Goal: Task Accomplishment & Management: Contribute content

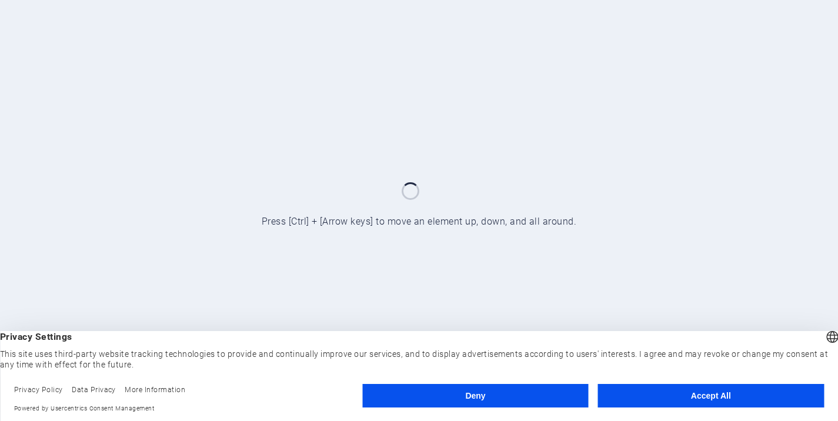
click at [481, 399] on button "Deny" at bounding box center [475, 396] width 226 height 24
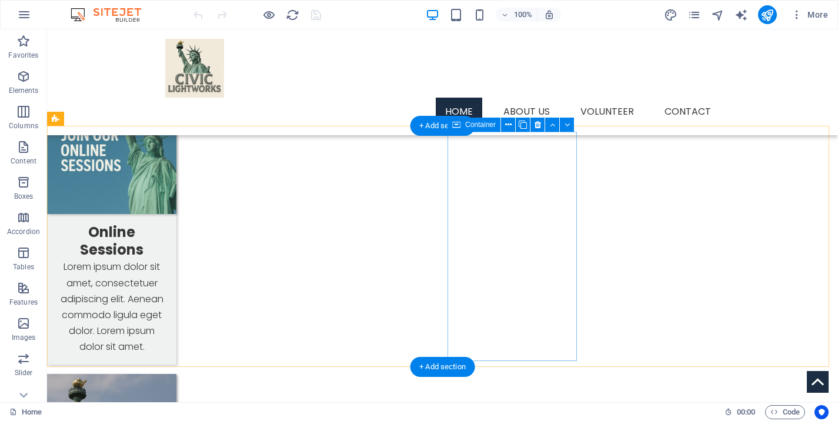
scroll to position [1111, 0]
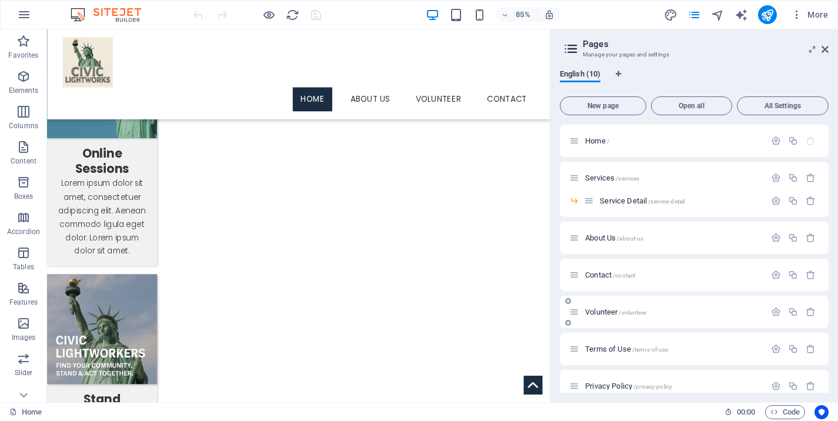
scroll to position [88, 0]
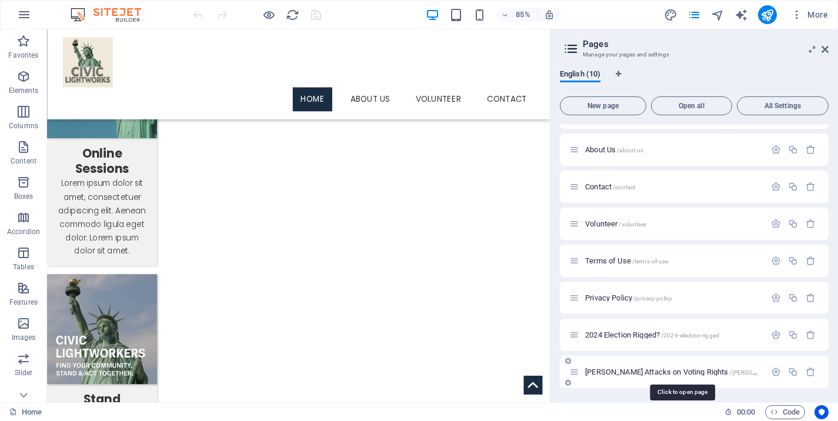
click at [634, 372] on span "[PERSON_NAME] Attacks on Voting Rights /[PERSON_NAME]-attacks-on-voting-rights" at bounding box center [714, 372] width 259 height 9
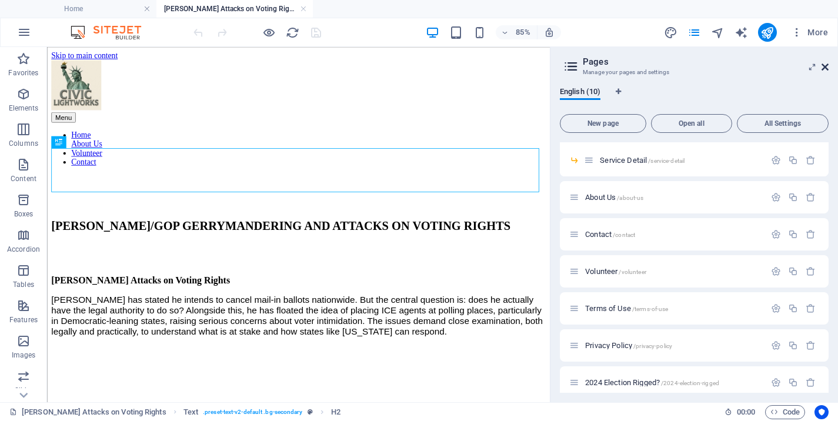
scroll to position [0, 0]
click at [825, 67] on icon at bounding box center [825, 66] width 7 height 9
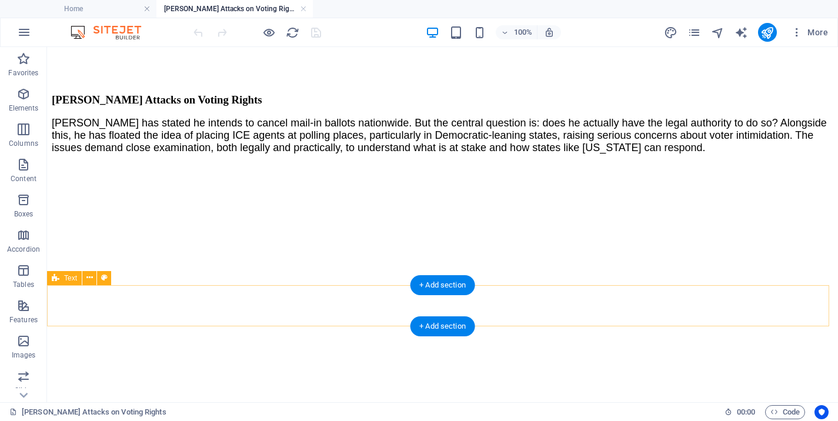
scroll to position [254, 0]
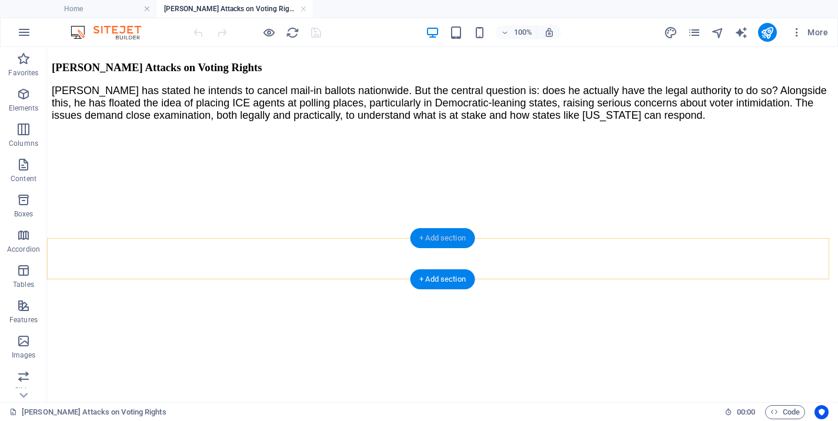
click at [441, 239] on div "+ Add section" at bounding box center [442, 238] width 65 height 20
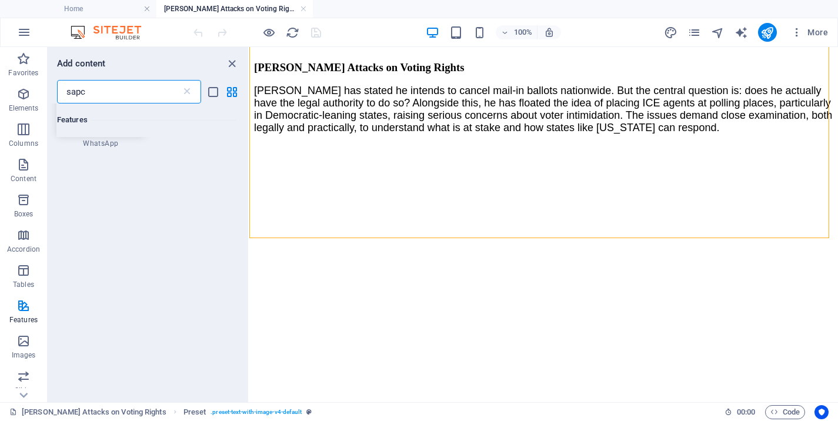
scroll to position [0, 0]
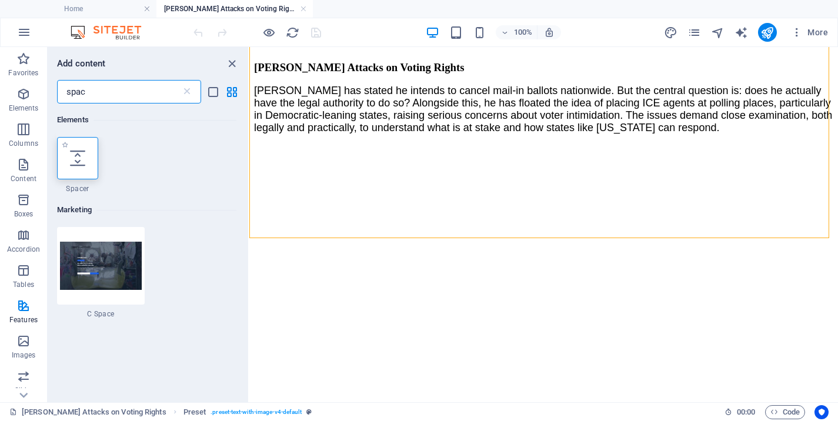
type input "spac"
click at [84, 157] on icon at bounding box center [77, 158] width 15 height 15
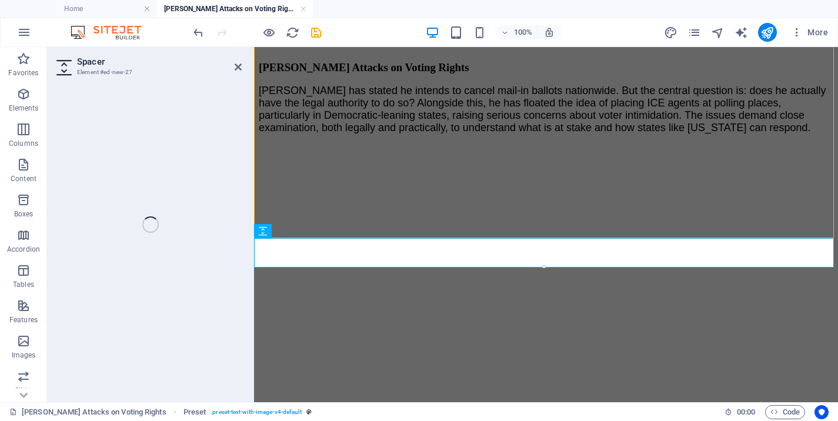
select select "px"
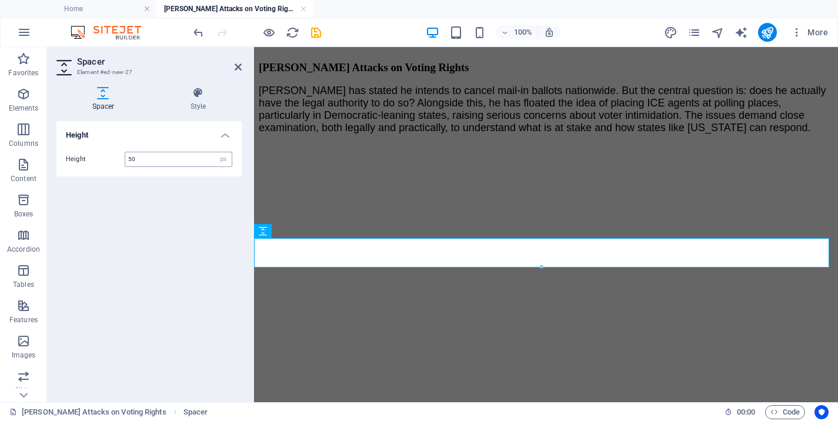
click at [181, 160] on input "50" at bounding box center [178, 159] width 106 height 14
drag, startPoint x: 181, startPoint y: 160, endPoint x: 81, endPoint y: 159, distance: 100.6
click at [125, 159] on input "50" at bounding box center [178, 159] width 106 height 14
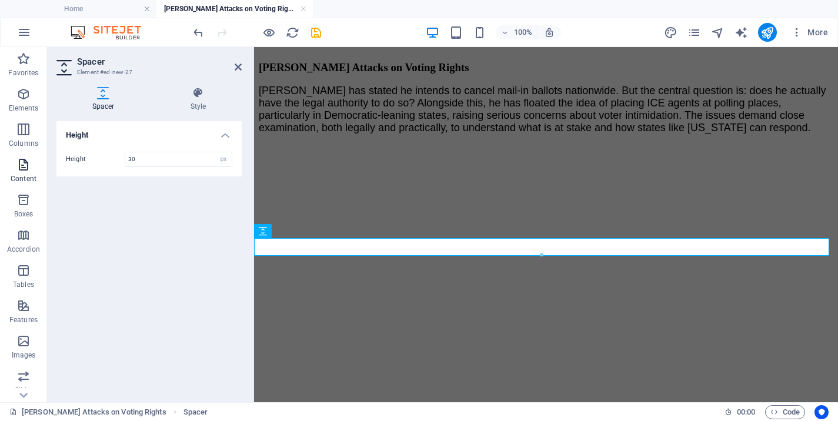
drag, startPoint x: 141, startPoint y: 158, endPoint x: 34, endPoint y: 155, distance: 106.5
click at [125, 155] on input "30" at bounding box center [178, 159] width 106 height 14
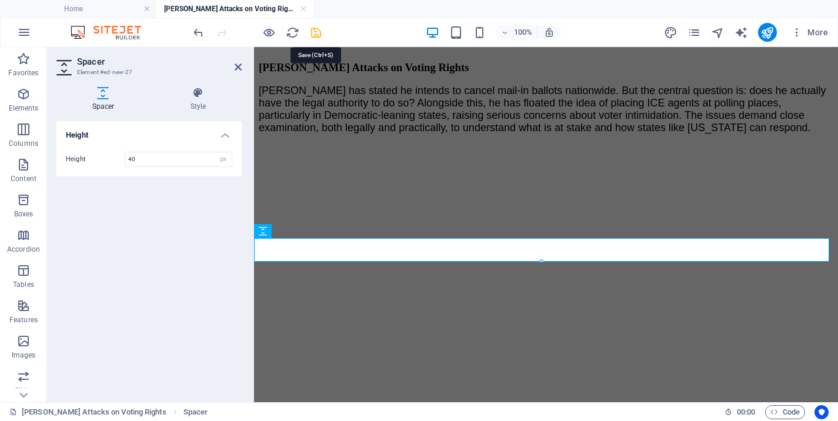
type input "40"
drag, startPoint x: 322, startPoint y: 31, endPoint x: 261, endPoint y: 19, distance: 62.3
click at [322, 31] on icon "save" at bounding box center [316, 33] width 14 height 14
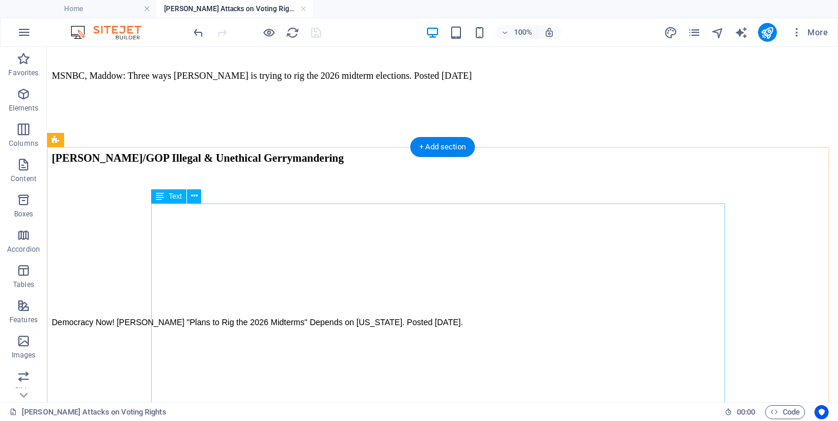
scroll to position [621, 0]
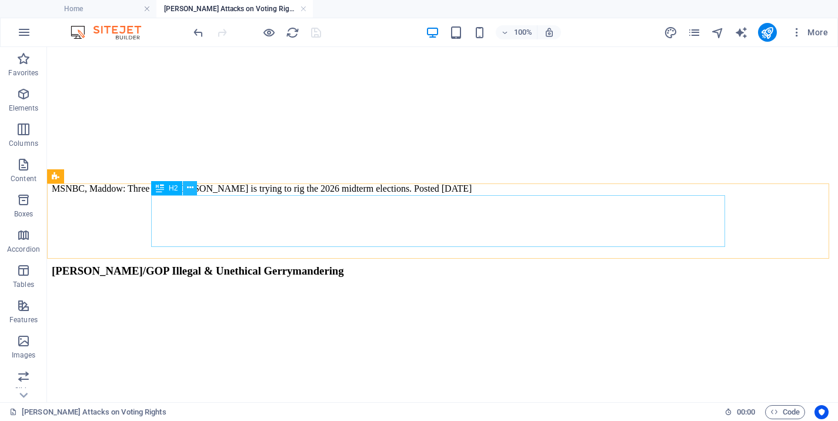
click at [191, 188] on icon at bounding box center [190, 188] width 6 height 12
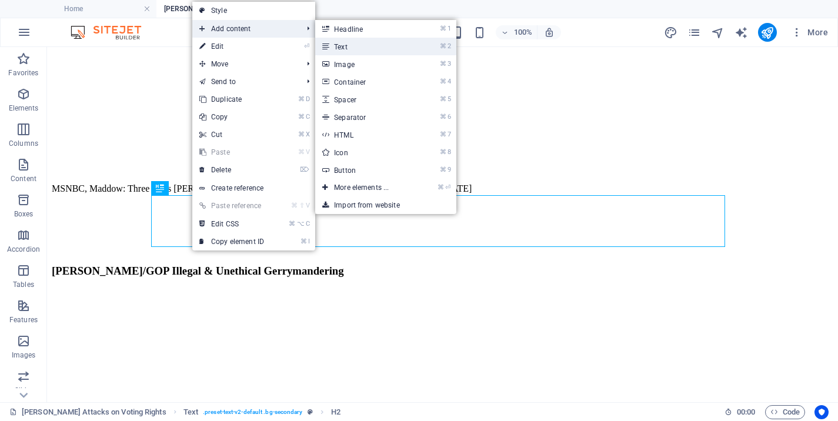
click at [346, 43] on link "⌘ 2 Text" at bounding box center [363, 47] width 97 height 18
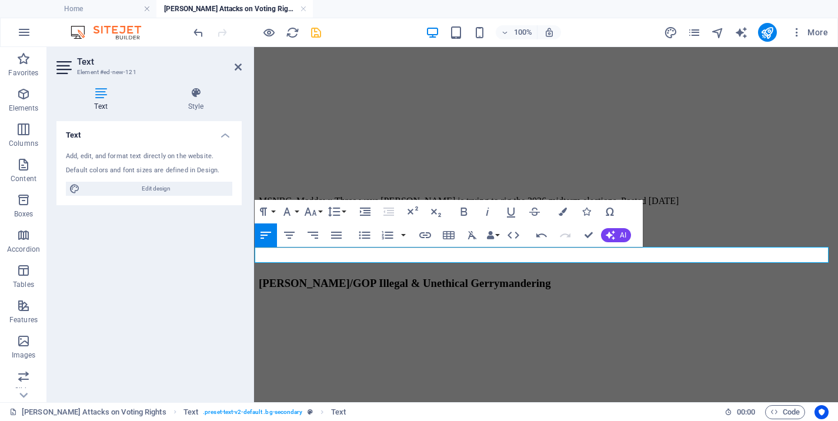
drag, startPoint x: 429, startPoint y: 259, endPoint x: 574, endPoint y: 282, distance: 146.6
click at [293, 213] on icon "button" at bounding box center [287, 212] width 14 height 14
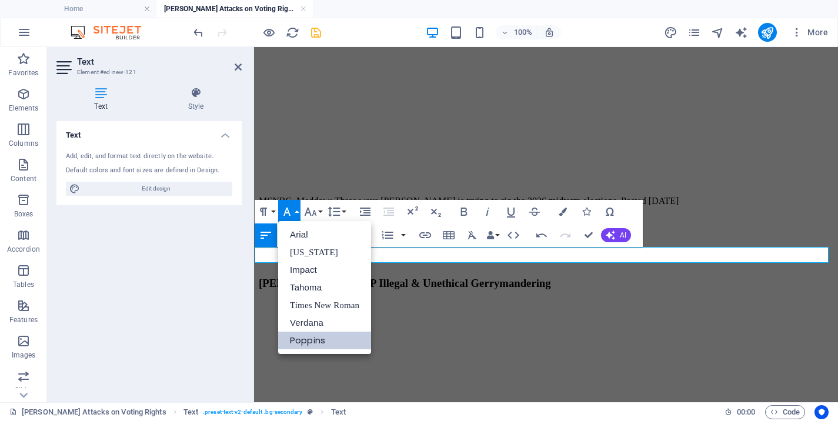
scroll to position [0, 0]
click at [306, 292] on link "Tahoma" at bounding box center [324, 288] width 93 height 18
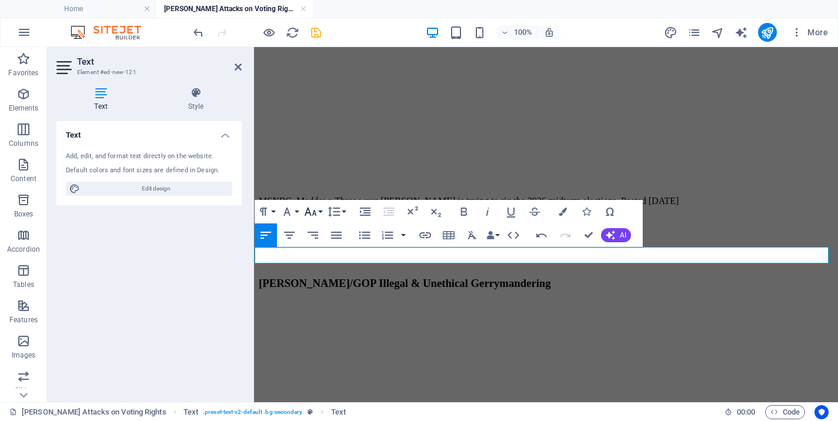
click at [318, 212] on icon "button" at bounding box center [311, 212] width 14 height 14
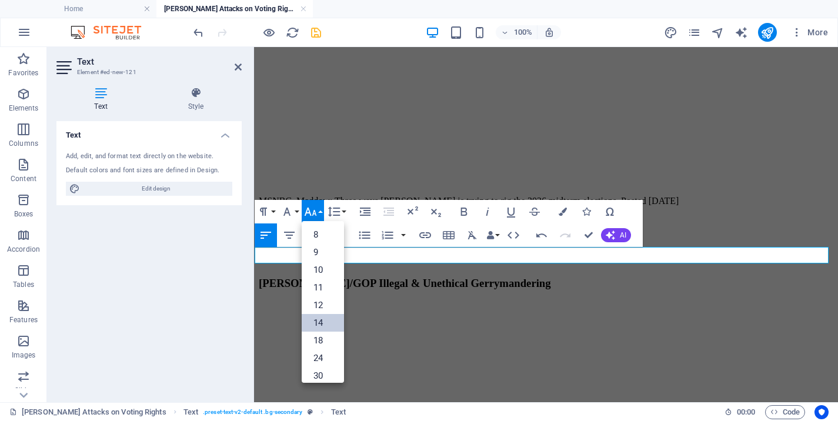
click at [326, 324] on link "14" at bounding box center [323, 323] width 42 height 18
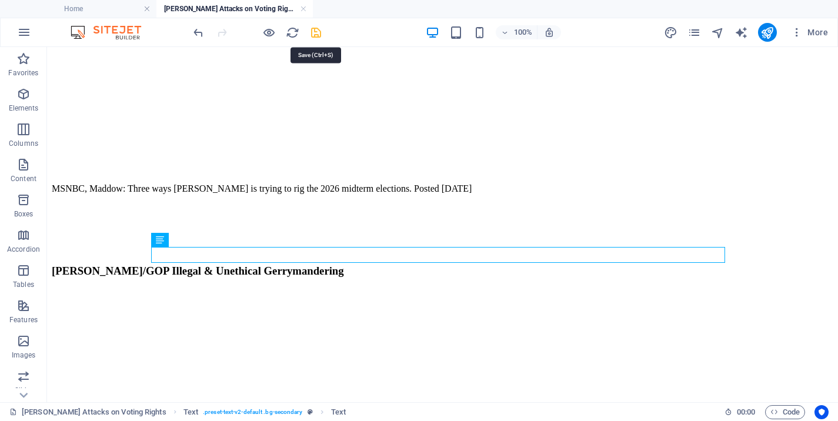
click at [315, 32] on icon "save" at bounding box center [316, 33] width 14 height 14
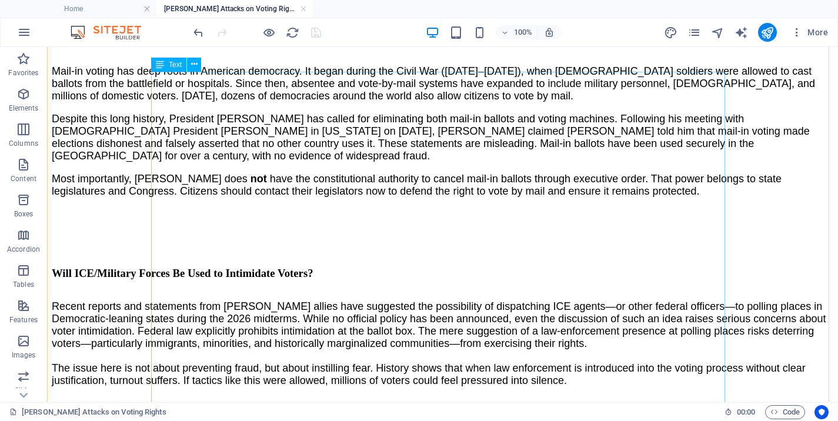
scroll to position [1941, 0]
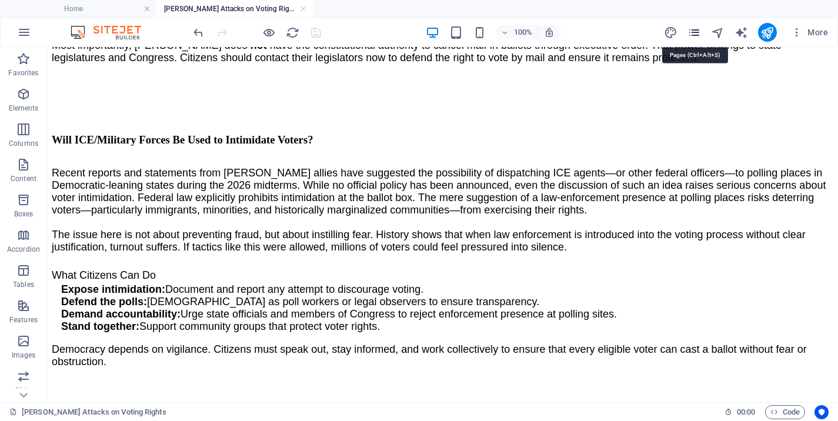
click at [696, 34] on icon "pages" at bounding box center [695, 33] width 14 height 14
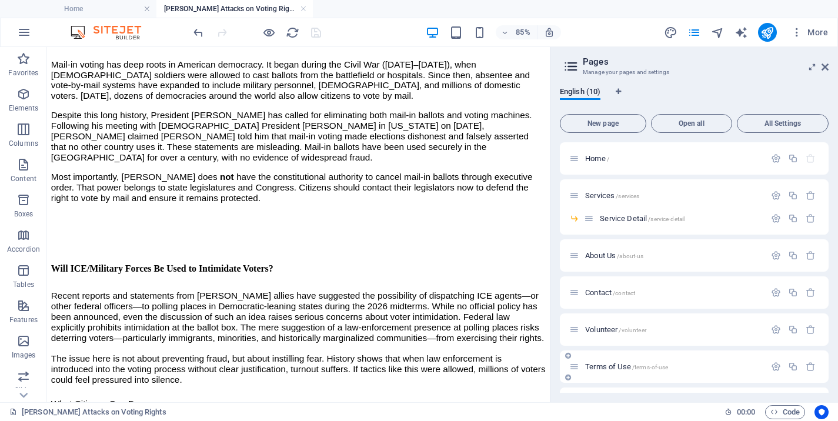
scroll to position [106, 0]
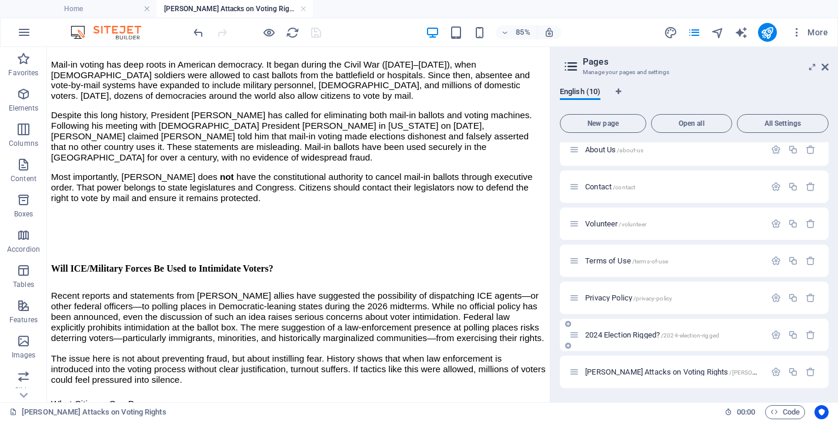
click at [635, 334] on span "2024 Election Rigged? /2024-election-rigged" at bounding box center [652, 335] width 134 height 9
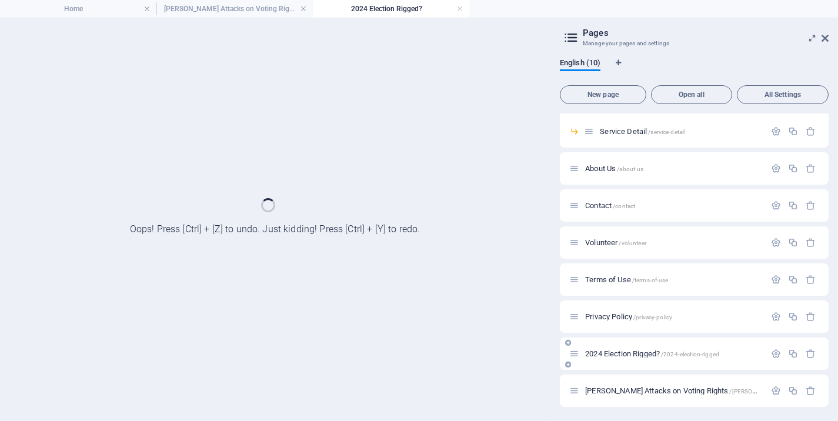
scroll to position [58, 0]
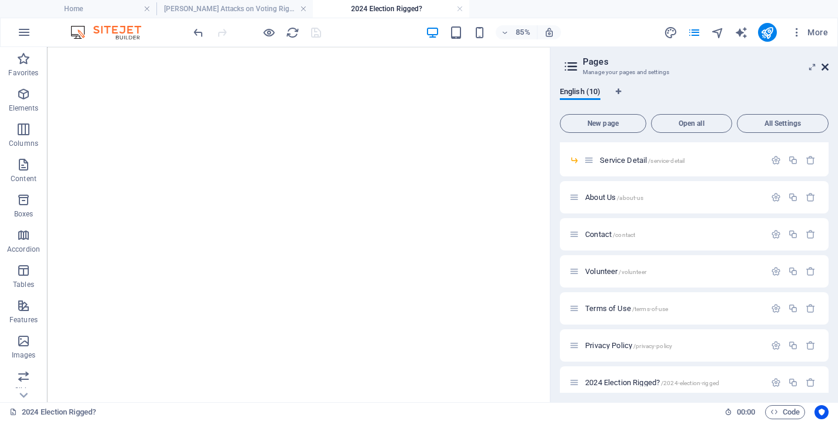
click at [825, 65] on icon at bounding box center [825, 66] width 7 height 9
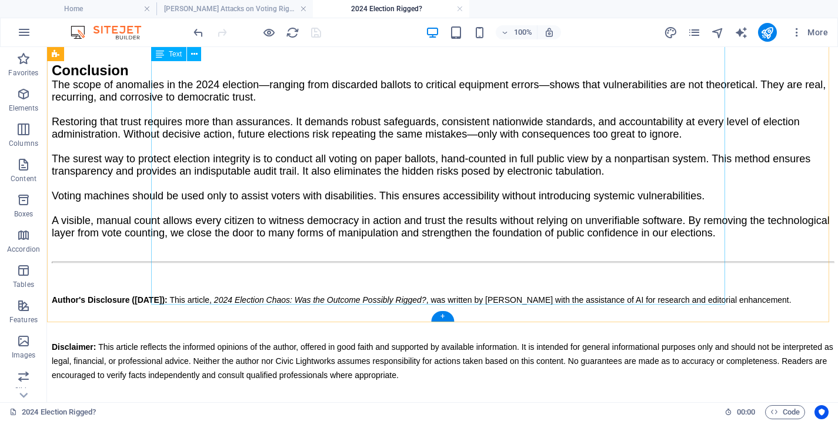
scroll to position [2649, 0]
click at [194, 286] on icon at bounding box center [194, 289] width 6 height 12
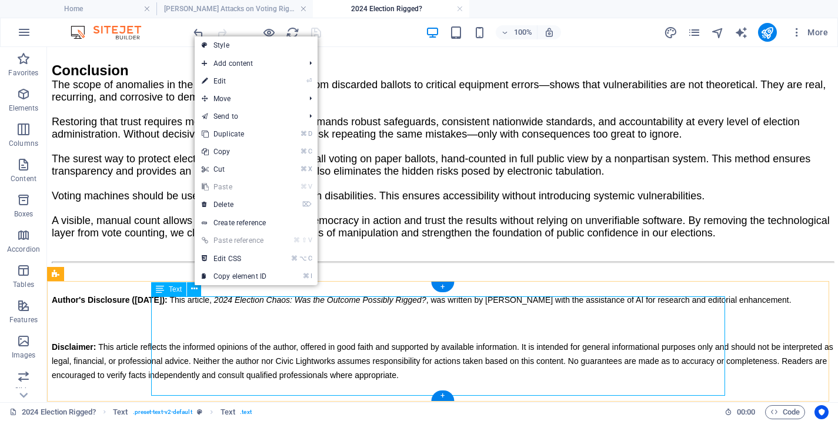
click at [290, 339] on div "Author's Disclosure ([DATE]): This article, 2024 Election Chaos: Was the Outcom…" at bounding box center [443, 337] width 782 height 89
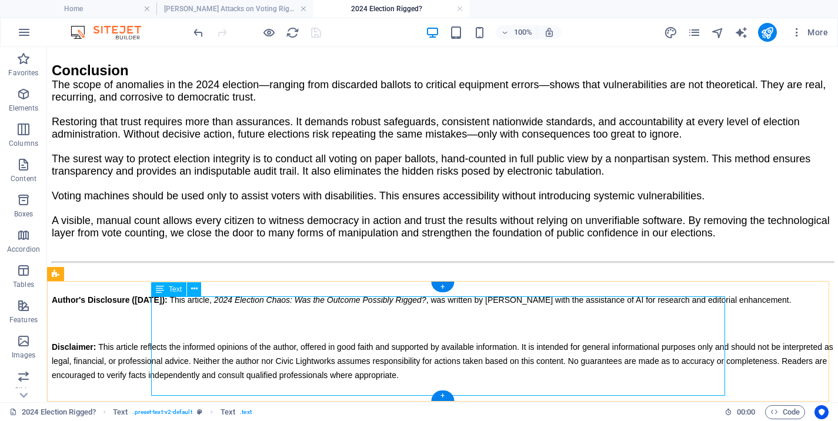
click at [290, 339] on div "Author's Disclosure ([DATE]): This article, 2024 Election Chaos: Was the Outcom…" at bounding box center [443, 337] width 782 height 89
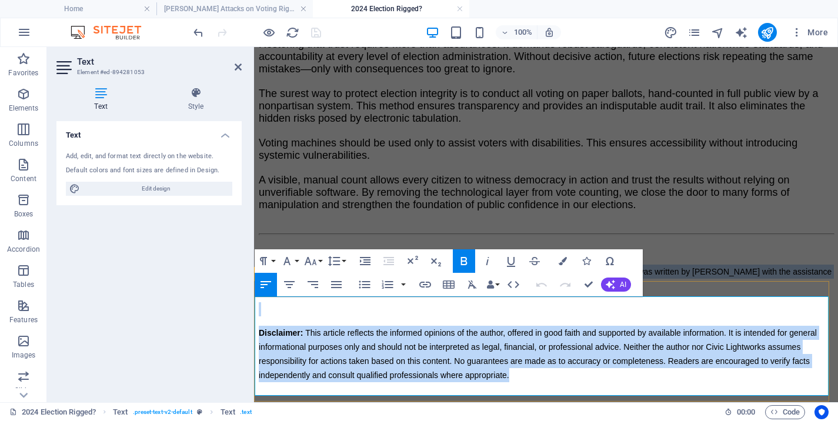
drag, startPoint x: 519, startPoint y: 386, endPoint x: 254, endPoint y: 303, distance: 278.0
click at [259, 303] on div "Author's Disclosure ([DATE]): This article, 2024 Election Chaos: Was the Outcom…" at bounding box center [546, 319] width 575 height 158
copy div "Author's Disclosure ([DATE]): This article, 2024 Election Chaos: Was the Outcom…"
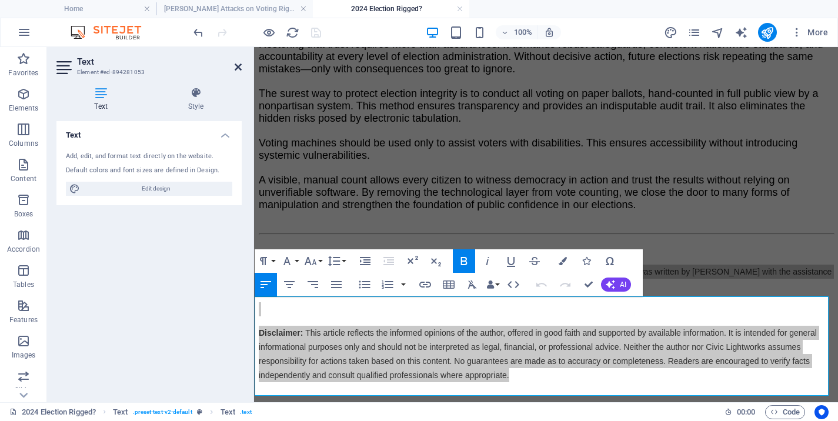
click at [239, 66] on icon at bounding box center [238, 66] width 7 height 9
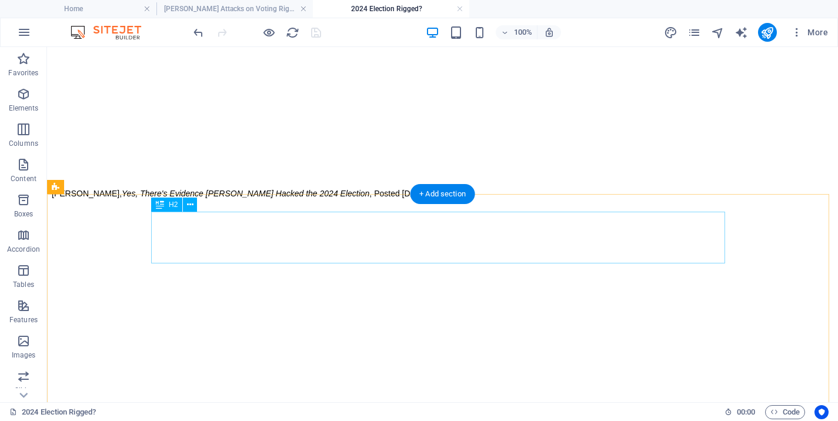
scroll to position [559, 0]
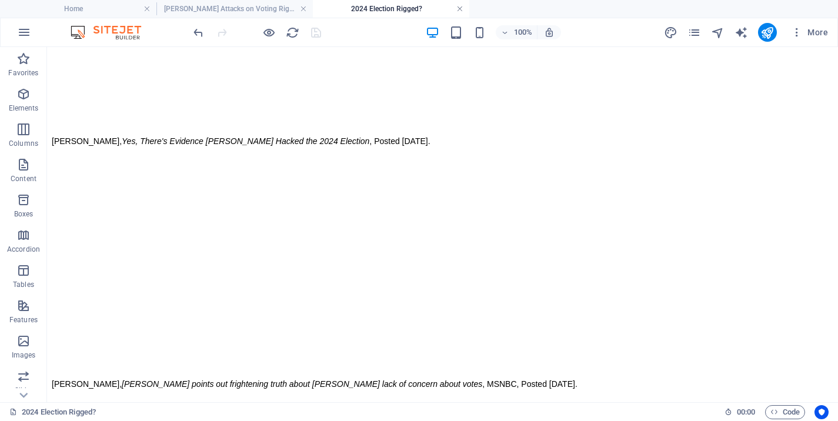
click at [459, 8] on link at bounding box center [459, 9] width 7 height 11
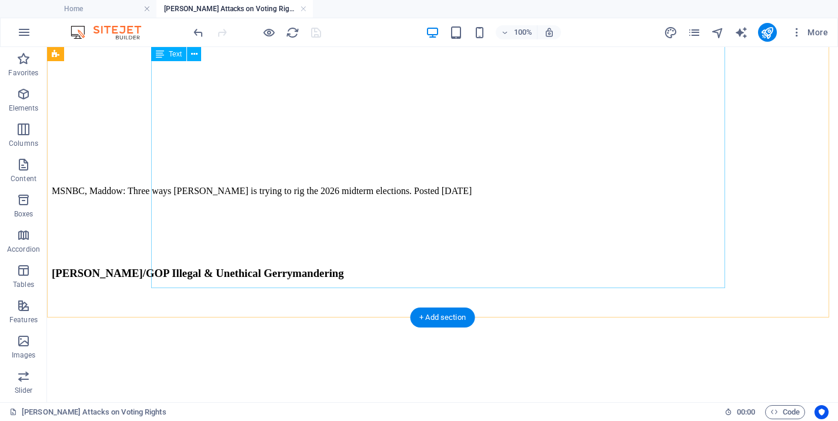
scroll to position [616, 0]
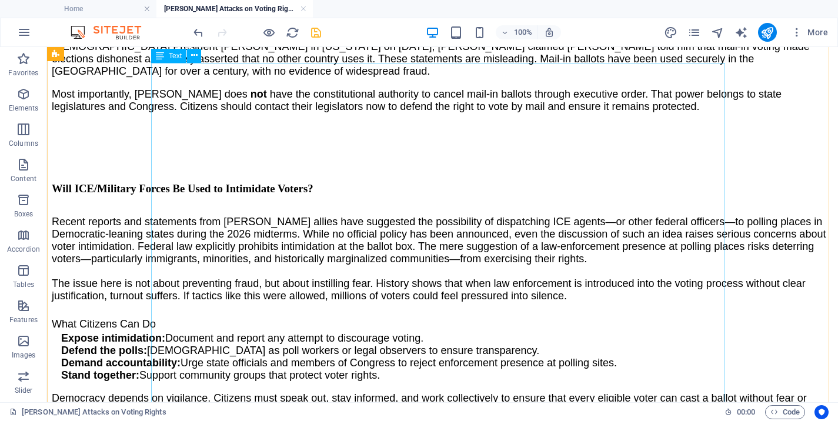
scroll to position [1941, 0]
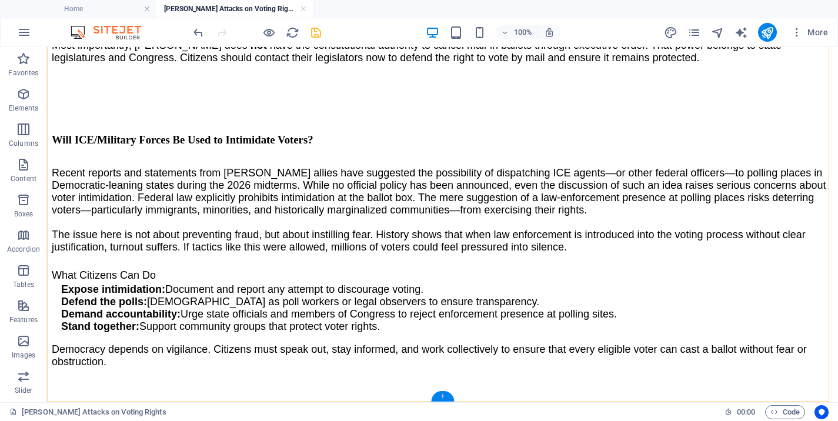
click at [442, 396] on div "+" at bounding box center [442, 396] width 23 height 11
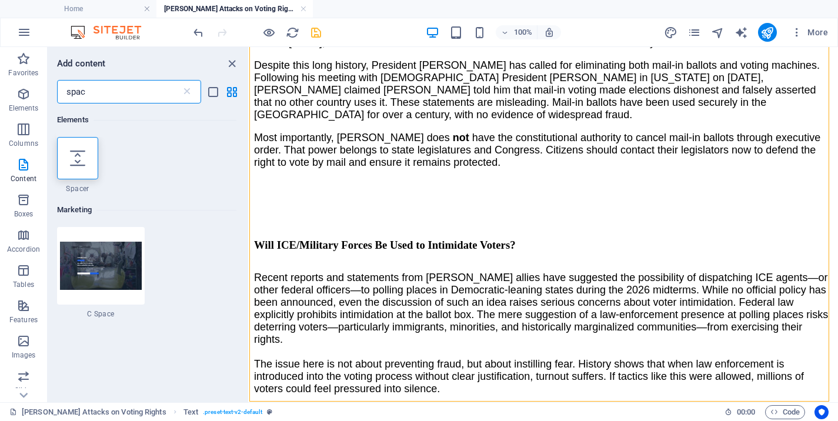
drag, startPoint x: 97, startPoint y: 95, endPoint x: -4, endPoint y: 71, distance: 103.9
click at [57, 80] on input "spac" at bounding box center [119, 92] width 124 height 24
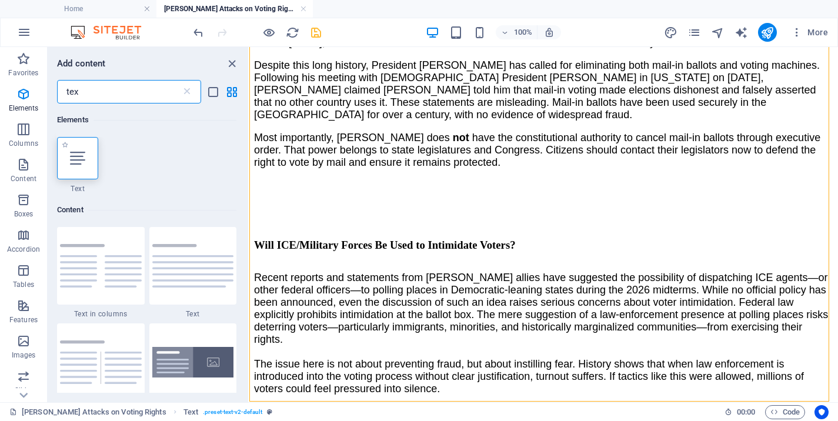
type input "tex"
click at [71, 147] on div at bounding box center [77, 158] width 41 height 42
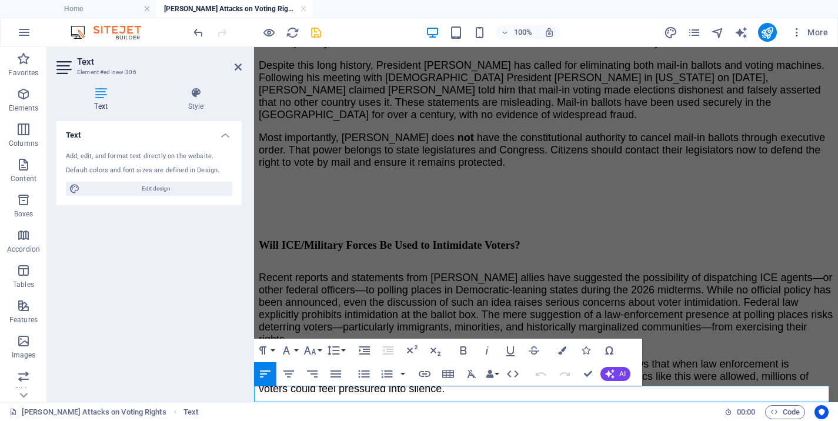
scroll to position [1957, 0]
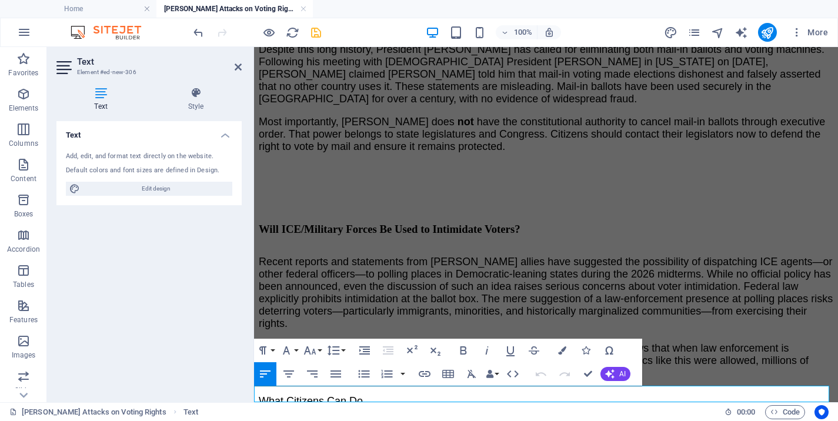
drag, startPoint x: 347, startPoint y: 394, endPoint x: 498, endPoint y: 441, distance: 157.8
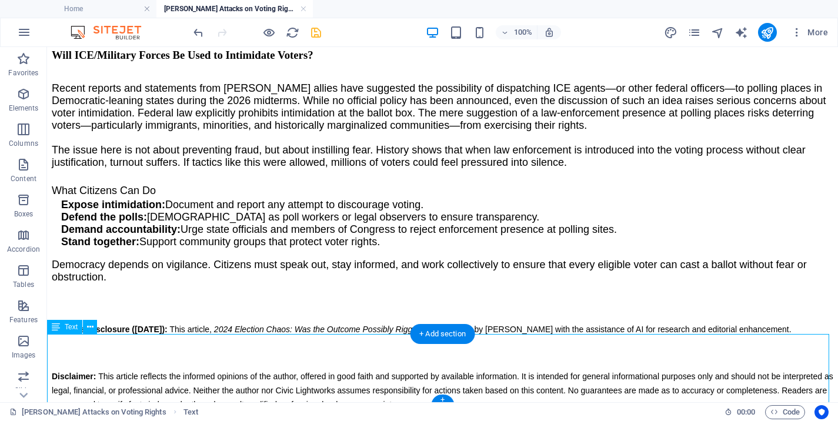
scroll to position [2013, 0]
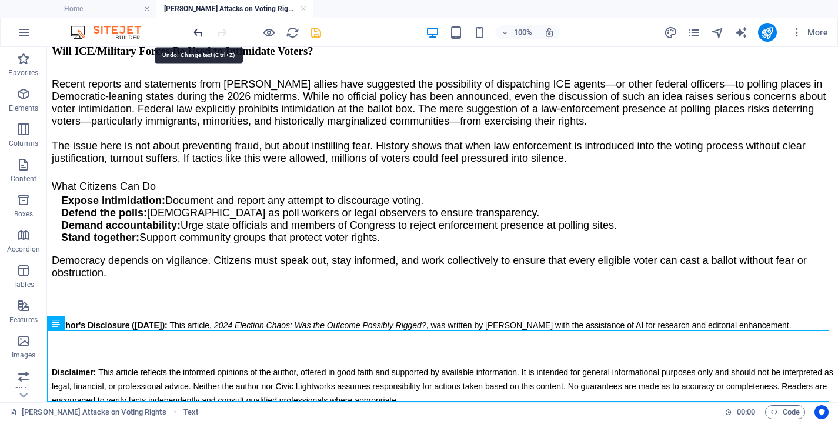
click at [200, 34] on icon "undo" at bounding box center [199, 33] width 14 height 14
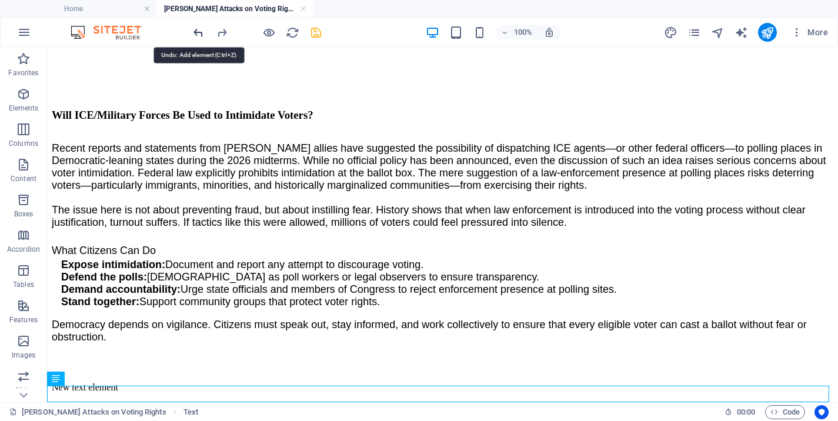
scroll to position [1957, 0]
click at [201, 34] on icon "undo" at bounding box center [199, 33] width 14 height 14
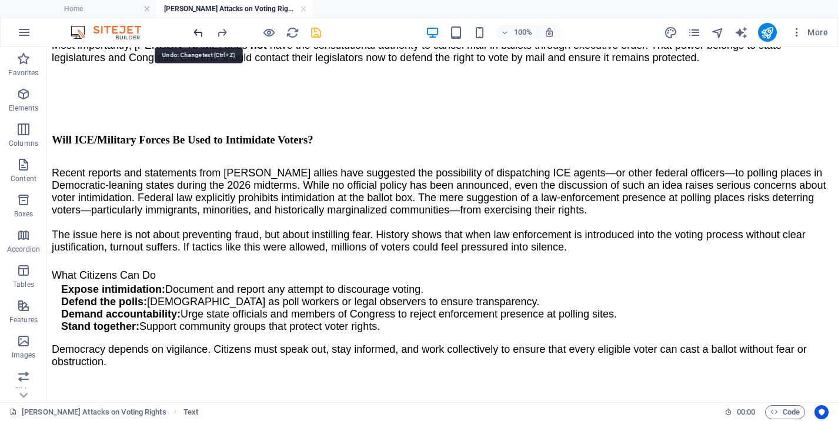
scroll to position [1941, 0]
click at [447, 398] on div "+" at bounding box center [442, 396] width 23 height 11
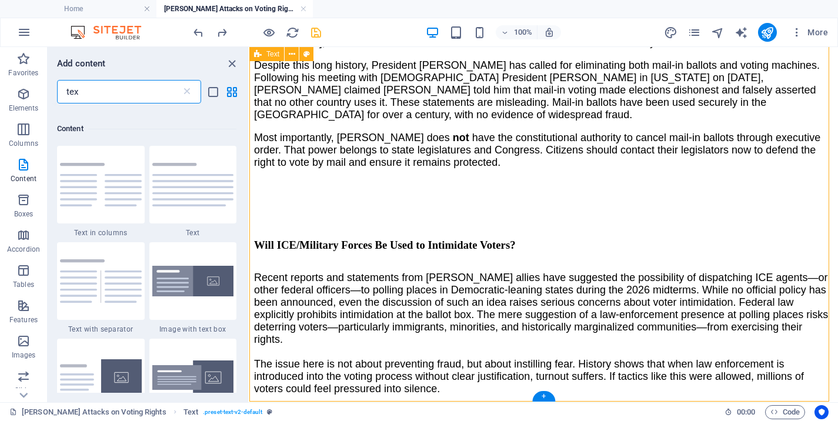
scroll to position [90, 0]
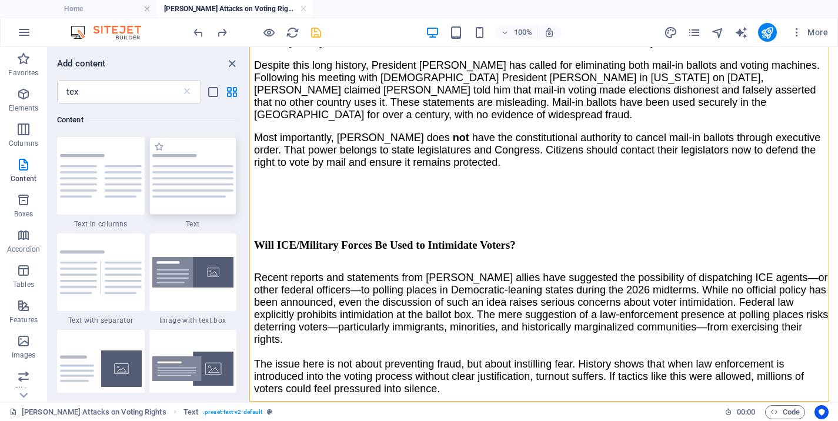
click at [179, 206] on div at bounding box center [193, 176] width 88 height 78
click at [249, 206] on div "Drag here to replace the existing content. Press “Ctrl” if you want to create a…" at bounding box center [543, 224] width 589 height 355
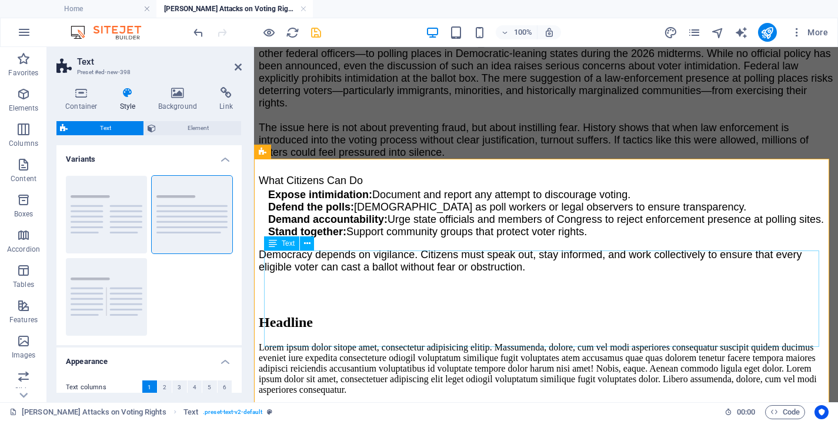
scroll to position [2185, 0]
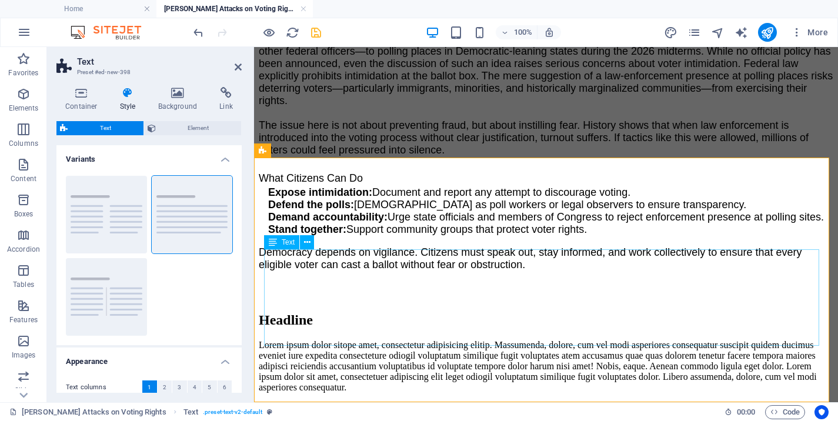
click at [392, 340] on div "Lorem ipsum dolor sitope amet, consectetur adipisicing elitip. Massumenda, dolo…" at bounding box center [546, 366] width 575 height 53
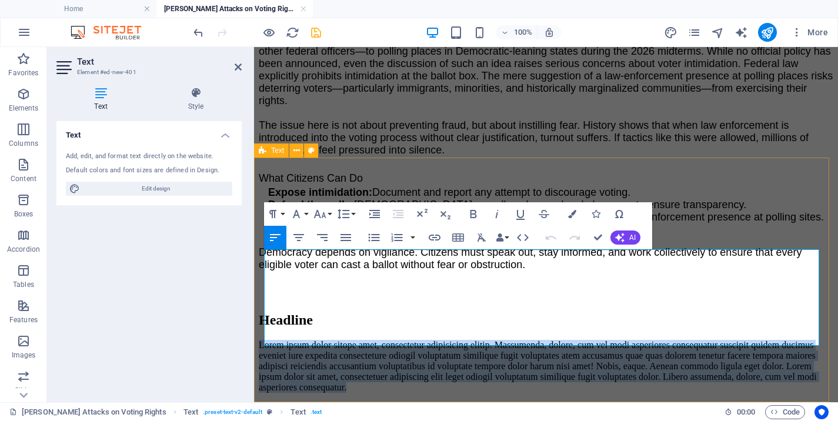
drag, startPoint x: 458, startPoint y: 335, endPoint x: 258, endPoint y: 260, distance: 213.7
click at [259, 312] on div "Headline Lorem ipsum dolor sitope amet, consectetur adipisicing elitip. Massume…" at bounding box center [546, 352] width 575 height 81
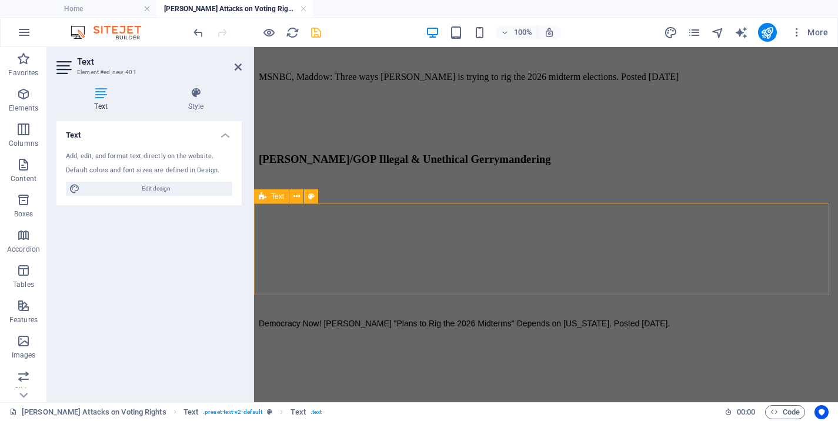
scroll to position [548, 0]
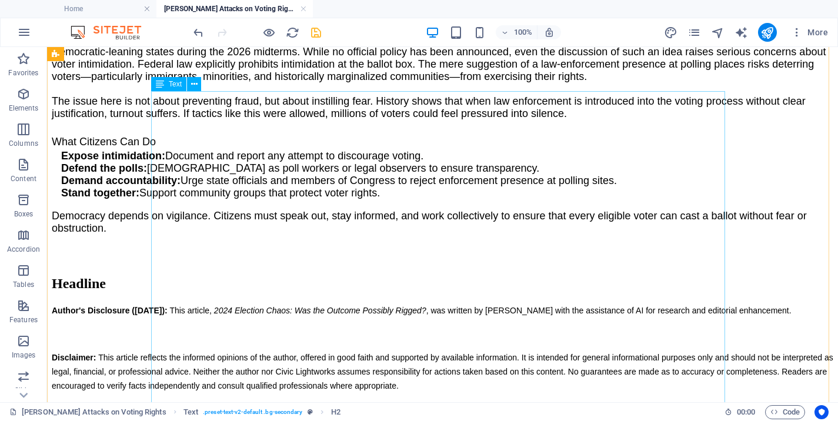
scroll to position [2189, 0]
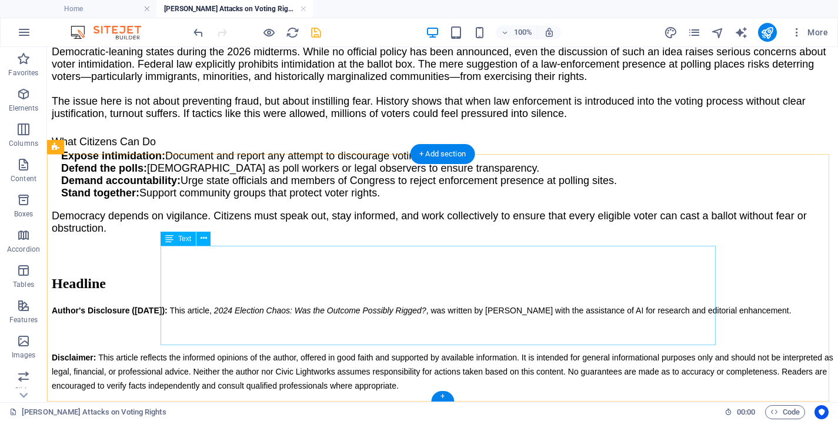
click at [405, 304] on div "Author's Disclosure ([DATE]): This article, 2024 Election Chaos: Was the Outcom…" at bounding box center [443, 348] width 782 height 89
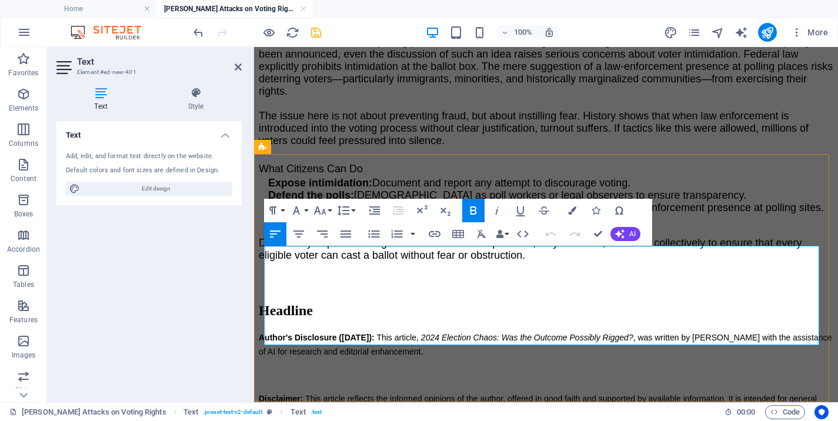
click at [508, 331] on p "Author's Disclosure ([DATE]): This article, 2024 Election Chaos: Was the Outcom…" at bounding box center [546, 345] width 575 height 28
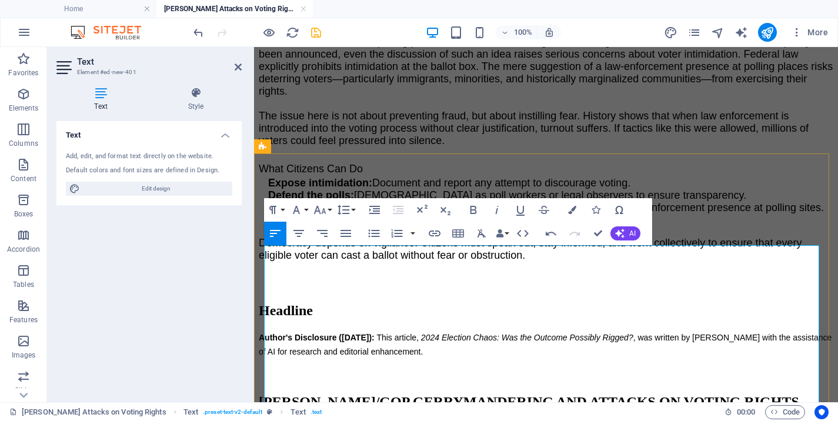
scroll to position [2199, 0]
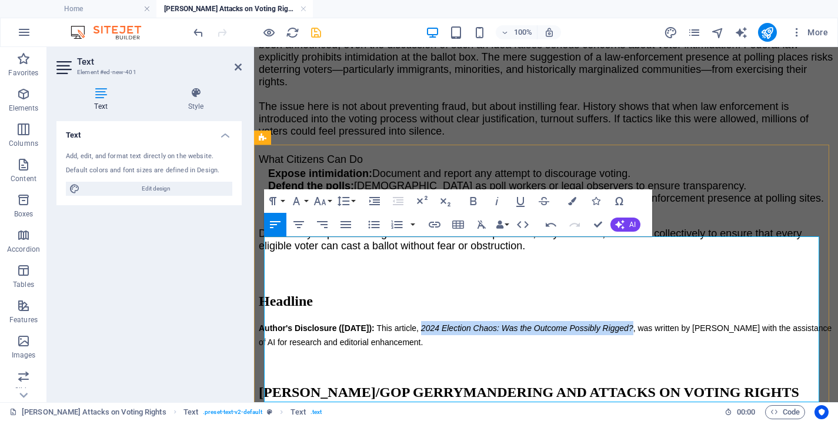
drag, startPoint x: 484, startPoint y: 245, endPoint x: 689, endPoint y: 245, distance: 205.3
click at [689, 324] on span "This article, 2024 Election Chaos: Was the Outcome Possibly Rigged? , was writt…" at bounding box center [545, 336] width 573 height 24
drag, startPoint x: 695, startPoint y: 245, endPoint x: 484, endPoint y: 246, distance: 210.6
click at [484, 324] on span "This article, [PERSON_NAME]/GOP Gerrymandering and Attacks on Voting Rights , w…" at bounding box center [540, 336] width 563 height 24
click at [496, 200] on icon "button" at bounding box center [497, 201] width 14 height 14
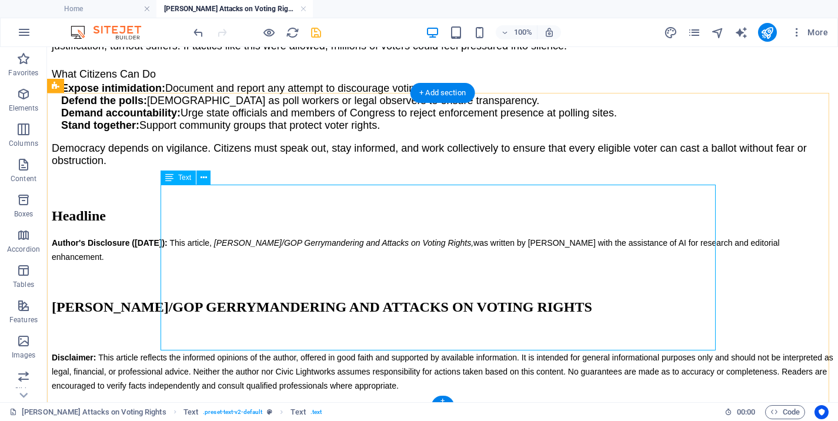
scroll to position [2255, 0]
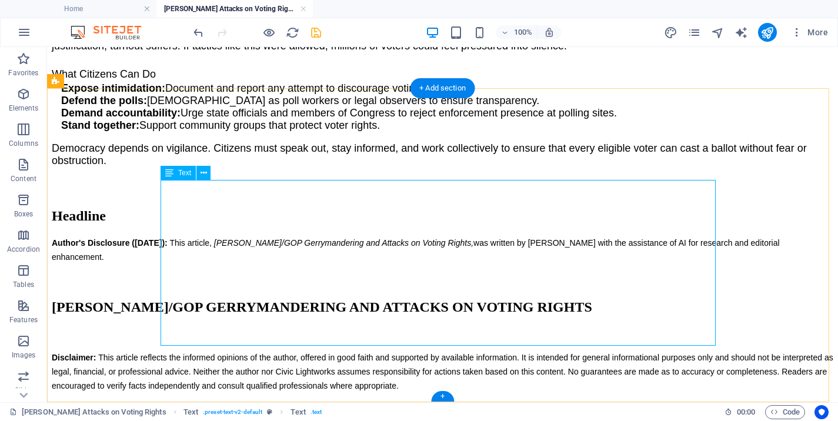
click at [206, 269] on div "Author's Disclosure ([DATE]): This article, [PERSON_NAME]/GOP Gerrymandering an…" at bounding box center [443, 314] width 782 height 157
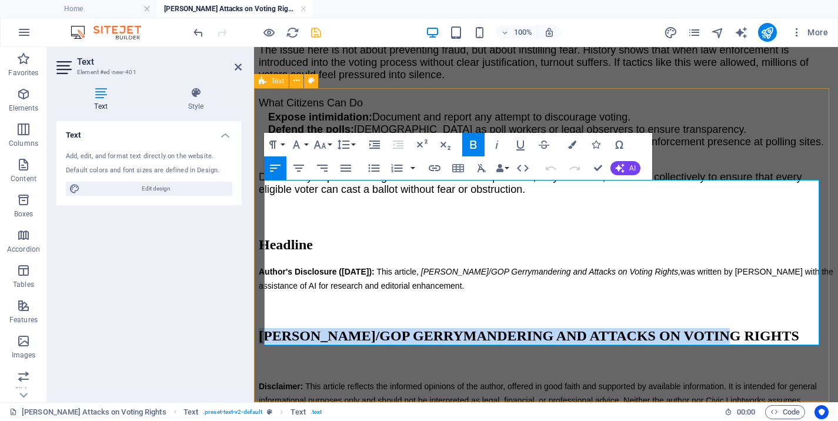
drag, startPoint x: 439, startPoint y: 261, endPoint x: 502, endPoint y: 269, distance: 63.6
click at [259, 237] on div "Headline Author's Disclosure ([DATE]): This article, [PERSON_NAME]/GOP Gerryman…" at bounding box center [546, 336] width 575 height 199
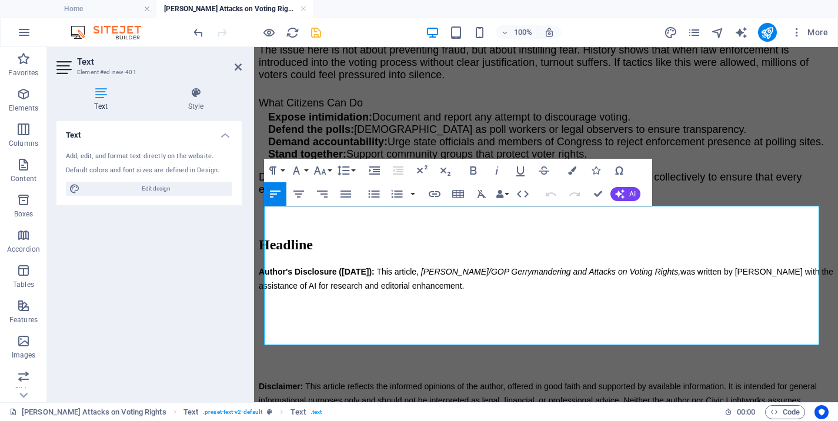
scroll to position [2229, 0]
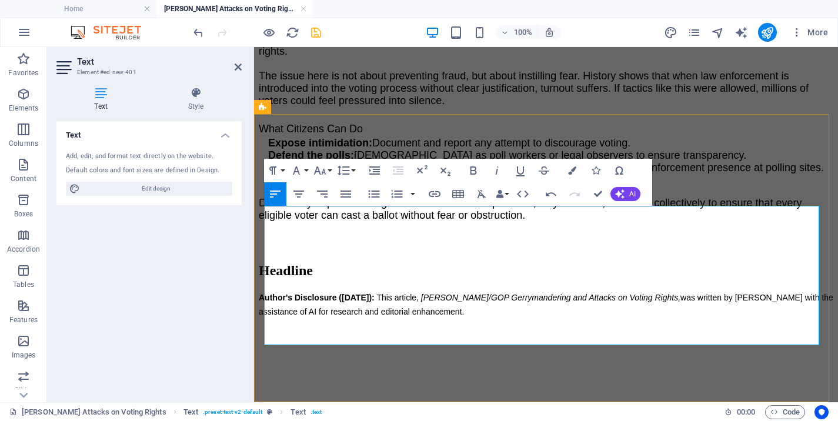
click at [271, 408] on strong "Disclaimer:" at bounding box center [281, 412] width 44 height 9
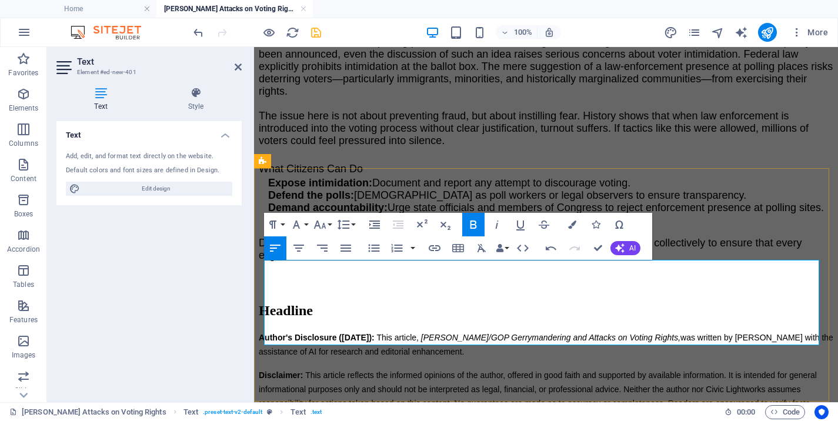
scroll to position [2175, 0]
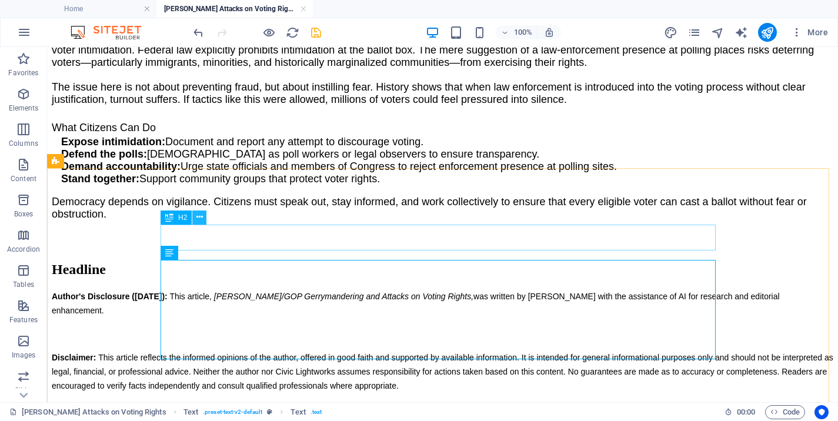
click at [200, 215] on icon at bounding box center [199, 217] width 6 height 12
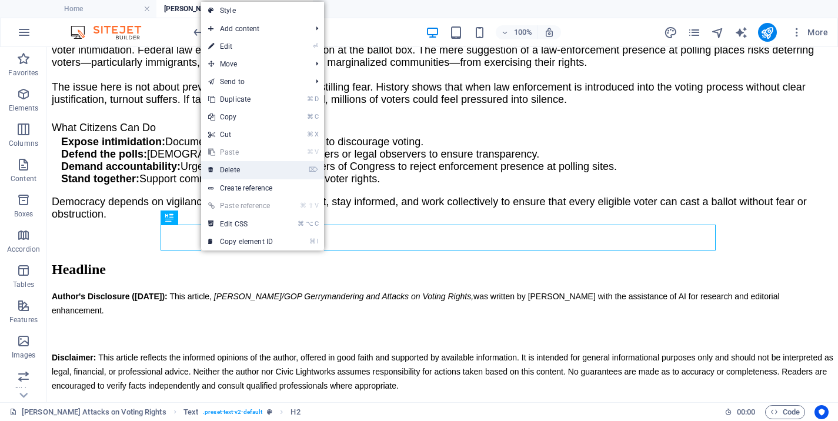
click at [248, 172] on link "⌦ Delete" at bounding box center [240, 170] width 79 height 18
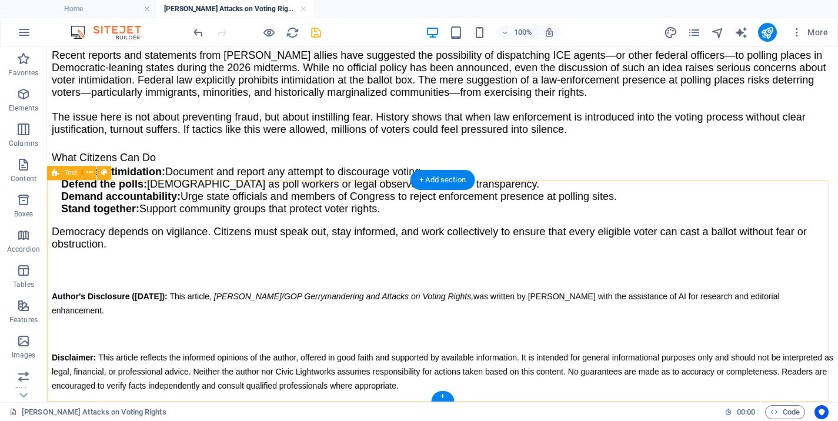
click at [92, 289] on div "Author's Disclosure ([DATE]): This article, [PERSON_NAME]/GOP Gerrymandering an…" at bounding box center [443, 341] width 782 height 104
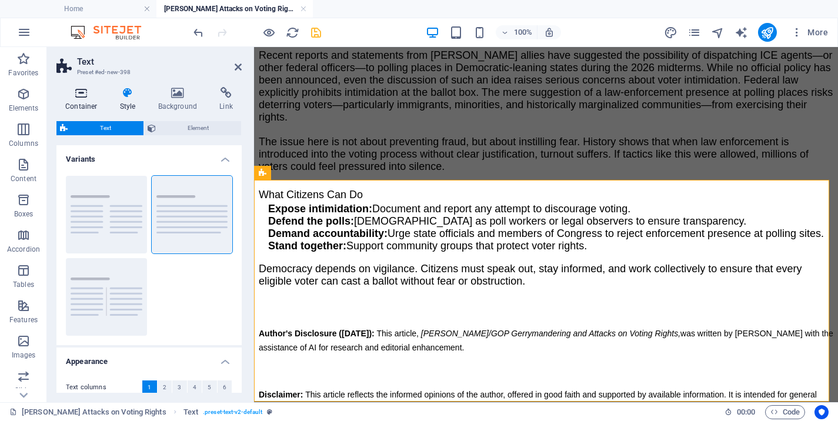
click at [77, 98] on icon at bounding box center [81, 93] width 50 height 12
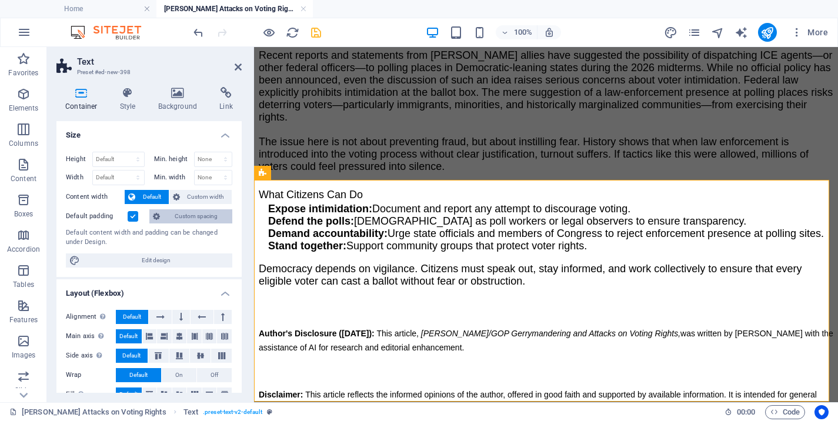
click at [178, 216] on span "Custom spacing" at bounding box center [196, 216] width 65 height 14
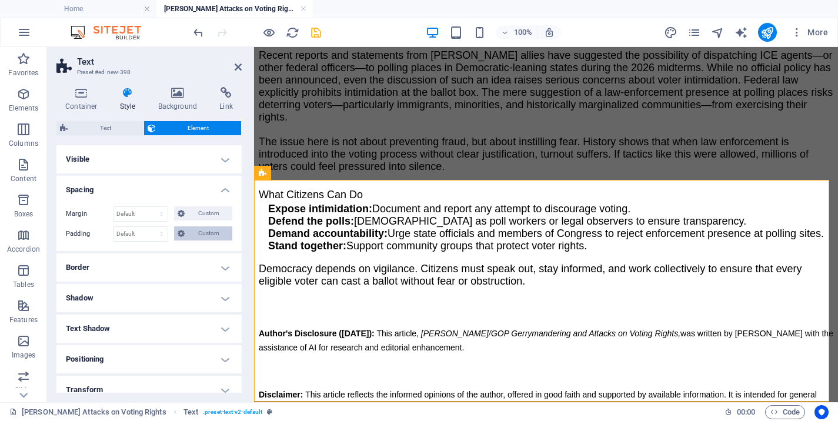
click at [206, 235] on span "Custom" at bounding box center [208, 233] width 41 height 14
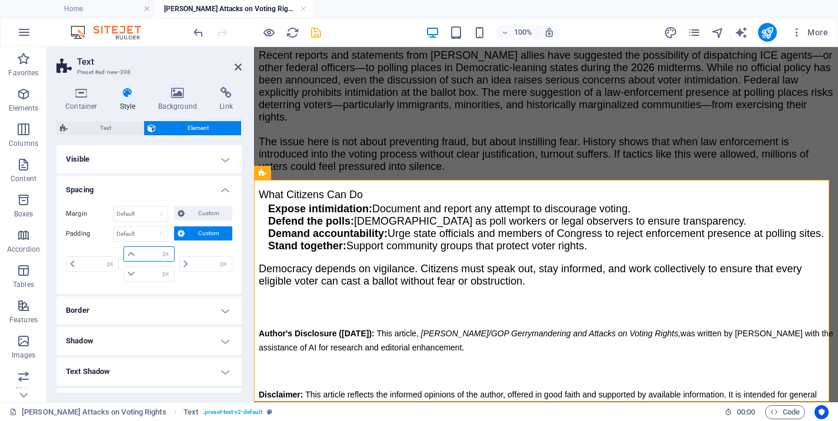
click at [139, 255] on input "number" at bounding box center [155, 254] width 35 height 14
type input "40"
type input "0"
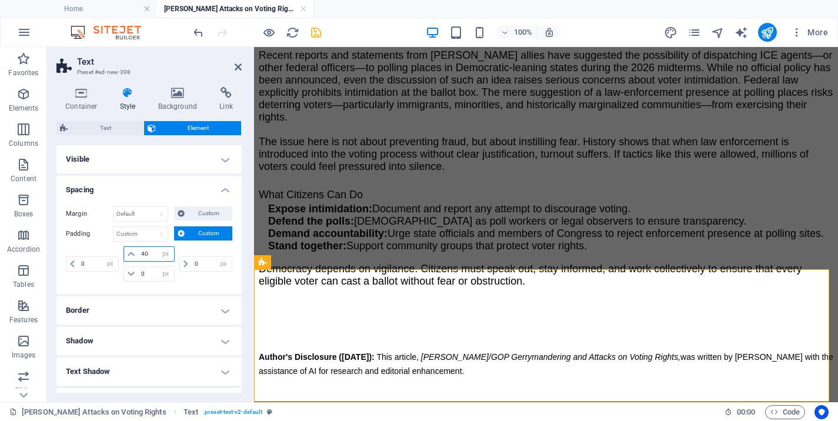
scroll to position [2074, 0]
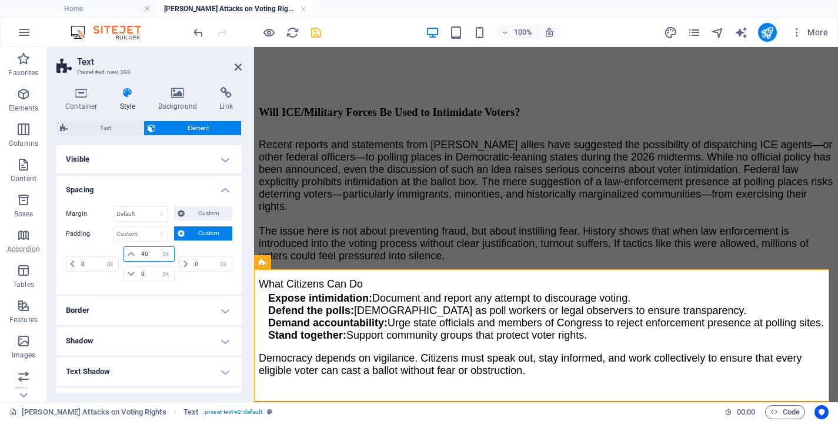
drag, startPoint x: 147, startPoint y: 256, endPoint x: 125, endPoint y: 258, distance: 22.4
click at [138, 258] on input "40" at bounding box center [155, 254] width 35 height 14
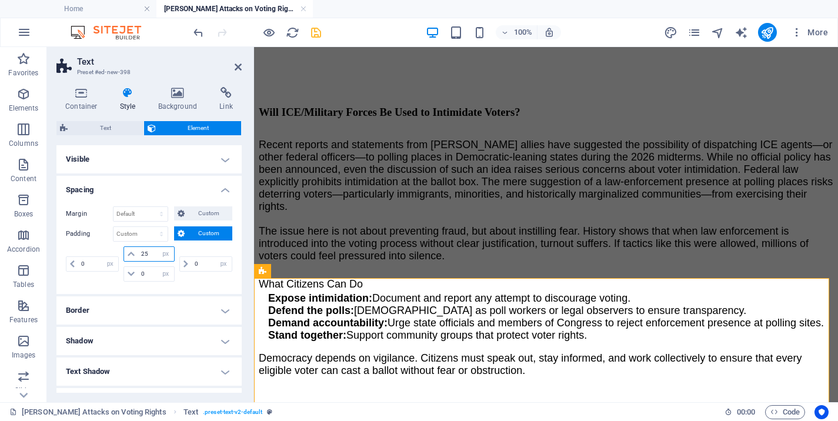
scroll to position [2065, 0]
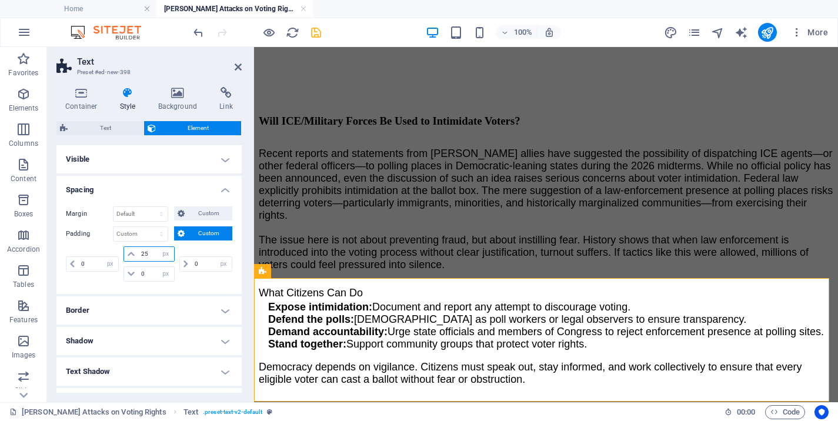
drag, startPoint x: 151, startPoint y: 256, endPoint x: 115, endPoint y: 252, distance: 36.1
click at [138, 252] on input "25" at bounding box center [155, 254] width 35 height 14
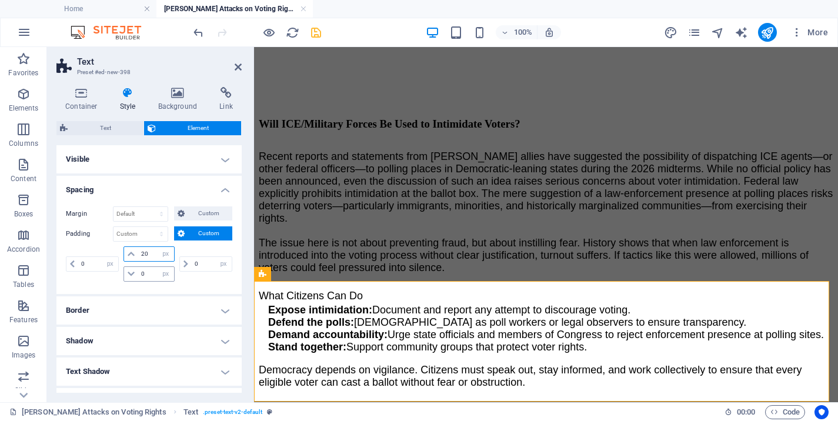
type input "20"
drag, startPoint x: 149, startPoint y: 273, endPoint x: 128, endPoint y: 274, distance: 20.6
click at [138, 274] on input "0" at bounding box center [155, 274] width 35 height 14
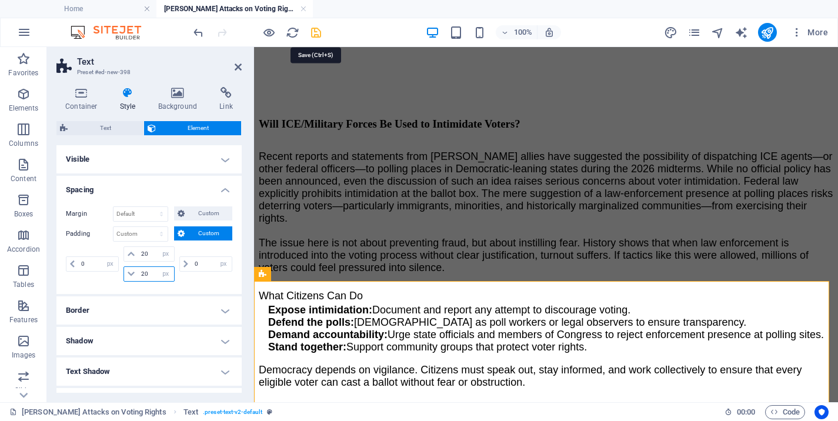
type input "20"
click at [313, 32] on icon "save" at bounding box center [316, 33] width 14 height 14
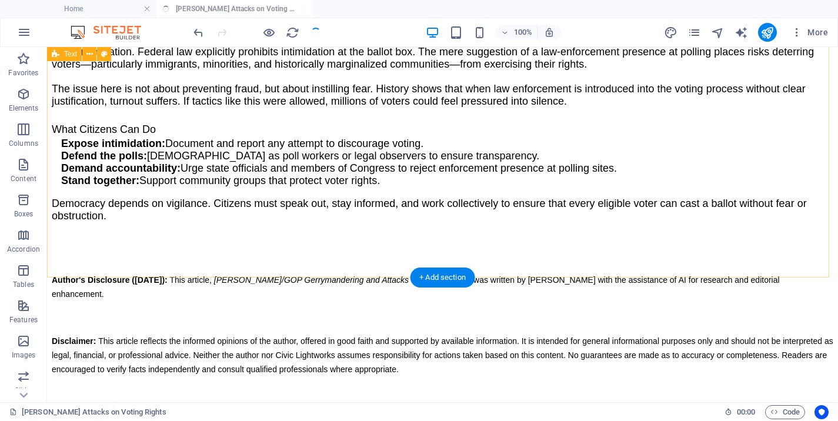
scroll to position [2074, 0]
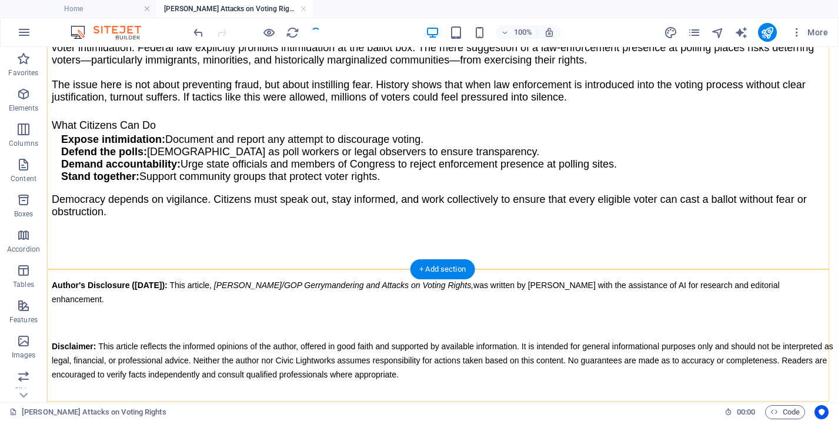
click at [446, 266] on div "+ Add section" at bounding box center [442, 269] width 65 height 20
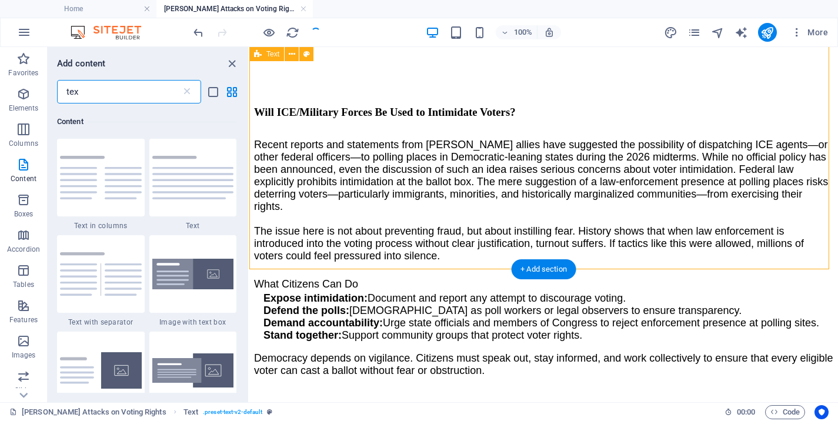
scroll to position [90, 0]
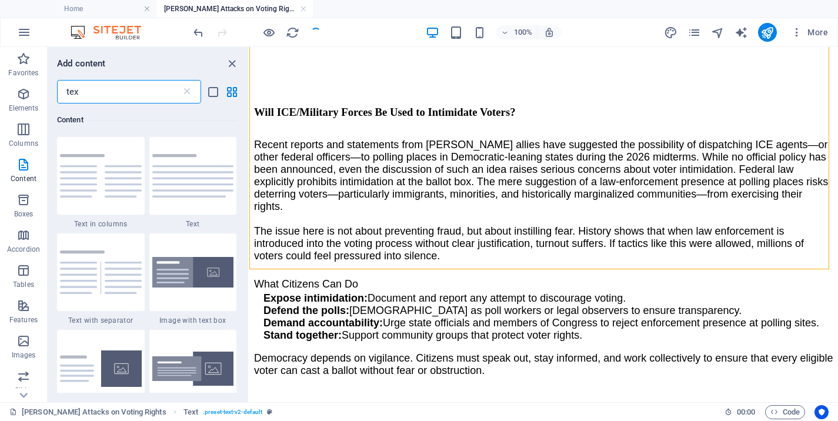
drag, startPoint x: 117, startPoint y: 97, endPoint x: 9, endPoint y: 86, distance: 108.2
click at [57, 86] on input "tex" at bounding box center [119, 92] width 124 height 24
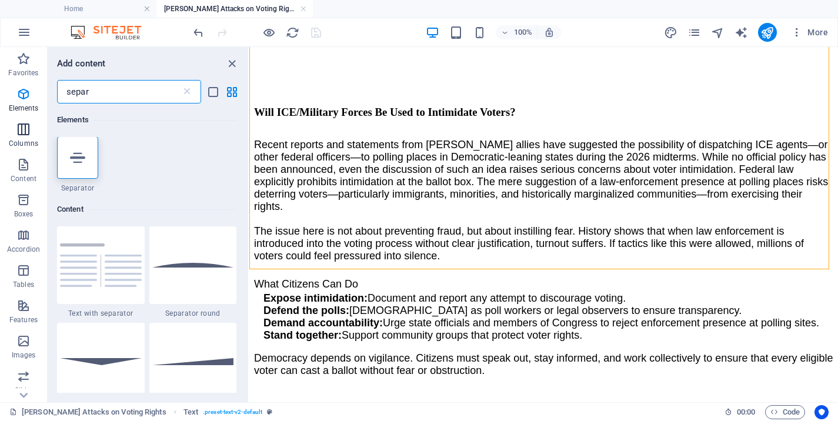
scroll to position [0, 0]
type input "separ"
click at [70, 156] on icon at bounding box center [77, 158] width 15 height 15
select select "%"
select select "px"
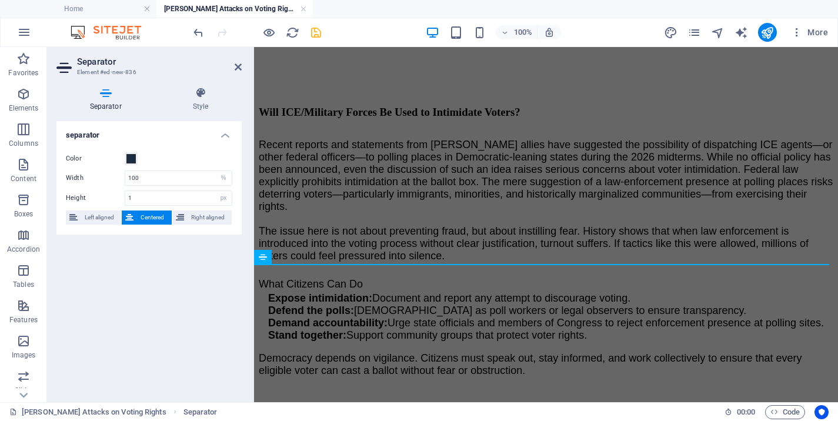
scroll to position [2084, 0]
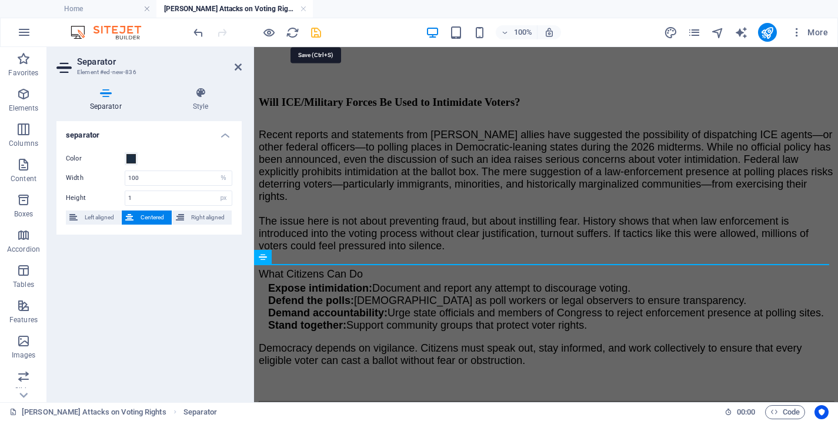
click at [312, 34] on icon "save" at bounding box center [316, 33] width 14 height 14
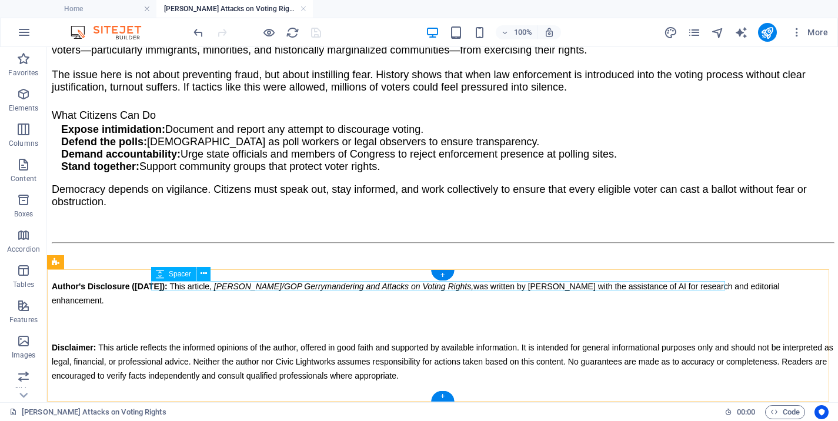
click at [192, 270] on div at bounding box center [443, 265] width 782 height 9
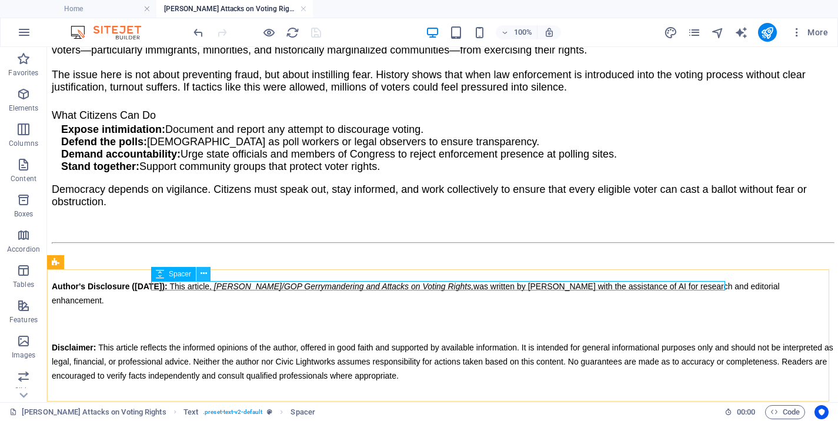
click at [205, 269] on icon at bounding box center [204, 274] width 6 height 12
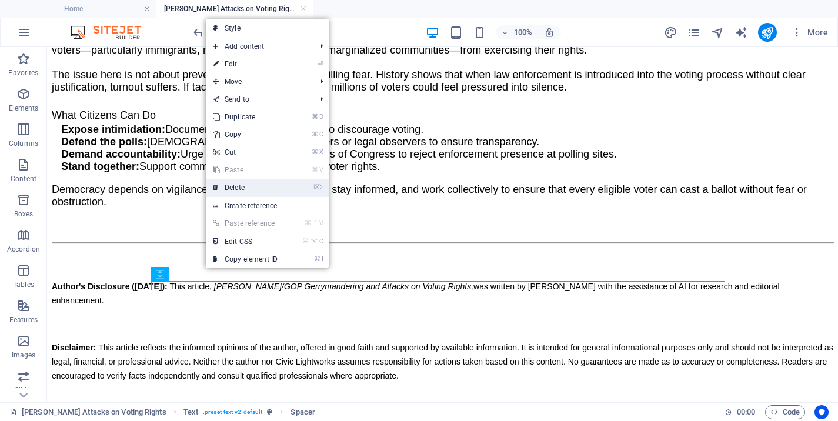
click at [252, 189] on link "⌦ Delete" at bounding box center [245, 188] width 79 height 18
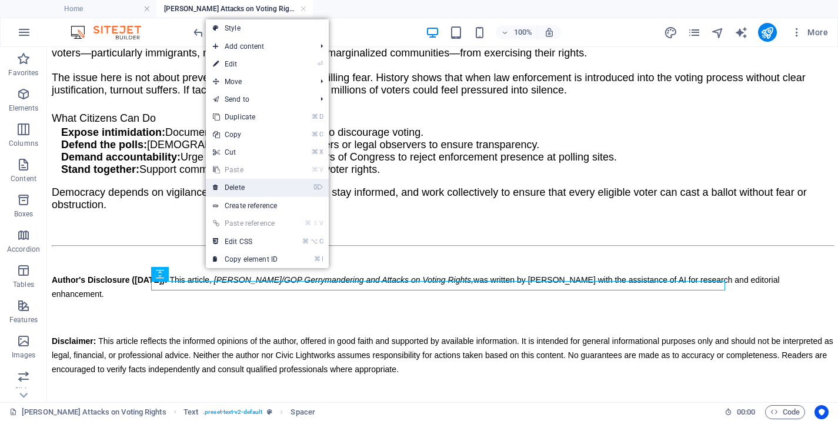
scroll to position [2075, 0]
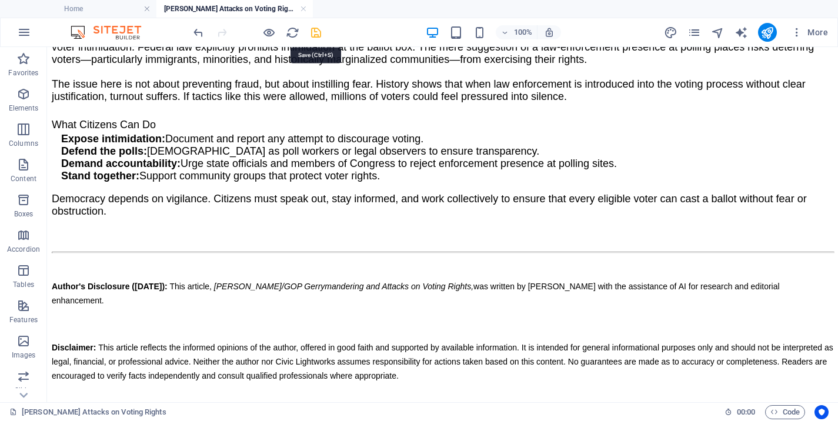
click at [314, 33] on icon "save" at bounding box center [316, 33] width 14 height 14
click at [304, 7] on link at bounding box center [303, 9] width 7 height 11
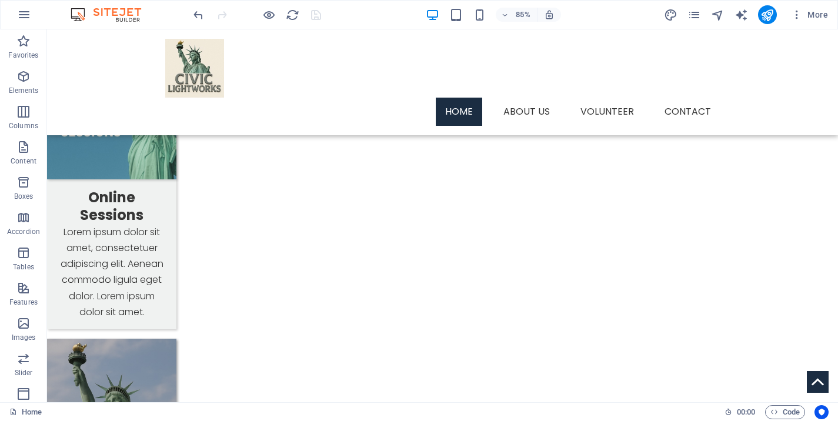
scroll to position [1115, 0]
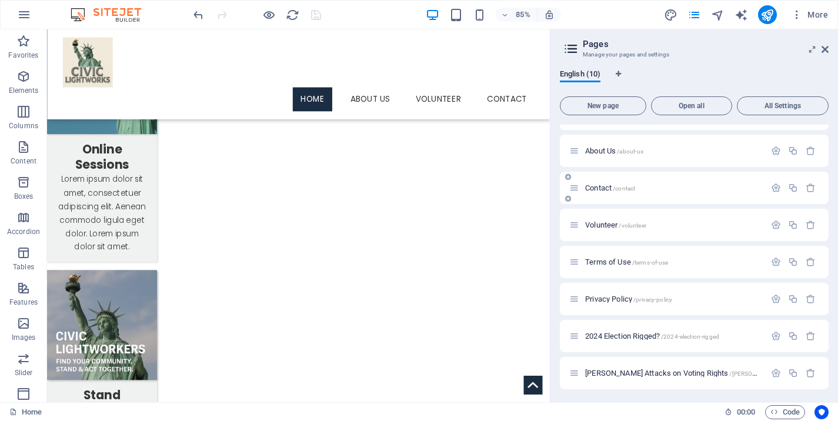
scroll to position [88, 0]
click at [634, 334] on span "2024 Election Rigged? /2024-election-rigged" at bounding box center [652, 335] width 134 height 9
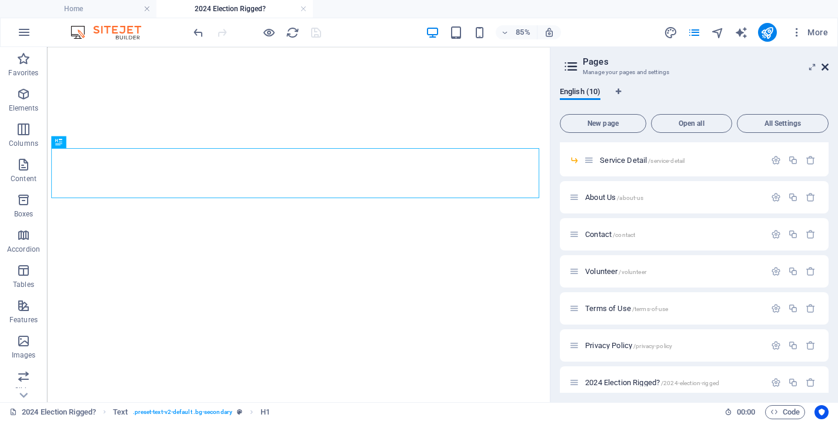
click at [827, 66] on icon at bounding box center [825, 66] width 7 height 9
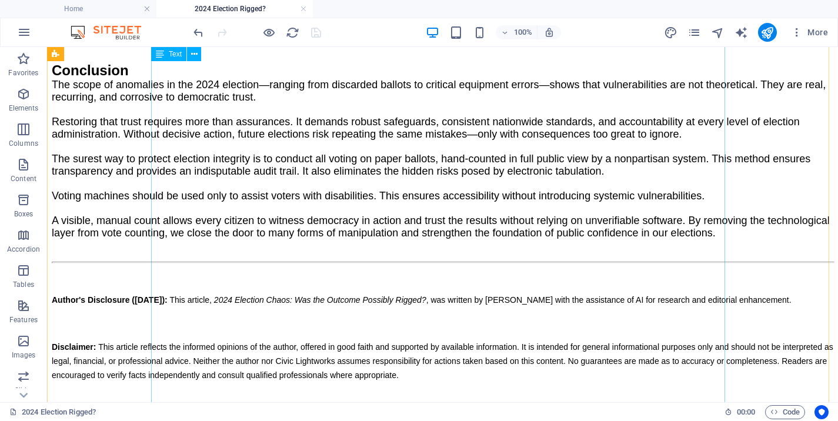
scroll to position [2206, 0]
click at [302, 9] on link at bounding box center [303, 9] width 7 height 11
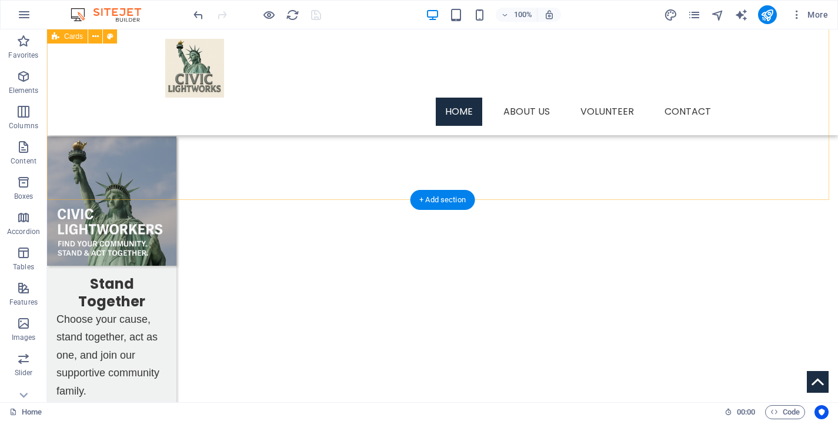
scroll to position [1113, 0]
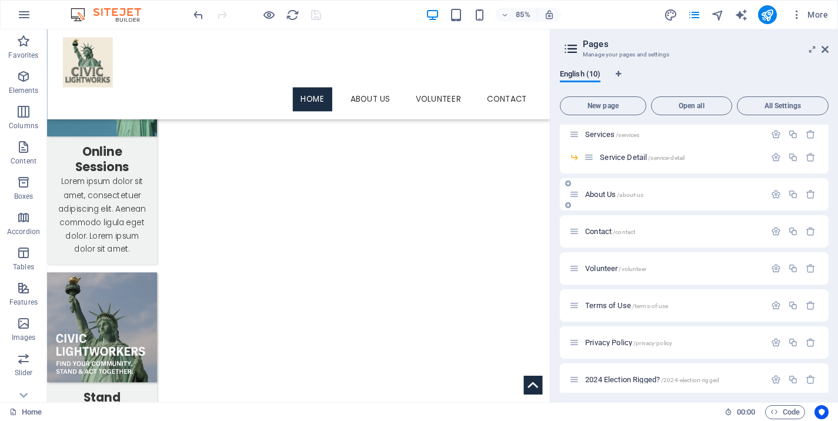
scroll to position [88, 0]
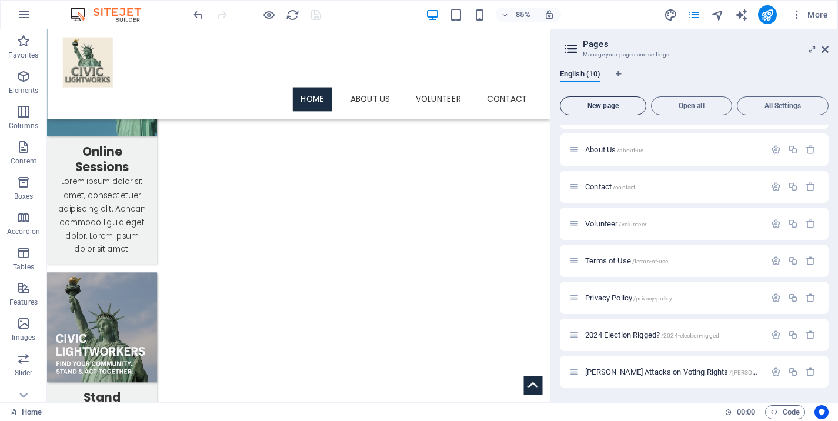
click at [608, 102] on span "New page" at bounding box center [603, 105] width 76 height 7
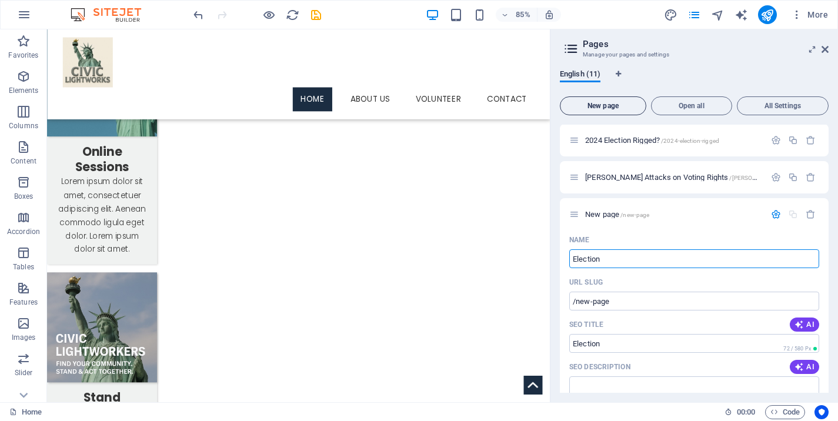
type input "Election"
type input "/election"
type input "Election [PERSON_NAME]"
type input "/election-cha"
type input "Election Chaos"
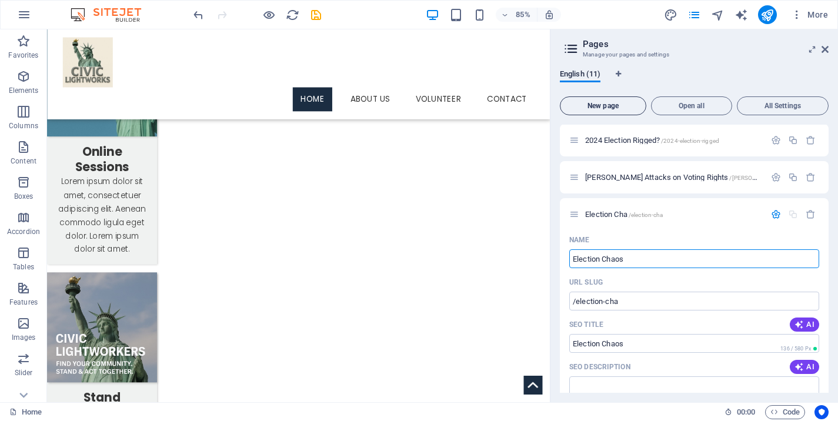
type input "/election-chaos"
type input "Election Chaos and"
type input "/election-chaos-and"
type input "Election Chaos and Machine Vulnerabilities"
type input "/election-chaos-and-machine-vulnerabilitie"
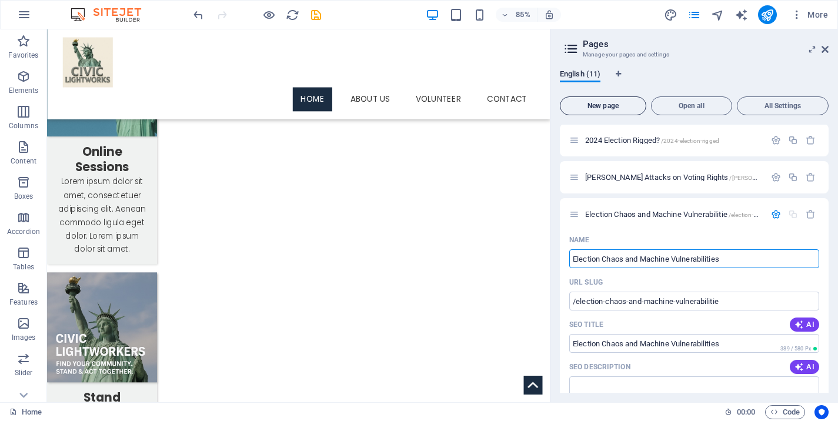
type input "Election Chaos and Machine Vulnerabilities"
type input "/election-chaos-and-machine-vulnerabilities"
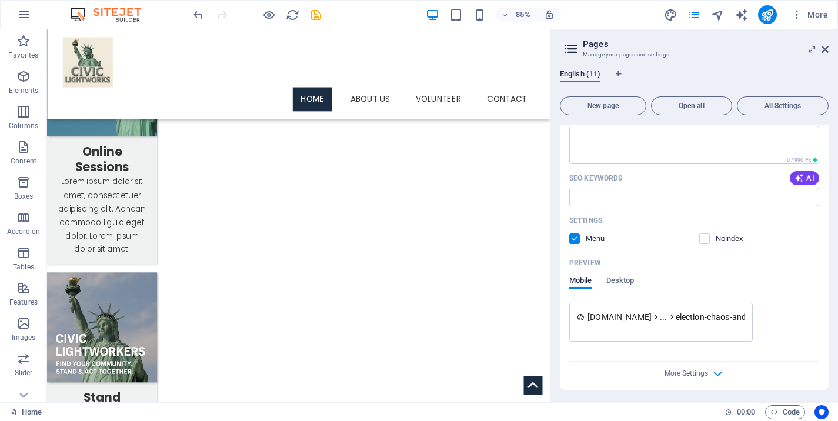
scroll to position [536, 0]
click at [574, 236] on label at bounding box center [574, 237] width 11 height 11
click at [0, 0] on input "checkbox" at bounding box center [0, 0] width 0 height 0
click at [317, 16] on icon "save" at bounding box center [316, 15] width 14 height 14
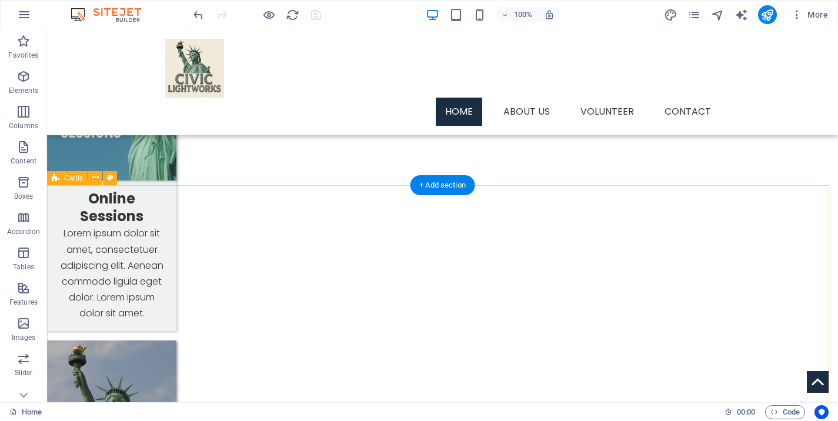
scroll to position [1094, 0]
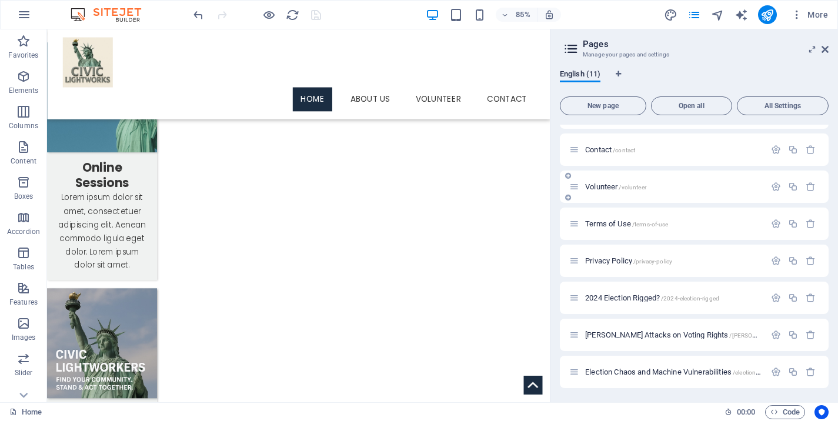
scroll to position [125, 0]
click at [626, 375] on span "Election Chaos and Machine Vulnerabilities /election-chaos-and-machine-vulnerab…" at bounding box center [717, 372] width 264 height 9
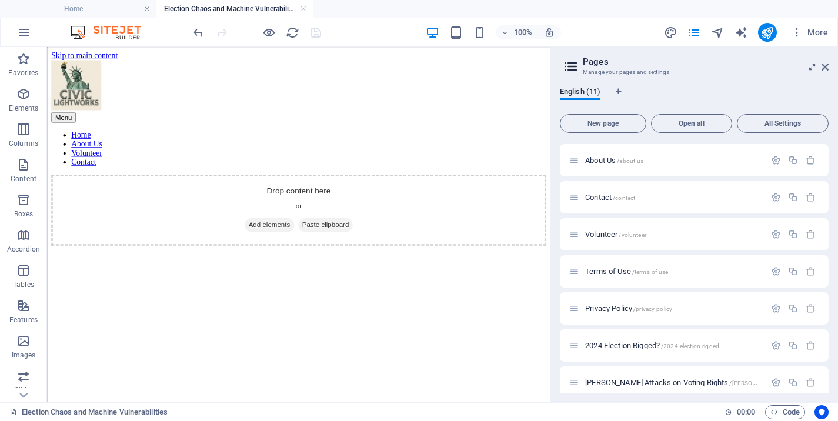
scroll to position [0, 0]
click at [109, 9] on h4 "Home" at bounding box center [78, 8] width 156 height 13
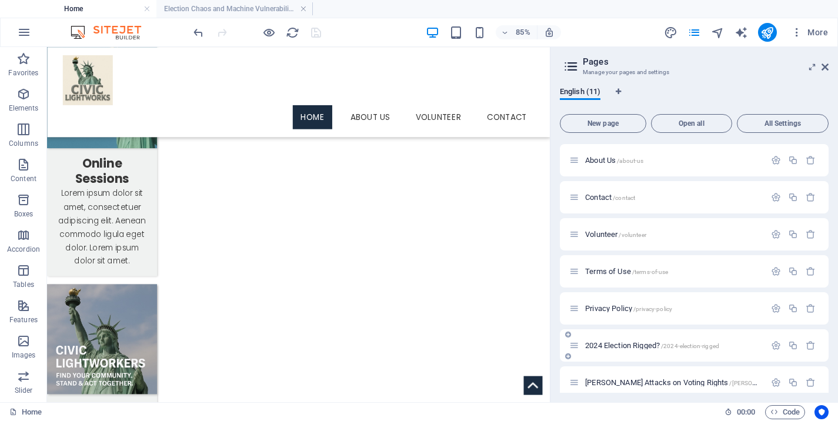
scroll to position [143, 0]
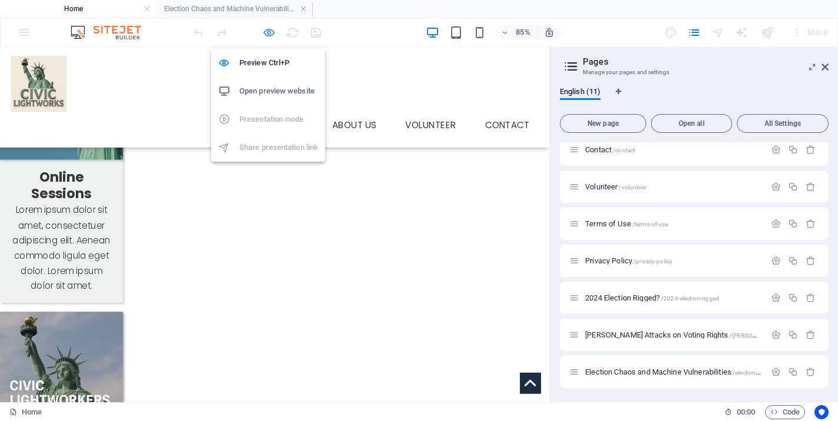
scroll to position [1118, 0]
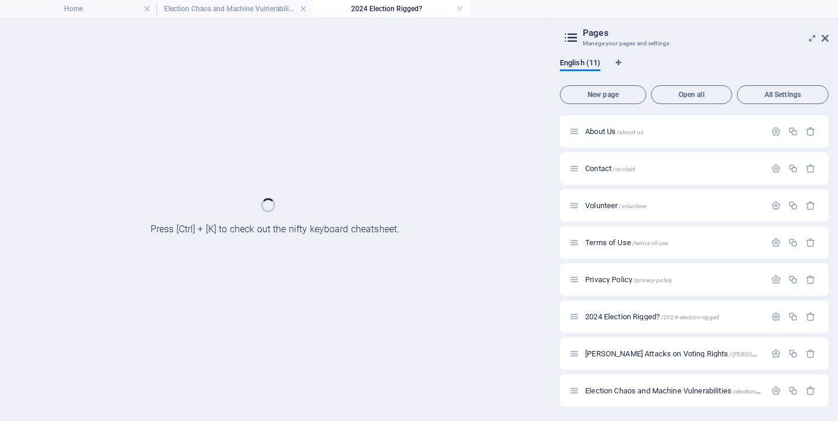
scroll to position [95, 0]
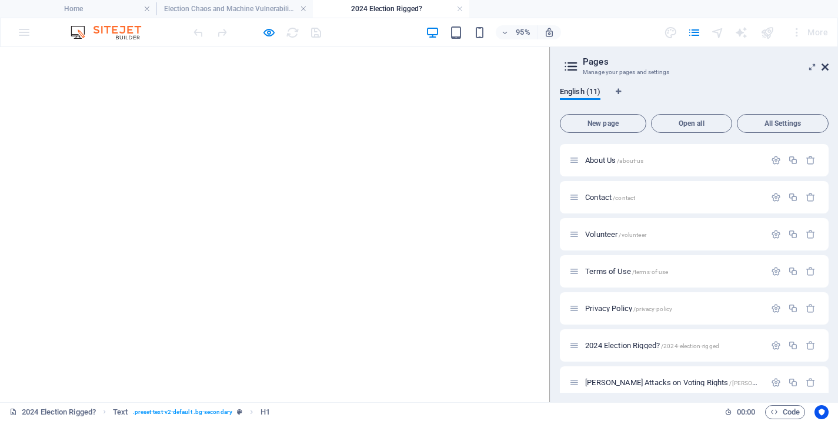
click at [824, 68] on icon at bounding box center [825, 66] width 7 height 9
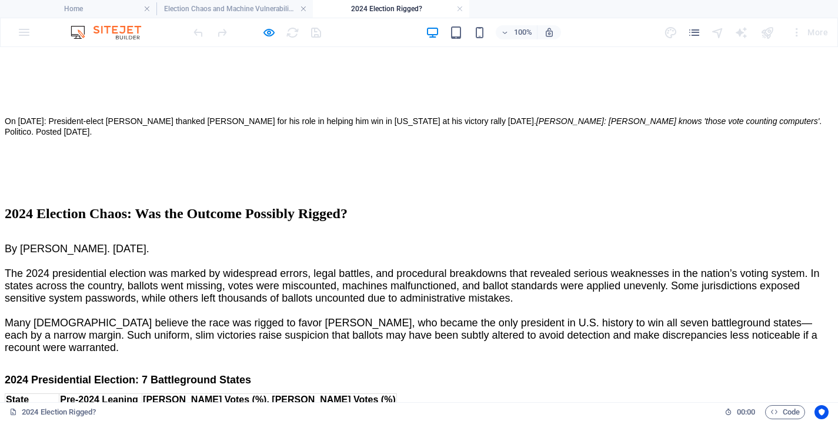
scroll to position [1049, 0]
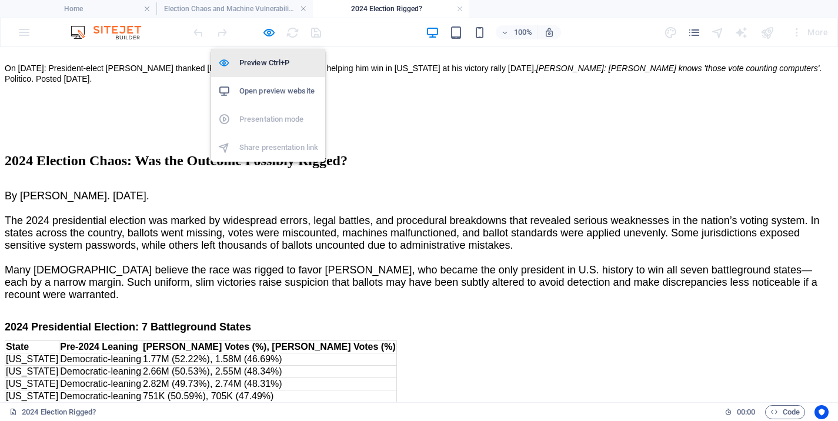
click at [255, 66] on h6 "Preview Ctrl+P" at bounding box center [278, 63] width 79 height 14
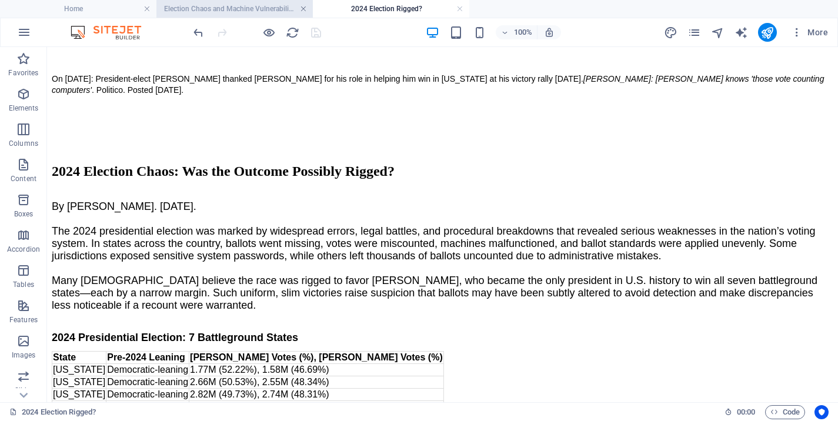
click at [304, 9] on link at bounding box center [303, 9] width 7 height 11
click at [236, 10] on h4 "2024 Election Rigged?" at bounding box center [234, 8] width 156 height 13
click at [305, 8] on link at bounding box center [303, 9] width 7 height 11
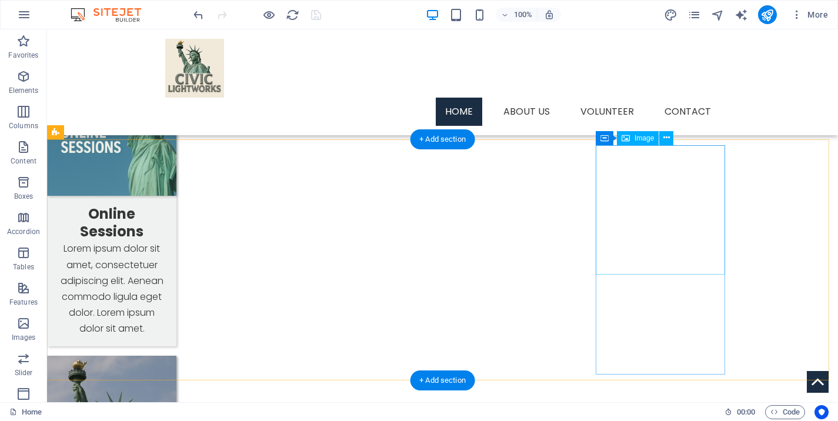
scroll to position [1063, 0]
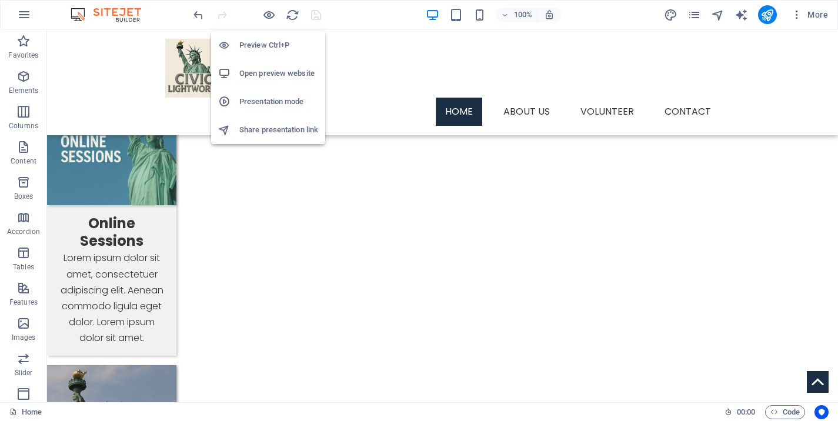
click at [275, 44] on h6 "Preview Ctrl+P" at bounding box center [278, 45] width 79 height 14
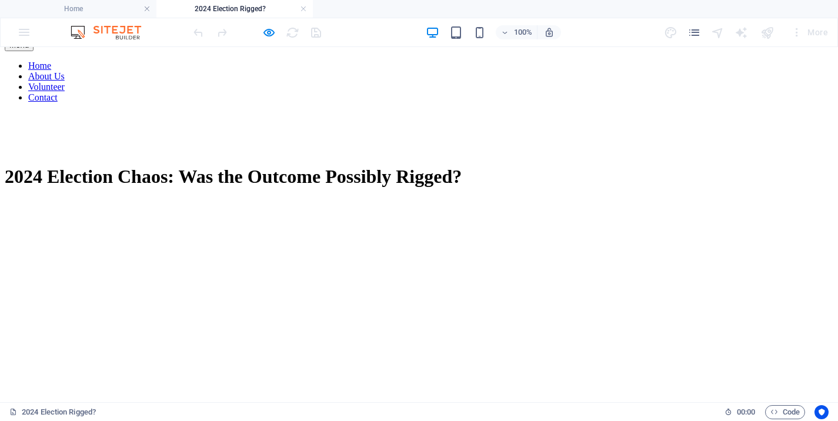
scroll to position [0, 0]
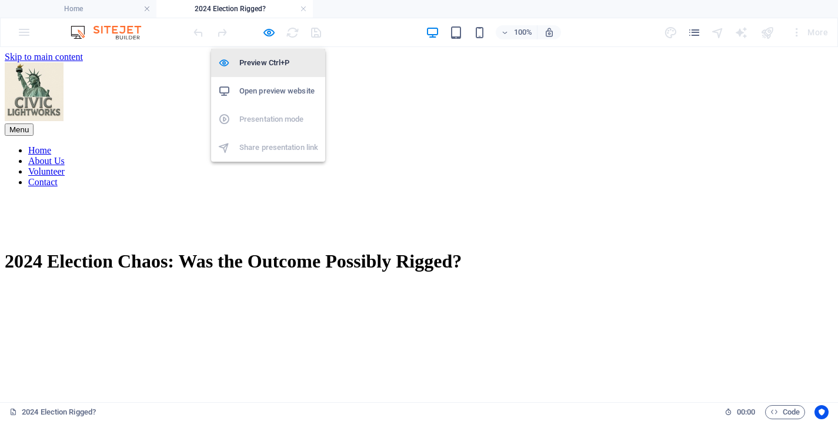
click at [272, 58] on h6 "Preview Ctrl+P" at bounding box center [278, 63] width 79 height 14
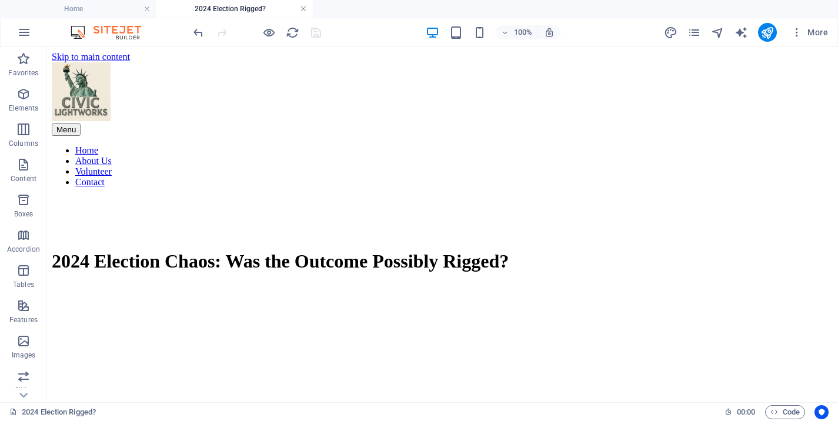
click at [302, 9] on link at bounding box center [303, 9] width 7 height 11
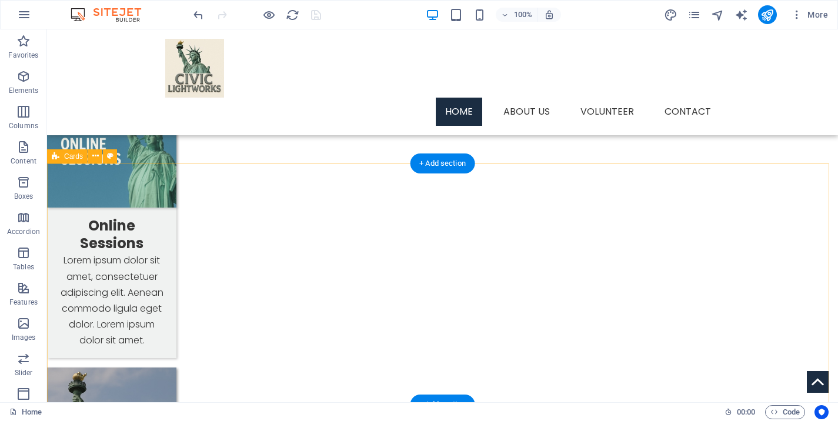
scroll to position [1033, 0]
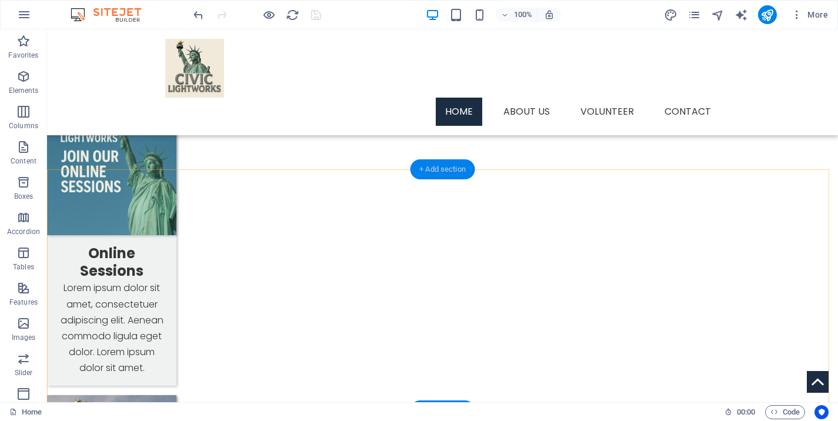
click at [455, 166] on div "+ Add section" at bounding box center [442, 169] width 65 height 20
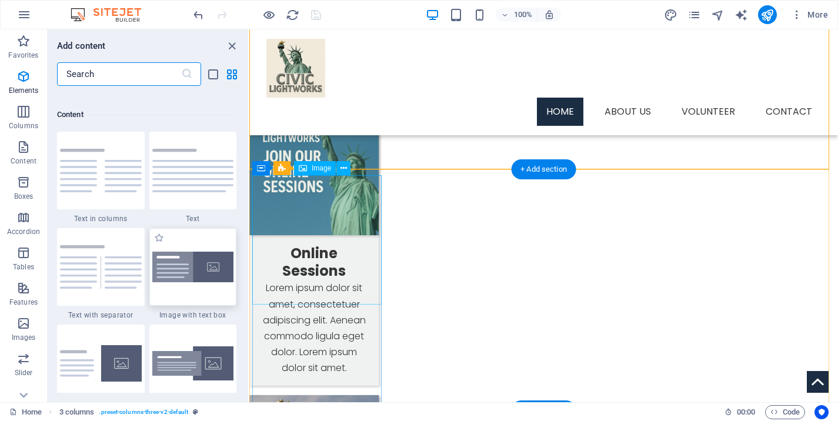
scroll to position [2058, 0]
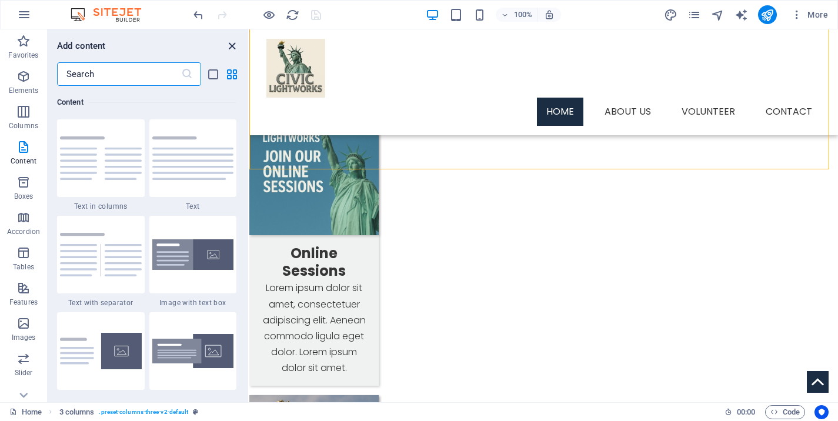
click at [229, 42] on icon "close panel" at bounding box center [232, 46] width 14 height 14
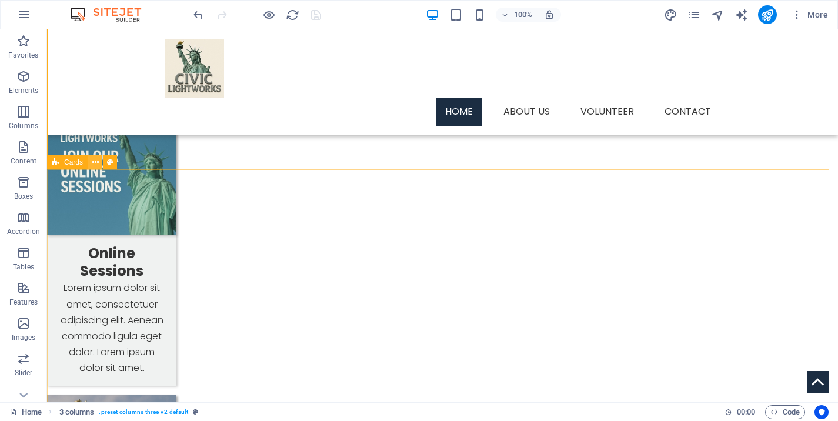
click at [96, 162] on icon at bounding box center [95, 162] width 6 height 12
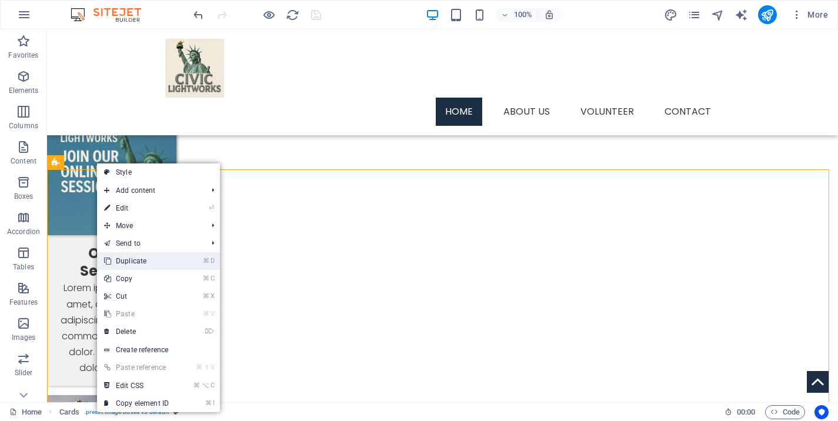
click at [154, 261] on link "⌘ D Duplicate" at bounding box center [136, 261] width 79 height 18
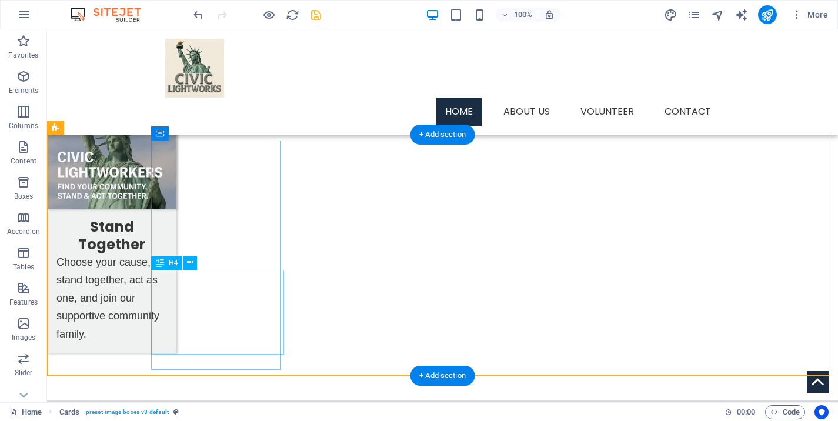
scroll to position [1170, 0]
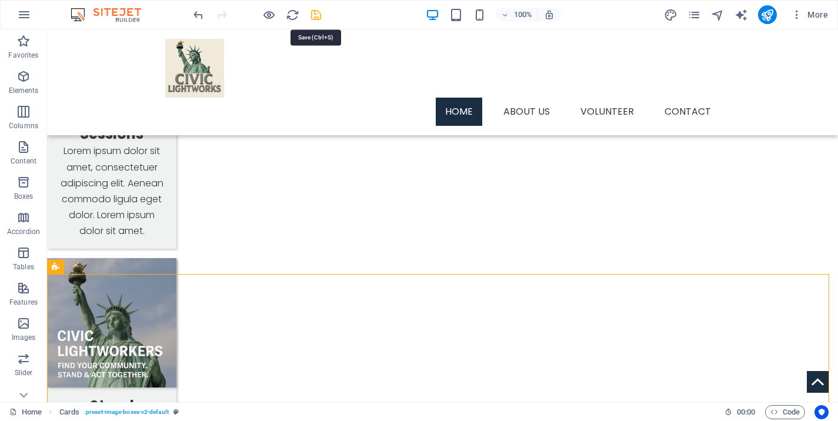
click at [317, 16] on icon "save" at bounding box center [316, 15] width 14 height 14
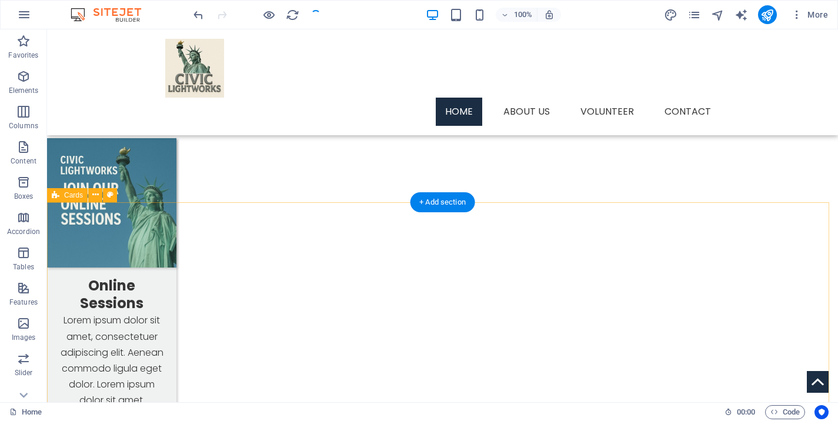
scroll to position [1179, 0]
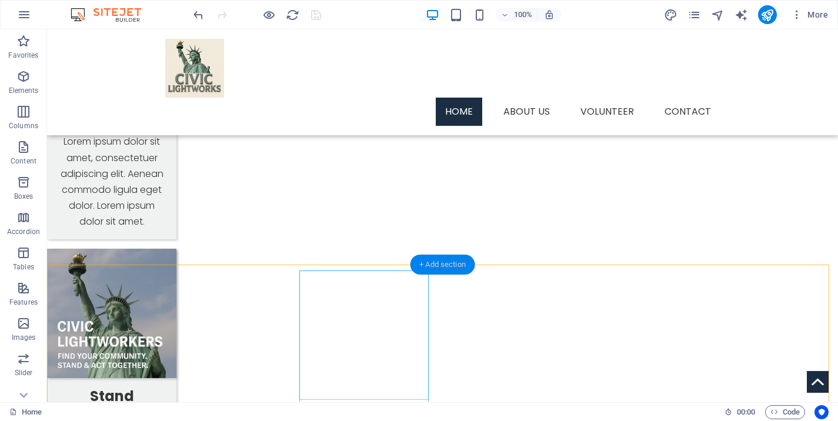
click at [438, 266] on div "+ Add section" at bounding box center [442, 265] width 65 height 20
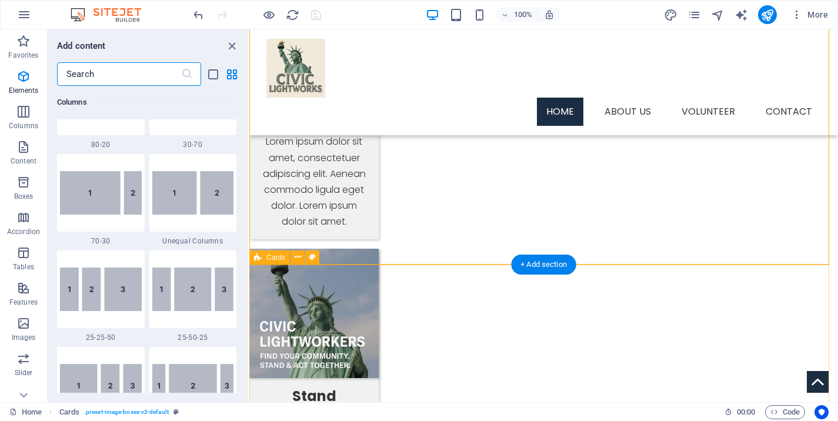
scroll to position [2058, 0]
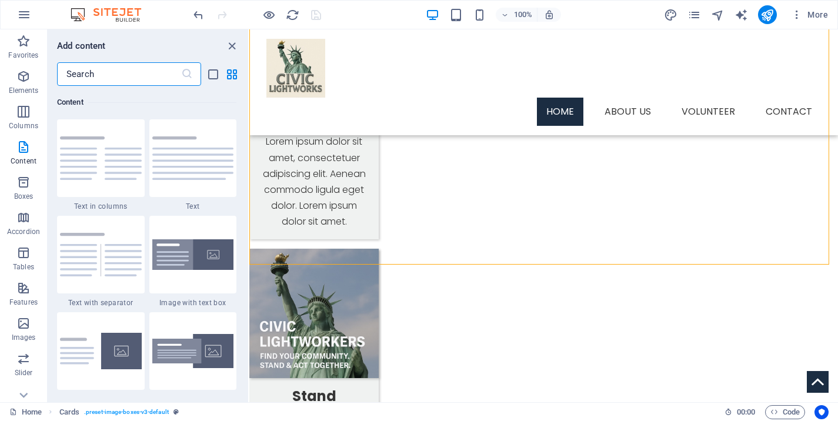
click at [97, 79] on input "text" at bounding box center [119, 74] width 124 height 24
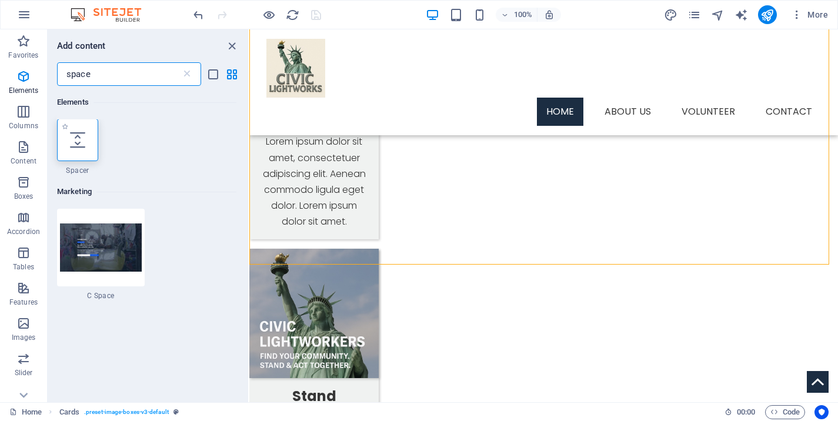
scroll to position [0, 0]
type input "space"
click at [94, 136] on div at bounding box center [77, 140] width 41 height 42
select select "px"
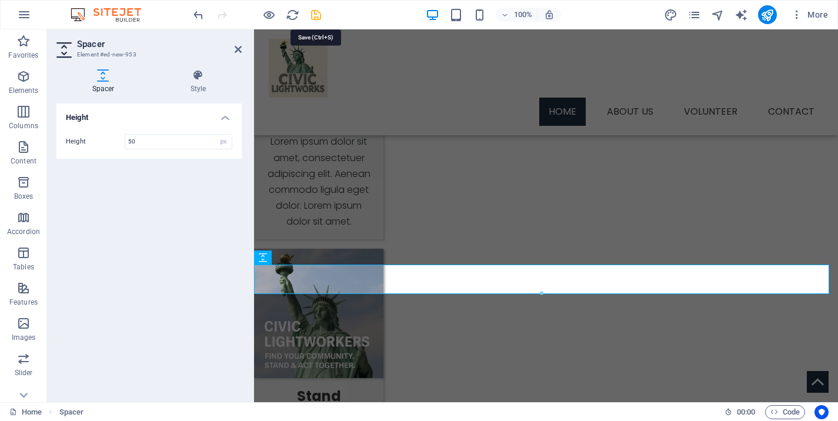
click at [315, 16] on icon "save" at bounding box center [316, 15] width 14 height 14
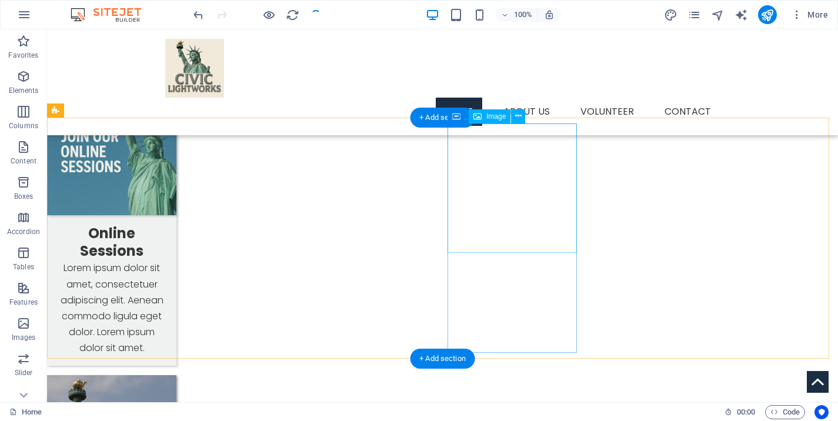
scroll to position [1029, 0]
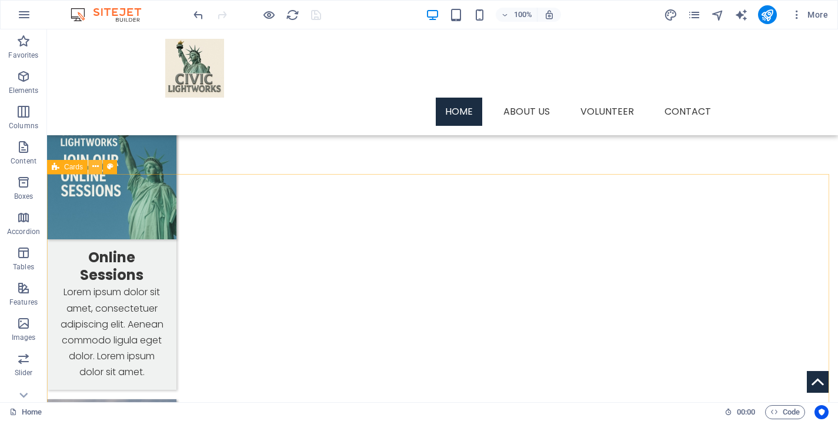
click at [93, 167] on icon at bounding box center [95, 167] width 6 height 12
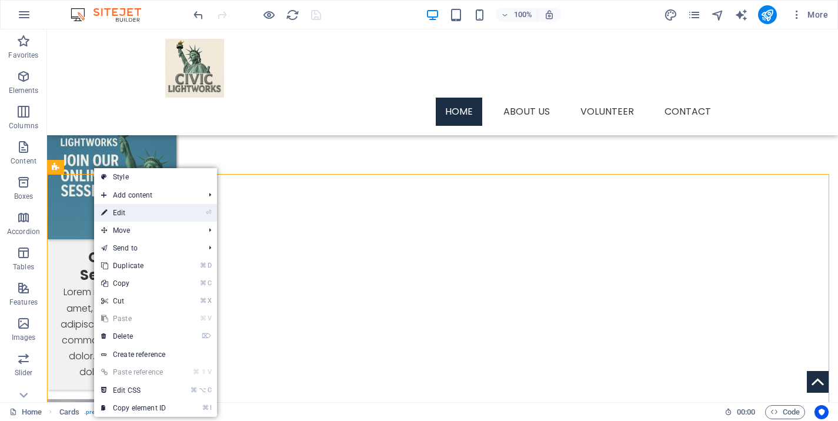
click at [129, 215] on link "⏎ Edit" at bounding box center [133, 213] width 79 height 18
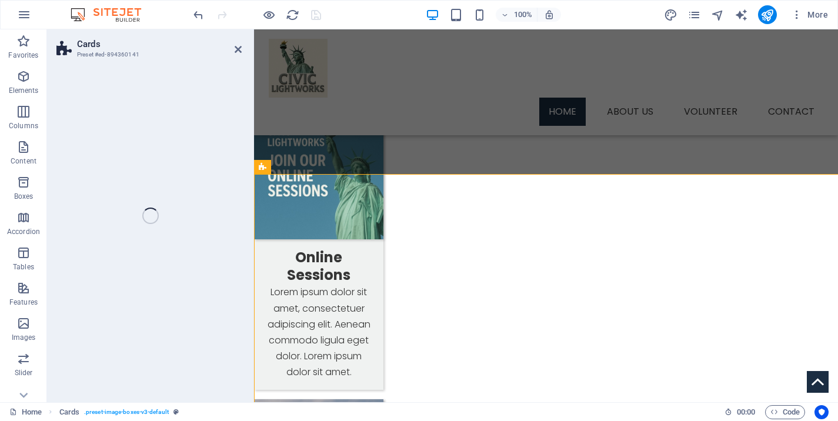
select select "px"
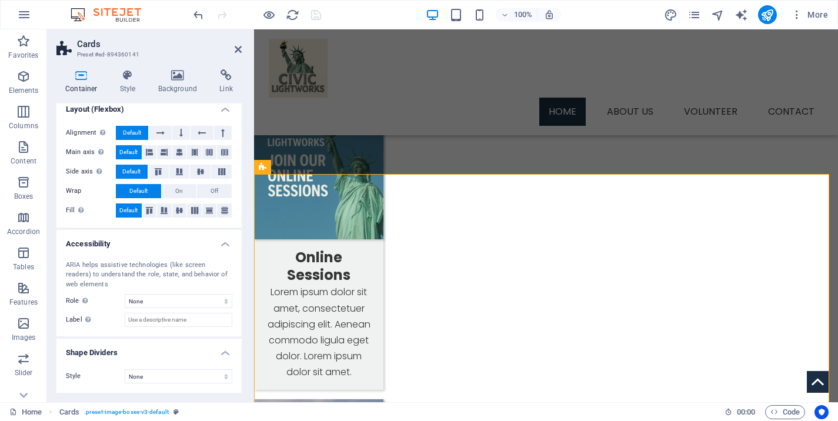
scroll to position [148, 0]
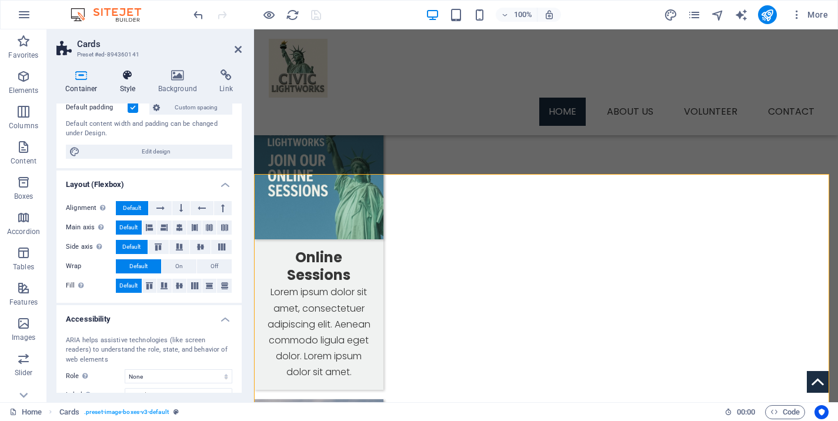
click at [131, 80] on icon at bounding box center [128, 75] width 34 height 12
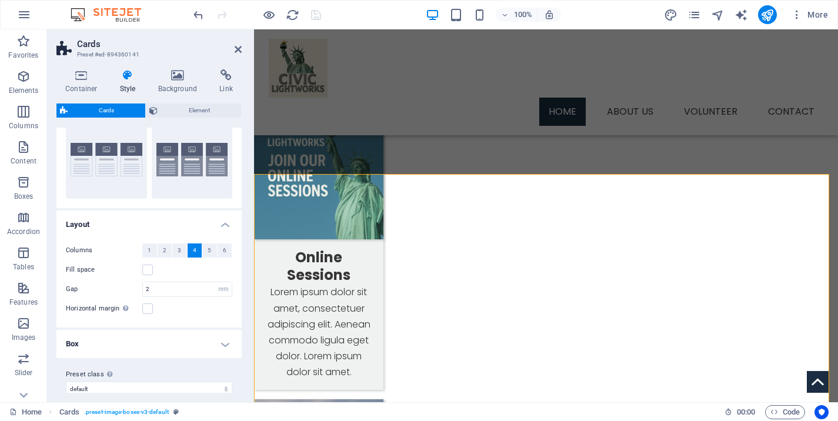
scroll to position [49, 0]
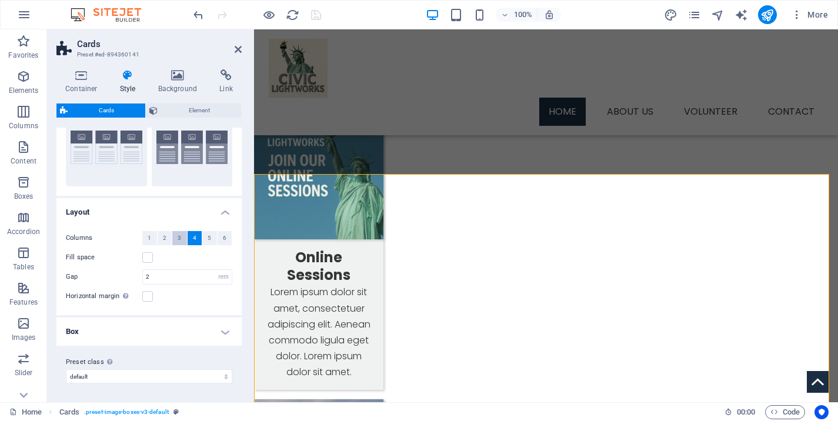
click at [178, 237] on span "3" at bounding box center [180, 238] width 4 height 14
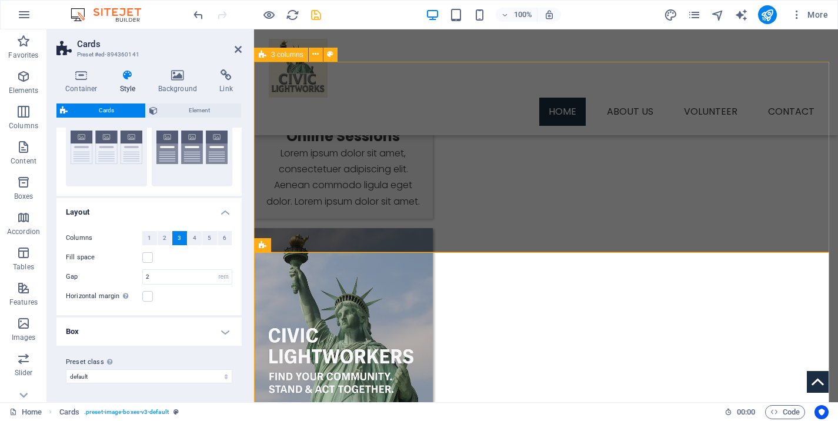
scroll to position [1330, 0]
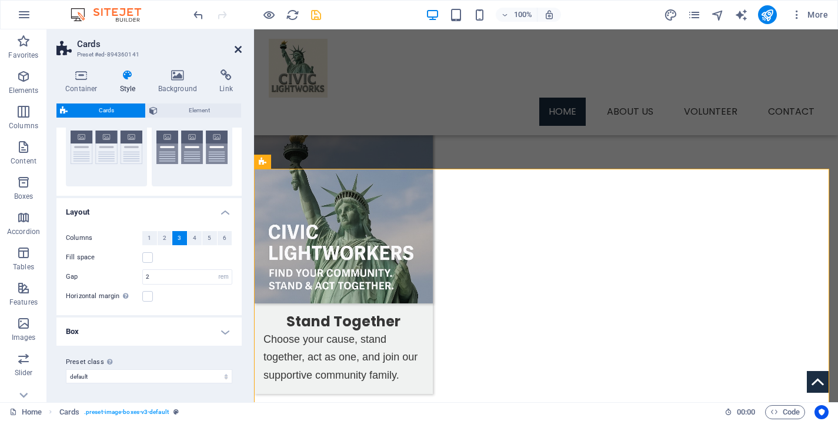
drag, startPoint x: 238, startPoint y: 48, endPoint x: 239, endPoint y: 41, distance: 6.6
click at [238, 48] on icon at bounding box center [238, 49] width 7 height 9
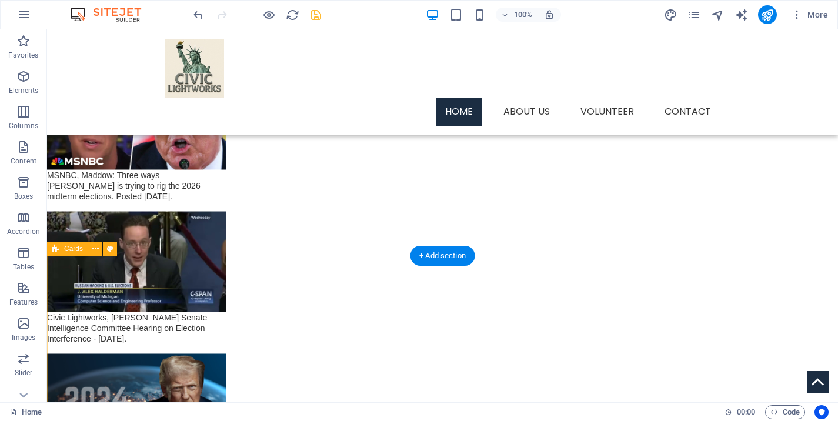
scroll to position [1594, 0]
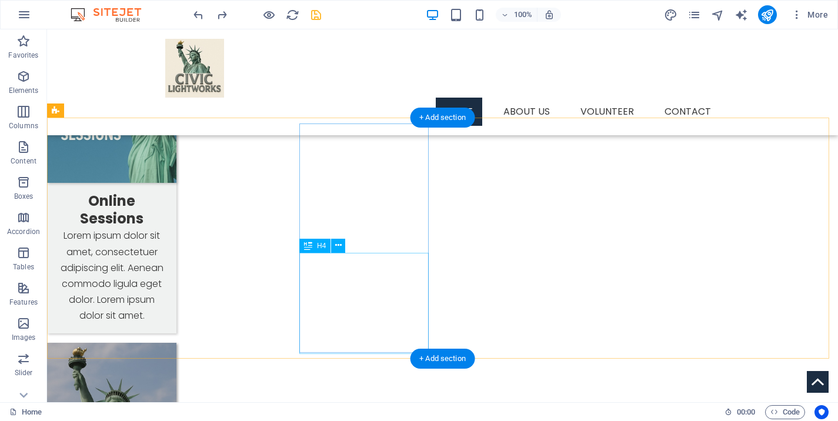
scroll to position [1076, 0]
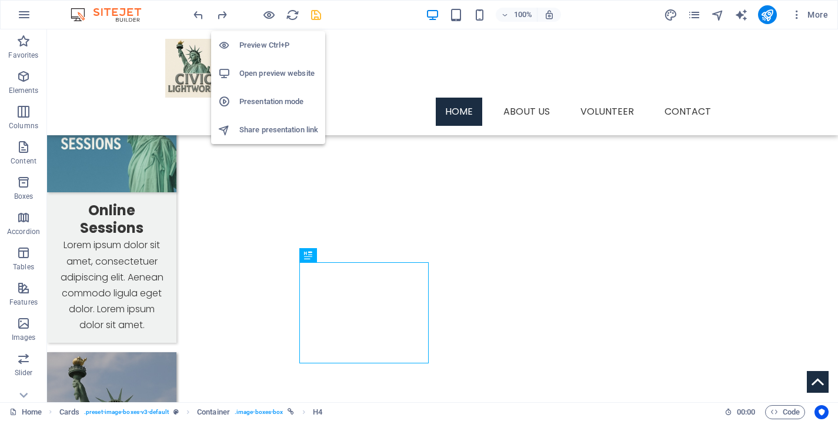
click at [264, 46] on h6 "Preview Ctrl+P" at bounding box center [278, 45] width 79 height 14
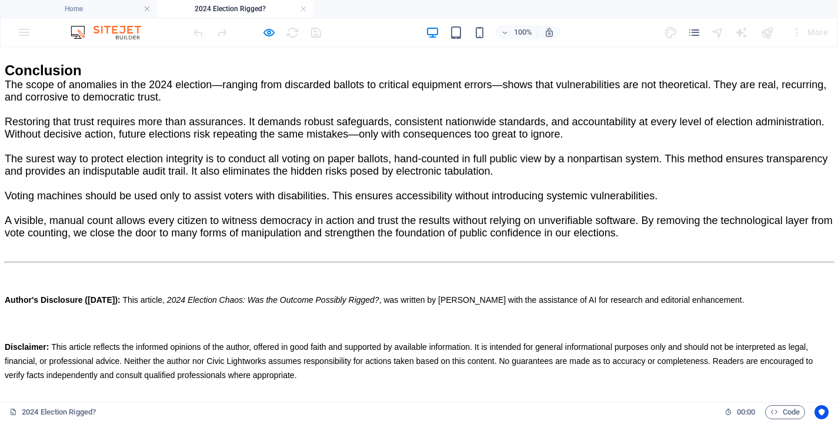
scroll to position [2381, 0]
click at [303, 9] on link at bounding box center [303, 9] width 7 height 11
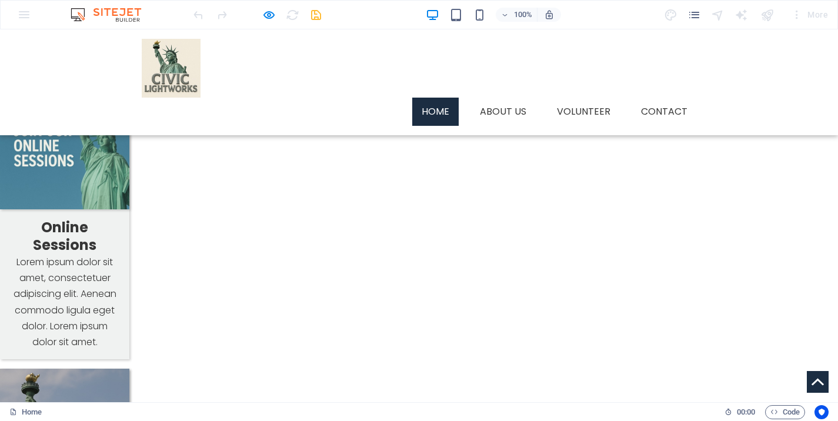
scroll to position [1086, 0]
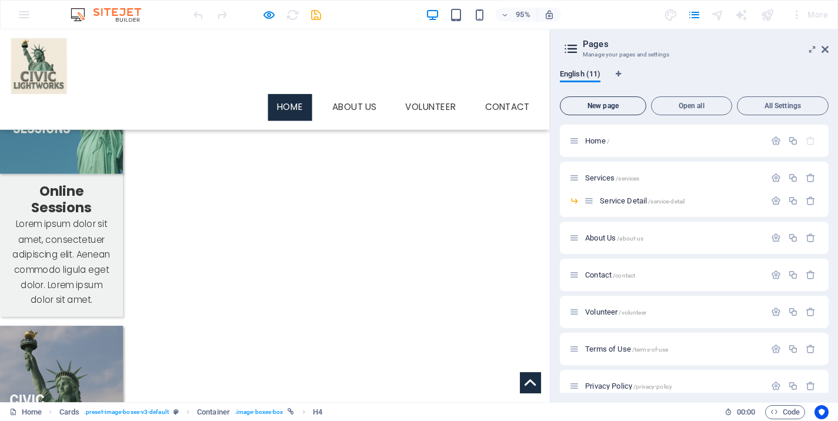
click at [618, 106] on span "New page" at bounding box center [603, 105] width 76 height 7
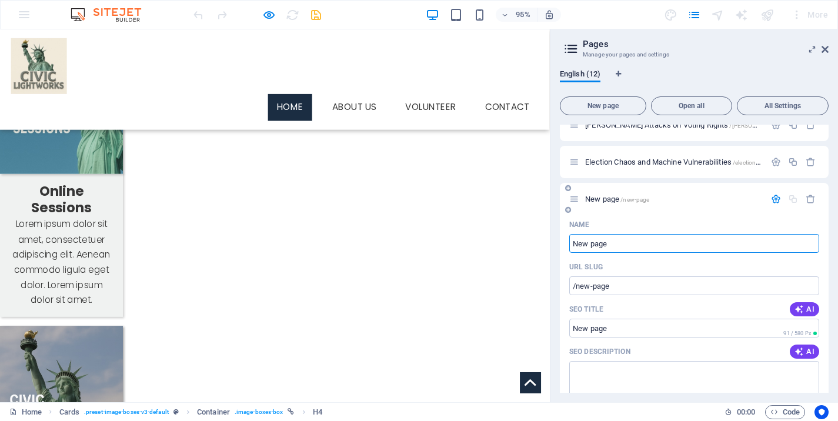
scroll to position [339, 0]
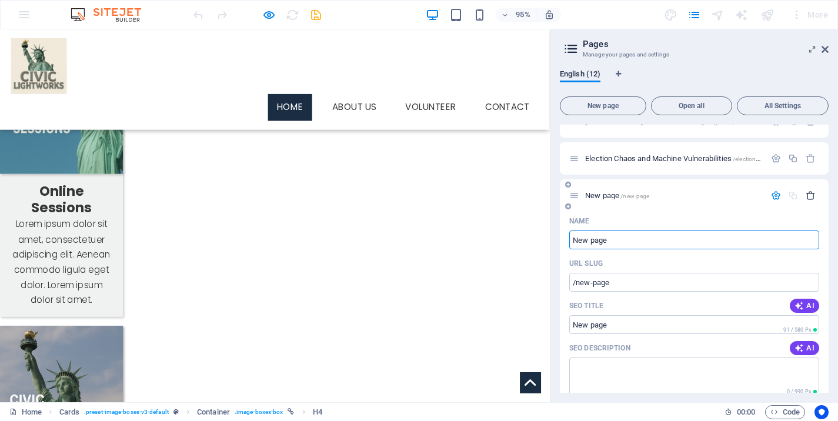
click at [806, 195] on icon "button" at bounding box center [811, 196] width 10 height 10
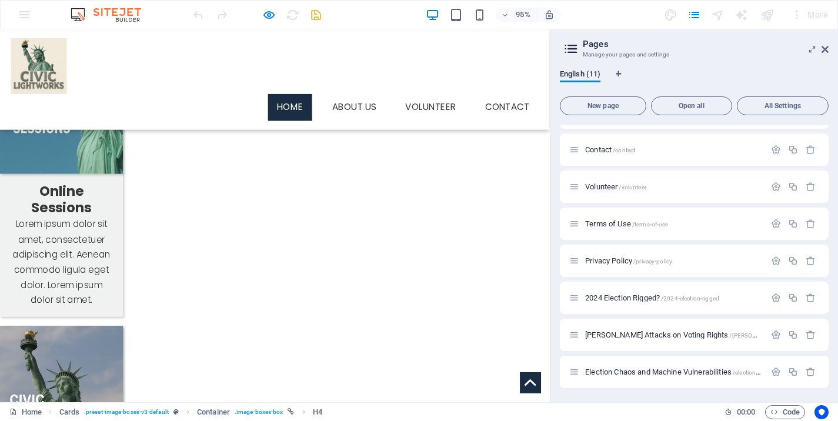
scroll to position [125, 0]
click at [665, 373] on span "Election Chaos and Machine Vulnerabilities /election-chaos-and-machine-vulnerab…" at bounding box center [717, 372] width 264 height 9
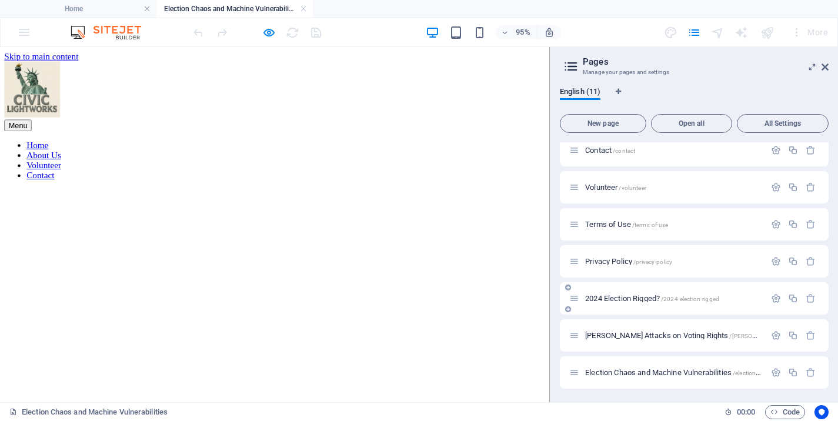
scroll to position [143, 0]
drag, startPoint x: 826, startPoint y: 62, endPoint x: 788, endPoint y: 75, distance: 40.2
click at [826, 62] on h2 "Pages" at bounding box center [706, 61] width 246 height 11
drag, startPoint x: 825, startPoint y: 66, endPoint x: 773, endPoint y: 43, distance: 56.6
click at [825, 66] on icon at bounding box center [825, 66] width 7 height 9
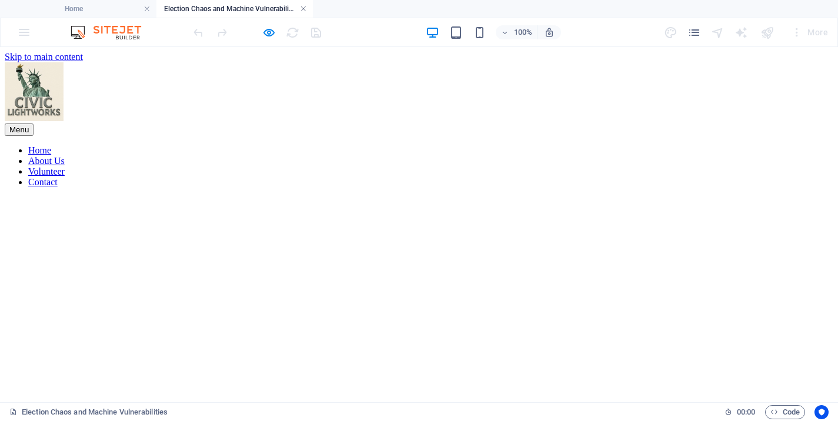
click at [304, 7] on link at bounding box center [303, 9] width 7 height 11
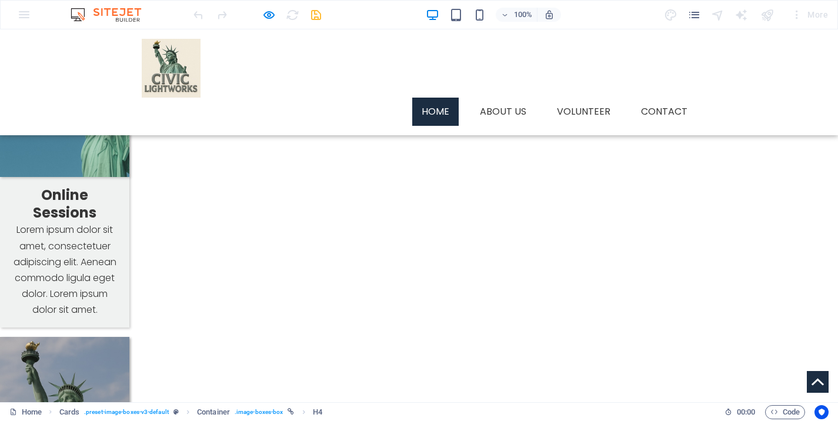
scroll to position [1088, 0]
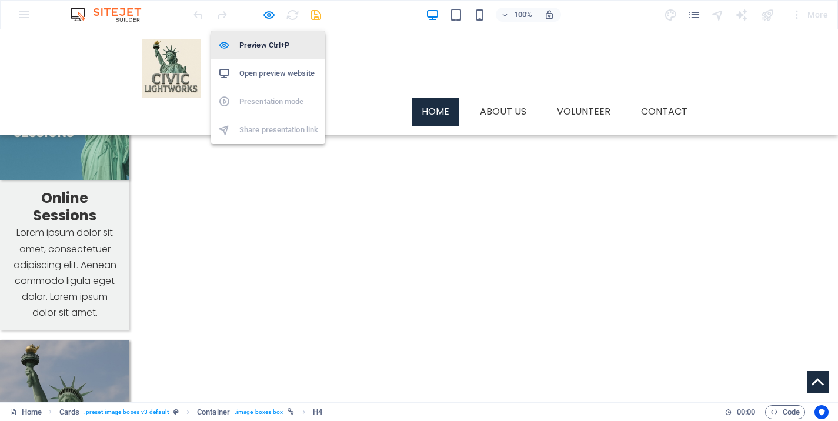
click at [271, 50] on h6 "Preview Ctrl+P" at bounding box center [278, 45] width 79 height 14
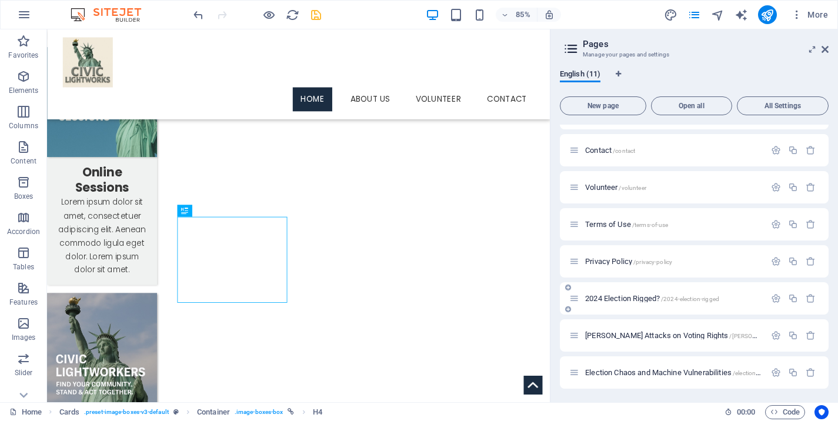
scroll to position [125, 0]
click at [625, 375] on span "Election Chaos and Machine Vulnerabilities /election-chaos-and-machine-vulnerab…" at bounding box center [717, 372] width 264 height 9
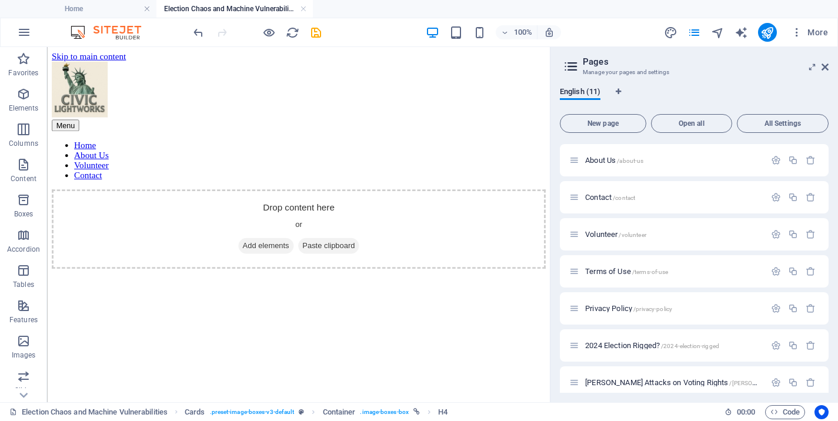
scroll to position [0, 0]
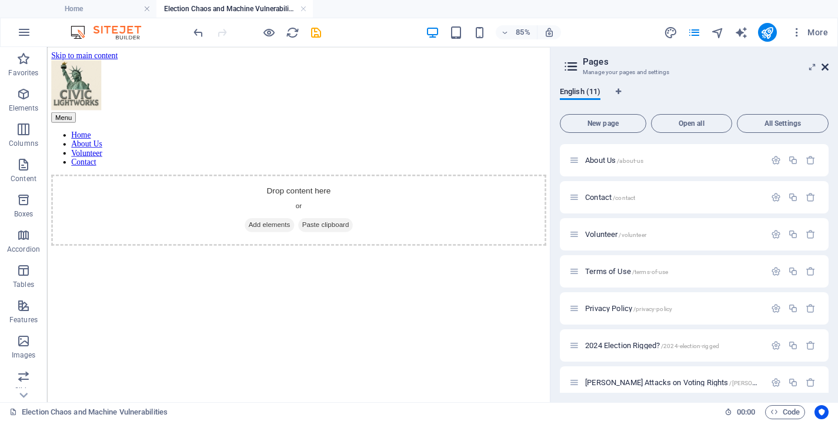
click at [825, 65] on icon at bounding box center [825, 66] width 7 height 9
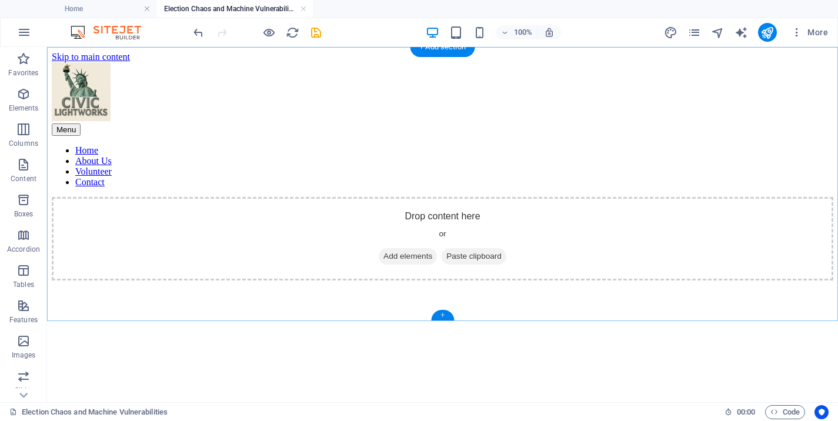
click at [444, 318] on div "+" at bounding box center [442, 315] width 23 height 11
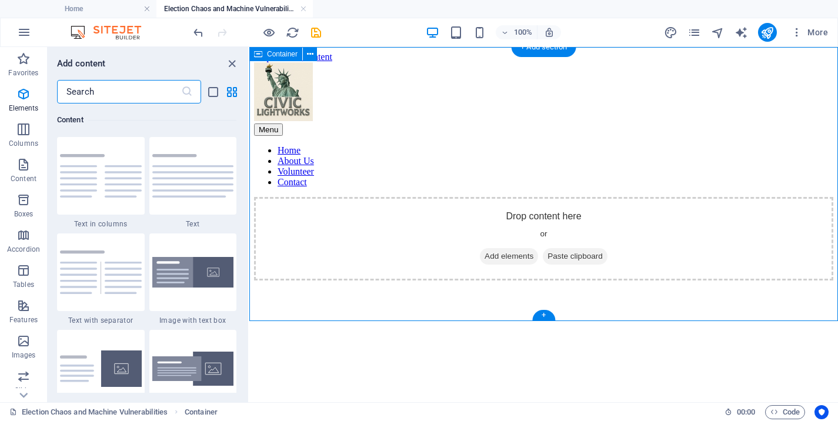
scroll to position [2058, 0]
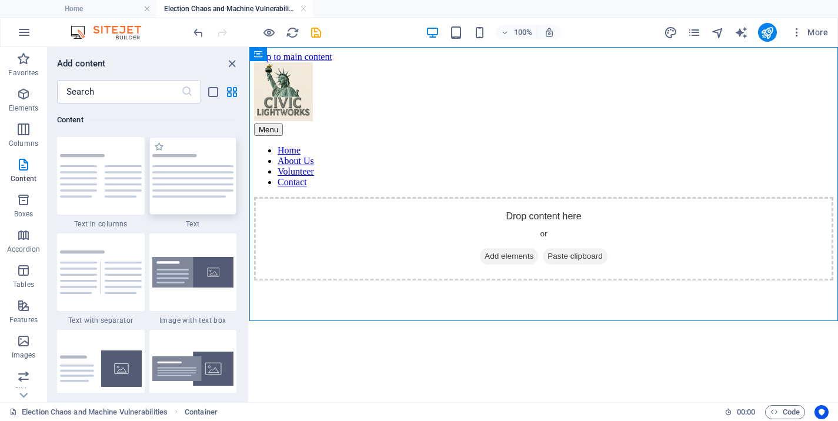
click at [211, 188] on img at bounding box center [193, 176] width 82 height 44
click at [249, 188] on div "Drag here to replace the existing content. Press “Ctrl” if you want to create a…" at bounding box center [543, 224] width 589 height 355
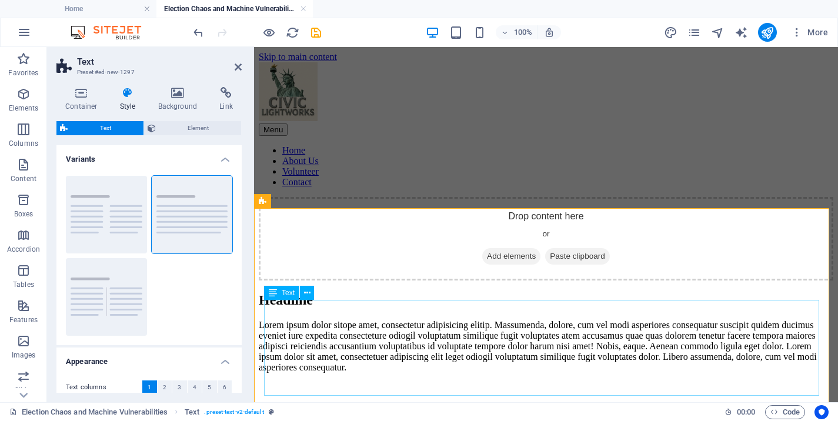
scroll to position [163, 0]
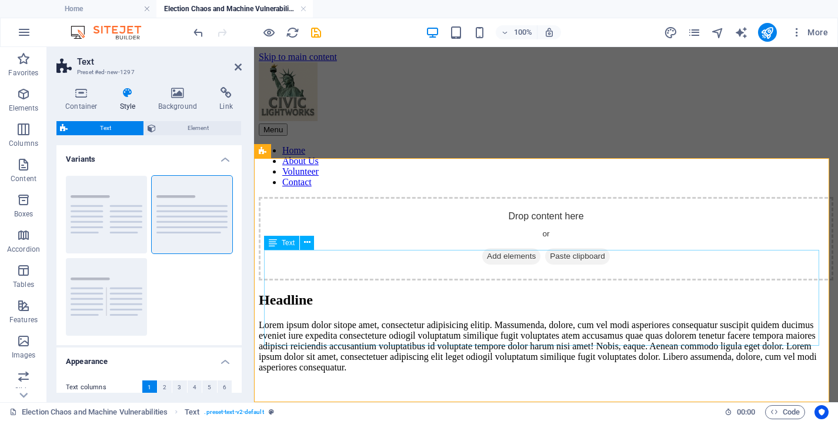
click at [426, 320] on div "Lorem ipsum dolor sitope amet, consectetur adipisicing elitip. Massumenda, dolo…" at bounding box center [546, 346] width 575 height 53
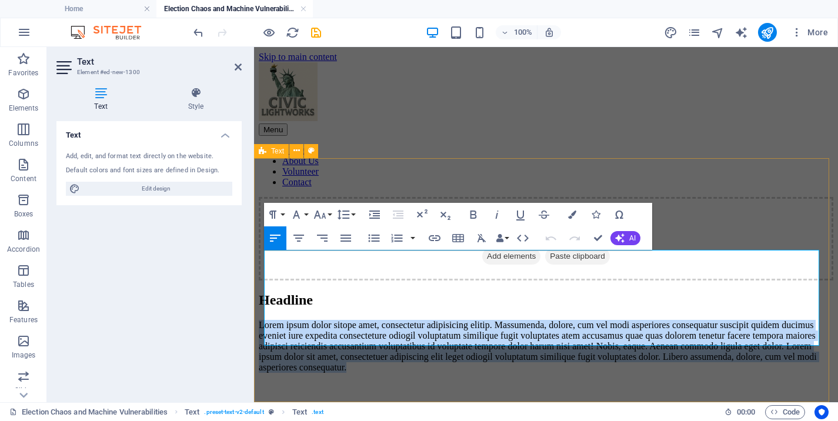
drag, startPoint x: 458, startPoint y: 338, endPoint x: 255, endPoint y: 254, distance: 219.1
click at [259, 292] on div "Headline Lorem ipsum dolor sitope amet, consectetur adipisicing elitip. Massume…" at bounding box center [546, 332] width 575 height 81
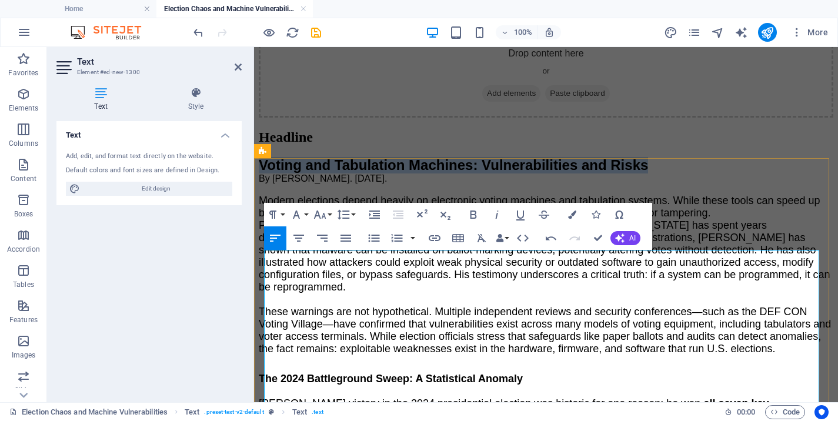
drag, startPoint x: 687, startPoint y: 258, endPoint x: 265, endPoint y: 258, distance: 422.3
click at [265, 174] on p "Voting and Tabulation Machines: Vulnerabilities and Risks" at bounding box center [546, 165] width 575 height 16
copy span "Voting and Tabulation Machines: Vulnerabilities and Risks"
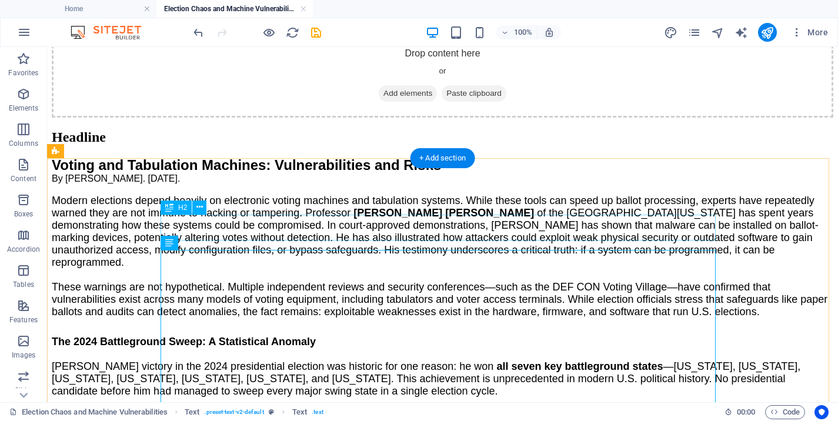
click at [251, 145] on div "Headline" at bounding box center [443, 137] width 782 height 16
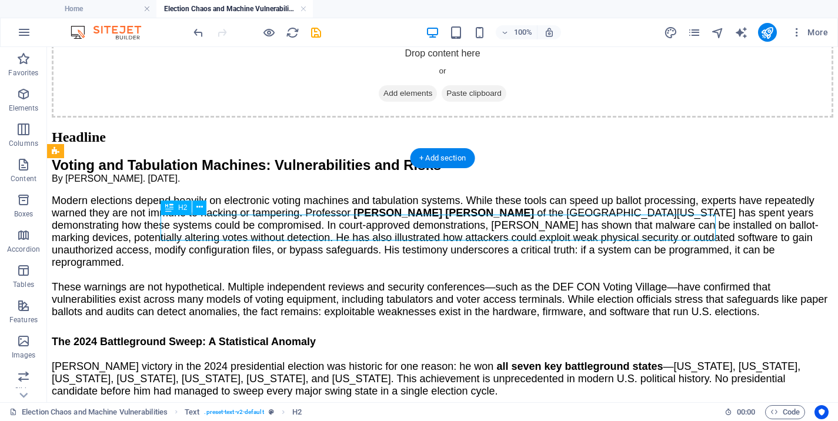
click at [251, 145] on div "Headline" at bounding box center [443, 137] width 782 height 16
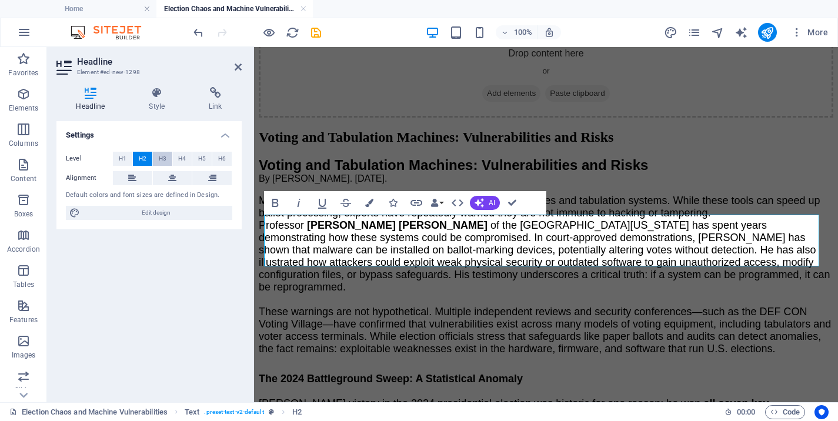
click at [162, 159] on span "H3" at bounding box center [163, 159] width 8 height 14
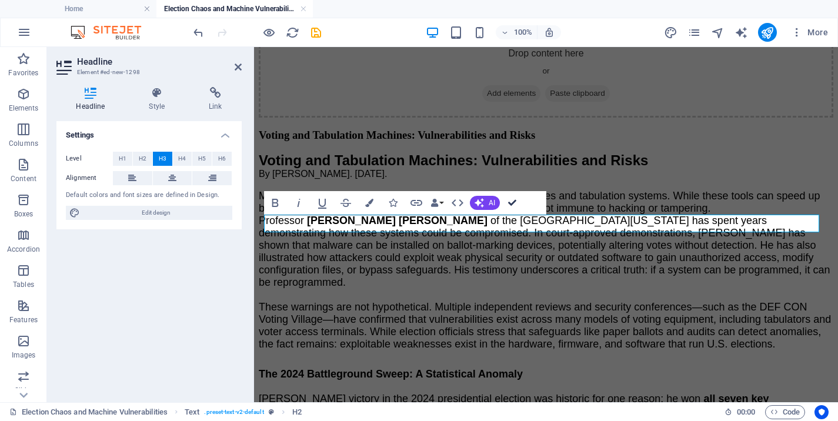
drag, startPoint x: 515, startPoint y: 203, endPoint x: 444, endPoint y: 188, distance: 72.2
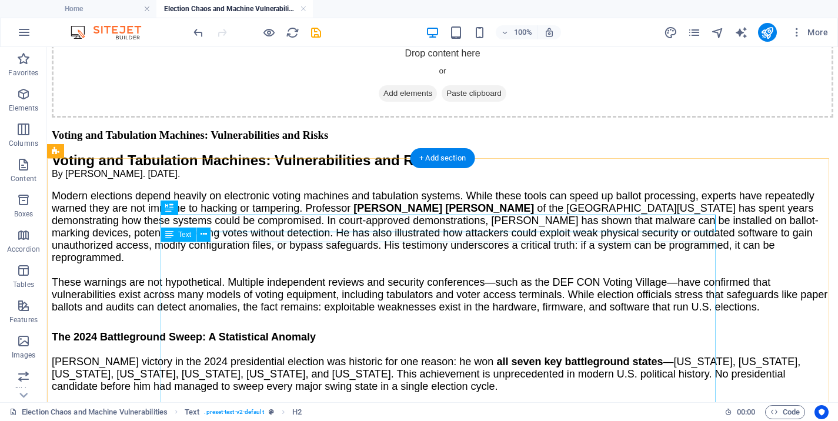
click at [180, 179] on span "By [PERSON_NAME]. [DATE]." at bounding box center [116, 174] width 128 height 10
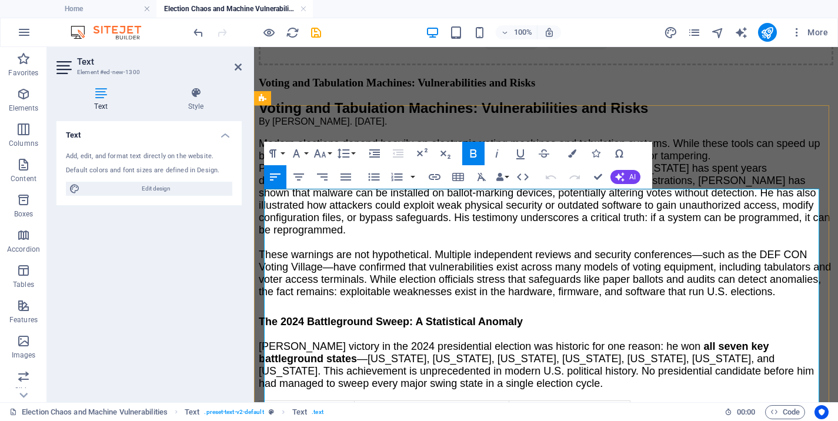
scroll to position [228, 0]
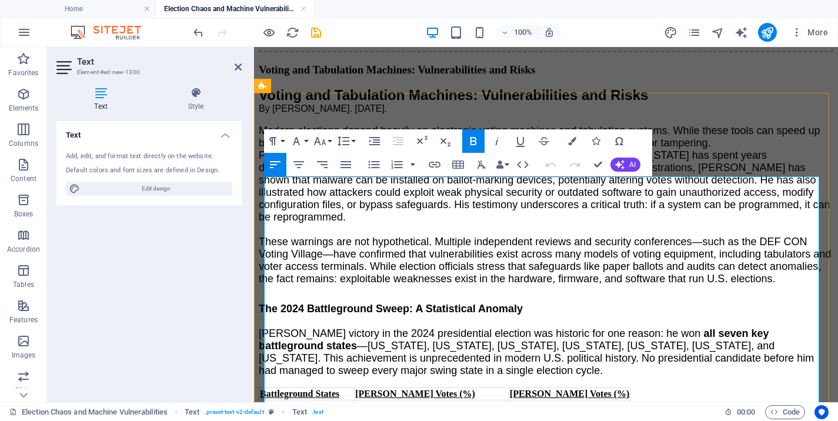
click at [266, 114] on span "By [PERSON_NAME]. [DATE]." at bounding box center [323, 109] width 128 height 10
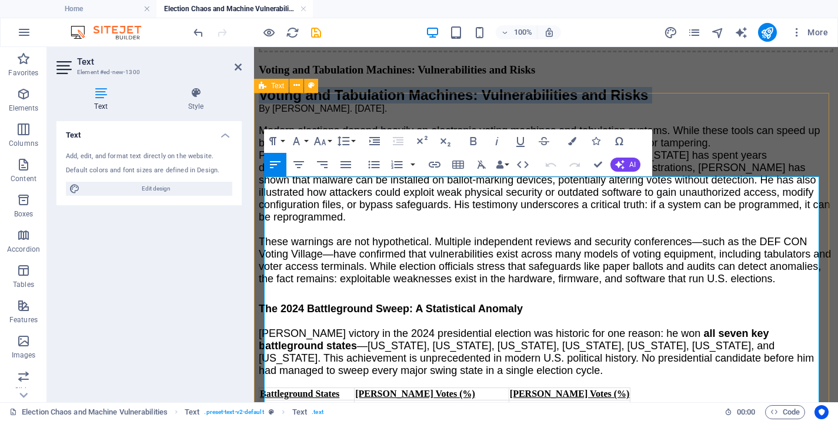
drag, startPoint x: 266, startPoint y: 211, endPoint x: 263, endPoint y: 188, distance: 23.1
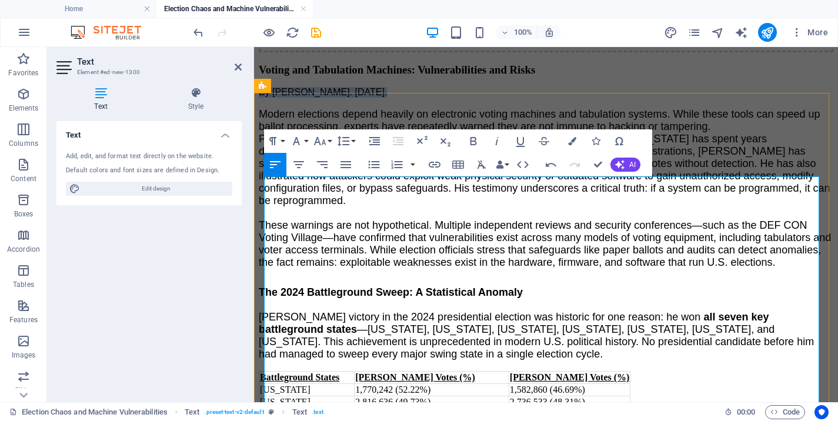
drag, startPoint x: 386, startPoint y: 187, endPoint x: 345, endPoint y: 186, distance: 41.8
click at [345, 97] on span "By [PERSON_NAME]. [DATE]." at bounding box center [323, 92] width 128 height 10
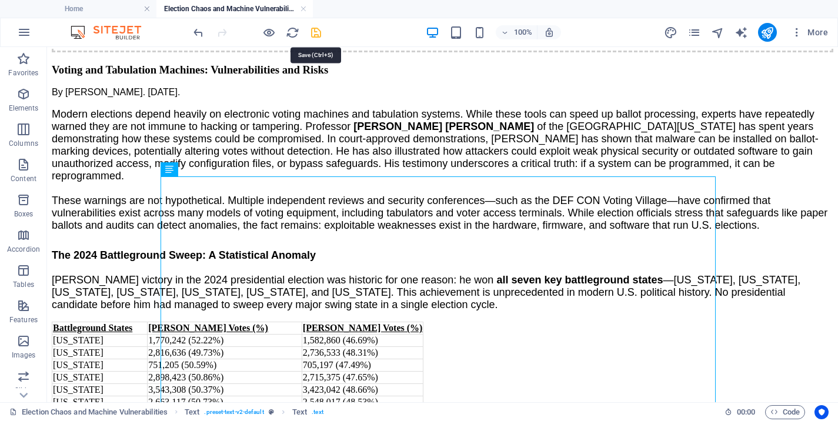
click at [316, 34] on icon "save" at bounding box center [316, 33] width 14 height 14
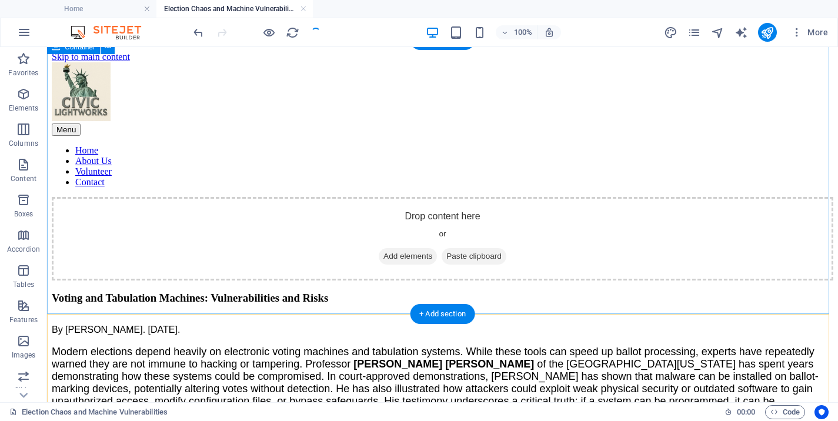
scroll to position [56, 0]
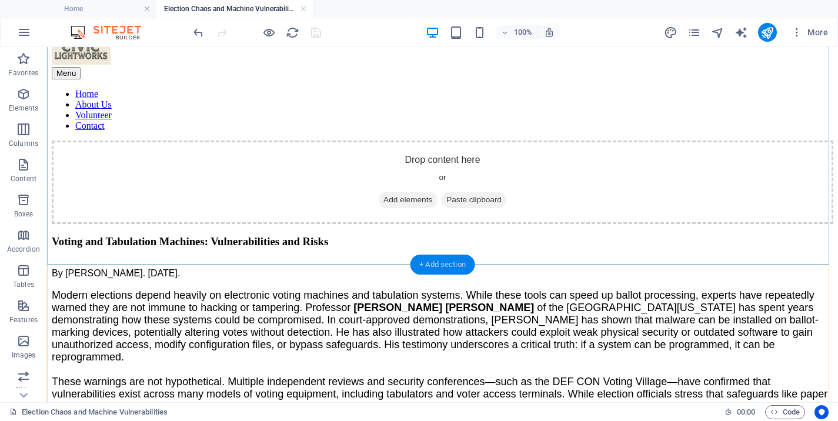
click at [459, 262] on div "+ Add section" at bounding box center [442, 265] width 65 height 20
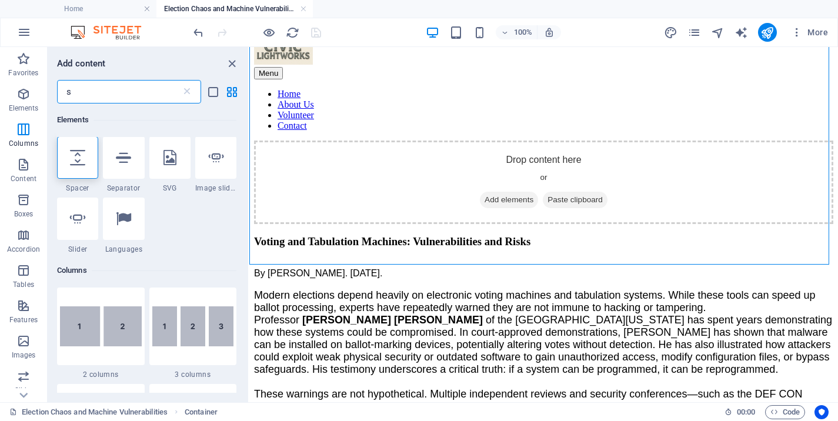
scroll to position [0, 0]
type input "s"
click at [79, 165] on icon at bounding box center [77, 158] width 15 height 15
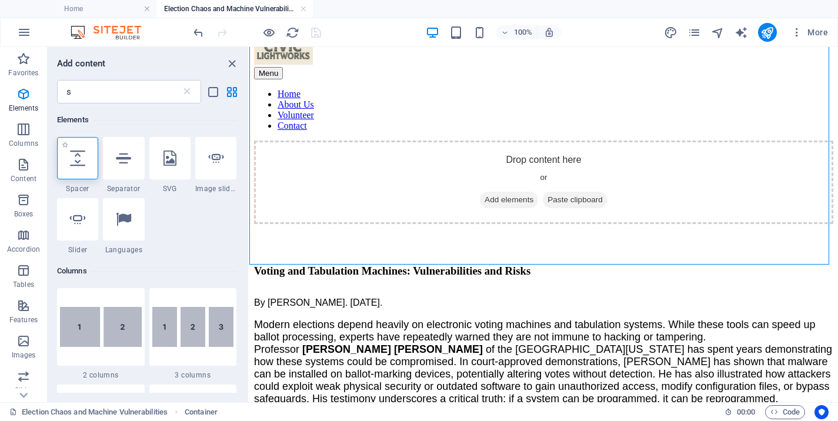
select select "px"
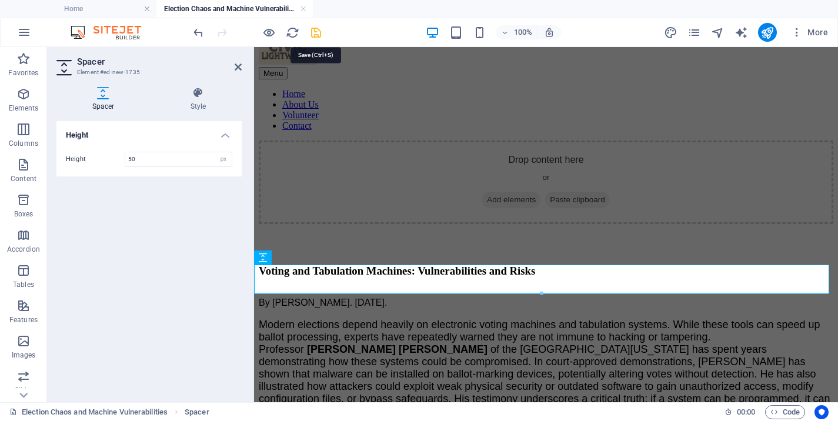
click at [315, 34] on icon "save" at bounding box center [316, 33] width 14 height 14
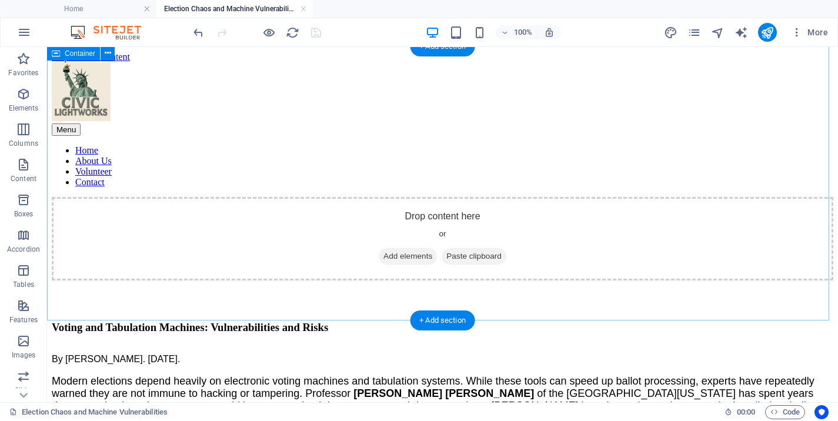
scroll to position [113, 0]
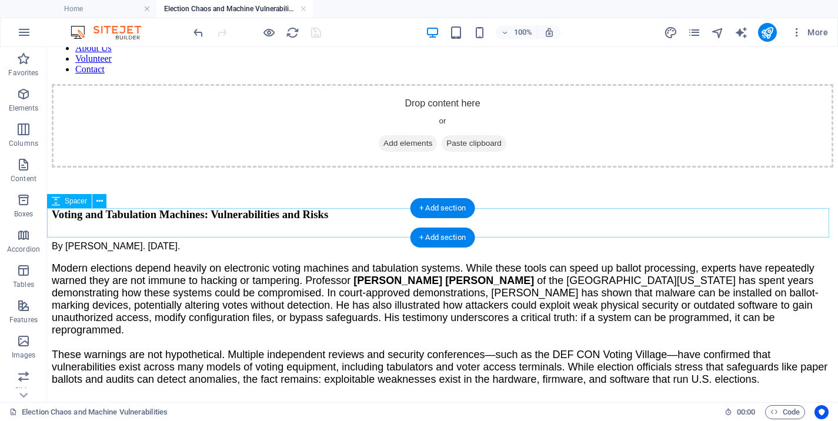
click at [286, 197] on div at bounding box center [443, 182] width 782 height 29
click at [101, 201] on icon at bounding box center [99, 201] width 6 height 12
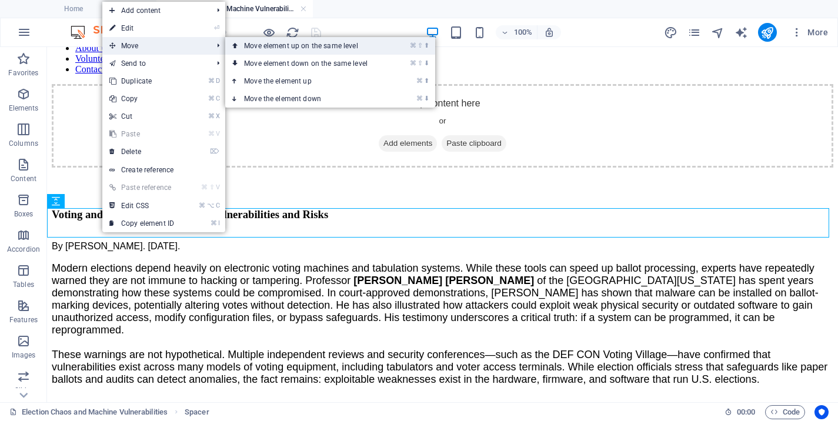
click at [251, 48] on link "⌘ ⇧ ⬆ Move element up on the same level" at bounding box center [308, 46] width 166 height 18
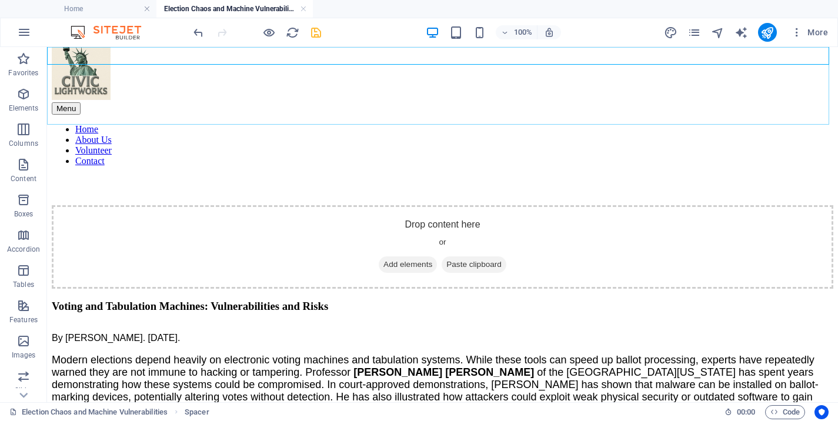
scroll to position [0, 0]
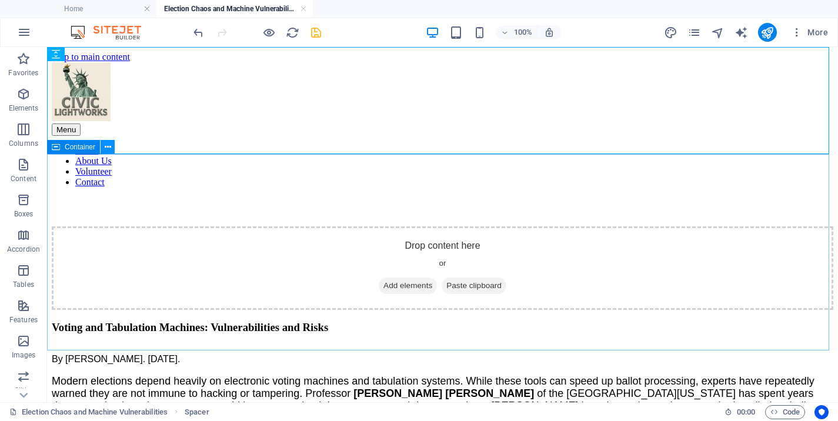
click at [112, 148] on button at bounding box center [108, 147] width 14 height 14
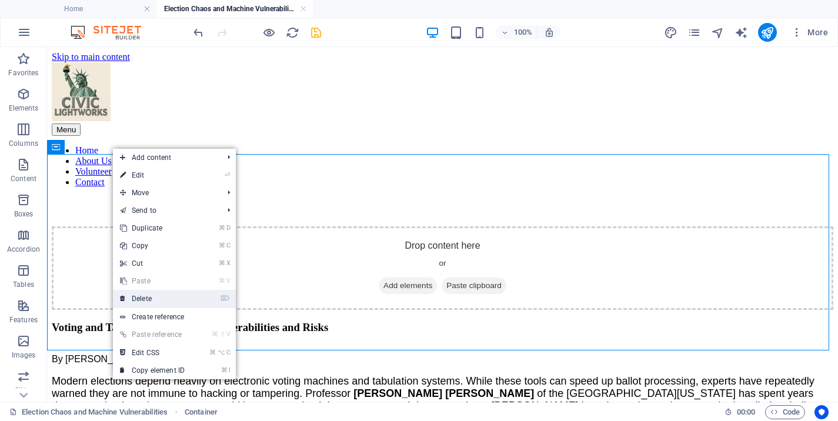
click at [175, 300] on link "⌦ Delete" at bounding box center [152, 299] width 79 height 18
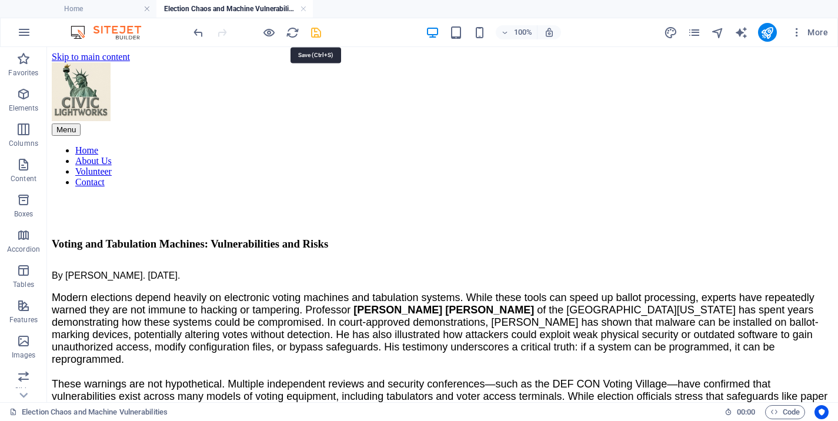
click at [316, 28] on icon "save" at bounding box center [316, 33] width 14 height 14
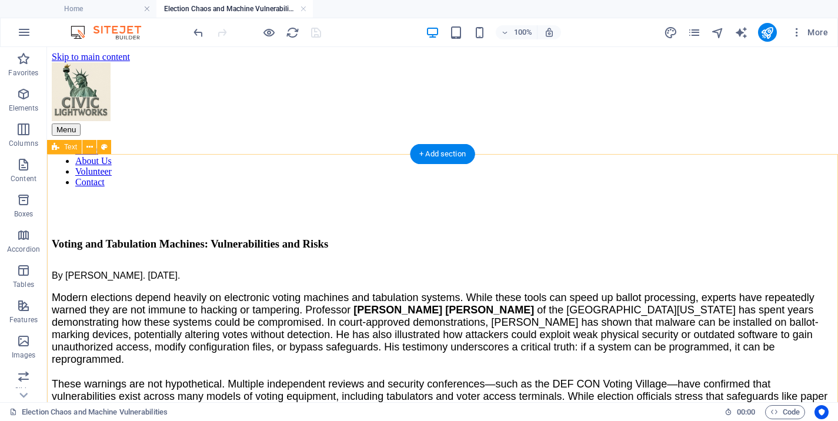
select select "px"
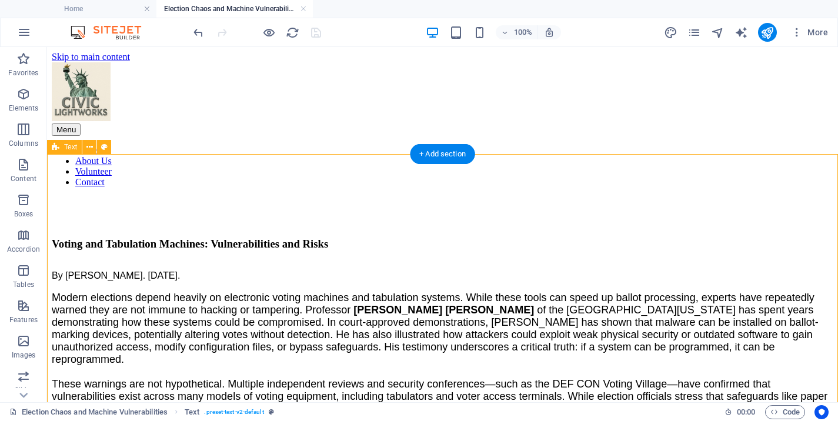
select select "px"
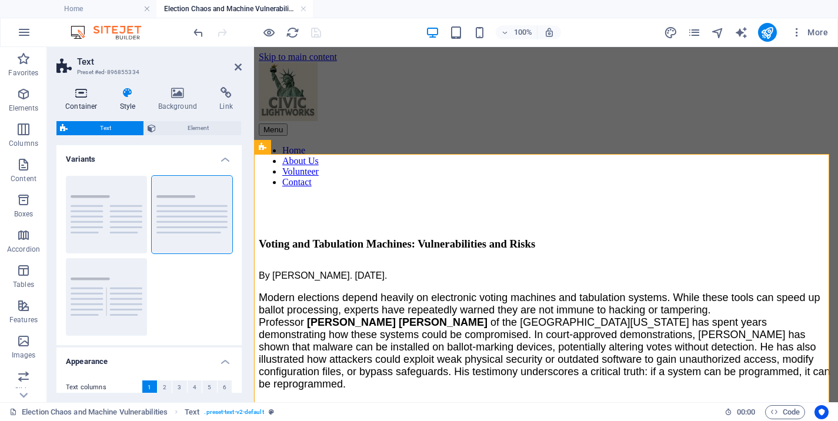
click at [83, 92] on icon at bounding box center [81, 93] width 50 height 12
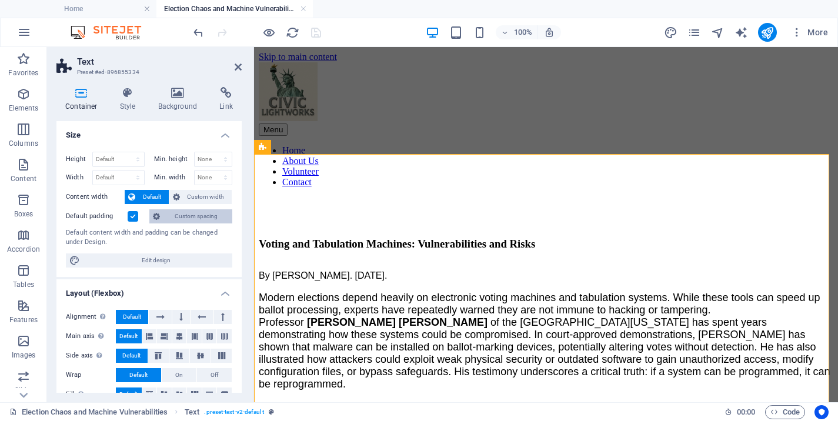
click at [164, 214] on span "Custom spacing" at bounding box center [196, 216] width 65 height 14
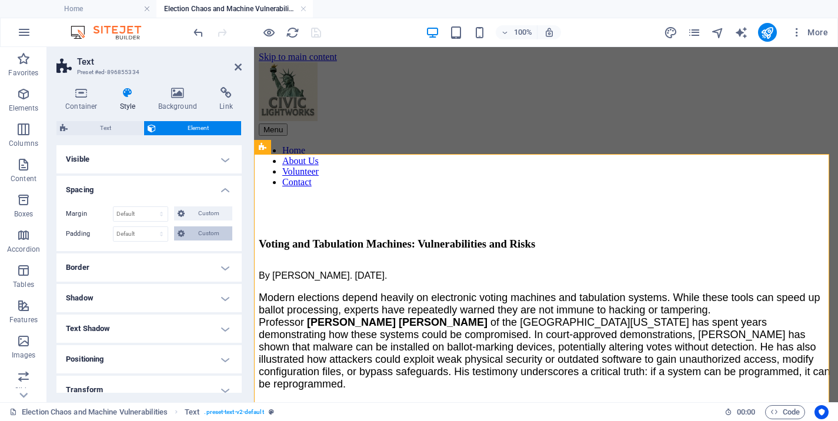
click at [182, 232] on button "Custom" at bounding box center [203, 233] width 58 height 14
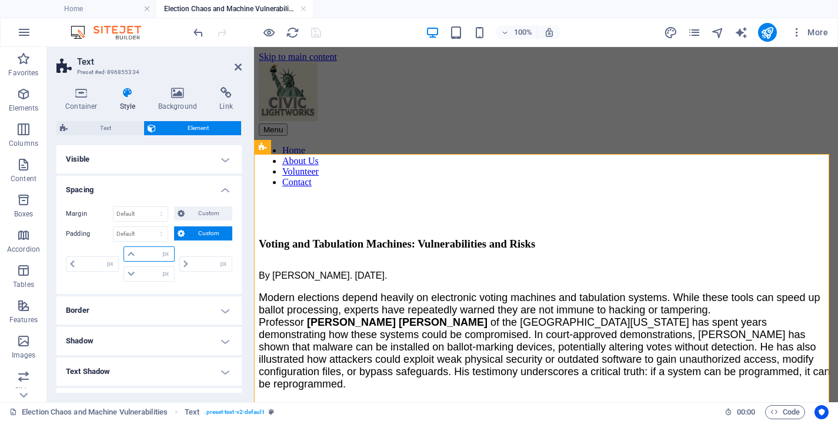
click at [144, 255] on input "number" at bounding box center [155, 254] width 35 height 14
type input "40"
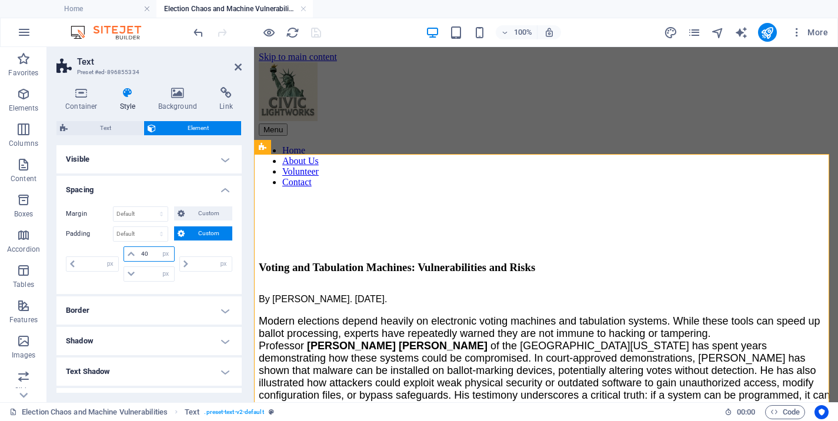
type input "0"
drag, startPoint x: 150, startPoint y: 254, endPoint x: 127, endPoint y: 255, distance: 23.0
click at [138, 255] on input "40" at bounding box center [155, 254] width 35 height 14
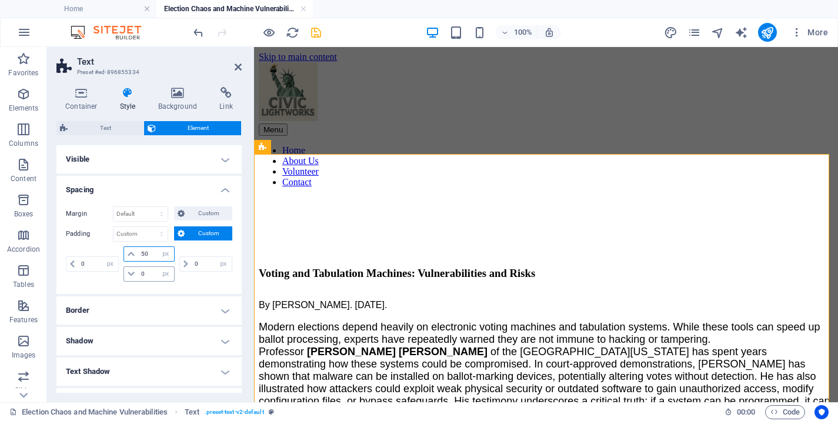
type input "50"
drag, startPoint x: 151, startPoint y: 274, endPoint x: 111, endPoint y: 269, distance: 40.3
click at [138, 269] on input "0" at bounding box center [155, 274] width 35 height 14
type input "50"
click at [317, 32] on icon "save" at bounding box center [316, 33] width 14 height 14
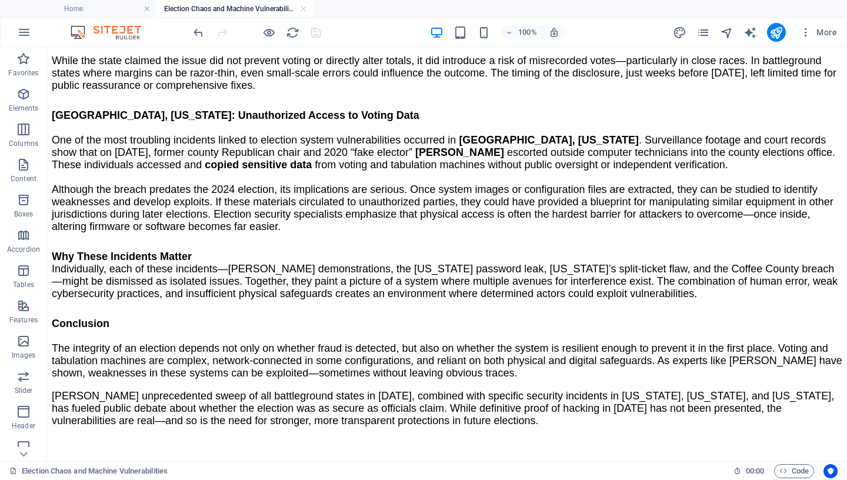
scroll to position [1492, 0]
click at [704, 35] on icon "pages" at bounding box center [703, 33] width 14 height 14
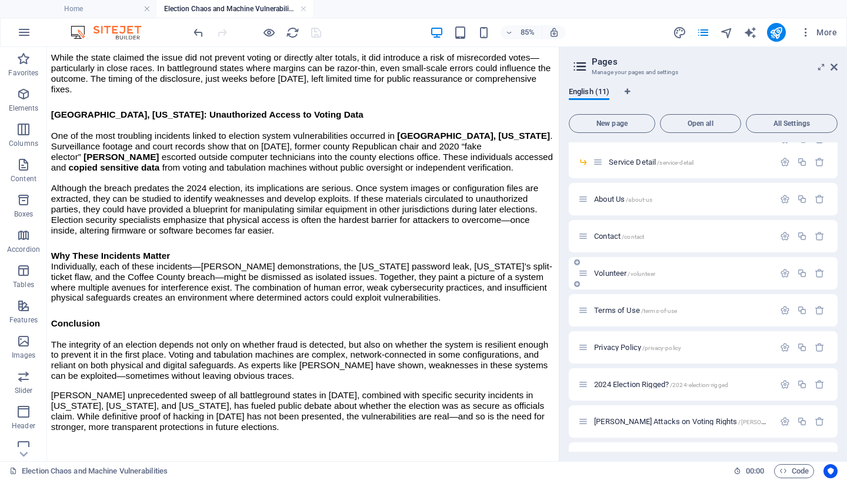
scroll to position [84, 0]
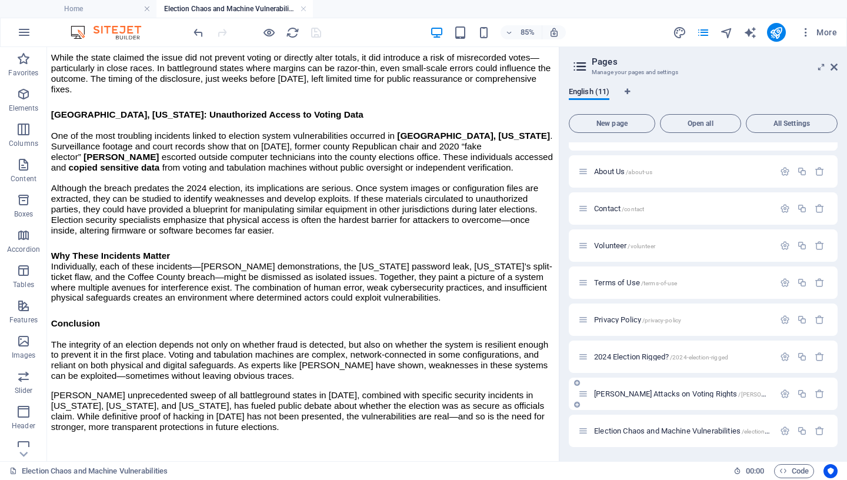
click at [636, 393] on span "[PERSON_NAME] Attacks on Voting Rights /[PERSON_NAME]-attacks-on-voting-rights" at bounding box center [723, 393] width 259 height 9
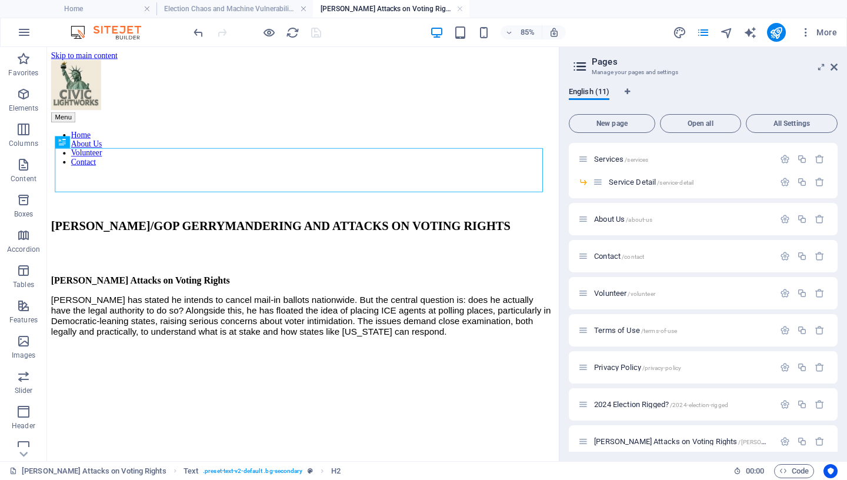
scroll to position [0, 0]
drag, startPoint x: 835, startPoint y: 66, endPoint x: 432, endPoint y: 236, distance: 438.1
click at [835, 66] on icon at bounding box center [834, 66] width 7 height 9
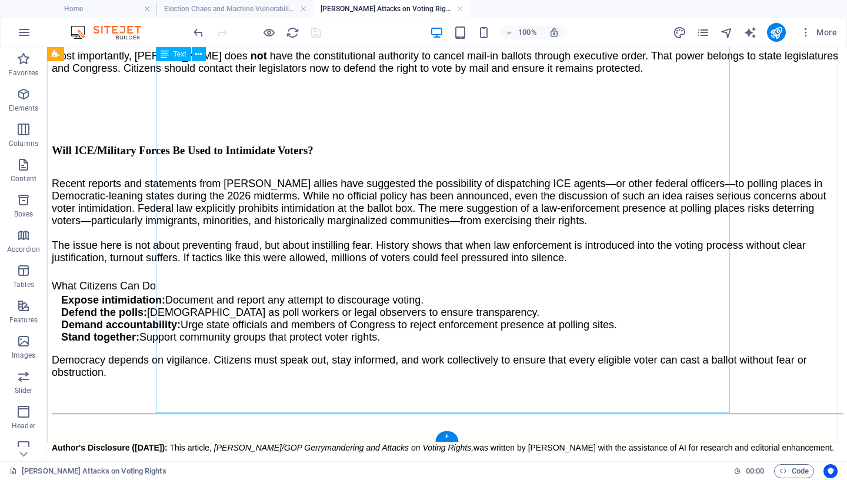
scroll to position [2016, 0]
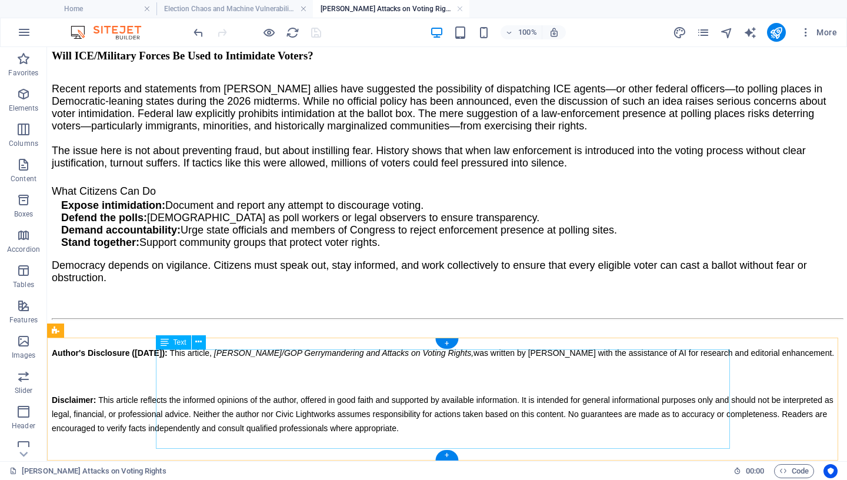
click at [427, 419] on div "Author's Disclosure ([DATE]): This article, [PERSON_NAME]/GOP Gerrymandering an…" at bounding box center [447, 390] width 791 height 89
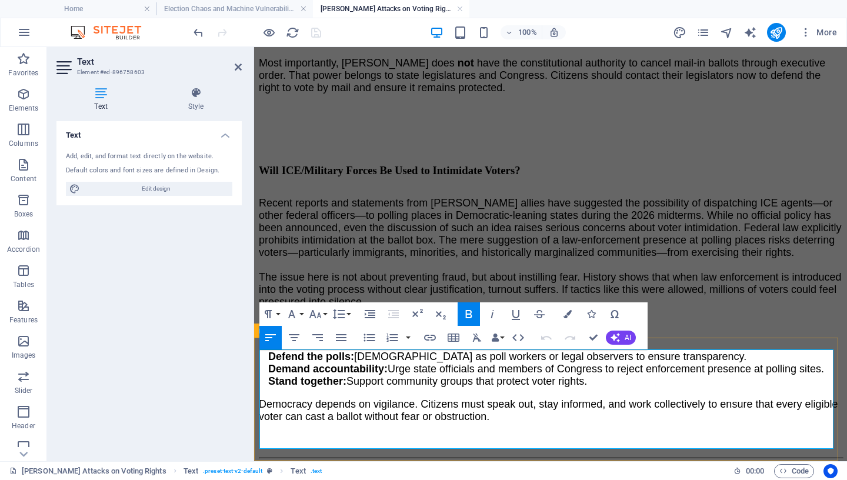
drag, startPoint x: 519, startPoint y: 441, endPoint x: 255, endPoint y: 361, distance: 275.6
copy div "Author's Disclosure ([DATE]): This article, [PERSON_NAME]/GOP Gerrymandering an…"
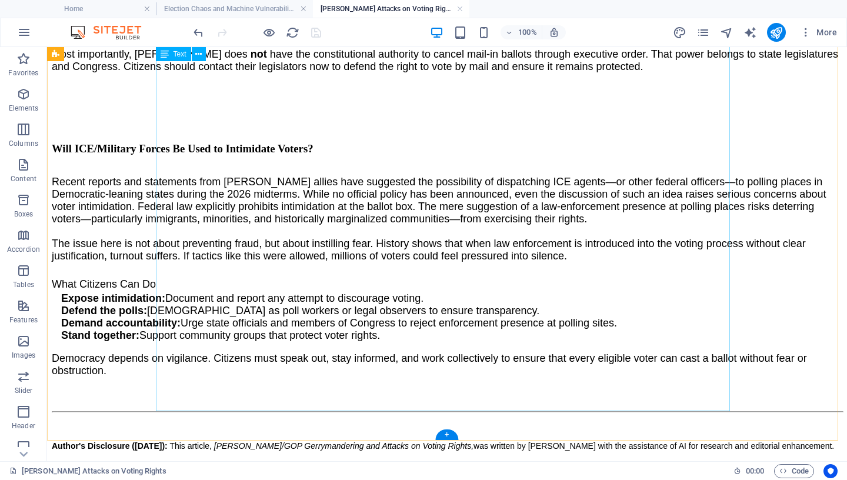
scroll to position [1649, 0]
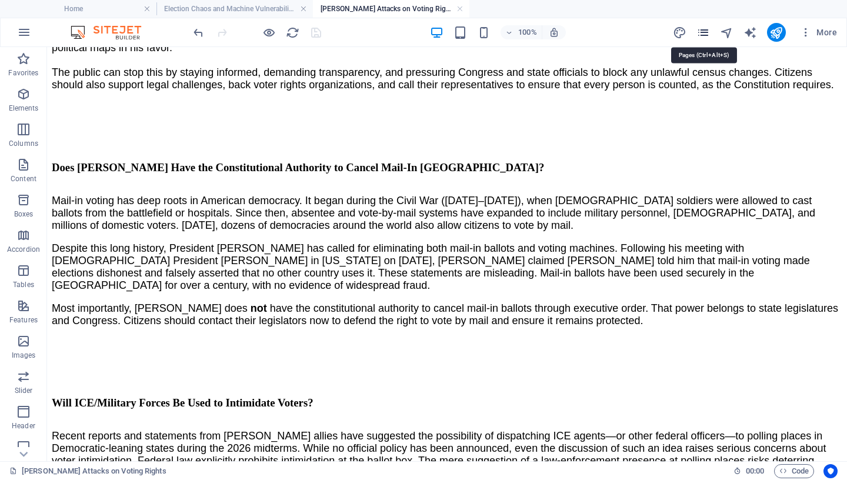
click at [708, 33] on icon "pages" at bounding box center [703, 33] width 14 height 14
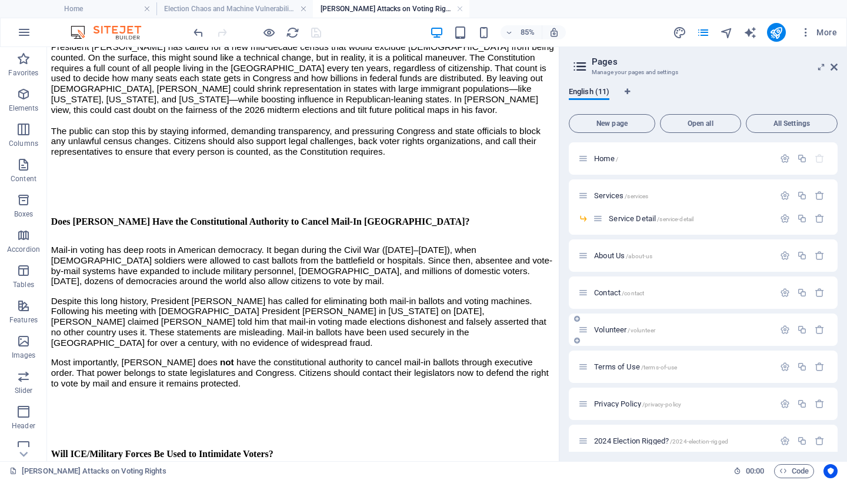
scroll to position [84, 0]
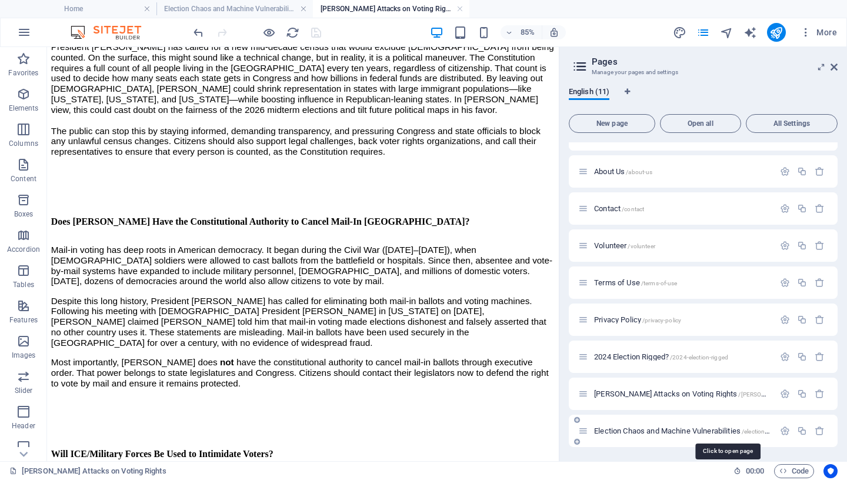
click at [653, 421] on span "Election Chaos and Machine Vulnerabilities /election-chaos-and-machine-vulnerab…" at bounding box center [726, 430] width 264 height 9
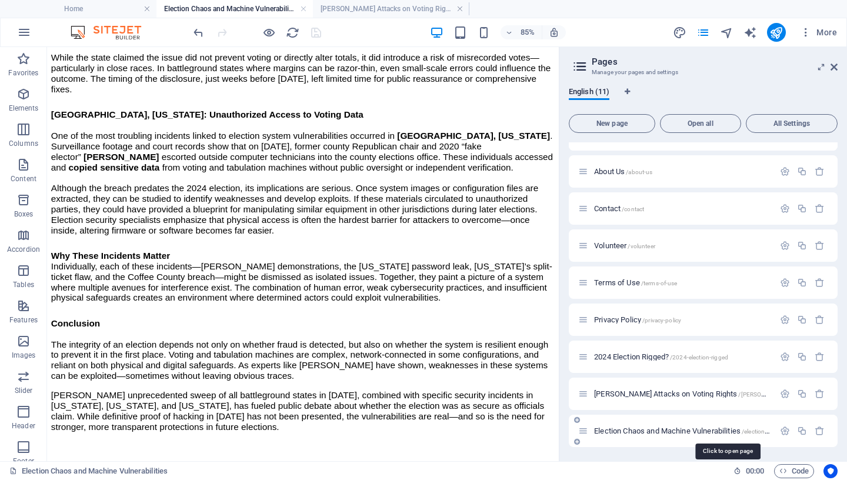
scroll to position [1419, 0]
click at [653, 421] on span "Election Chaos and Machine Vulnerabilities /election-chaos-and-machine-vulnerab…" at bounding box center [726, 430] width 264 height 9
click at [460, 8] on link at bounding box center [459, 9] width 7 height 11
click at [831, 65] on icon at bounding box center [834, 66] width 7 height 9
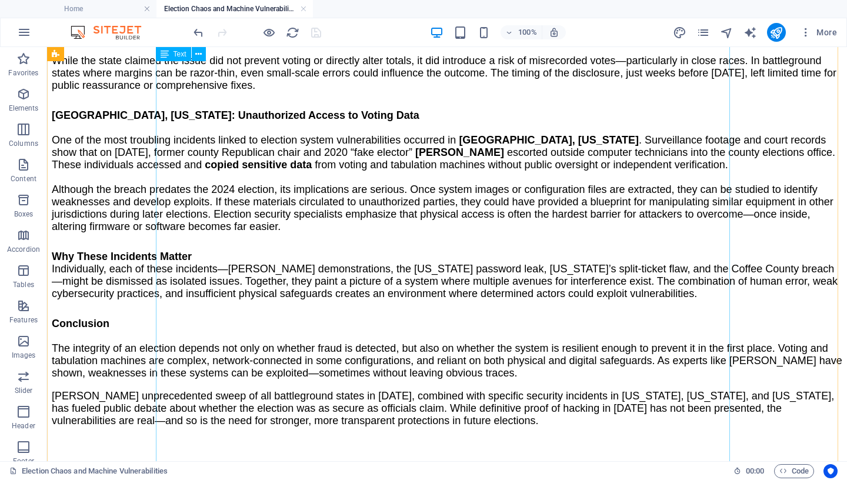
scroll to position [1492, 0]
click at [448, 421] on div "+" at bounding box center [446, 455] width 23 height 11
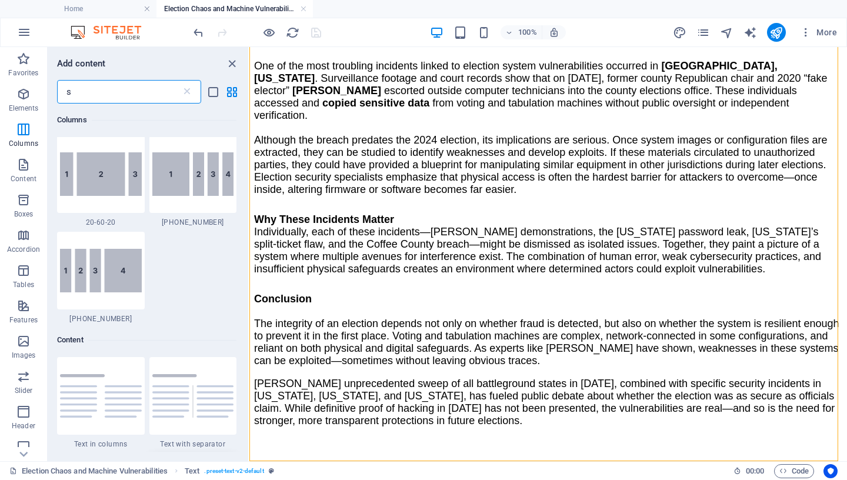
scroll to position [841, 0]
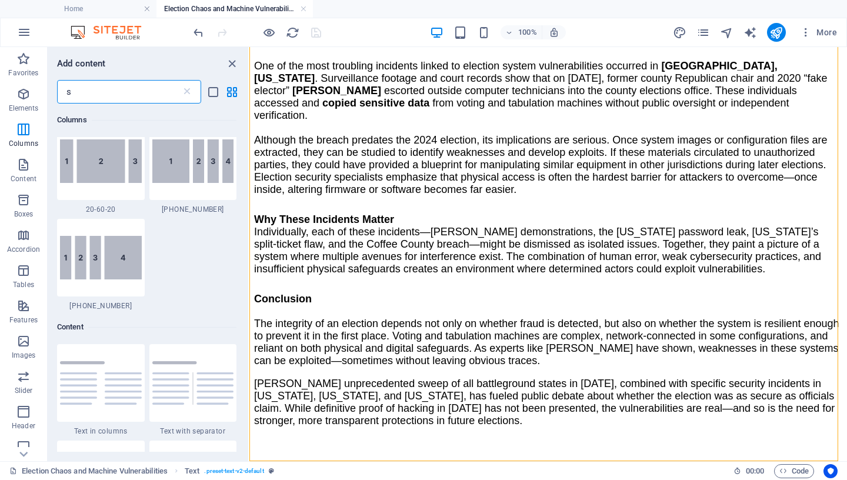
drag, startPoint x: 101, startPoint y: 91, endPoint x: 36, endPoint y: 86, distance: 65.4
click at [57, 86] on input "s" at bounding box center [119, 92] width 124 height 24
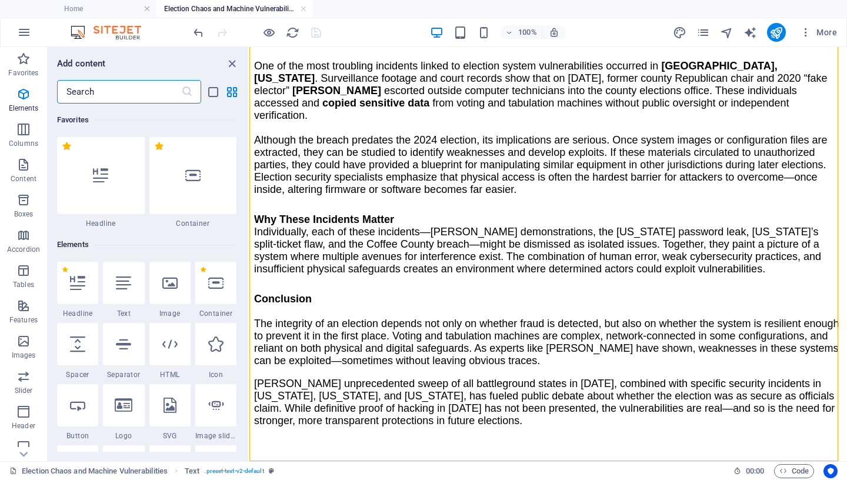
scroll to position [0, 0]
click at [23, 175] on p "Content" at bounding box center [24, 178] width 26 height 9
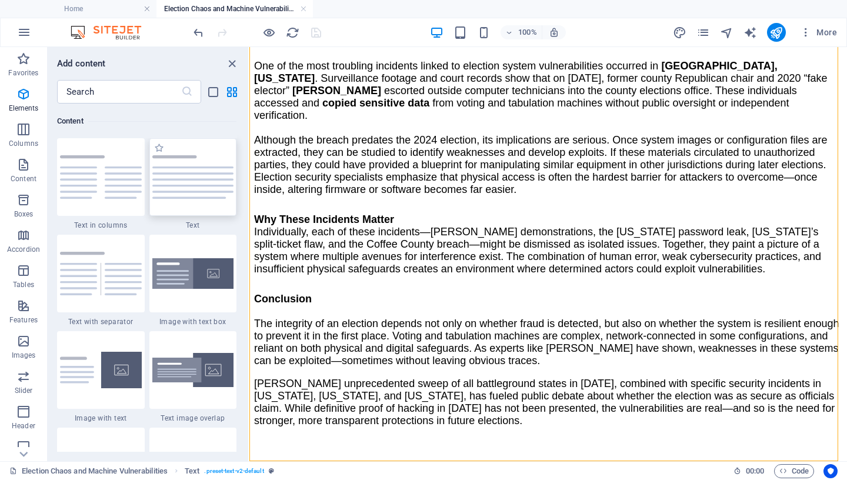
scroll to position [2058, 0]
click at [200, 184] on img at bounding box center [193, 176] width 82 height 44
click at [249, 184] on div "Drag here to replace the existing content. Press “Ctrl” if you want to create a…" at bounding box center [548, 254] width 598 height 414
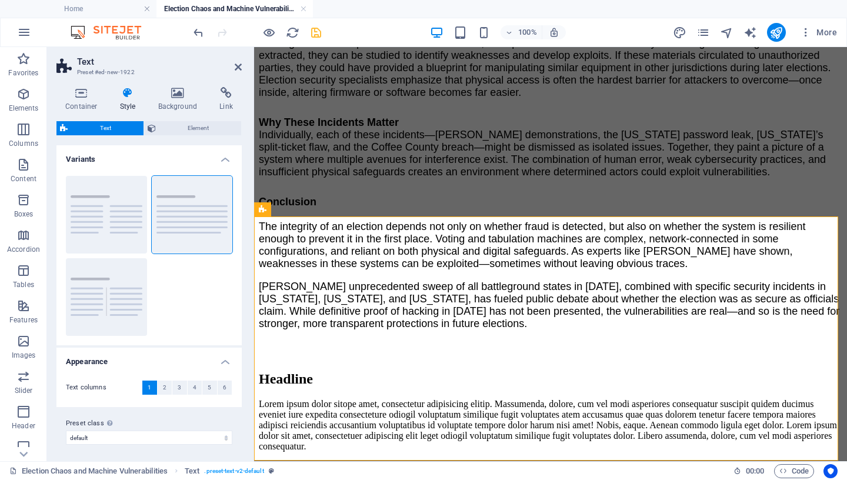
scroll to position [1737, 0]
click at [460, 399] on div "Lorem ipsum dolor sitope amet, consectetur adipisicing elitip. Massumenda, dolo…" at bounding box center [551, 425] width 584 height 53
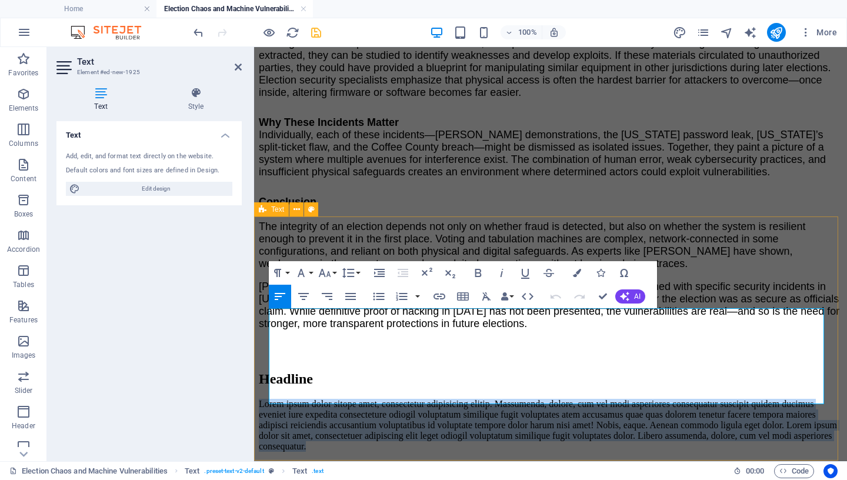
drag, startPoint x: 458, startPoint y: 397, endPoint x: 266, endPoint y: 319, distance: 207.1
click at [266, 371] on div "Headline Lorem ipsum dolor sitope amet, consectetur adipisicing elitip. Massume…" at bounding box center [551, 411] width 584 height 81
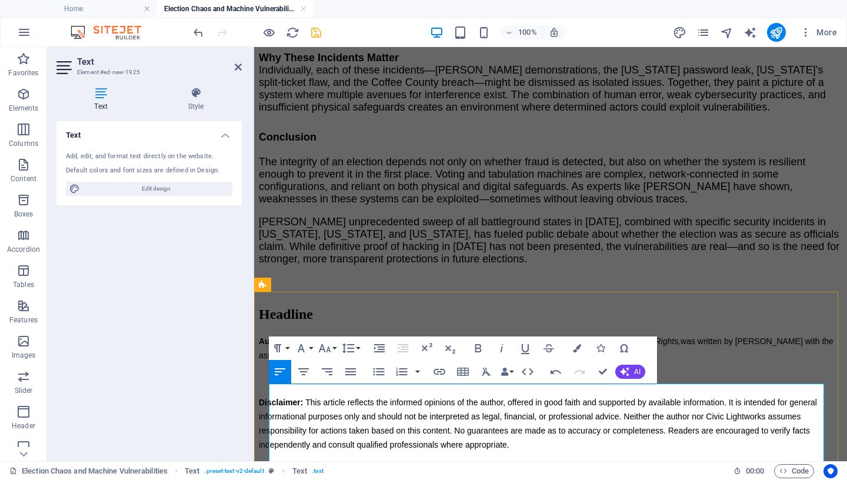
scroll to position [1741, 0]
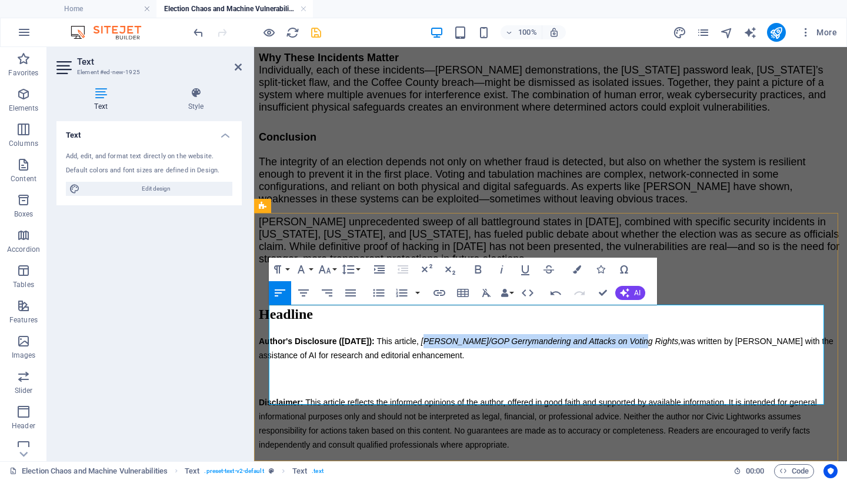
drag, startPoint x: 490, startPoint y: 314, endPoint x: 698, endPoint y: 315, distance: 208.2
click at [681, 336] on em "[PERSON_NAME]/GOP Gerrymandering and Attacks on Voting Rights," at bounding box center [550, 340] width 259 height 9
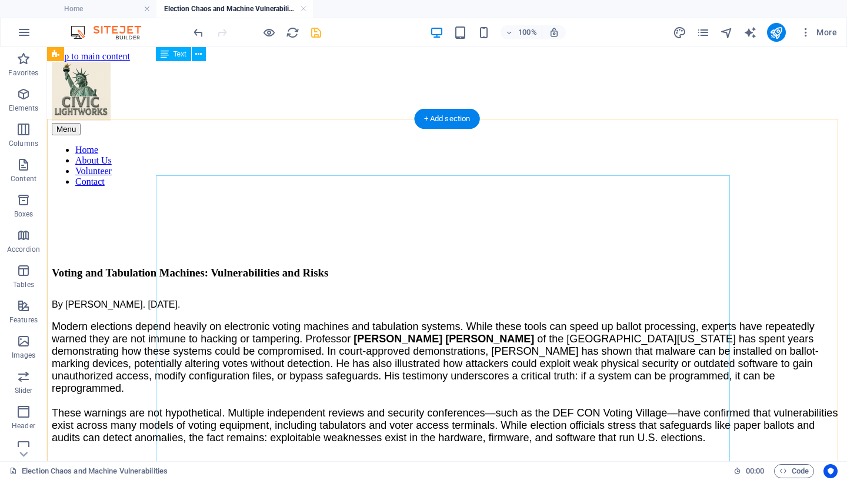
scroll to position [0, 0]
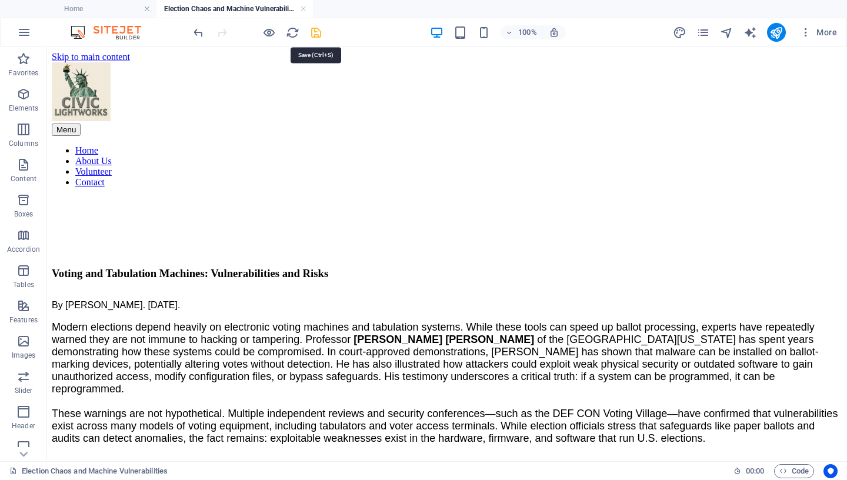
click at [318, 32] on icon "save" at bounding box center [316, 33] width 14 height 14
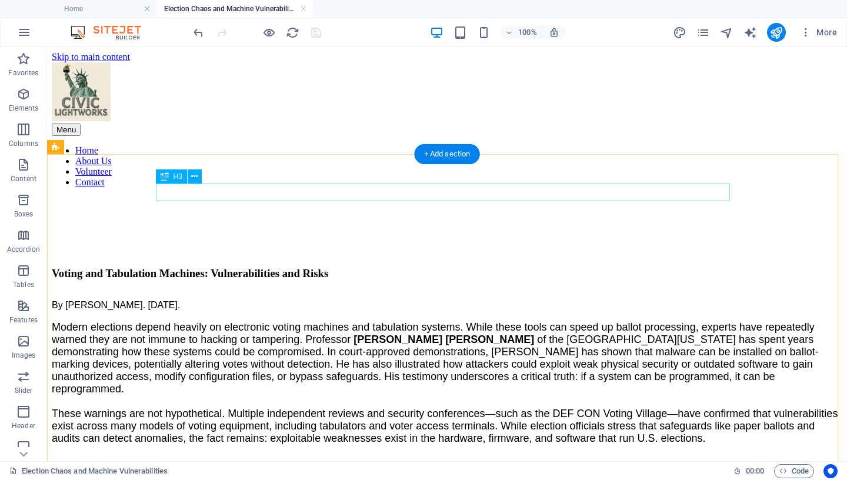
click at [348, 267] on div "Voting and Tabulation Machines: Vulnerabilities and Risks" at bounding box center [447, 273] width 791 height 13
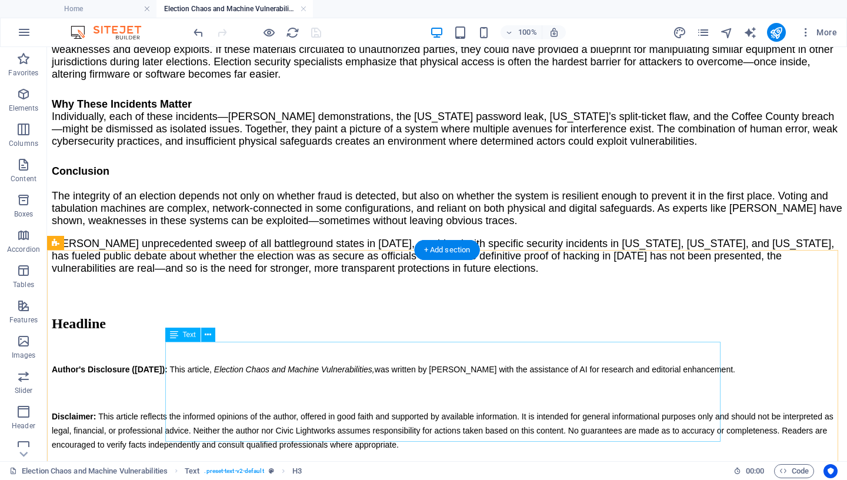
scroll to position [1741, 0]
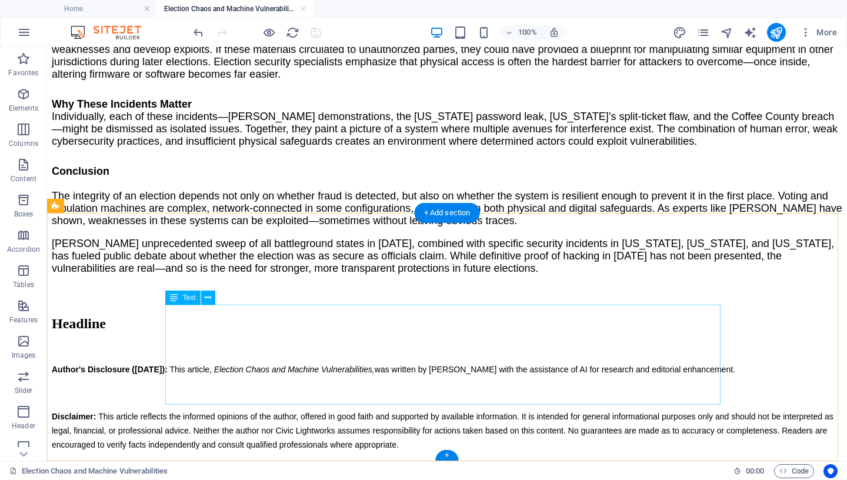
click at [395, 362] on div "Author's Disclosure ([DATE]): This article, Election Chaos and Machine Vulnerab…" at bounding box center [447, 406] width 791 height 89
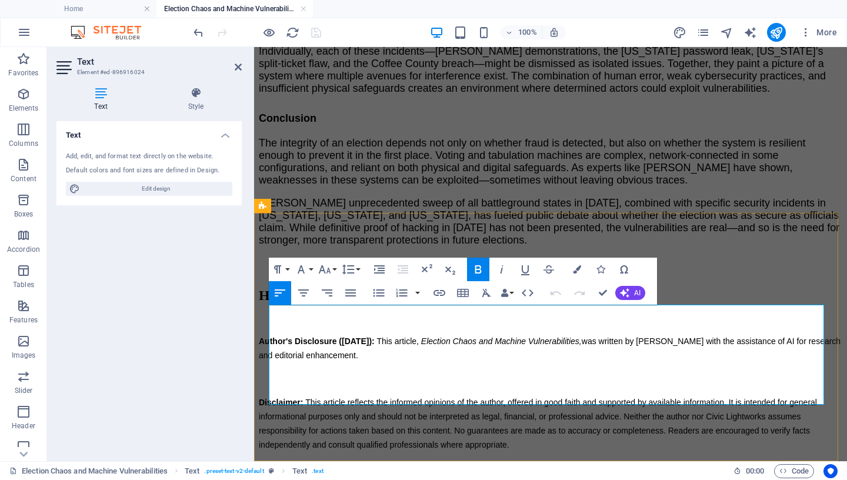
click at [484, 334] on p "Author's Disclosure ([DATE]): This article, Election Chaos and Machine Vulnerab…" at bounding box center [551, 348] width 584 height 28
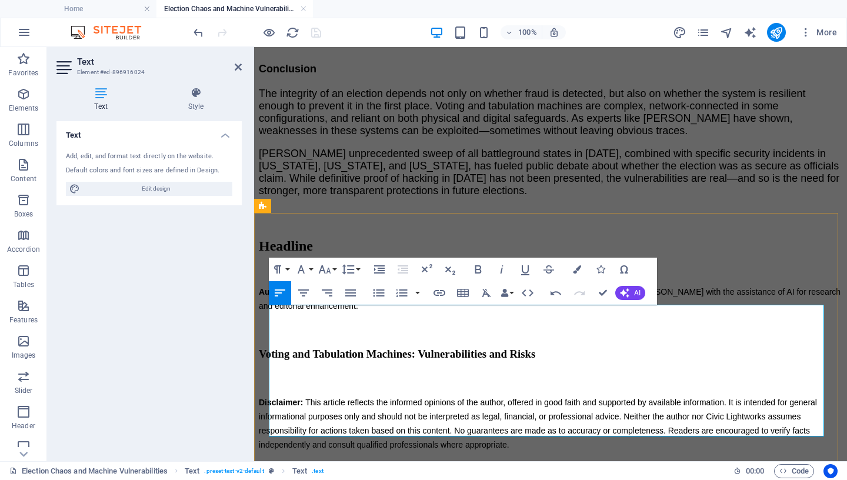
drag, startPoint x: 489, startPoint y: 313, endPoint x: 644, endPoint y: 315, distance: 154.7
click at [582, 296] on em "Election Chaos and Machine Vulnerabilities," at bounding box center [501, 291] width 161 height 9
drag, startPoint x: 695, startPoint y: 313, endPoint x: 488, endPoint y: 309, distance: 207.1
click at [488, 309] on span "This article, Voting and Tabulation Machines: Vulnerabilities and Risks, was wr…" at bounding box center [548, 299] width 578 height 24
click at [501, 270] on icon "button" at bounding box center [501, 269] width 3 height 8
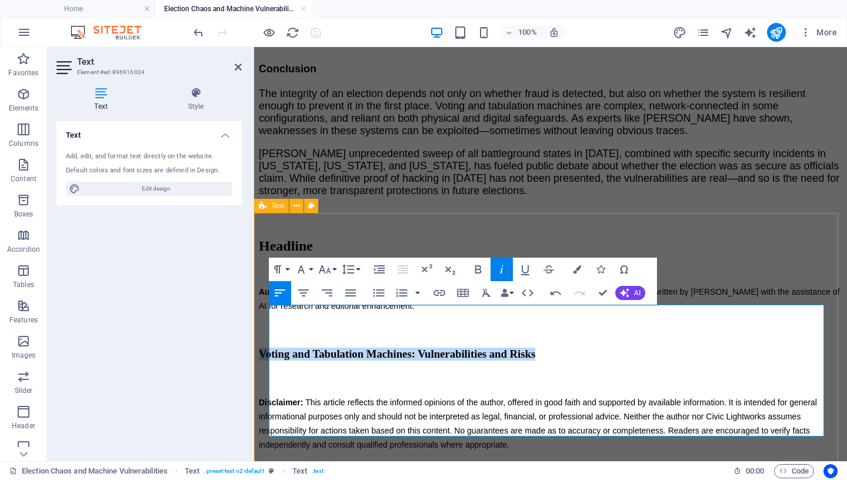
drag, startPoint x: 708, startPoint y: 362, endPoint x: 497, endPoint y: 404, distance: 215.3
click at [264, 352] on div "Headline Author's Disclosure ([DATE]): This article, Voting and Tabulation Mach…" at bounding box center [551, 344] width 584 height 213
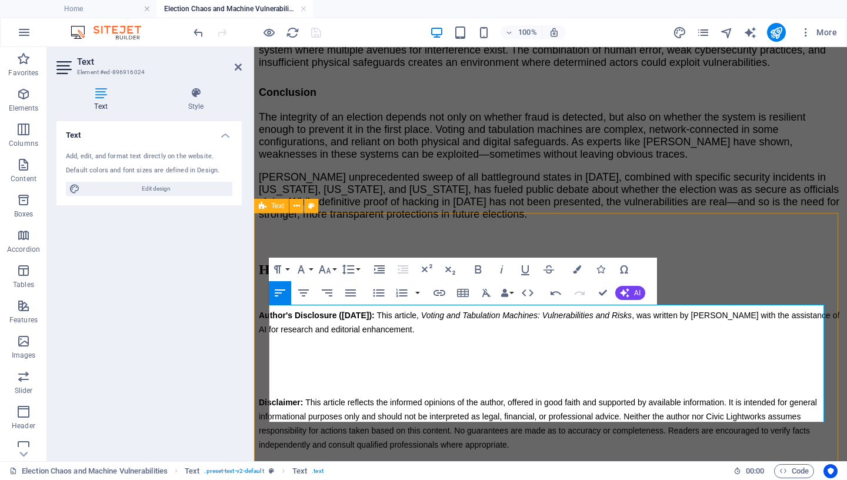
click at [286, 372] on p at bounding box center [551, 379] width 584 height 14
click at [270, 398] on strong "Disclaimer:" at bounding box center [281, 402] width 44 height 9
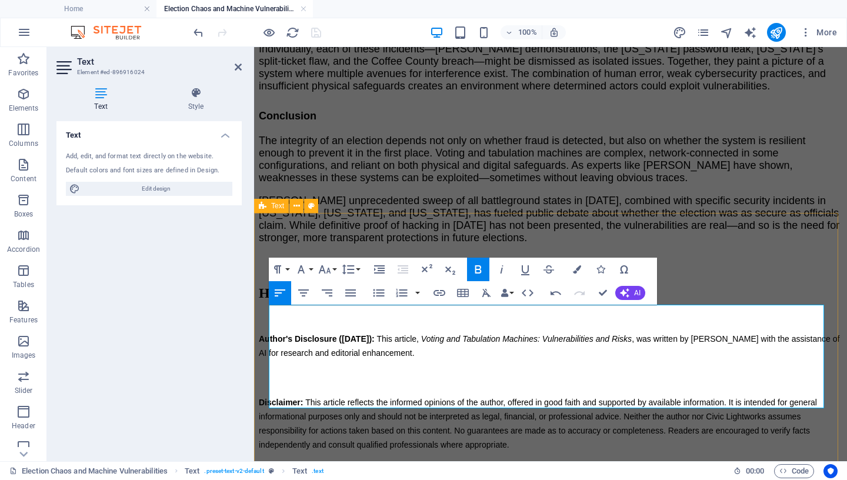
scroll to position [1726, 0]
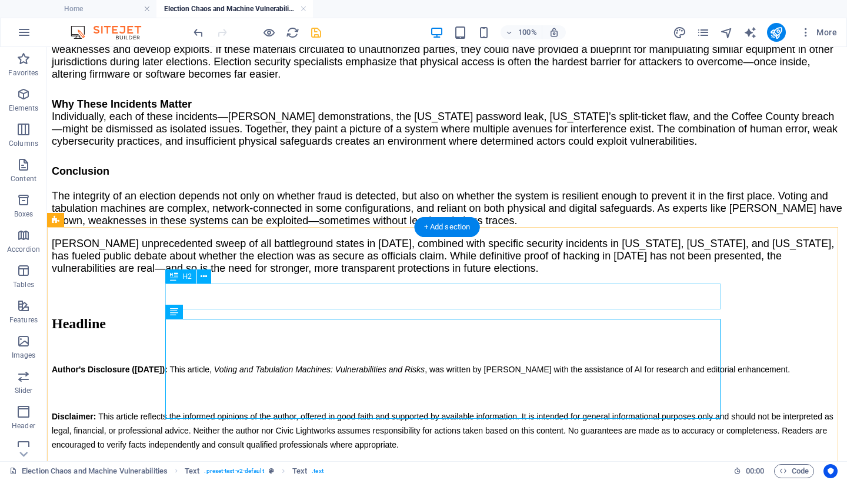
click at [219, 316] on div "Headline" at bounding box center [447, 324] width 791 height 16
click at [207, 275] on icon at bounding box center [204, 277] width 6 height 12
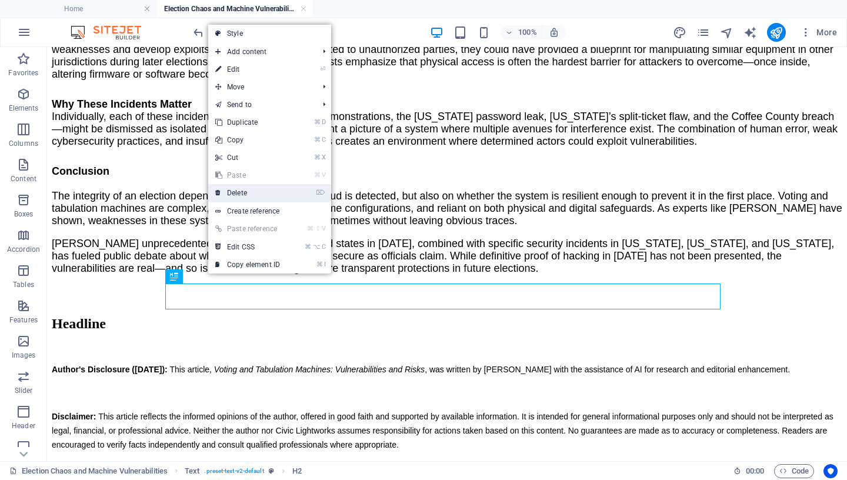
drag, startPoint x: 238, startPoint y: 191, endPoint x: 191, endPoint y: 141, distance: 69.1
click at [238, 191] on link "⌦ Delete" at bounding box center [247, 193] width 79 height 18
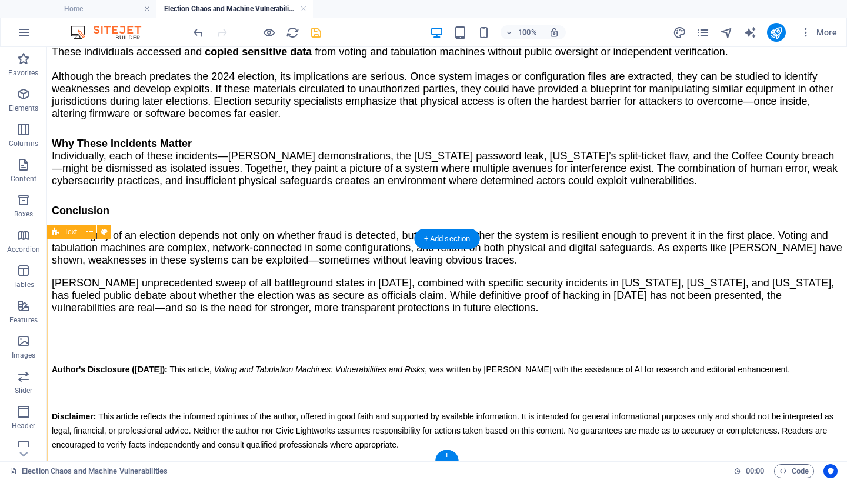
click at [92, 344] on div "Author's Disclosure ([DATE]): This article, Voting and Tabulation Machines: Vul…" at bounding box center [447, 398] width 791 height 108
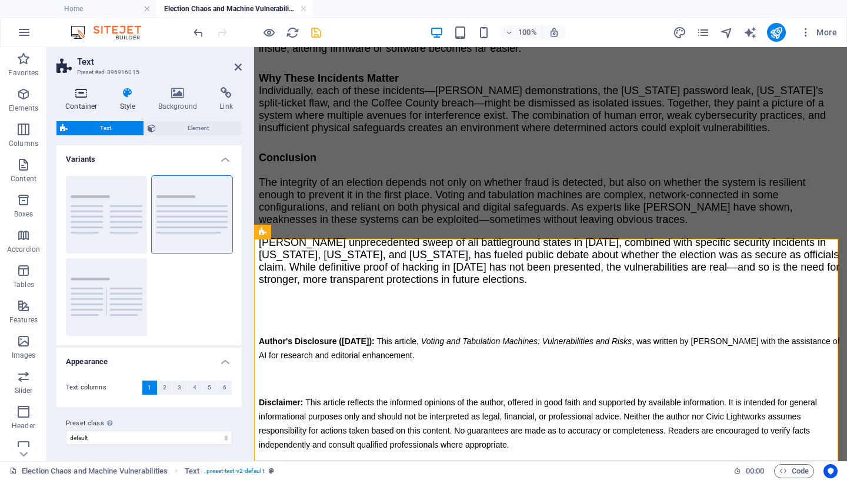
click at [86, 96] on icon at bounding box center [81, 93] width 50 height 12
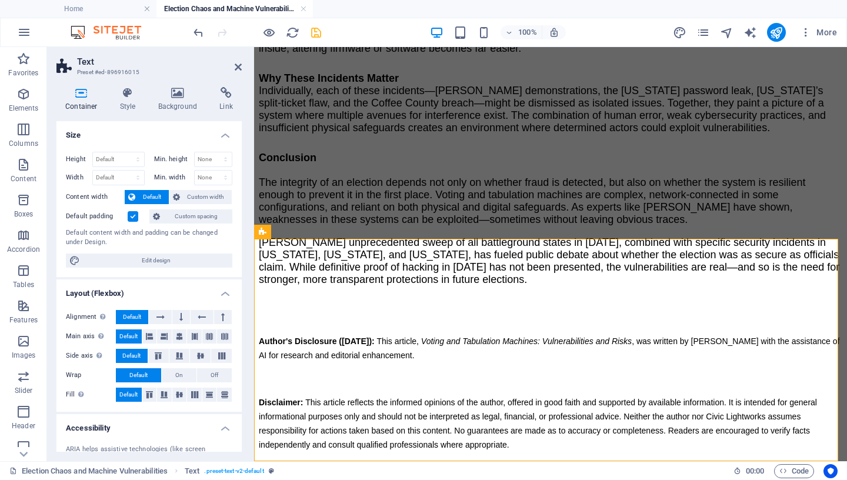
click at [84, 99] on h4 "Container" at bounding box center [83, 99] width 55 height 25
click at [192, 215] on span "Custom spacing" at bounding box center [196, 216] width 65 height 14
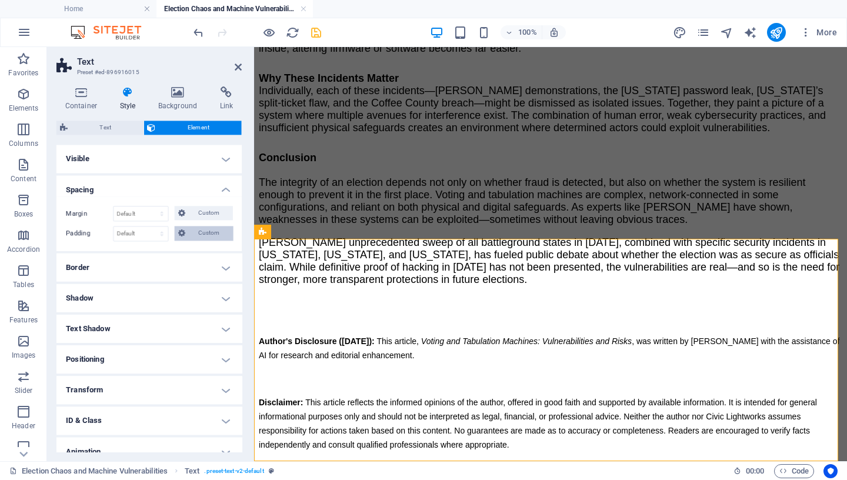
click at [205, 234] on span "Custom" at bounding box center [208, 233] width 41 height 14
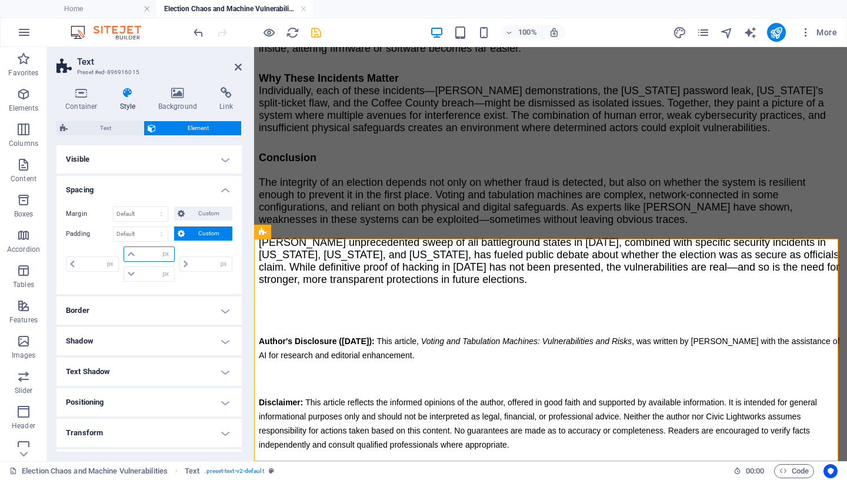
click at [142, 255] on input "number" at bounding box center [155, 254] width 35 height 14
type input "30"
type input "0"
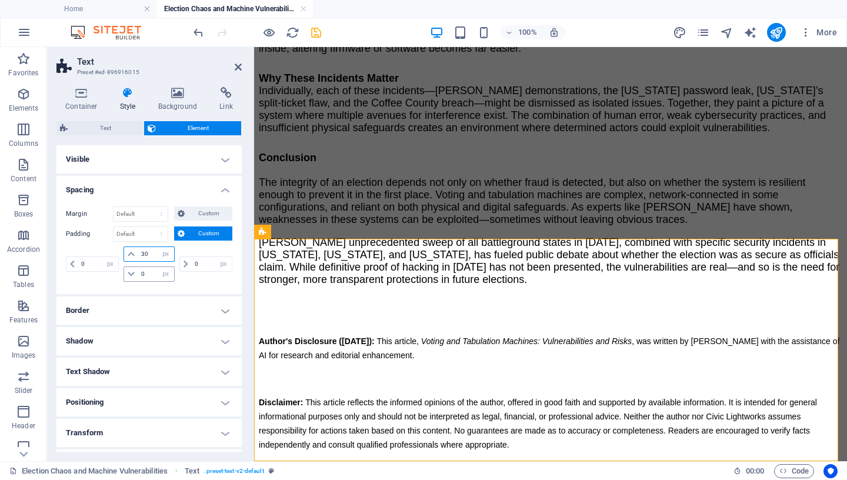
scroll to position [1619, 0]
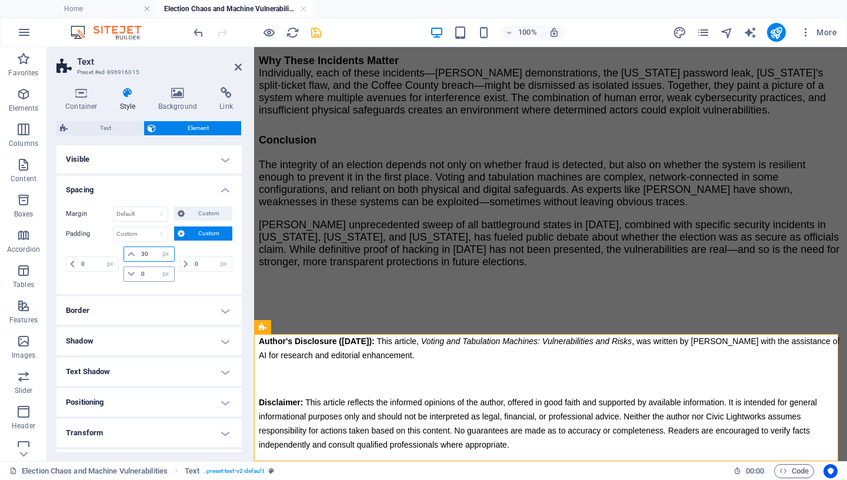
type input "30"
drag, startPoint x: 146, startPoint y: 274, endPoint x: 99, endPoint y: 273, distance: 47.1
click at [138, 273] on input "0" at bounding box center [155, 274] width 35 height 14
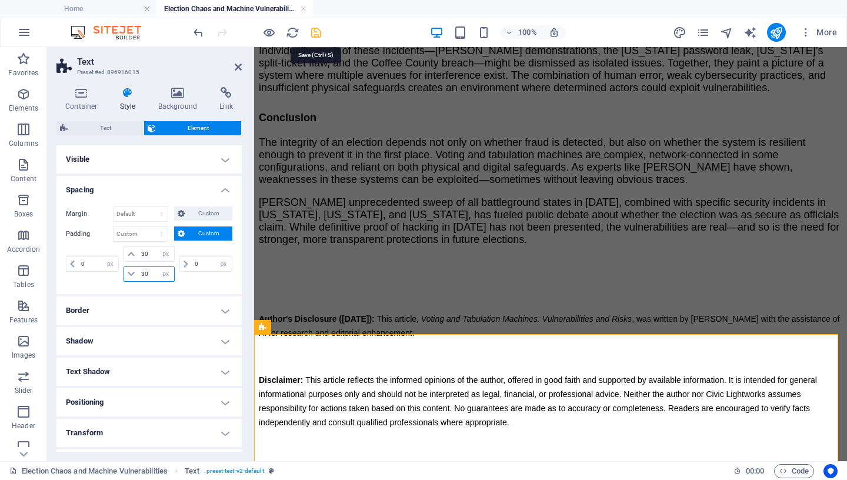
type input "30"
click at [316, 35] on icon "save" at bounding box center [316, 33] width 14 height 14
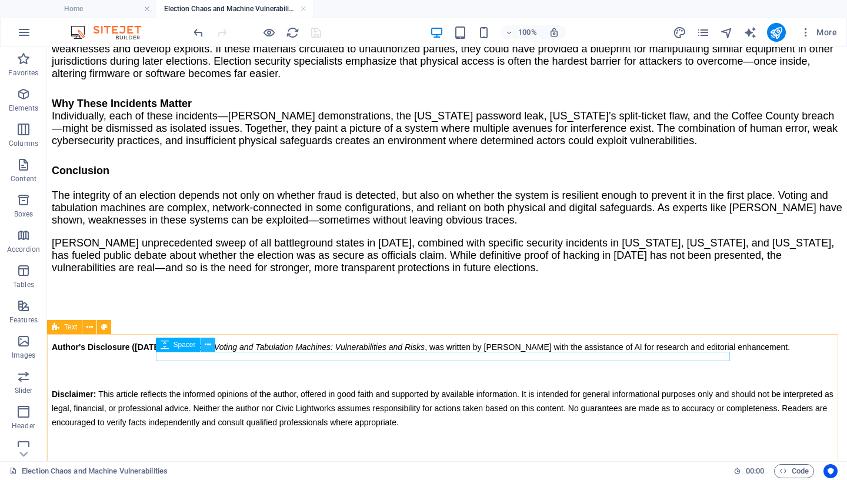
click at [208, 344] on icon at bounding box center [208, 345] width 6 height 12
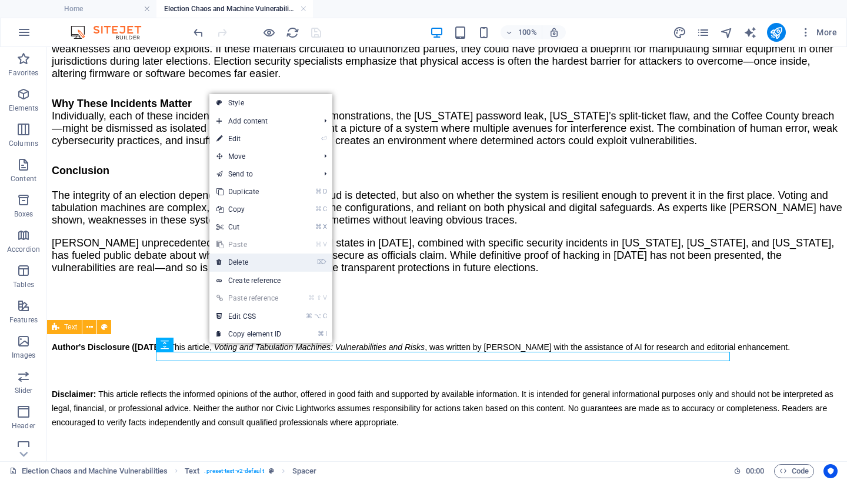
click at [250, 262] on link "⌦ Delete" at bounding box center [248, 263] width 79 height 18
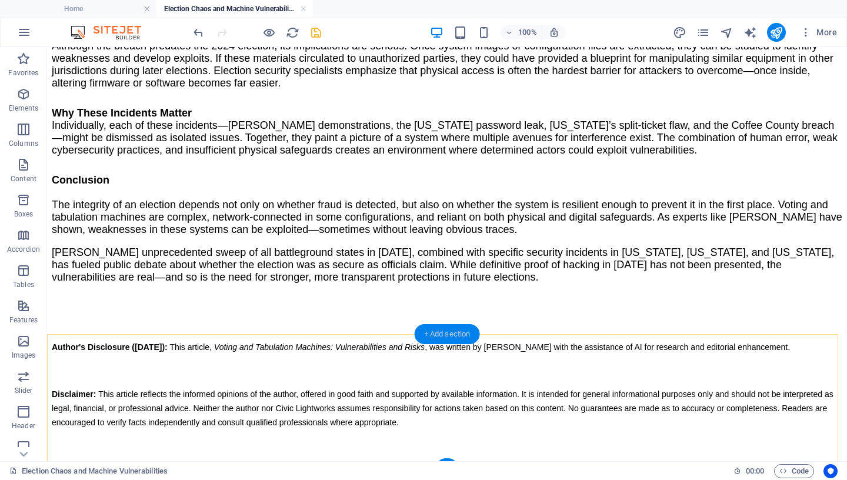
click at [457, 332] on div "+ Add section" at bounding box center [447, 334] width 65 height 20
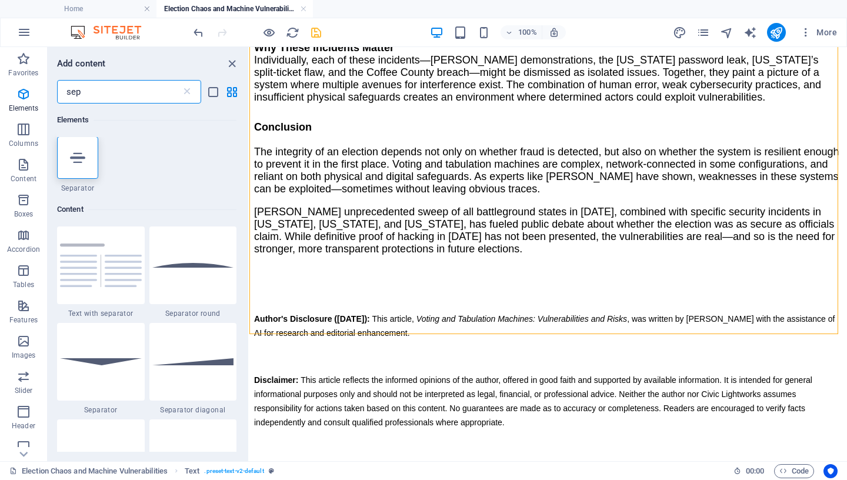
scroll to position [0, 0]
type input "sep"
click at [81, 167] on div at bounding box center [77, 158] width 41 height 42
select select "%"
select select "px"
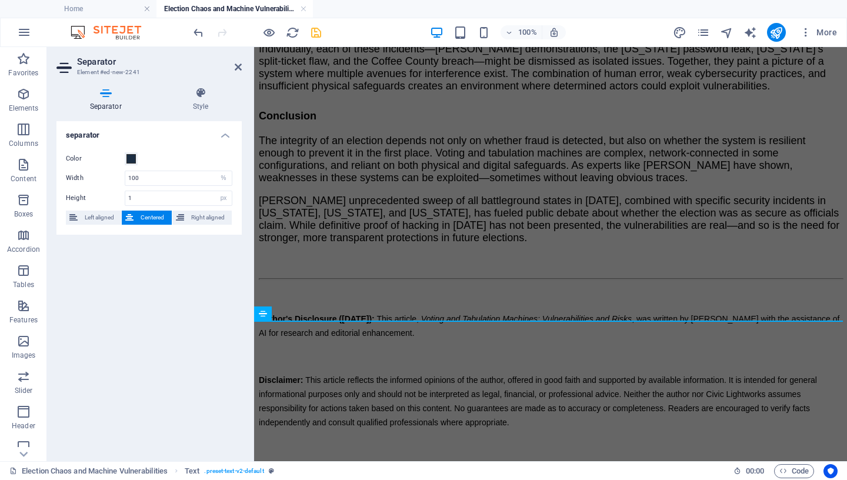
scroll to position [1638, 0]
click at [317, 31] on icon "save" at bounding box center [316, 33] width 14 height 14
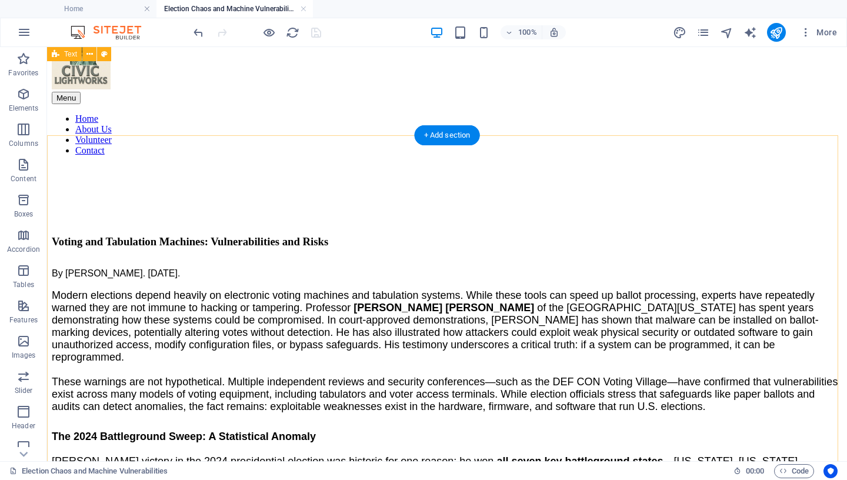
scroll to position [19, 0]
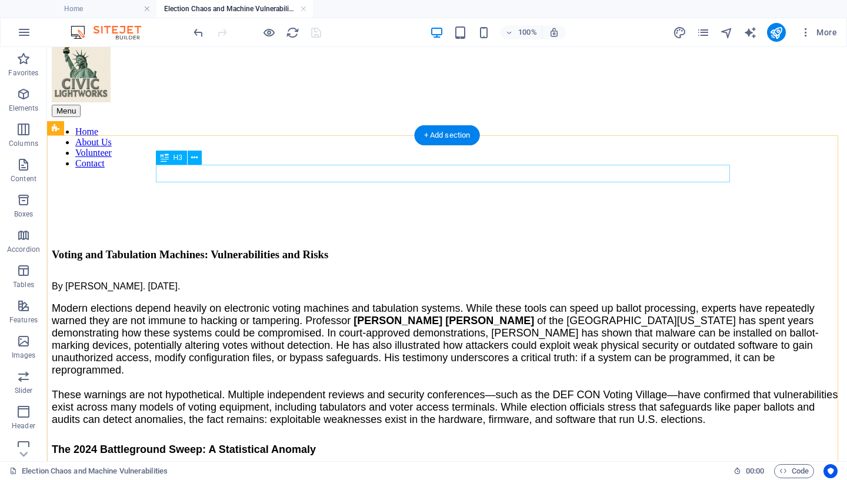
click at [253, 248] on div "Voting and Tabulation Machines: Vulnerabilities and Risks" at bounding box center [447, 254] width 791 height 13
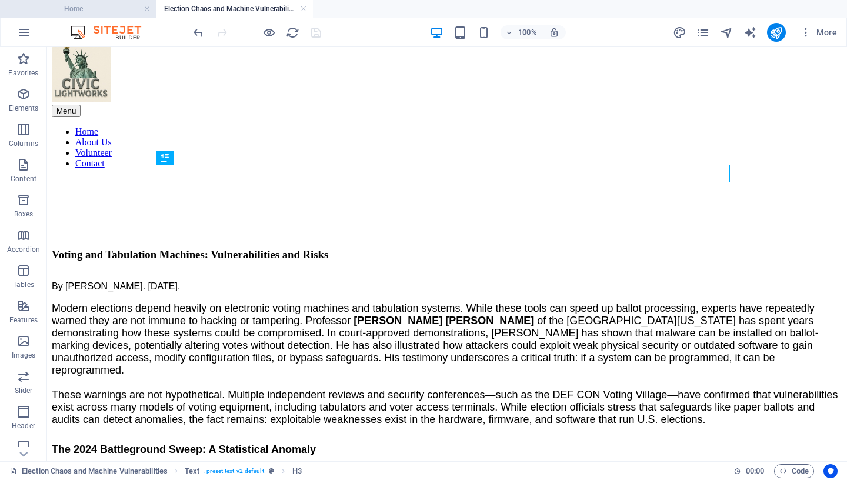
click at [124, 11] on h4 "Home" at bounding box center [78, 8] width 156 height 13
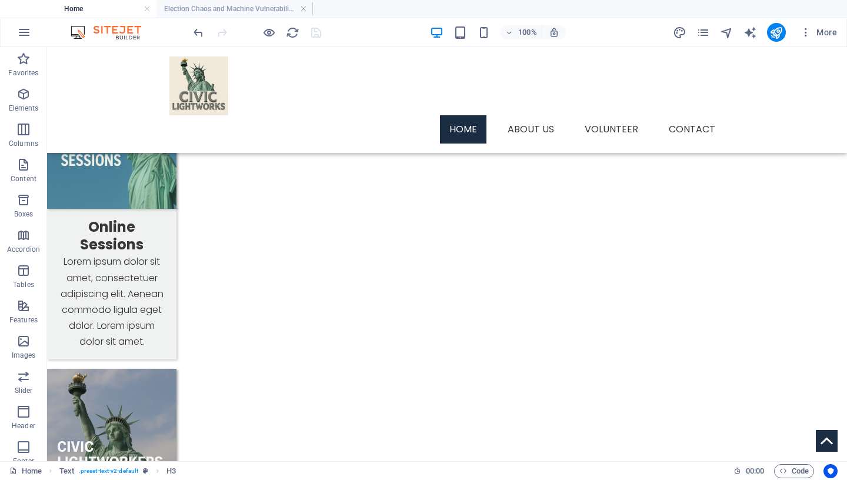
scroll to position [1099, 0]
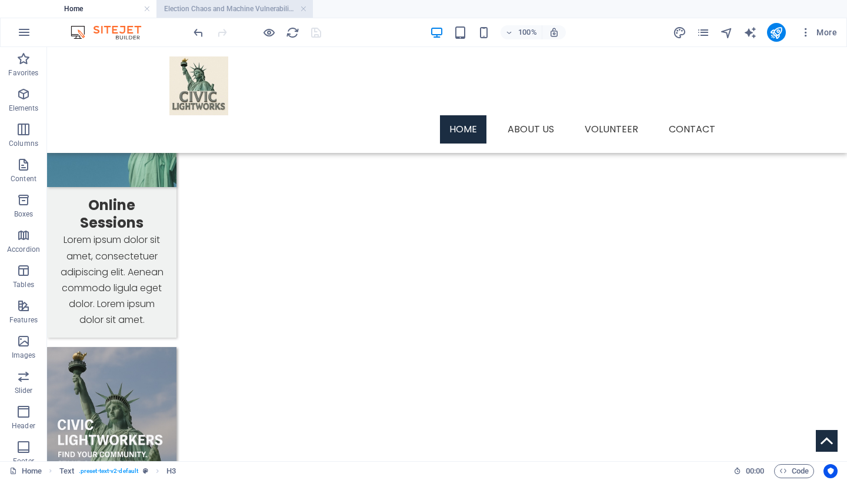
click at [234, 7] on h4 "Election Chaos and Machine Vulnerabilities" at bounding box center [234, 8] width 156 height 13
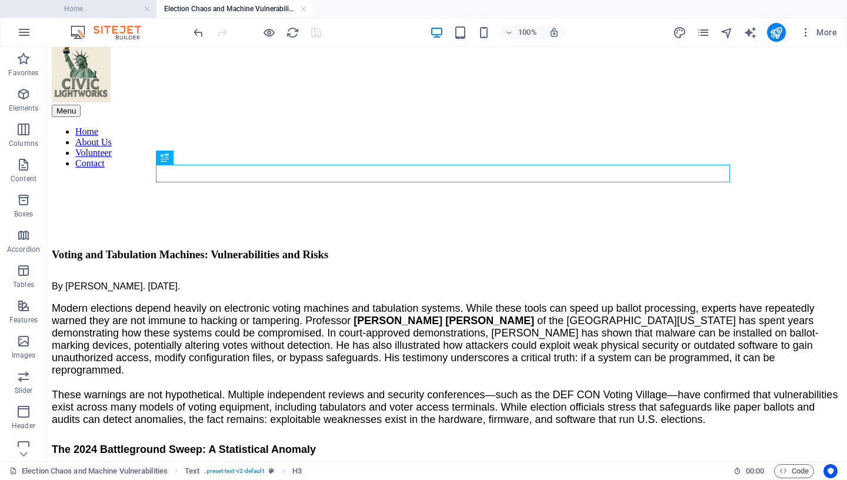
click at [108, 9] on h4 "Home" at bounding box center [78, 8] width 156 height 13
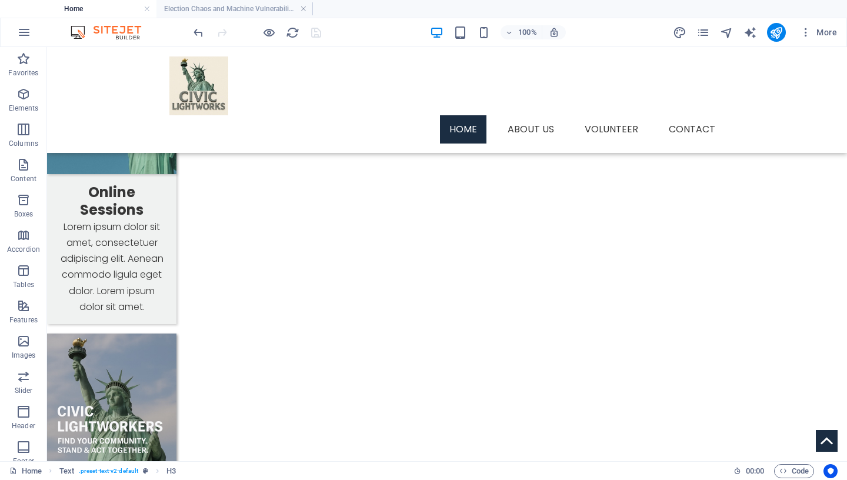
scroll to position [1110, 0]
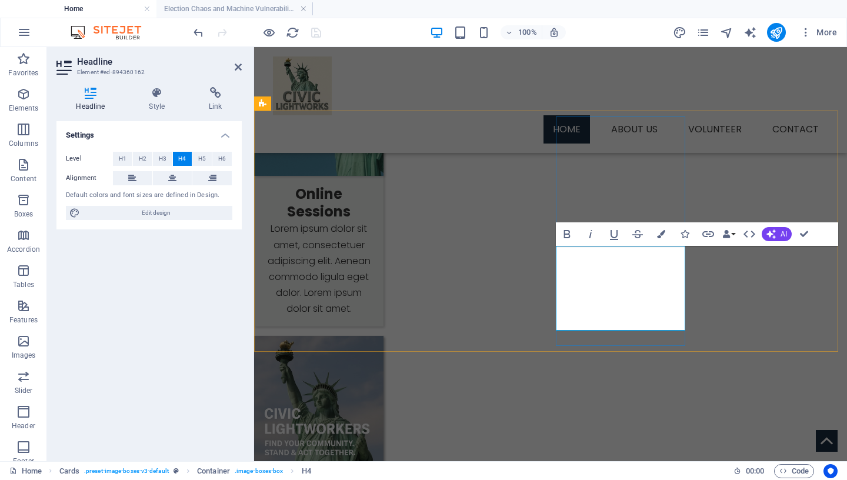
drag, startPoint x: 604, startPoint y: 279, endPoint x: 568, endPoint y: 265, distance: 38.6
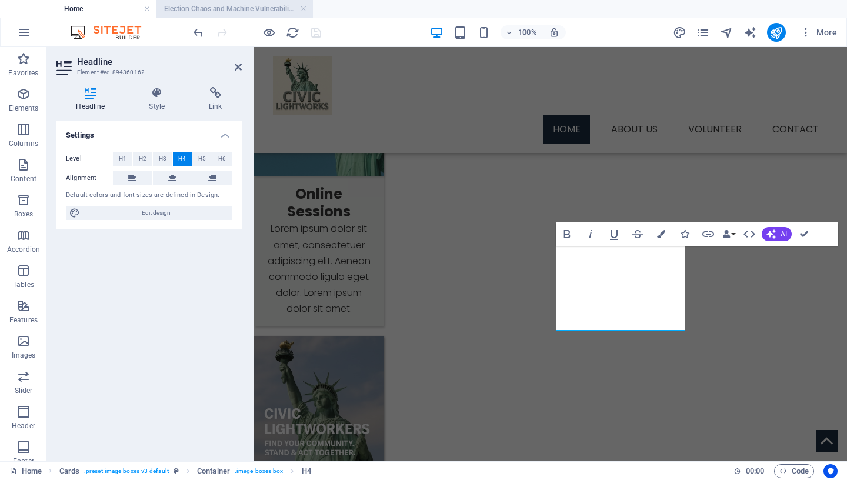
click at [239, 10] on h4 "Election Chaos and Machine Vulnerabilities" at bounding box center [234, 8] width 156 height 13
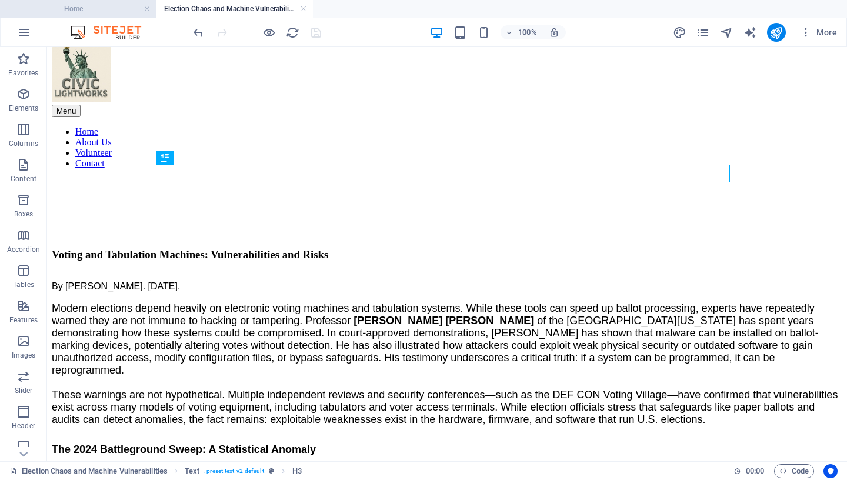
click at [108, 9] on h4 "Home" at bounding box center [78, 8] width 156 height 13
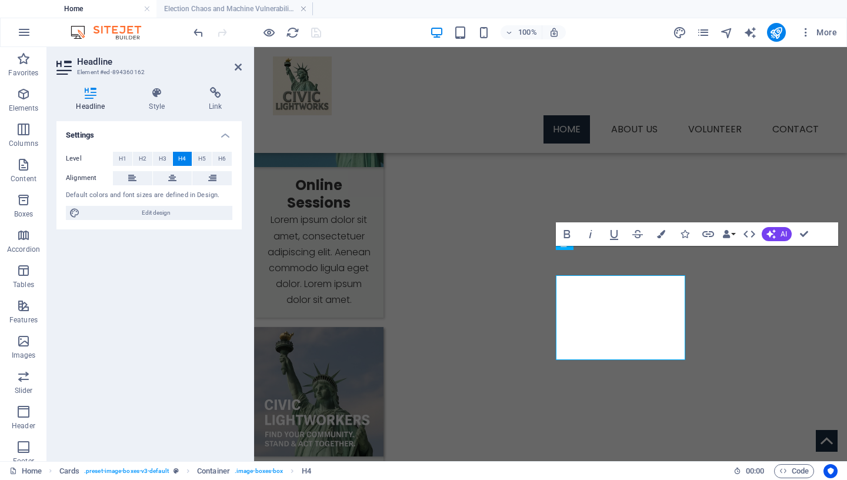
scroll to position [1121, 0]
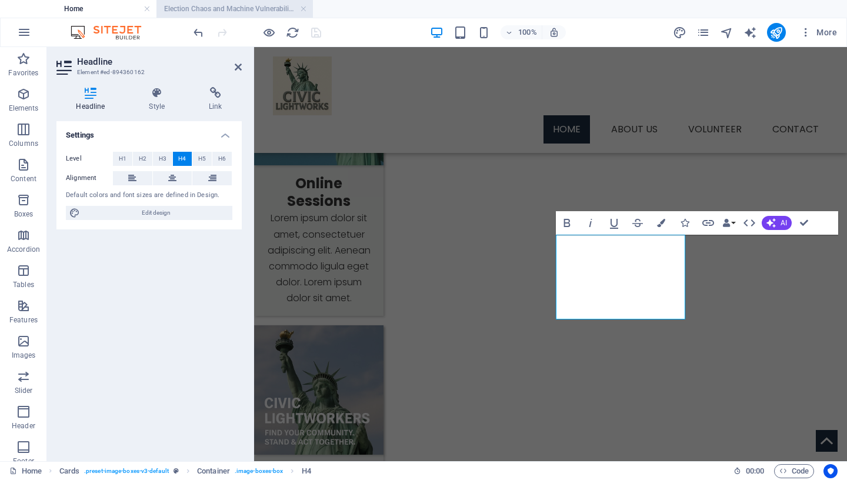
click at [235, 11] on h4 "Election Chaos and Machine Vulnerabilities" at bounding box center [234, 8] width 156 height 13
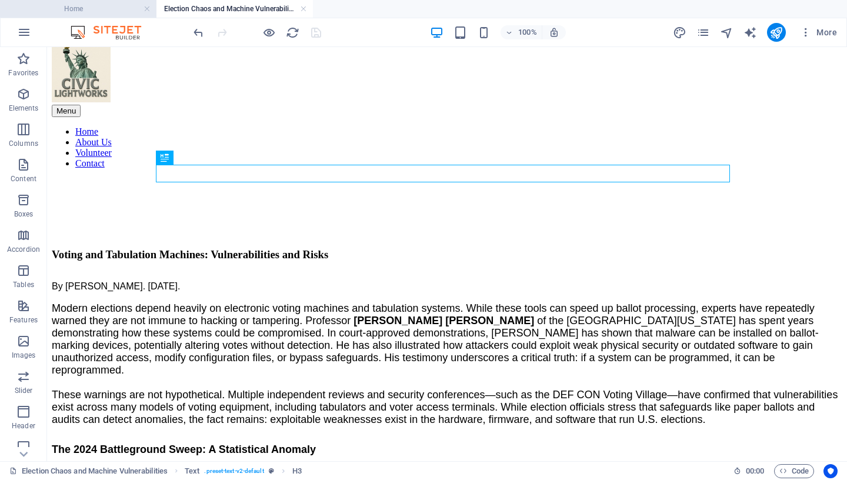
click at [117, 10] on h4 "Home" at bounding box center [78, 8] width 156 height 13
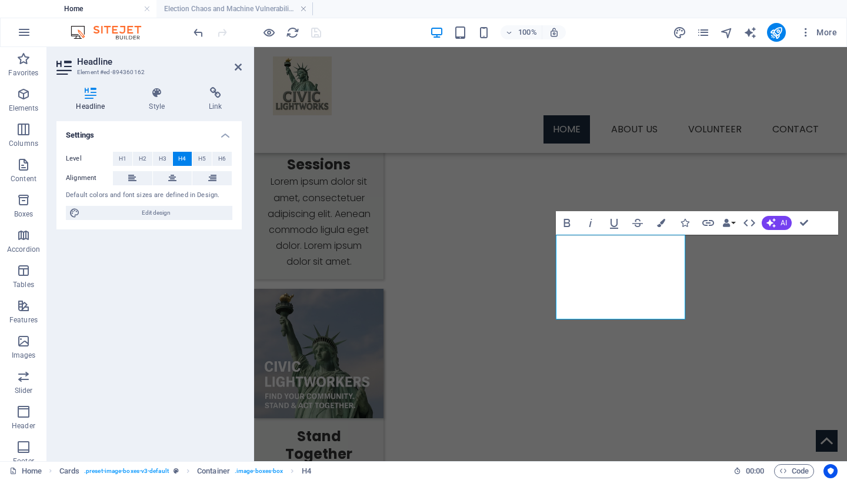
scroll to position [1132, 0]
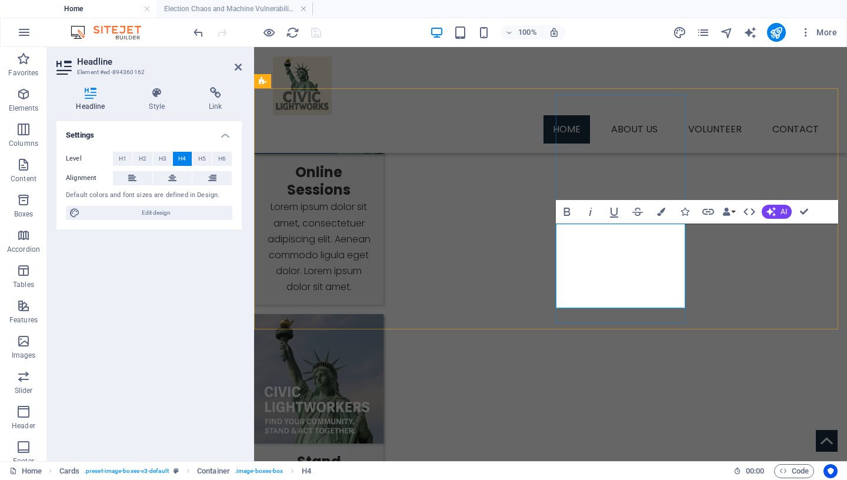
click at [232, 11] on h4 "Election Chaos and Machine Vulnerabilities" at bounding box center [234, 8] width 156 height 13
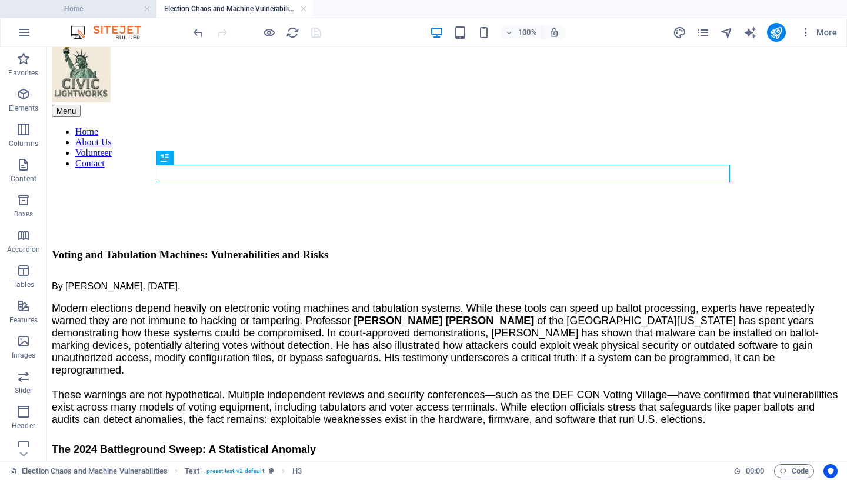
click at [84, 9] on h4 "Home" at bounding box center [78, 8] width 156 height 13
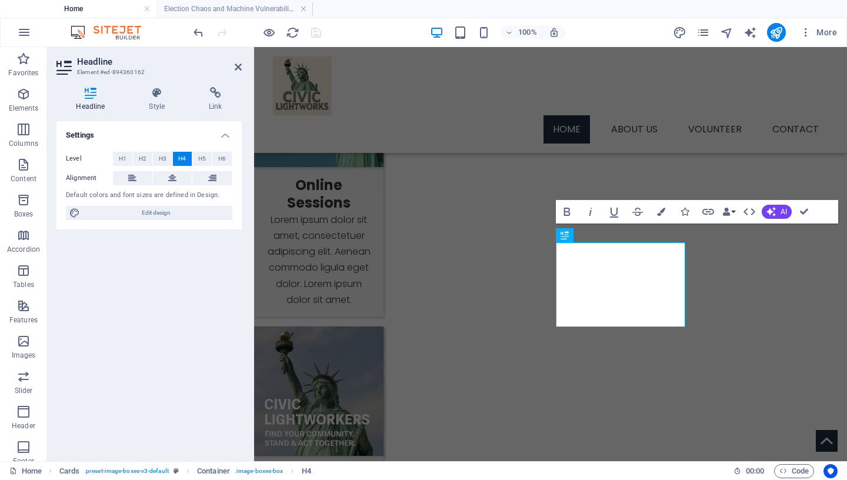
scroll to position [1142, 0]
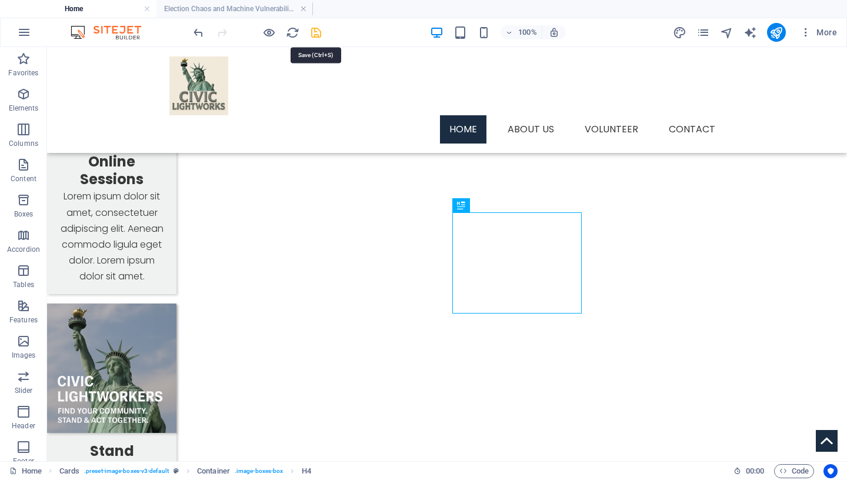
click at [314, 33] on icon "save" at bounding box center [316, 33] width 14 height 14
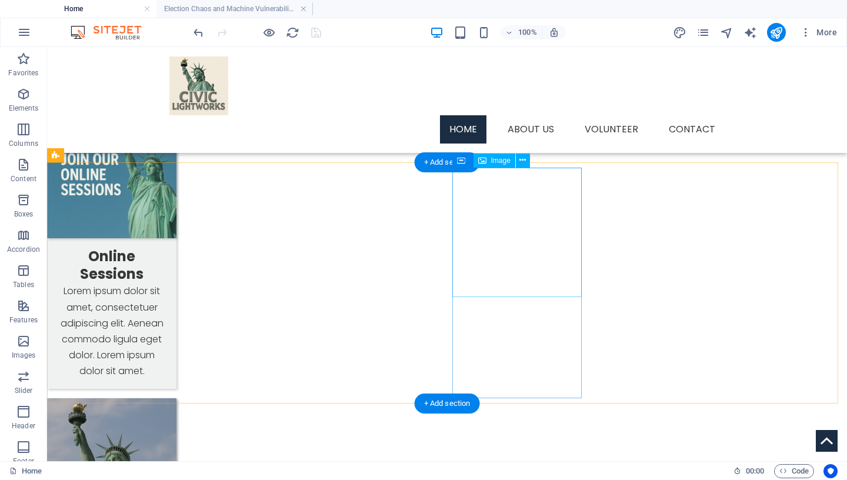
scroll to position [1058, 0]
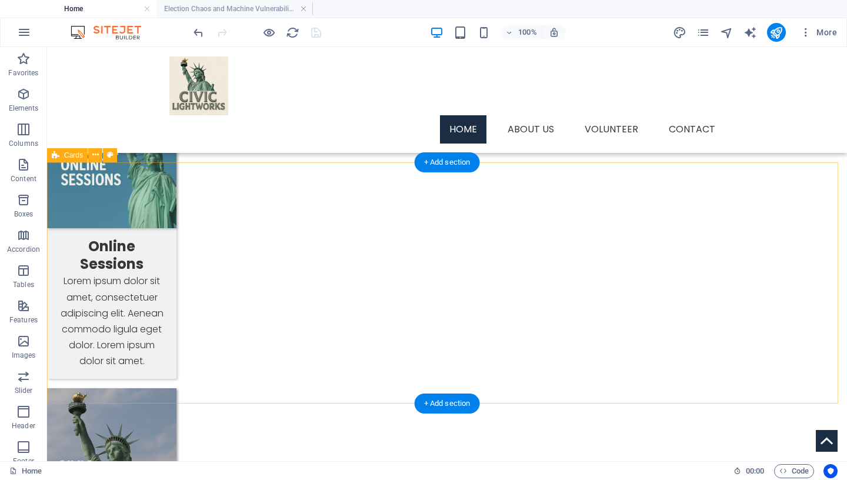
select select "px"
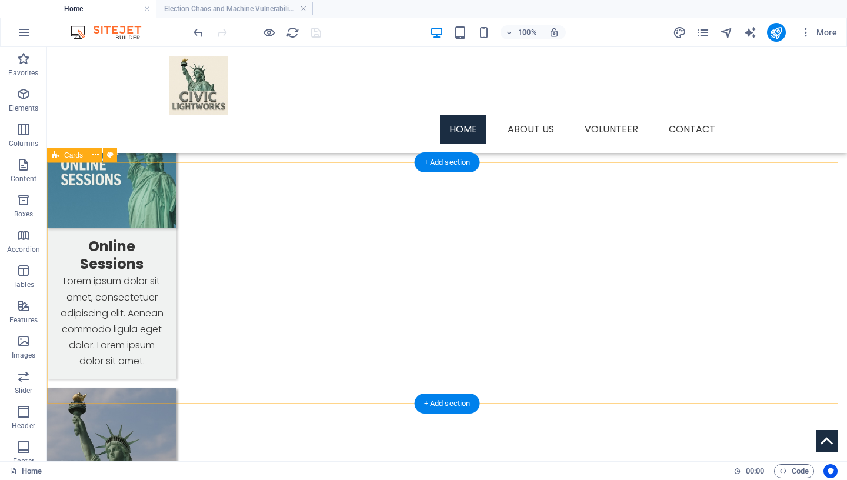
select select "px"
select select "rem"
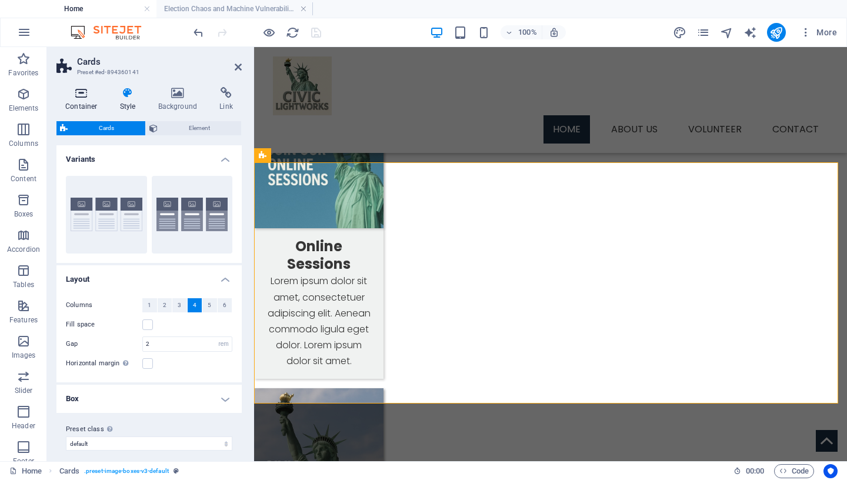
click at [86, 97] on icon at bounding box center [81, 93] width 50 height 12
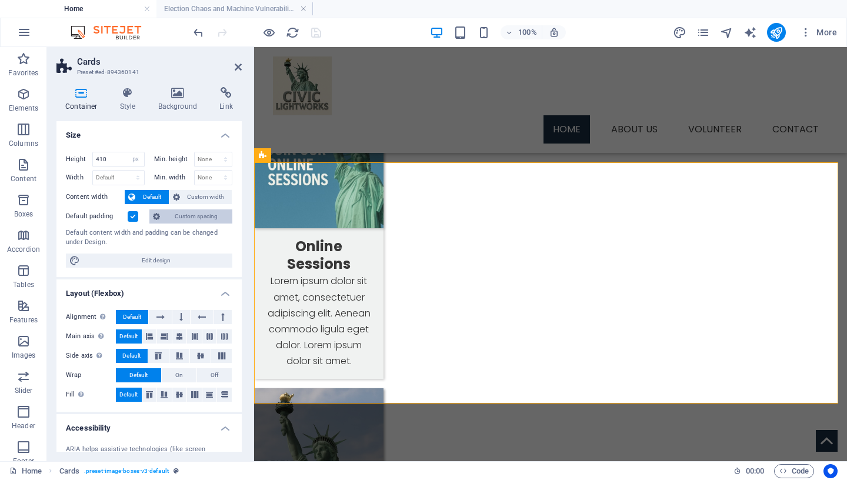
click at [188, 217] on span "Custom spacing" at bounding box center [196, 216] width 65 height 14
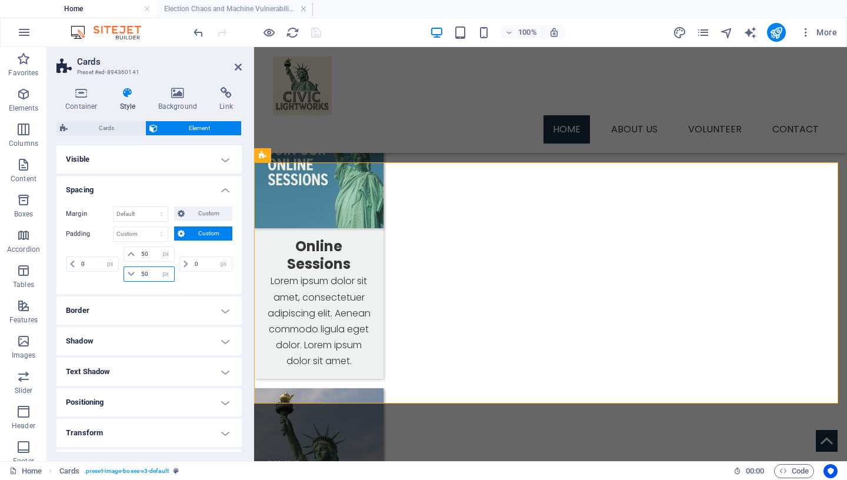
drag, startPoint x: 146, startPoint y: 272, endPoint x: 123, endPoint y: 272, distance: 22.9
click at [138, 272] on input "50" at bounding box center [155, 274] width 35 height 14
type input "2"
type input "50"
click at [314, 35] on icon "save" at bounding box center [316, 33] width 14 height 14
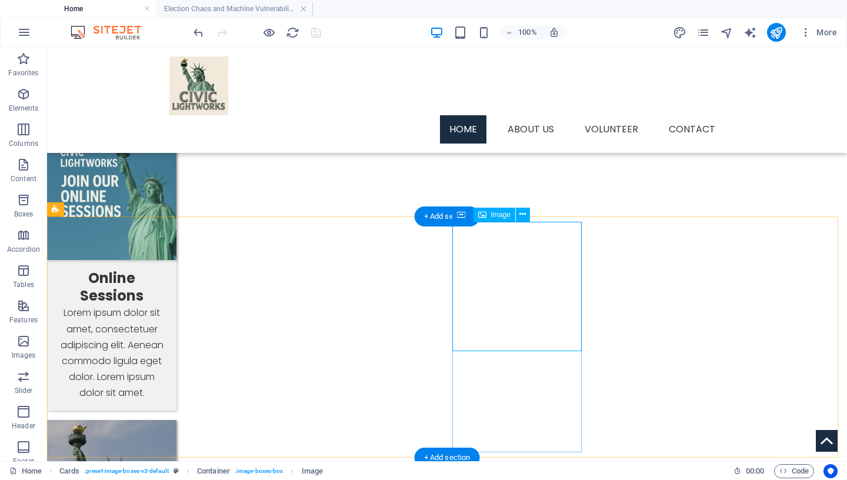
scroll to position [1048, 0]
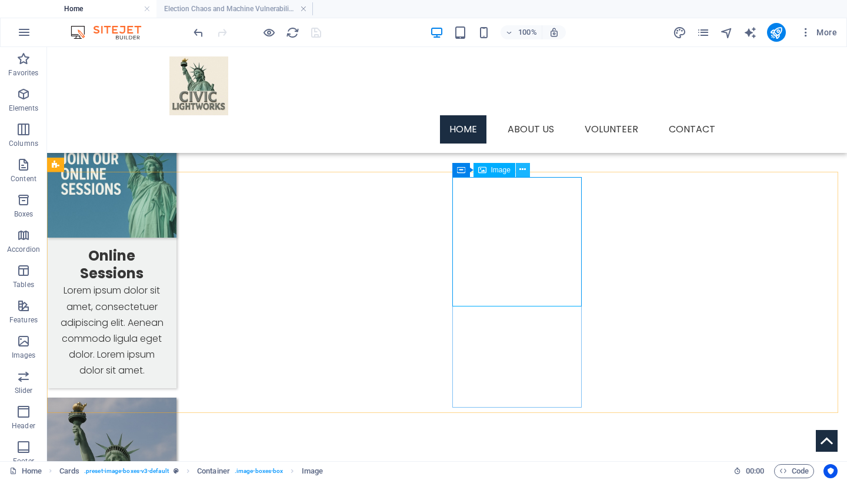
click at [522, 168] on icon at bounding box center [522, 170] width 6 height 12
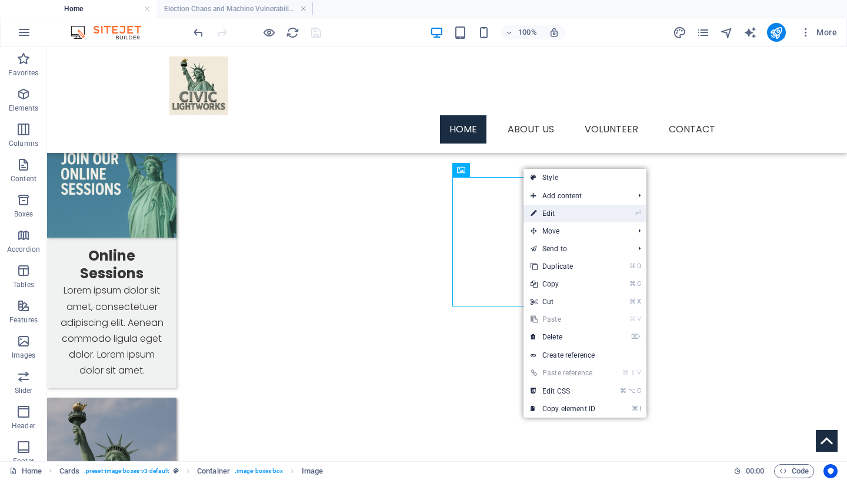
click at [552, 216] on link "⏎ Edit" at bounding box center [563, 214] width 79 height 18
select select "%"
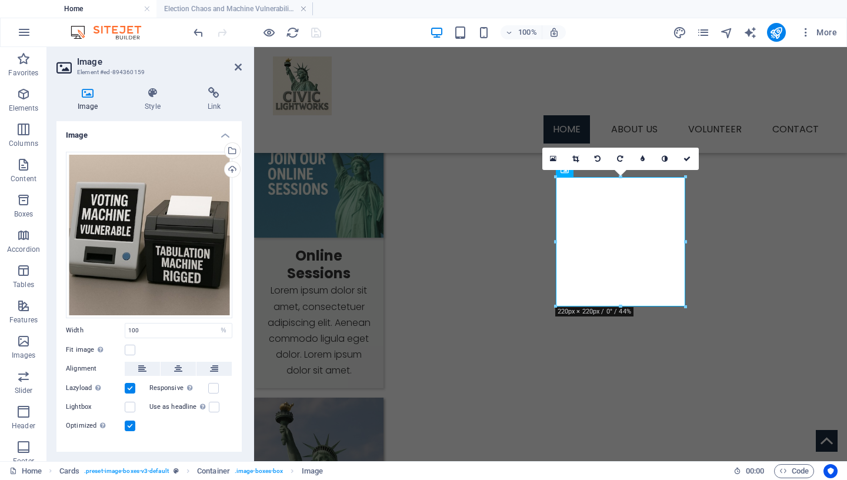
click at [85, 98] on icon at bounding box center [87, 93] width 62 height 12
click at [151, 96] on icon at bounding box center [153, 93] width 58 height 12
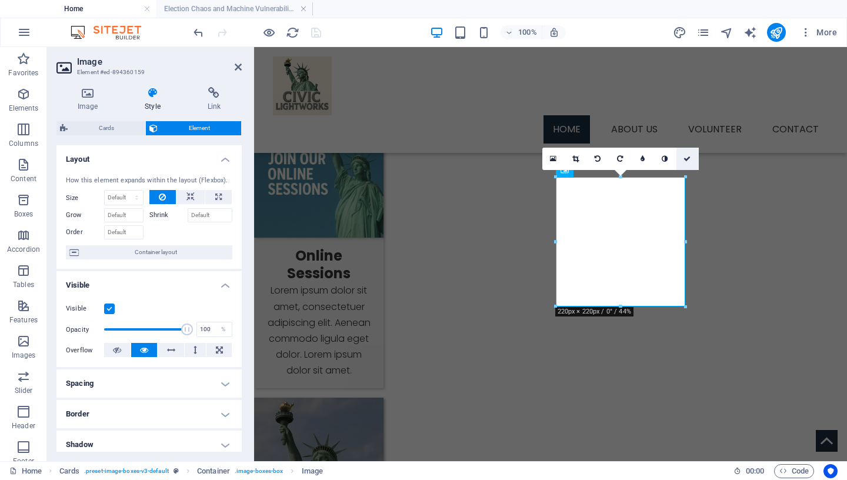
click at [682, 159] on link at bounding box center [687, 159] width 22 height 22
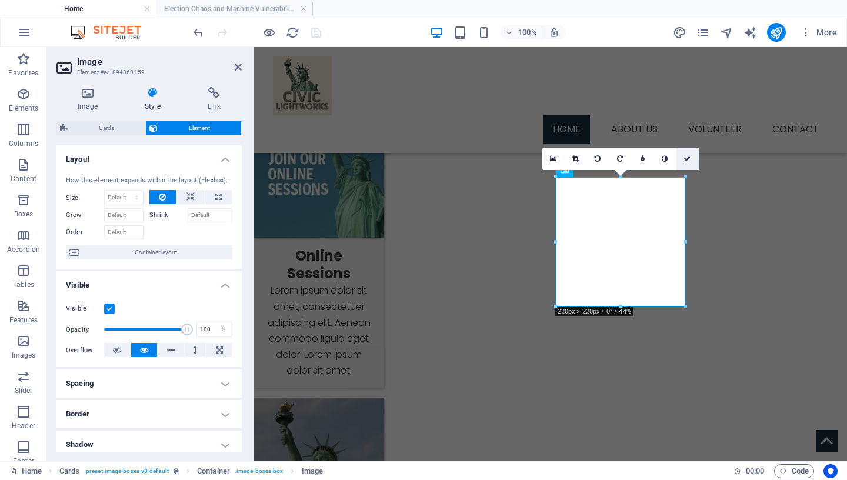
click at [689, 157] on icon at bounding box center [687, 158] width 7 height 7
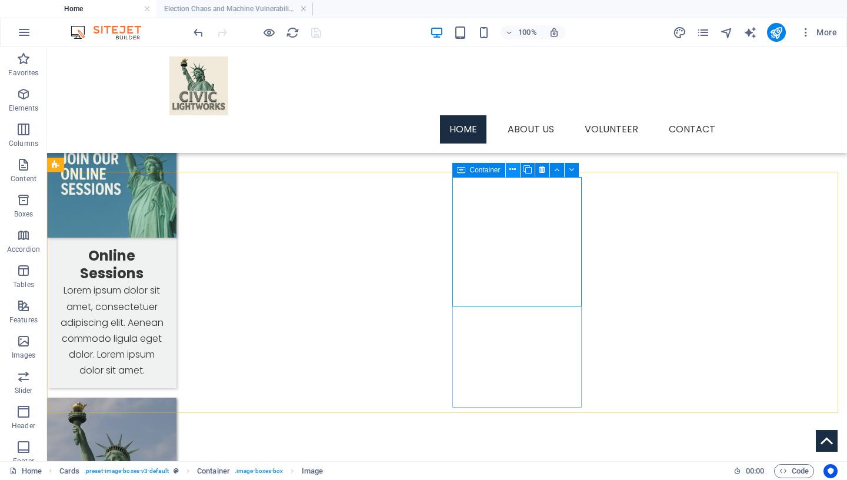
click at [512, 169] on icon at bounding box center [512, 170] width 6 height 12
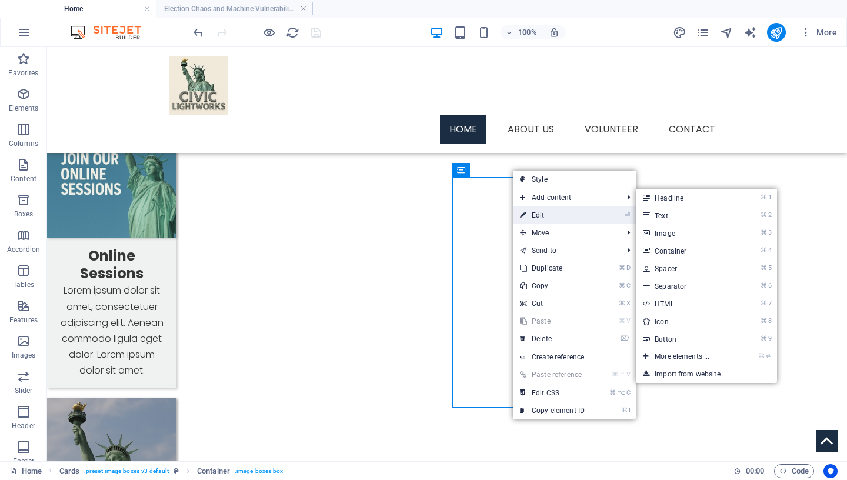
click at [542, 215] on link "⏎ Edit" at bounding box center [552, 215] width 79 height 18
select select
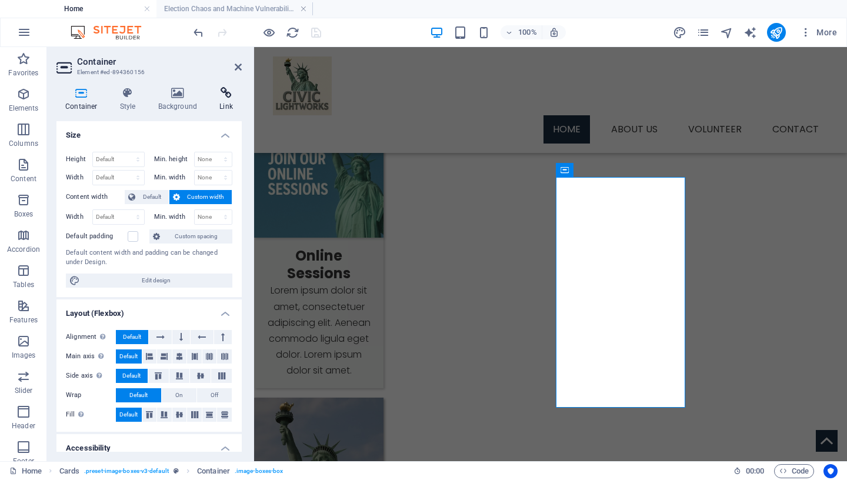
click at [230, 101] on h4 "Link" at bounding box center [226, 99] width 31 height 25
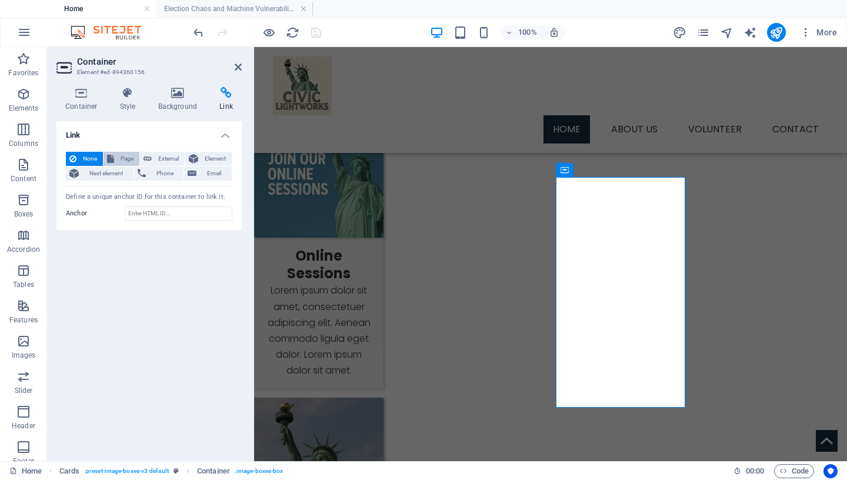
click at [124, 162] on span "Page" at bounding box center [127, 159] width 18 height 14
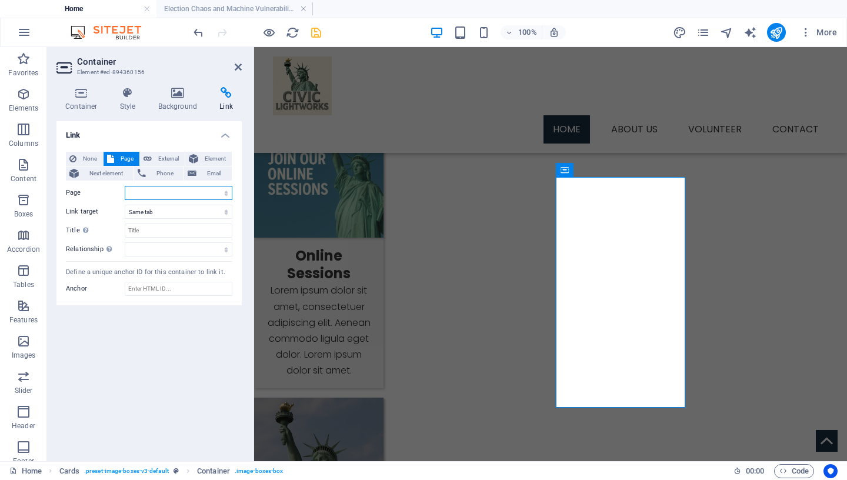
click at [125, 186] on select "Home Services -- Service Detail About Us Contact Volunteer Terms of Use Privacy…" at bounding box center [179, 193] width 108 height 14
select select "10"
click option "Election Chaos and Machine Vulnerabilities" at bounding box center [0, 0] width 0 height 0
click at [164, 230] on input "Title Additional link description, should not be the same as the link text. The…" at bounding box center [179, 231] width 108 height 14
type input "Voting and Tabulation Machines"
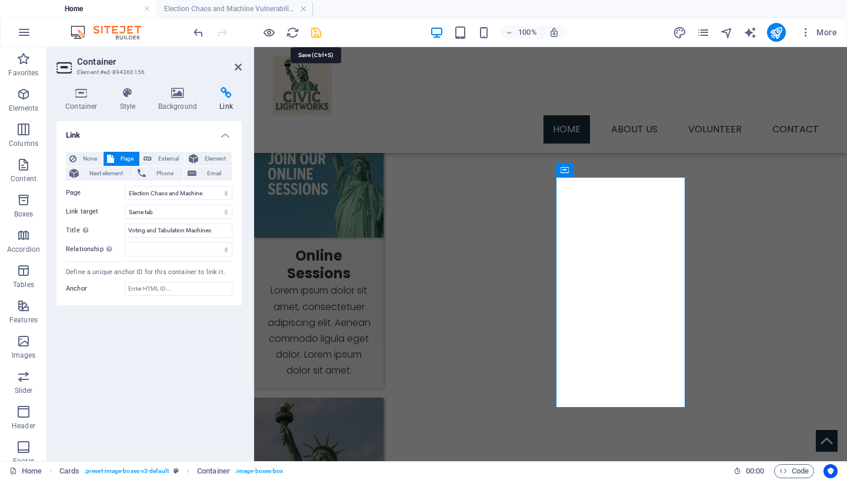
click at [321, 31] on icon "save" at bounding box center [316, 33] width 14 height 14
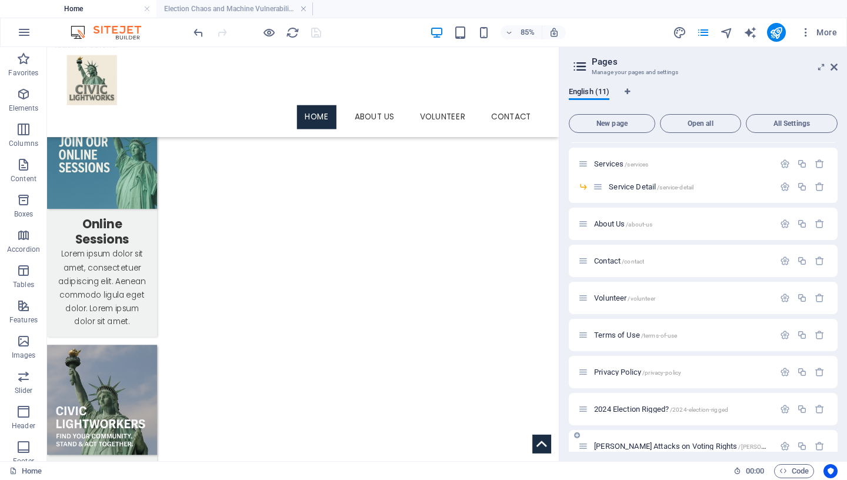
scroll to position [84, 0]
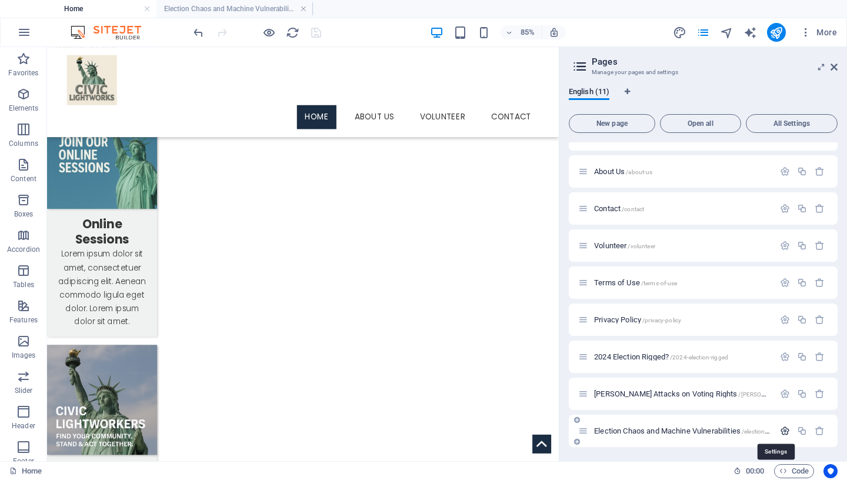
click at [781, 421] on icon "button" at bounding box center [785, 431] width 10 height 10
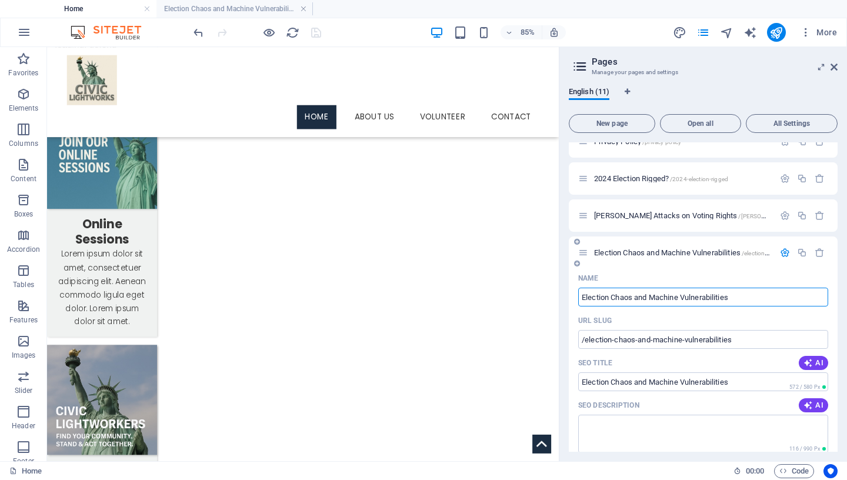
drag, startPoint x: 761, startPoint y: 297, endPoint x: 533, endPoint y: 293, distance: 228.3
click at [578, 293] on input "Election Chaos and Machine Vulnerabilities" at bounding box center [703, 297] width 250 height 19
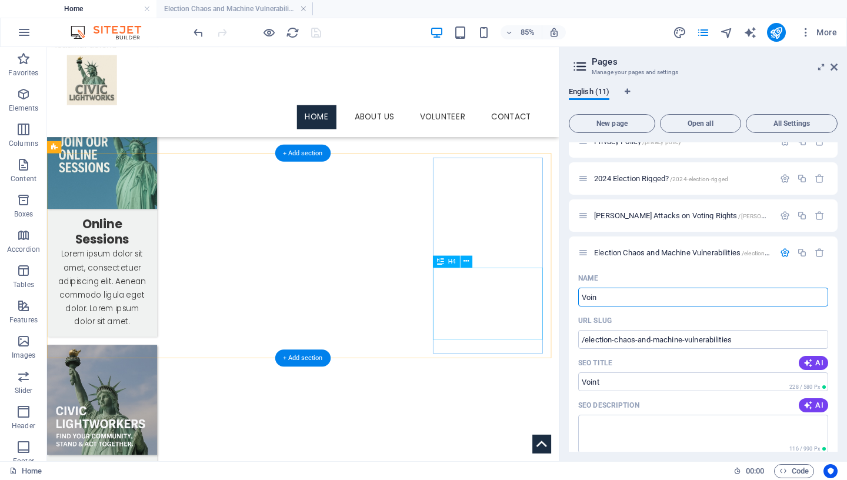
type input "Voi"
type input "/voint"
type input "Voting and Ta"
type input "/voting-and-t"
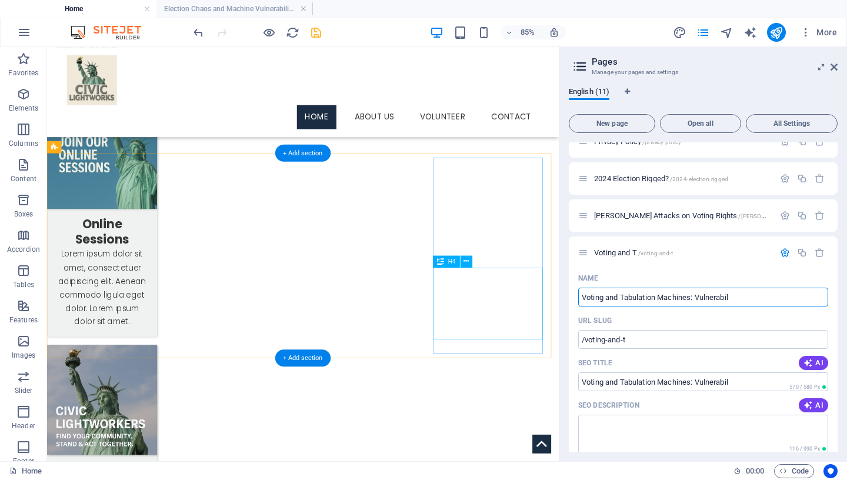
type input "Voting and Tabulation Machines: Vulnerabili"
type input "/voting-and-tabulation-machines-vulnerabil"
type input "Voting and Tabulation Machines: Vulnerabilities and Ri"
type input "/voting-and-tabulation-machines-vulnerabilities-and-ri"
type input "Voting and Tabulation Machines: Vulnerabilities and Risks"
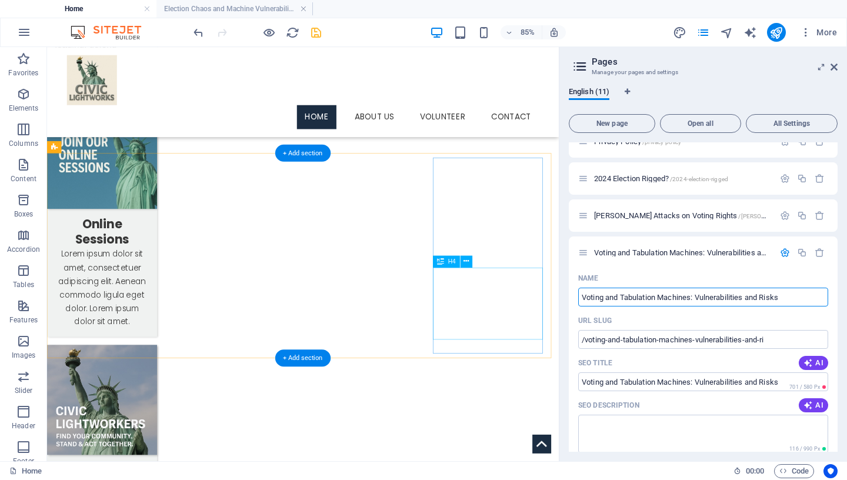
type input "/voting-and-tabulation-machines-vulnerabilities-and-risks"
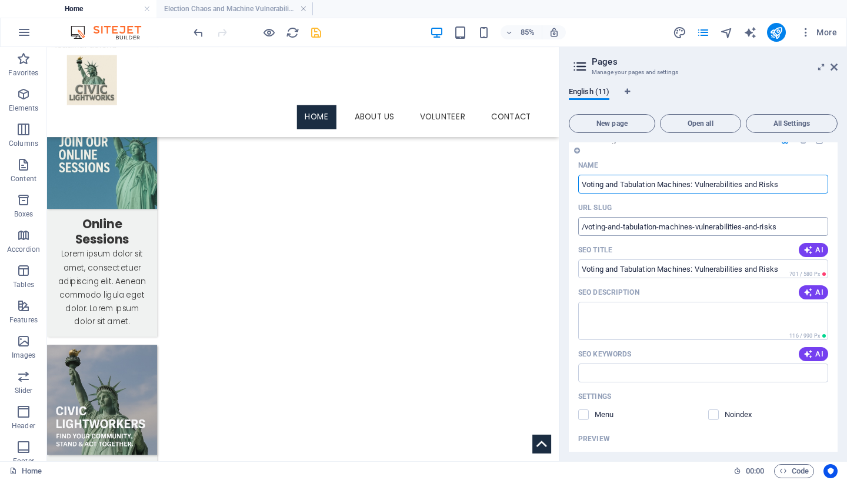
scroll to position [432, 0]
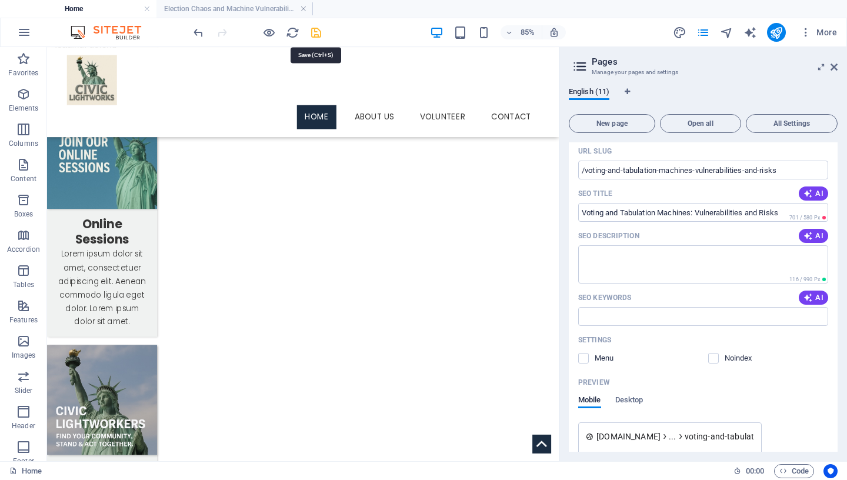
click at [318, 31] on icon "save" at bounding box center [316, 33] width 14 height 14
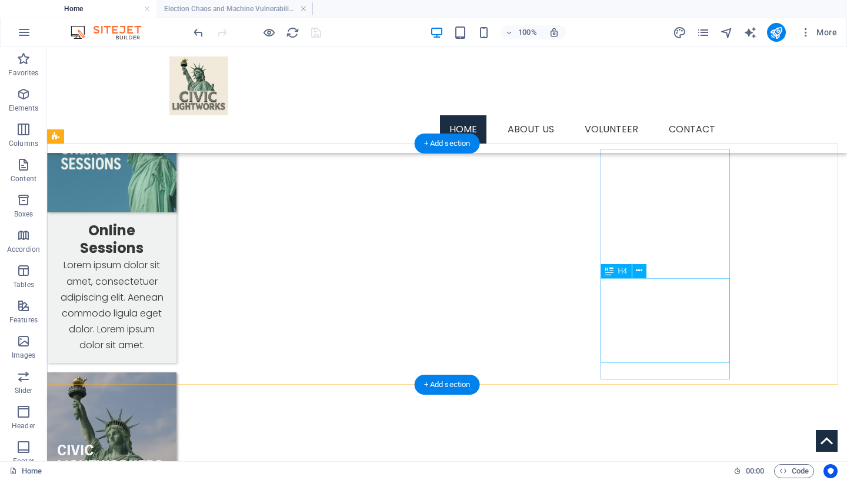
scroll to position [1076, 0]
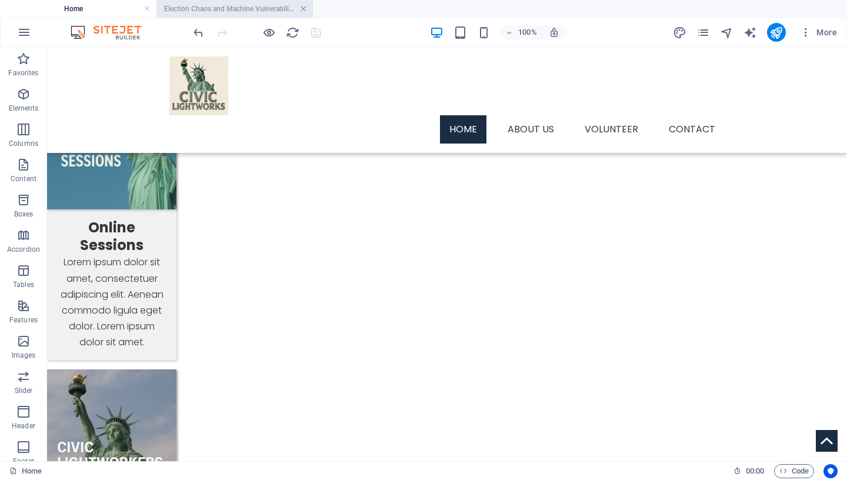
click at [306, 9] on link at bounding box center [303, 9] width 7 height 11
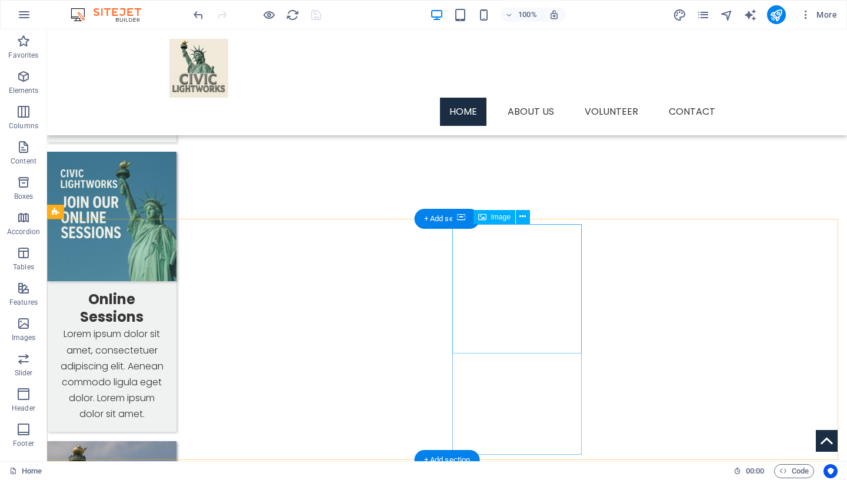
scroll to position [992, 0]
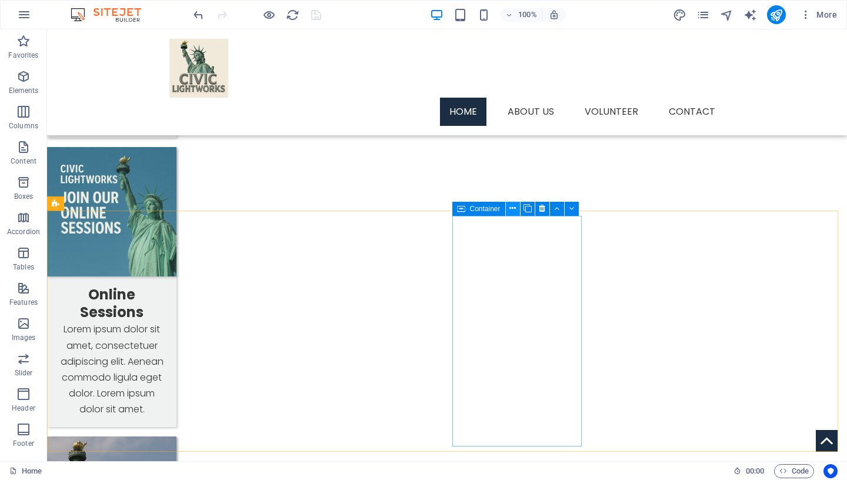
click at [514, 209] on icon at bounding box center [512, 208] width 6 height 12
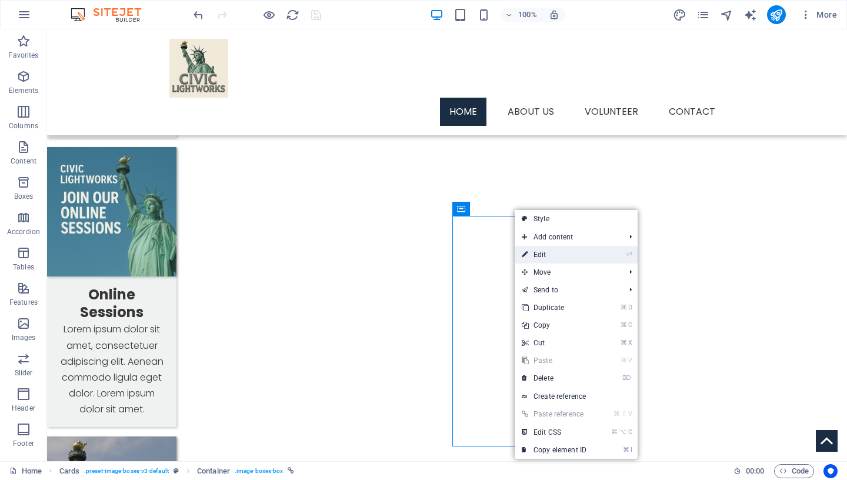
click at [532, 250] on link "⏎ Edit" at bounding box center [554, 255] width 79 height 18
select select "10"
select select
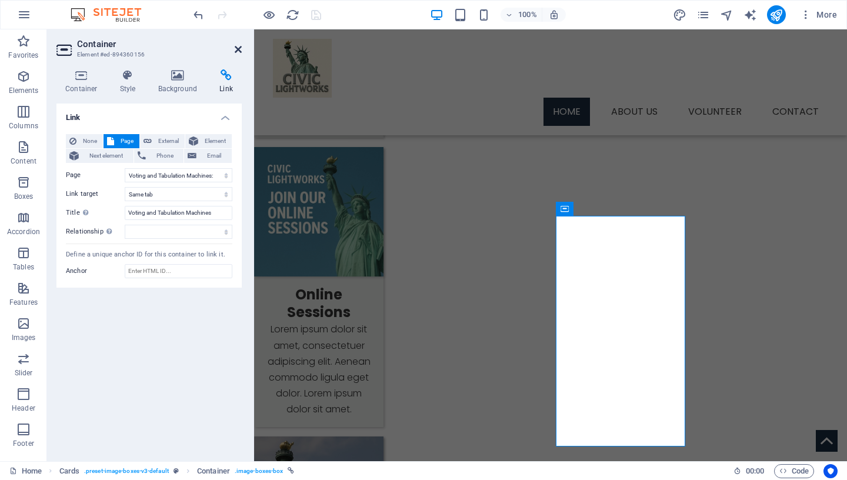
click at [239, 48] on icon at bounding box center [238, 49] width 7 height 9
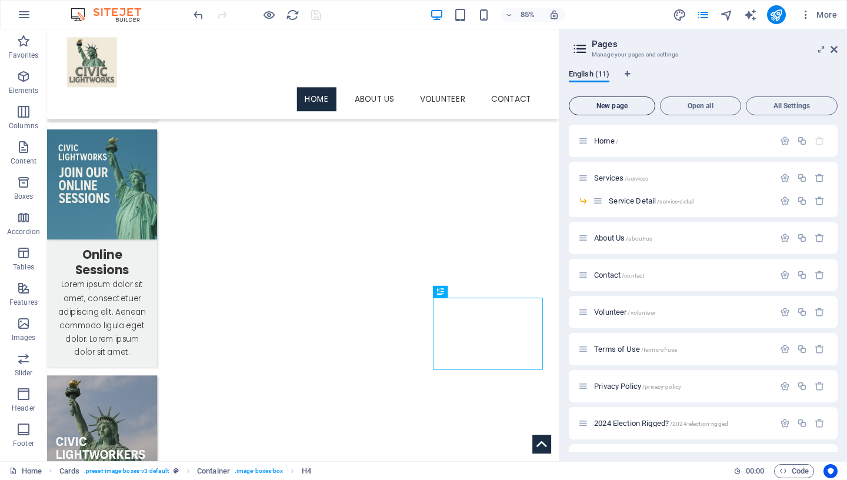
click at [630, 110] on button "New page" at bounding box center [612, 105] width 86 height 19
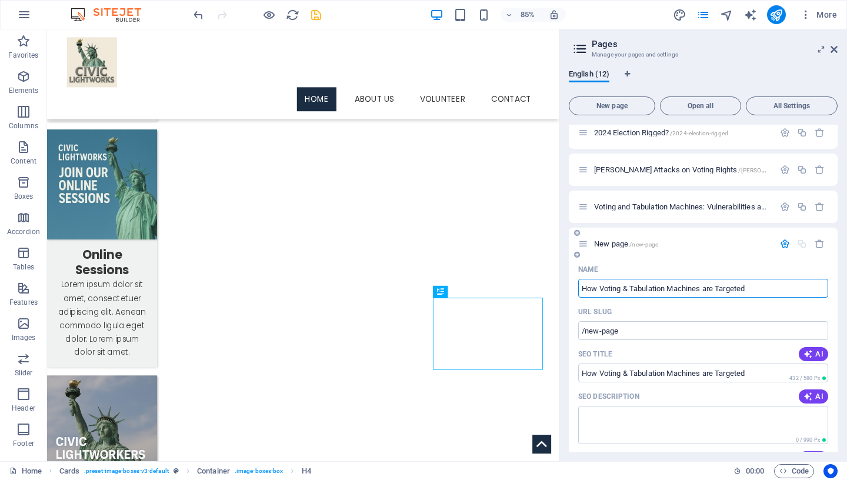
type input "How Voting & Tabulation Machines are Targeted"
type input "/how-voting-tabulation-machines-are-targeted"
click at [628, 289] on input "How Voting & Tabulation Machines are Targeted" at bounding box center [703, 288] width 250 height 19
type input "How Voting and Tabulation Machines are Targeted"
type input "/how-voting-and-tabulation-machines-are-targeted"
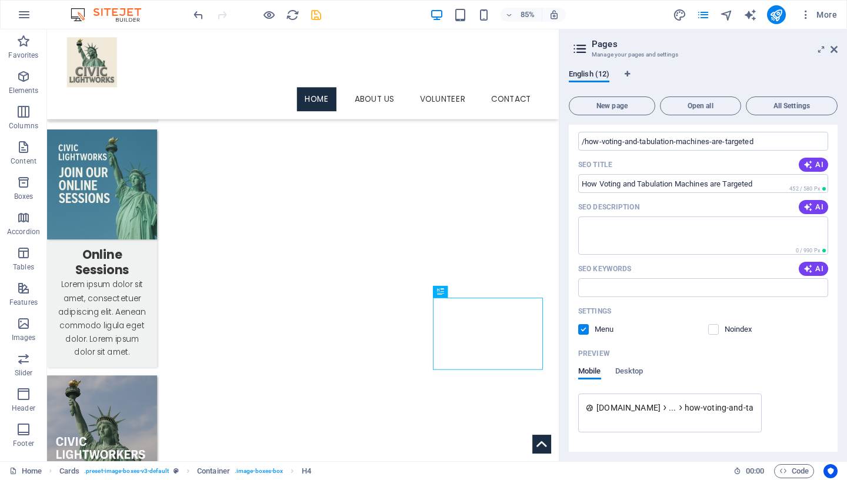
scroll to position [488, 0]
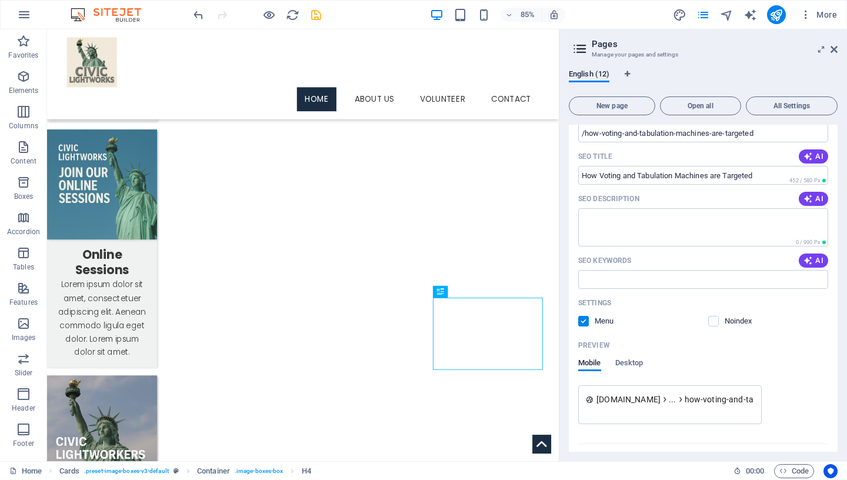
click at [588, 321] on label at bounding box center [583, 321] width 11 height 11
click at [0, 0] on input "checkbox" at bounding box center [0, 0] width 0 height 0
click at [316, 13] on icon "save" at bounding box center [316, 15] width 14 height 14
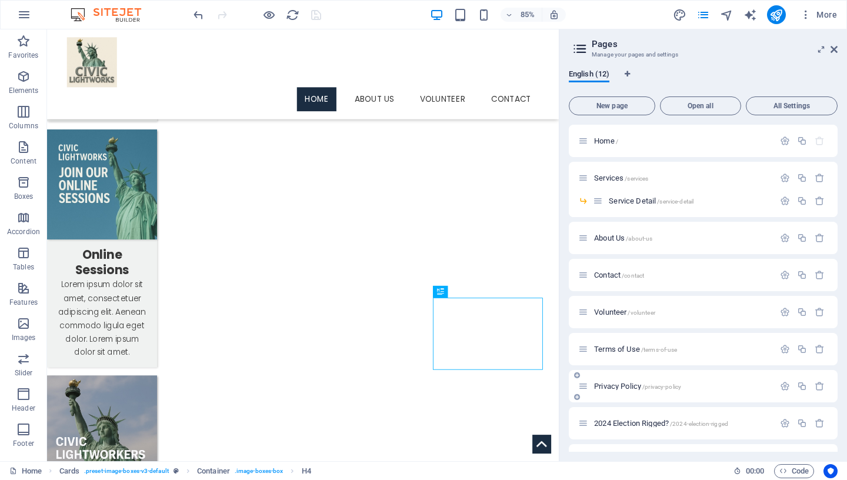
scroll to position [104, 0]
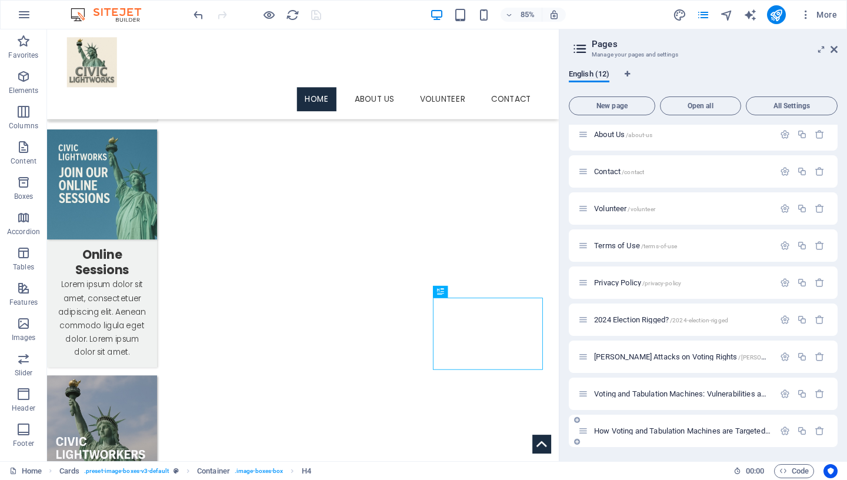
click at [668, 421] on span "How Voting and Tabulation Machines are Targeted /how-voting-and-tabulation-mach…" at bounding box center [747, 430] width 307 height 9
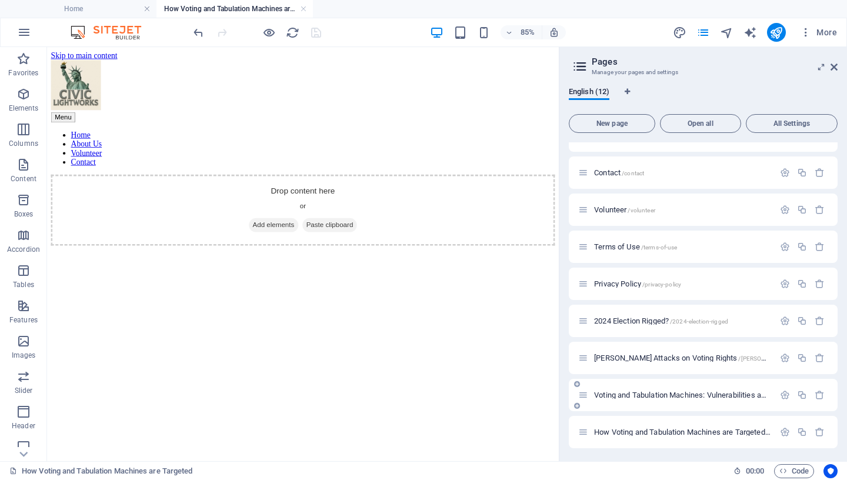
scroll to position [121, 0]
click at [306, 275] on div "+" at bounding box center [302, 275] width 19 height 9
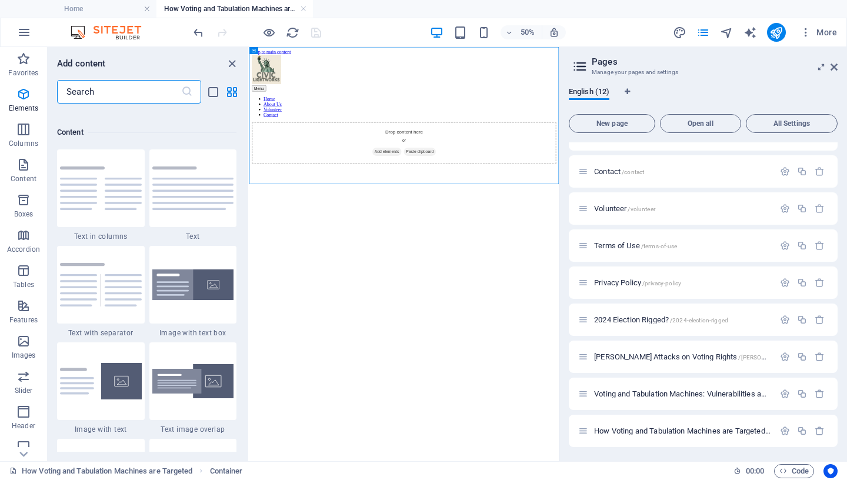
scroll to position [2058, 0]
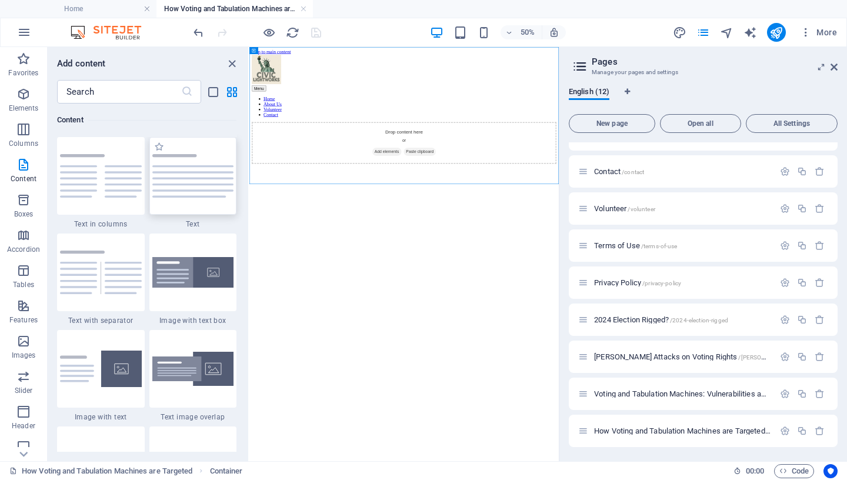
click at [185, 189] on img at bounding box center [193, 176] width 82 height 44
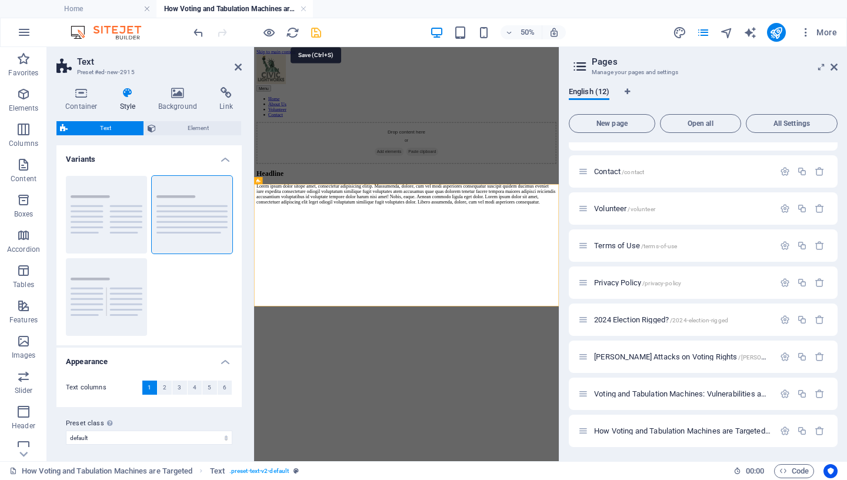
click at [316, 33] on icon "save" at bounding box center [316, 33] width 14 height 14
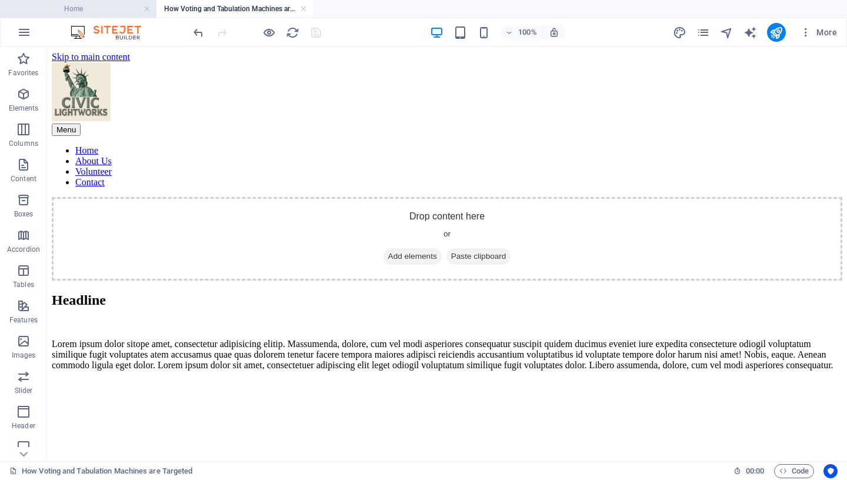
click at [111, 9] on h4 "Home" at bounding box center [78, 8] width 156 height 13
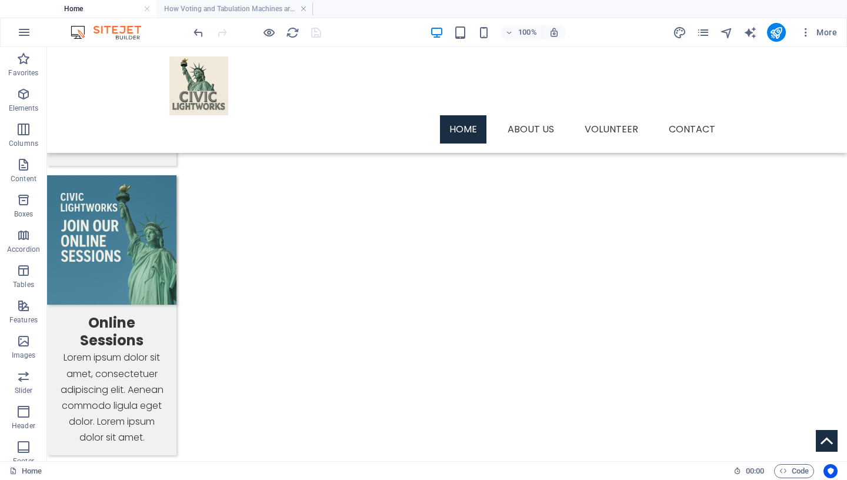
scroll to position [1003, 0]
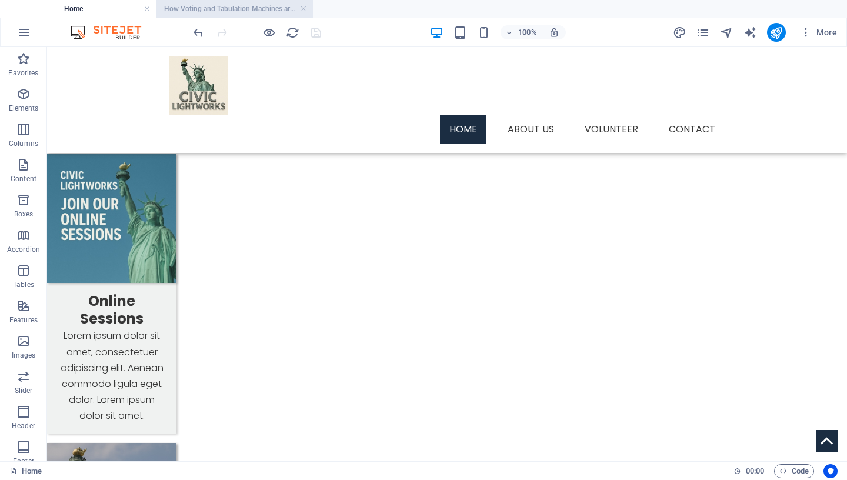
click at [223, 9] on h4 "How Voting and Tabulation Machines are Targeted" at bounding box center [234, 8] width 156 height 13
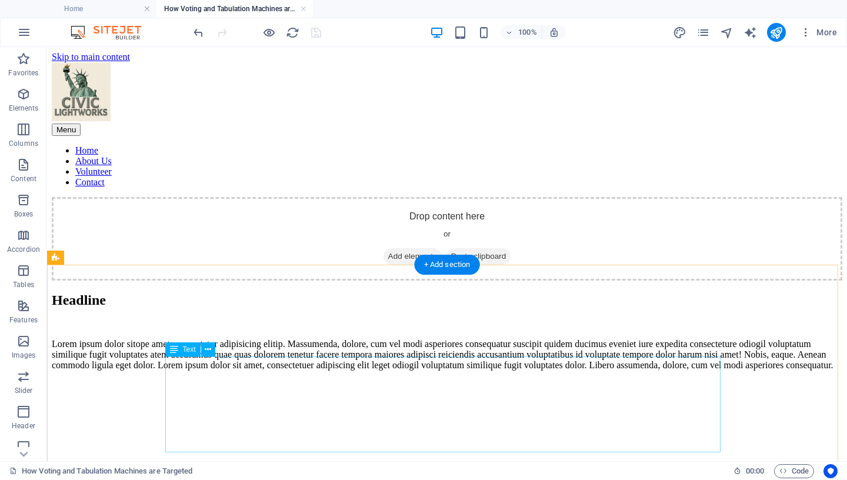
scroll to position [9, 0]
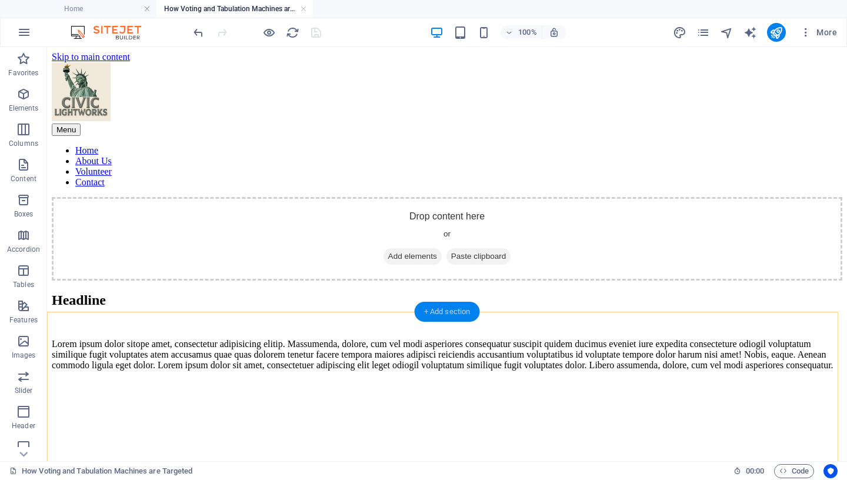
click at [441, 313] on div "+ Add section" at bounding box center [447, 312] width 65 height 20
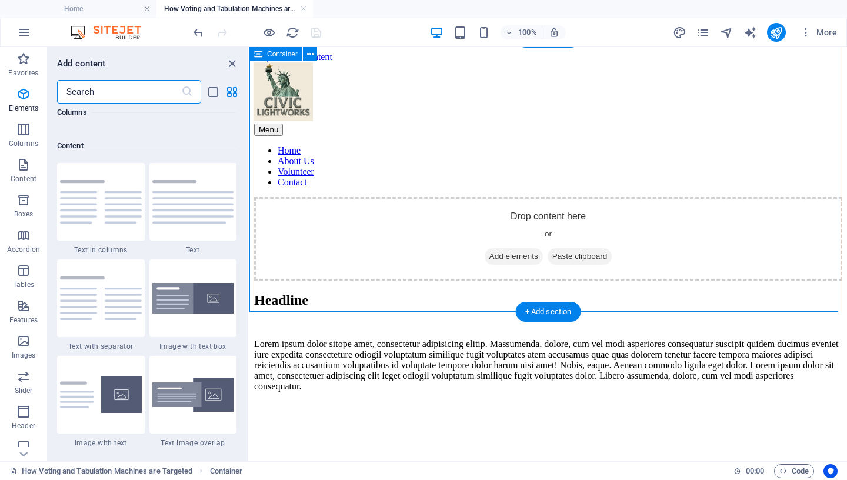
scroll to position [2058, 0]
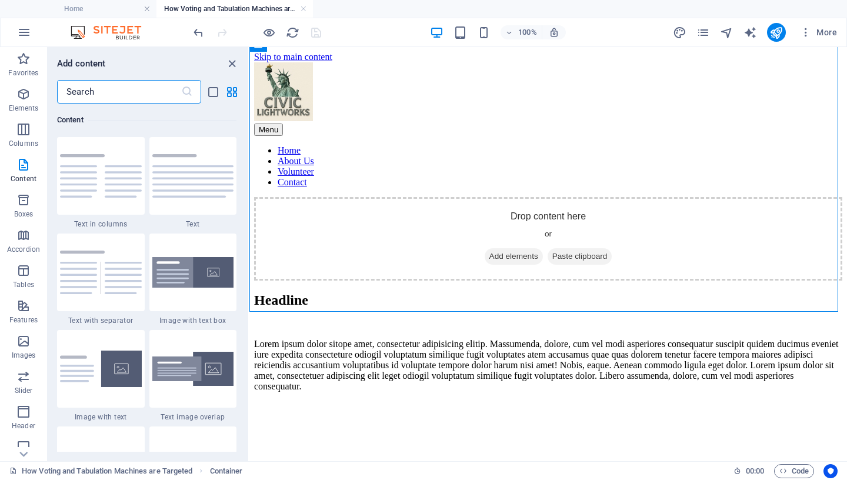
click at [108, 96] on input "text" at bounding box center [119, 92] width 124 height 24
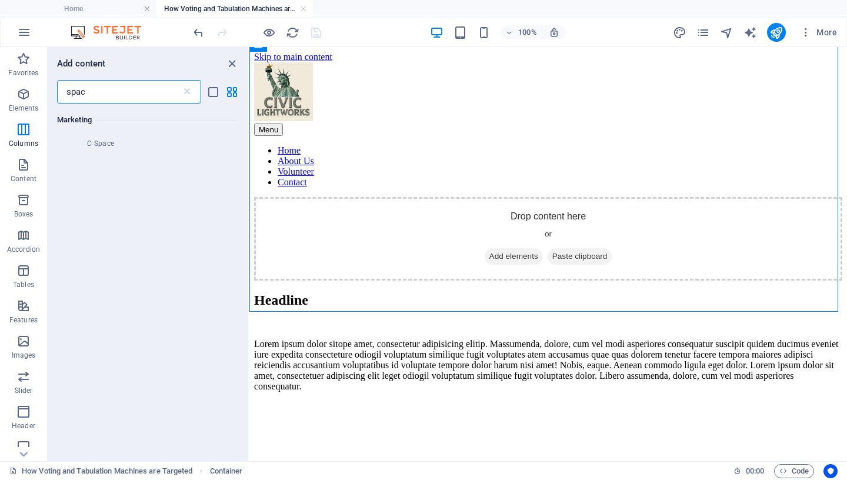
scroll to position [0, 0]
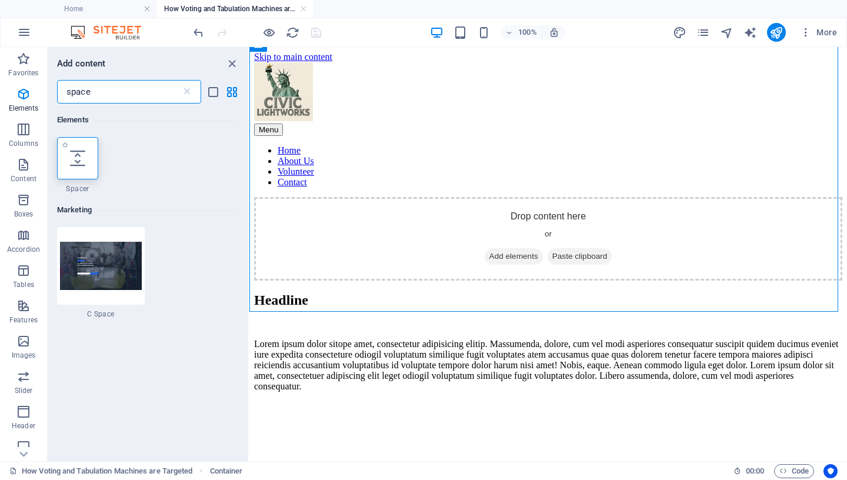
type input "space"
click at [72, 159] on icon at bounding box center [77, 158] width 15 height 15
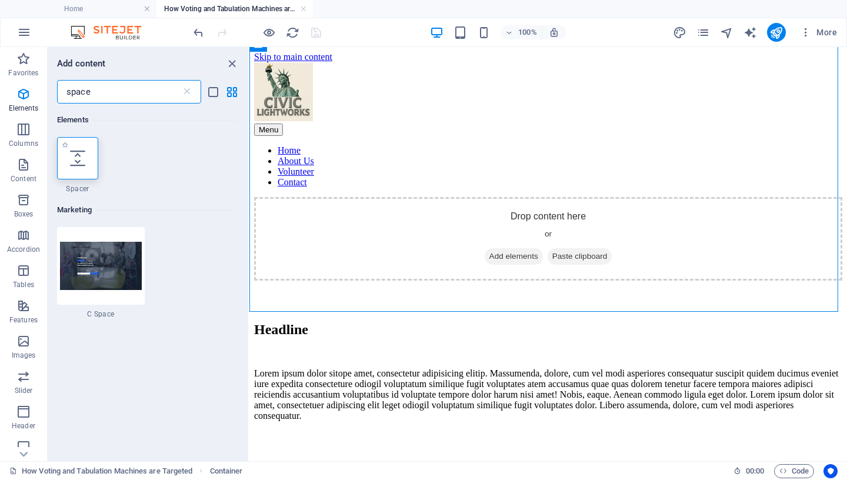
select select "px"
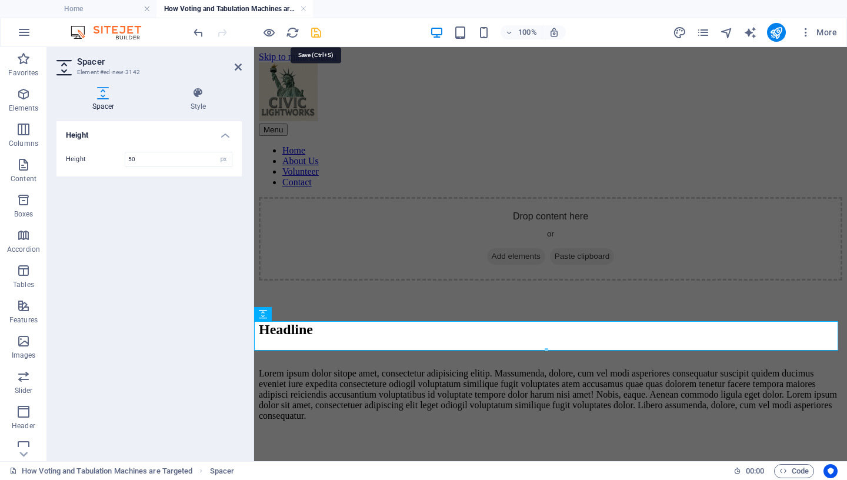
click at [316, 29] on icon "save" at bounding box center [316, 33] width 14 height 14
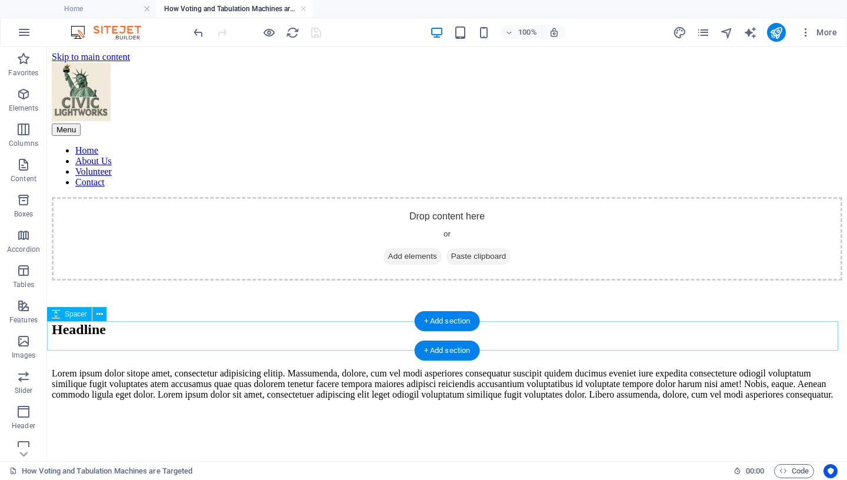
click at [191, 310] on div at bounding box center [447, 295] width 791 height 29
click at [101, 314] on icon at bounding box center [99, 314] width 6 height 12
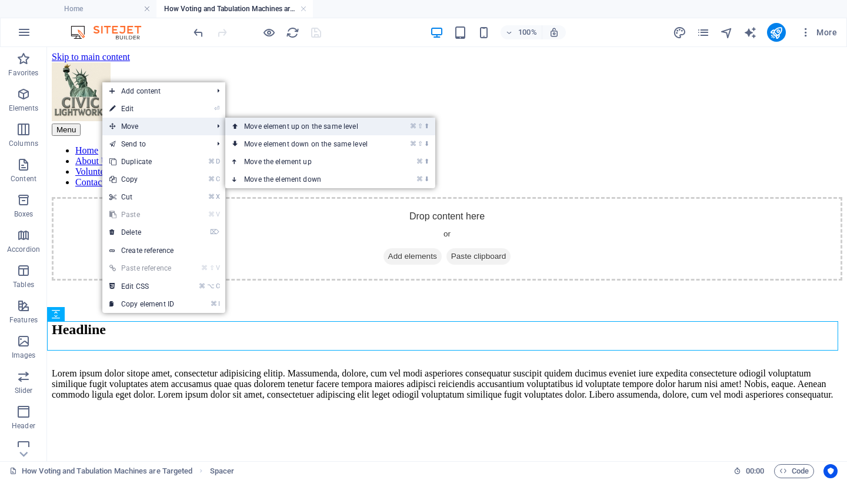
click at [251, 130] on link "⌘ ⇧ ⬆ Move element up on the same level" at bounding box center [308, 127] width 166 height 18
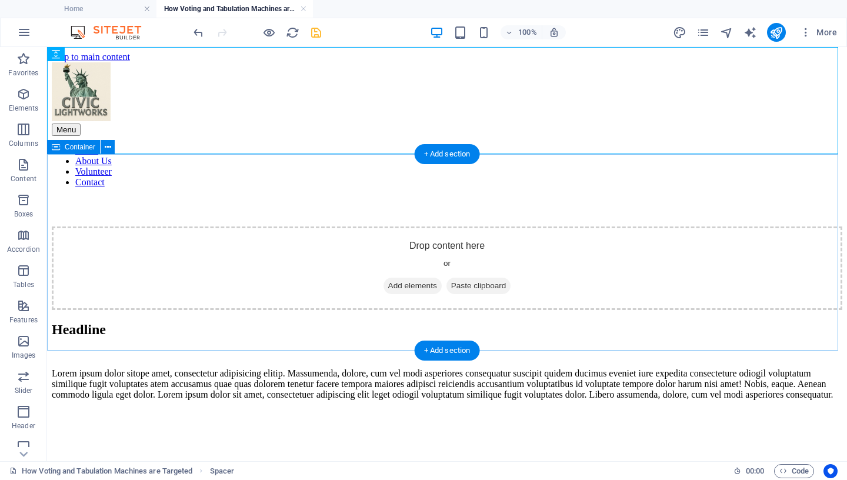
click at [91, 226] on div "Drop content here or Add elements Paste clipboard" at bounding box center [447, 268] width 791 height 84
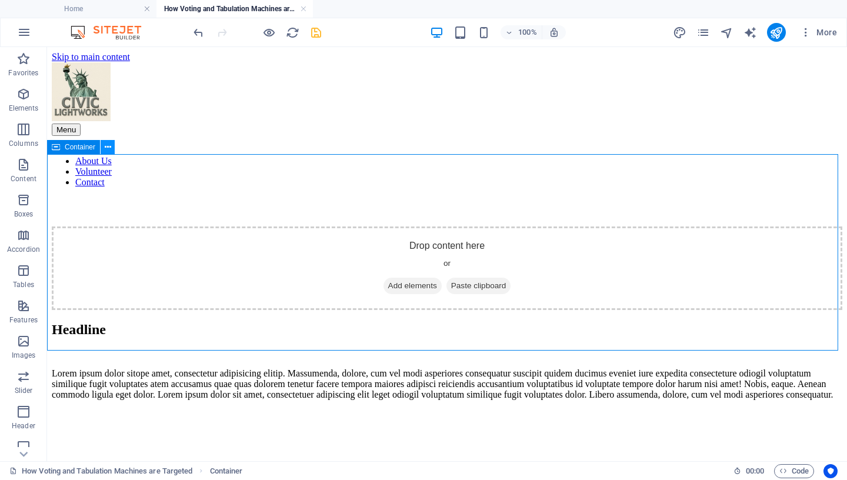
click at [107, 147] on icon at bounding box center [108, 147] width 6 height 12
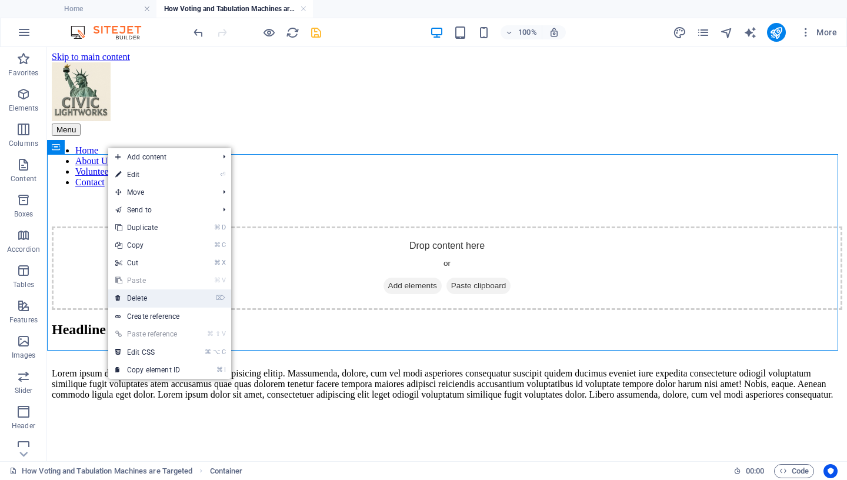
click at [159, 296] on link "⌦ Delete" at bounding box center [147, 298] width 79 height 18
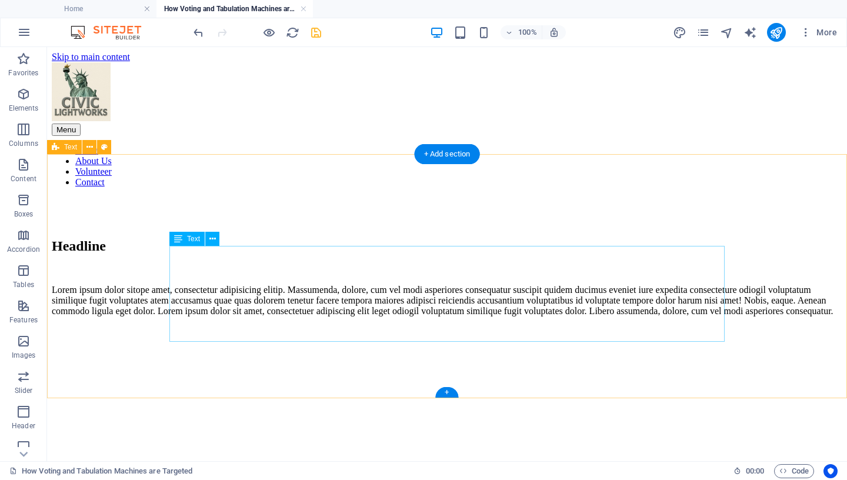
click at [281, 316] on div "Lorem ipsum dolor sitope amet, consectetur adipisicing elitip. Massumenda, dolo…" at bounding box center [447, 301] width 791 height 32
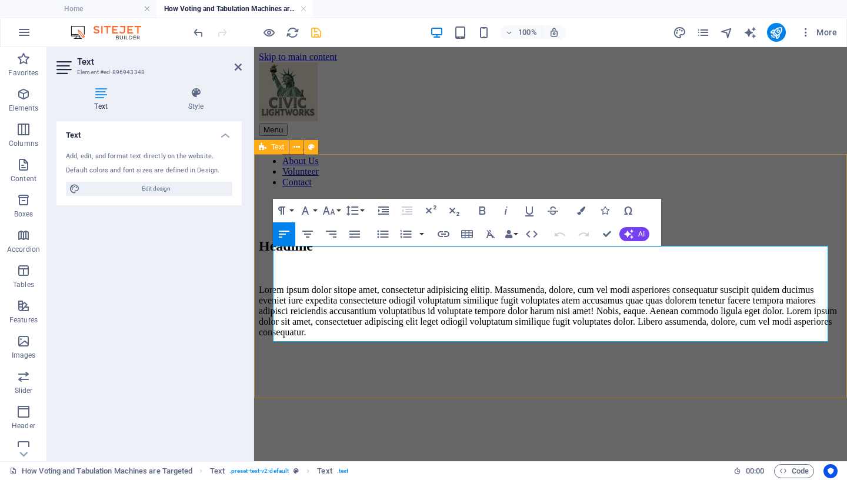
click at [474, 332] on p "Lorem ipsum dolor sitope amet, consectetur adipisicing elitip. Massumenda, dolo…" at bounding box center [551, 311] width 584 height 53
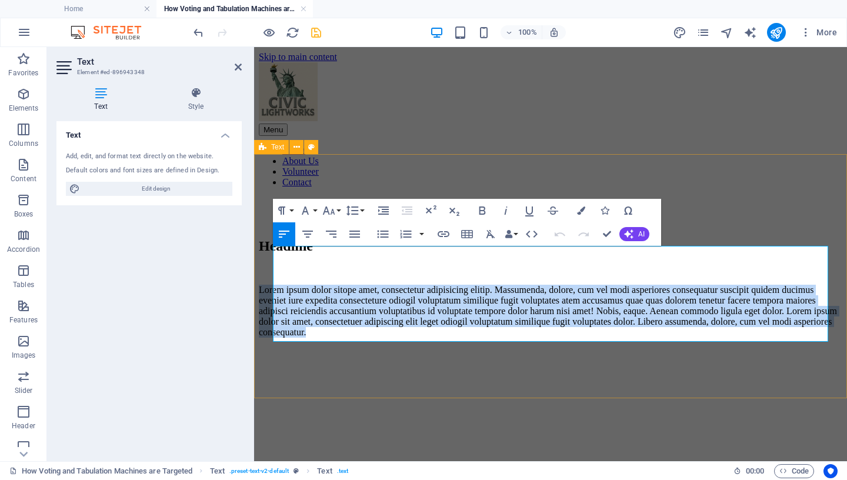
drag, startPoint x: 474, startPoint y: 332, endPoint x: 267, endPoint y: 254, distance: 221.3
click at [267, 254] on div "Headline Lorem ipsum dolor sitope amet, consectetur adipisicing elitip. Massume…" at bounding box center [551, 287] width 584 height 99
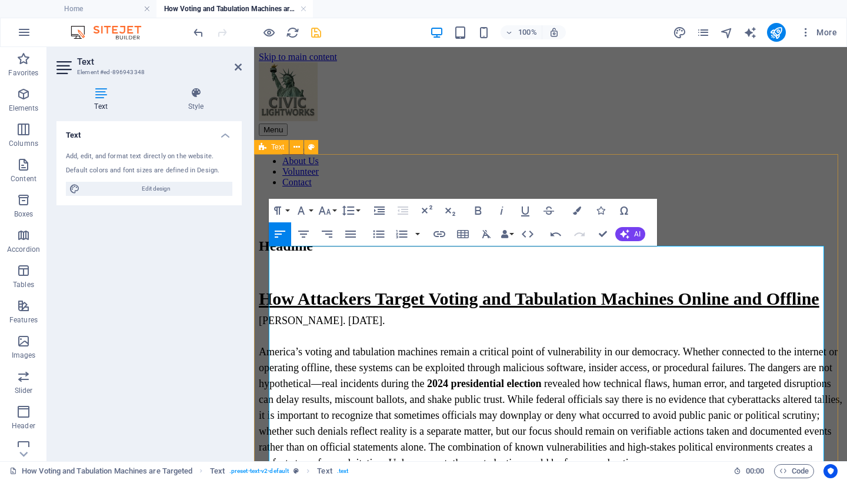
drag, startPoint x: 388, startPoint y: 332, endPoint x: 348, endPoint y: 330, distance: 40.1
click at [348, 326] on span "[PERSON_NAME]. [DATE]." at bounding box center [322, 321] width 126 height 12
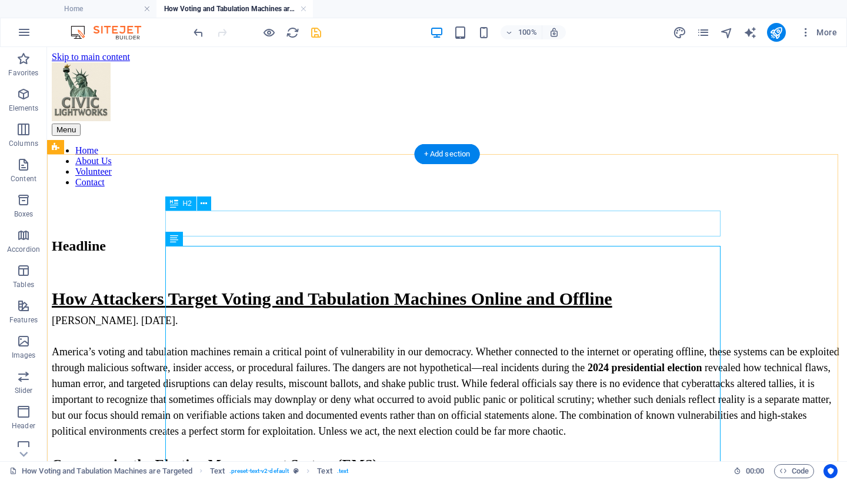
click at [295, 238] on div "Headline" at bounding box center [447, 246] width 791 height 16
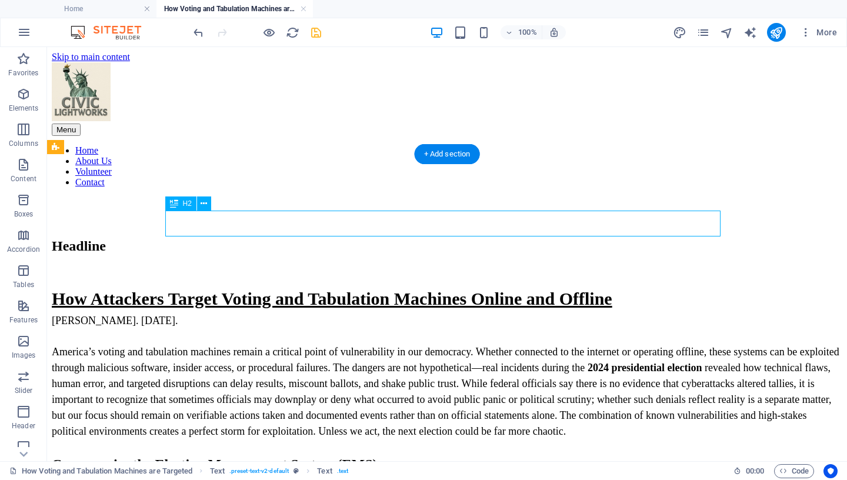
click at [295, 238] on div "Headline" at bounding box center [447, 246] width 791 height 16
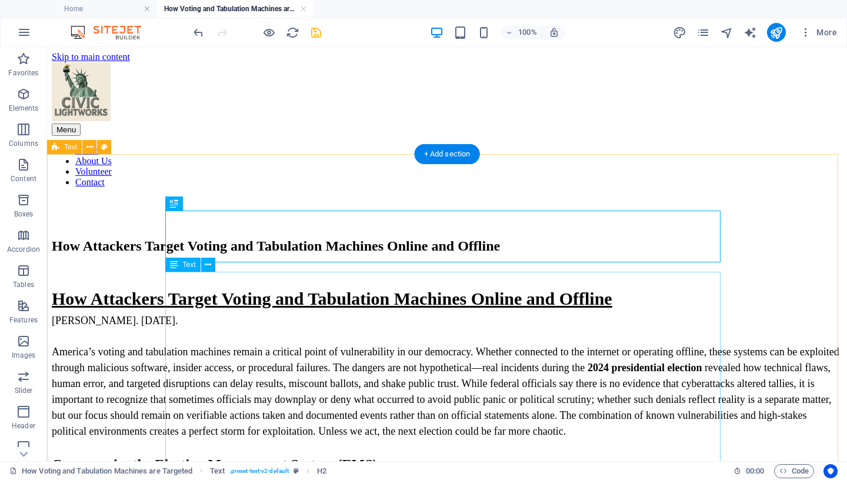
click at [342, 315] on h2 "How Attackers Target Voting and Tabulation Machines Online and Offline" at bounding box center [447, 294] width 791 height 39
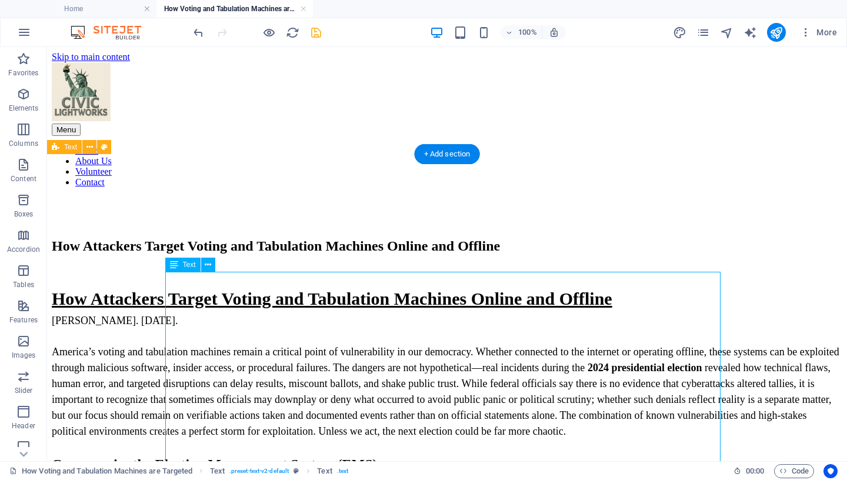
click at [342, 315] on h2 "How Attackers Target Voting and Tabulation Machines Online and Offline" at bounding box center [447, 294] width 791 height 39
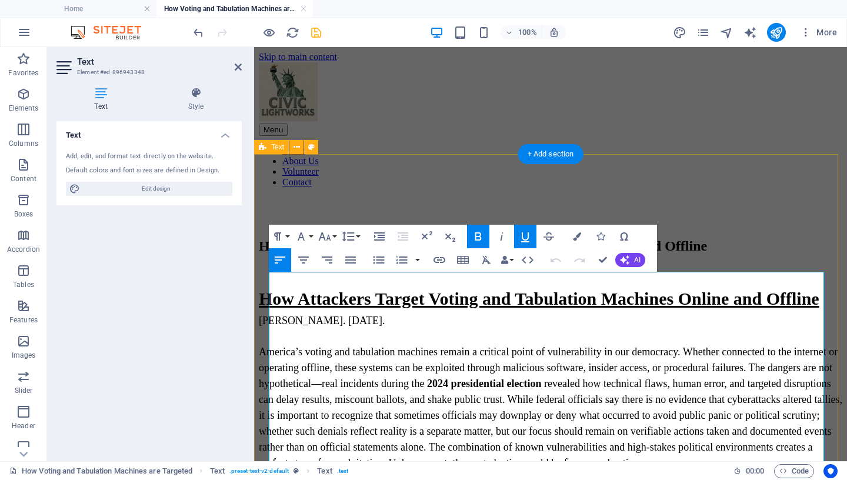
scroll to position [104, 0]
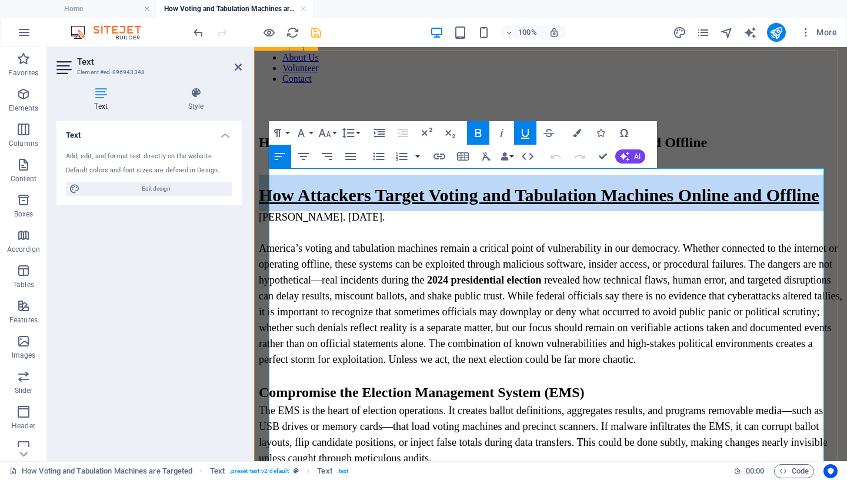
drag, startPoint x: 271, startPoint y: 254, endPoint x: 268, endPoint y: 196, distance: 57.7
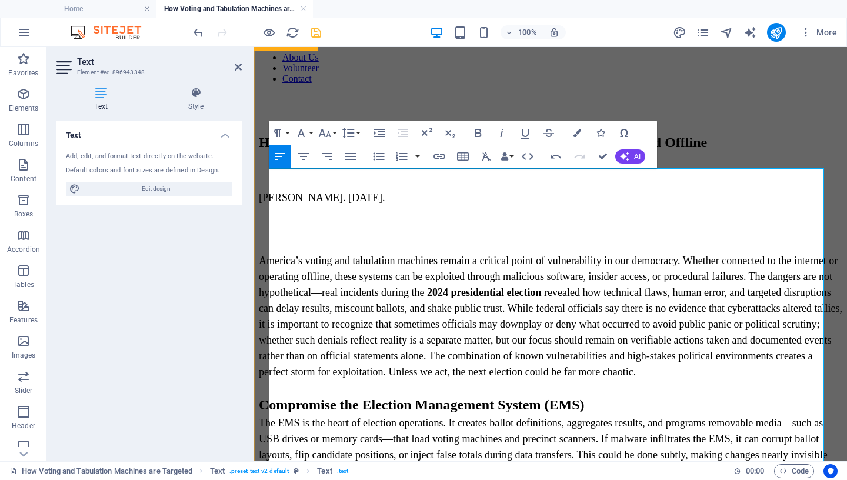
click at [272, 259] on span "America’s voting and tabulation machines remain a critical point of vulnerabili…" at bounding box center [551, 316] width 584 height 123
click at [271, 256] on span "America’s voting and tabulation machines remain a critical point of vulnerabili…" at bounding box center [551, 316] width 584 height 123
click at [272, 256] on span "America’s voting and tabulation machines remain a critical point of vulnerabili…" at bounding box center [551, 316] width 584 height 123
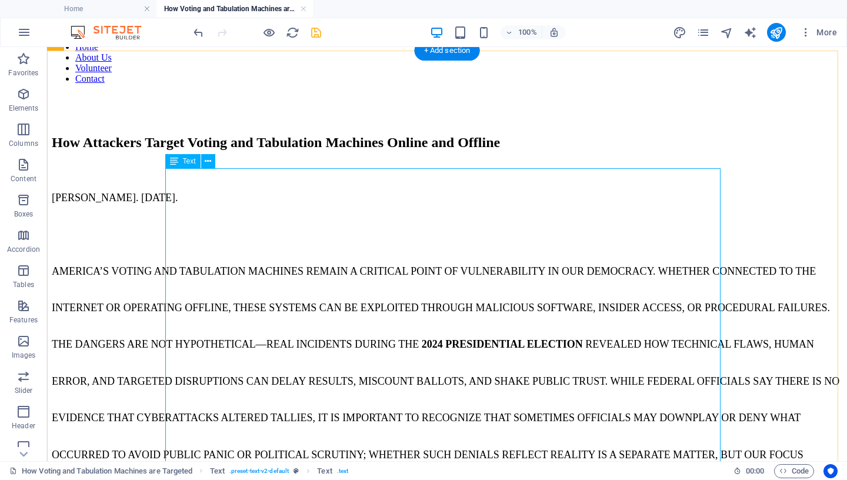
click at [175, 184] on h2 "[PERSON_NAME]. [DATE]. America’s voting and tabulation machines remain a critic…" at bounding box center [447, 382] width 791 height 421
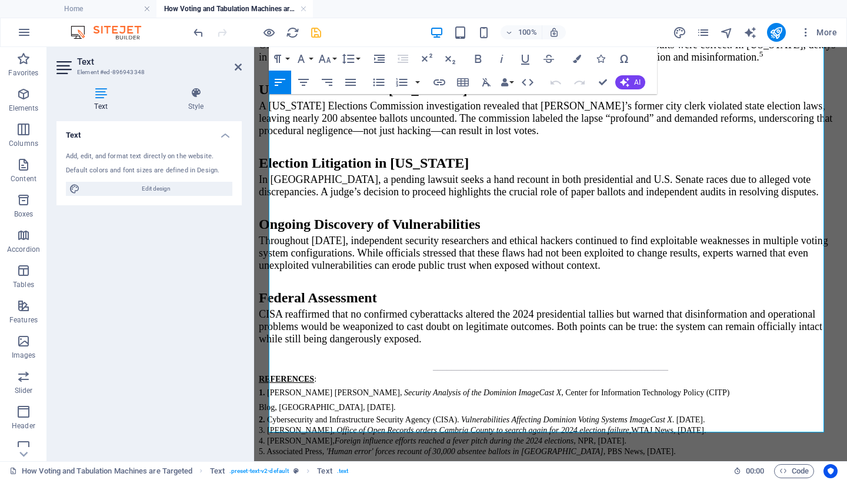
scroll to position [2286, 0]
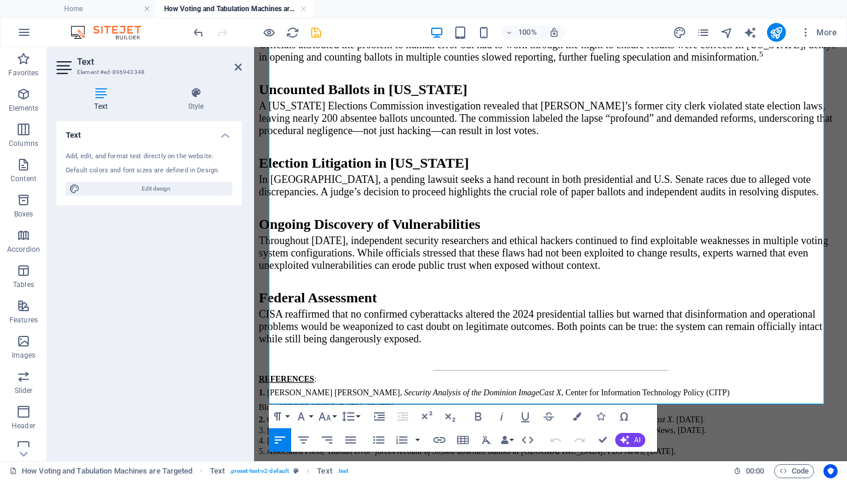
drag, startPoint x: 271, startPoint y: 279, endPoint x: 398, endPoint y: 480, distance: 237.4
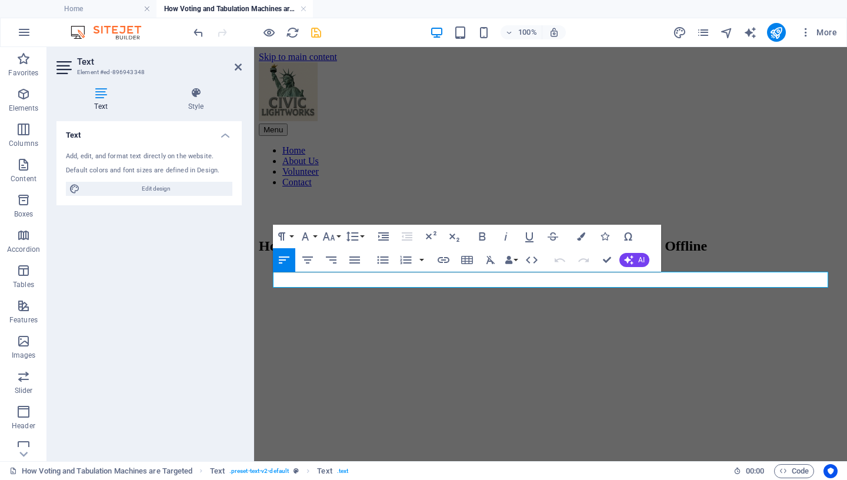
scroll to position [0, 0]
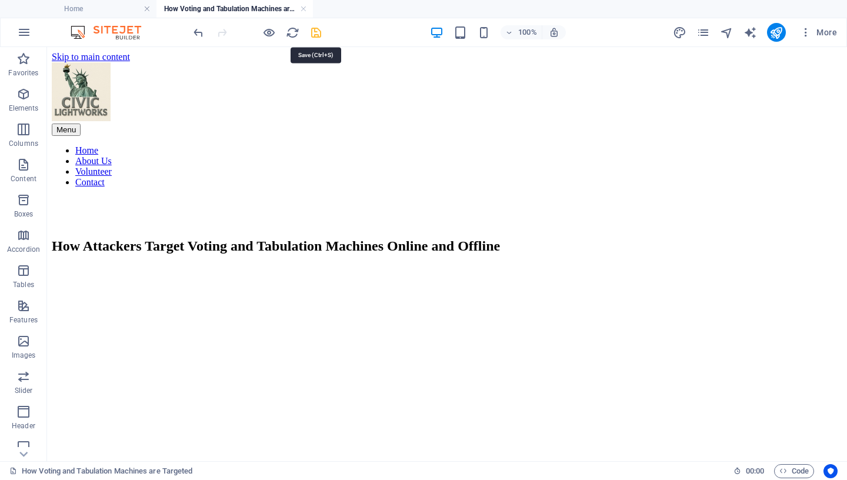
drag, startPoint x: 316, startPoint y: 35, endPoint x: 275, endPoint y: 244, distance: 213.0
click at [316, 35] on icon "save" at bounding box center [316, 33] width 14 height 14
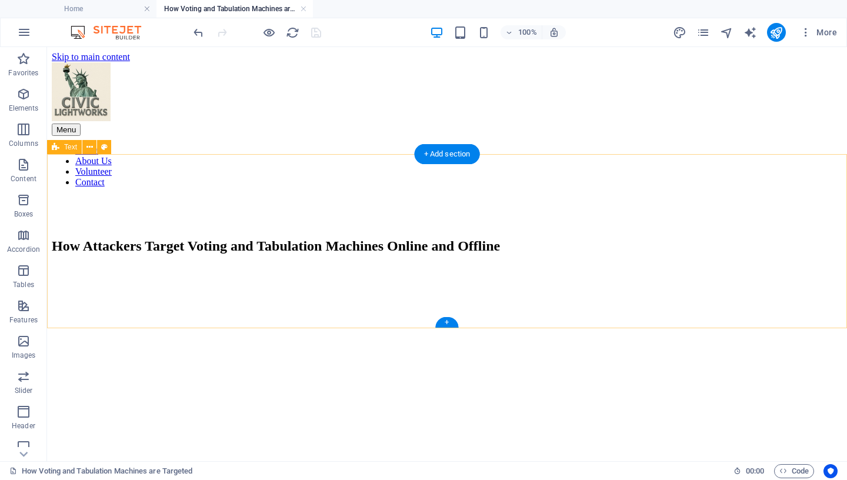
click at [238, 275] on div "How Attackers Target Voting and Tabulation Machines Online and Offline" at bounding box center [447, 256] width 791 height 37
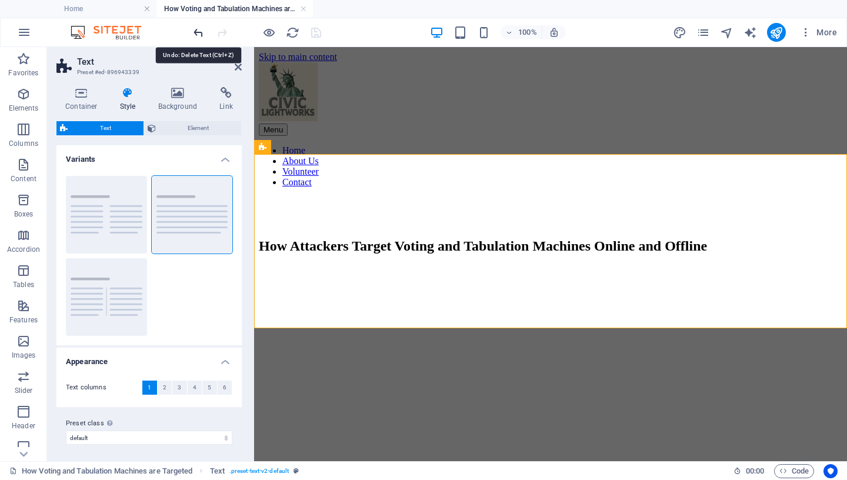
click at [199, 33] on icon "undo" at bounding box center [199, 33] width 14 height 14
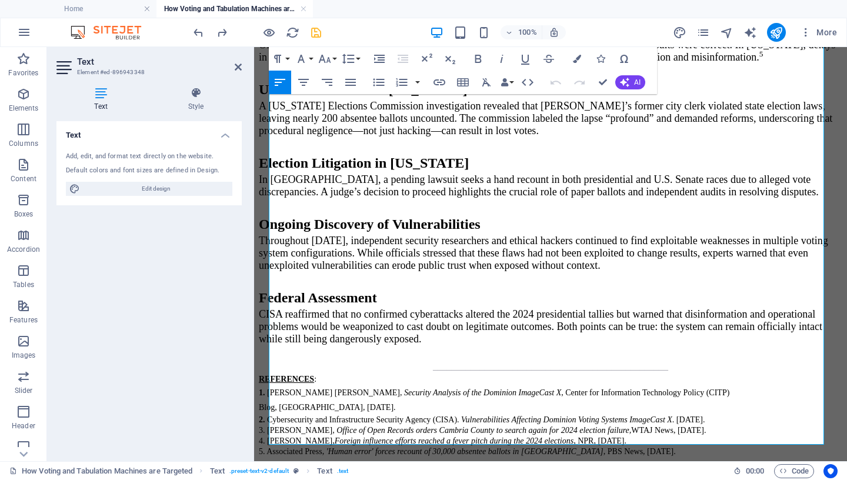
scroll to position [2286, 0]
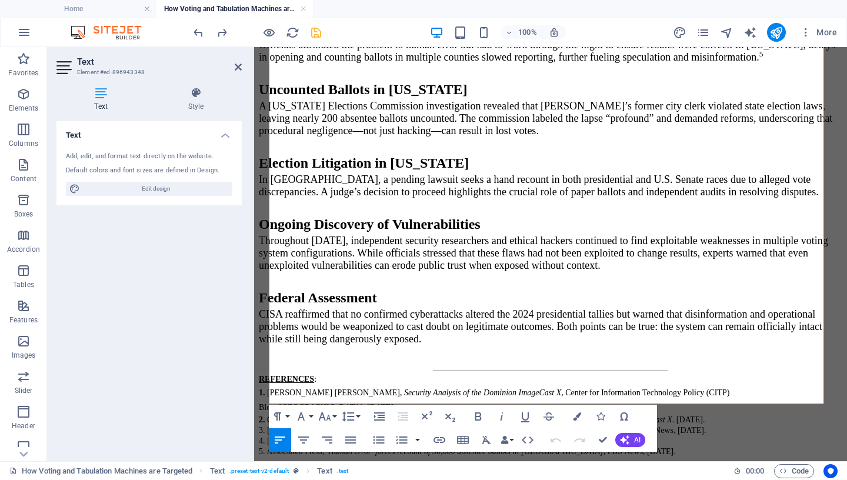
drag, startPoint x: 271, startPoint y: 295, endPoint x: 461, endPoint y: 480, distance: 265.4
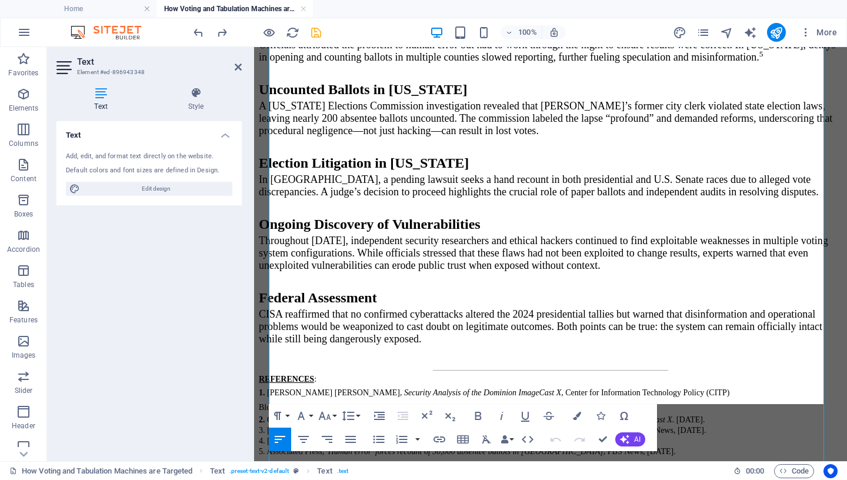
scroll to position [1938, 0]
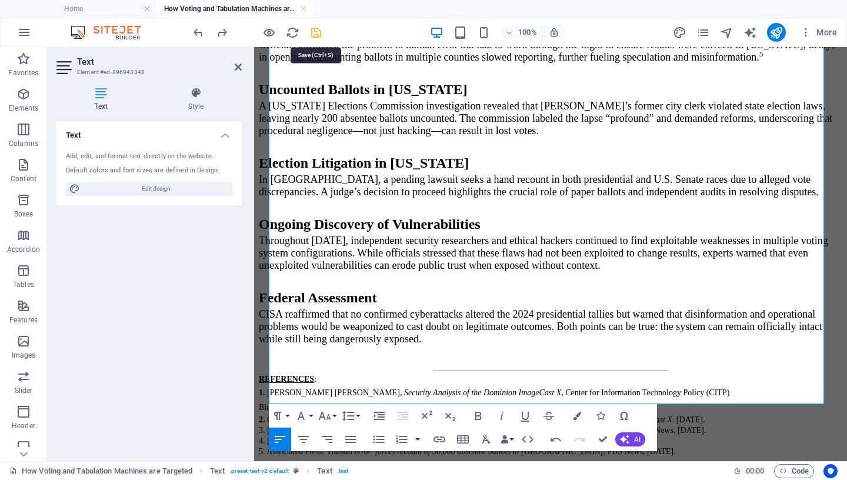
click at [315, 32] on icon "save" at bounding box center [316, 33] width 14 height 14
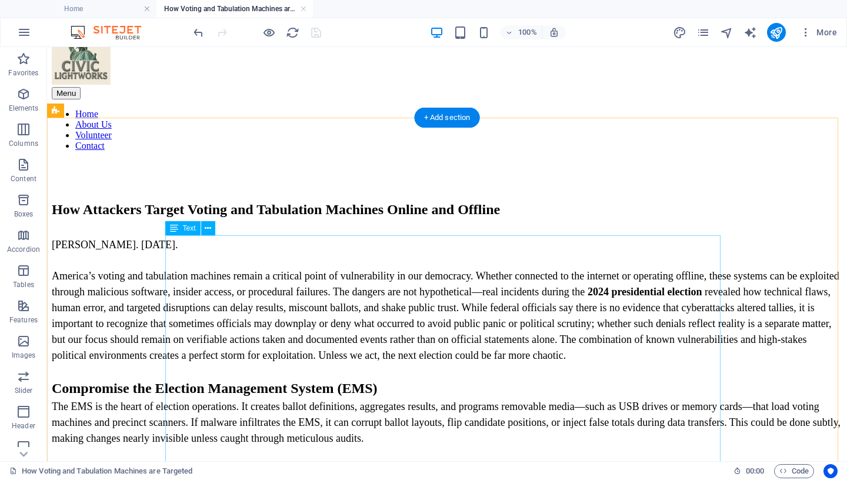
scroll to position [0, 0]
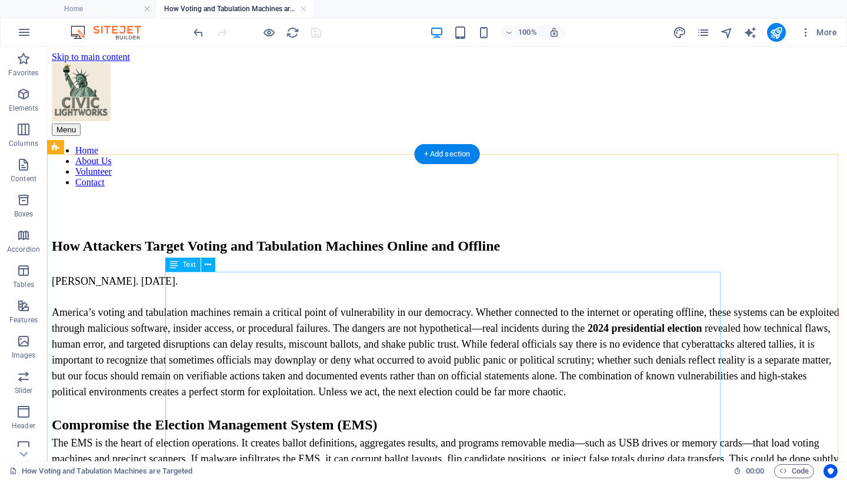
click at [178, 278] on span "[PERSON_NAME]. [DATE]." at bounding box center [115, 281] width 126 height 12
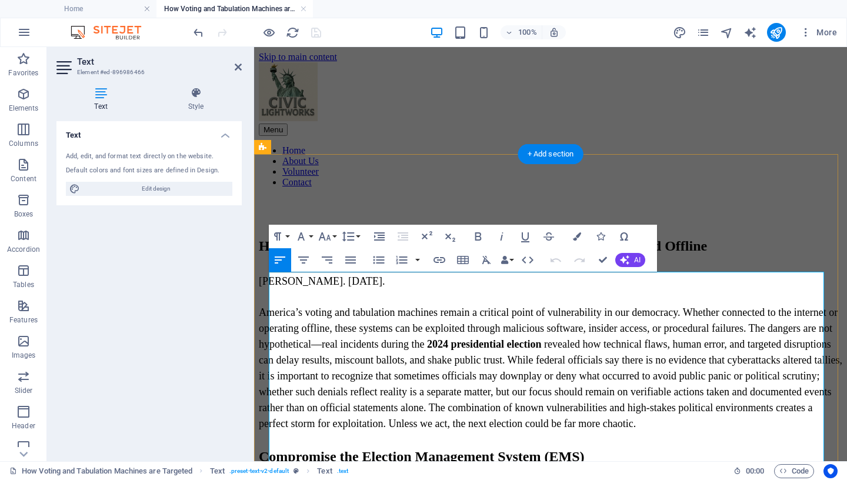
drag, startPoint x: 389, startPoint y: 282, endPoint x: 348, endPoint y: 283, distance: 41.2
click at [348, 283] on span "[PERSON_NAME]. [DATE]." at bounding box center [322, 281] width 126 height 12
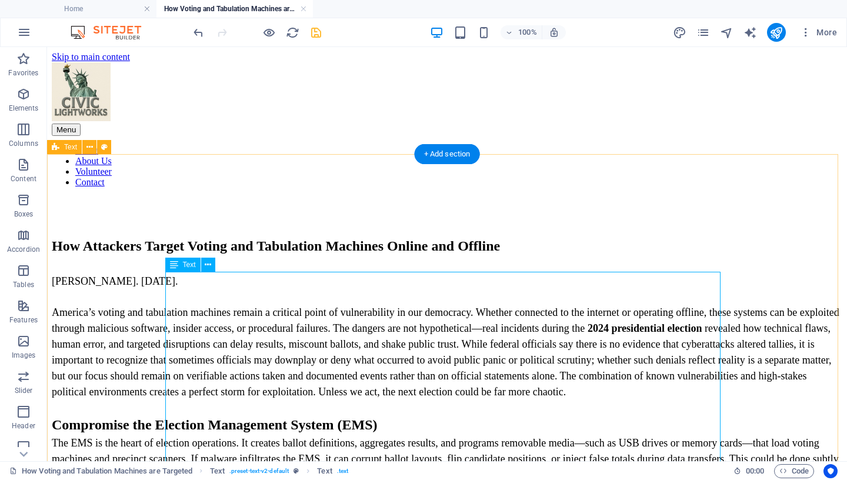
click at [288, 366] on span "America’s voting and tabulation machines remain a critical point of vulnerabili…" at bounding box center [446, 351] width 788 height 91
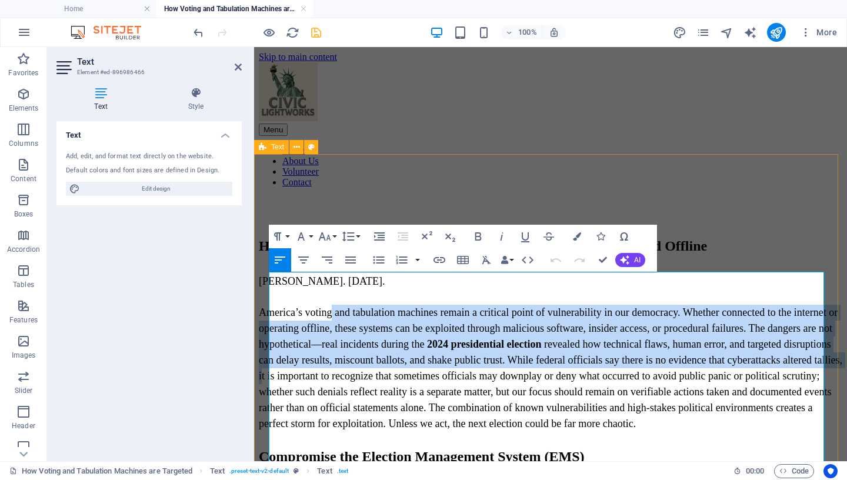
drag, startPoint x: 340, startPoint y: 325, endPoint x: 389, endPoint y: 378, distance: 72.0
click at [389, 378] on p "America’s voting and tabulation machines remain a critical point of vulnerabili…" at bounding box center [551, 368] width 584 height 127
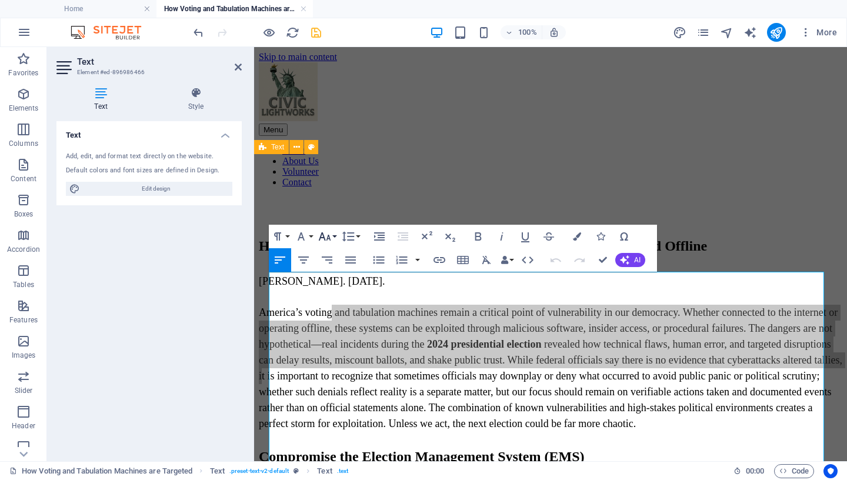
click at [331, 237] on icon "button" at bounding box center [325, 236] width 14 height 14
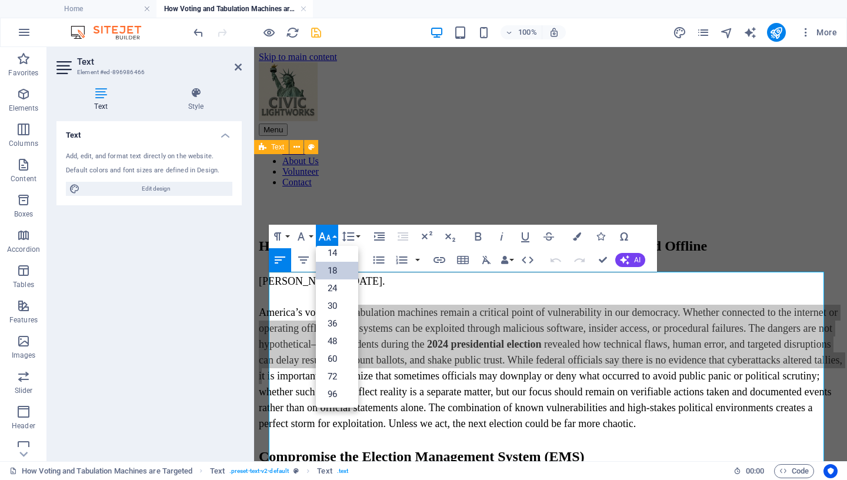
scroll to position [95, 0]
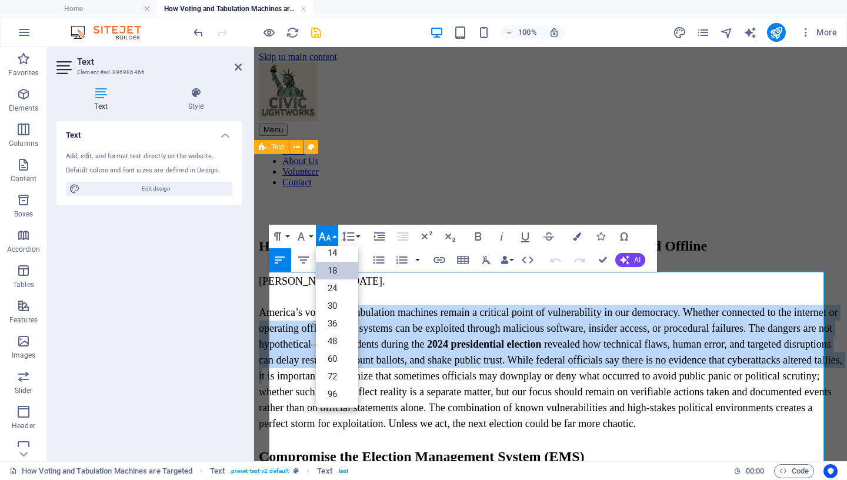
click at [335, 269] on link "18" at bounding box center [337, 271] width 42 height 18
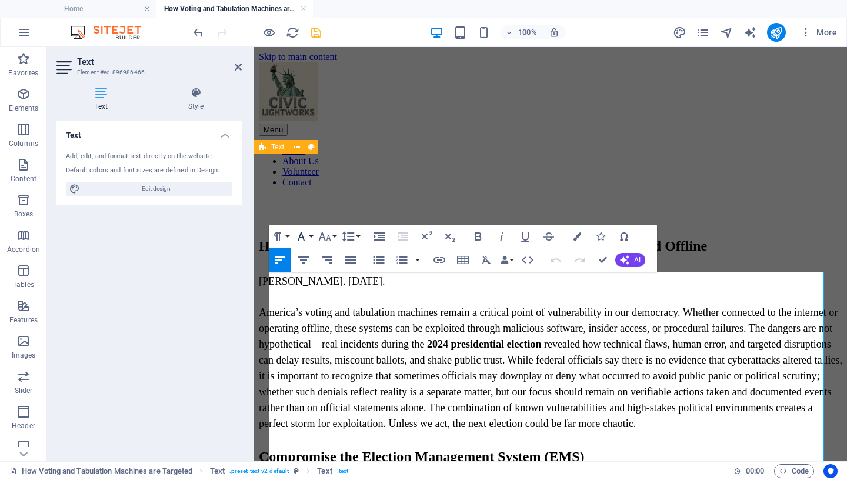
click at [306, 236] on icon "button" at bounding box center [301, 236] width 14 height 14
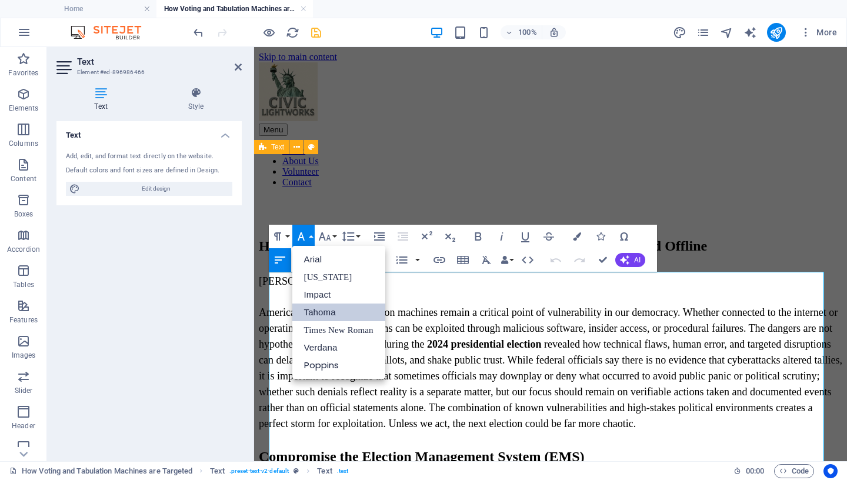
click at [328, 313] on link "Tahoma" at bounding box center [338, 313] width 93 height 18
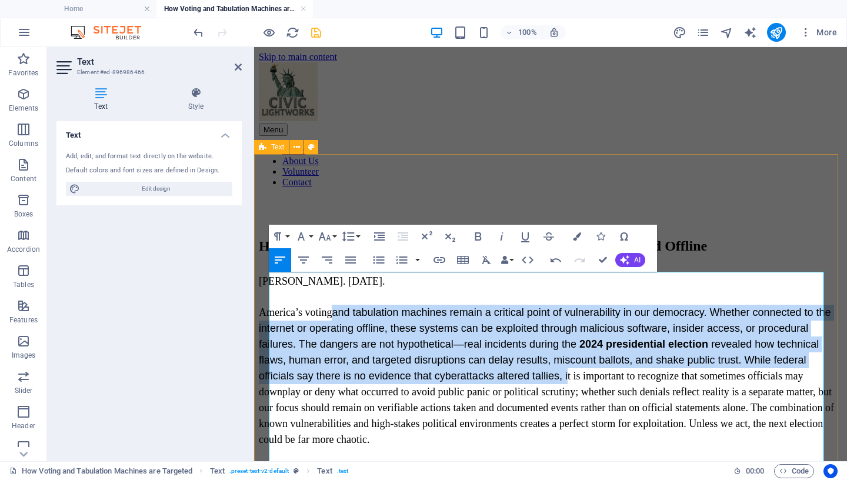
click at [399, 367] on span "and tabulation machines remain a critical point of vulnerability in our democra…" at bounding box center [545, 343] width 572 height 75
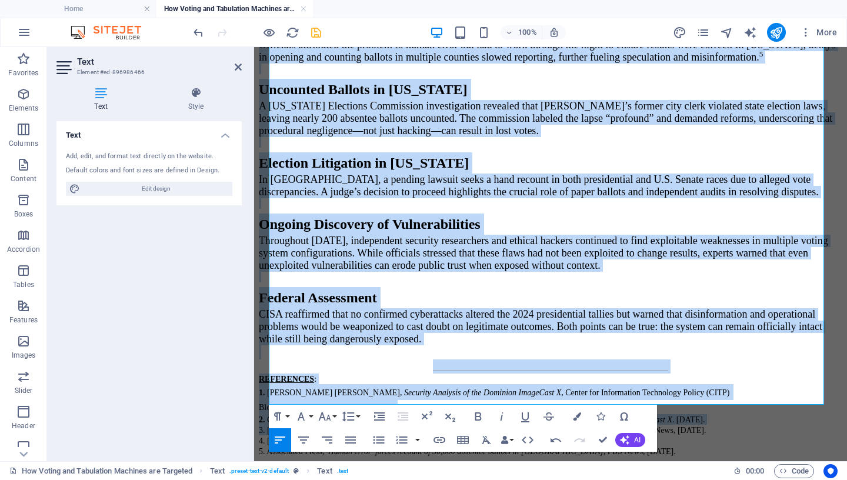
scroll to position [1959, 0]
drag, startPoint x: 284, startPoint y: 295, endPoint x: 400, endPoint y: 480, distance: 218.9
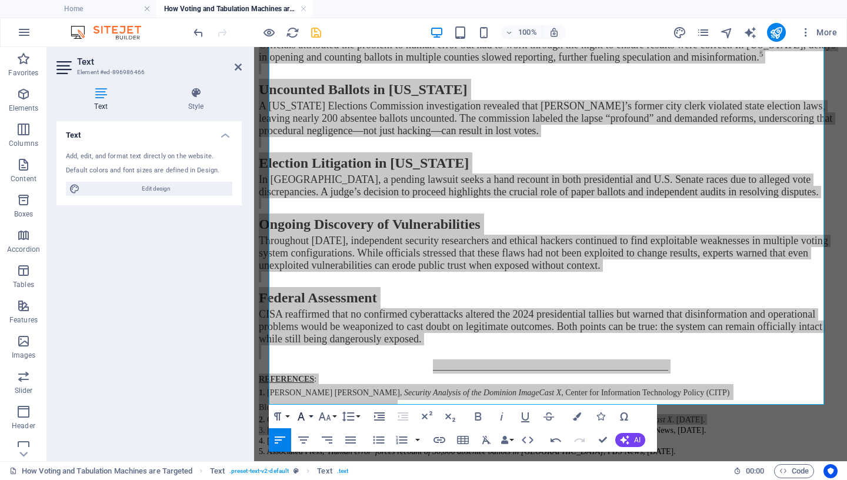
click at [312, 414] on button "Font Family" at bounding box center [303, 417] width 22 height 24
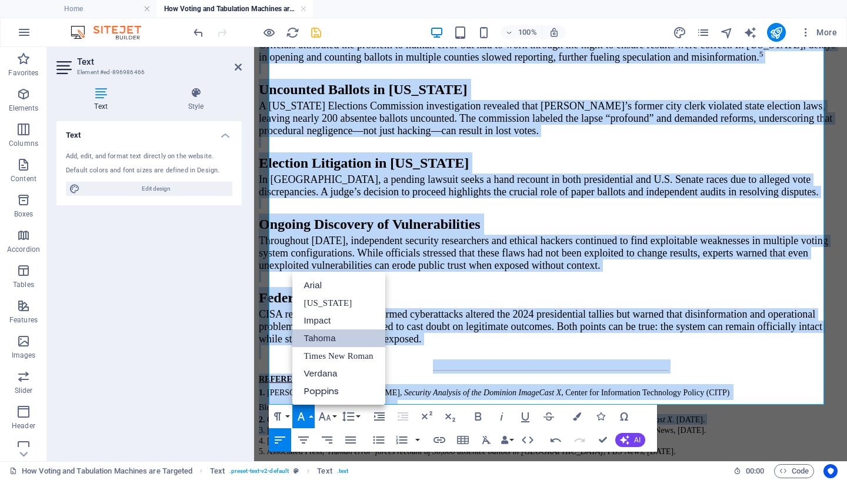
click at [326, 336] on link "Tahoma" at bounding box center [338, 338] width 93 height 18
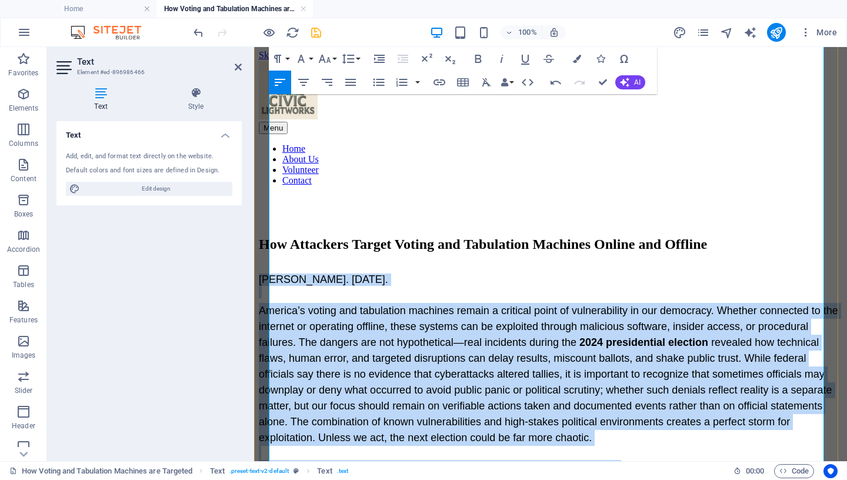
scroll to position [95, 0]
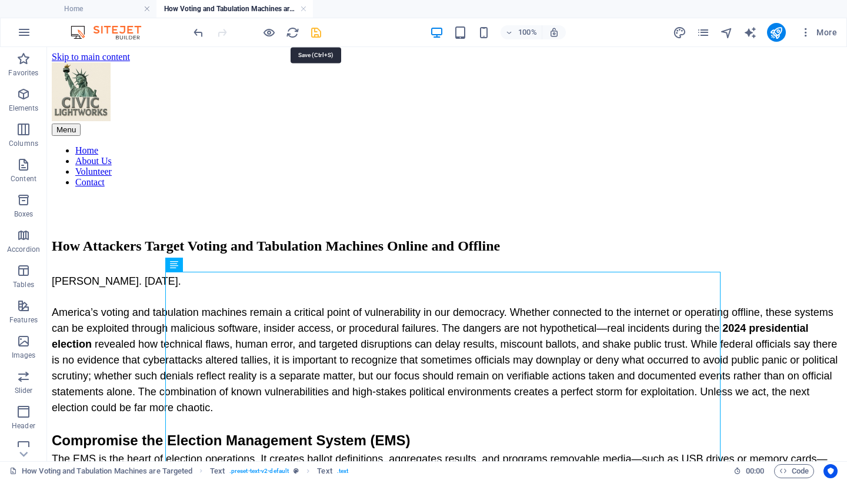
click at [318, 34] on icon "save" at bounding box center [316, 33] width 14 height 14
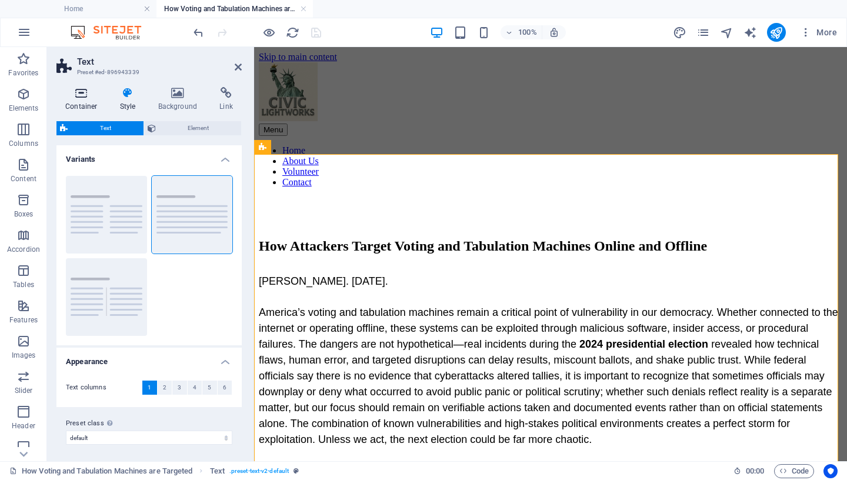
click at [76, 101] on h4 "Container" at bounding box center [83, 99] width 55 height 25
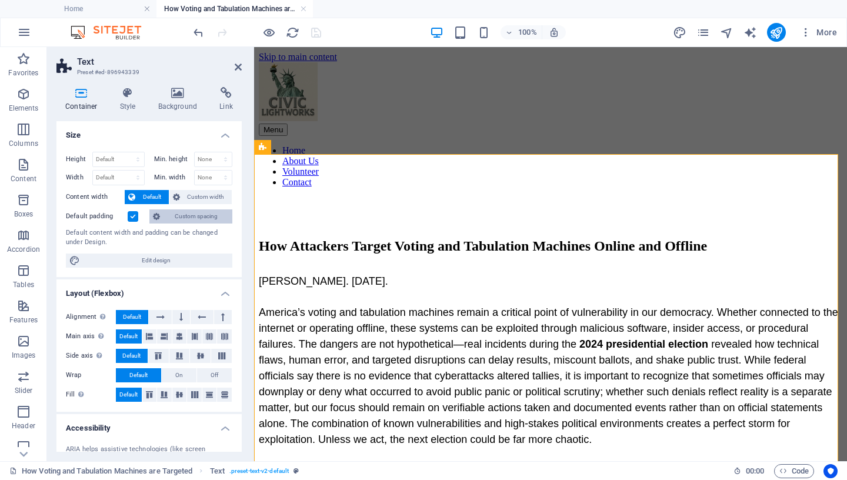
click at [168, 217] on span "Custom spacing" at bounding box center [196, 216] width 65 height 14
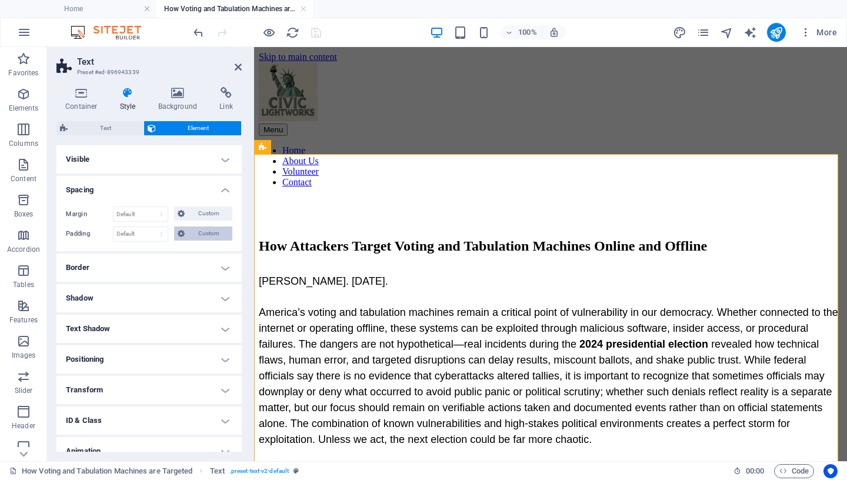
click at [202, 232] on span "Custom" at bounding box center [208, 233] width 41 height 14
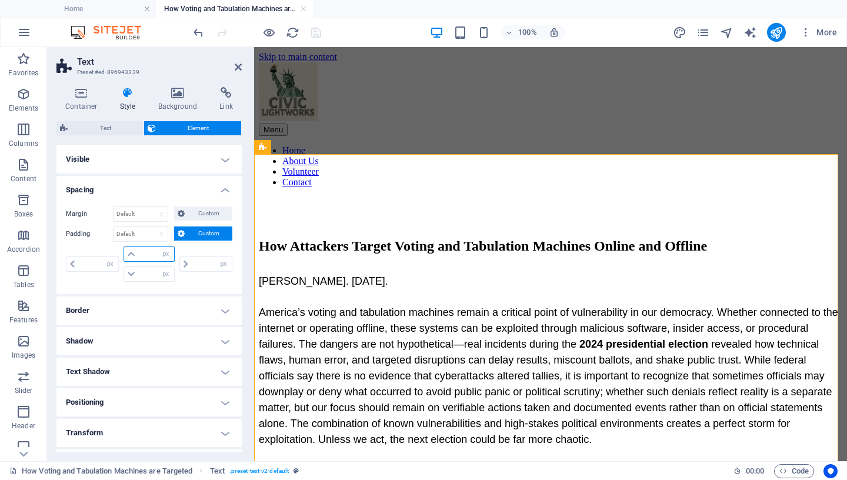
click at [145, 256] on input "number" at bounding box center [155, 254] width 35 height 14
type input "50"
type input "0"
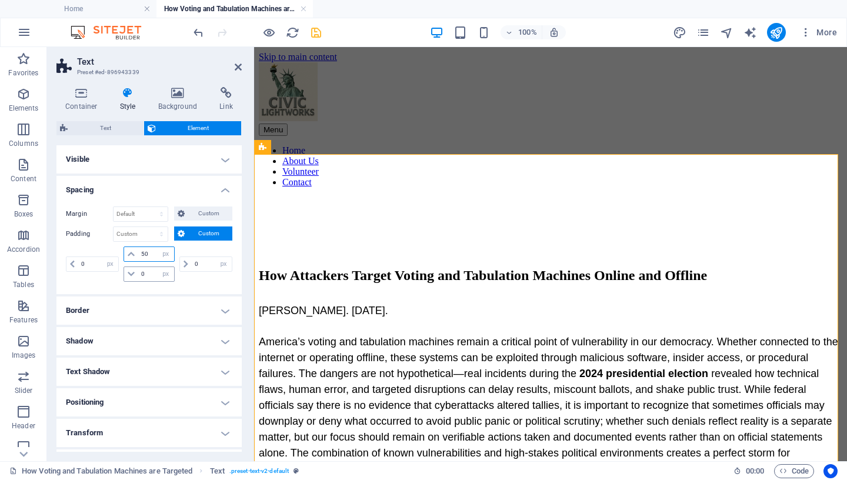
type input "50"
drag, startPoint x: 143, startPoint y: 272, endPoint x: 135, endPoint y: 276, distance: 9.0
click at [138, 276] on input "0" at bounding box center [155, 274] width 35 height 14
type input "50"
click at [317, 35] on icon "save" at bounding box center [316, 33] width 14 height 14
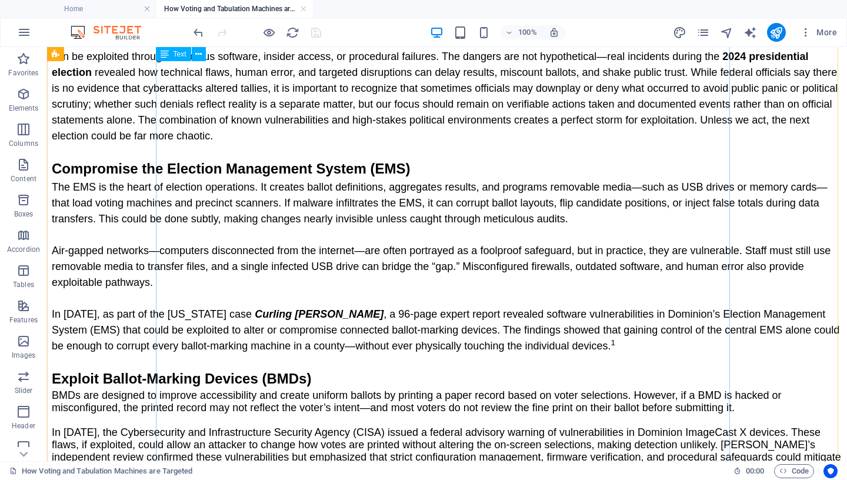
scroll to position [358, 0]
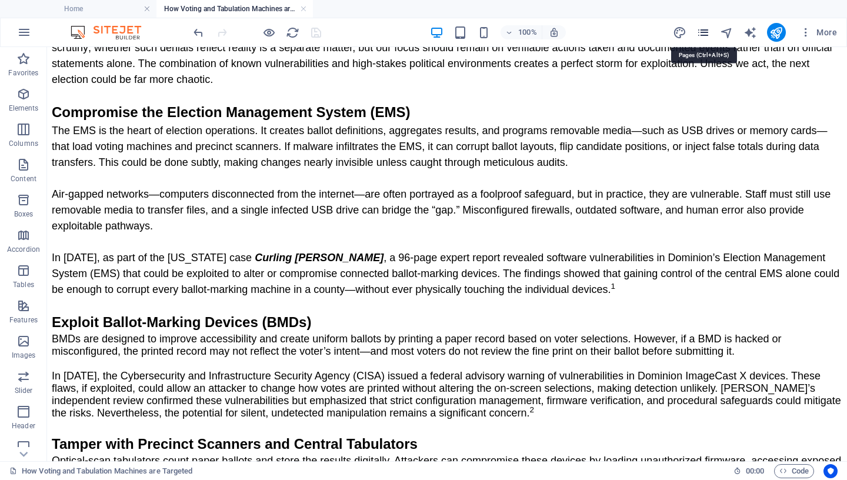
click at [705, 31] on icon "pages" at bounding box center [703, 33] width 14 height 14
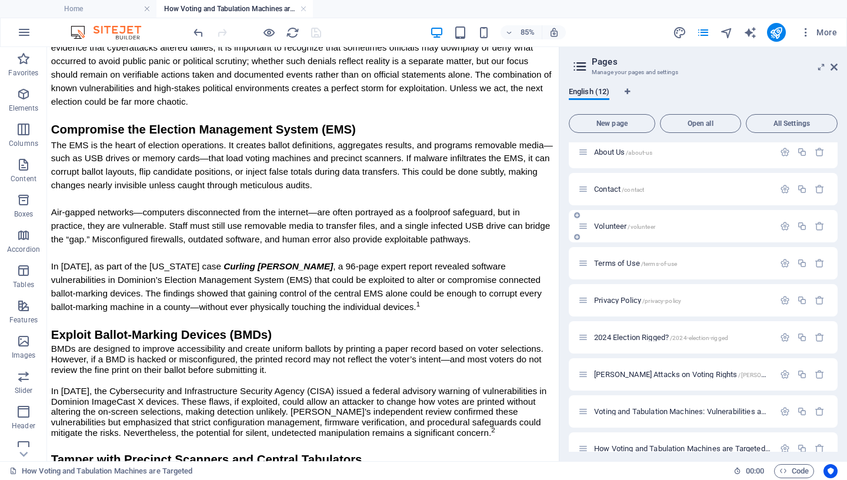
scroll to position [121, 0]
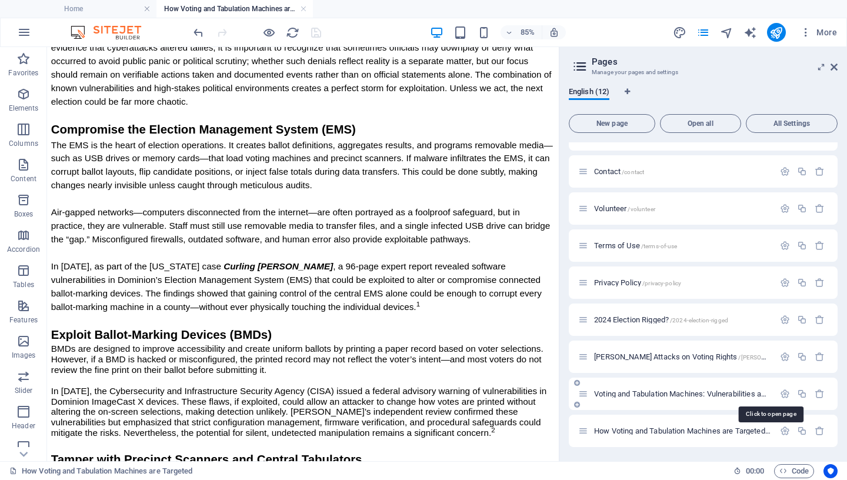
click at [651, 395] on span "Voting and Tabulation Machines: Vulnerabilities and Risks /voting-and-tabulatio…" at bounding box center [768, 393] width 349 height 9
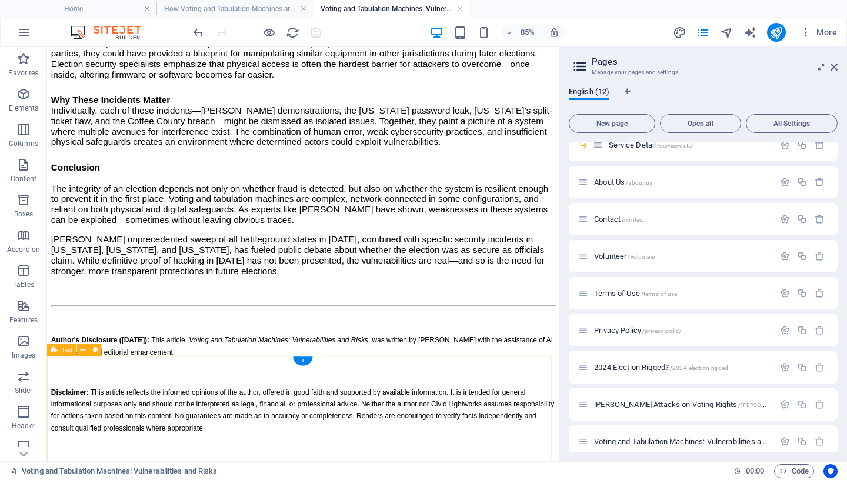
scroll to position [1565, 0]
click at [238, 421] on div "Author's Disclosure ([DATE]): This article, Voting and Tabulation Machines: Vul…" at bounding box center [348, 444] width 593 height 118
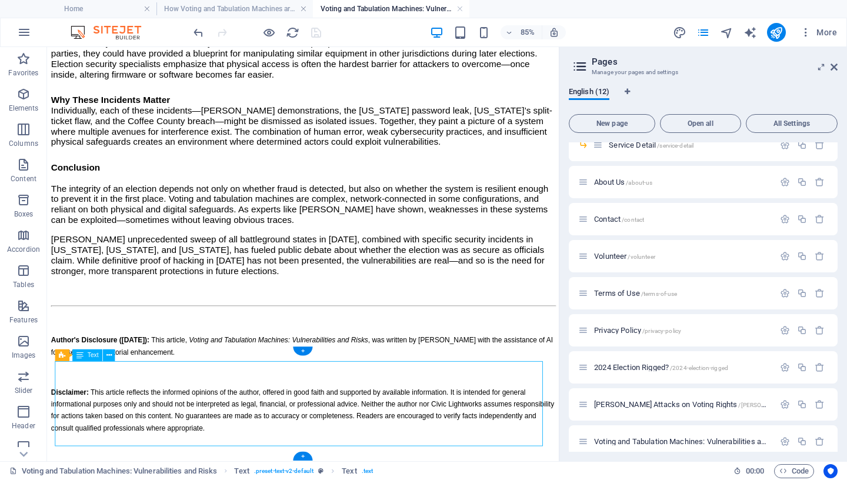
click at [238, 421] on div "Author's Disclosure ([DATE]): This article, Voting and Tabulation Machines: Vul…" at bounding box center [348, 444] width 593 height 118
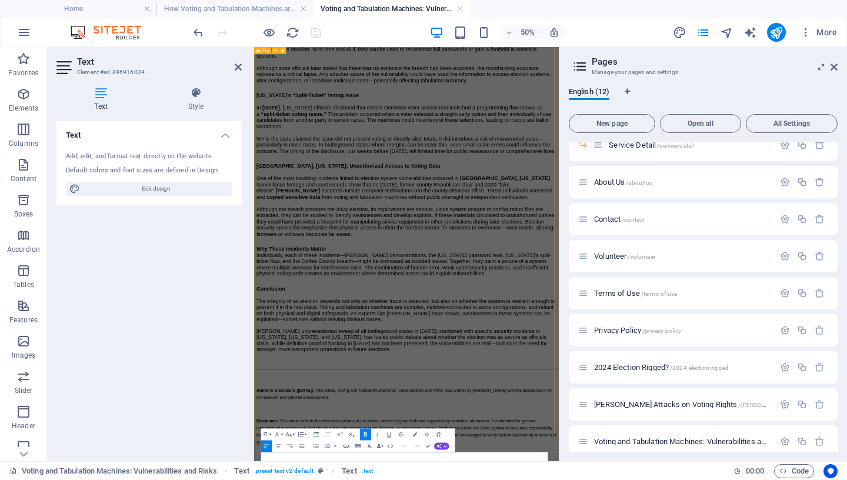
scroll to position [1224, 0]
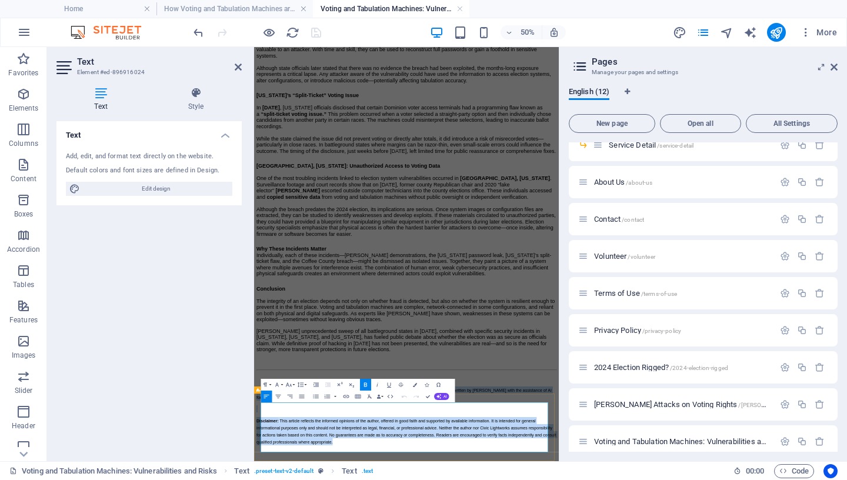
drag, startPoint x: 528, startPoint y: 846, endPoint x: 284, endPoint y: 765, distance: 257.3
copy div "Author's Disclosure ([DATE]): This article, Voting and Tabulation Machines: Vul…"
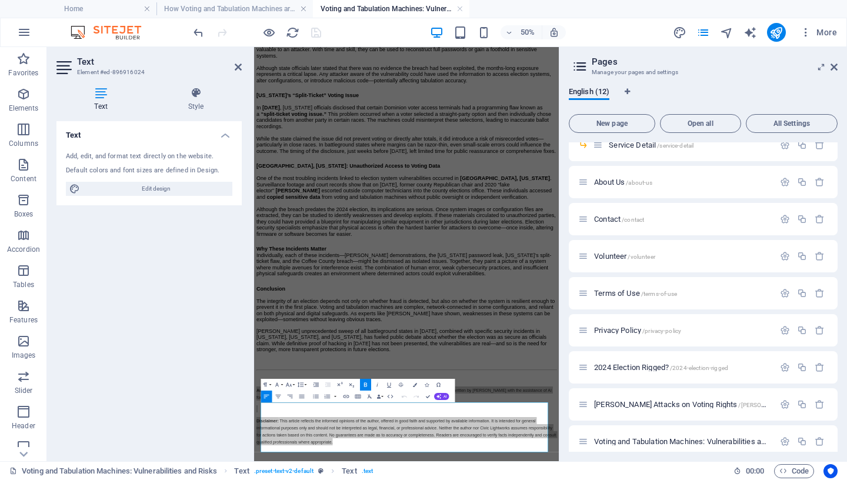
click at [838, 64] on aside "Pages Manage your pages and settings English (12) New page Open all All Setting…" at bounding box center [703, 254] width 288 height 414
click at [834, 68] on icon at bounding box center [834, 66] width 7 height 9
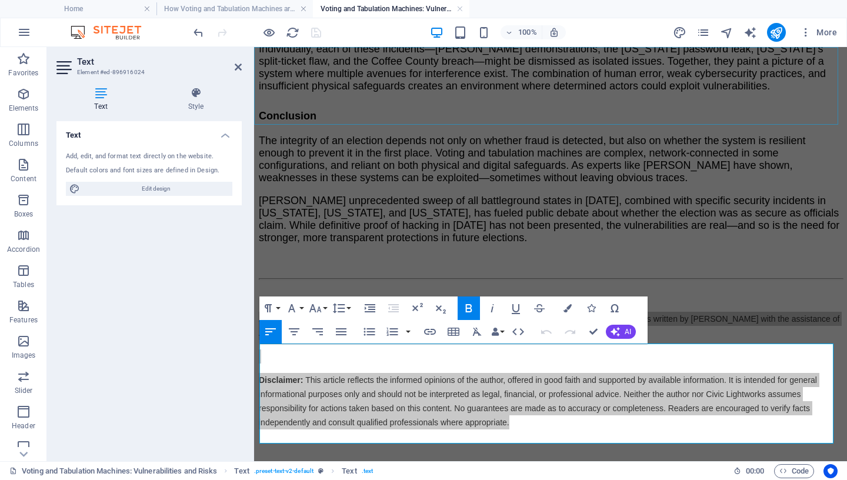
scroll to position [1638, 0]
click at [459, 8] on link at bounding box center [459, 9] width 7 height 11
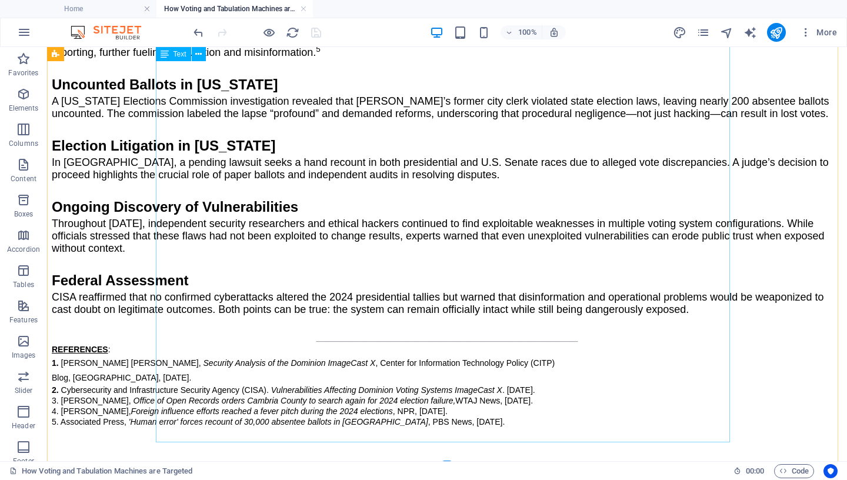
scroll to position [2105, 0]
click at [444, 421] on div "+" at bounding box center [446, 455] width 23 height 11
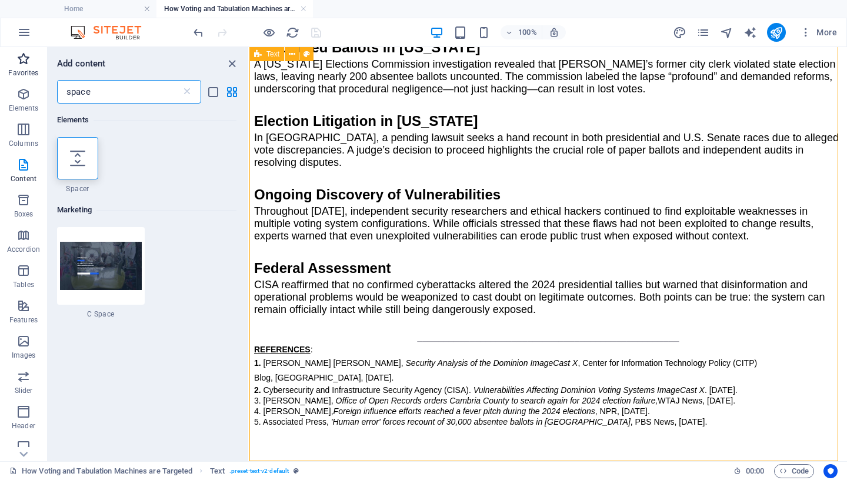
drag, startPoint x: 104, startPoint y: 92, endPoint x: 0, endPoint y: 72, distance: 106.1
click at [57, 80] on input "space" at bounding box center [119, 92] width 124 height 24
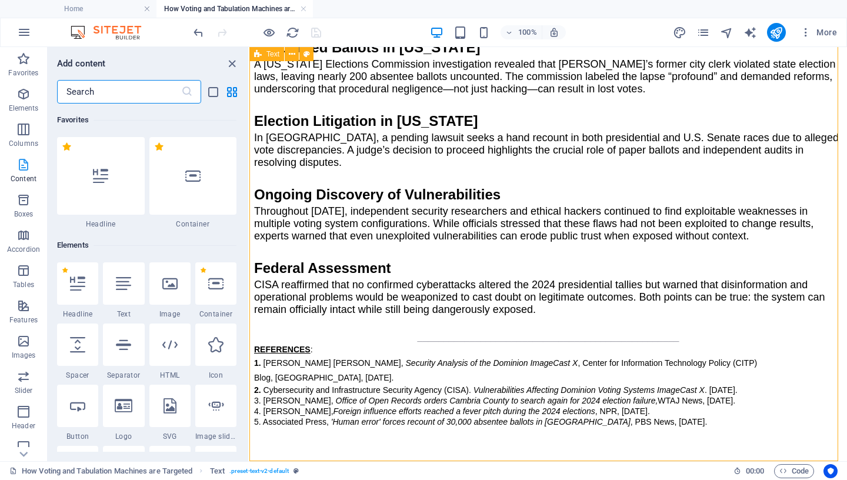
click at [25, 172] on span "Content" at bounding box center [23, 172] width 47 height 28
click at [109, 95] on input "text" at bounding box center [119, 92] width 124 height 24
drag, startPoint x: 21, startPoint y: 168, endPoint x: 29, endPoint y: 174, distance: 10.3
click at [21, 168] on icon "button" at bounding box center [23, 165] width 14 height 14
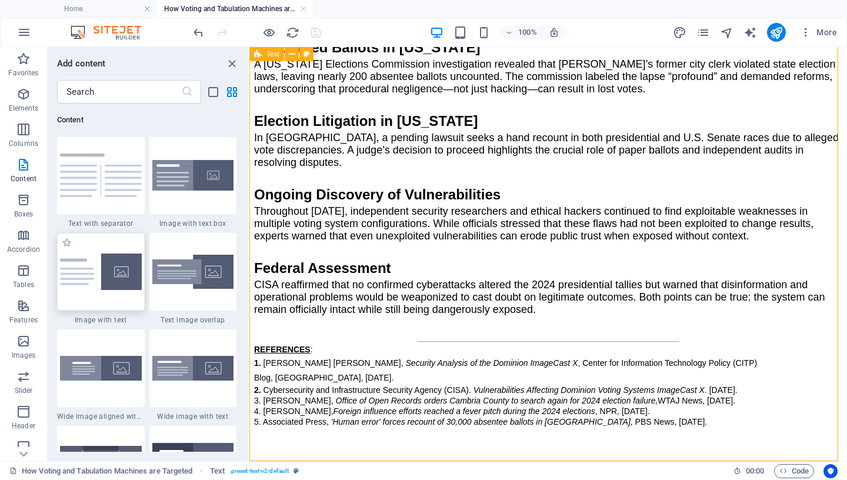
scroll to position [1976, 0]
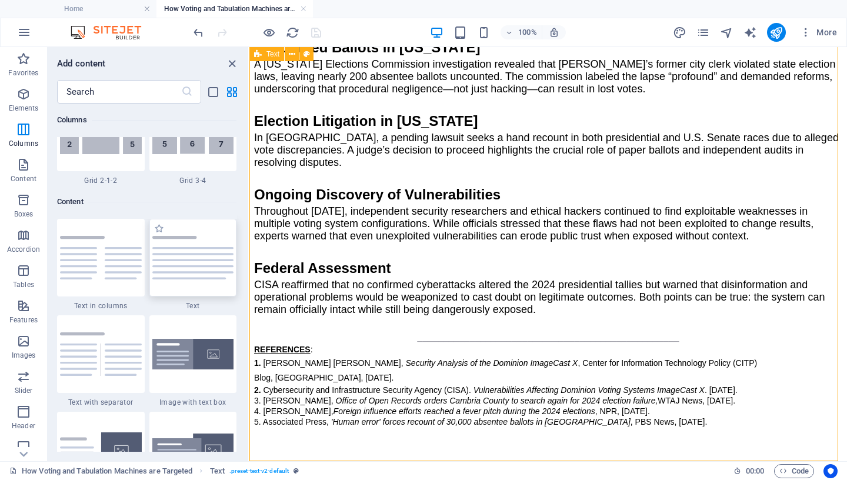
click at [181, 273] on img at bounding box center [193, 258] width 82 height 44
click at [249, 273] on div "Drag here to replace the existing content. Press “Ctrl” if you want to create a…" at bounding box center [548, 254] width 598 height 414
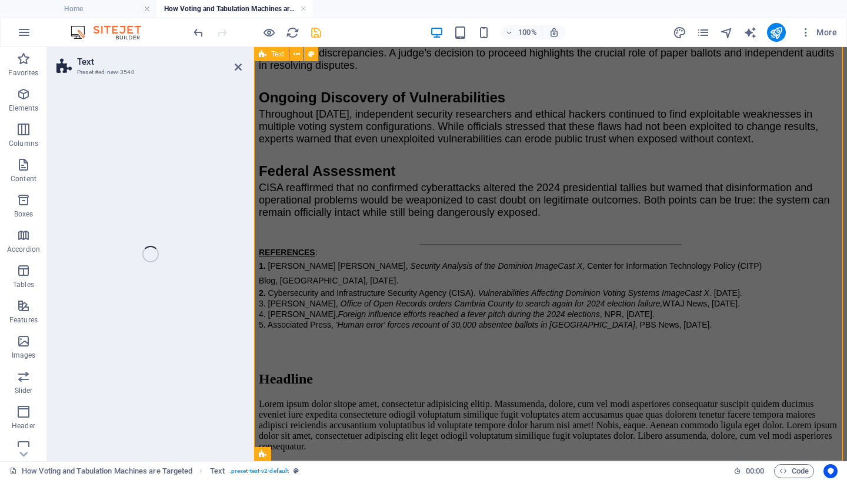
scroll to position [2349, 0]
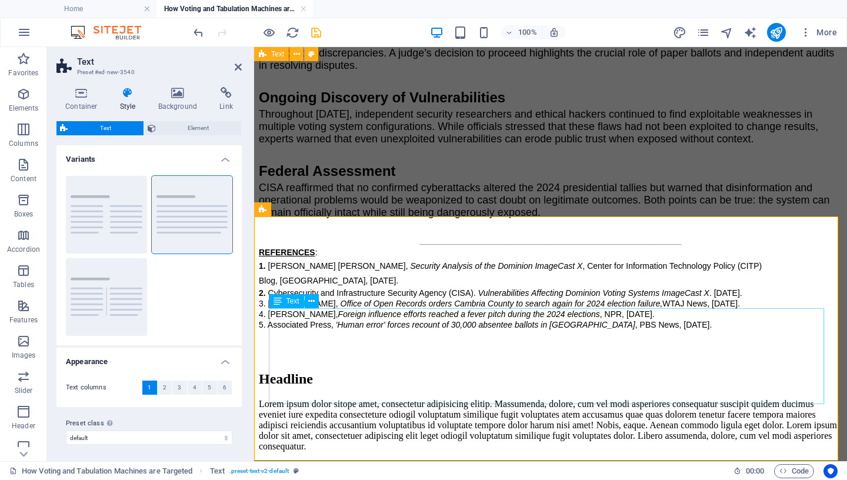
click at [451, 399] on div "Lorem ipsum dolor sitope amet, consectetur adipisicing elitip. Massumenda, dolo…" at bounding box center [551, 425] width 584 height 53
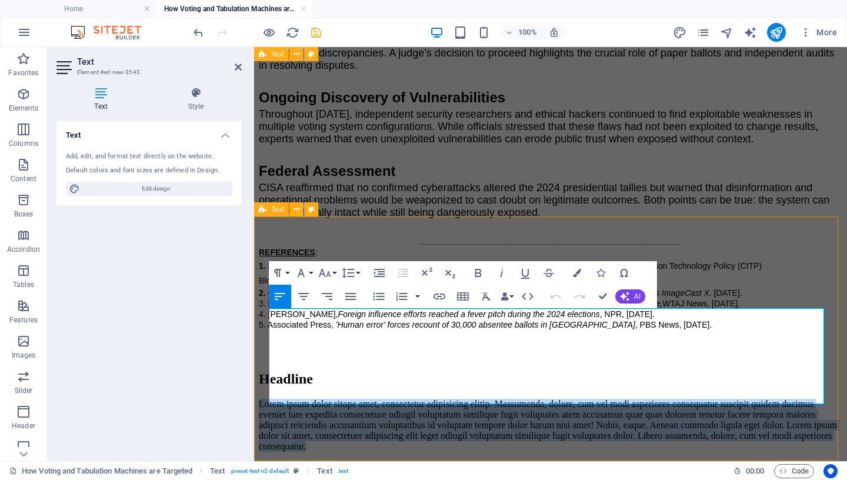
drag, startPoint x: 458, startPoint y: 396, endPoint x: 265, endPoint y: 318, distance: 207.7
click at [265, 371] on div "Headline Lorem ipsum dolor sitope amet, consectetur adipisicing elitip. Massume…" at bounding box center [551, 411] width 584 height 81
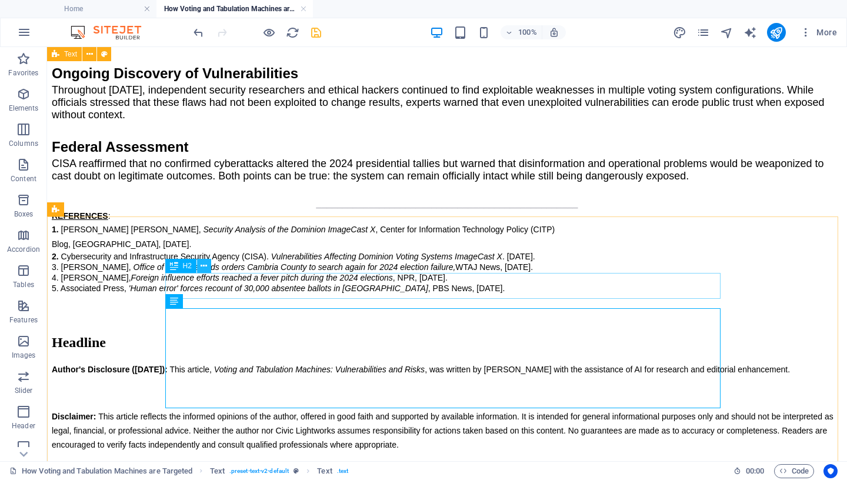
click at [208, 265] on button at bounding box center [204, 266] width 14 height 14
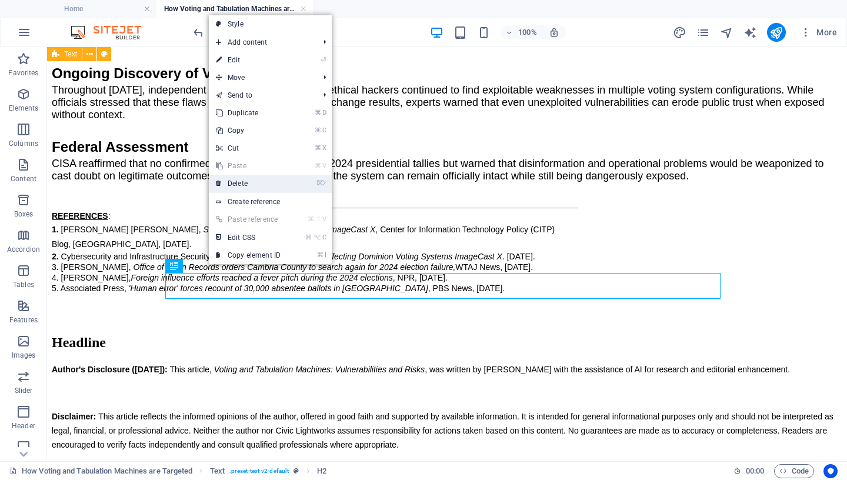
click at [245, 186] on link "⌦ Delete" at bounding box center [248, 184] width 79 height 18
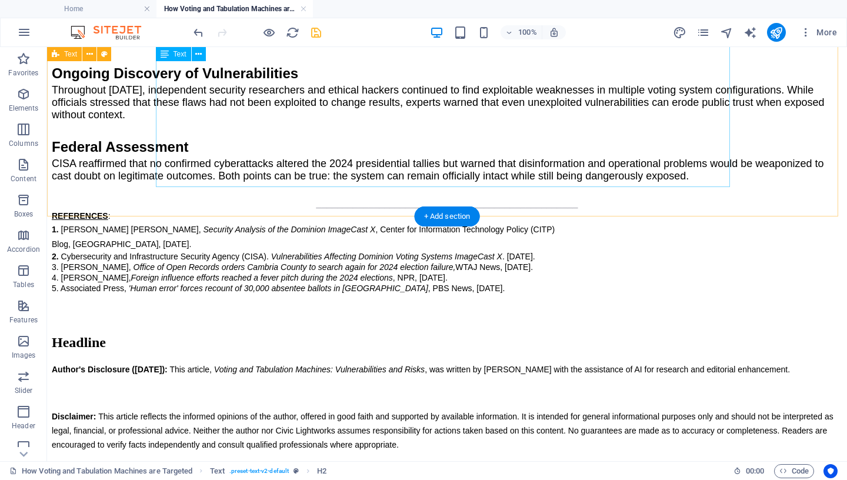
scroll to position [2327, 0]
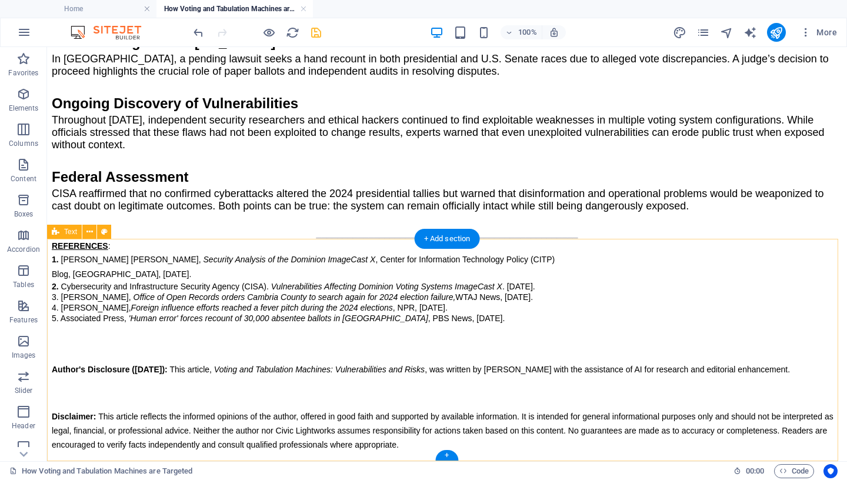
click at [99, 362] on div "Author's Disclosure ([DATE]): This article, Voting and Tabulation Machines: Vul…" at bounding box center [447, 406] width 791 height 89
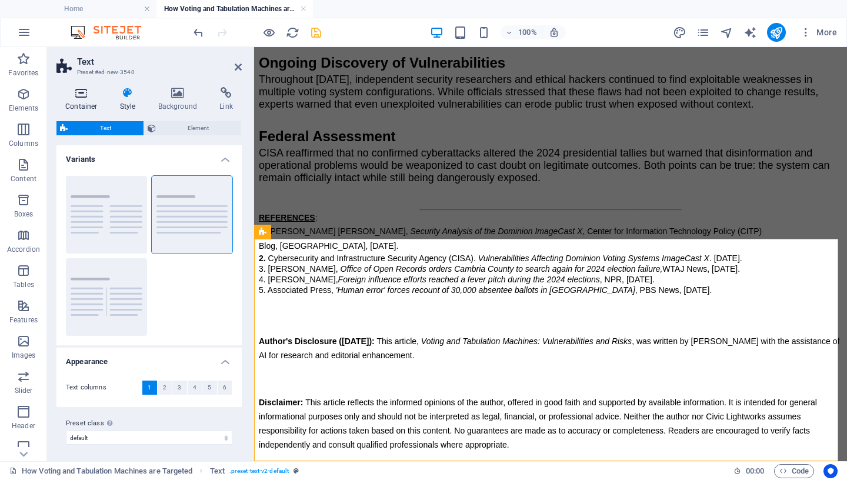
click at [82, 95] on icon at bounding box center [81, 93] width 50 height 12
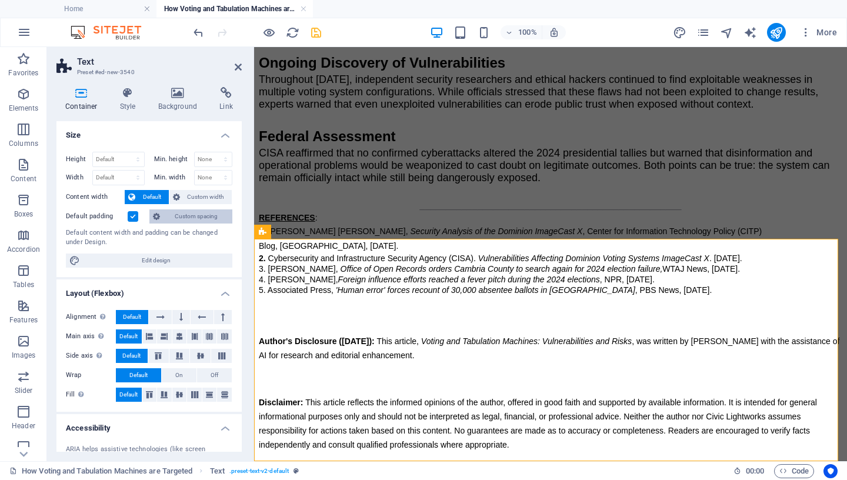
click at [191, 217] on span "Custom spacing" at bounding box center [196, 216] width 65 height 14
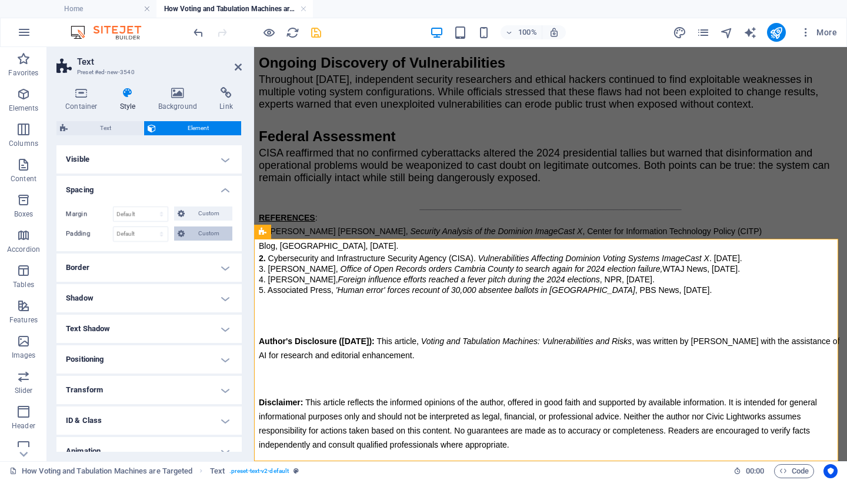
click at [198, 238] on span "Custom" at bounding box center [208, 233] width 41 height 14
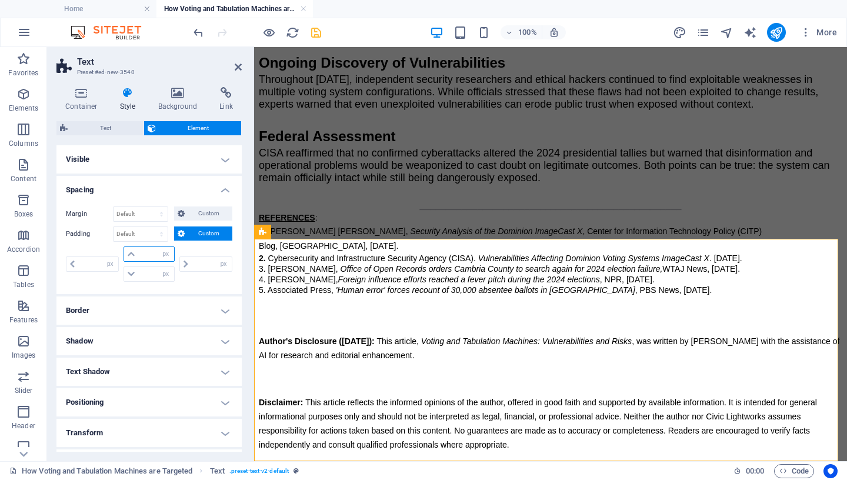
click at [144, 255] on input "number" at bounding box center [155, 254] width 35 height 14
type input "20"
type input "0"
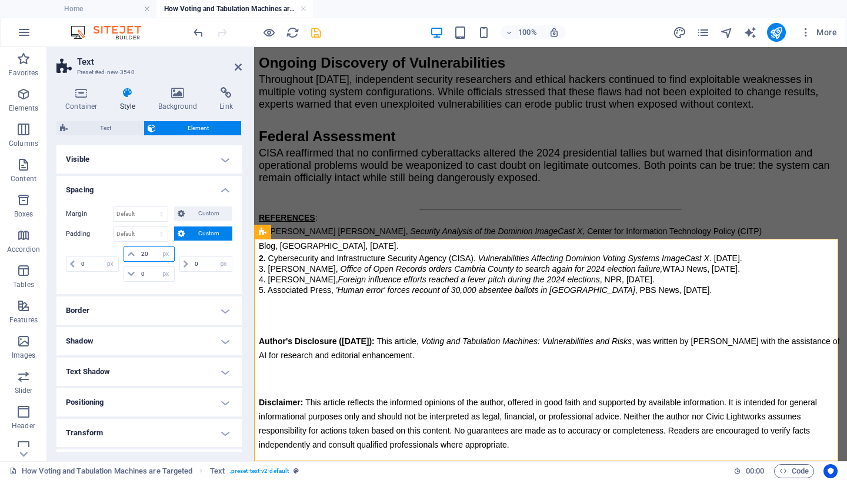
scroll to position [2226, 0]
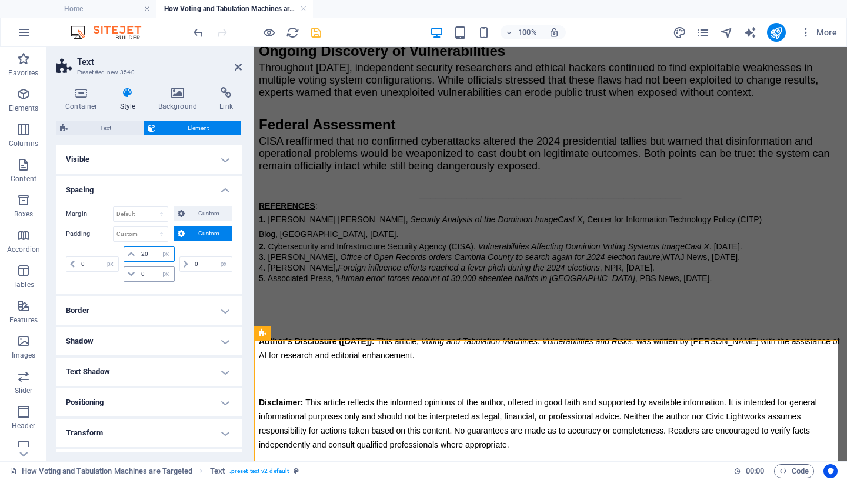
type input "20"
drag, startPoint x: 145, startPoint y: 274, endPoint x: 107, endPoint y: 276, distance: 38.3
click at [138, 276] on input "0" at bounding box center [155, 274] width 35 height 14
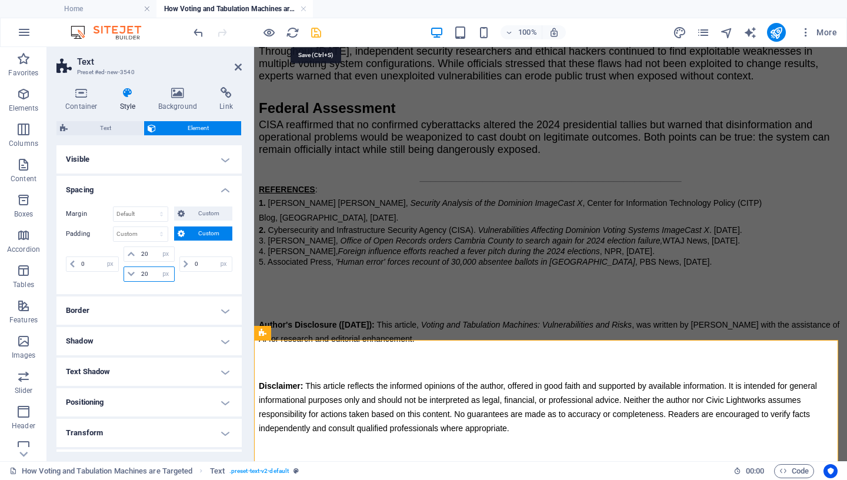
type input "20"
click at [314, 34] on icon "save" at bounding box center [316, 33] width 14 height 14
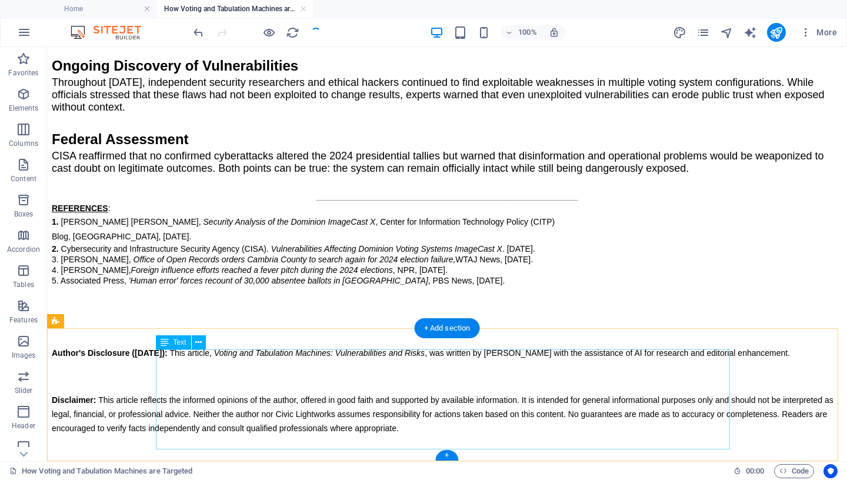
scroll to position [2238, 0]
click at [455, 326] on div "+ Add section" at bounding box center [447, 328] width 65 height 20
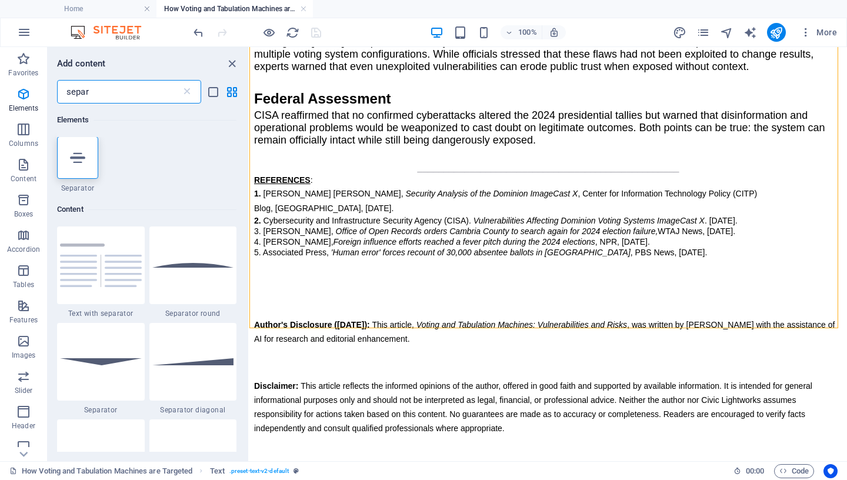
scroll to position [0, 0]
type input "separ"
click at [73, 157] on icon at bounding box center [77, 158] width 15 height 15
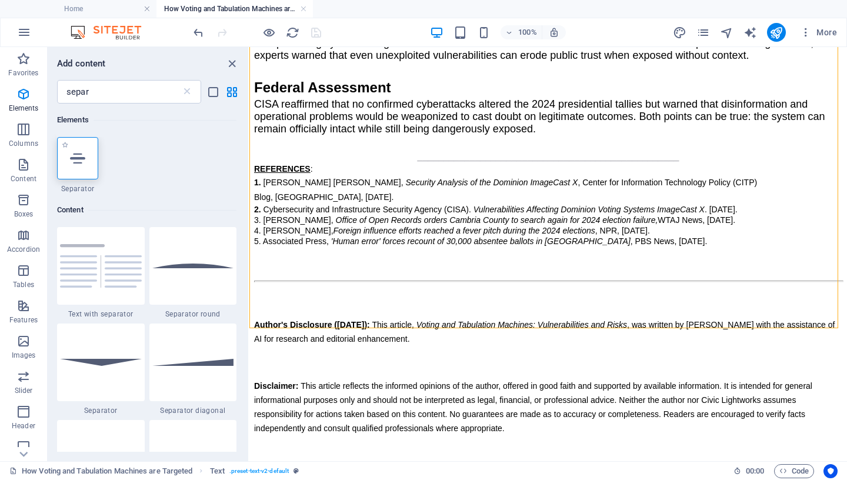
scroll to position [2248, 0]
select select "%"
select select "px"
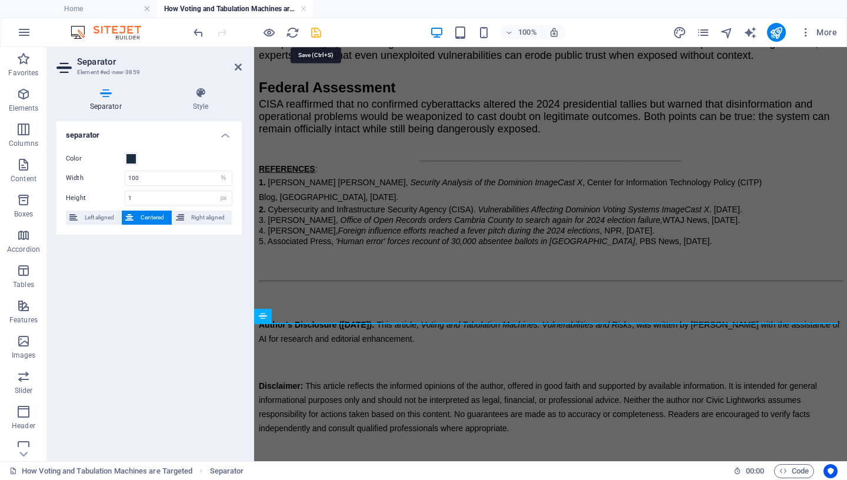
click at [316, 31] on icon "save" at bounding box center [316, 33] width 14 height 14
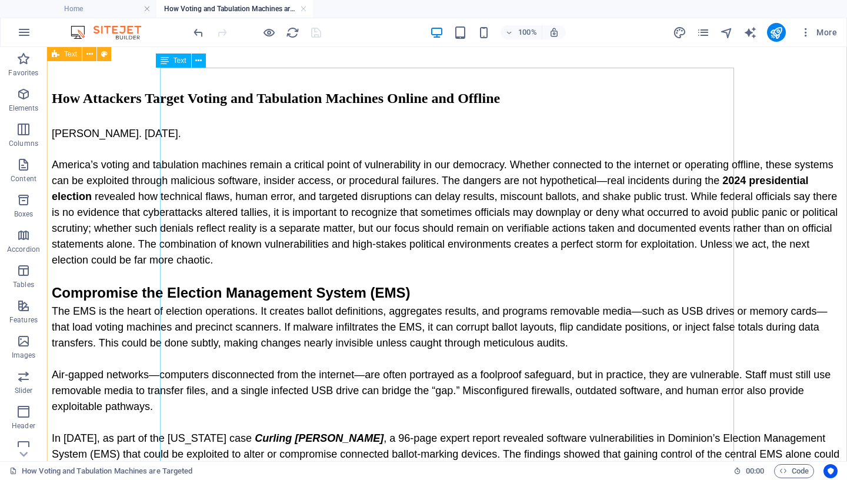
scroll to position [0, 0]
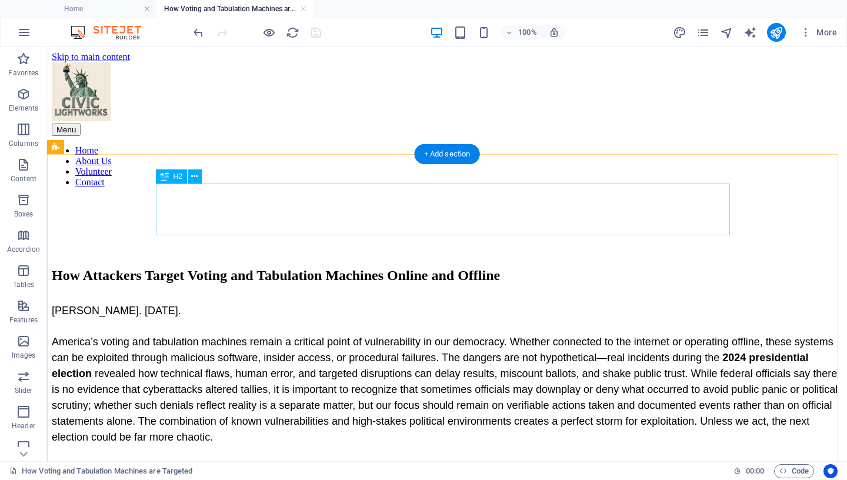
click at [387, 268] on div "How Attackers Target Voting and Tabulation Machines Online and Offline" at bounding box center [447, 276] width 791 height 16
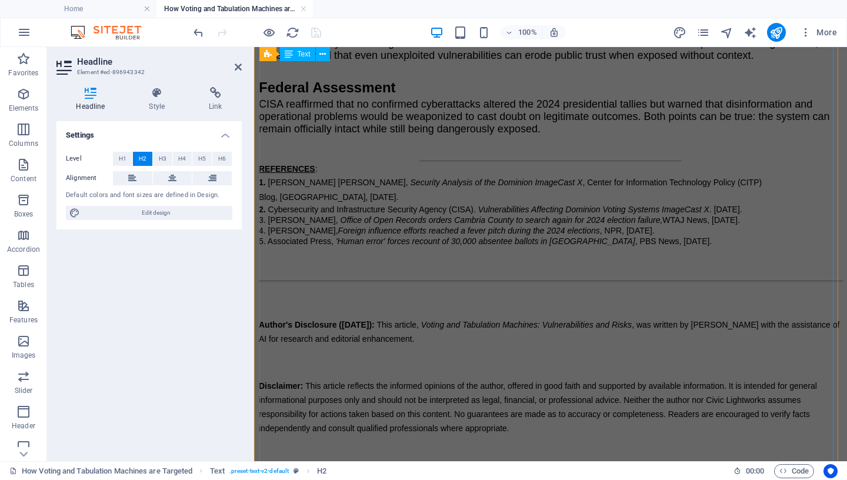
scroll to position [2248, 0]
click at [477, 372] on div "Author's Disclosure ([DATE]): This article, Voting and Tabulation Machines: Vul…" at bounding box center [551, 377] width 584 height 118
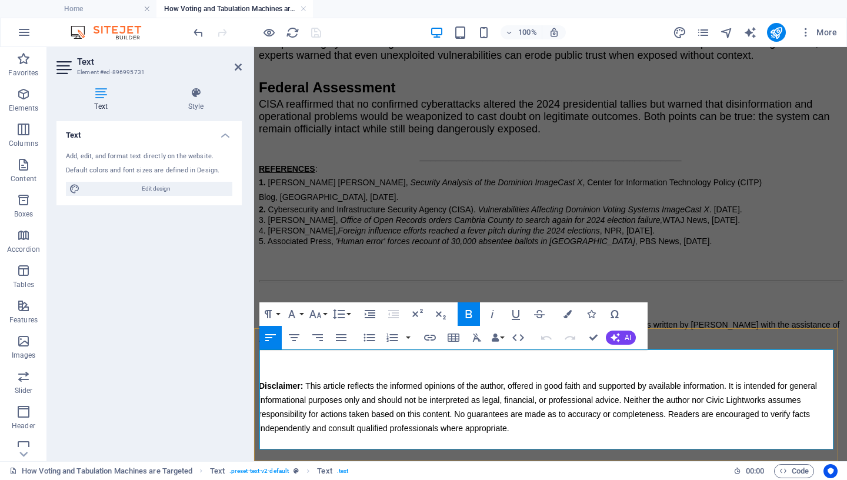
click at [518, 346] on p "Author's Disclosure ([DATE]): This article, Voting and Tabulation Machines: Vul…" at bounding box center [551, 332] width 584 height 28
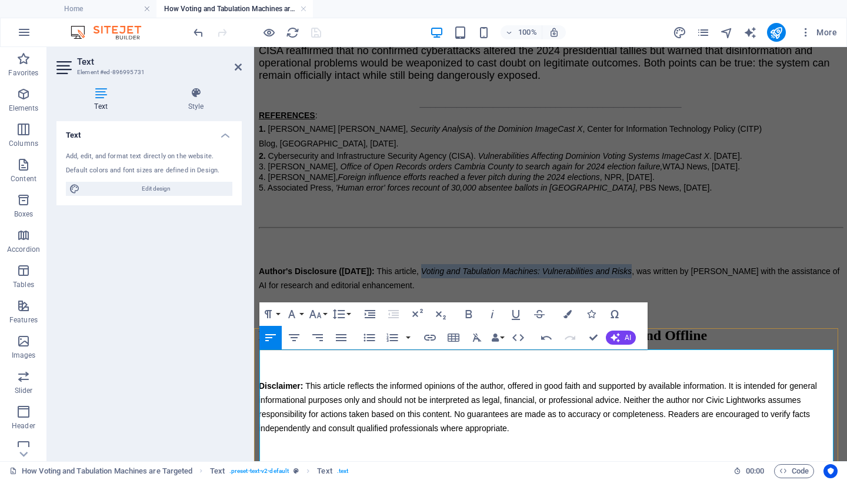
drag, startPoint x: 479, startPoint y: 356, endPoint x: 685, endPoint y: 359, distance: 206.5
click at [632, 276] on em "Voting and Tabulation Machines: Vulnerabilities and Risks" at bounding box center [526, 270] width 211 height 9
drag, startPoint x: 741, startPoint y: 359, endPoint x: 479, endPoint y: 359, distance: 261.8
click at [479, 290] on span "This article, How Attackers Target Voting and Tabulation Machines Online and Of…" at bounding box center [544, 278] width 570 height 24
click at [495, 317] on icon "button" at bounding box center [492, 314] width 14 height 14
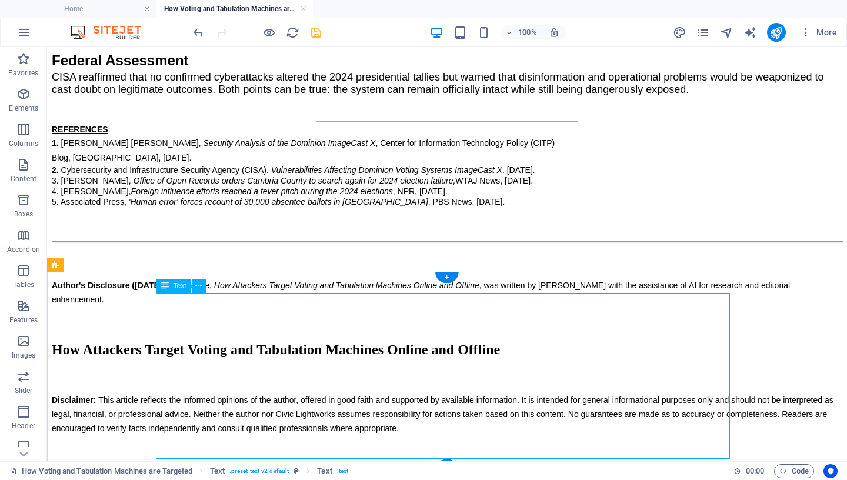
click at [467, 383] on div "Author's Disclosure ([DATE]): This article, How Attackers Target Voting and Tab…" at bounding box center [447, 356] width 791 height 157
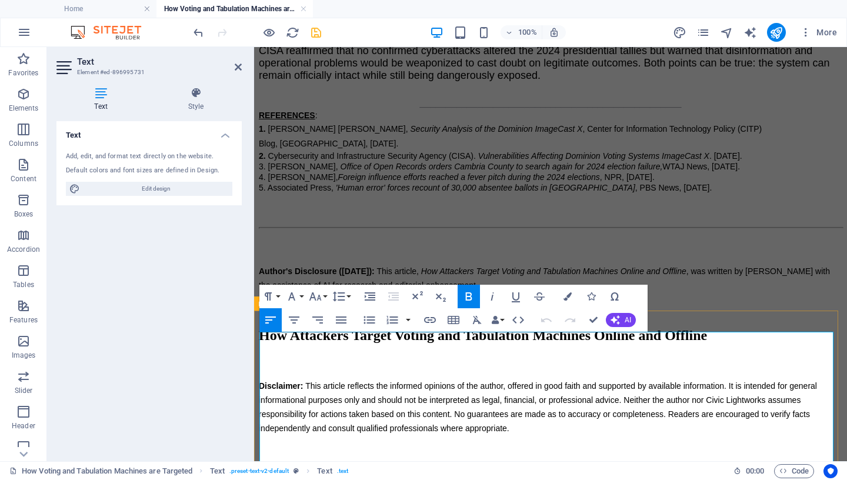
scroll to position [2313, 0]
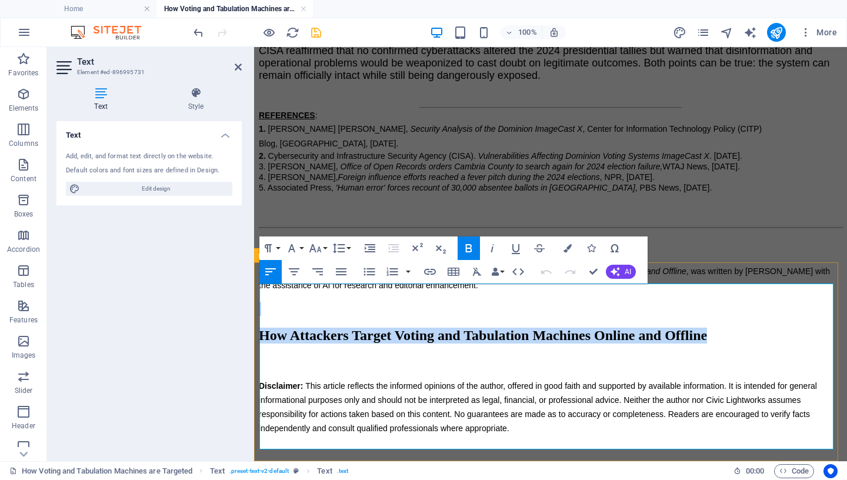
drag, startPoint x: 550, startPoint y: 368, endPoint x: 258, endPoint y: 321, distance: 296.2
click at [259, 321] on div "Author's Disclosure ([DATE]): This article, How Attackers Target Voting and Tab…" at bounding box center [551, 345] width 584 height 223
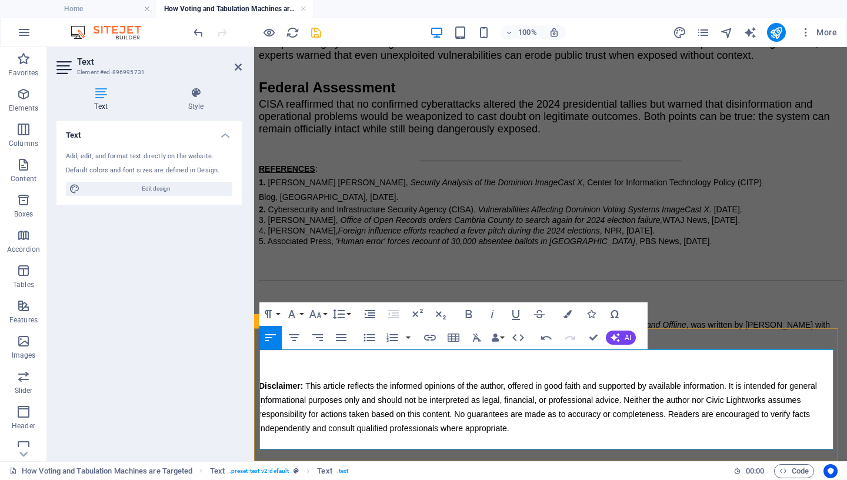
scroll to position [2248, 0]
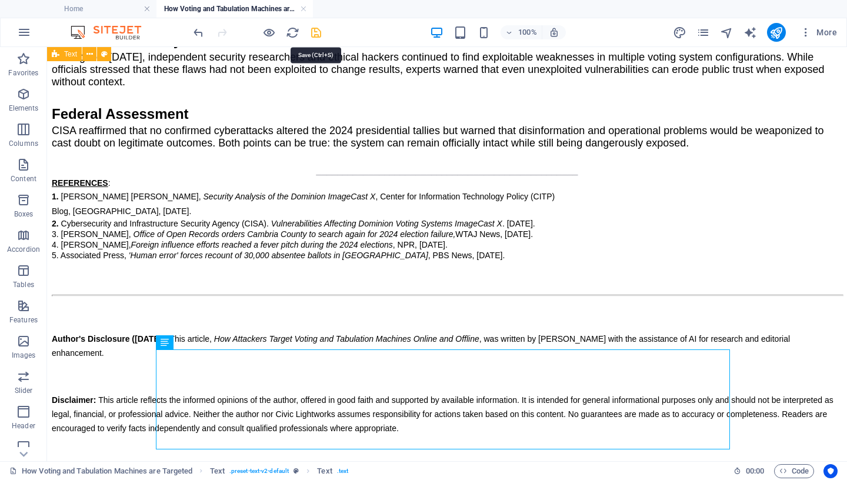
click at [316, 32] on icon "save" at bounding box center [316, 33] width 14 height 14
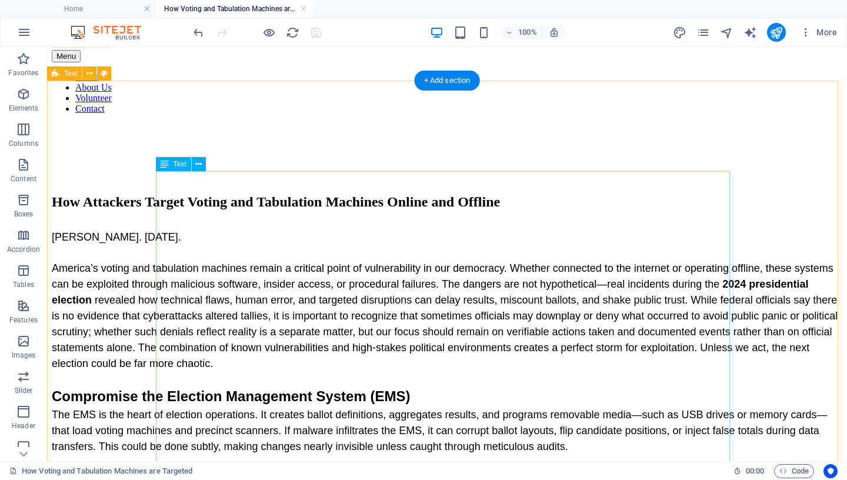
scroll to position [0, 0]
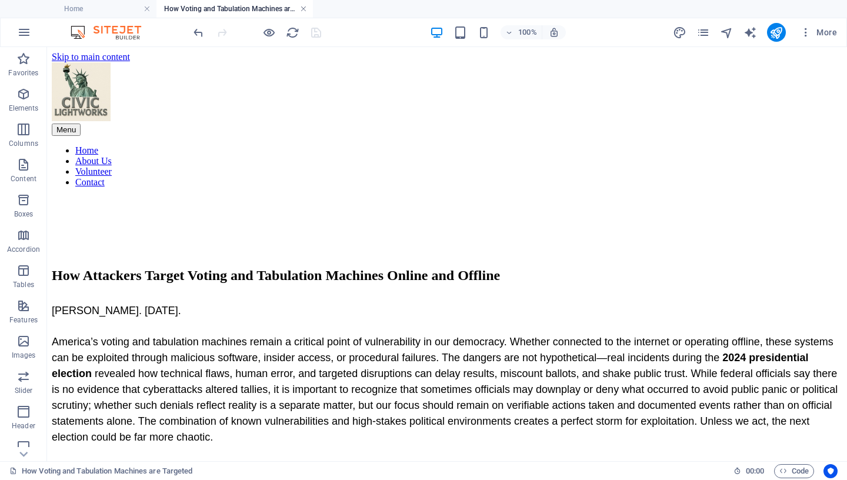
click at [302, 8] on link at bounding box center [303, 9] width 7 height 11
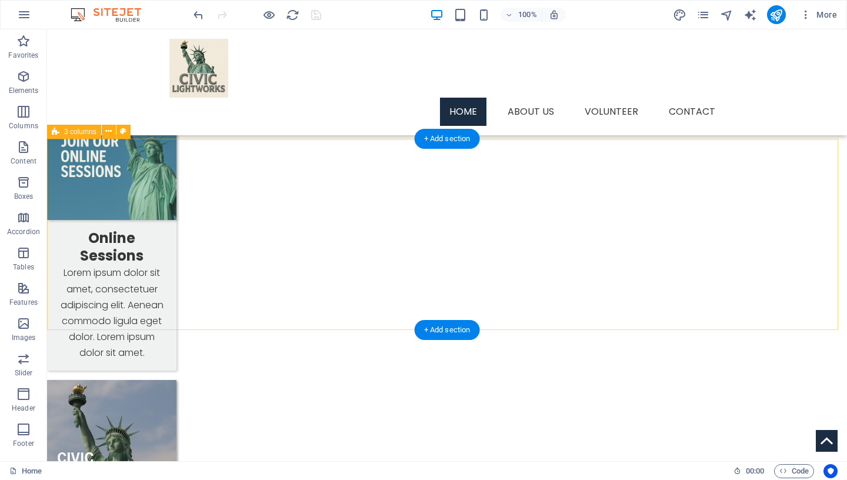
scroll to position [1052, 0]
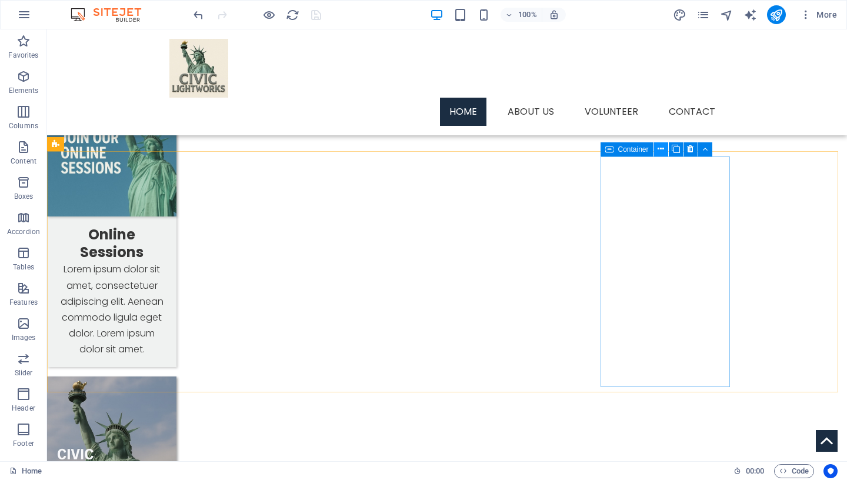
click at [662, 148] on icon at bounding box center [661, 149] width 6 height 12
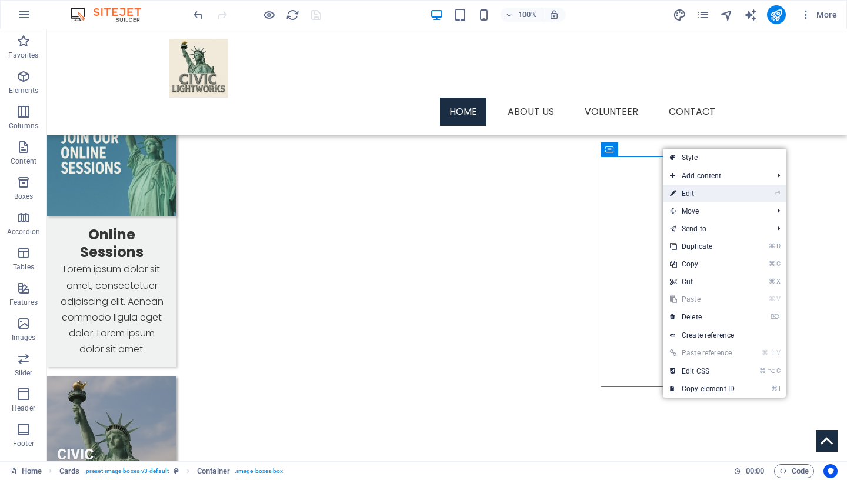
click at [691, 195] on link "⏎ Edit" at bounding box center [702, 194] width 79 height 18
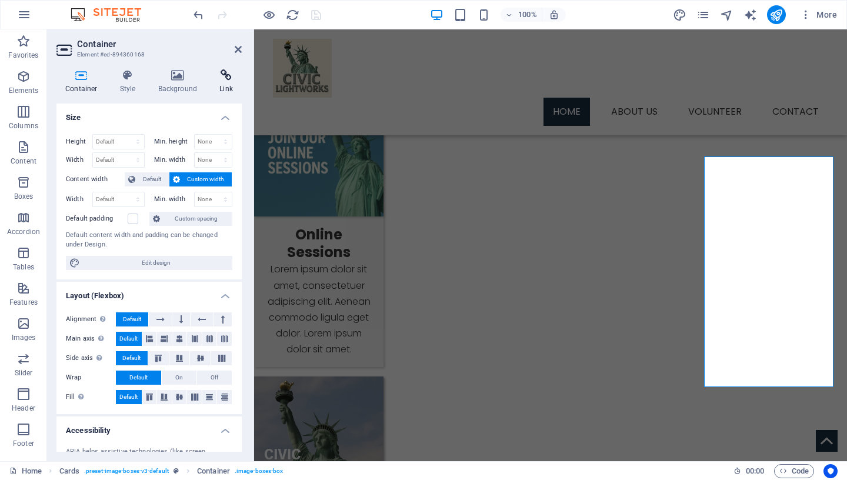
click at [226, 78] on icon at bounding box center [226, 75] width 31 height 12
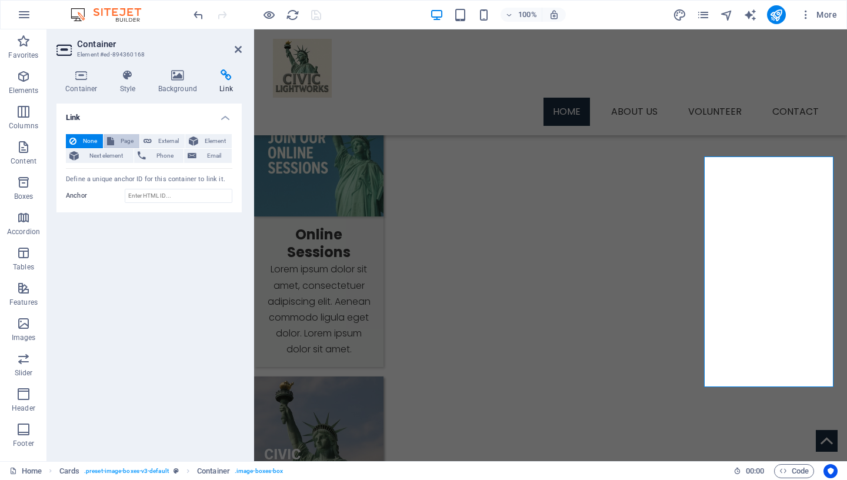
click at [125, 139] on span "Page" at bounding box center [127, 141] width 18 height 14
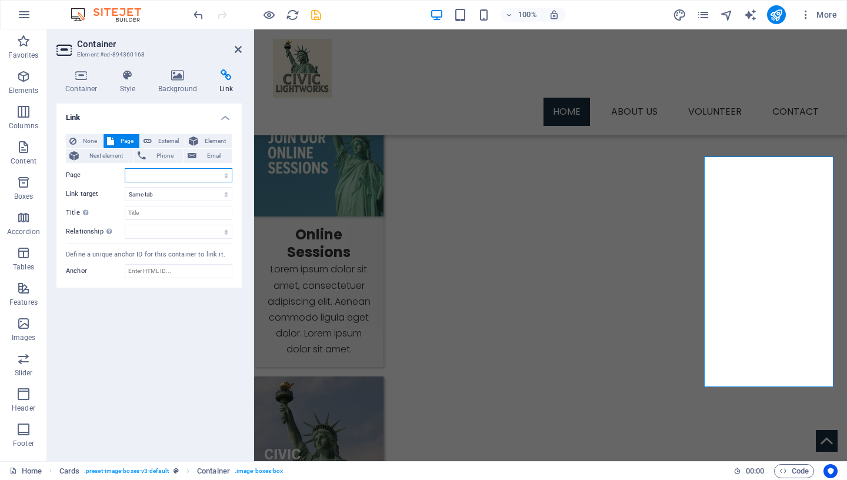
click at [125, 168] on select "Home Services -- Service Detail About Us Contact Volunteer Terms of Use Privacy…" at bounding box center [179, 175] width 108 height 14
select select "11"
click option "How Voting and Tabulation Machines are Targeted" at bounding box center [0, 0] width 0 height 0
click at [164, 216] on input "Title Additional link description, should not be the same as the link text. The…" at bounding box center [179, 213] width 108 height 14
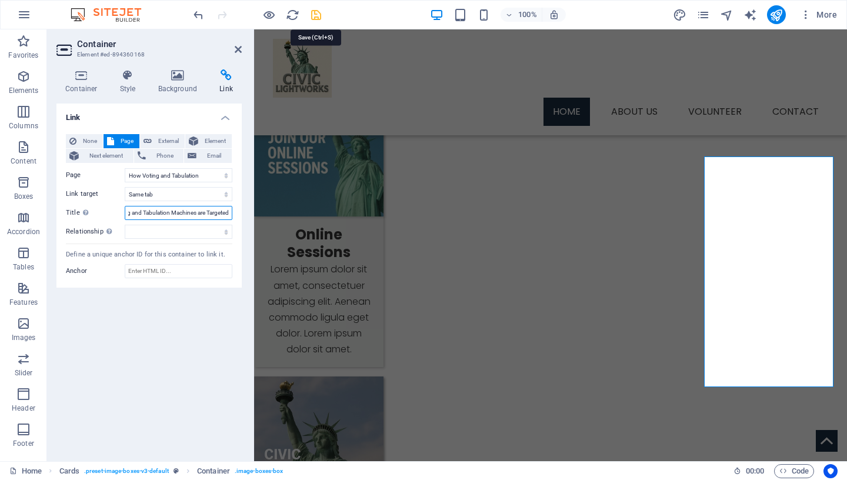
type input "How Voting and Tabulation Machines are Targeted"
click at [320, 14] on icon "save" at bounding box center [316, 15] width 14 height 14
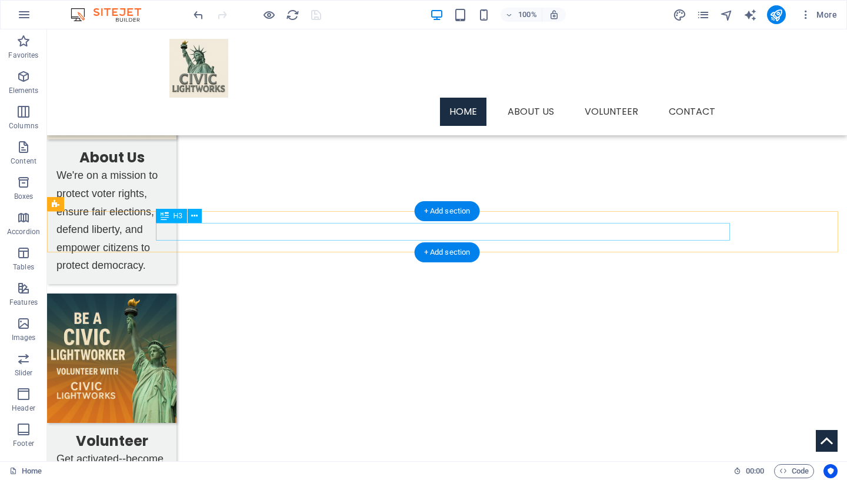
scroll to position [619, 0]
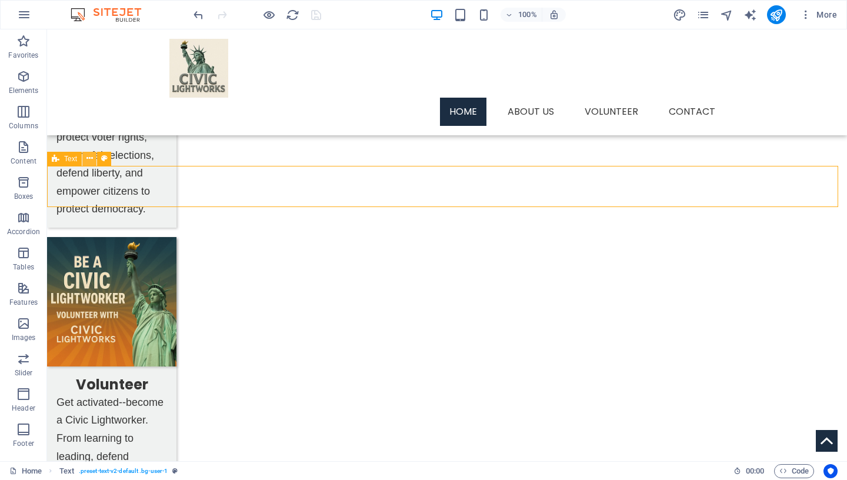
click at [90, 158] on icon at bounding box center [89, 158] width 6 height 12
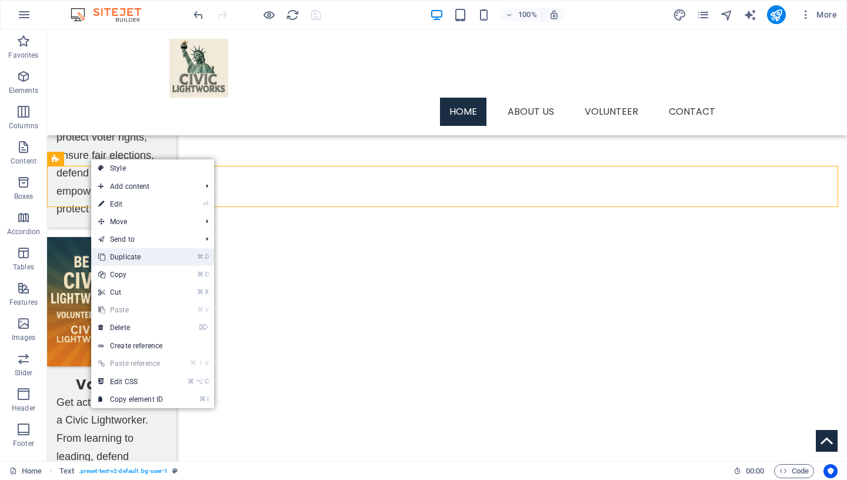
drag, startPoint x: 142, startPoint y: 259, endPoint x: 99, endPoint y: 225, distance: 54.8
click at [142, 259] on link "⌘ D Duplicate" at bounding box center [130, 257] width 79 height 18
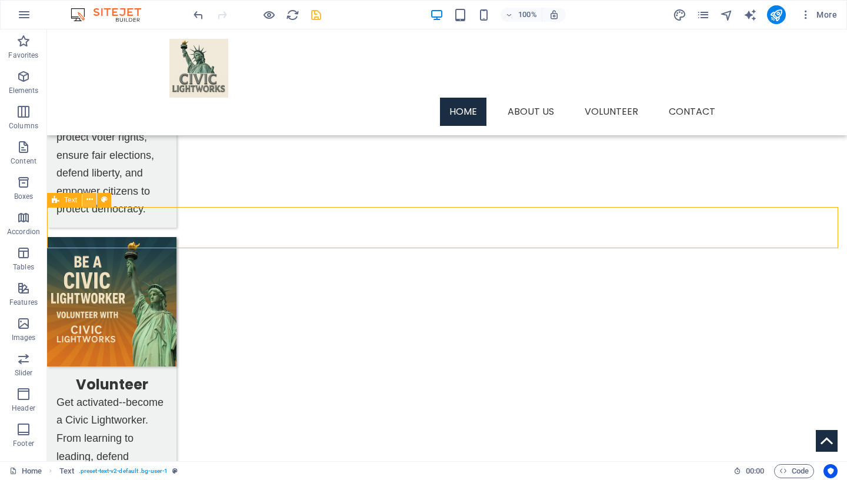
click at [93, 200] on button at bounding box center [89, 200] width 14 height 14
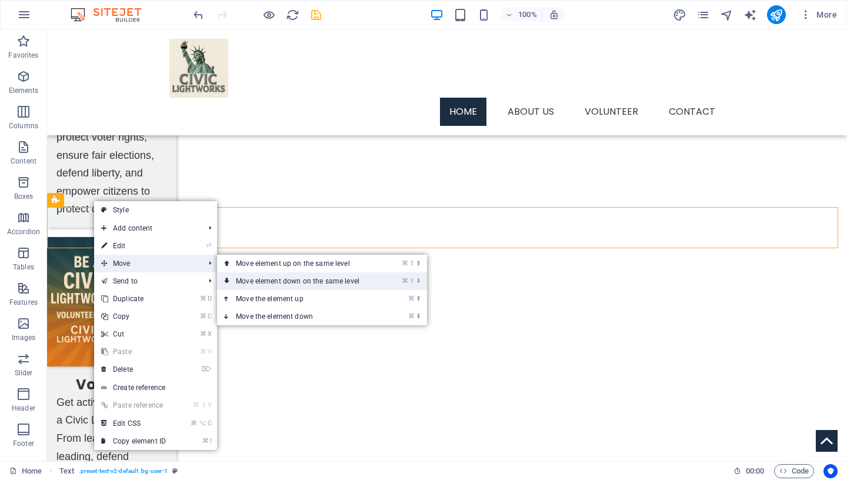
drag, startPoint x: 196, startPoint y: 249, endPoint x: 244, endPoint y: 279, distance: 56.1
click at [244, 279] on link "⌘ ⇧ ⬇ Move element down on the same level" at bounding box center [300, 281] width 166 height 18
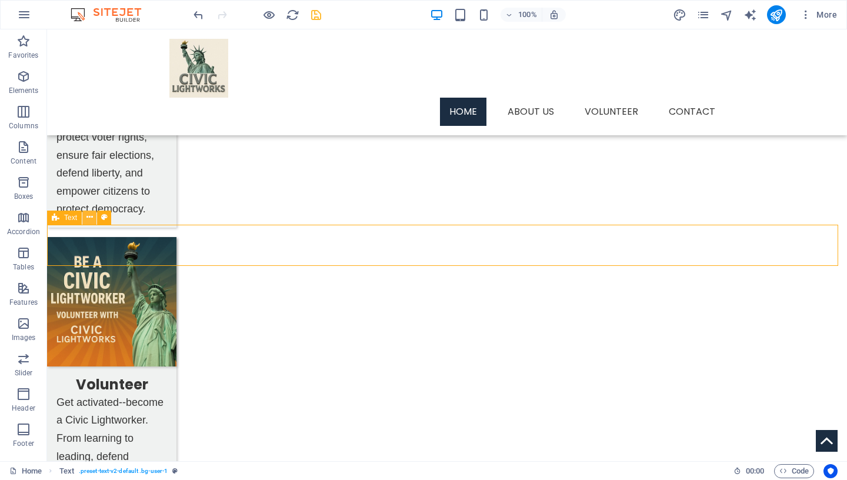
click at [90, 216] on icon at bounding box center [89, 217] width 6 height 12
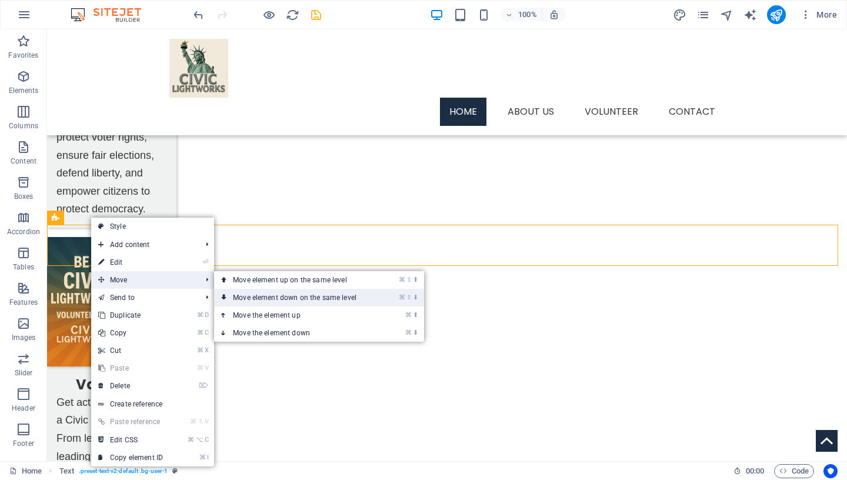
click at [235, 294] on link "⌘ ⇧ ⬇ Move element down on the same level" at bounding box center [297, 298] width 166 height 18
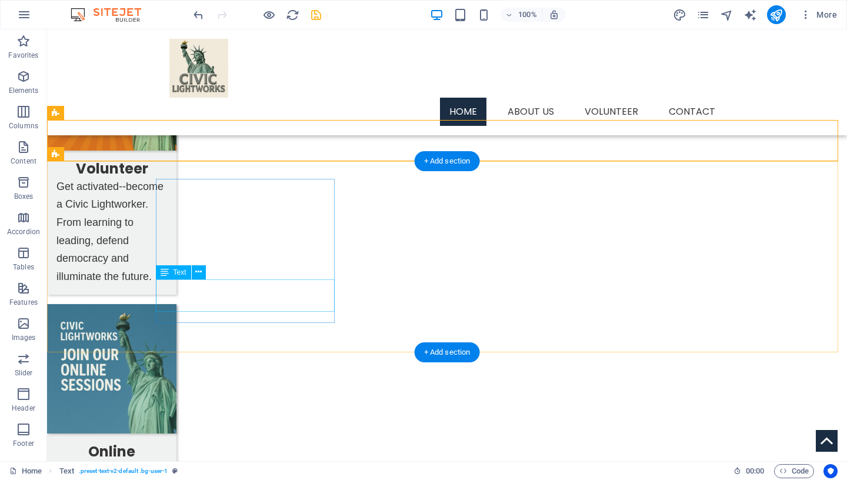
scroll to position [892, 0]
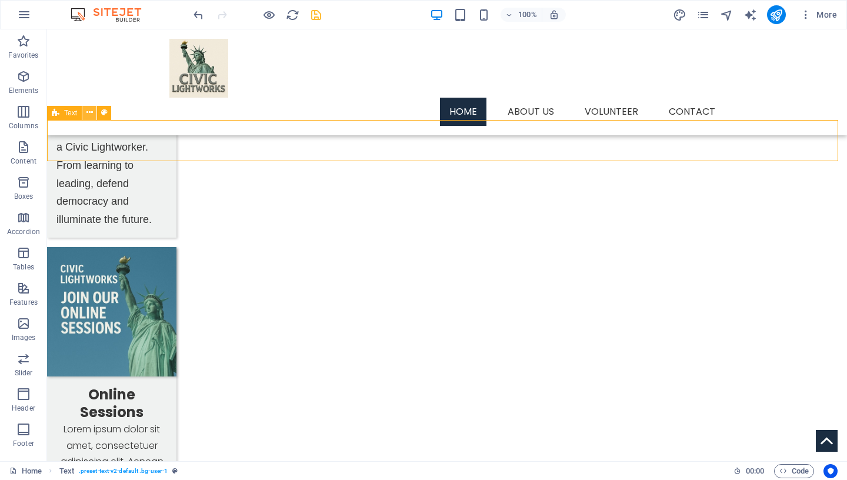
click at [91, 114] on icon at bounding box center [89, 112] width 6 height 12
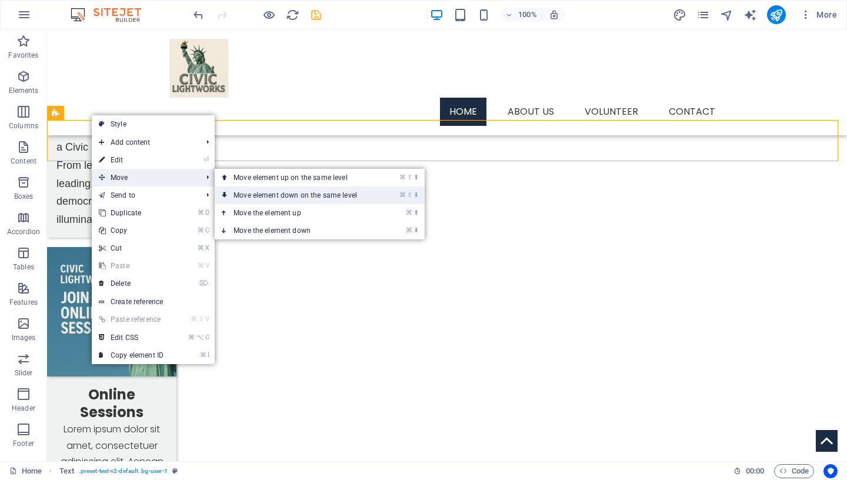
click at [266, 195] on link "⌘ ⇧ ⬇ Move element down on the same level" at bounding box center [298, 195] width 166 height 18
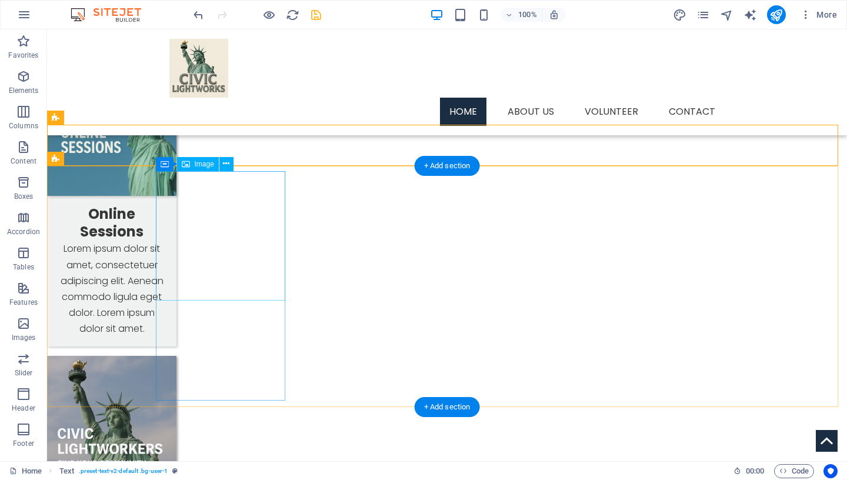
scroll to position [1080, 0]
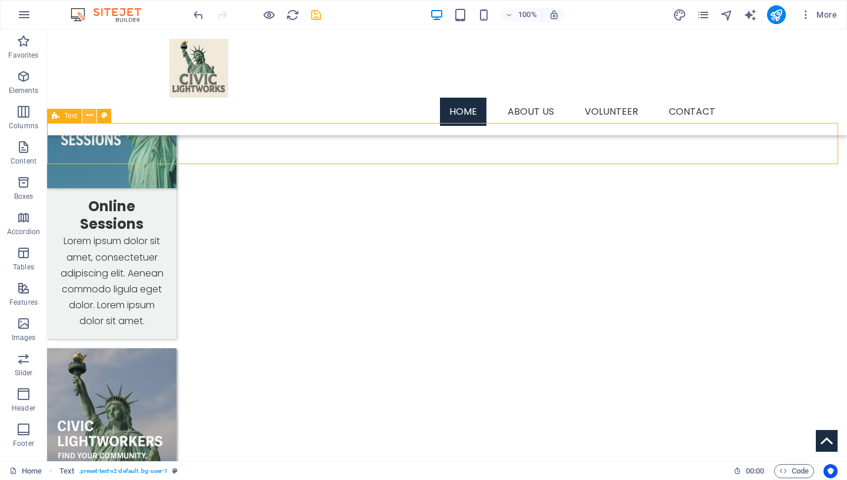
click at [89, 117] on icon at bounding box center [89, 115] width 6 height 12
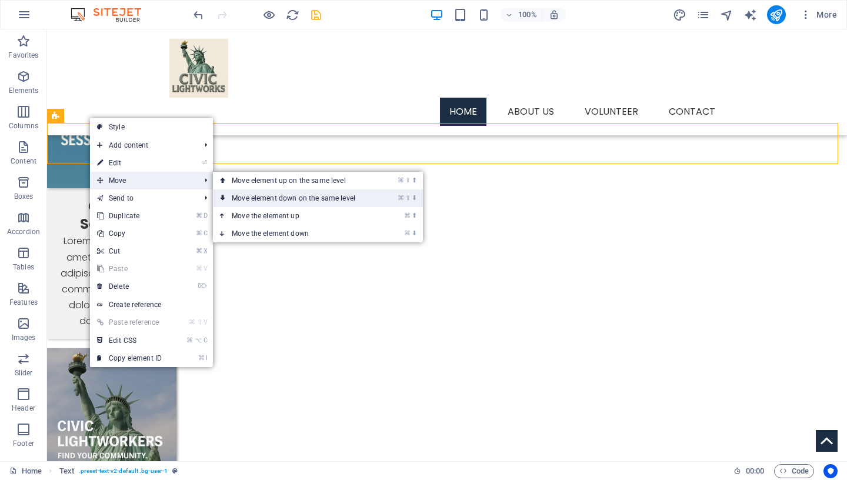
click at [251, 200] on link "⌘ ⇧ ⬇ Move element down on the same level" at bounding box center [296, 198] width 166 height 18
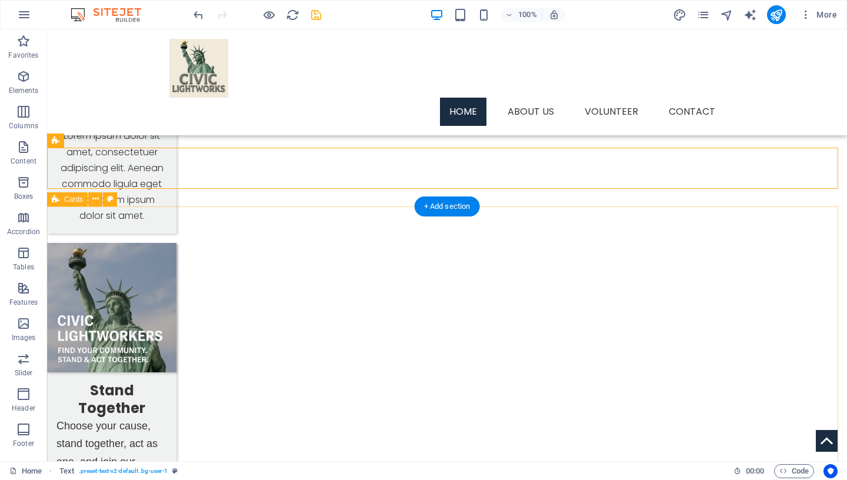
scroll to position [1184, 0]
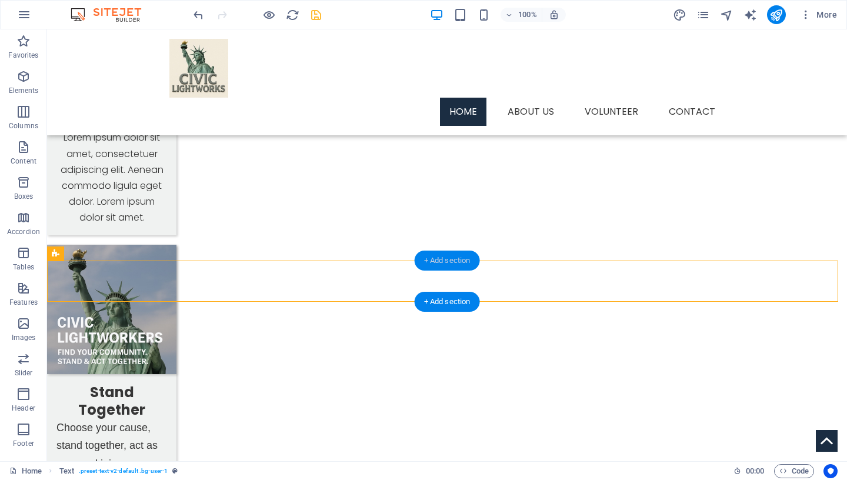
click at [456, 258] on div "+ Add section" at bounding box center [447, 261] width 65 height 20
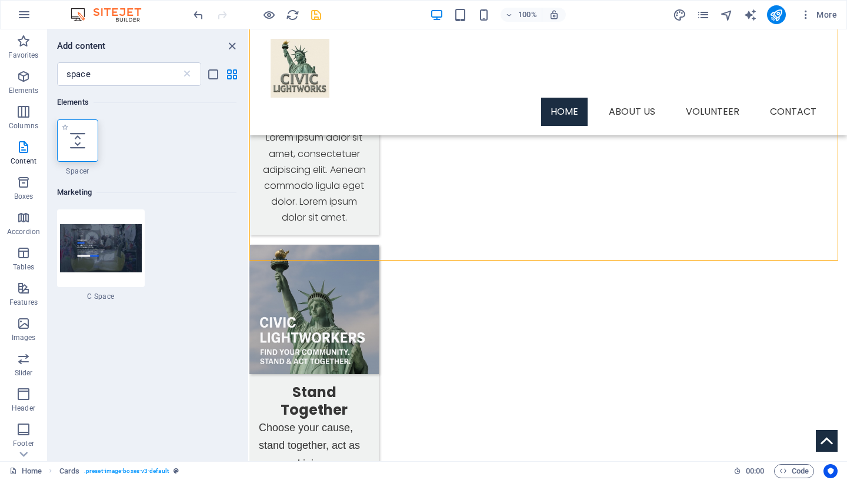
click at [79, 151] on div at bounding box center [77, 140] width 41 height 42
select select "px"
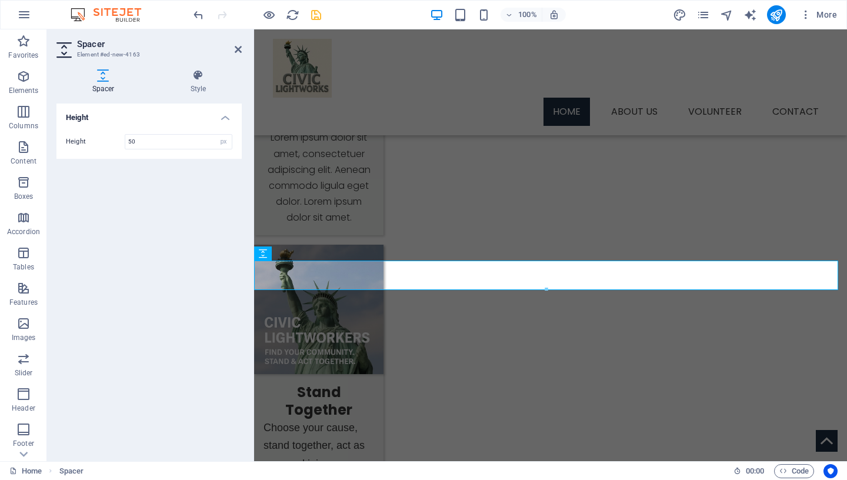
click at [79, 151] on div "Height 50 px rem vh vw" at bounding box center [148, 142] width 185 height 34
drag, startPoint x: 158, startPoint y: 143, endPoint x: 52, endPoint y: 142, distance: 105.9
click at [125, 142] on input "50" at bounding box center [178, 142] width 106 height 14
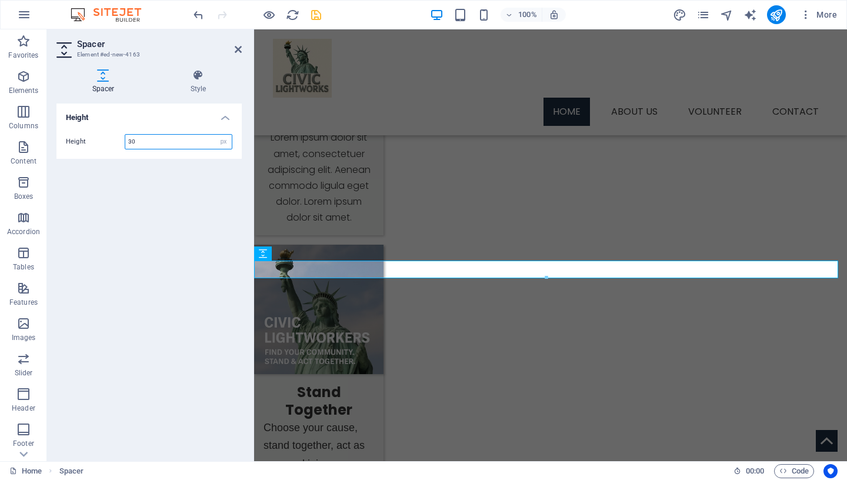
type input "30"
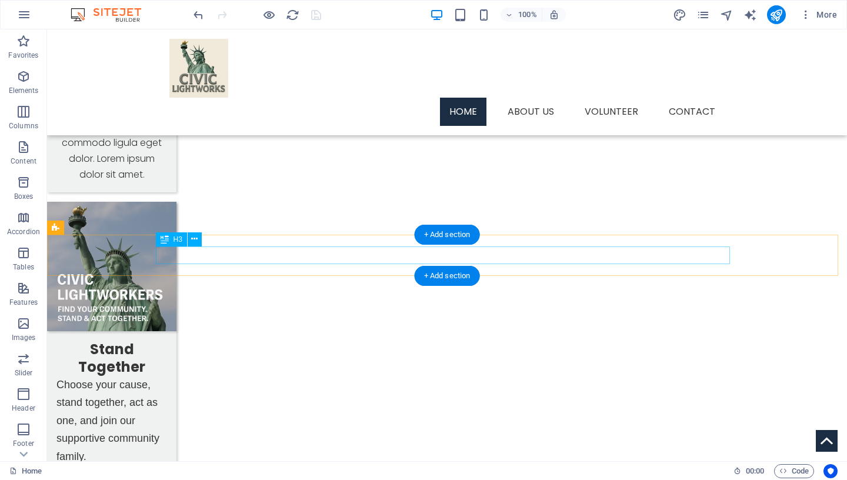
scroll to position [1240, 0]
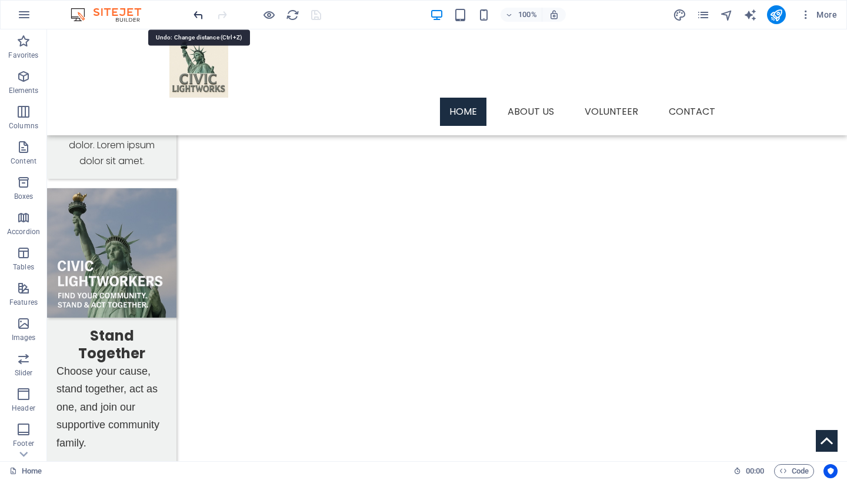
click at [100, 266] on icon at bounding box center [99, 267] width 6 height 12
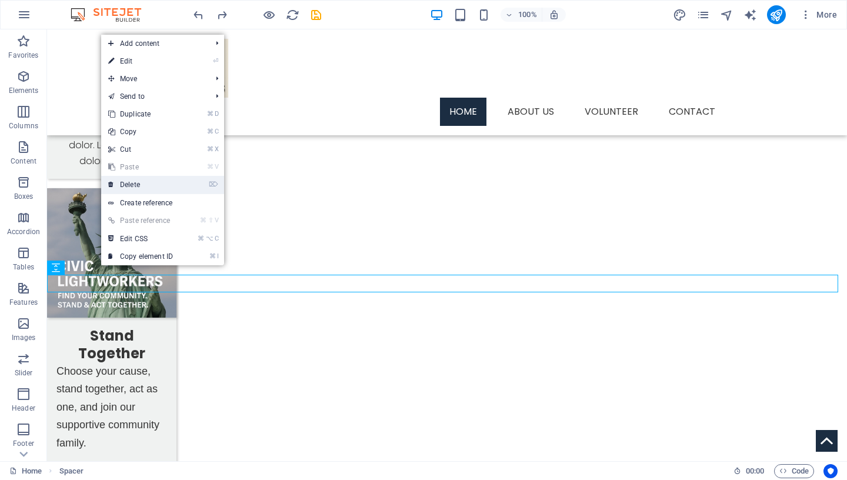
click at [151, 184] on link "⌦ Delete" at bounding box center [140, 185] width 79 height 18
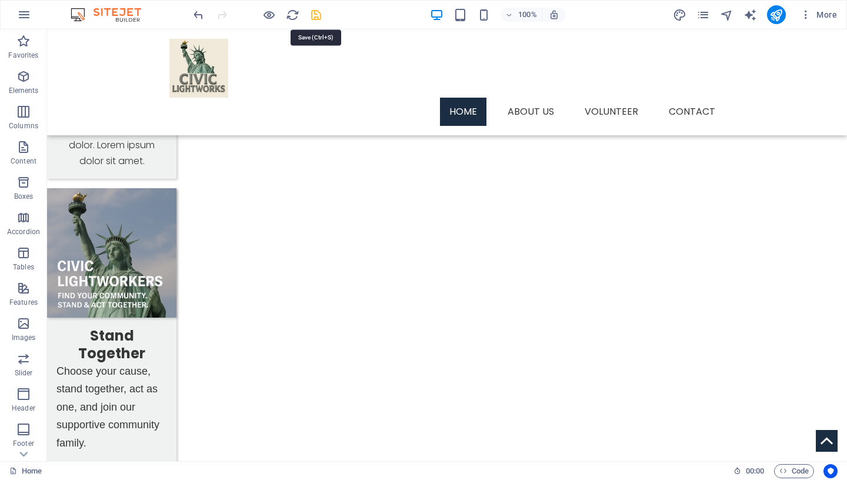
click at [319, 16] on icon "save" at bounding box center [316, 15] width 14 height 14
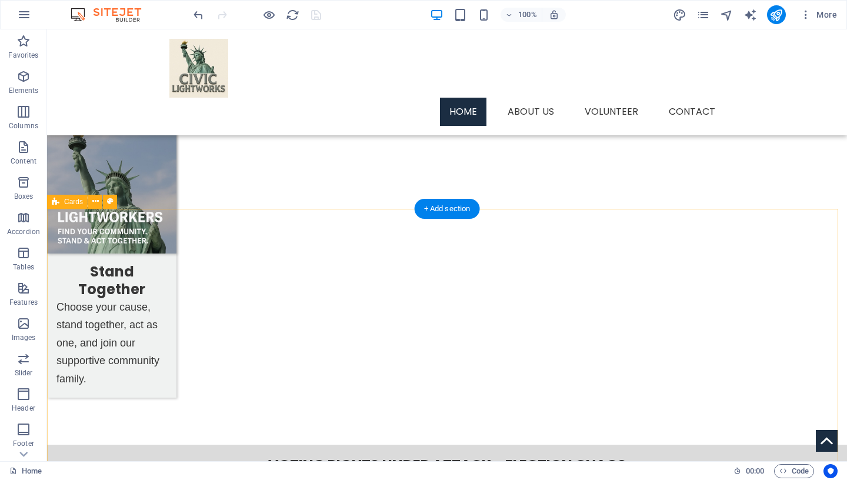
scroll to position [1306, 0]
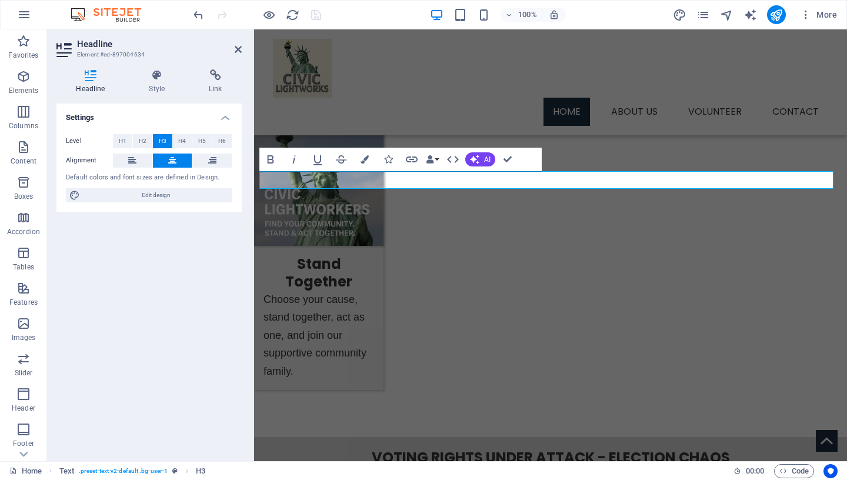
scroll to position [1315, 0]
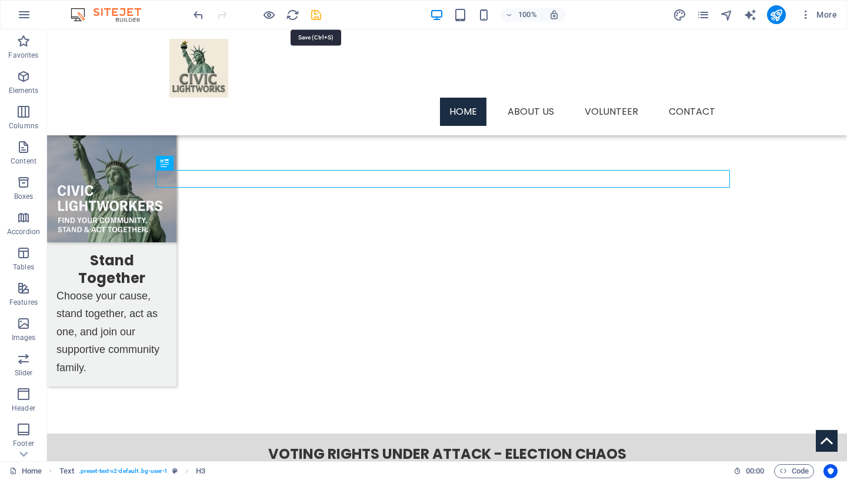
click at [316, 15] on icon "save" at bounding box center [316, 15] width 14 height 14
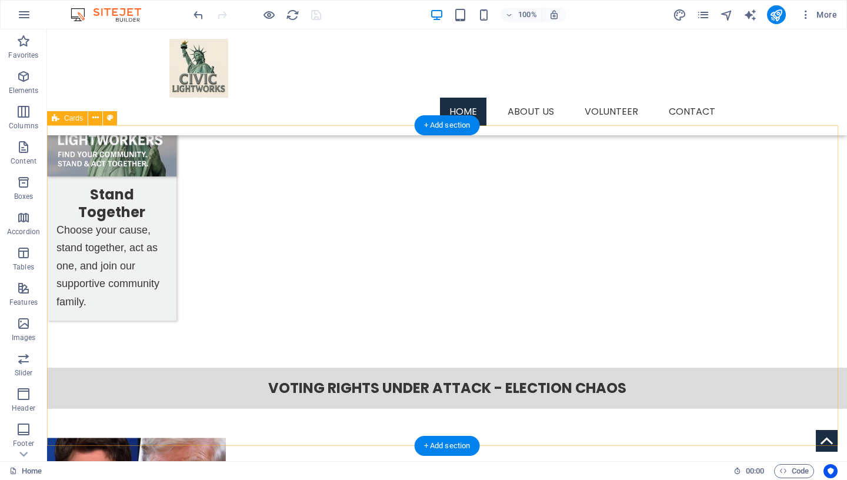
scroll to position [1428, 0]
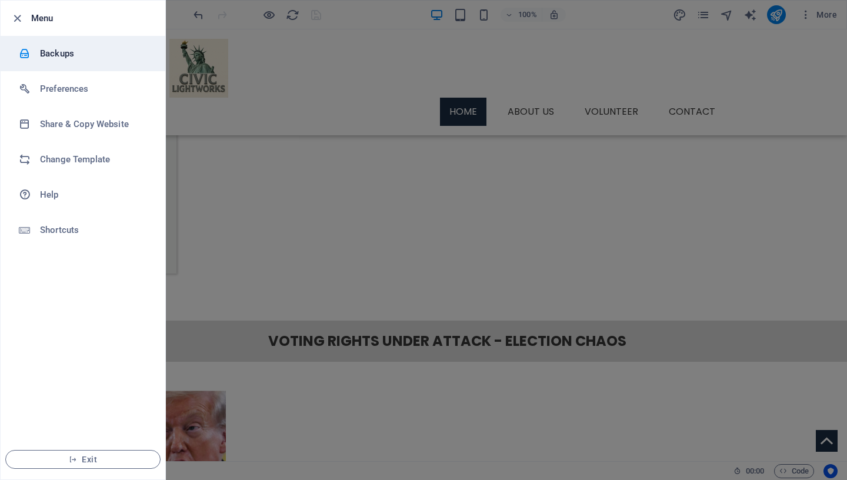
click at [70, 51] on h6 "Backups" at bounding box center [94, 53] width 109 height 14
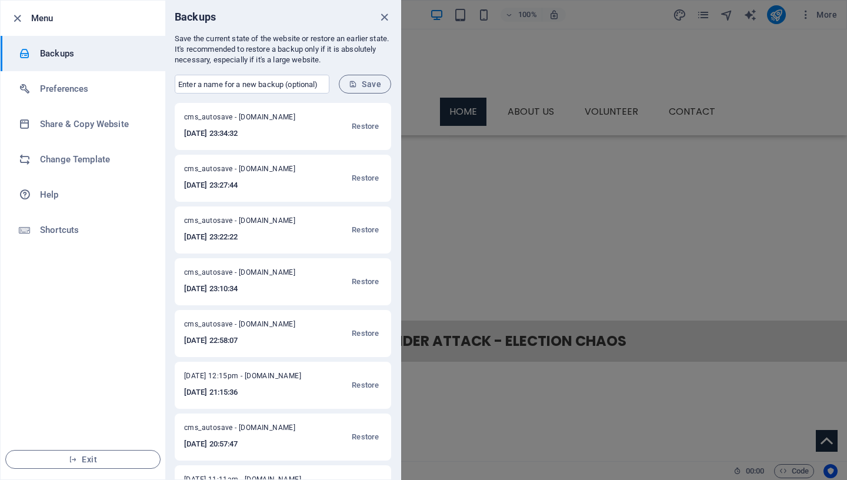
scroll to position [47, 0]
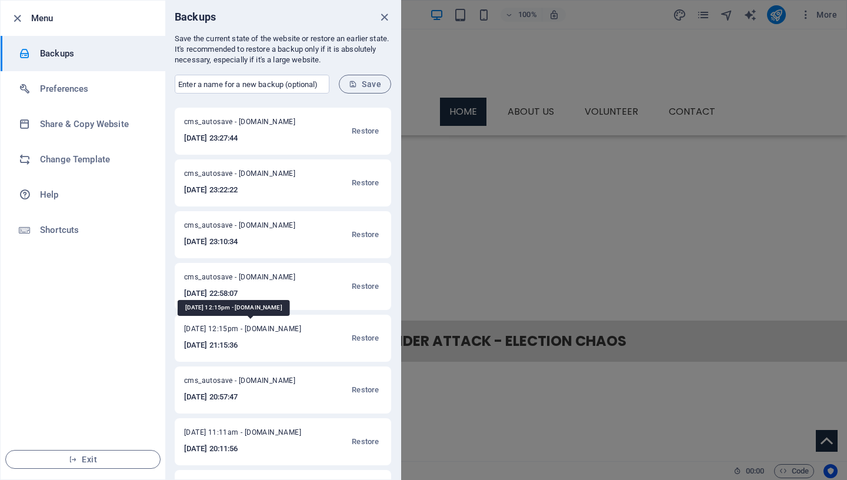
drag, startPoint x: 185, startPoint y: 331, endPoint x: 246, endPoint y: 328, distance: 61.2
click at [246, 328] on span "[DATE] 12:15pm - [DOMAIN_NAME]" at bounding box center [248, 331] width 129 height 14
copy span "[DATE],"
click at [197, 84] on input "text" at bounding box center [252, 84] width 155 height 19
paste input "[DATE],"
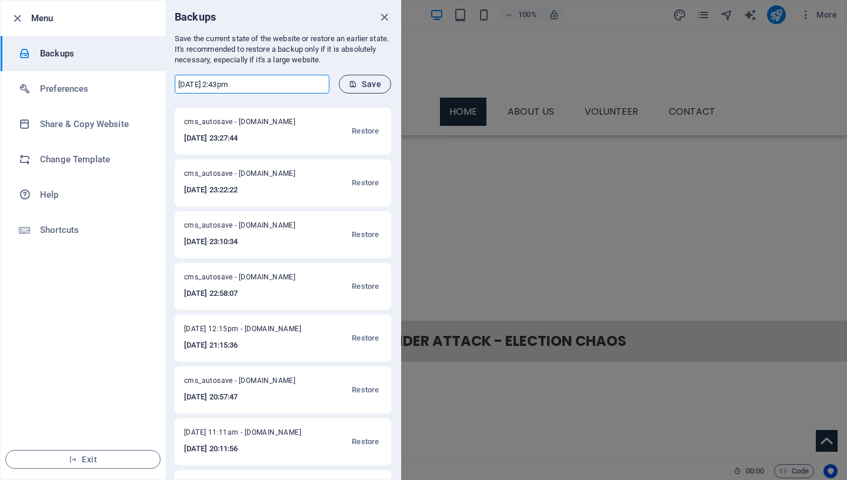
type input "[DATE] 2:43pm"
click at [369, 86] on span "Save" at bounding box center [365, 83] width 32 height 9
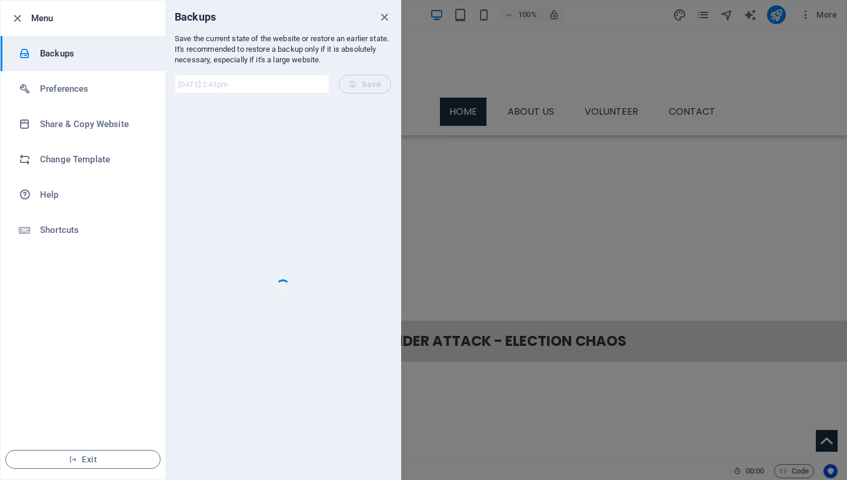
scroll to position [0, 0]
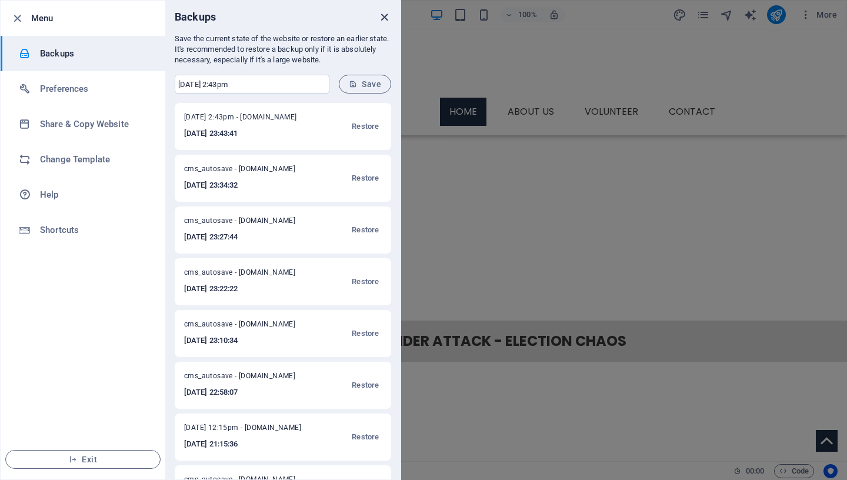
click at [386, 16] on icon "close" at bounding box center [385, 18] width 14 height 14
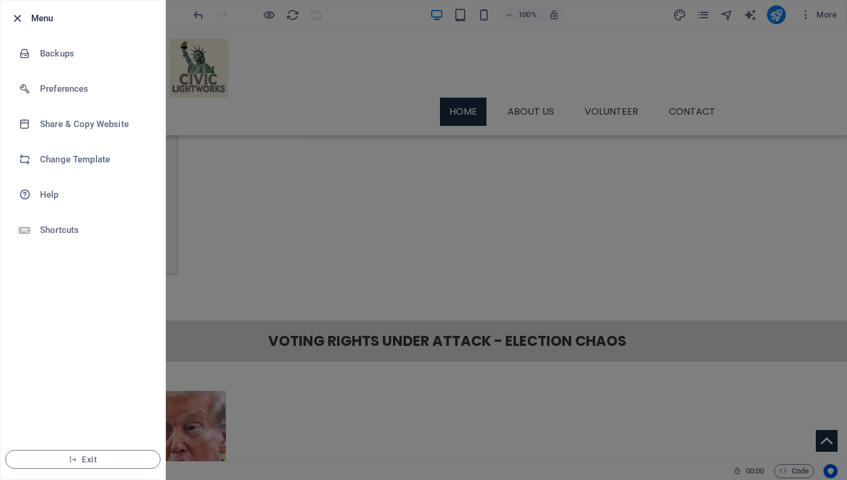
click at [23, 21] on icon "button" at bounding box center [18, 19] width 14 height 14
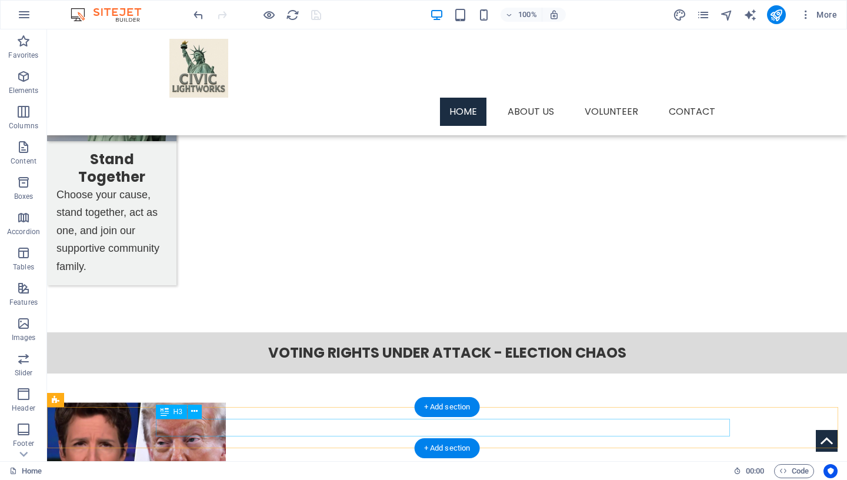
scroll to position [1428, 0]
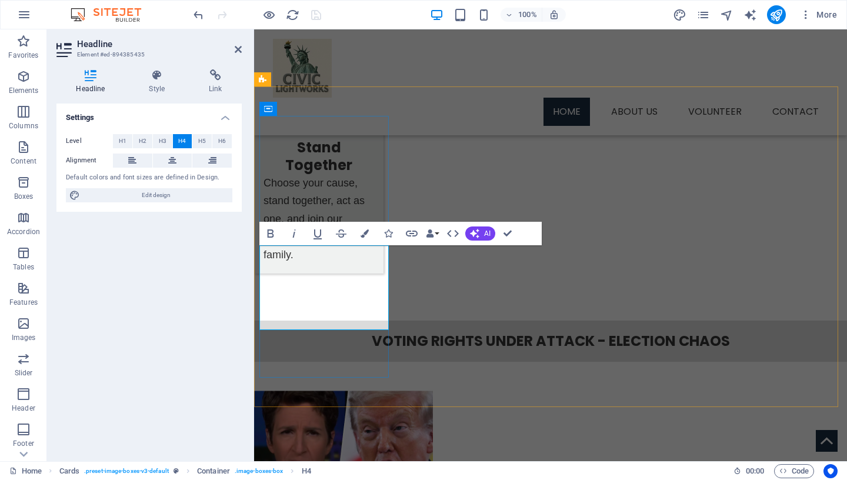
drag, startPoint x: 352, startPoint y: 312, endPoint x: 341, endPoint y: 263, distance: 50.7
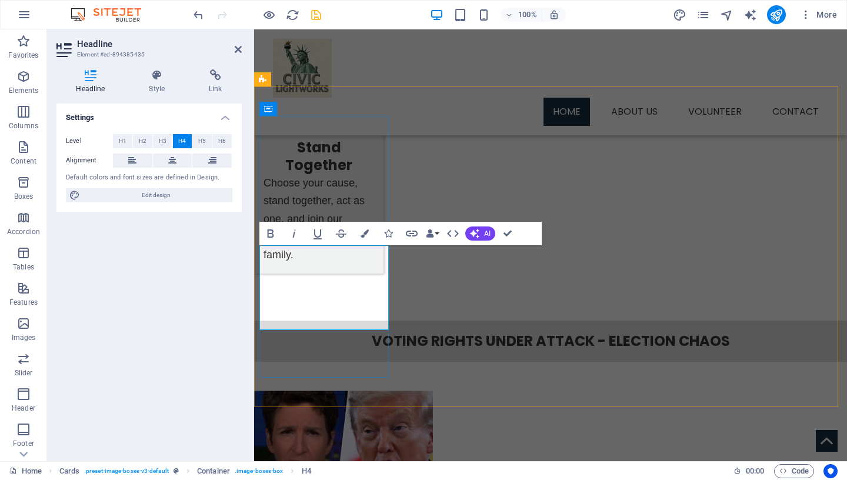
drag, startPoint x: 319, startPoint y: 312, endPoint x: 364, endPoint y: 327, distance: 46.5
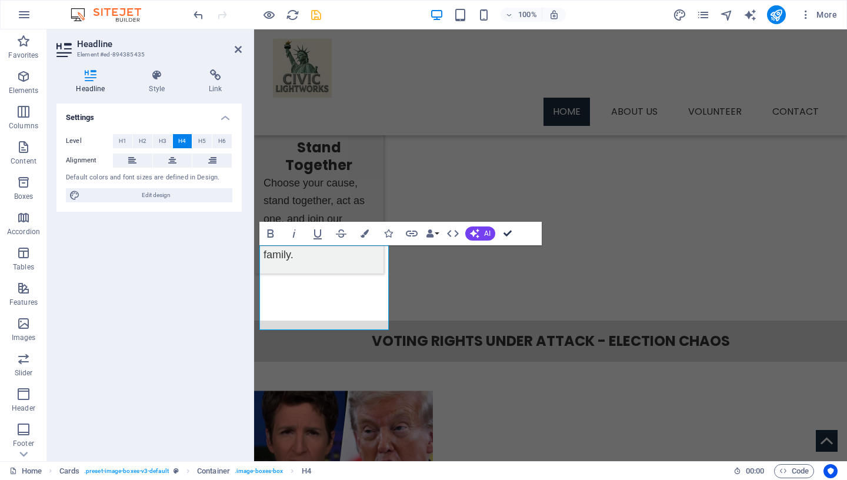
drag, startPoint x: 509, startPoint y: 236, endPoint x: 461, endPoint y: 206, distance: 56.8
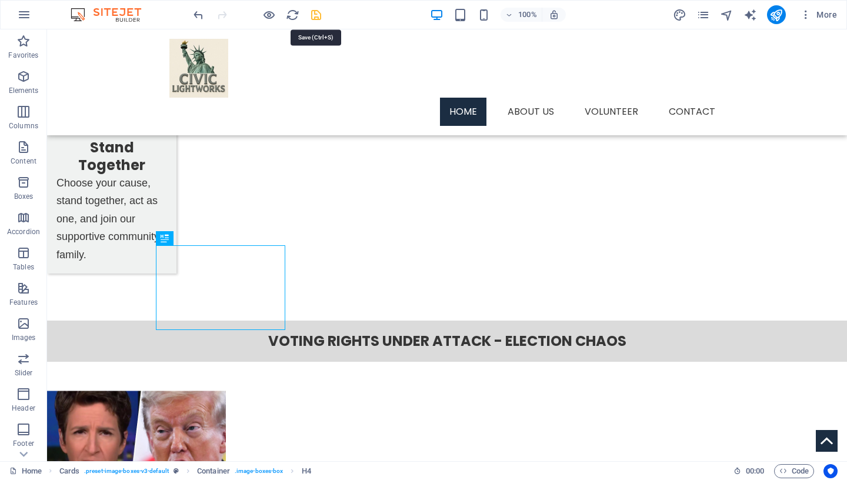
click at [315, 17] on icon "save" at bounding box center [316, 15] width 14 height 14
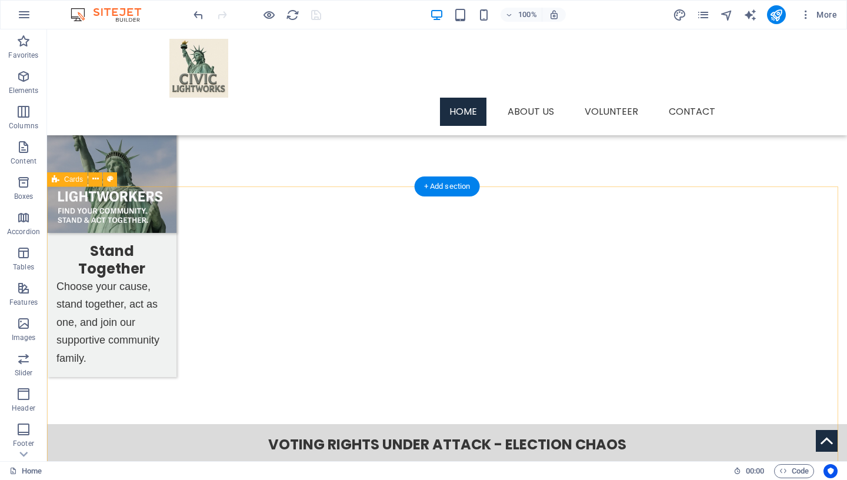
scroll to position [1334, 0]
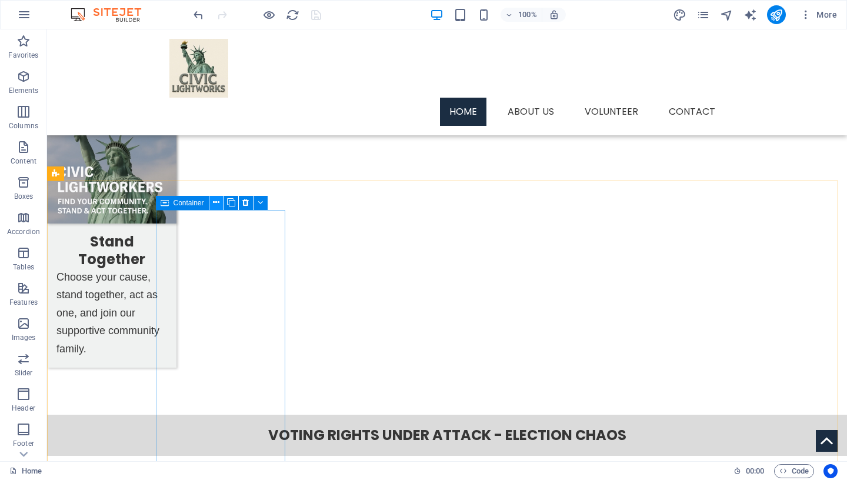
click at [217, 204] on icon at bounding box center [216, 202] width 6 height 12
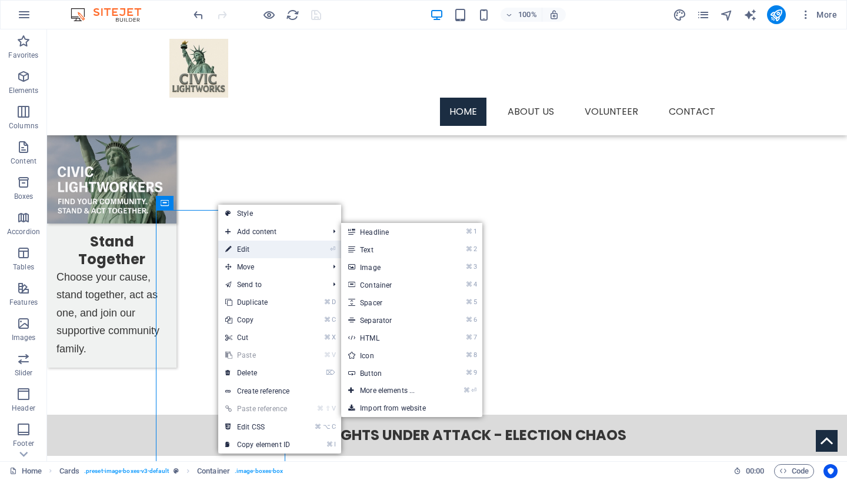
click at [240, 251] on link "⏎ Edit" at bounding box center [257, 250] width 79 height 18
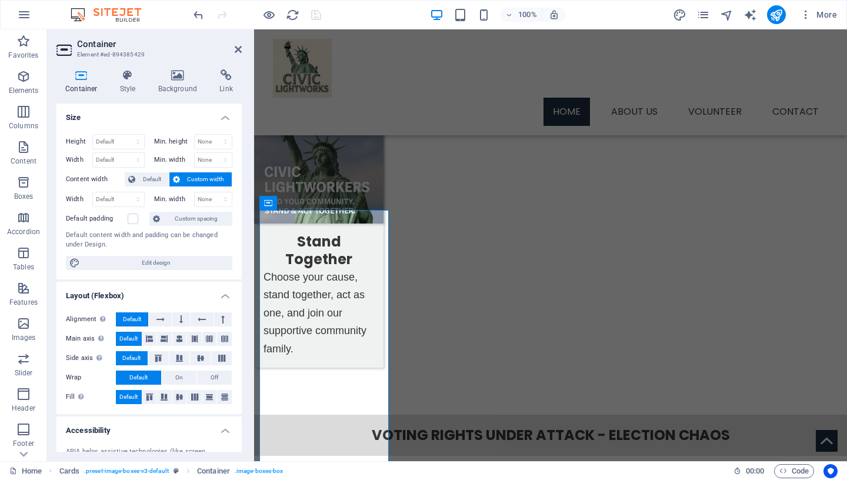
click at [84, 80] on icon at bounding box center [81, 75] width 50 height 12
click at [93, 135] on select "Default px rem % vh vw" at bounding box center [118, 142] width 51 height 14
select select "px"
click option "px" at bounding box center [0, 0] width 0 height 0
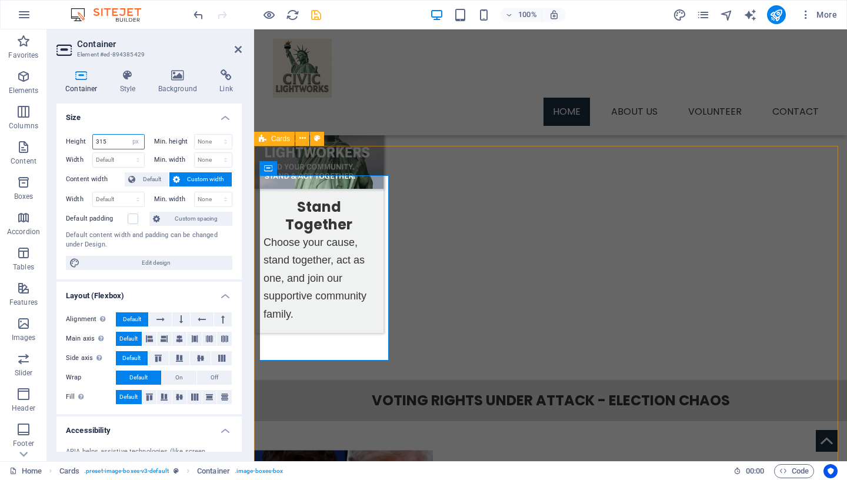
scroll to position [1372, 0]
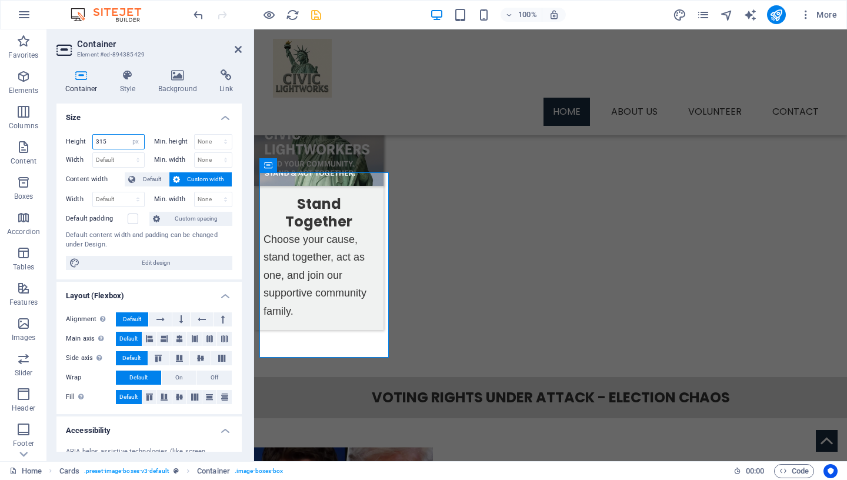
drag, startPoint x: 112, startPoint y: 142, endPoint x: 64, endPoint y: 142, distance: 47.6
click at [93, 142] on input "315" at bounding box center [118, 142] width 51 height 14
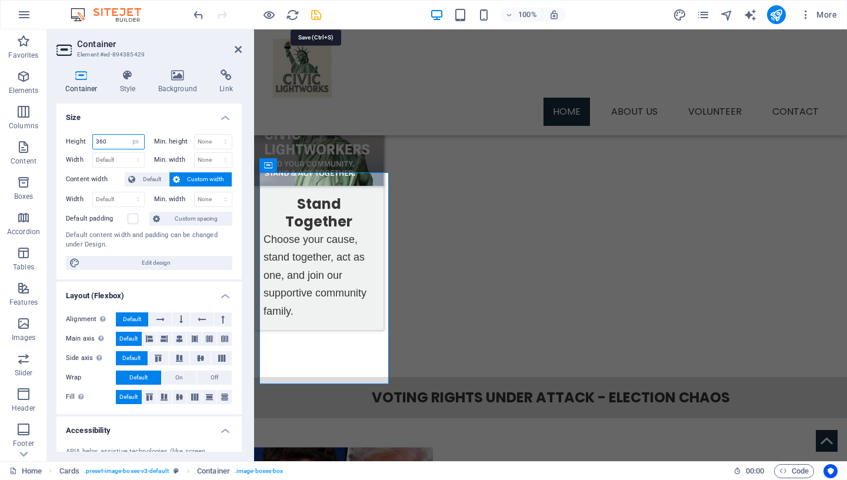
type input "360"
click at [315, 16] on icon "save" at bounding box center [316, 15] width 14 height 14
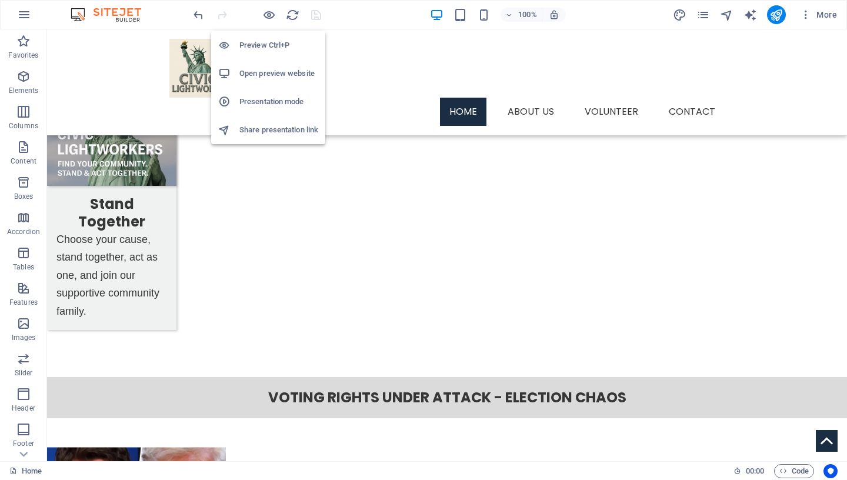
click at [271, 50] on h6 "Preview Ctrl+P" at bounding box center [278, 45] width 79 height 14
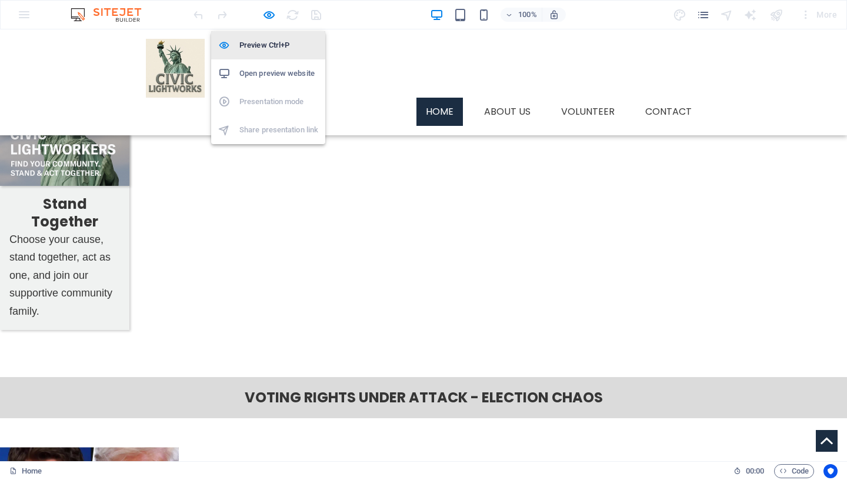
click at [273, 45] on h6 "Preview Ctrl+P" at bounding box center [278, 45] width 79 height 14
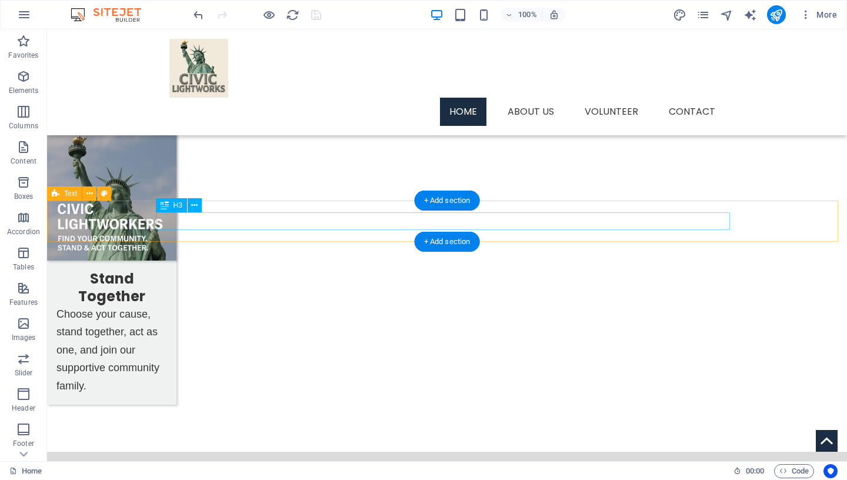
scroll to position [1315, 0]
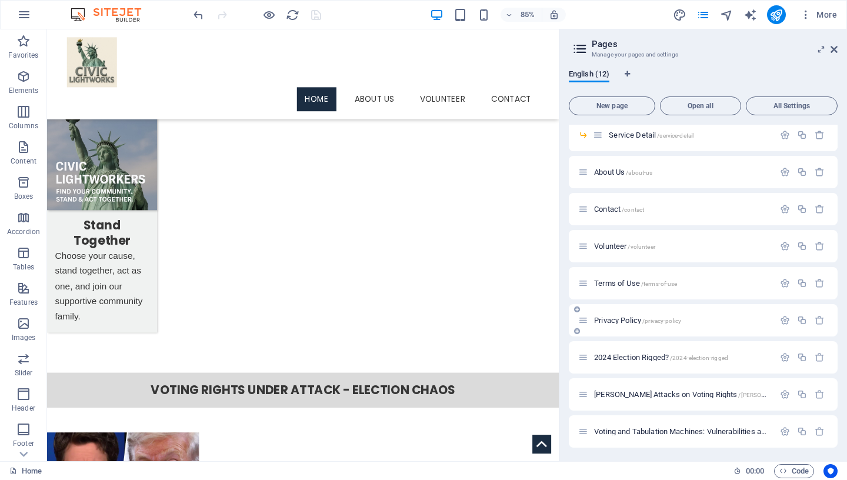
scroll to position [0, 0]
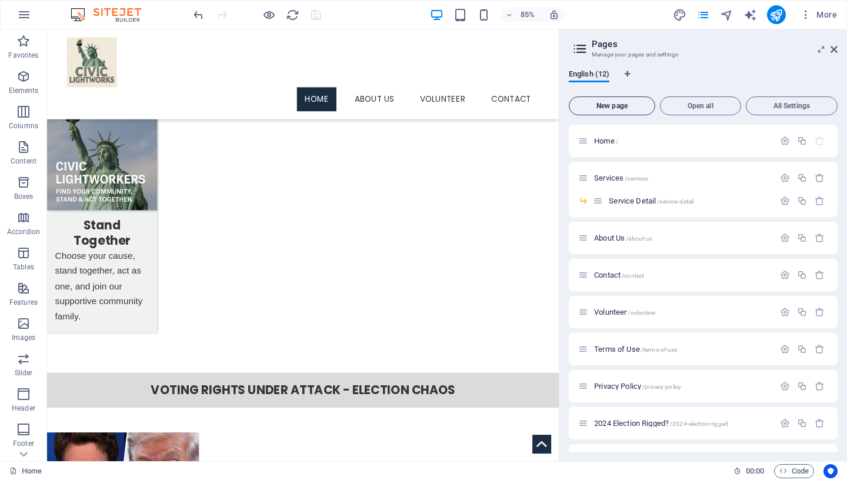
click at [614, 106] on span "New page" at bounding box center [612, 105] width 76 height 7
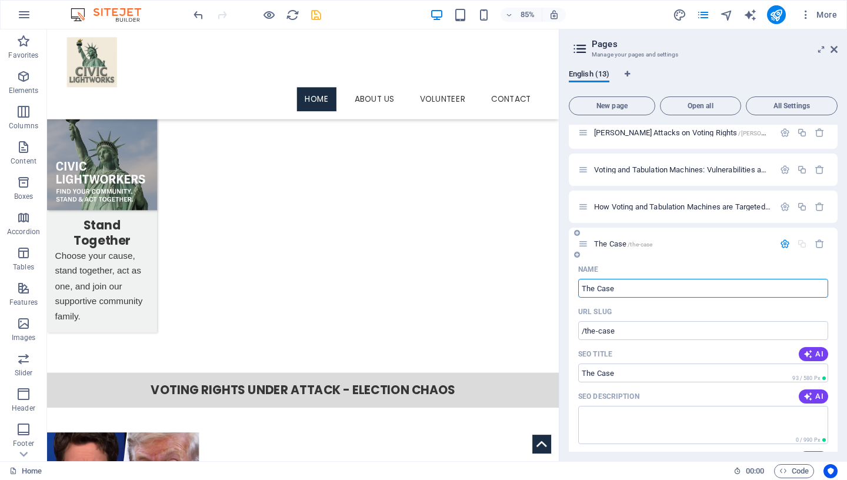
type input "The Case"
type input "/the-case"
type input "The Case for P"
type input "/the-case-for"
type input "The Case for Paper Ballots and"
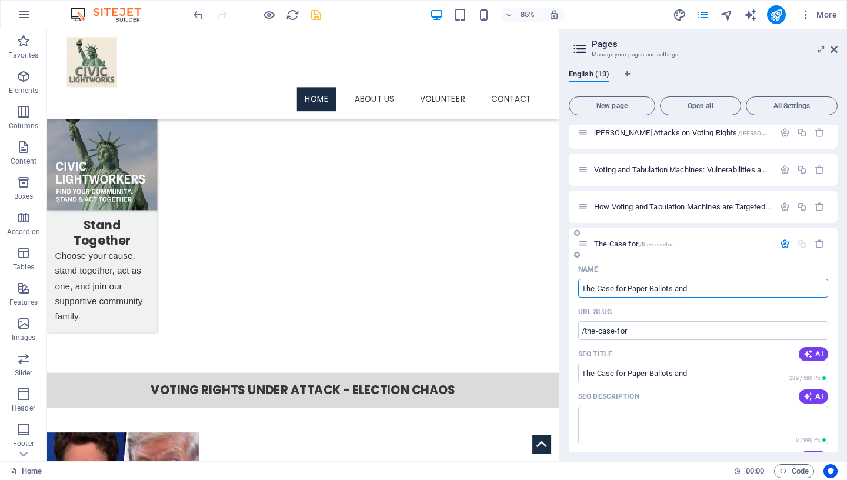
type input "/the-case-for-paper-ballots-and"
type input "The Case for Paper Ballots and Publi"
type input "/the-case-for-paper-ballots-and-publ"
type input "The Case for Paper Ballots and Public Hand Counts"
type input "/the-case-for-paper-ballots-and-public-hand-counts"
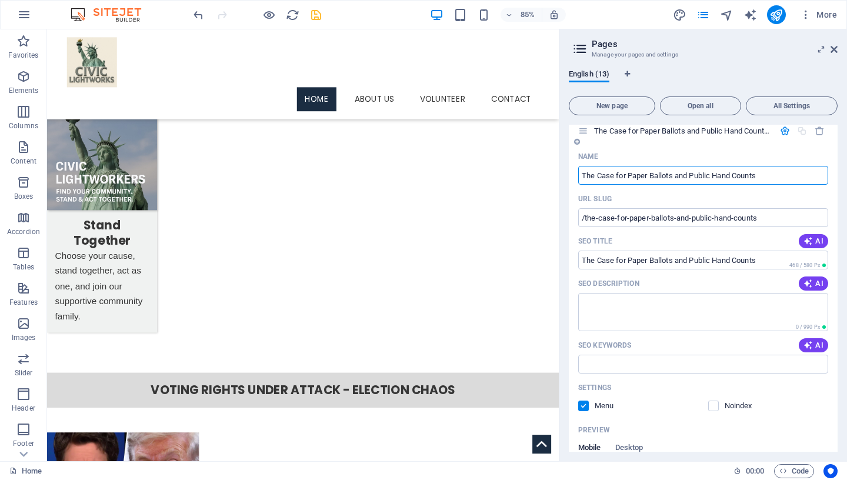
scroll to position [551, 0]
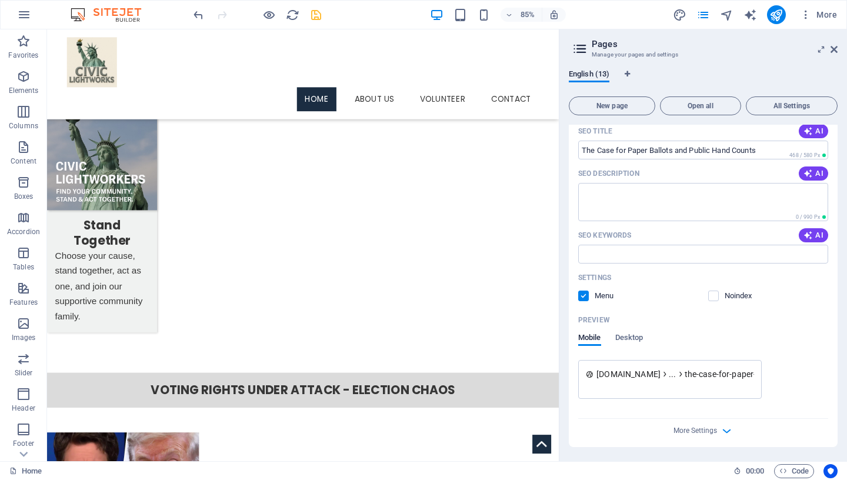
click at [584, 297] on label at bounding box center [583, 296] width 11 height 11
click at [0, 0] on input "checkbox" at bounding box center [0, 0] width 0 height 0
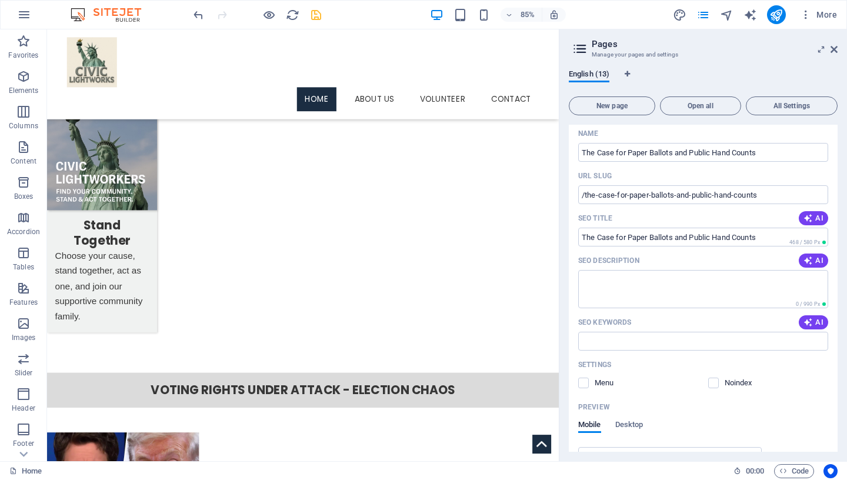
scroll to position [495, 0]
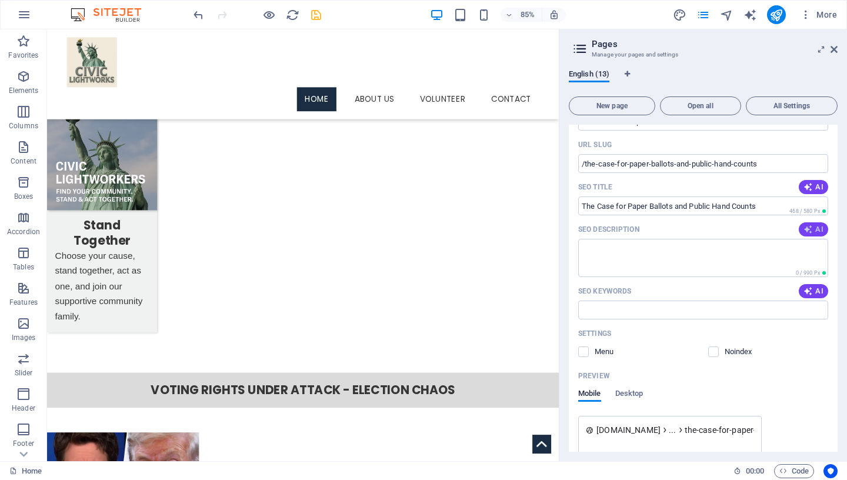
click at [808, 232] on span "AI" at bounding box center [814, 229] width 20 height 9
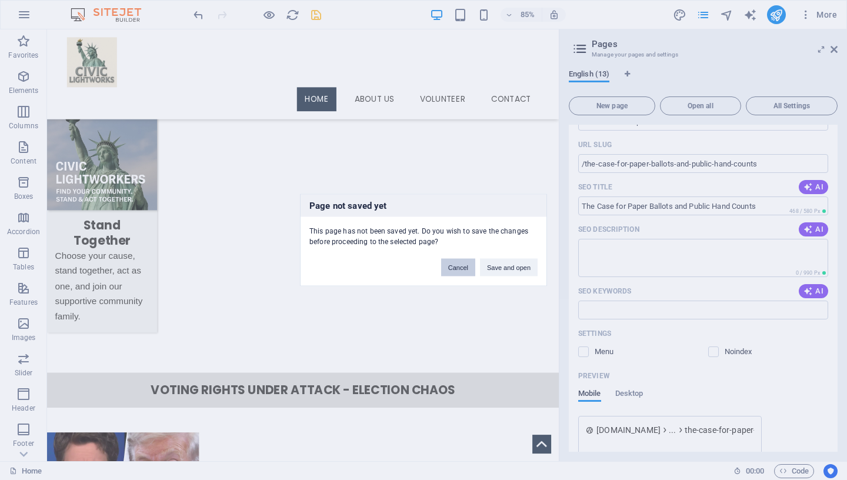
click at [462, 269] on button "Cancel" at bounding box center [458, 268] width 34 height 18
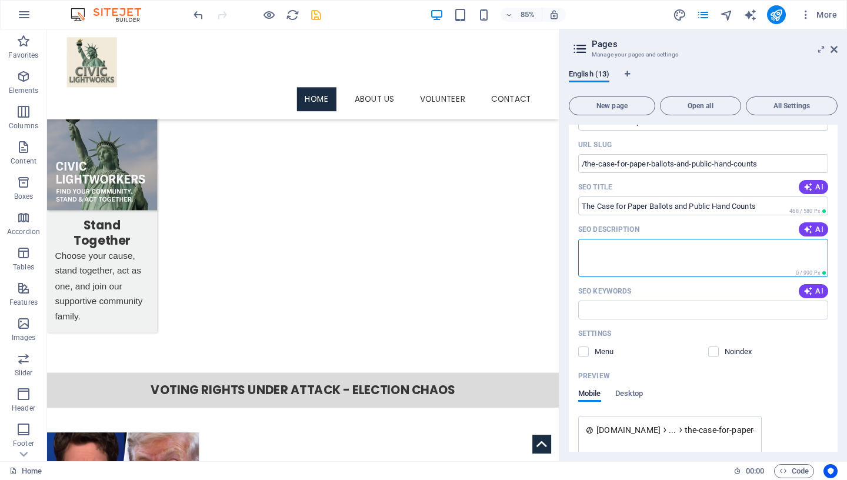
click at [662, 252] on textarea "SEO Description" at bounding box center [703, 258] width 250 height 38
click at [318, 11] on icon "save" at bounding box center [316, 15] width 14 height 14
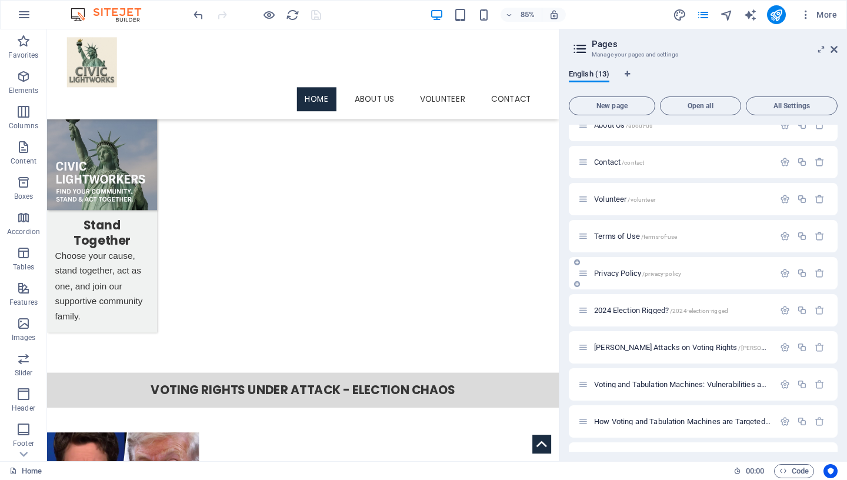
scroll to position [141, 0]
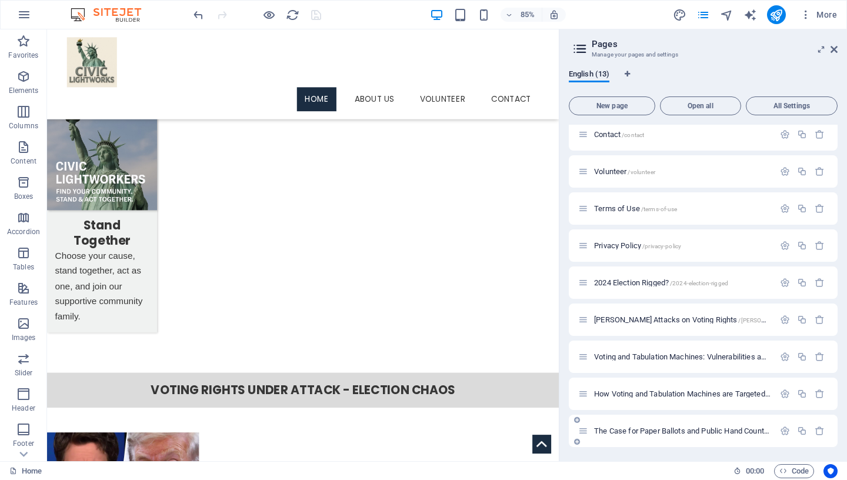
click at [635, 421] on span "The Case for Paper Ballots and Public Hand Counts /the-case-for-paper-ballots-a…" at bounding box center [750, 430] width 312 height 9
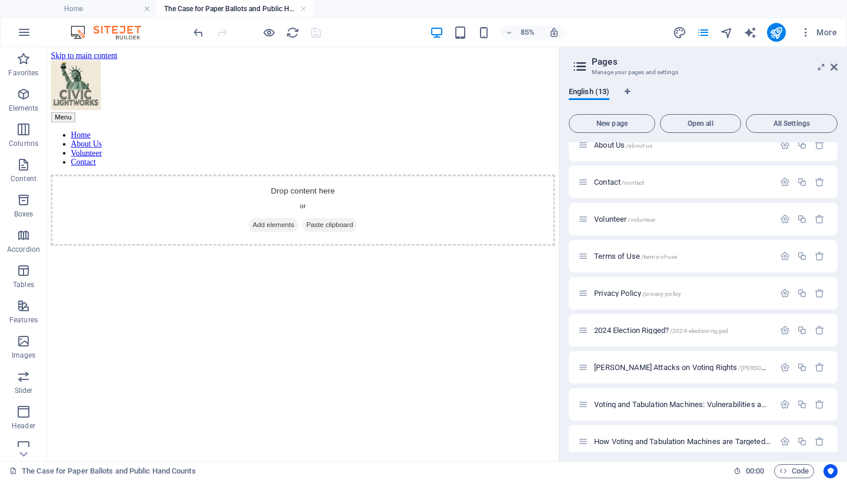
scroll to position [0, 0]
click at [831, 64] on h2 "Pages" at bounding box center [715, 61] width 246 height 11
click at [835, 64] on icon at bounding box center [834, 66] width 7 height 9
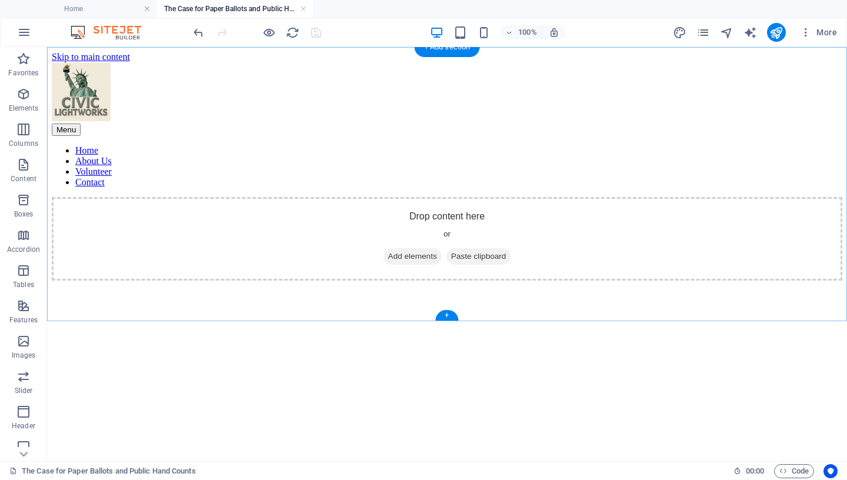
click at [448, 316] on div "+" at bounding box center [446, 315] width 23 height 11
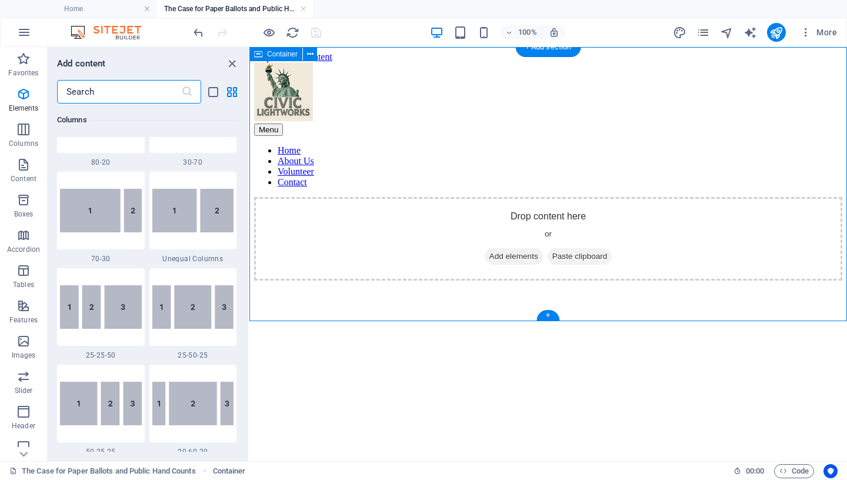
scroll to position [2058, 0]
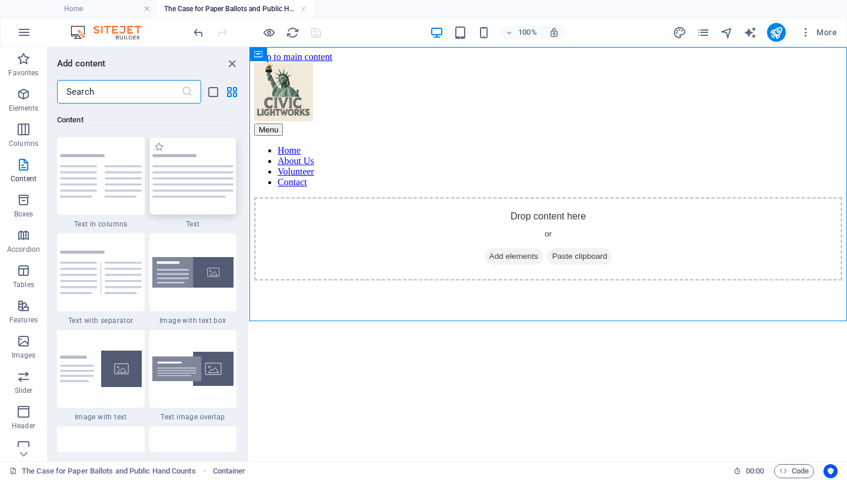
click at [177, 189] on img at bounding box center [193, 176] width 82 height 44
click at [249, 189] on div "Drag here to replace the existing content. Press “Ctrl” if you want to create a…" at bounding box center [548, 254] width 598 height 414
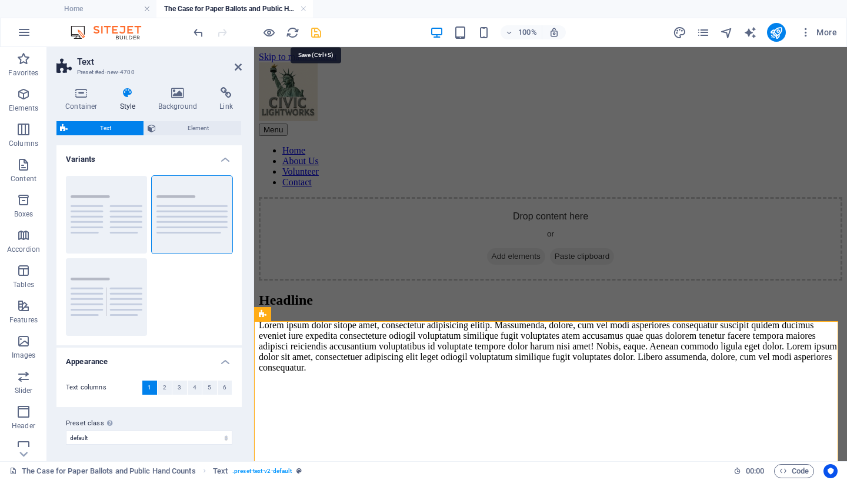
click at [314, 28] on icon "save" at bounding box center [316, 33] width 14 height 14
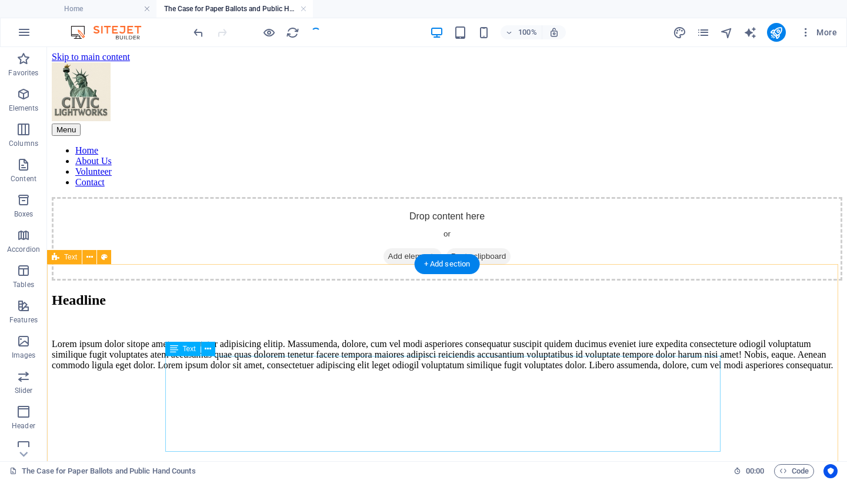
scroll to position [104, 0]
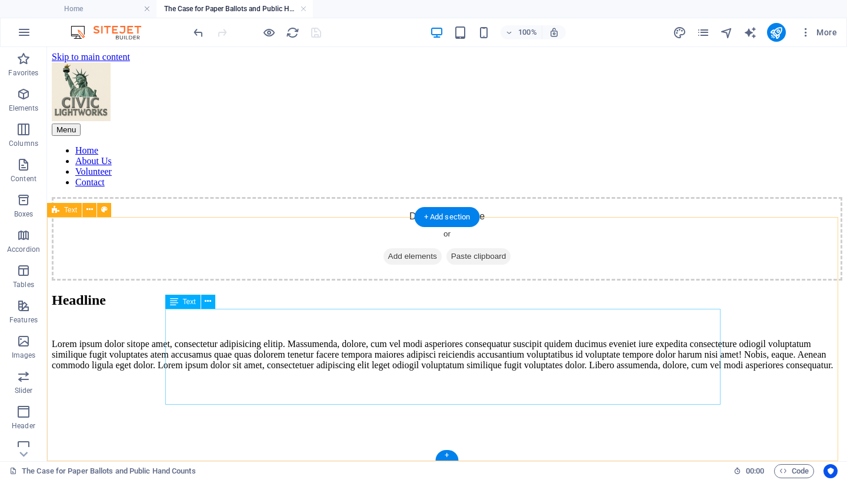
click at [211, 339] on div "Lorem ipsum dolor sitope amet, consectetur adipisicing elitip. Massumenda, dolo…" at bounding box center [447, 355] width 791 height 32
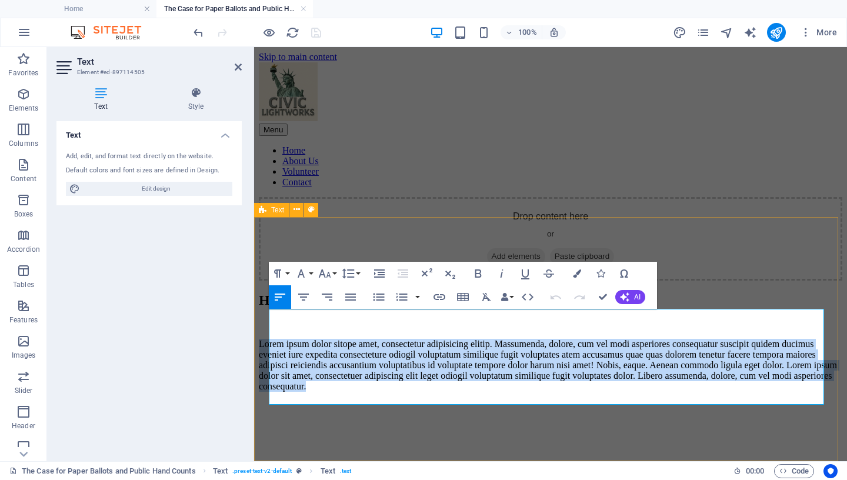
drag, startPoint x: 462, startPoint y: 392, endPoint x: 266, endPoint y: 319, distance: 209.8
click at [266, 319] on div "Headline Lorem ipsum dolor sitope amet, consectetur adipisicing elitip. Massume…" at bounding box center [551, 341] width 584 height 99
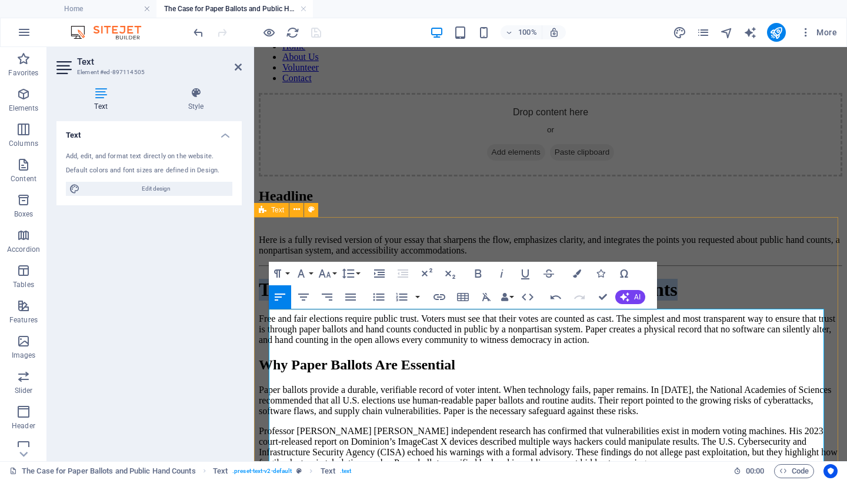
drag, startPoint x: 362, startPoint y: 391, endPoint x: 273, endPoint y: 365, distance: 92.4
click at [273, 301] on h1 "The Case for Paper Ballots and Public Hand Counts" at bounding box center [551, 290] width 584 height 22
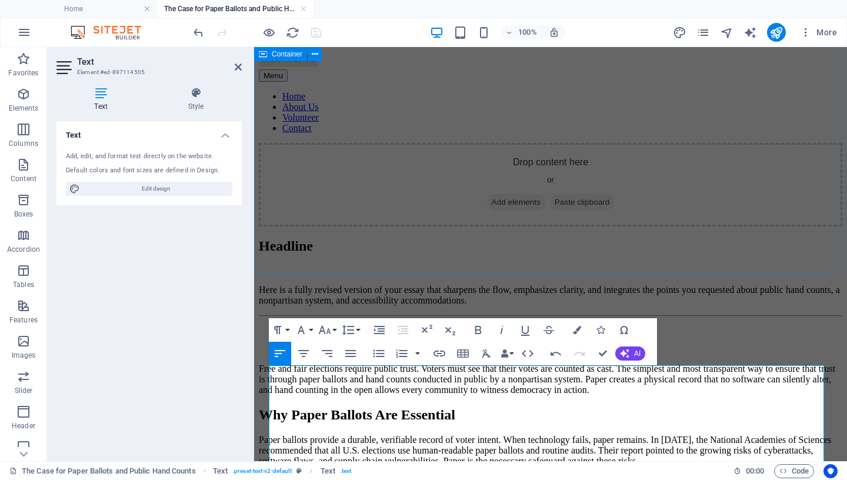
scroll to position [48, 0]
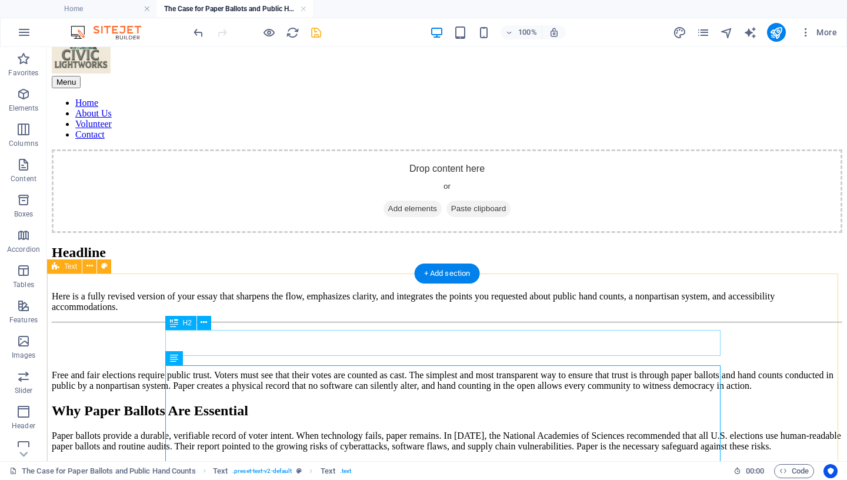
click at [348, 261] on div "Headline" at bounding box center [447, 253] width 791 height 16
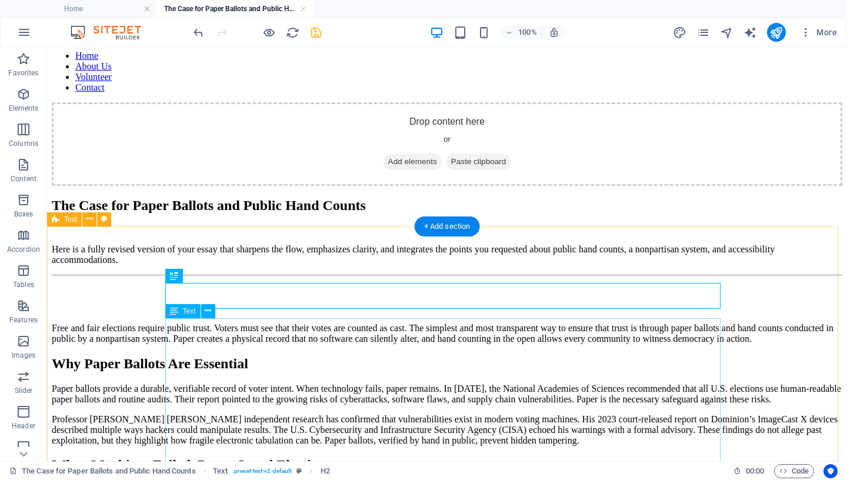
scroll to position [104, 0]
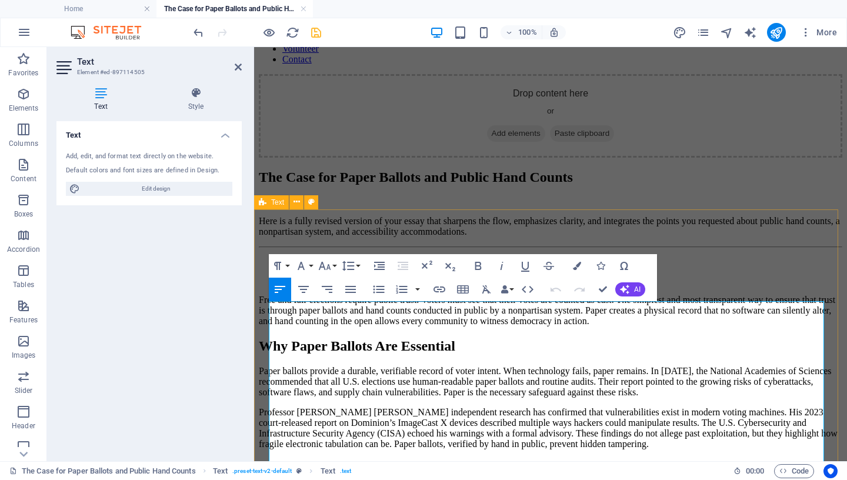
scroll to position [131, 0]
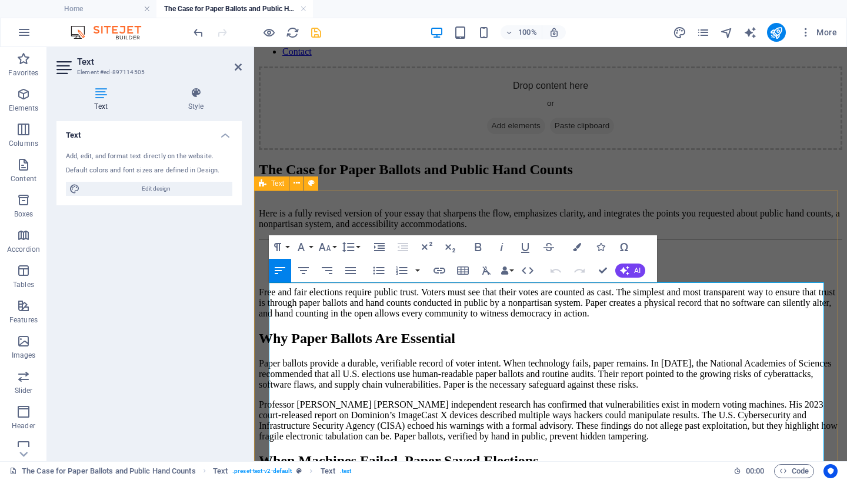
click at [285, 274] on h1 at bounding box center [551, 263] width 584 height 22
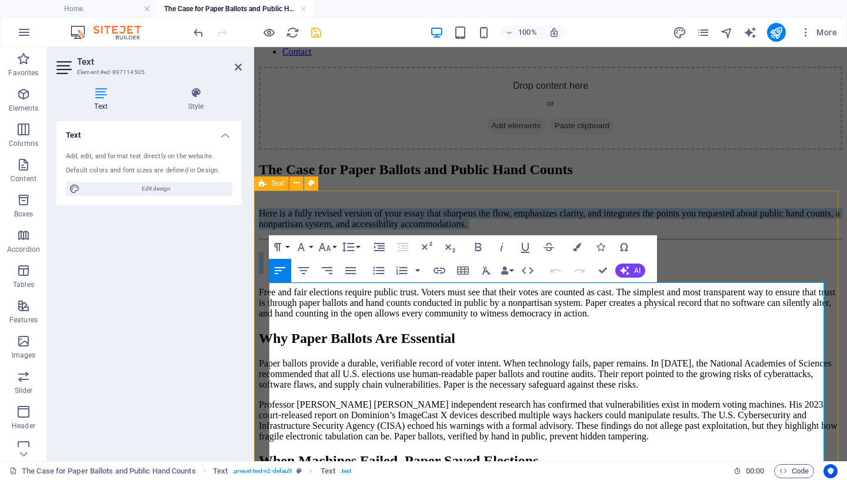
drag, startPoint x: 273, startPoint y: 341, endPoint x: 268, endPoint y: 288, distance: 53.8
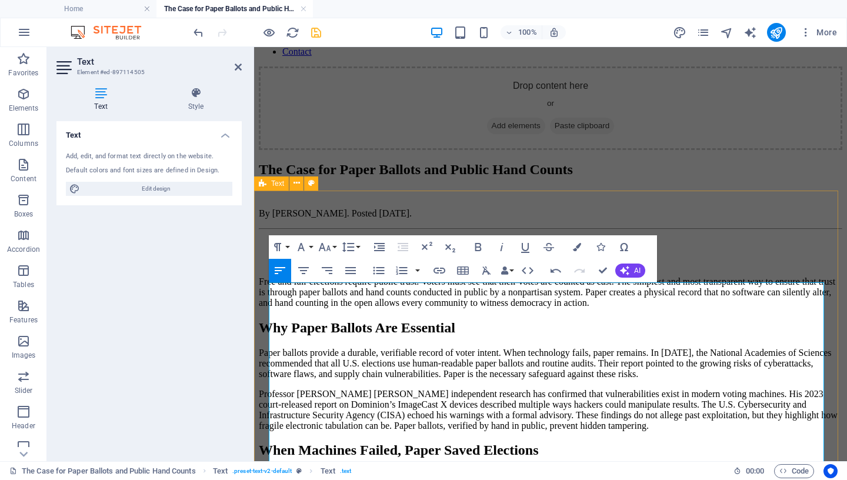
click at [291, 264] on h1 at bounding box center [551, 253] width 584 height 22
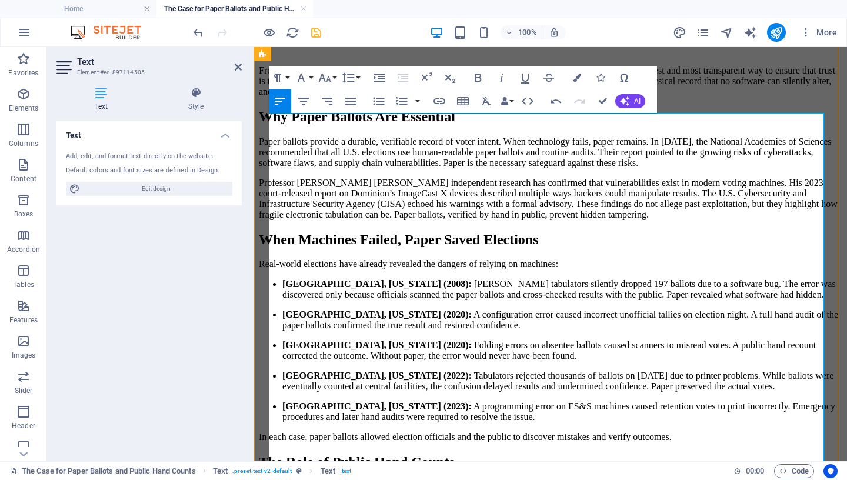
scroll to position [347, 0]
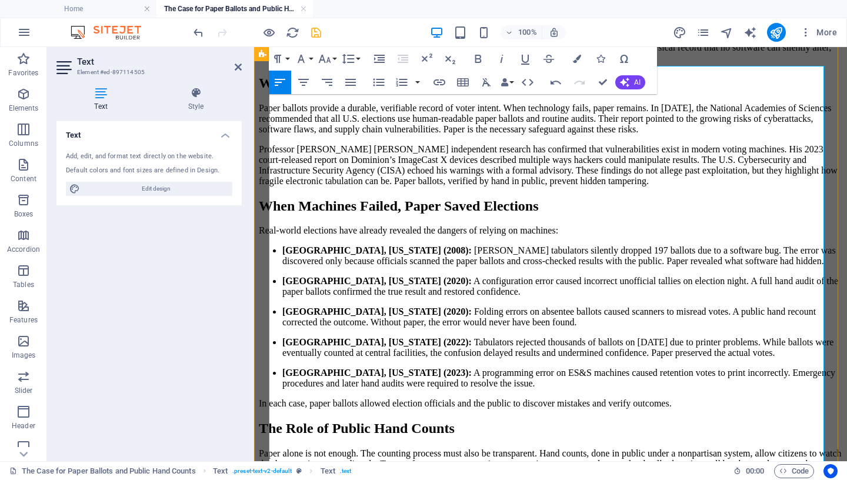
click at [586, 64] on p "Free and fair elections require public trust. Voters must see that their votes …" at bounding box center [551, 48] width 584 height 32
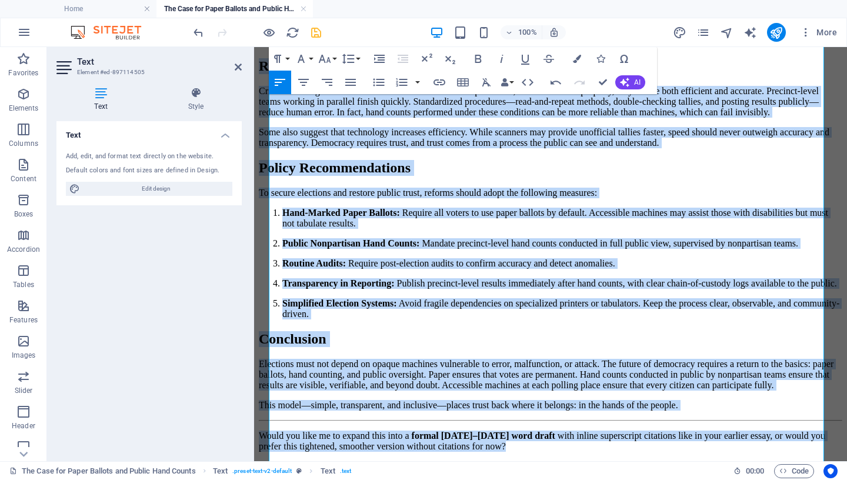
scroll to position [1395, 0]
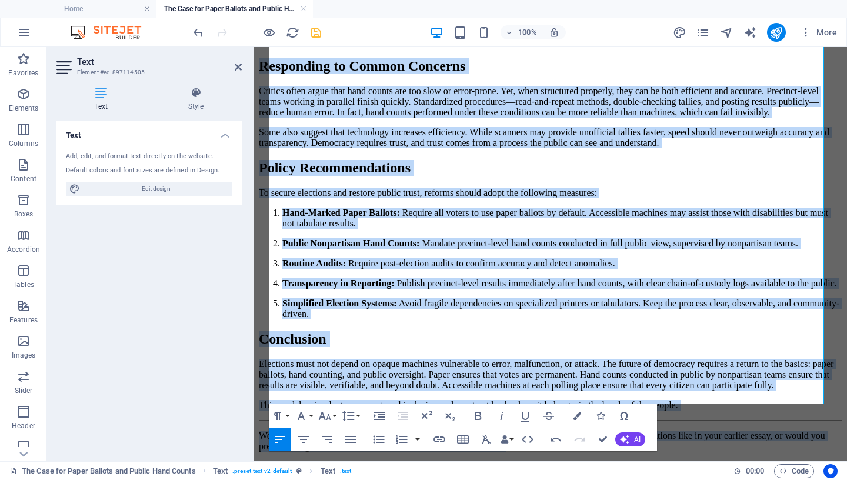
drag, startPoint x: 270, startPoint y: 151, endPoint x: 763, endPoint y: 470, distance: 587.4
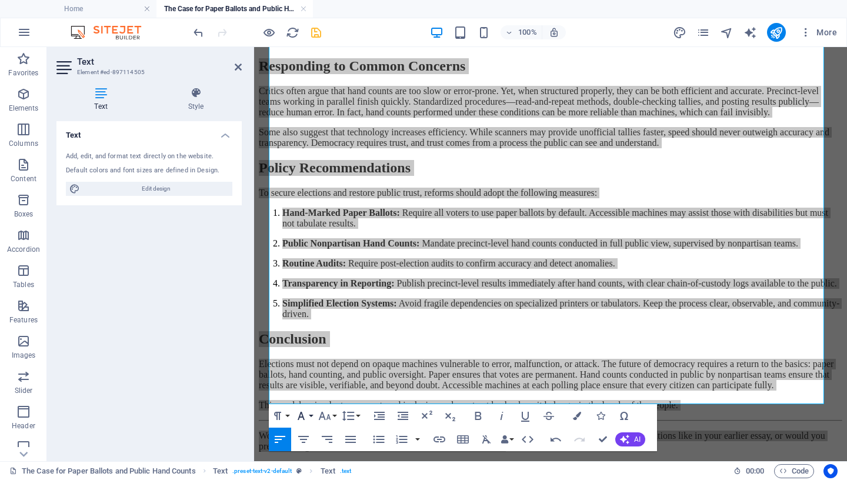
click at [302, 419] on icon "button" at bounding box center [301, 416] width 14 height 14
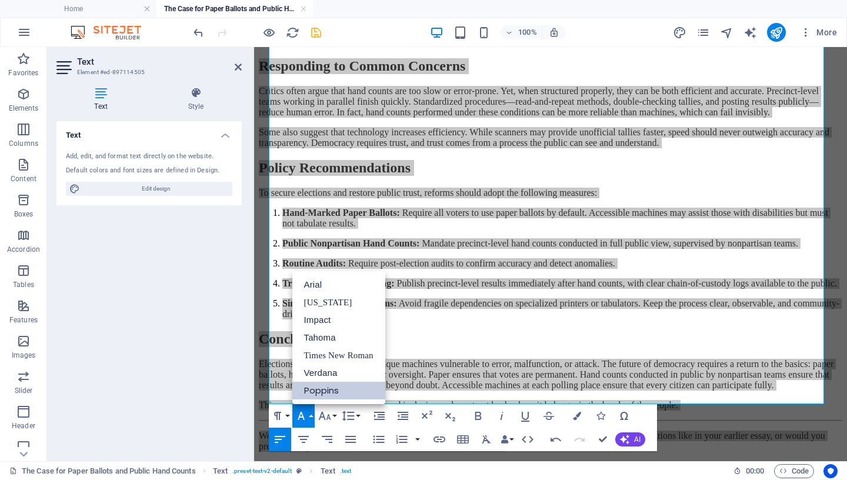
scroll to position [0, 0]
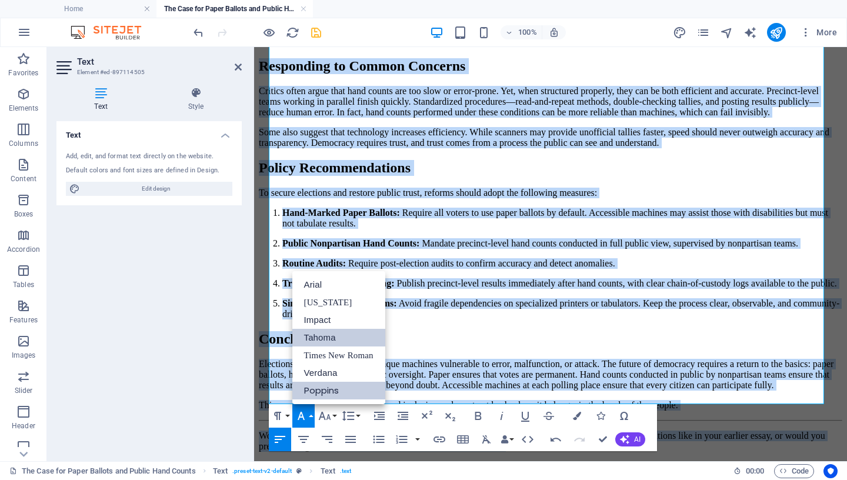
click at [326, 336] on link "Tahoma" at bounding box center [338, 338] width 93 height 18
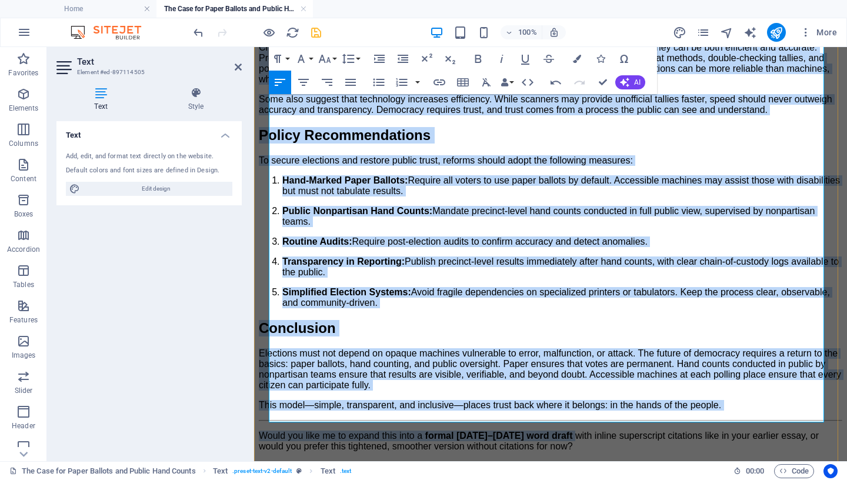
click at [544, 421] on p "Would you like me to expand this into a formal [DATE]–[DATE] word draft with in…" at bounding box center [551, 441] width 584 height 21
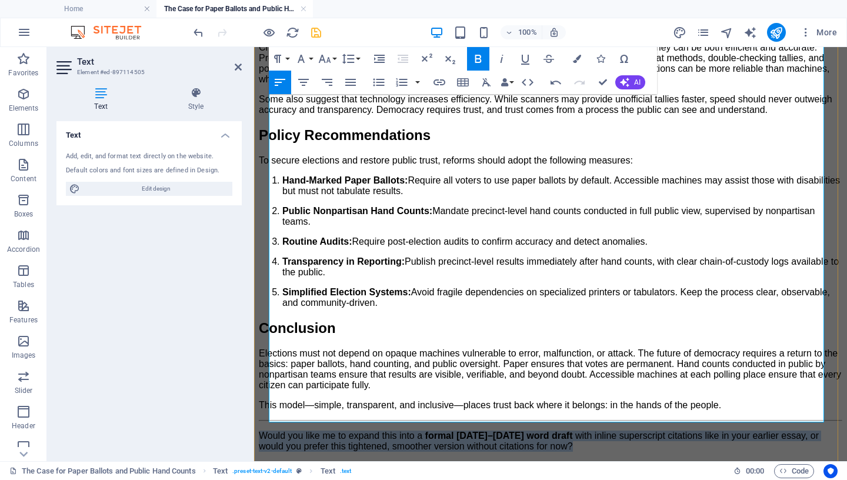
drag, startPoint x: 745, startPoint y: 379, endPoint x: 763, endPoint y: 421, distance: 45.9
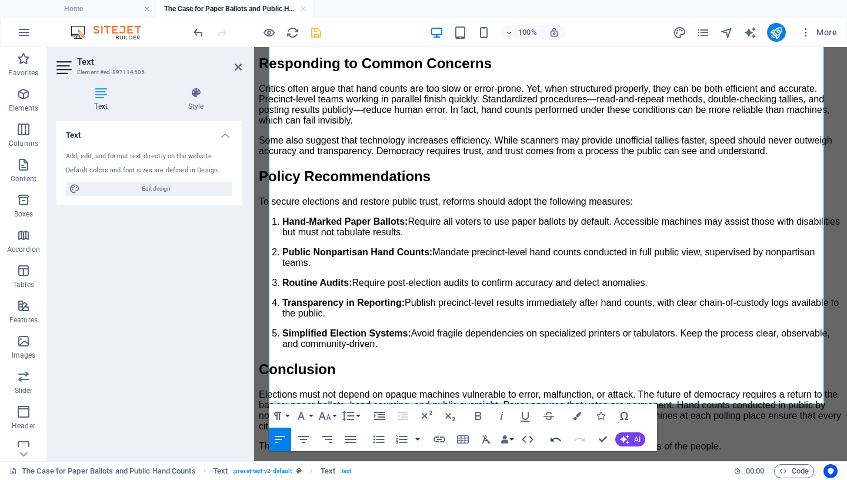
click at [556, 421] on icon "button" at bounding box center [556, 439] width 14 height 14
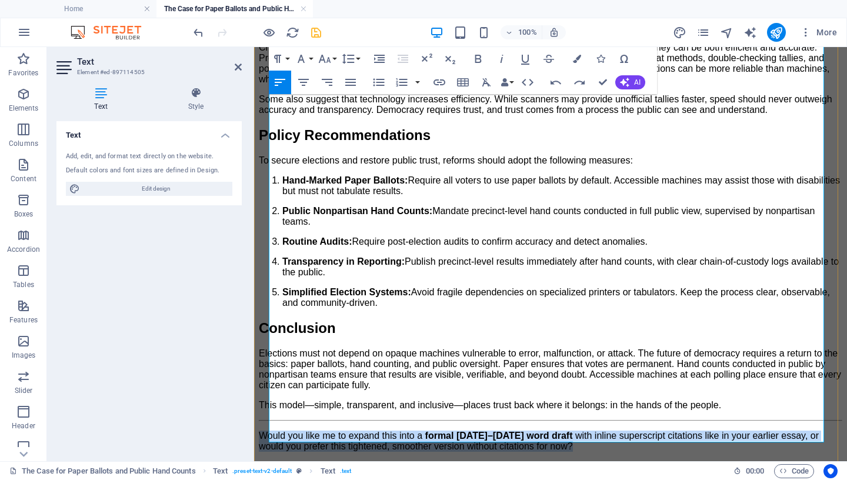
click at [637, 421] on p "Would you like me to expand this into a formal [DATE]–[DATE] word draft with in…" at bounding box center [551, 441] width 584 height 21
drag, startPoint x: 735, startPoint y: 399, endPoint x: 764, endPoint y: 439, distance: 48.5
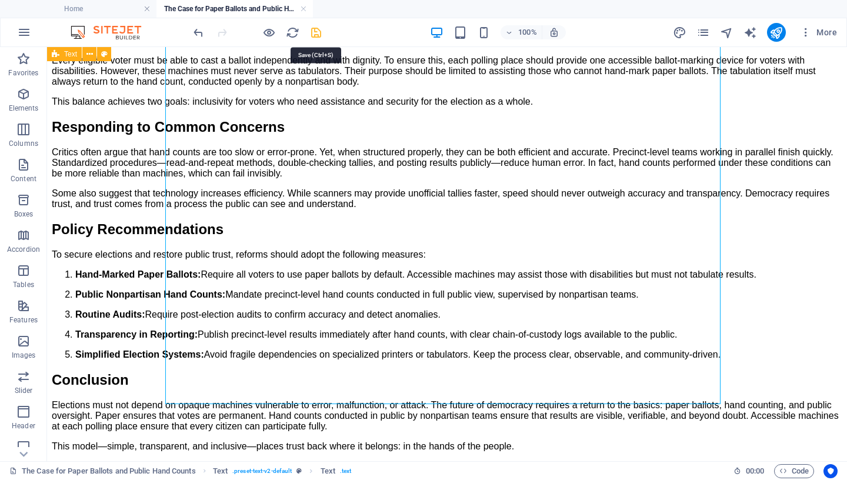
click at [317, 31] on icon "save" at bounding box center [316, 33] width 14 height 14
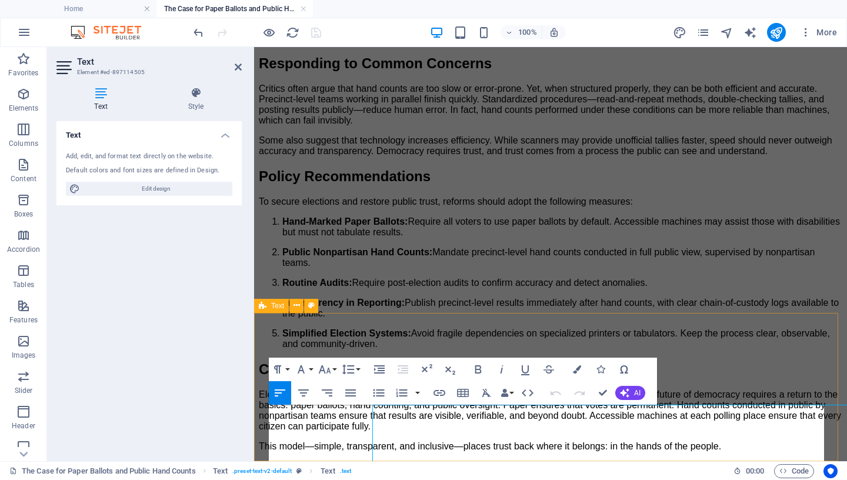
scroll to position [8, 0]
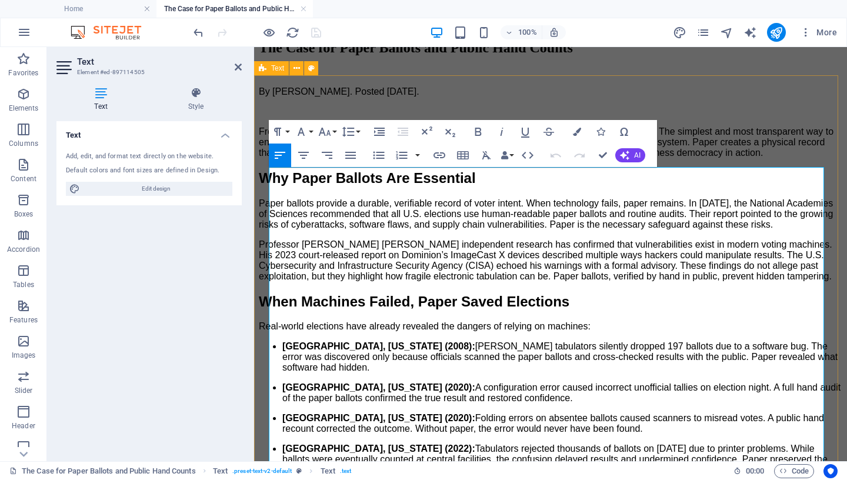
scroll to position [281, 0]
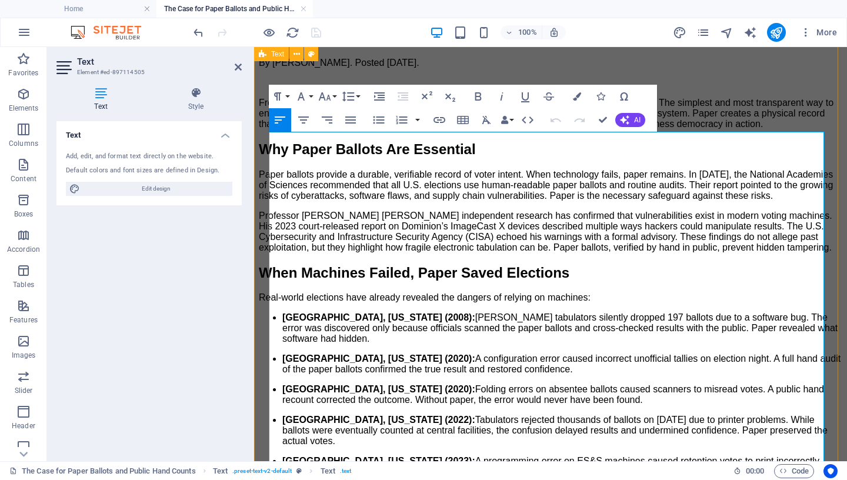
click at [315, 129] on p "Free and fair elections require public trust. Voters must see that their votes …" at bounding box center [551, 114] width 584 height 32
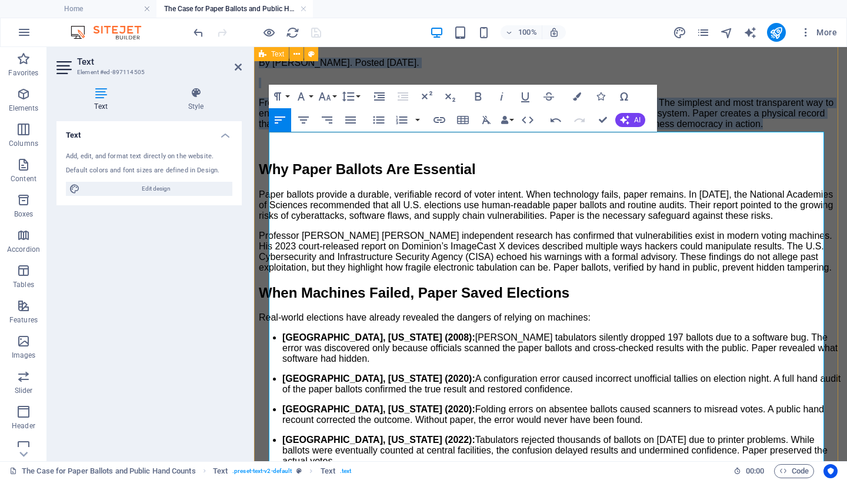
drag, startPoint x: 299, startPoint y: 224, endPoint x: 271, endPoint y: 139, distance: 90.0
click at [324, 94] on icon "button" at bounding box center [325, 96] width 14 height 14
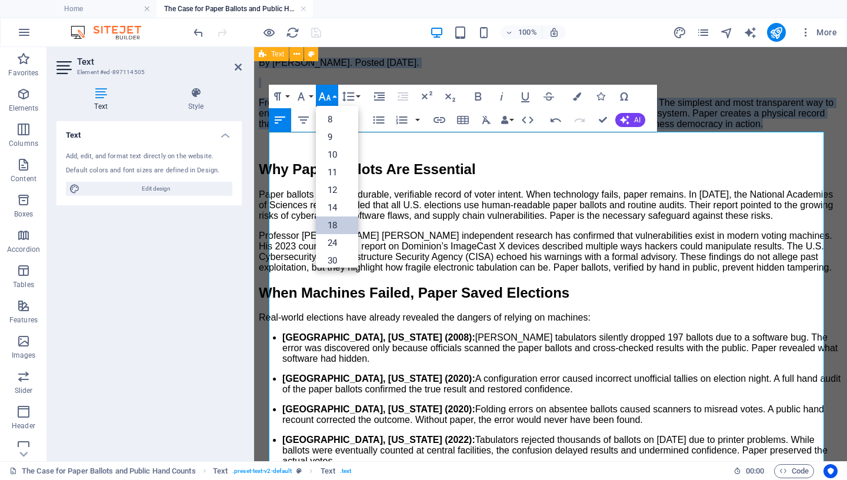
click at [338, 224] on link "18" at bounding box center [337, 225] width 42 height 18
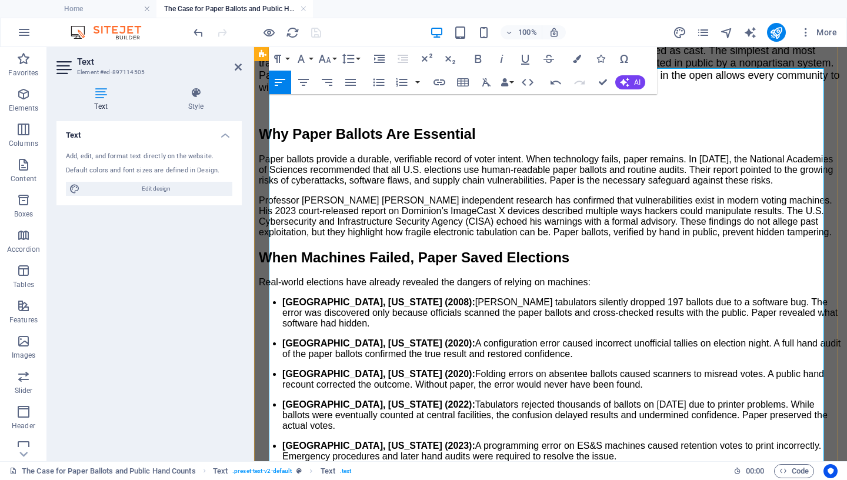
scroll to position [385, 0]
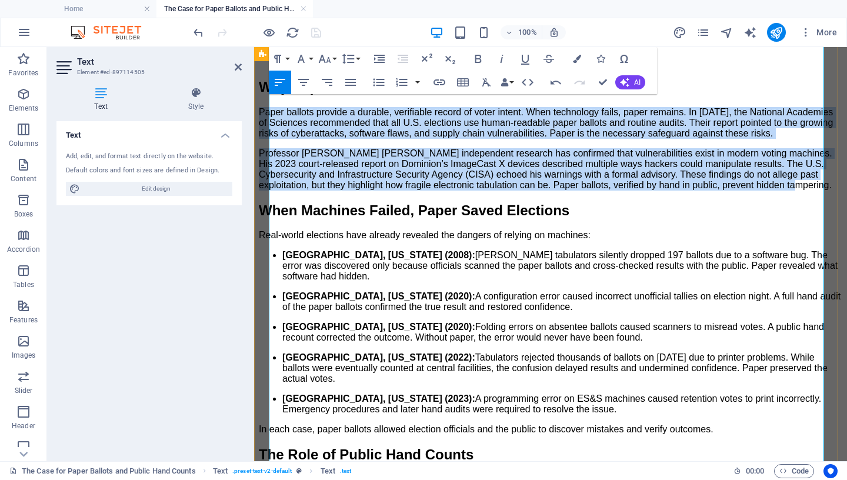
drag, startPoint x: 271, startPoint y: 191, endPoint x: 551, endPoint y: 321, distance: 308.7
click at [334, 191] on p "Professor [PERSON_NAME] [PERSON_NAME] independent research has confirmed that v…" at bounding box center [551, 169] width 584 height 42
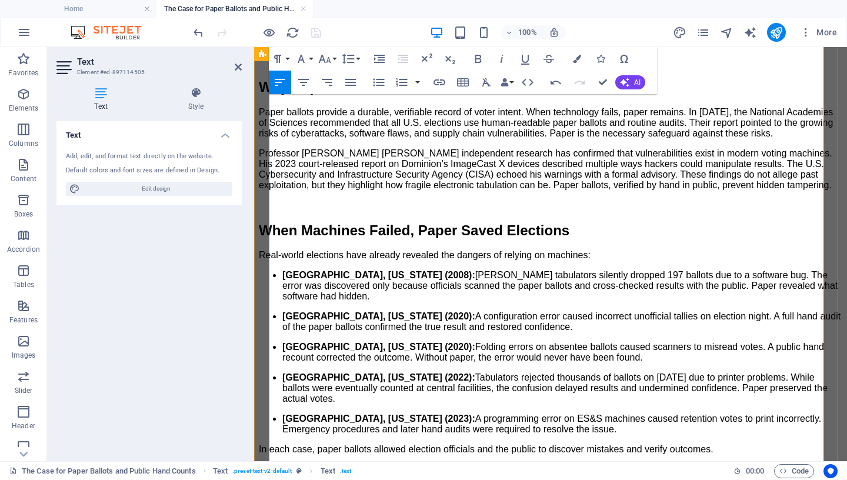
click at [371, 139] on p "Paper ballots provide a durable, verifiable record of voter intent. When techno…" at bounding box center [551, 123] width 584 height 32
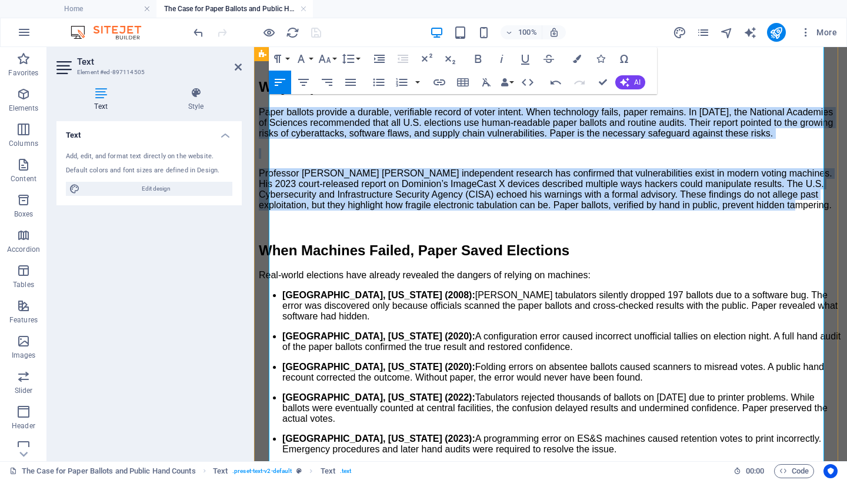
drag, startPoint x: 322, startPoint y: 343, endPoint x: 267, endPoint y: 186, distance: 166.0
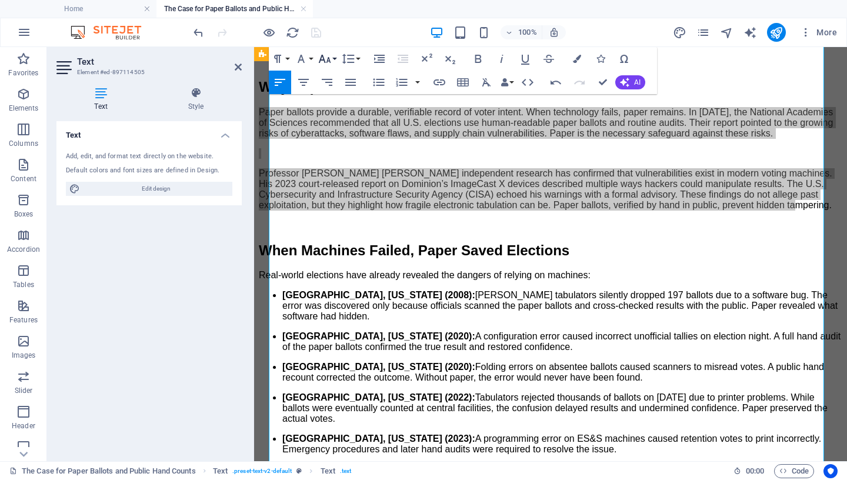
click at [324, 58] on icon "button" at bounding box center [325, 59] width 14 height 14
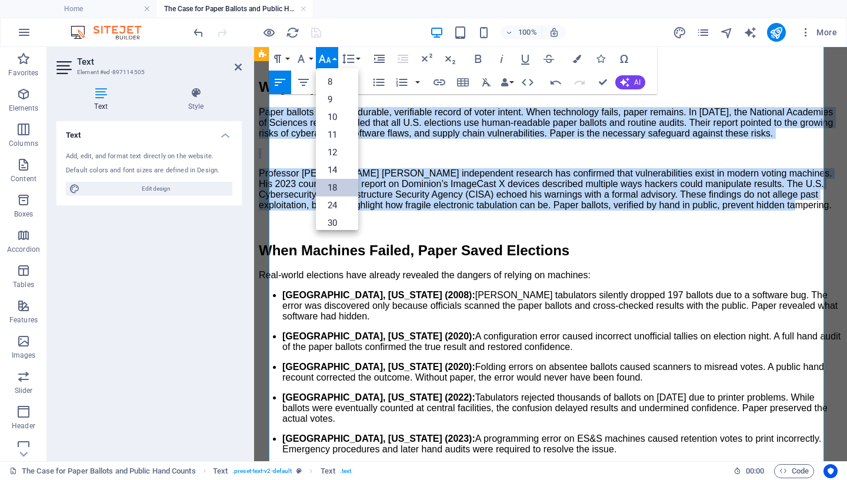
click at [339, 191] on link "18" at bounding box center [337, 188] width 42 height 18
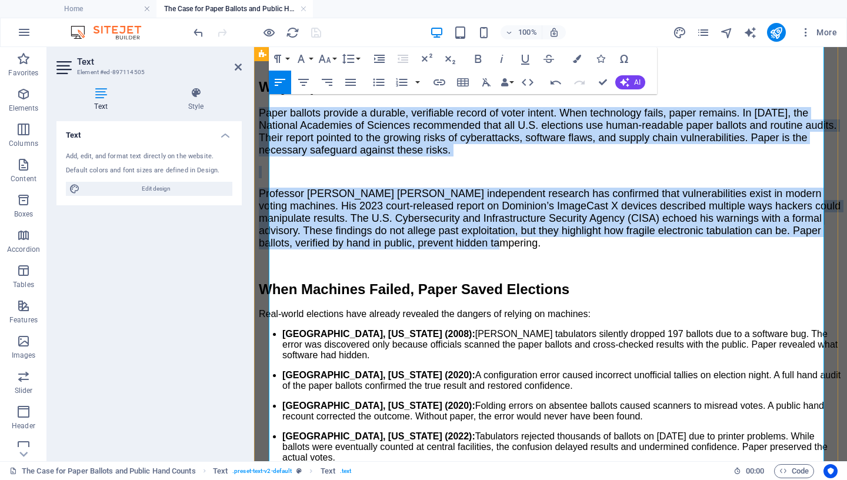
click at [421, 249] on span "Professor [PERSON_NAME] [PERSON_NAME] independent research has confirmed that v…" at bounding box center [550, 218] width 582 height 61
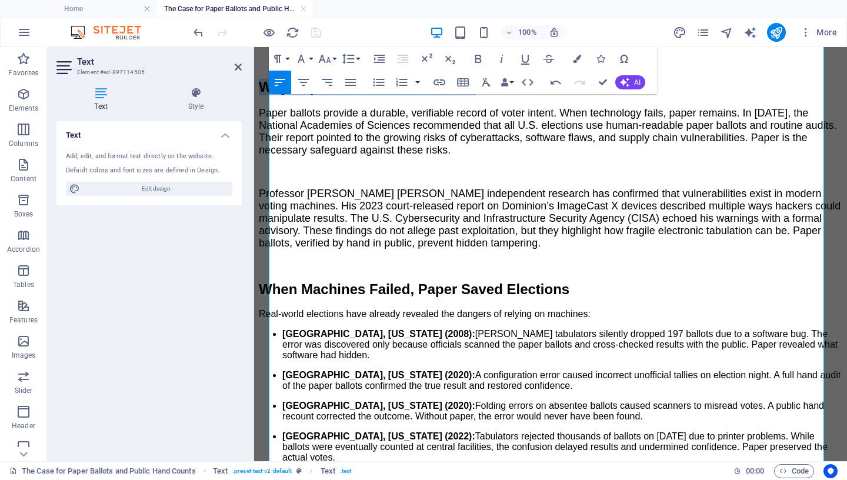
drag, startPoint x: 609, startPoint y: 167, endPoint x: 272, endPoint y: 141, distance: 337.5
click at [254, 167] on html "Skip to main content Menu Home About Us Volunteer Contact Drop content here or …" at bounding box center [550, 404] width 593 height 1484
click at [325, 61] on icon "button" at bounding box center [325, 59] width 14 height 14
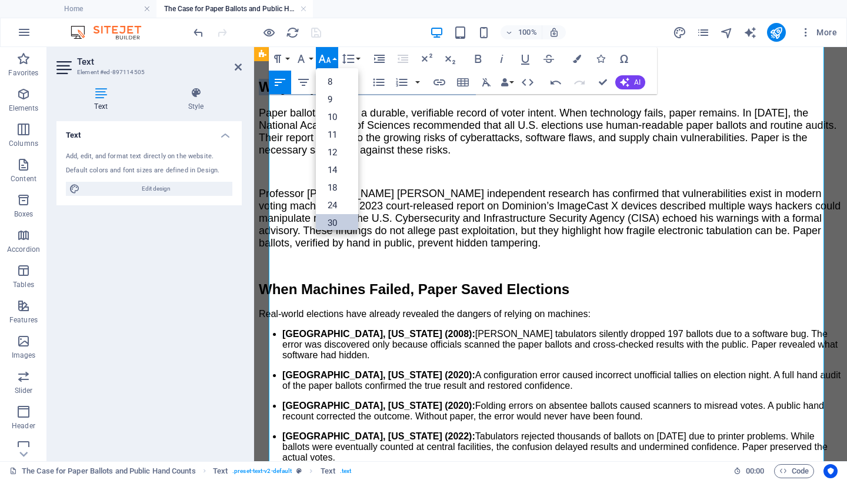
click at [337, 221] on link "30" at bounding box center [337, 223] width 42 height 18
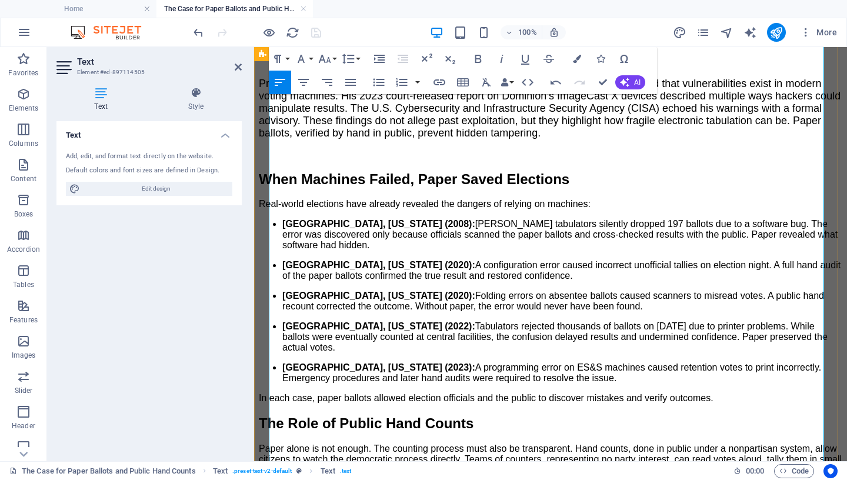
scroll to position [535, 0]
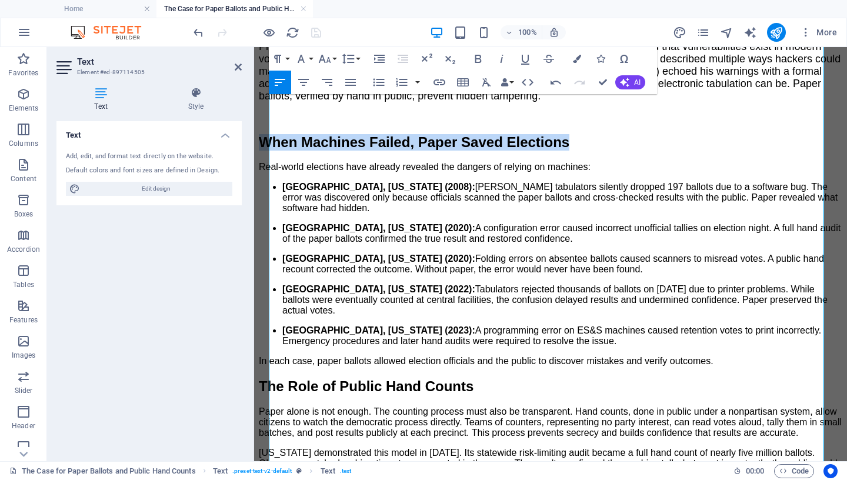
drag, startPoint x: 746, startPoint y: 241, endPoint x: 249, endPoint y: 249, distance: 497.1
click at [254, 249] on html "Skip to main content Menu Home About Us Volunteer Contact Drop content here or …" at bounding box center [550, 256] width 593 height 1488
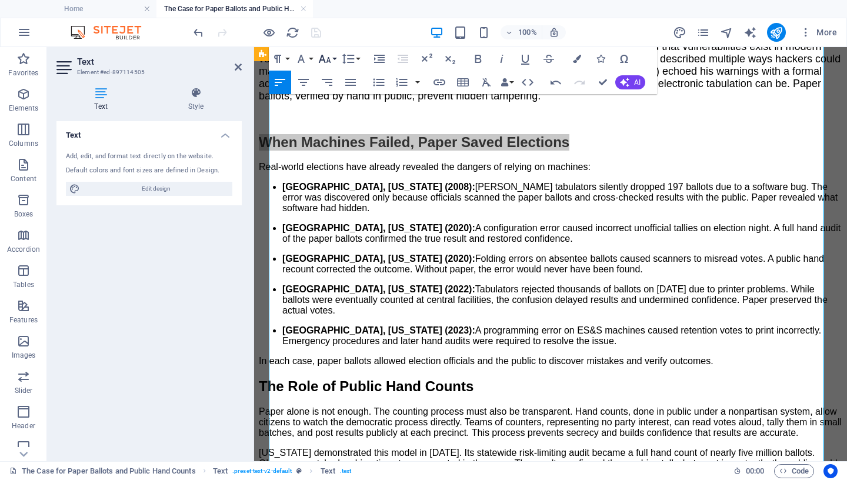
click at [326, 61] on icon "button" at bounding box center [325, 59] width 14 height 14
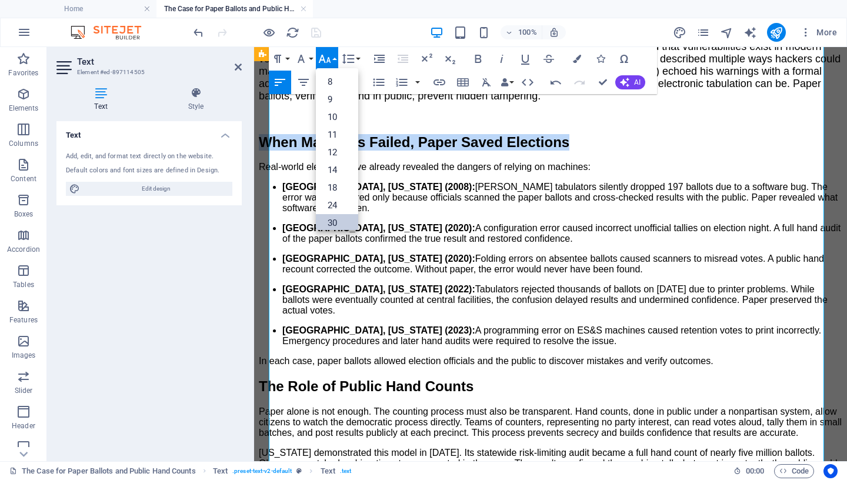
click at [332, 225] on link "30" at bounding box center [337, 223] width 42 height 18
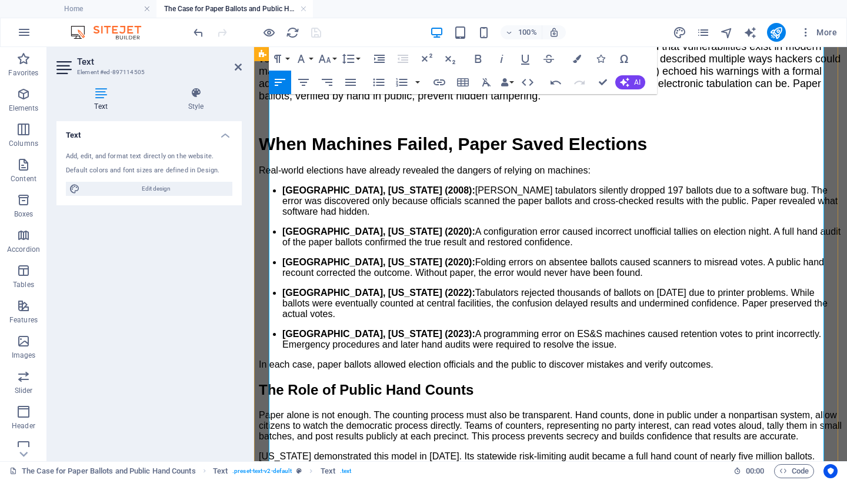
click at [612, 176] on p "Real-world elections have already revealed the dangers of relying on machines:" at bounding box center [551, 170] width 584 height 11
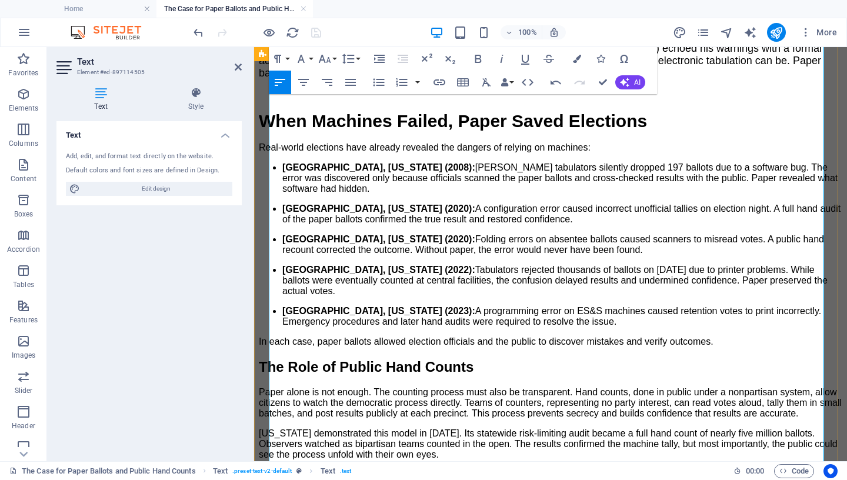
scroll to position [582, 0]
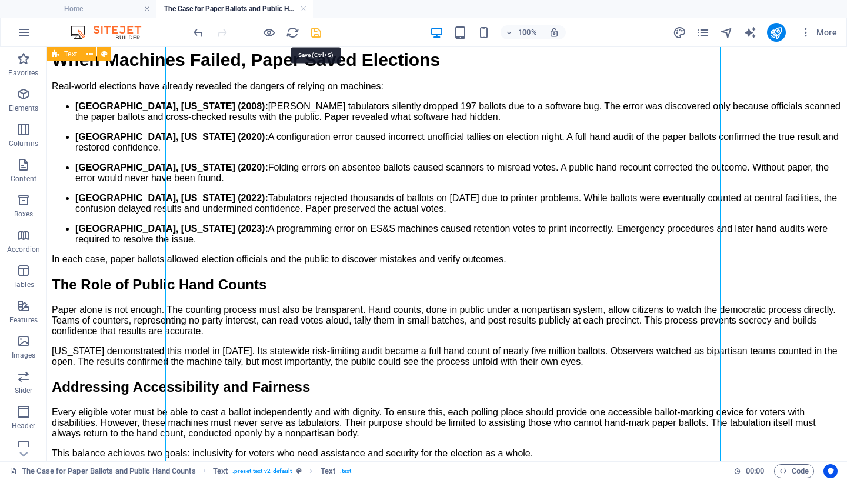
click at [316, 32] on icon "save" at bounding box center [316, 33] width 14 height 14
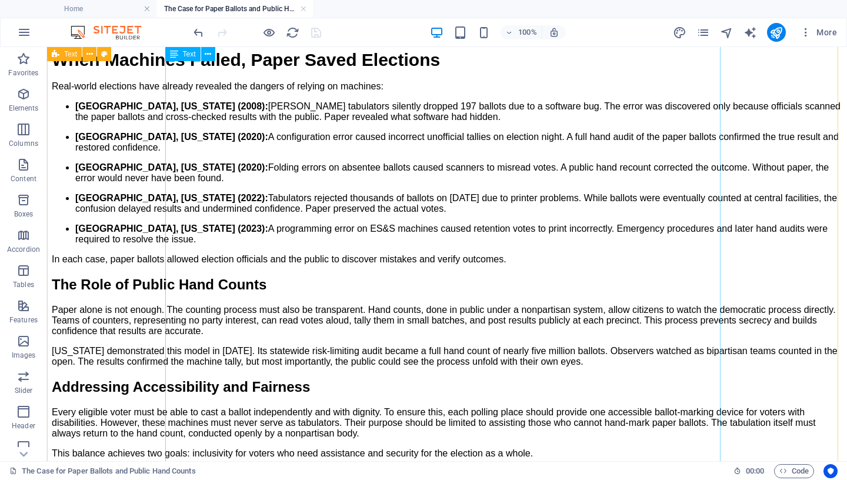
click at [175, 243] on div "By [PERSON_NAME]. Posted [DATE]. Free and fair elections require public trust. …" at bounding box center [447, 279] width 791 height 1047
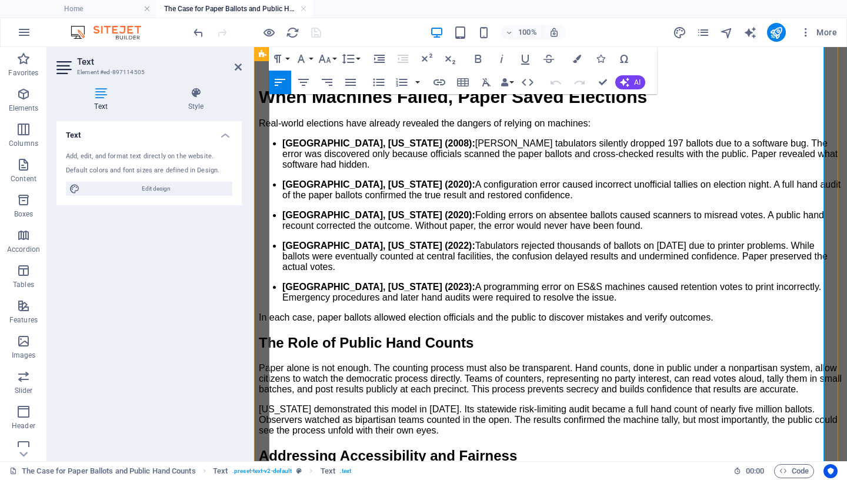
click at [282, 148] on strong "[GEOGRAPHIC_DATA], [US_STATE] (2008):" at bounding box center [378, 143] width 193 height 10
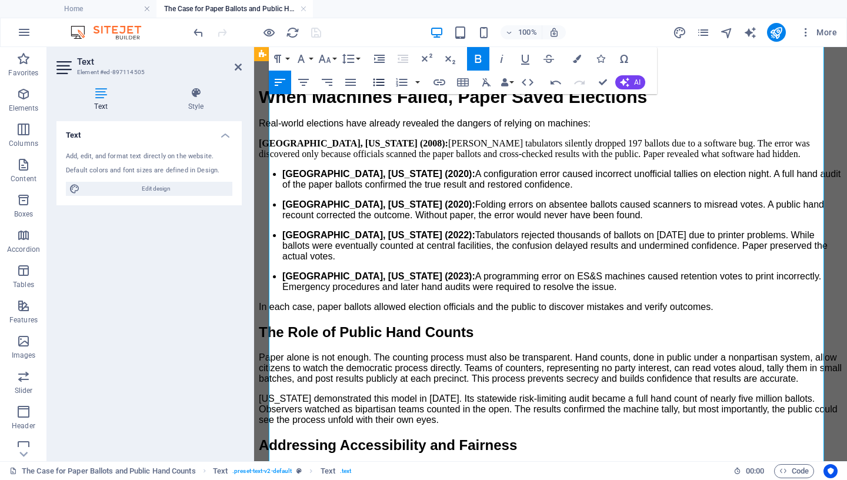
click at [381, 84] on icon "button" at bounding box center [379, 82] width 14 height 14
click at [282, 179] on strong "[GEOGRAPHIC_DATA], [US_STATE] (2020):" at bounding box center [378, 174] width 193 height 10
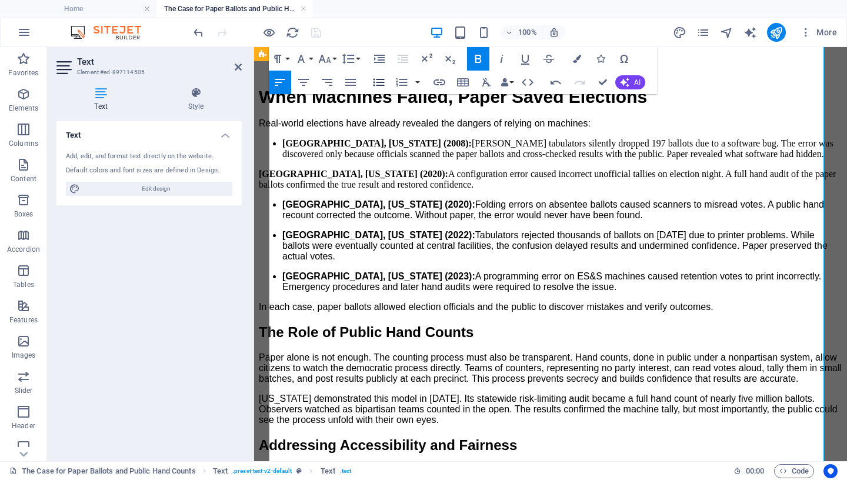
click at [381, 82] on icon "button" at bounding box center [378, 83] width 11 height 8
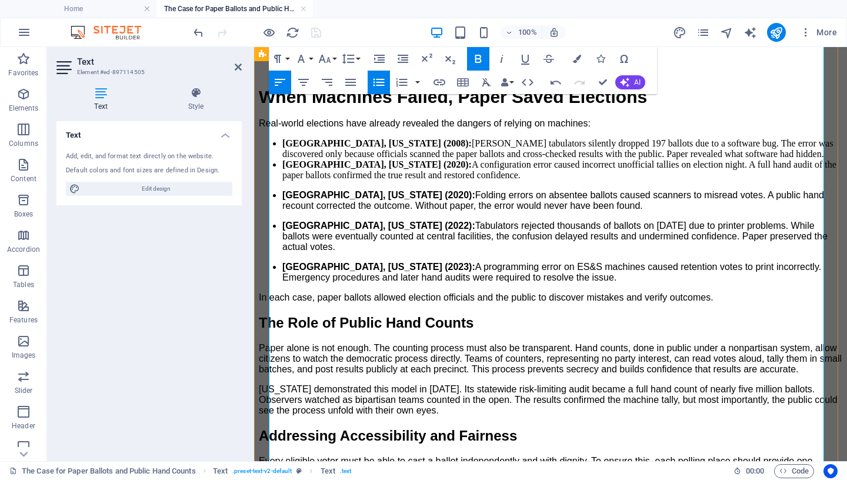
click at [282, 200] on strong "[GEOGRAPHIC_DATA], [US_STATE] (2020):" at bounding box center [378, 195] width 193 height 10
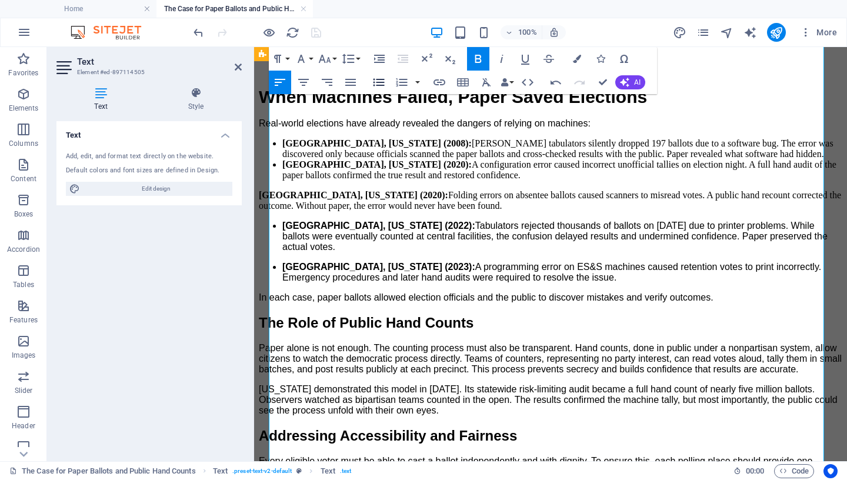
click at [381, 81] on icon "button" at bounding box center [379, 82] width 14 height 14
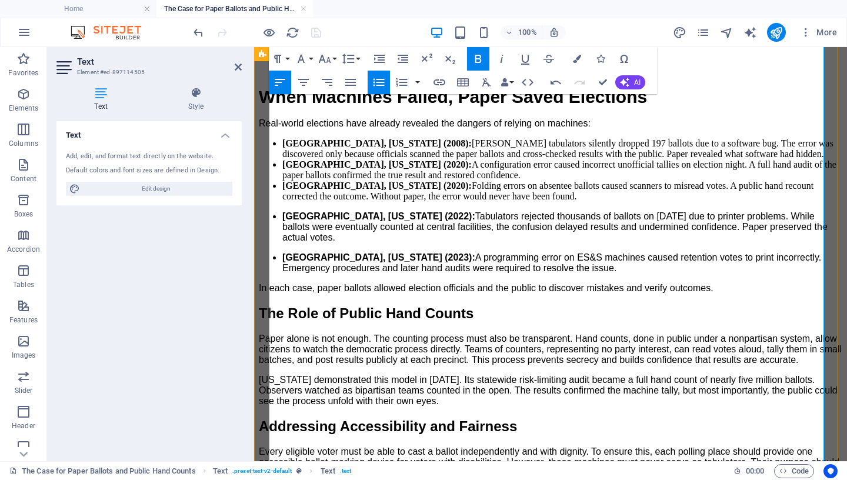
click at [282, 221] on strong "[GEOGRAPHIC_DATA], [US_STATE] (2022):" at bounding box center [378, 216] width 193 height 10
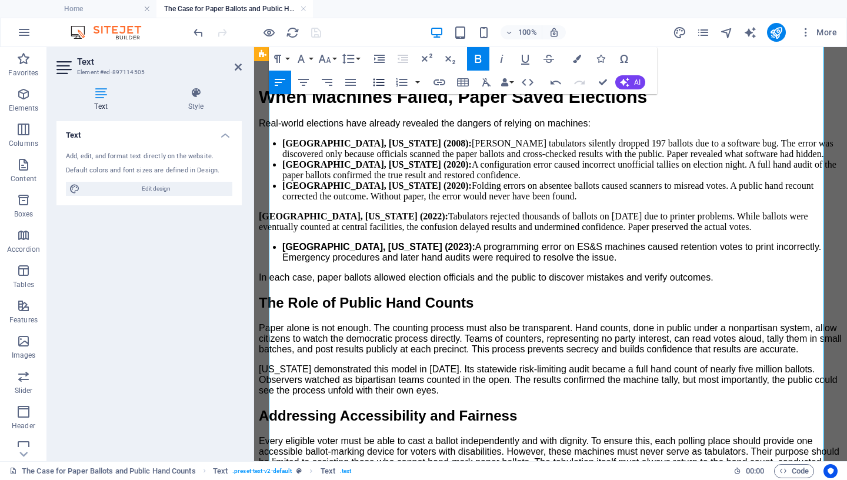
click at [382, 79] on icon "button" at bounding box center [379, 82] width 14 height 14
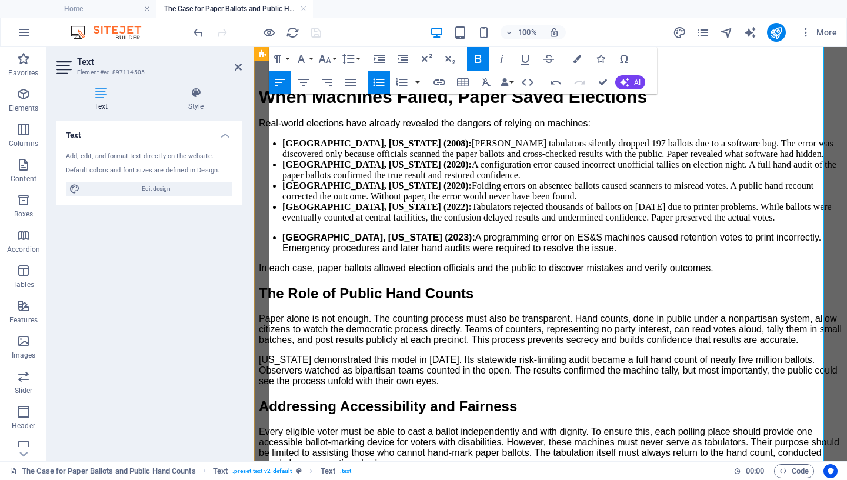
click at [282, 242] on strong "[GEOGRAPHIC_DATA], [US_STATE] (2023):" at bounding box center [378, 237] width 193 height 10
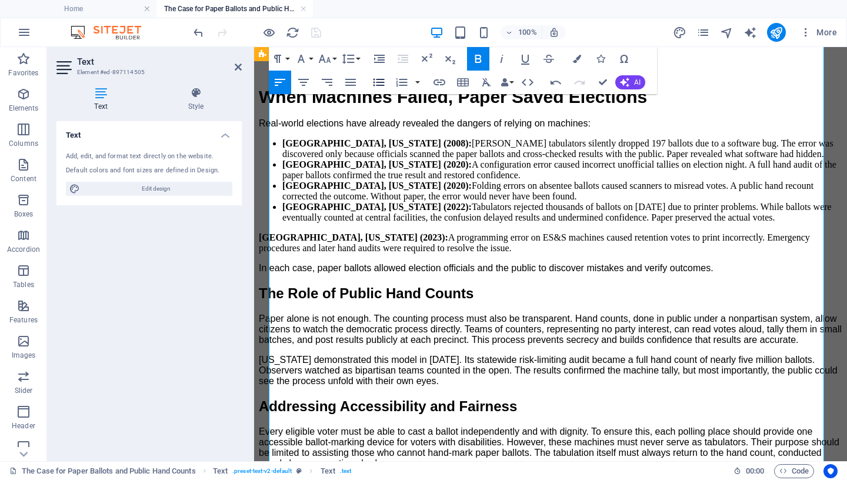
click at [381, 83] on icon "button" at bounding box center [378, 83] width 11 height 8
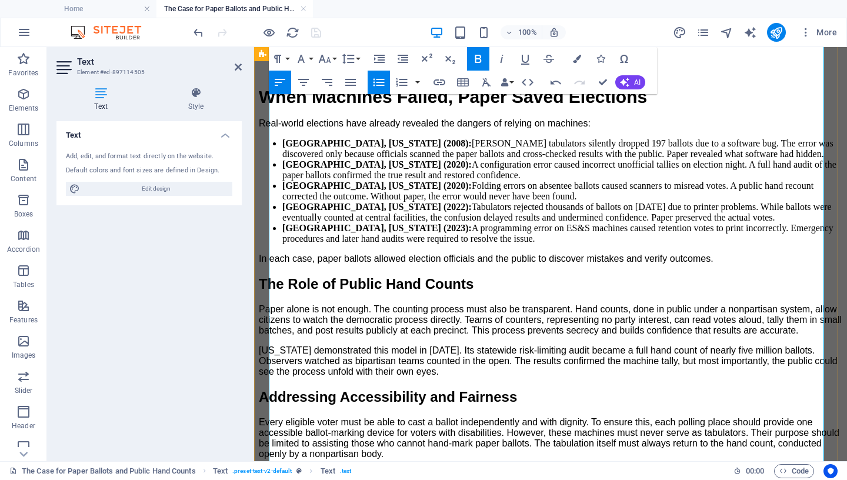
scroll to position [705, 0]
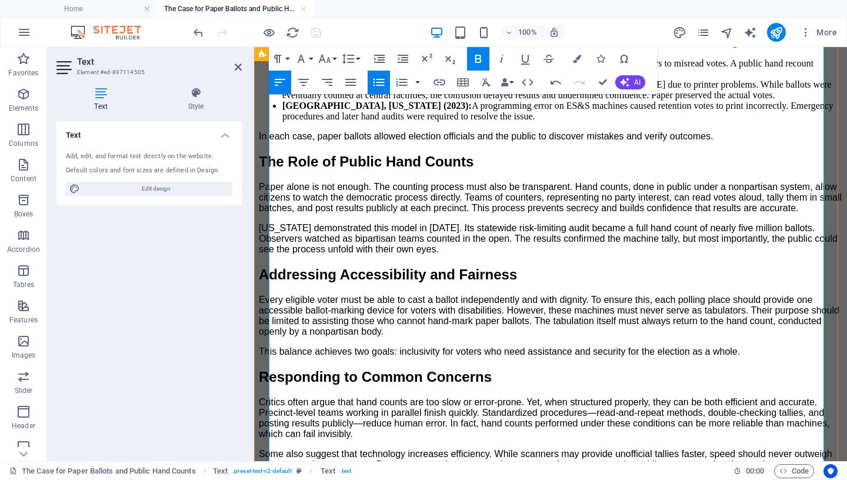
click at [740, 122] on li "Northampton County, Pennsylvania (2023): A programming error on ES&S machines c…" at bounding box center [562, 111] width 560 height 21
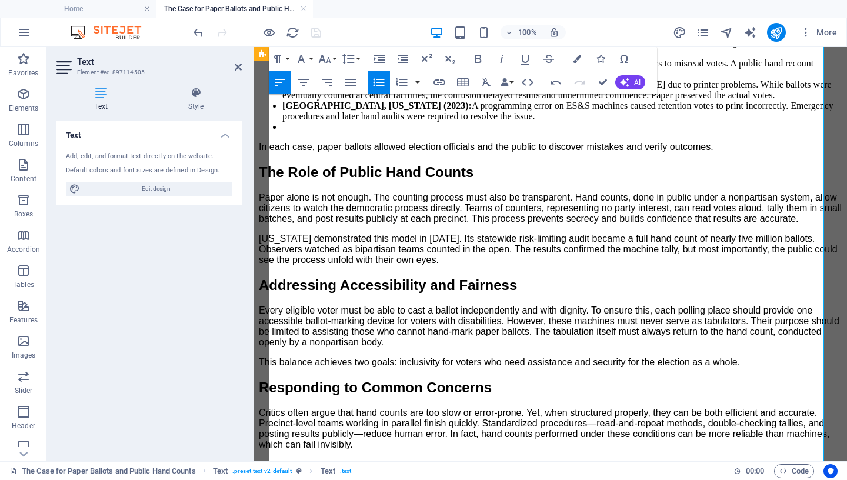
click at [384, 81] on icon "button" at bounding box center [379, 82] width 14 height 14
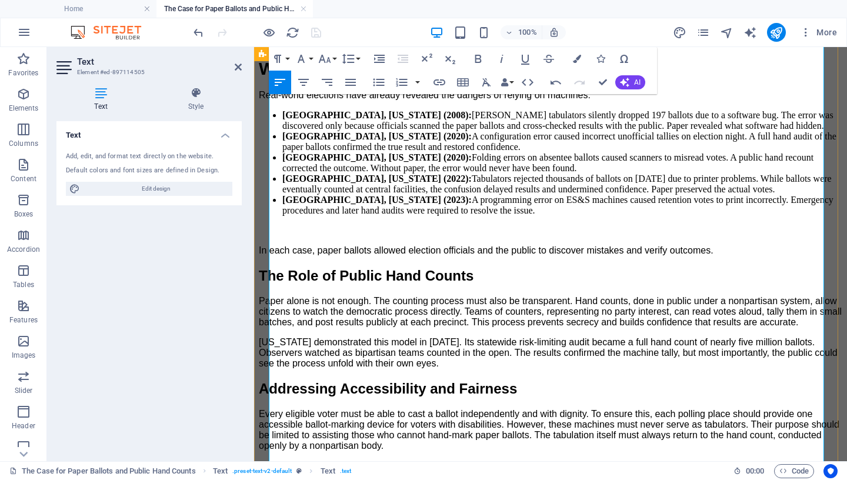
scroll to position [724, 0]
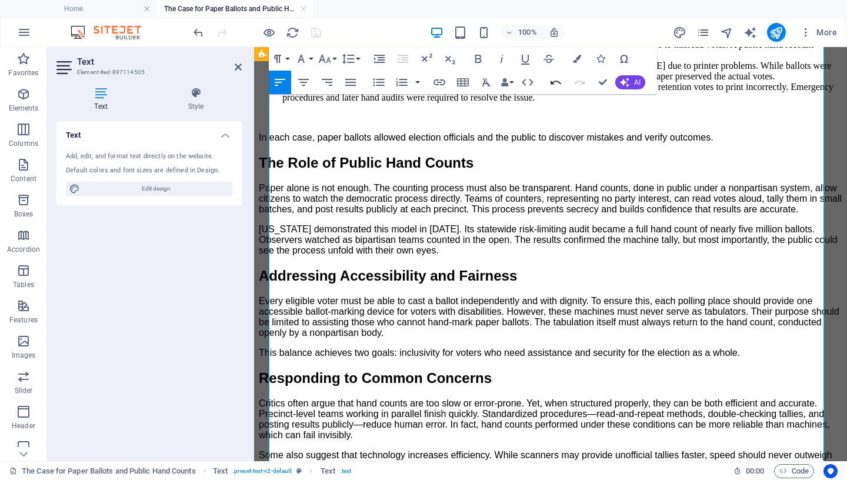
click at [552, 82] on icon "button" at bounding box center [556, 82] width 14 height 14
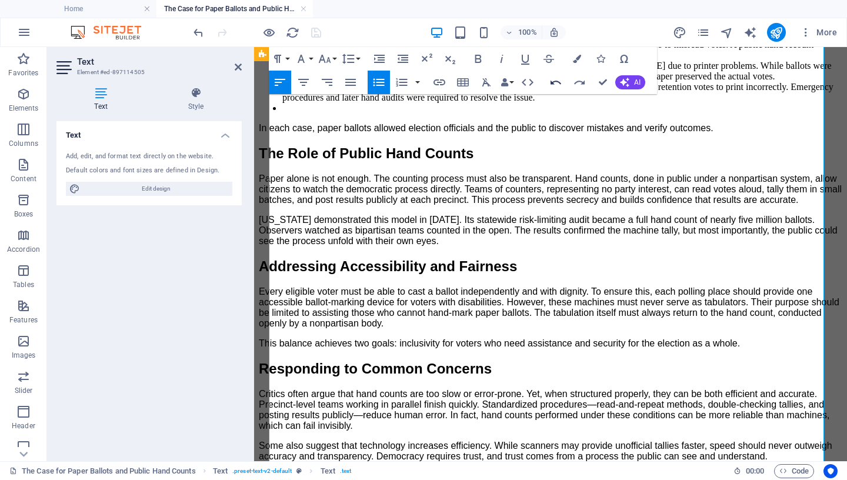
click at [558, 81] on icon "button" at bounding box center [556, 83] width 11 height 4
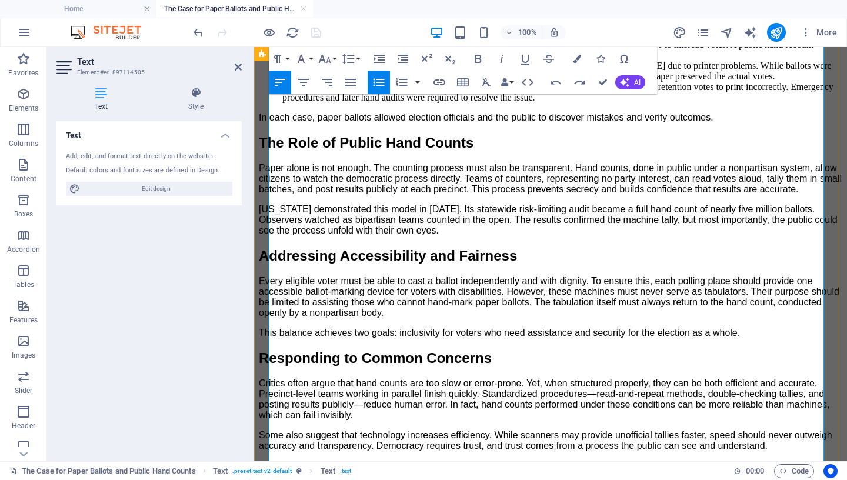
click at [741, 123] on p "In each case, paper ballots allowed election officials and the public to discov…" at bounding box center [551, 117] width 584 height 11
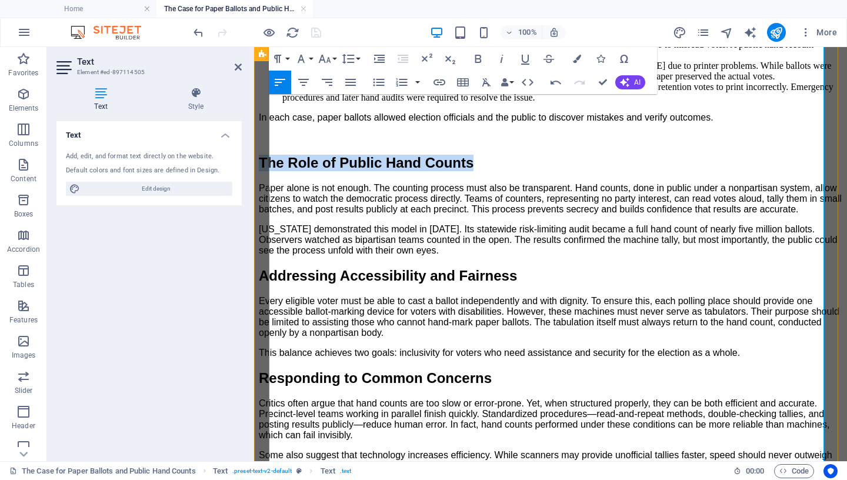
drag, startPoint x: 597, startPoint y: 319, endPoint x: 261, endPoint y: 316, distance: 336.5
click at [261, 316] on div "The Case for Paper Ballots and Public Hand Counts By Mary Ann Kirby. Posted Sep…" at bounding box center [551, 168] width 584 height 1198
click at [330, 61] on icon "button" at bounding box center [324, 59] width 12 height 8
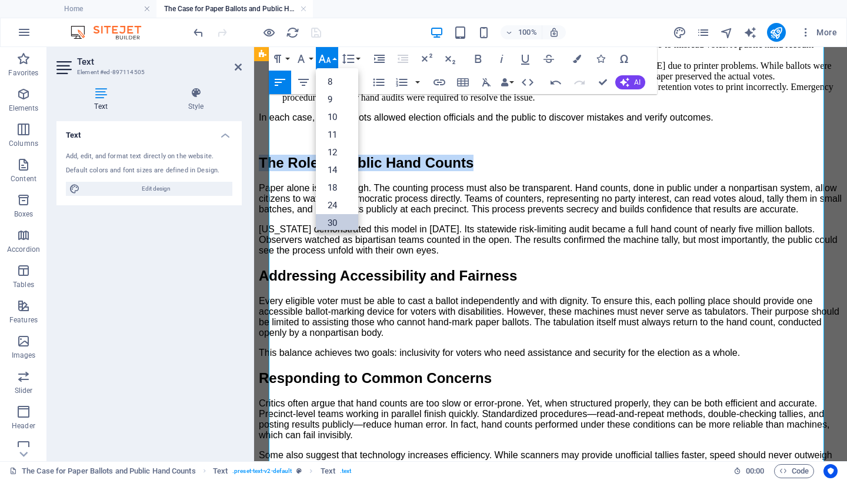
click at [336, 222] on link "30" at bounding box center [337, 223] width 42 height 18
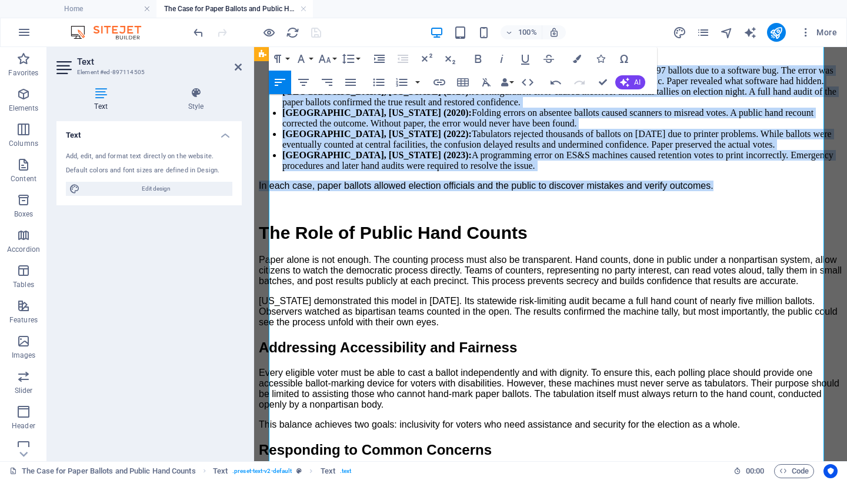
scroll to position [617, 0]
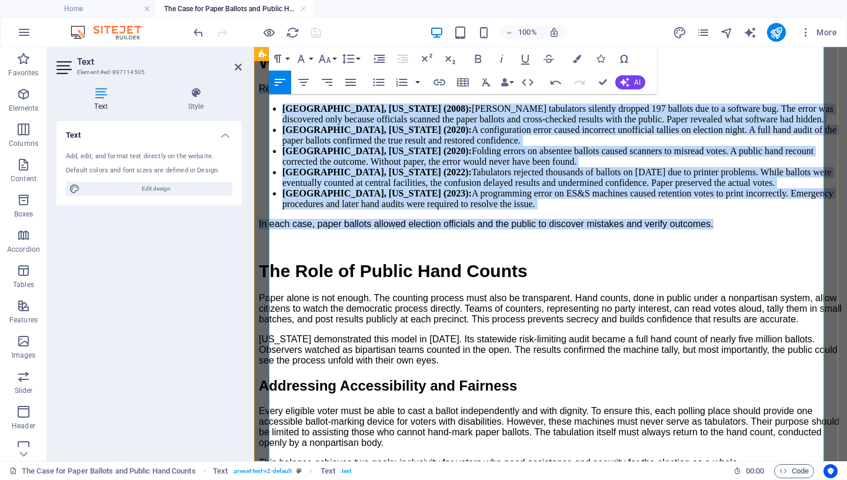
drag, startPoint x: 724, startPoint y: 278, endPoint x: 268, endPoint y: 179, distance: 465.9
click at [268, 179] on div "The Case for Paper Ballots and Public Hand Counts By Mary Ann Kirby. Posted Sep…" at bounding box center [551, 275] width 584 height 1201
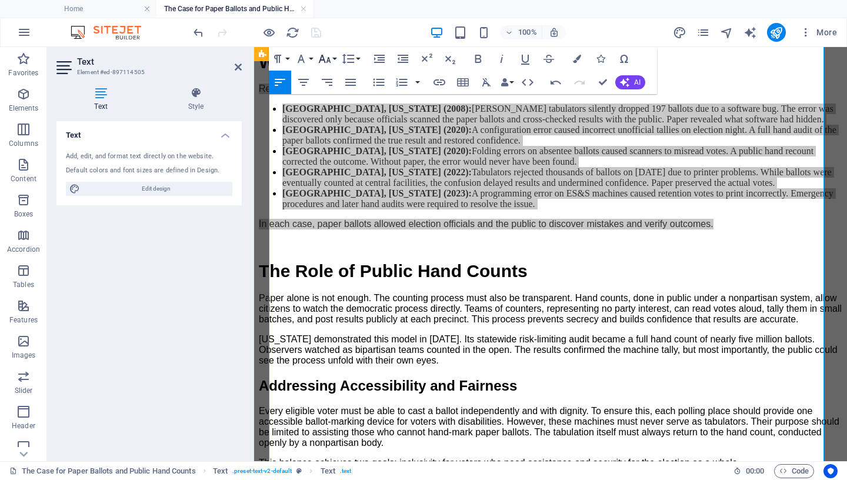
click at [329, 59] on icon "button" at bounding box center [324, 59] width 12 height 8
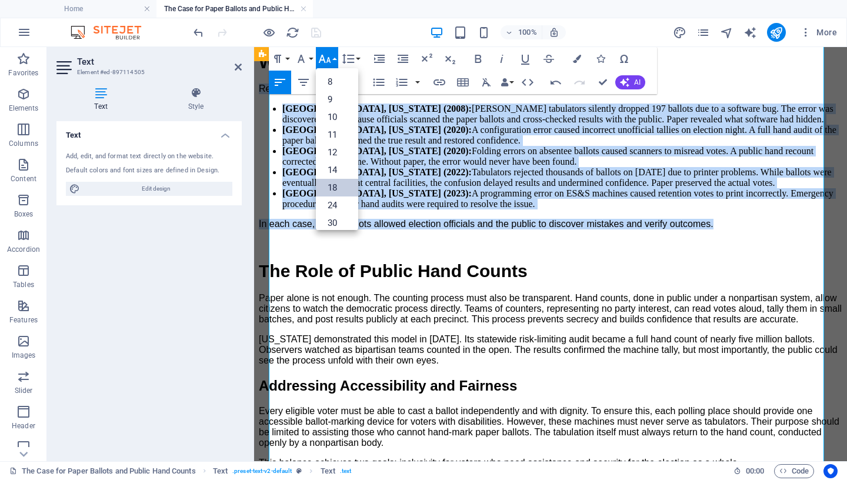
click at [335, 186] on link "18" at bounding box center [337, 188] width 42 height 18
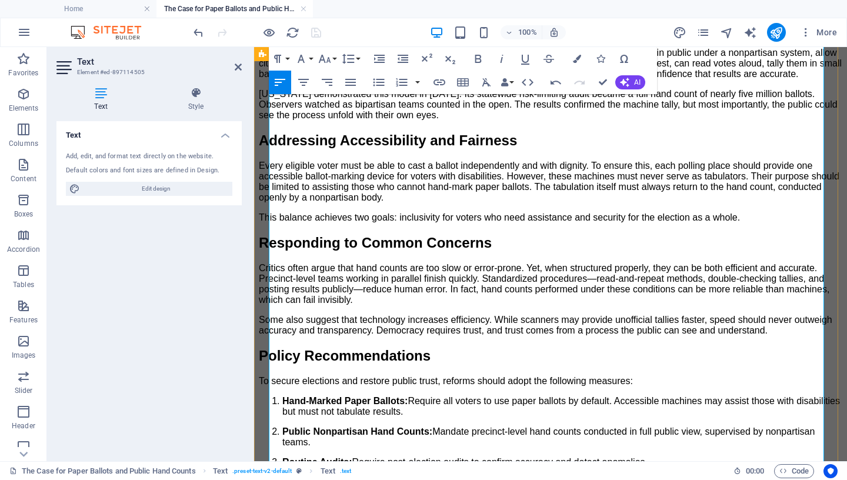
scroll to position [909, 0]
click at [578, 120] on p "[US_STATE] demonstrated this model in [DATE]. Its statewide risk-limiting audit…" at bounding box center [551, 104] width 584 height 32
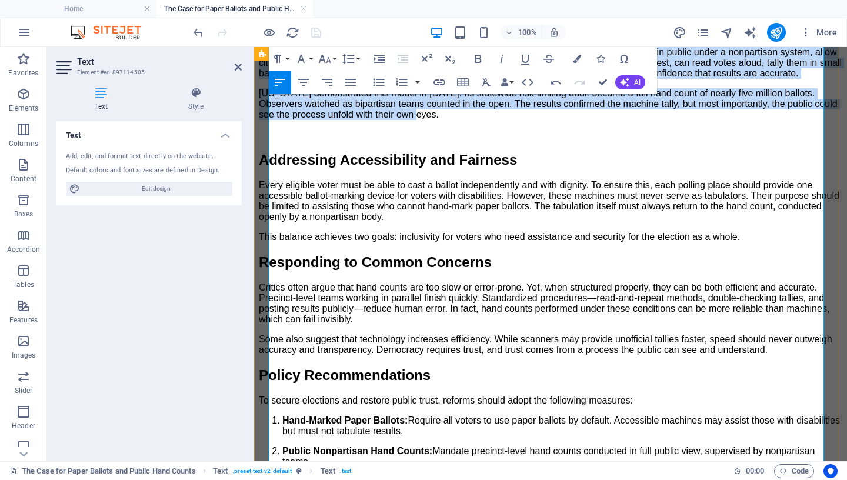
drag, startPoint x: 509, startPoint y: 314, endPoint x: 272, endPoint y: 178, distance: 273.7
click at [267, 215] on div "The Case for Paper Ballots and Public Hand Counts By Mary Ann Kirby. Posted Sep…" at bounding box center [551, 17] width 584 height 1267
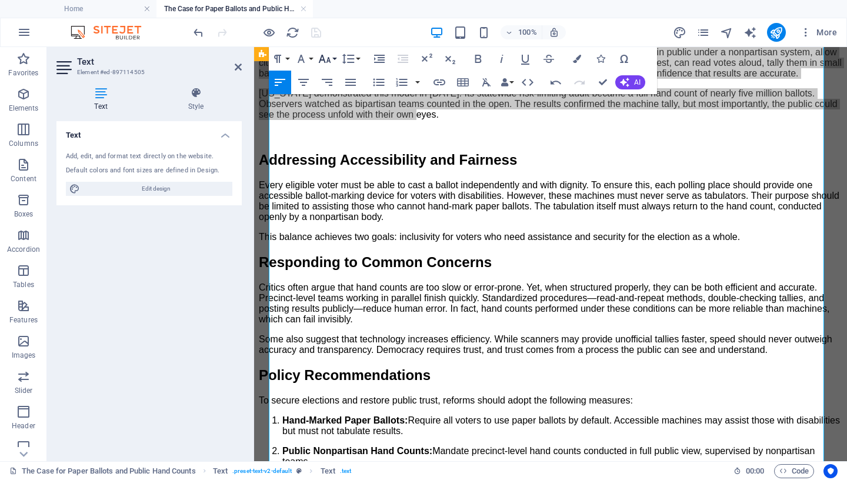
click at [324, 57] on icon "button" at bounding box center [325, 59] width 14 height 14
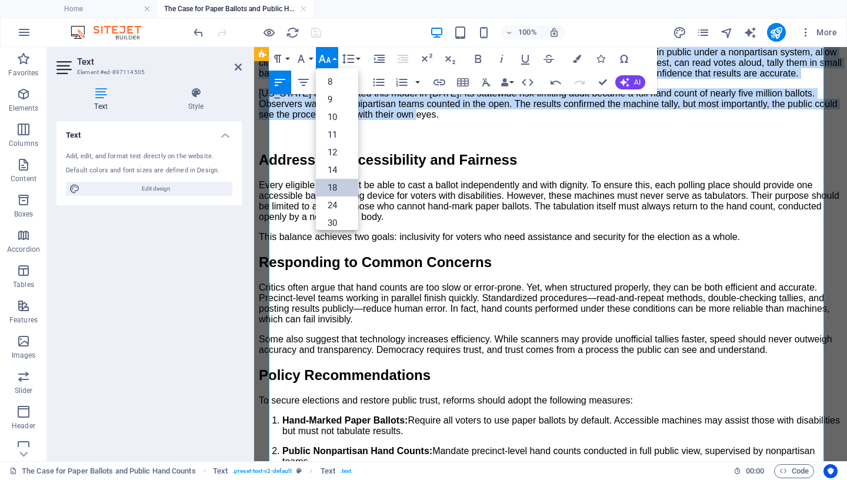
click at [327, 182] on link "18" at bounding box center [337, 188] width 42 height 18
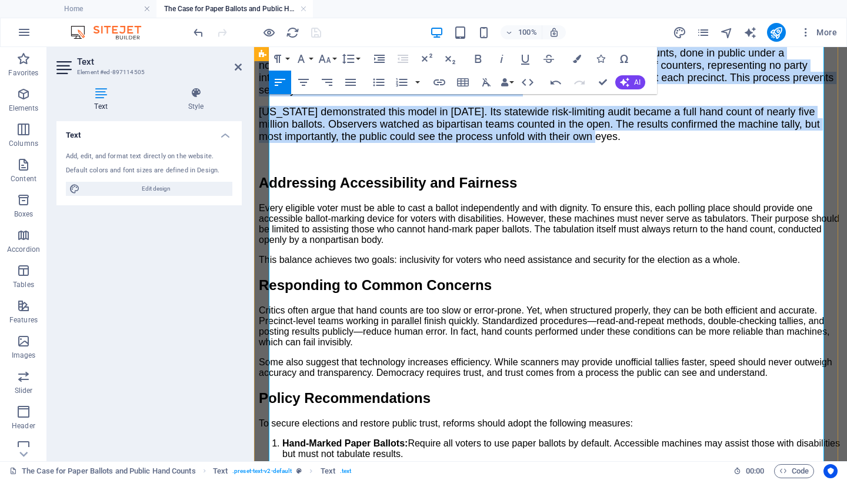
click at [591, 96] on p "Paper alone is not enough. The counting process must also be transparent. Hand …" at bounding box center [551, 71] width 584 height 49
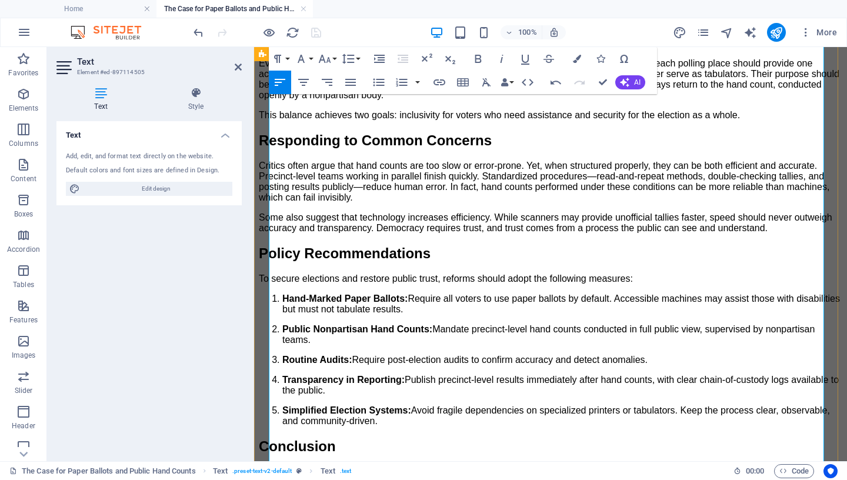
scroll to position [1078, 0]
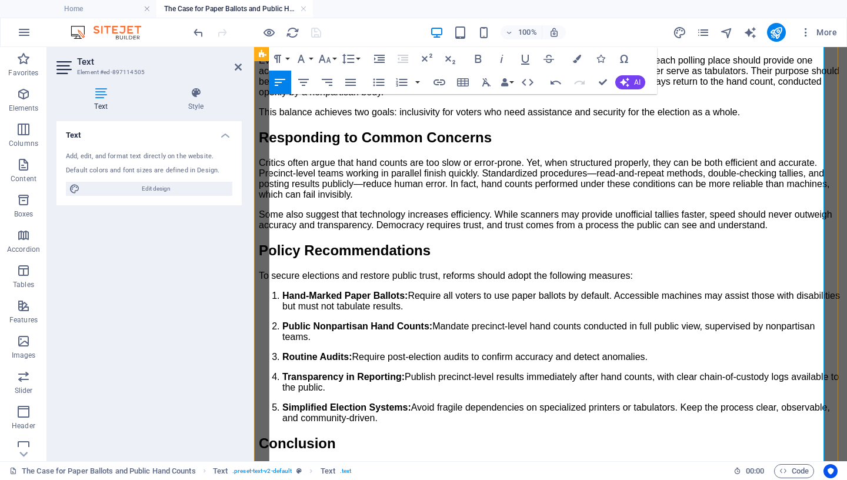
click at [759, 118] on p "This balance achieves two goals: inclusivity for voters who need assistance and…" at bounding box center [551, 112] width 584 height 11
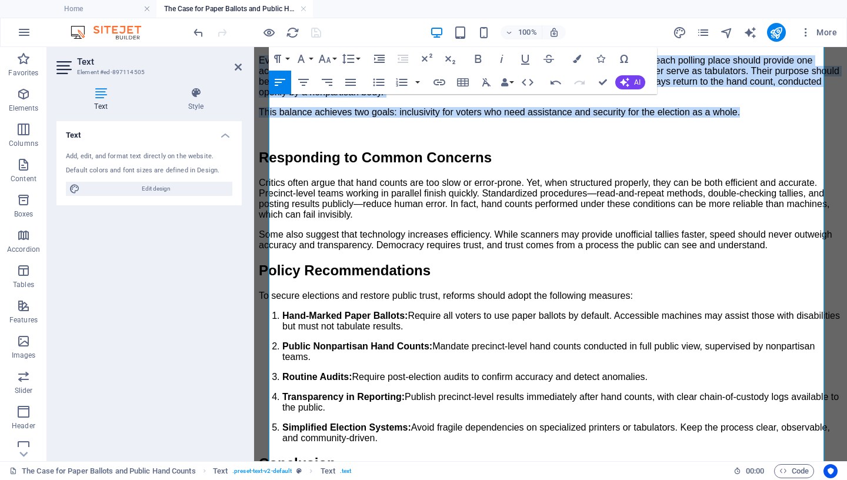
drag, startPoint x: 765, startPoint y: 302, endPoint x: 255, endPoint y: 210, distance: 518.3
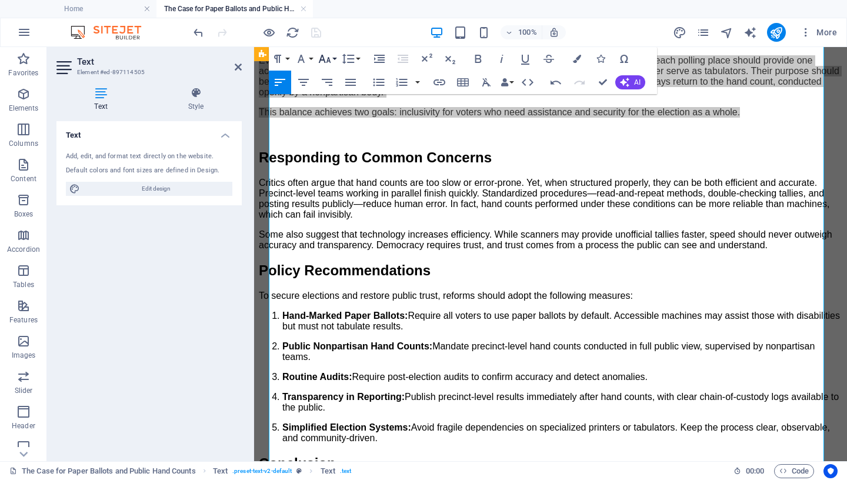
click at [329, 55] on icon "button" at bounding box center [325, 59] width 14 height 14
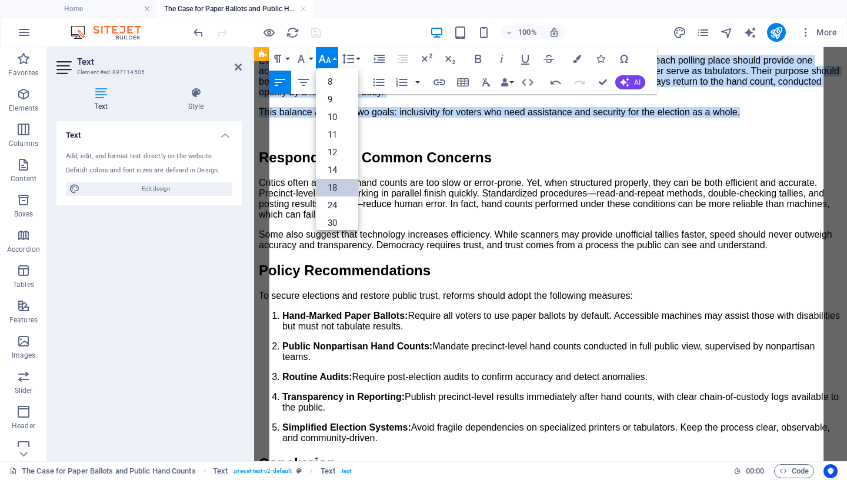
click at [328, 187] on link "18" at bounding box center [337, 188] width 42 height 18
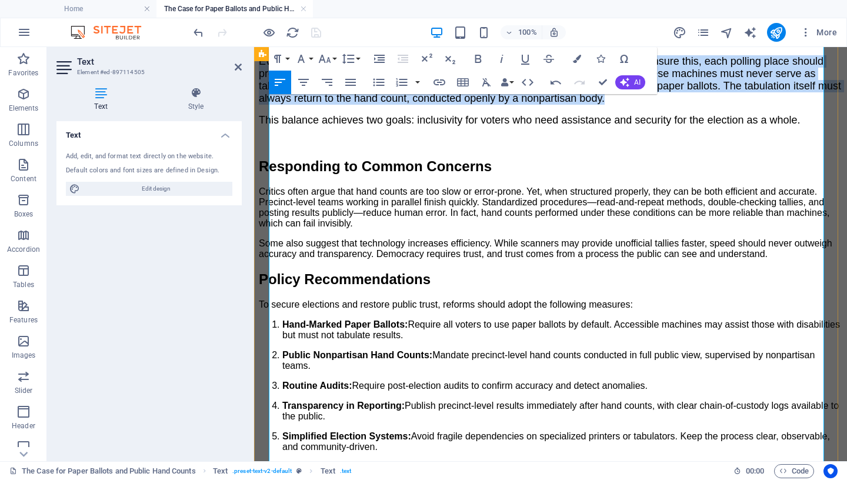
click at [749, 105] on p "Every eligible voter must be able to cast a ballot independently and with digni…" at bounding box center [551, 79] width 584 height 49
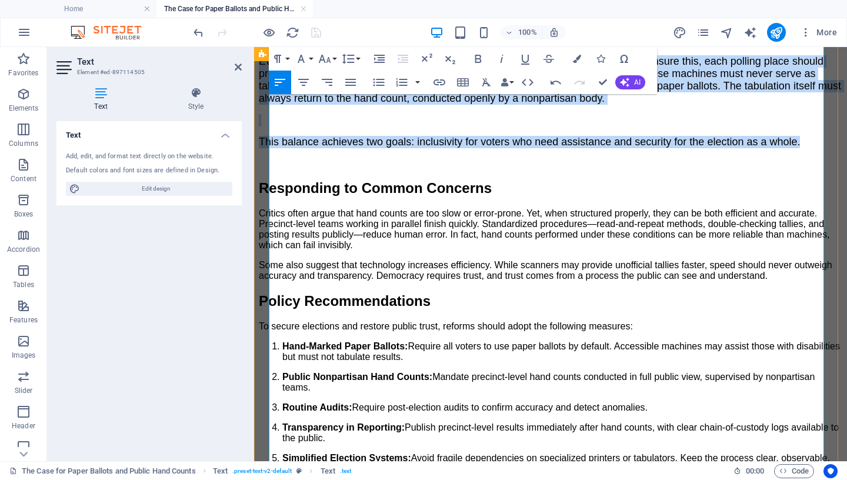
drag, startPoint x: 815, startPoint y: 326, endPoint x: 261, endPoint y: 231, distance: 562.8
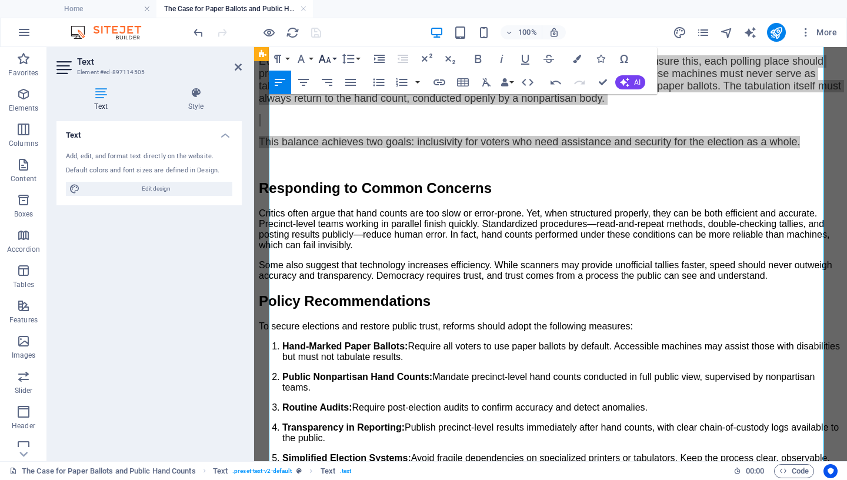
click at [330, 62] on icon "button" at bounding box center [324, 59] width 12 height 8
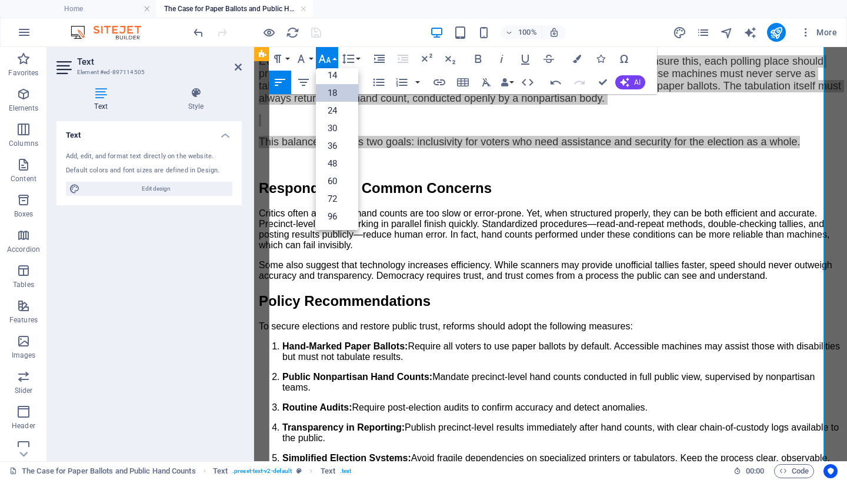
scroll to position [95, 0]
drag, startPoint x: 332, startPoint y: 92, endPoint x: 155, endPoint y: 128, distance: 180.7
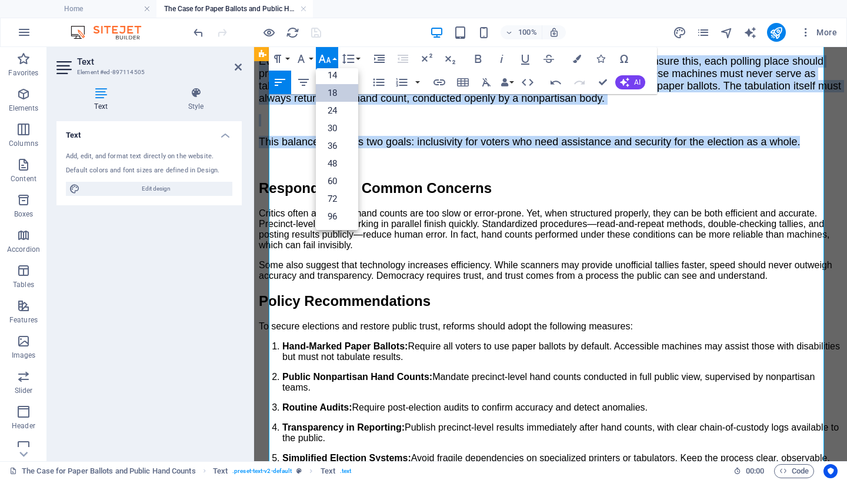
click at [332, 92] on link "18" at bounding box center [337, 93] width 42 height 18
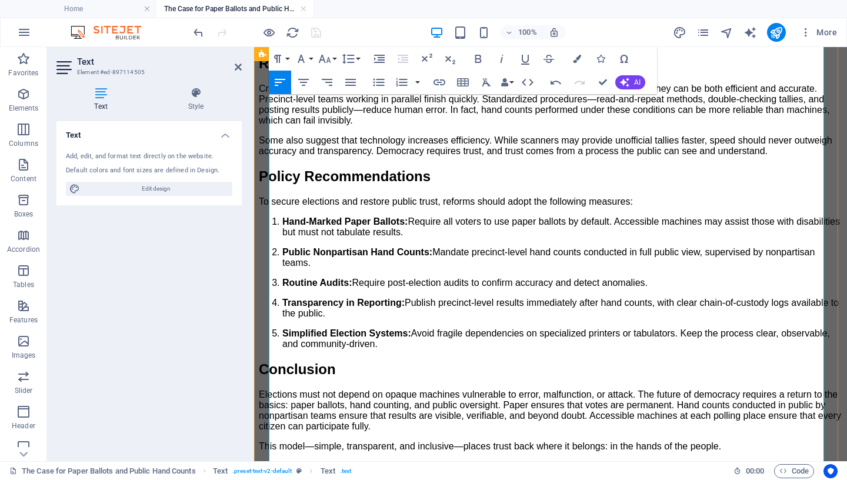
scroll to position [1238, 0]
click at [816, 156] on p "Some also suggest that technology increases efficiency. While scanners may prov…" at bounding box center [551, 145] width 584 height 21
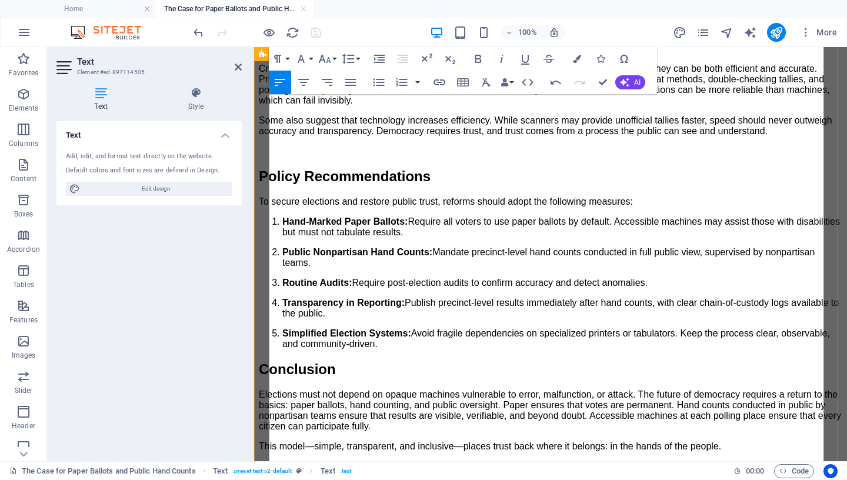
click at [483, 106] on p "Critics often argue that hand counts are too slow or error-prone. Yet, when str…" at bounding box center [551, 85] width 584 height 42
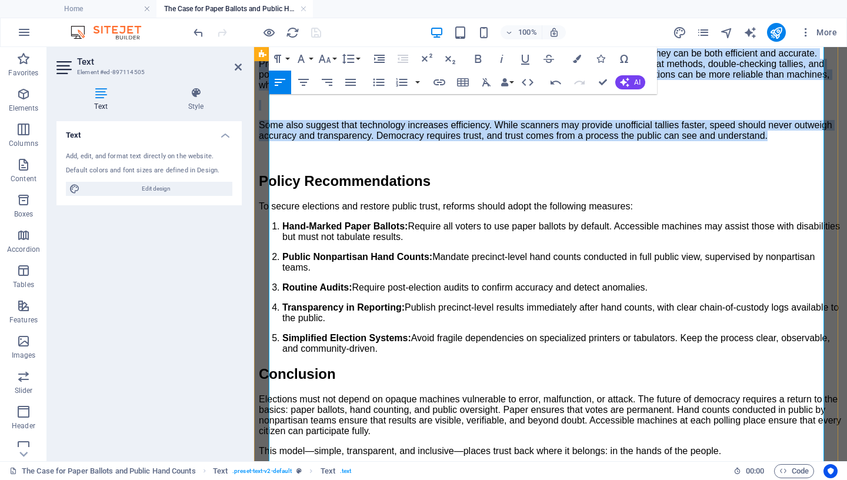
drag, startPoint x: 818, startPoint y: 324, endPoint x: 314, endPoint y: 139, distance: 537.1
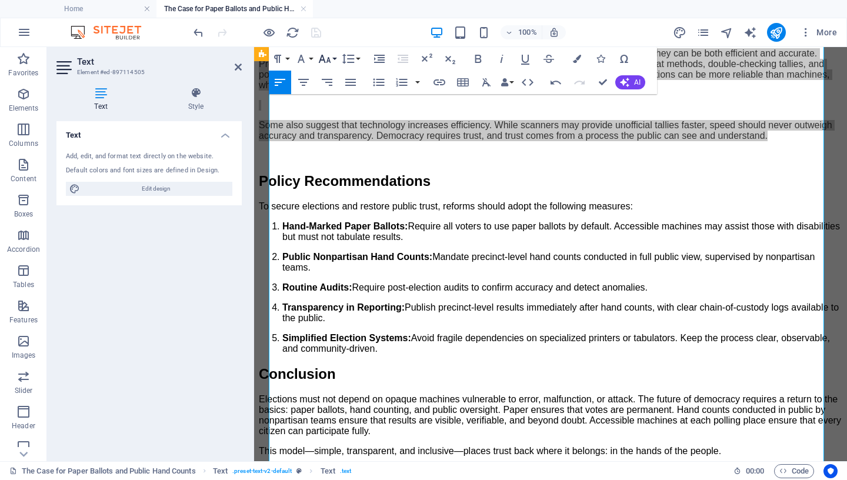
click at [326, 59] on icon "button" at bounding box center [325, 59] width 14 height 14
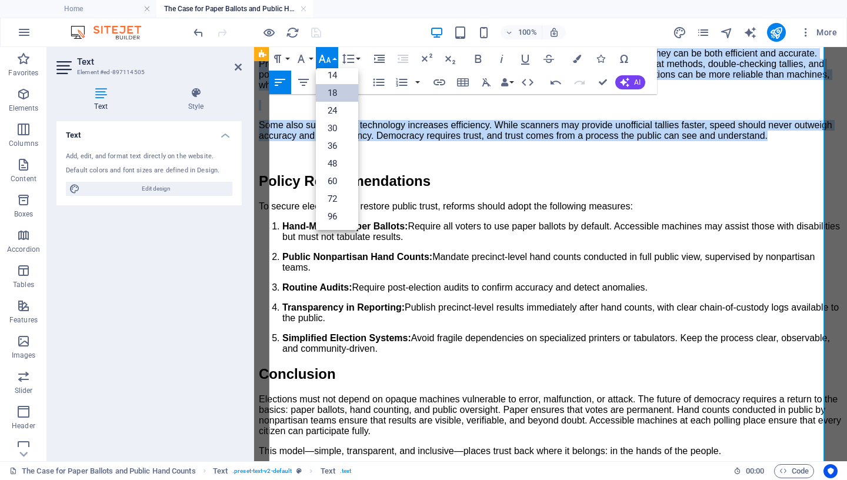
click at [334, 92] on link "18" at bounding box center [337, 93] width 42 height 18
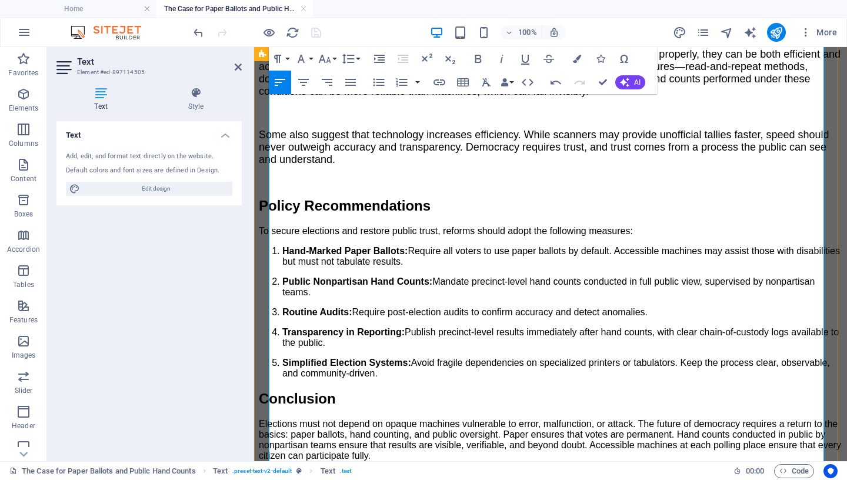
drag, startPoint x: 624, startPoint y: 202, endPoint x: 261, endPoint y: 196, distance: 363.0
click at [328, 59] on icon "button" at bounding box center [324, 59] width 12 height 8
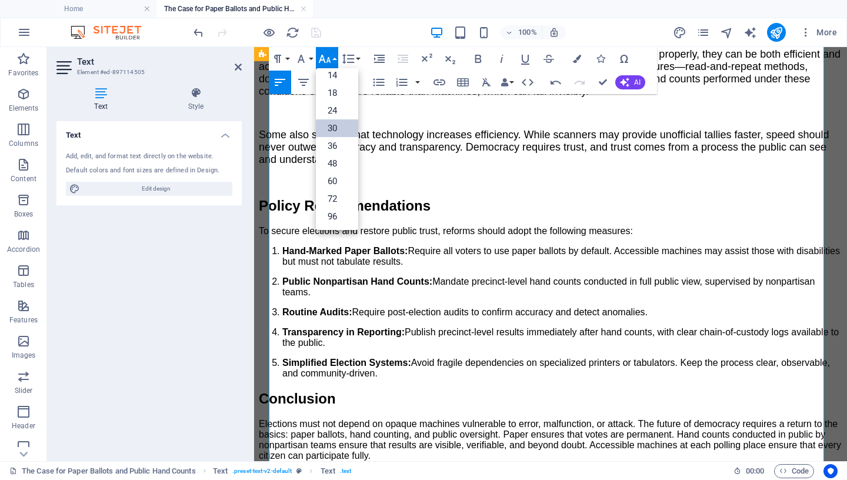
click at [328, 127] on link "30" at bounding box center [337, 128] width 42 height 18
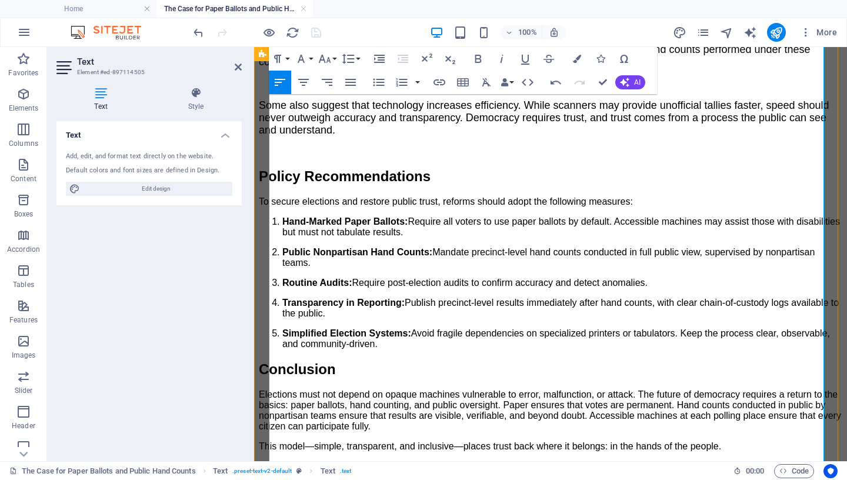
scroll to position [1398, 0]
drag, startPoint x: 532, startPoint y: 234, endPoint x: 314, endPoint y: 168, distance: 228.0
click at [329, 55] on icon "button" at bounding box center [325, 59] width 14 height 14
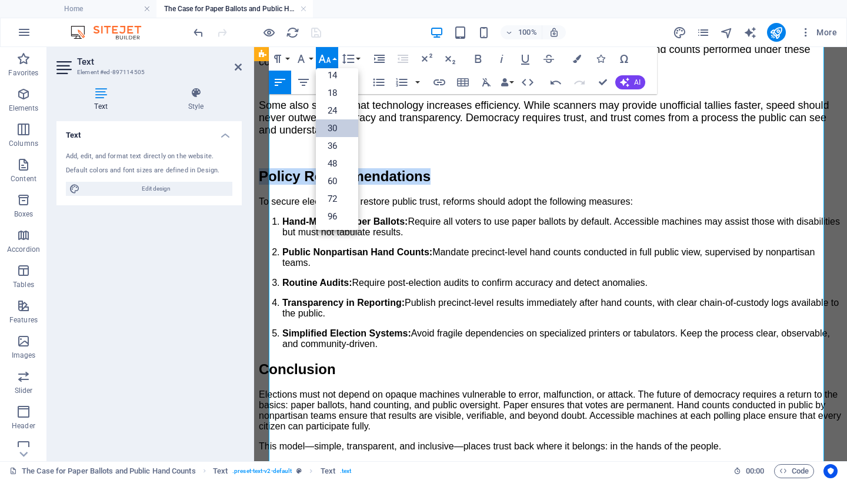
click at [342, 127] on link "30" at bounding box center [337, 128] width 42 height 18
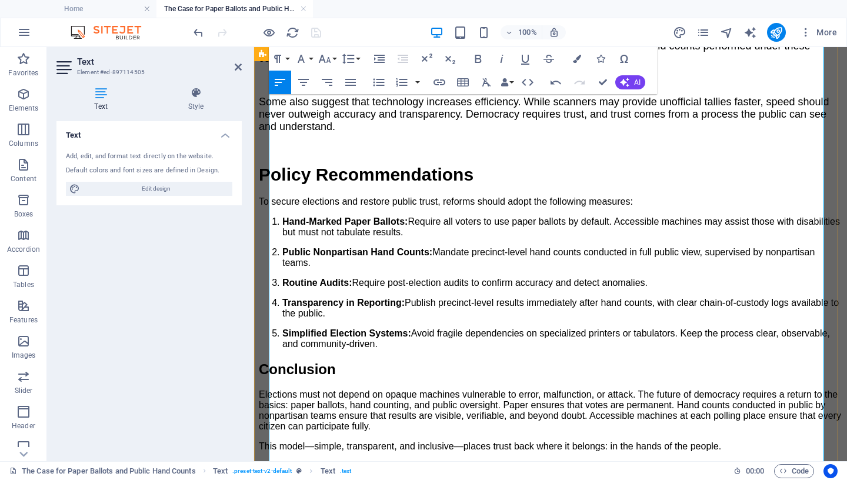
scroll to position [1502, 0]
click at [384, 349] on p "Simplified Election Systems: Avoid fragile dependencies on specialized printers…" at bounding box center [562, 338] width 560 height 21
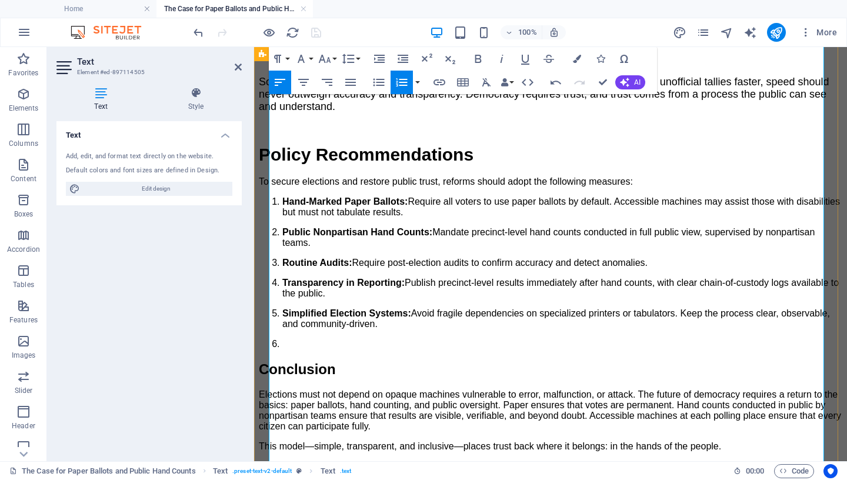
scroll to position [1464, 0]
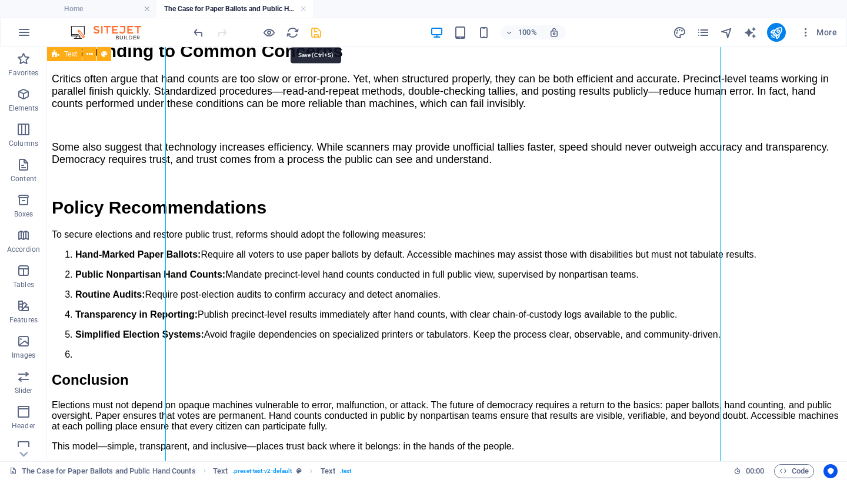
click at [315, 31] on icon "save" at bounding box center [316, 33] width 14 height 14
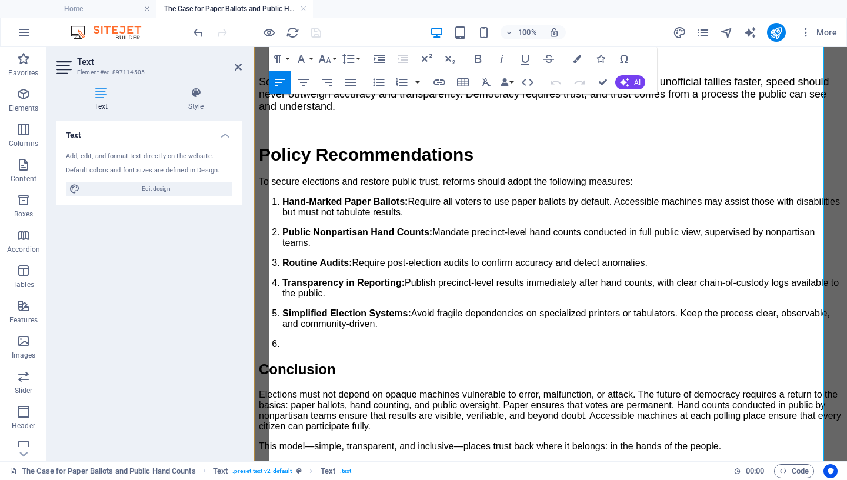
scroll to position [1467, 0]
click at [282, 198] on li "Hand-Marked Paper Ballots: Require all voters to use paper ballots by default. …" at bounding box center [562, 206] width 560 height 21
click at [348, 217] on p "Hand-Marked Paper Ballots: Require all voters to use paper ballots by default. …" at bounding box center [562, 206] width 560 height 21
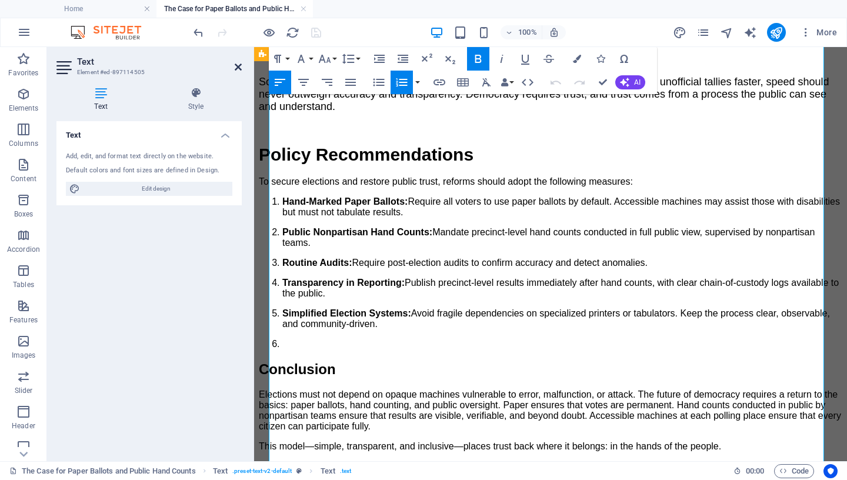
click at [239, 65] on icon at bounding box center [238, 66] width 7 height 9
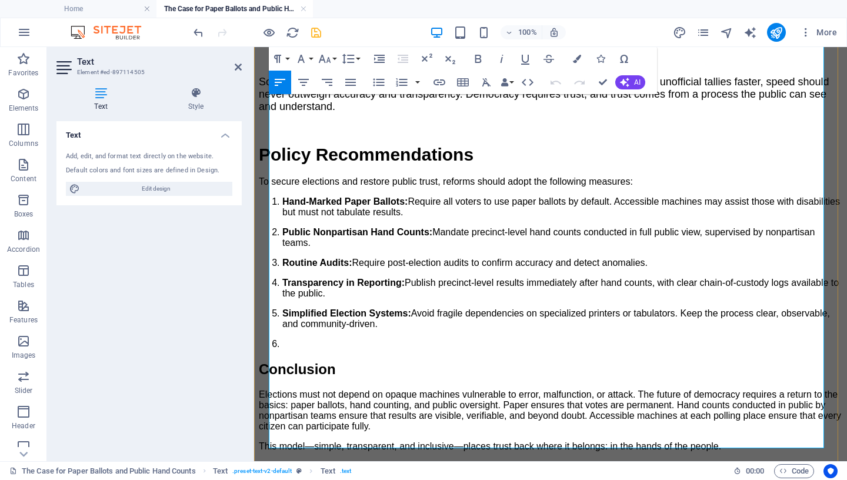
scroll to position [1514, 0]
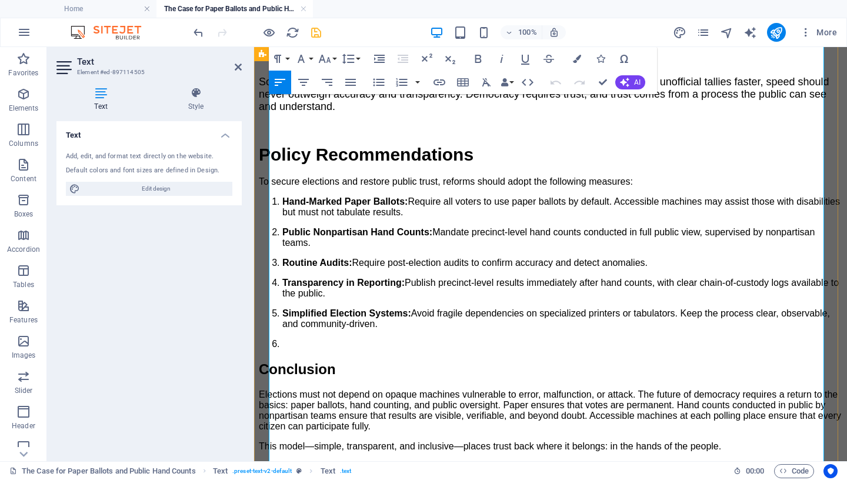
click at [282, 196] on strong "Hand-Marked Paper Ballots:" at bounding box center [344, 201] width 125 height 10
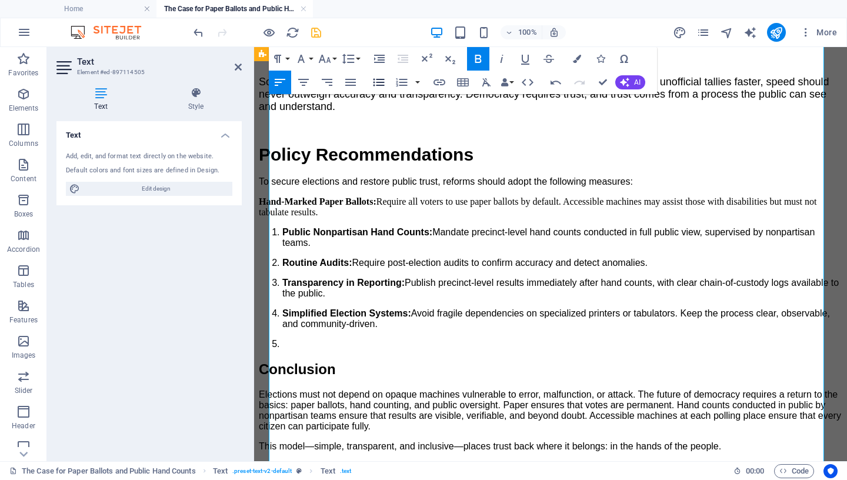
click at [378, 83] on icon "button" at bounding box center [378, 83] width 11 height 8
click at [282, 227] on strong "Public Nonpartisan Hand Counts:" at bounding box center [357, 232] width 150 height 10
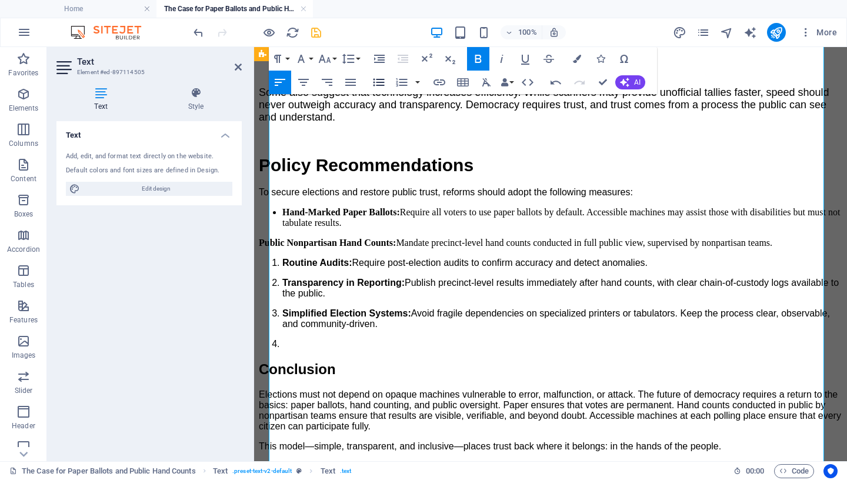
click at [376, 81] on icon "button" at bounding box center [379, 82] width 14 height 14
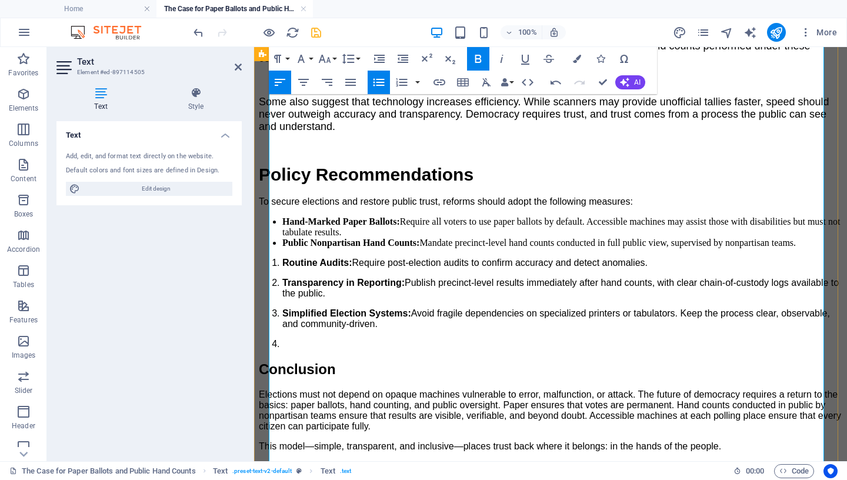
click at [282, 258] on strong "Routine Audits:" at bounding box center [317, 263] width 70 height 10
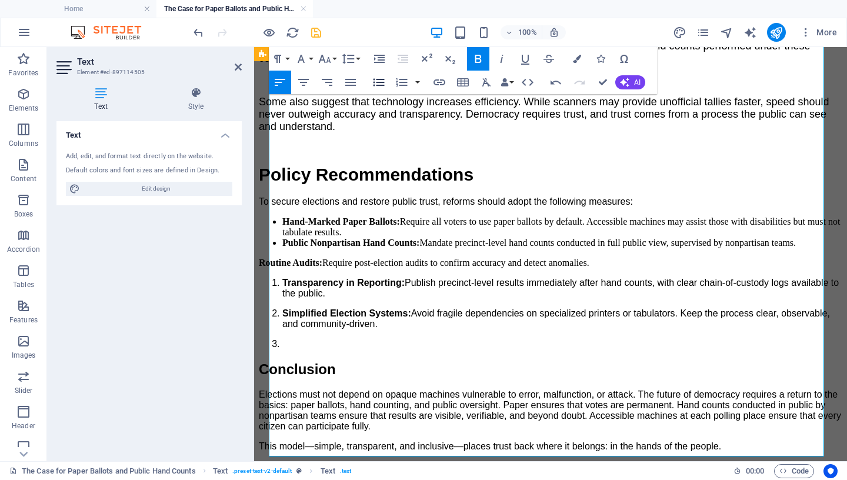
click at [375, 82] on icon "button" at bounding box center [379, 82] width 14 height 14
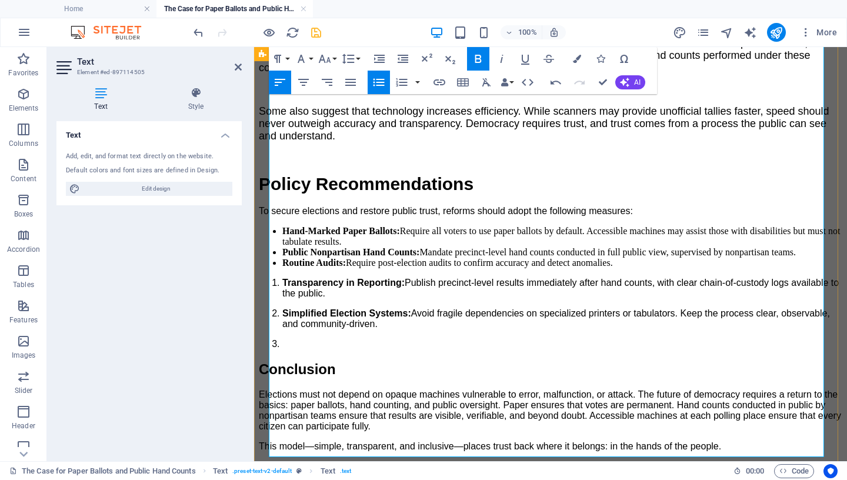
click at [282, 278] on strong "Transparency in Reporting:" at bounding box center [343, 283] width 122 height 10
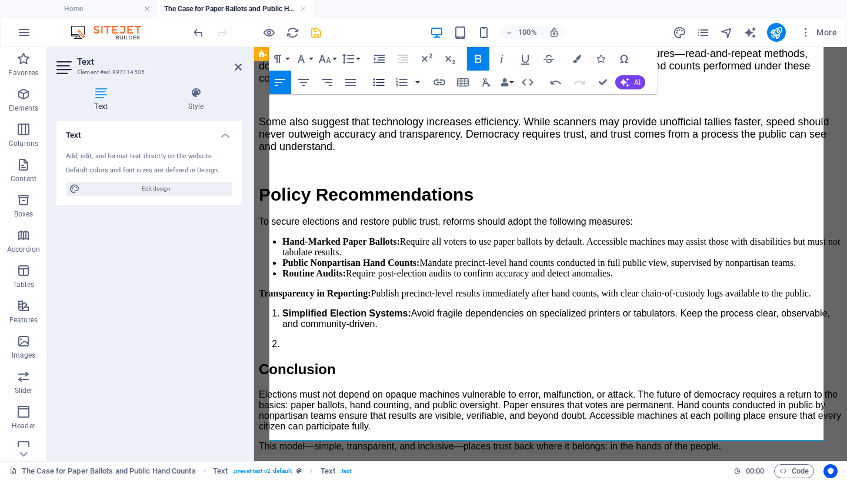
click at [381, 83] on icon "button" at bounding box center [378, 83] width 11 height 8
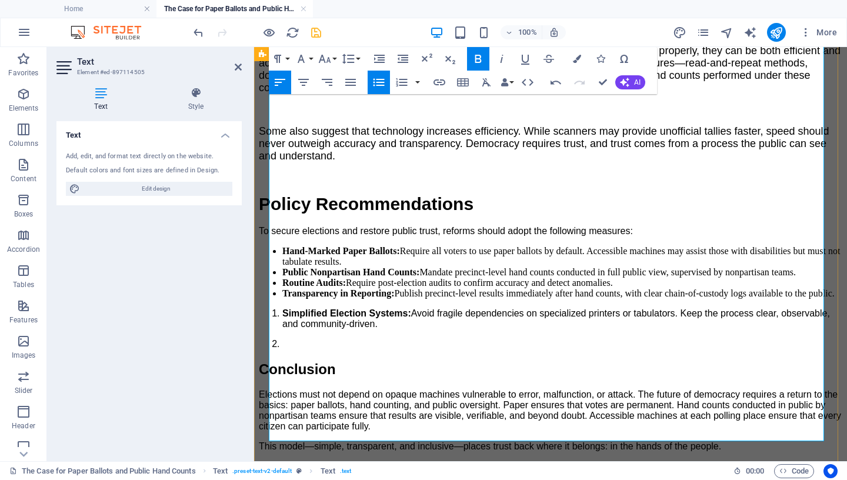
click at [282, 308] on strong "Simplified Election Systems:" at bounding box center [346, 313] width 129 height 10
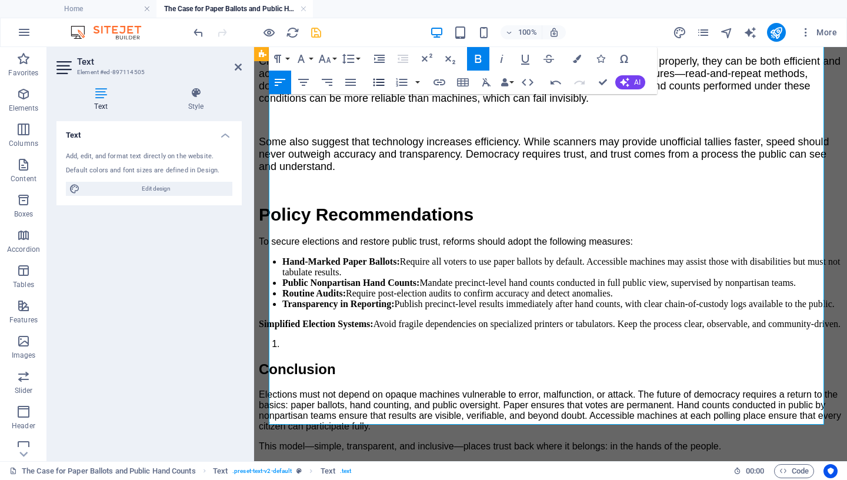
drag, startPoint x: 381, startPoint y: 82, endPoint x: 124, endPoint y: 128, distance: 261.1
click at [381, 82] on icon "button" at bounding box center [378, 83] width 11 height 8
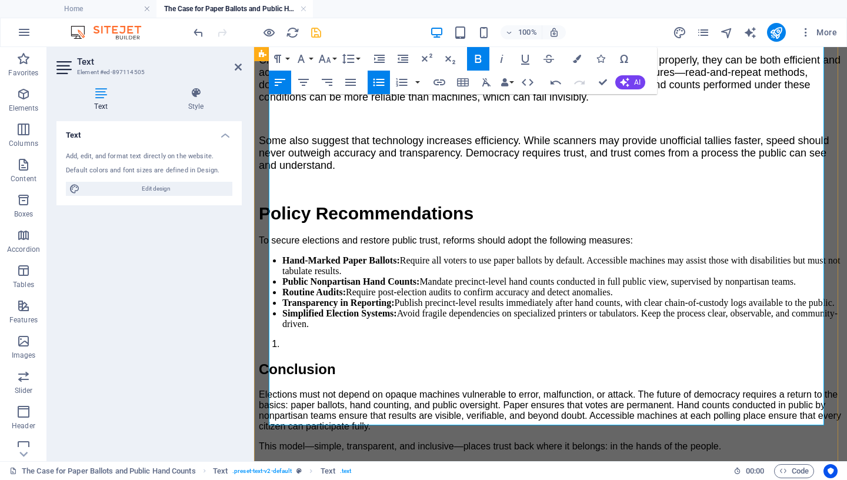
click at [291, 339] on li at bounding box center [562, 344] width 560 height 11
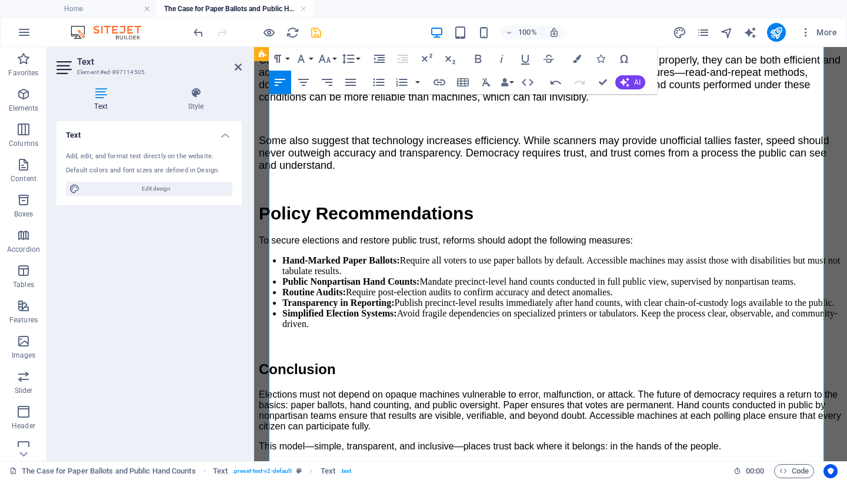
scroll to position [1349, 0]
drag, startPoint x: 482, startPoint y: 268, endPoint x: 269, endPoint y: 294, distance: 214.5
click at [328, 59] on icon "button" at bounding box center [324, 59] width 12 height 8
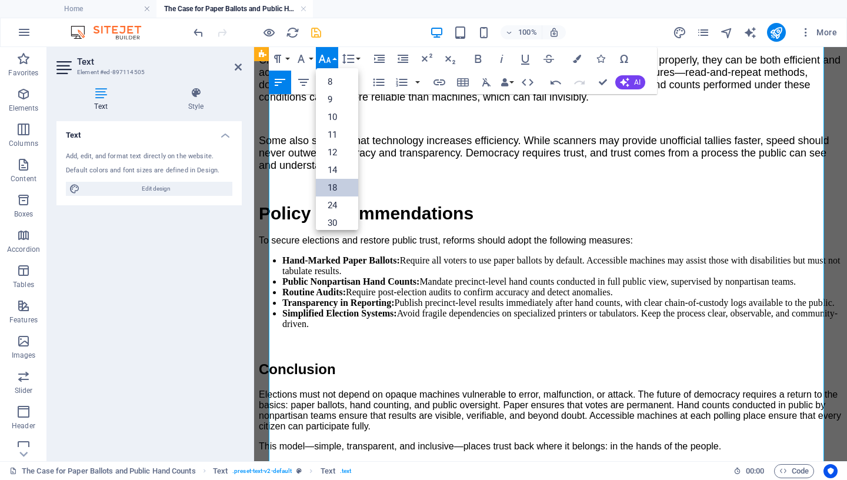
click at [334, 183] on link "18" at bounding box center [337, 188] width 42 height 18
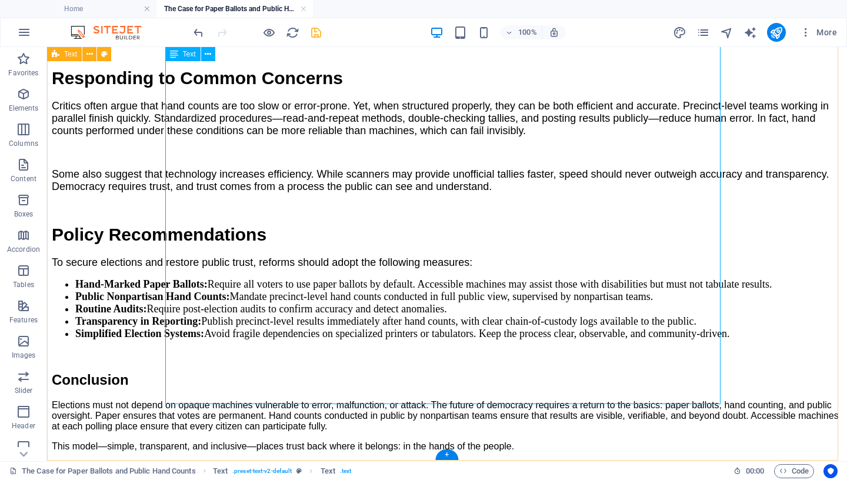
scroll to position [1538, 0]
click at [314, 31] on icon "save" at bounding box center [316, 33] width 14 height 14
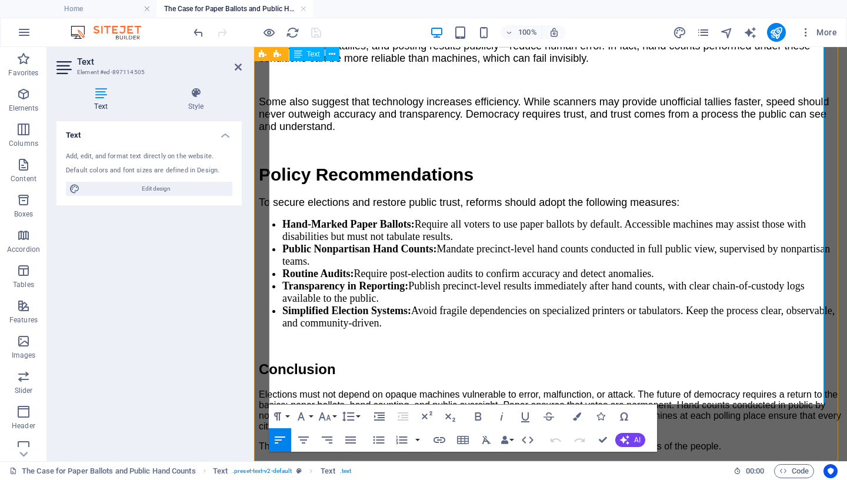
click at [475, 389] on p "Elections must not depend on opaque machines vulnerable to error, malfunction, …" at bounding box center [551, 410] width 584 height 42
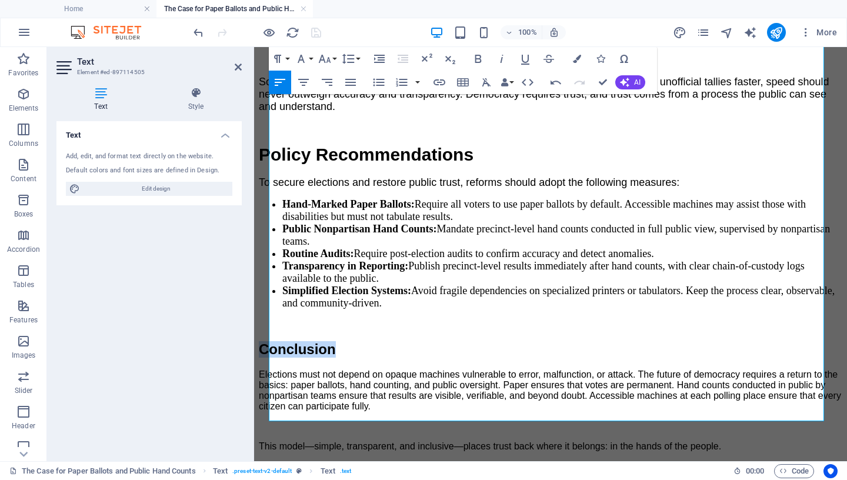
drag, startPoint x: 386, startPoint y: 309, endPoint x: 508, endPoint y: 349, distance: 127.8
click at [329, 59] on icon "button" at bounding box center [325, 59] width 14 height 14
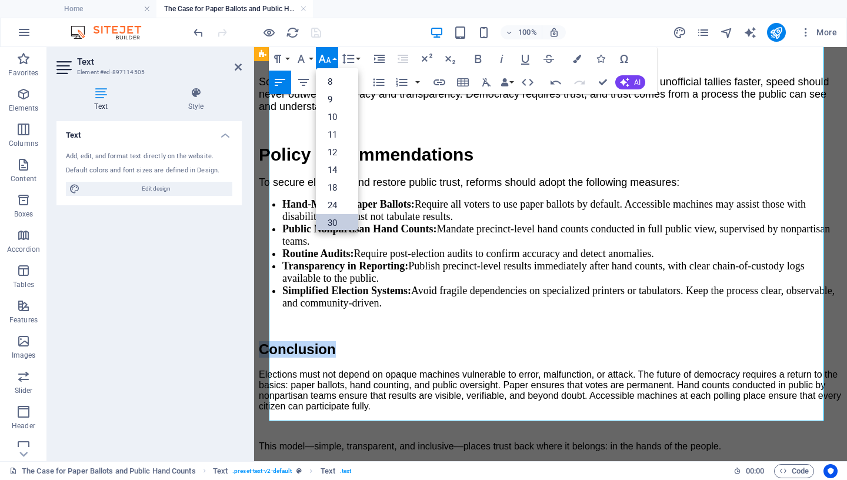
click at [336, 220] on link "30" at bounding box center [337, 223] width 42 height 18
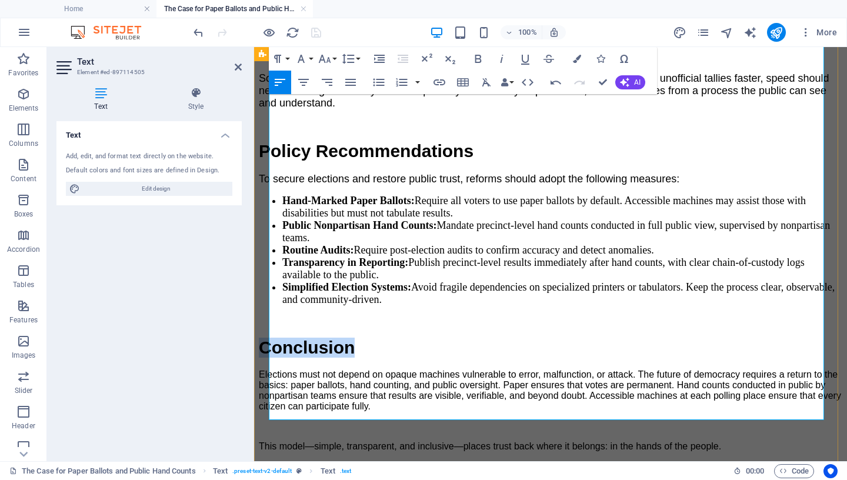
scroll to position [1553, 0]
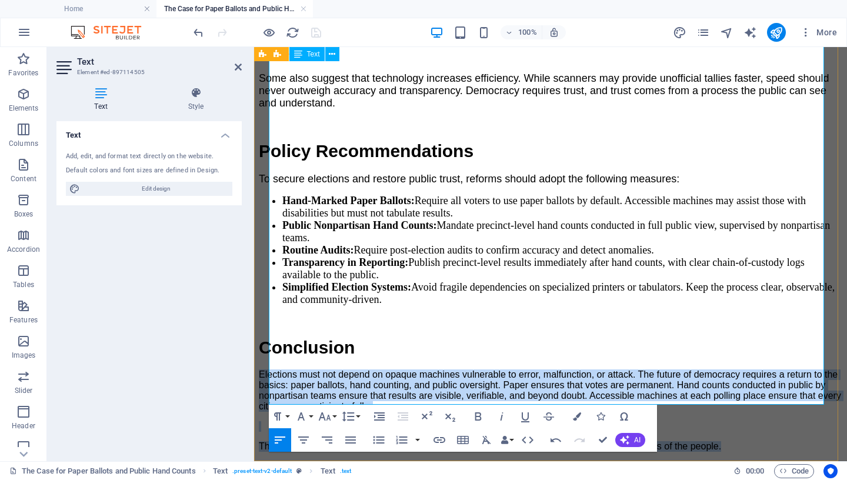
drag, startPoint x: 269, startPoint y: 314, endPoint x: 749, endPoint y: 388, distance: 485.1
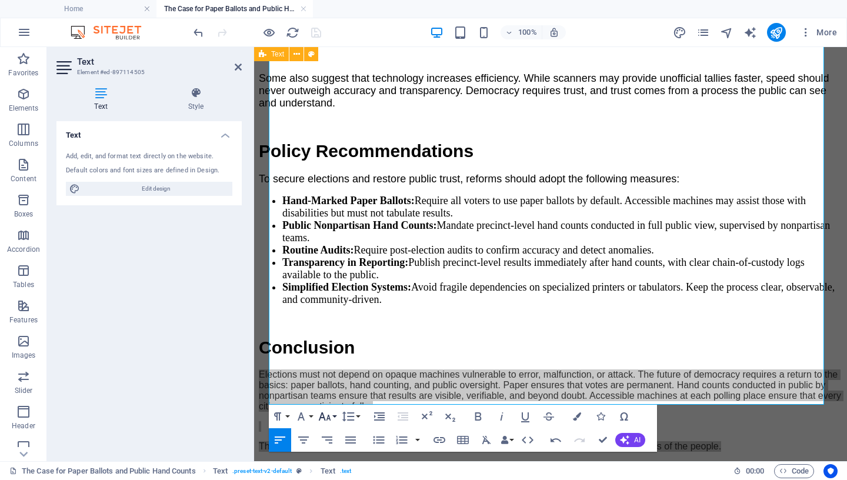
click at [327, 419] on icon "button" at bounding box center [324, 416] width 12 height 8
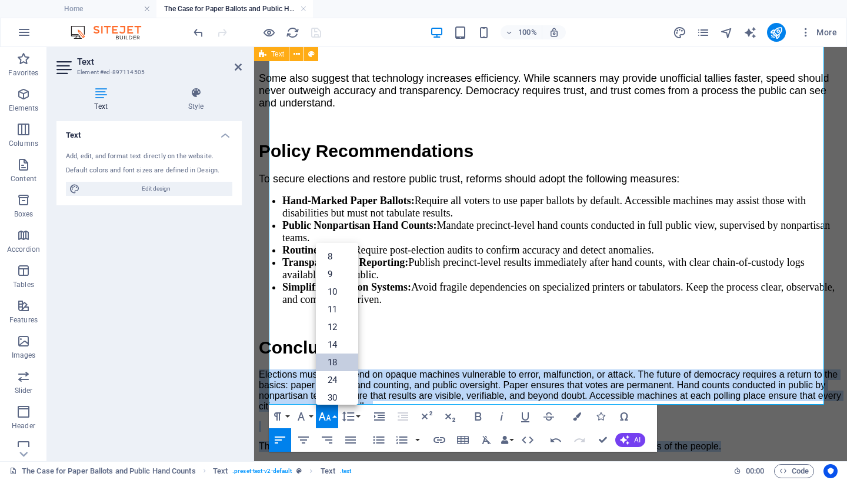
click at [335, 363] on link "18" at bounding box center [337, 363] width 42 height 18
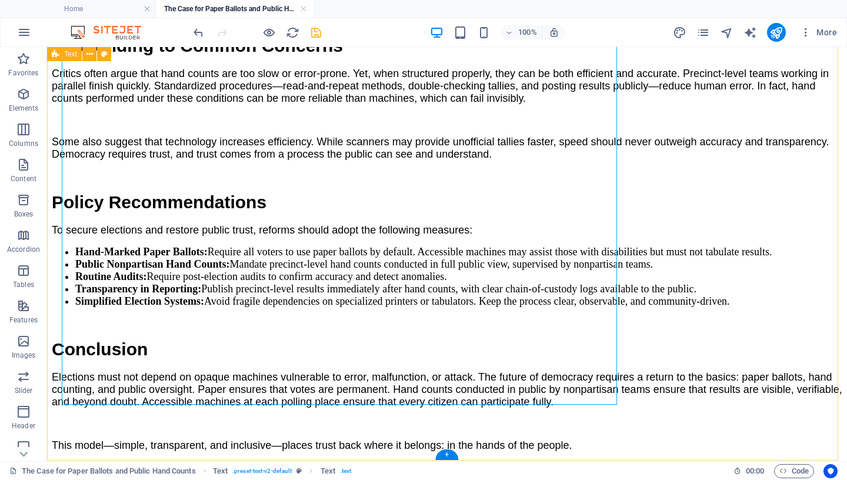
scroll to position [1562, 0]
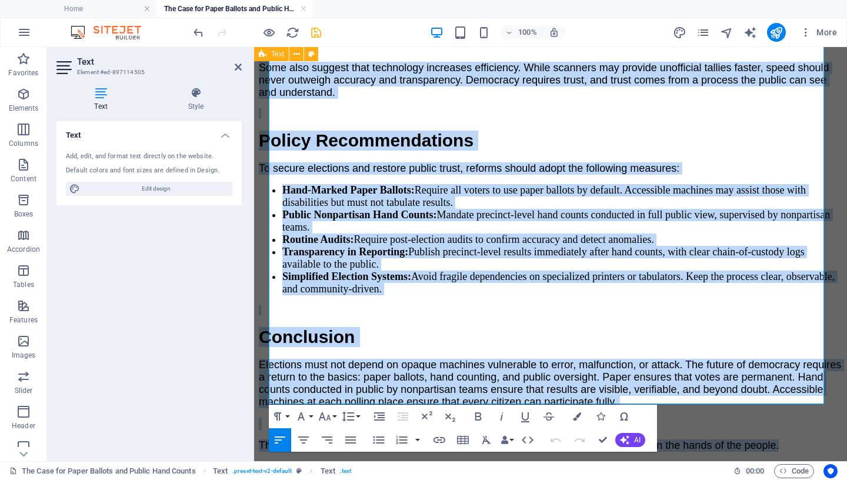
drag, startPoint x: 271, startPoint y: 359, endPoint x: 497, endPoint y: 478, distance: 255.7
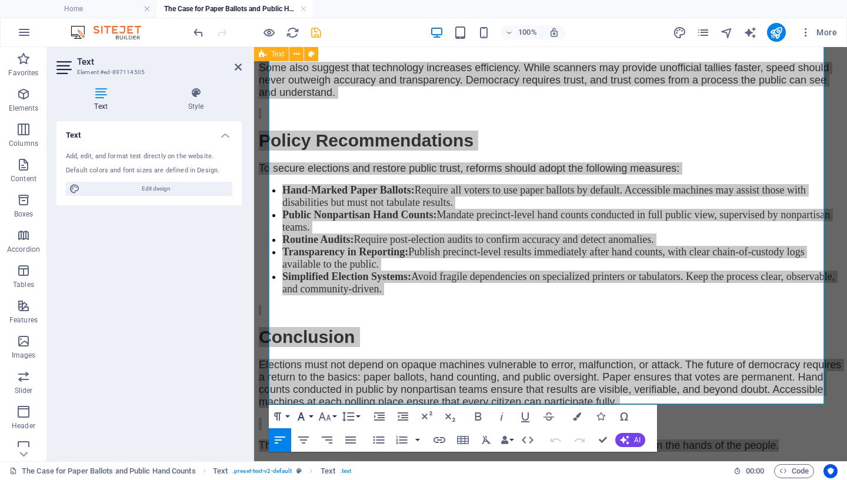
click at [305, 415] on icon "button" at bounding box center [301, 416] width 14 height 14
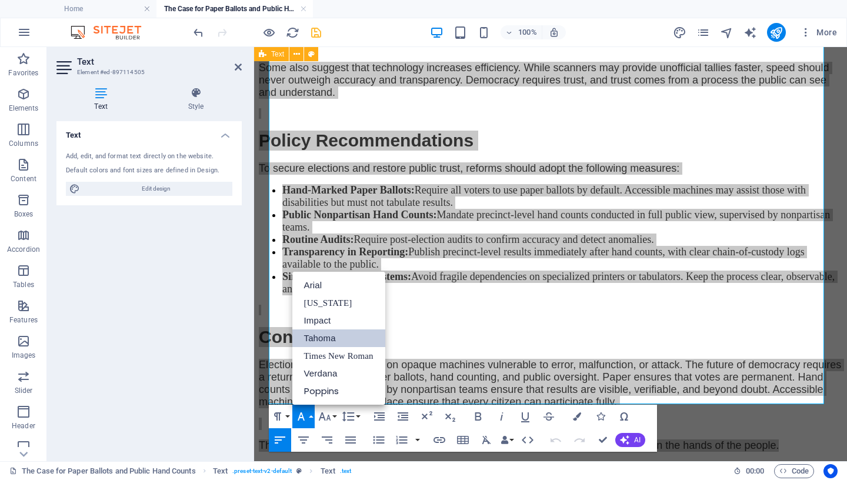
scroll to position [0, 0]
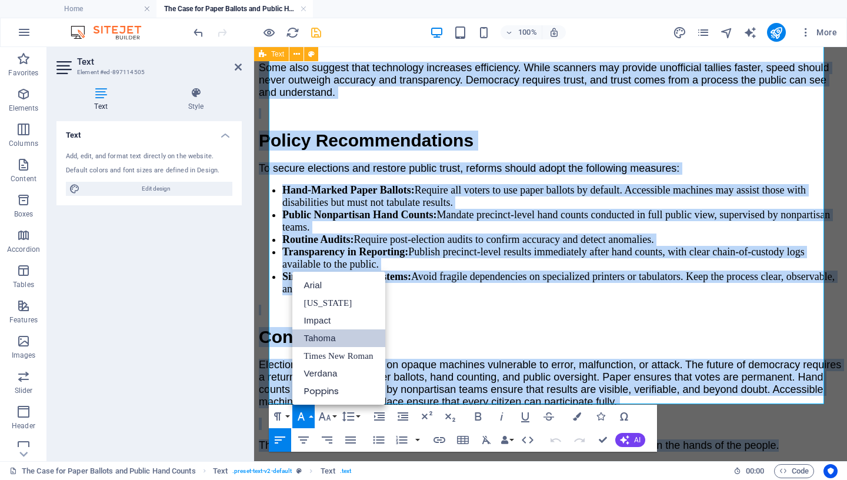
click at [325, 337] on link "Tahoma" at bounding box center [338, 338] width 93 height 18
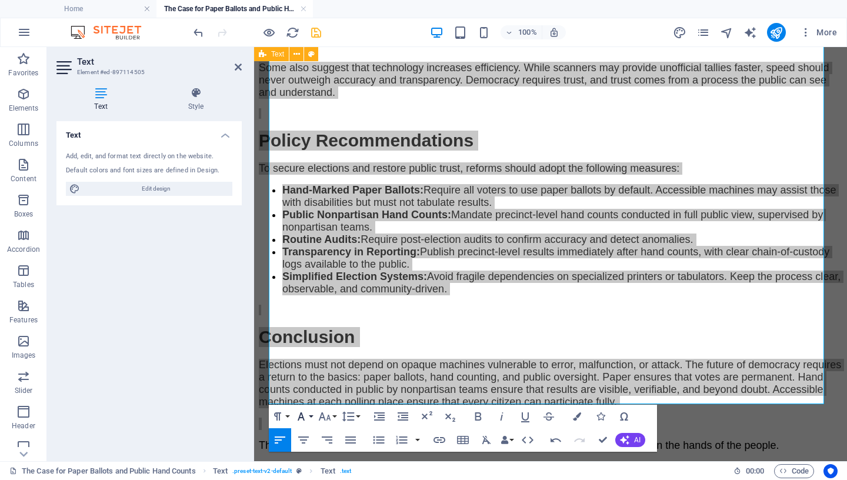
click at [309, 415] on button "Font Family" at bounding box center [303, 417] width 22 height 24
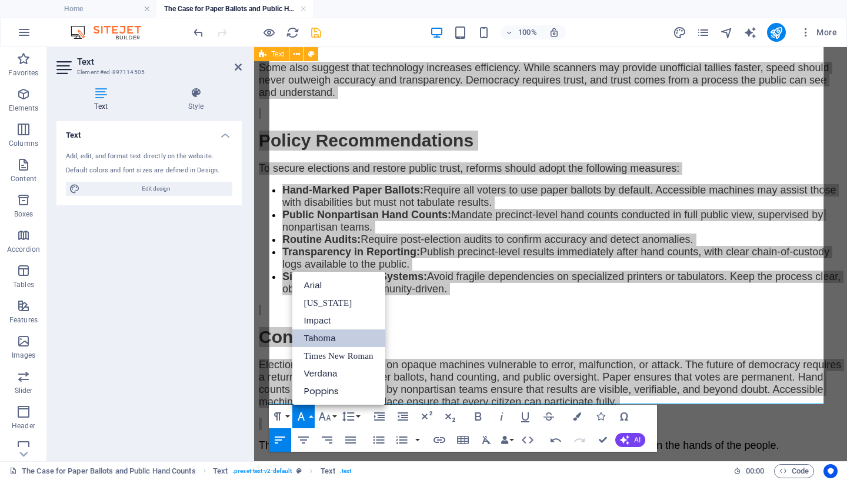
scroll to position [0, 0]
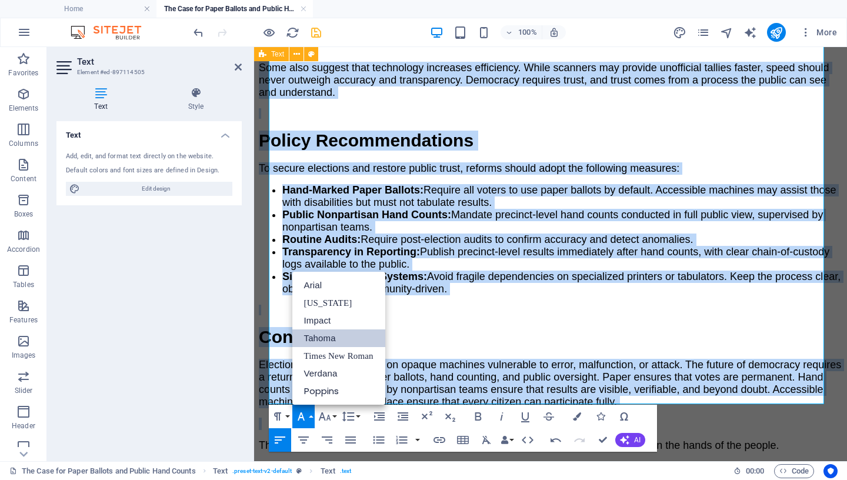
click at [326, 335] on link "Tahoma" at bounding box center [338, 338] width 93 height 18
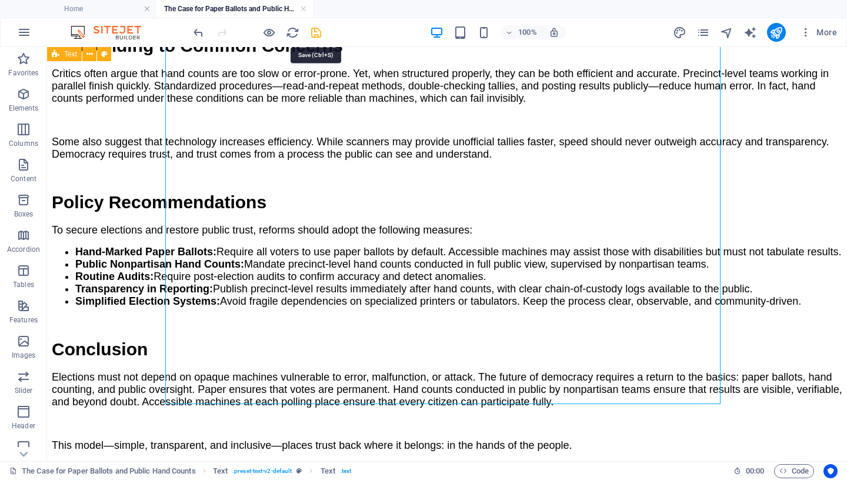
click at [314, 34] on icon "save" at bounding box center [316, 33] width 14 height 14
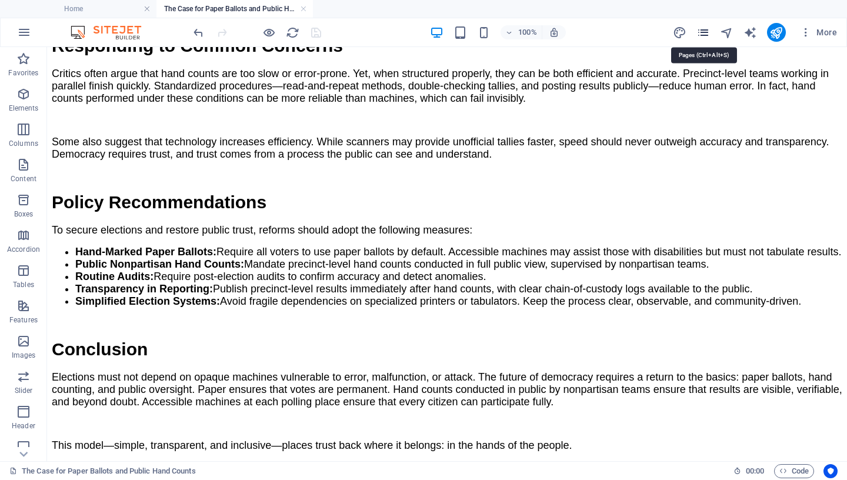
click at [708, 32] on icon "pages" at bounding box center [703, 33] width 14 height 14
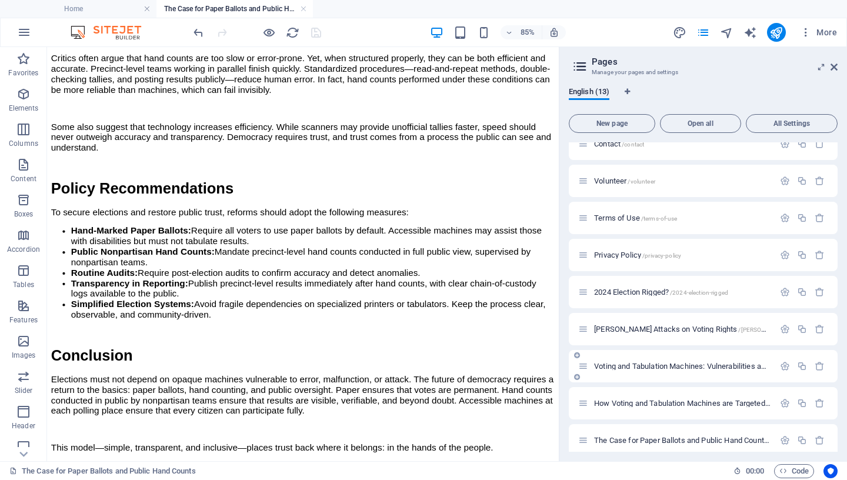
scroll to position [158, 0]
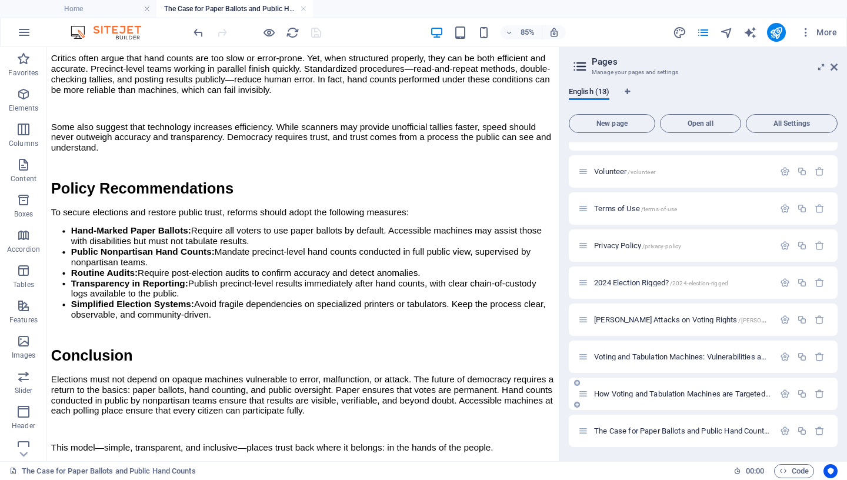
click at [629, 395] on span "How Voting and Tabulation Machines are Targeted /how-voting-and-tabulation-mach…" at bounding box center [747, 393] width 307 height 9
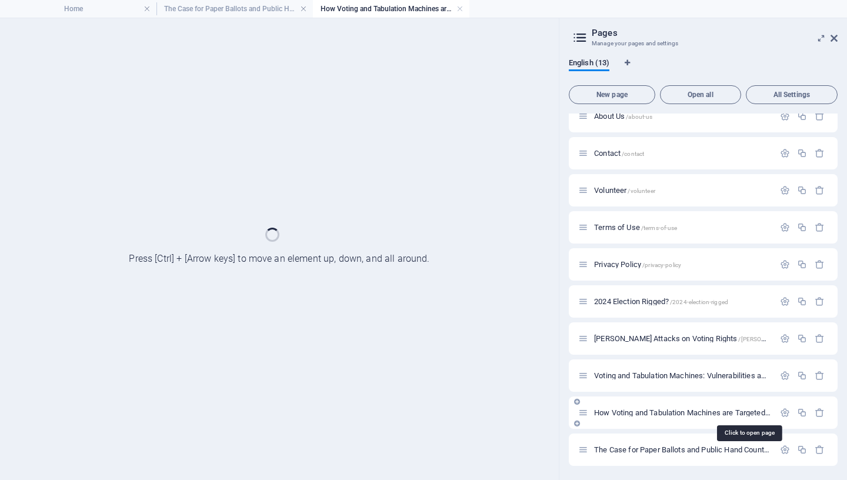
scroll to position [111, 0]
click at [629, 395] on div "Home / Services /services Service Detail /service-detail About Us /about-us Con…" at bounding box center [703, 234] width 269 height 463
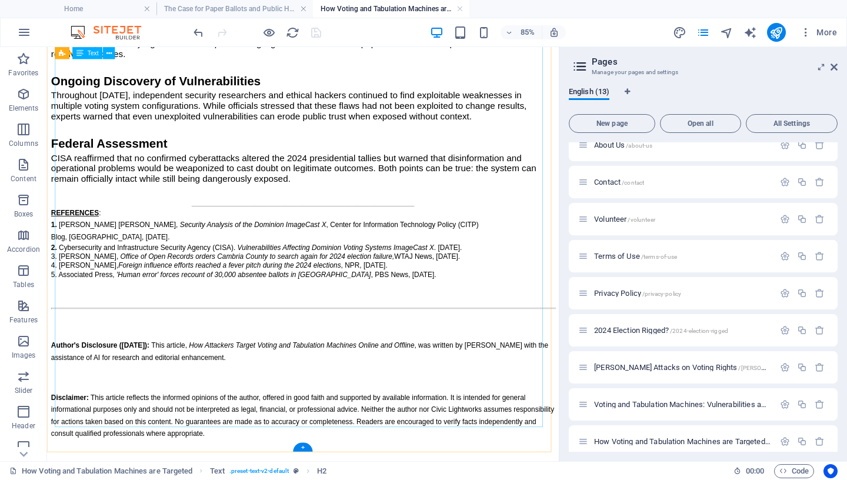
scroll to position [2175, 0]
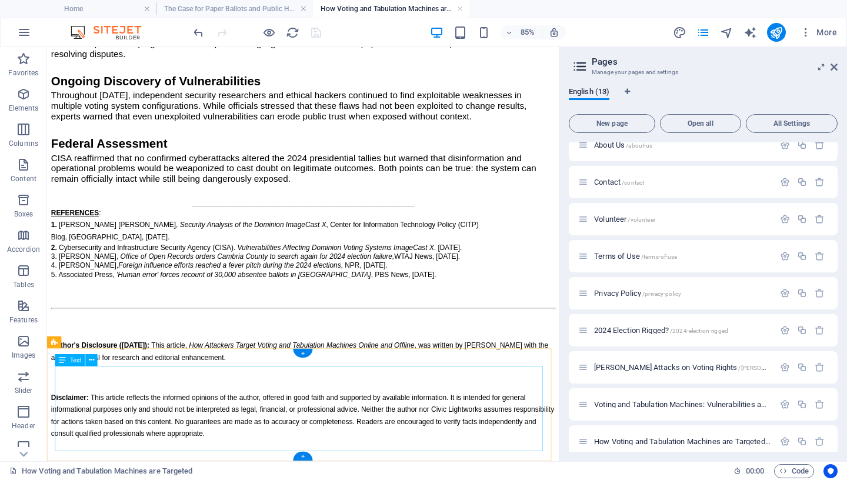
click at [444, 459] on div "Author's Disclosure (September 7, 2025): This article, How Attackers Target Vot…" at bounding box center [348, 450] width 593 height 118
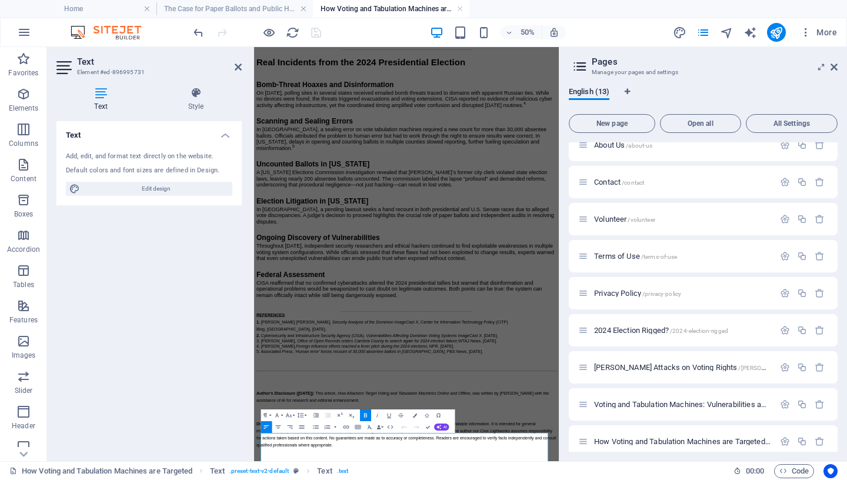
scroll to position [1833, 0]
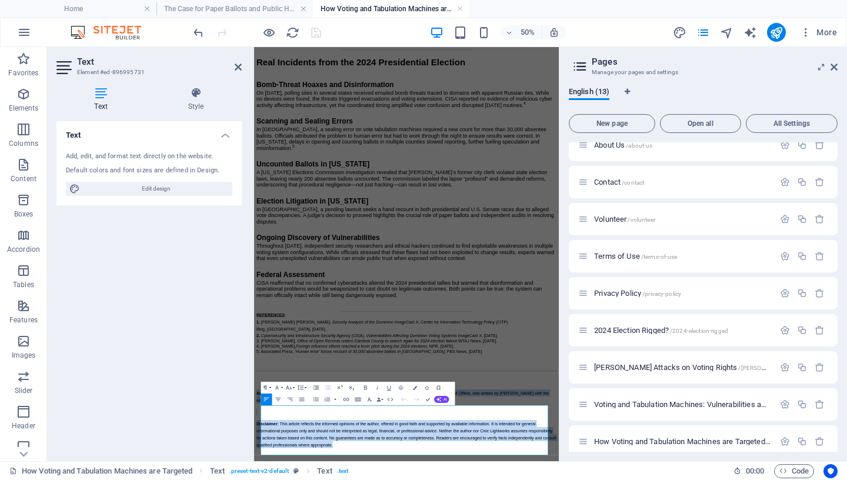
drag, startPoint x: 541, startPoint y: 853, endPoint x: 508, endPoint y: 455, distance: 399.6
copy div "Author's Disclosure (September 7, 2025): This article, How Attackers Target Vot…"
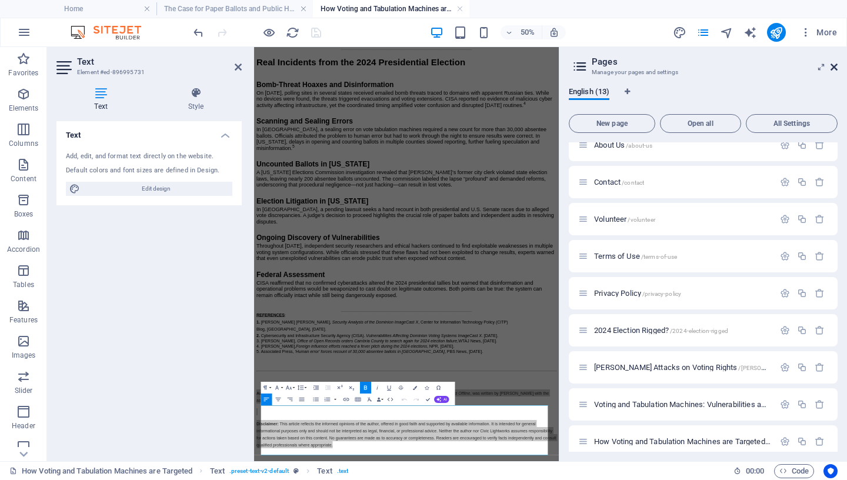
click at [836, 66] on icon at bounding box center [834, 66] width 7 height 9
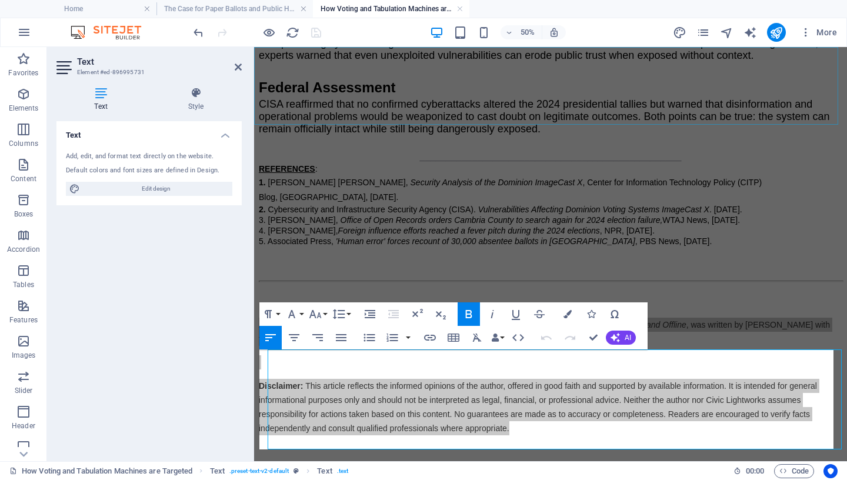
scroll to position [2248, 0]
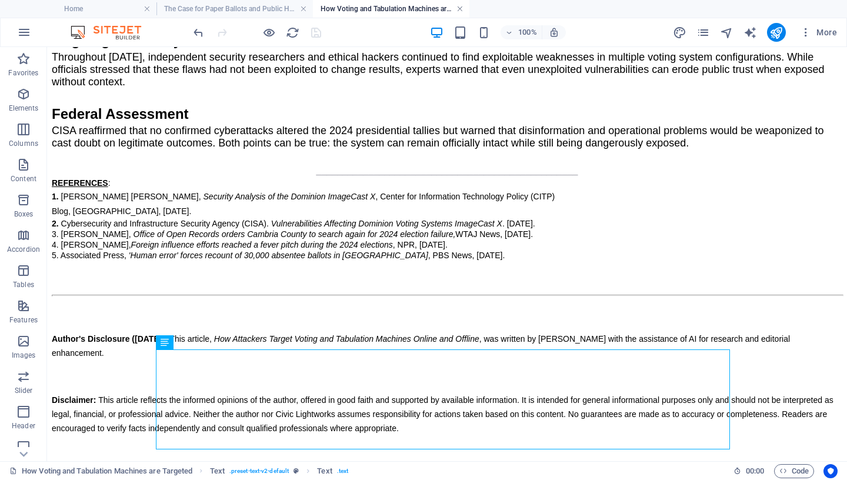
click at [461, 8] on link at bounding box center [459, 9] width 7 height 11
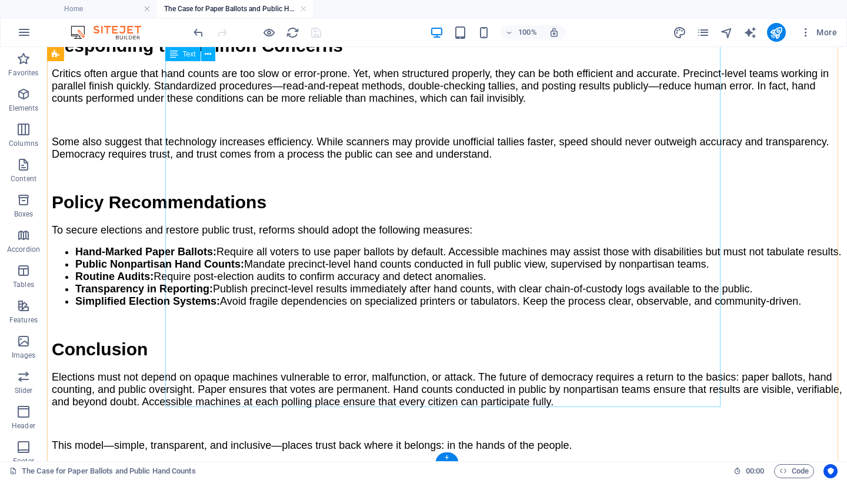
scroll to position [1536, 0]
click at [448, 455] on div "+" at bounding box center [446, 454] width 23 height 11
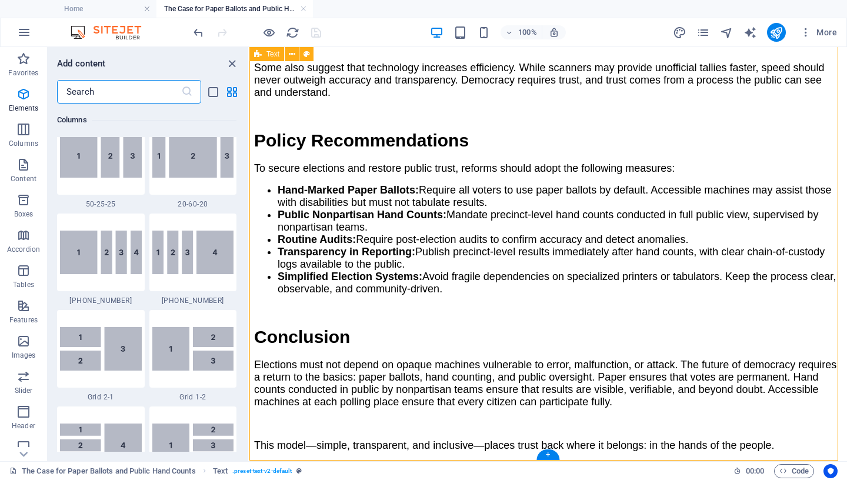
scroll to position [2058, 0]
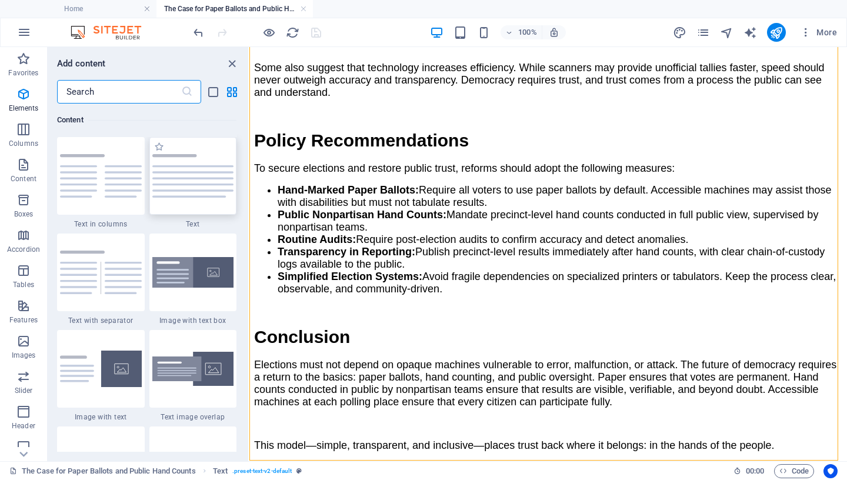
drag, startPoint x: 182, startPoint y: 184, endPoint x: 369, endPoint y: 349, distance: 249.2
click at [182, 184] on img at bounding box center [193, 176] width 82 height 44
click at [249, 184] on div "Drag here to replace the existing content. Press “Ctrl” if you want to create a…" at bounding box center [548, 254] width 598 height 414
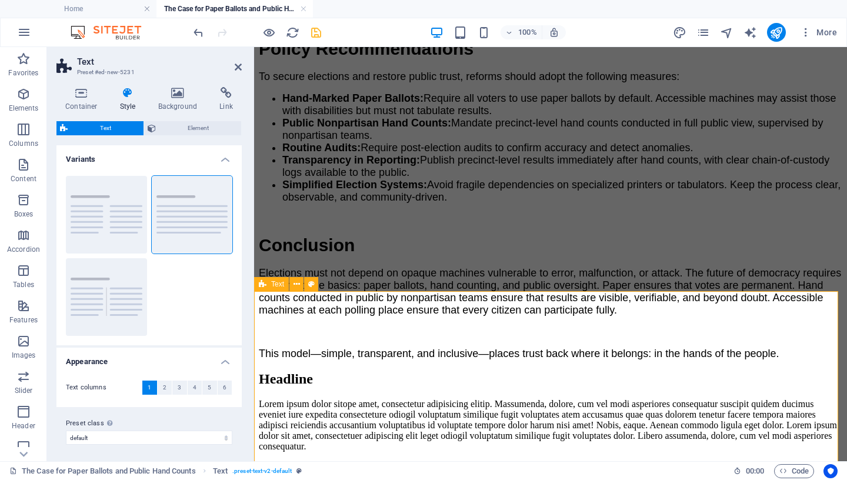
scroll to position [1781, 0]
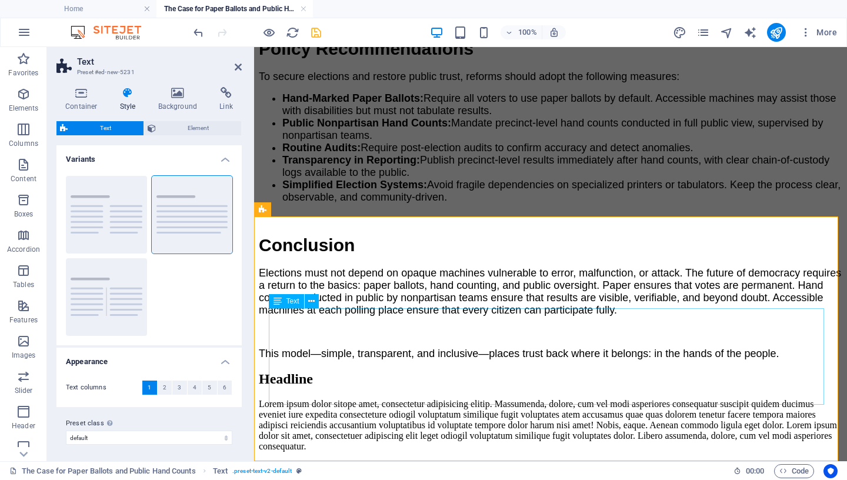
click at [452, 399] on div "Lorem ipsum dolor sitope amet, consectetur adipisicing elitip. Massumenda, dolo…" at bounding box center [551, 425] width 584 height 53
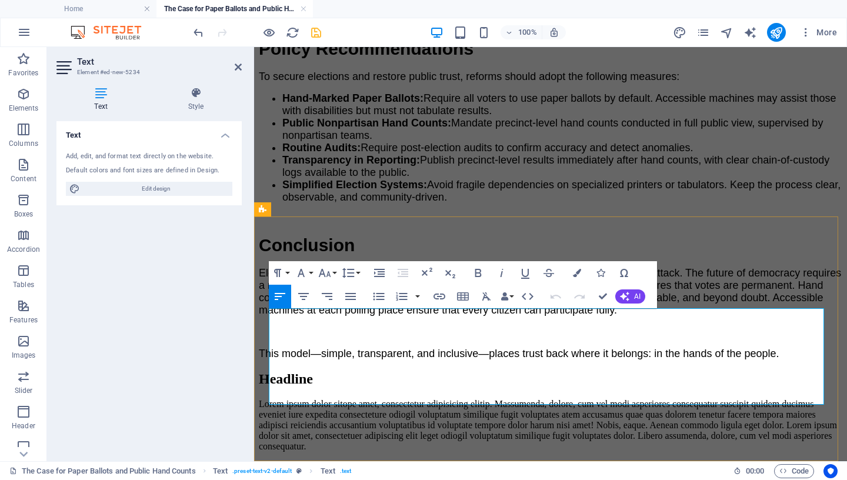
click at [453, 399] on p "Lorem ipsum dolor sitope amet, consectetur adipisicing elitip. Massumenda, dolo…" at bounding box center [551, 425] width 584 height 53
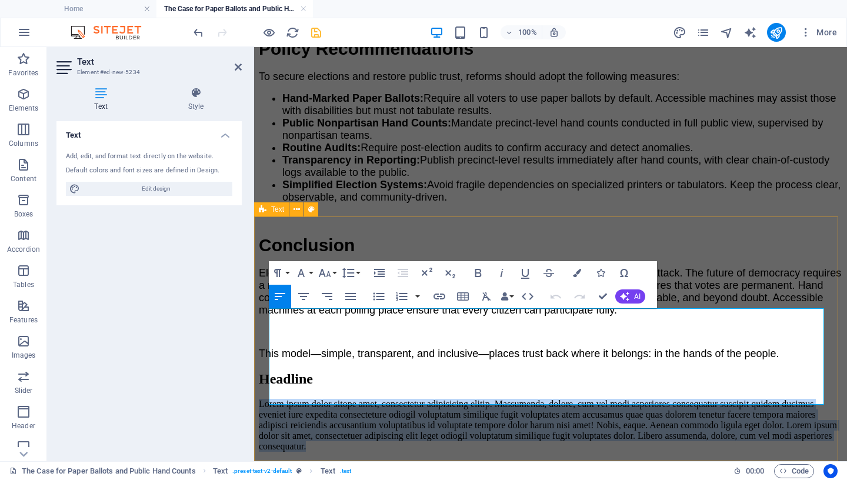
drag, startPoint x: 453, startPoint y: 396, endPoint x: 267, endPoint y: 317, distance: 202.1
click at [267, 371] on div "Headline Lorem ipsum dolor sitope amet, consectetur adipisicing elitip. Massume…" at bounding box center [551, 411] width 584 height 81
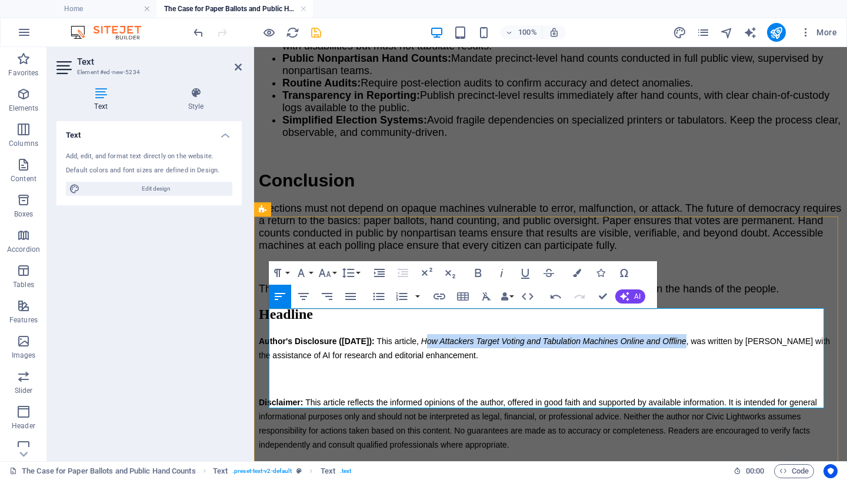
drag, startPoint x: 492, startPoint y: 318, endPoint x: 751, endPoint y: 315, distance: 258.2
click at [751, 336] on span "This article, How Attackers Target Voting and Tabulation Machines Online and Of…" at bounding box center [544, 348] width 571 height 24
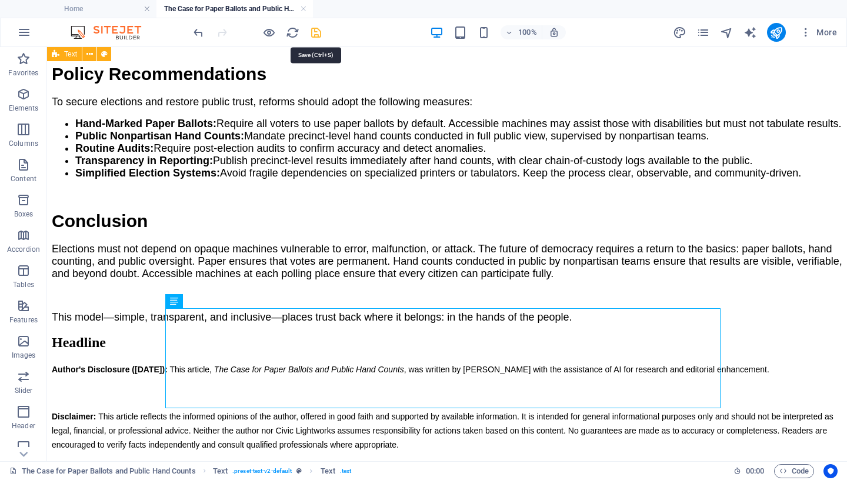
click at [311, 31] on icon "save" at bounding box center [316, 33] width 14 height 14
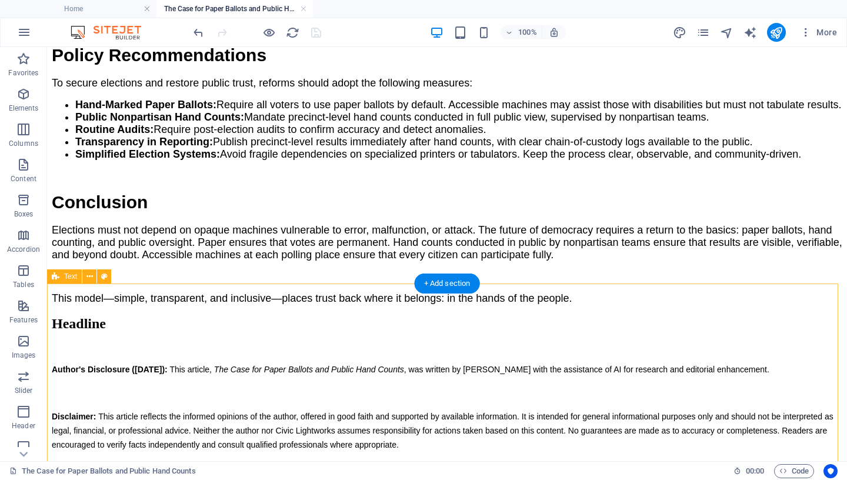
scroll to position [1728, 0]
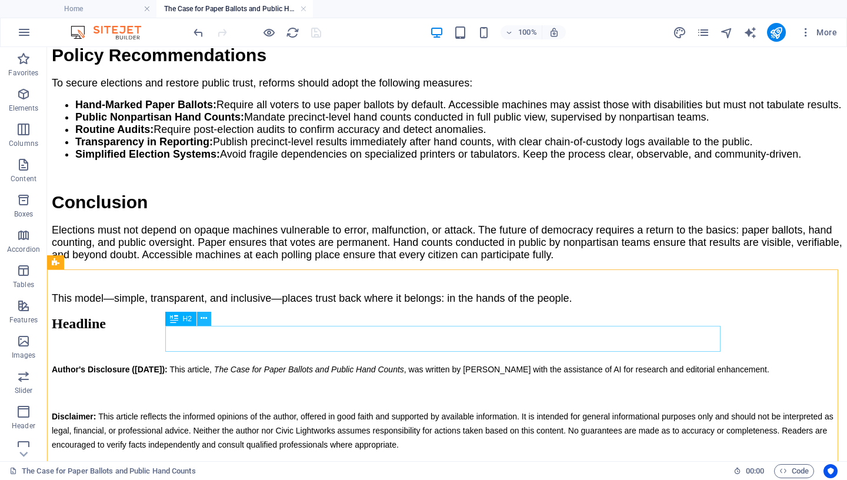
click at [205, 318] on icon at bounding box center [204, 318] width 6 height 12
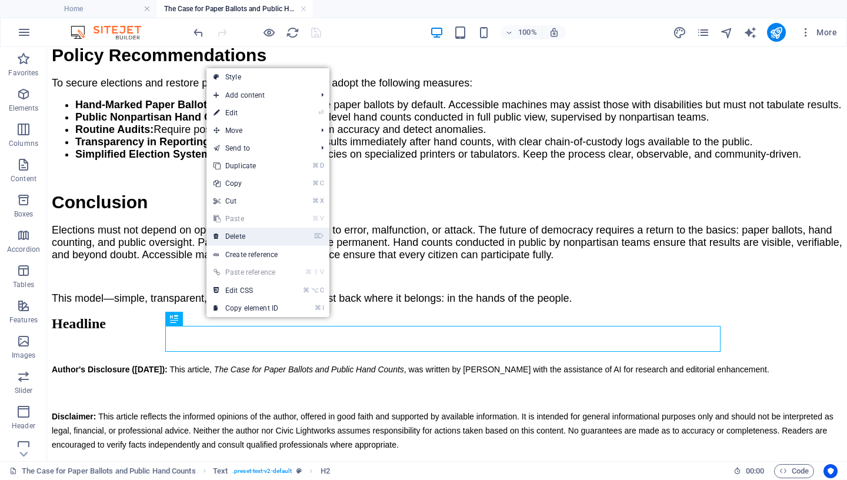
click at [256, 241] on link "⌦ Delete" at bounding box center [245, 237] width 79 height 18
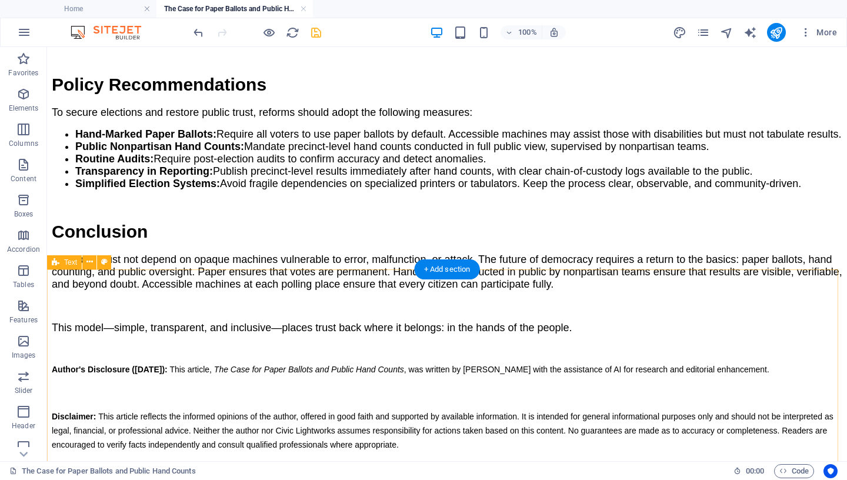
click at [92, 344] on div "Author's Disclosure (September 7, 2025): This article, The Case for Paper Ballo…" at bounding box center [447, 398] width 791 height 108
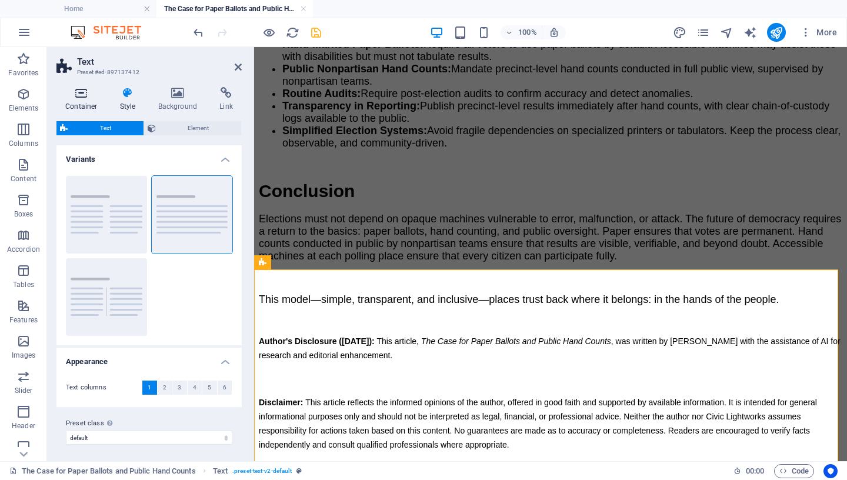
click at [77, 90] on icon at bounding box center [81, 93] width 50 height 12
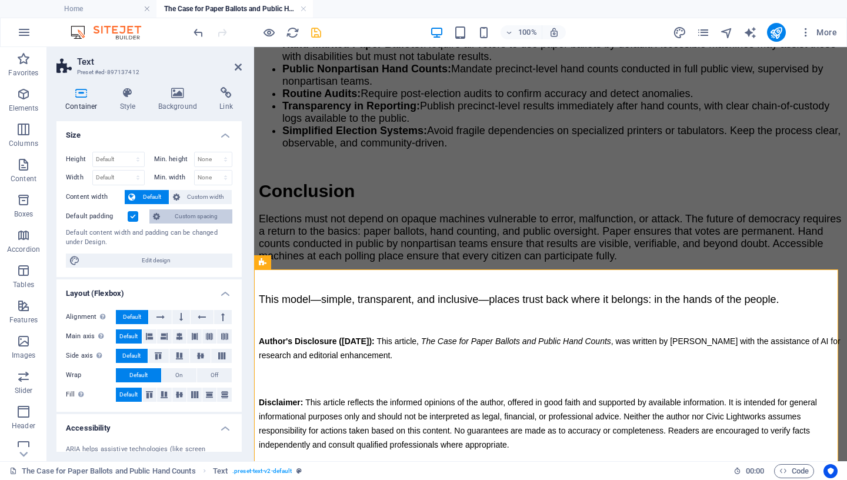
click at [184, 218] on span "Custom spacing" at bounding box center [196, 216] width 65 height 14
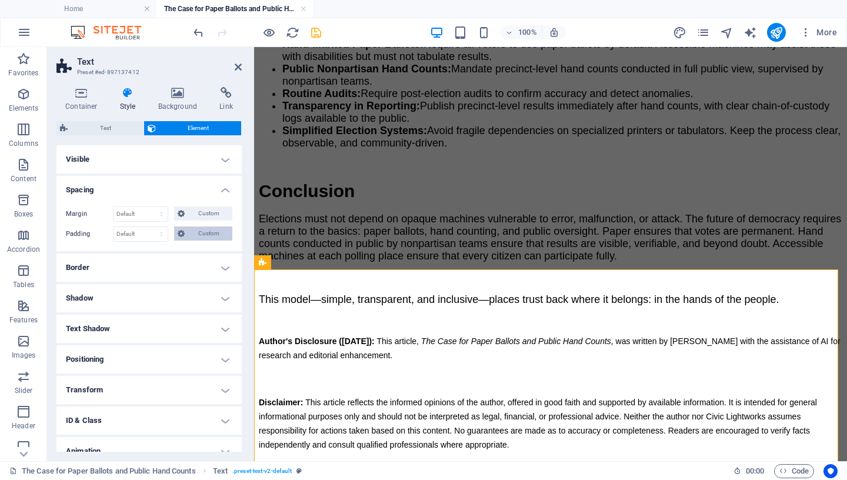
click at [188, 234] on span "Custom" at bounding box center [208, 233] width 41 height 14
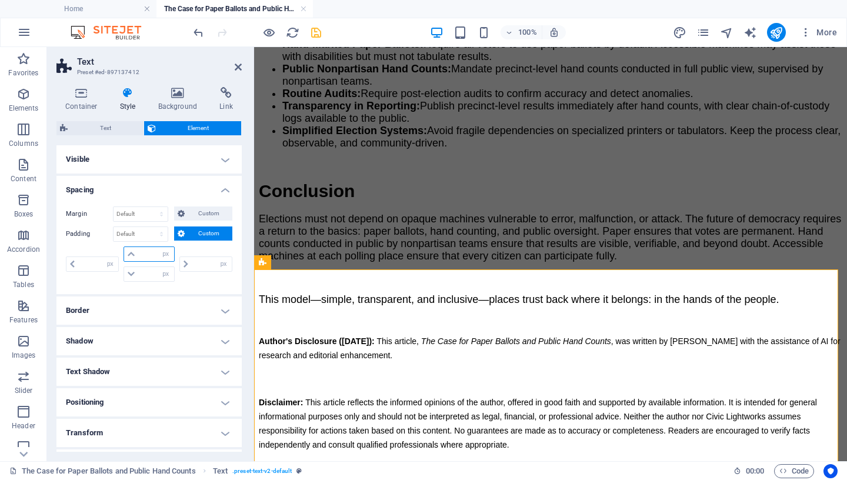
click at [146, 256] on input "number" at bounding box center [155, 254] width 35 height 14
type input "25"
type input "0"
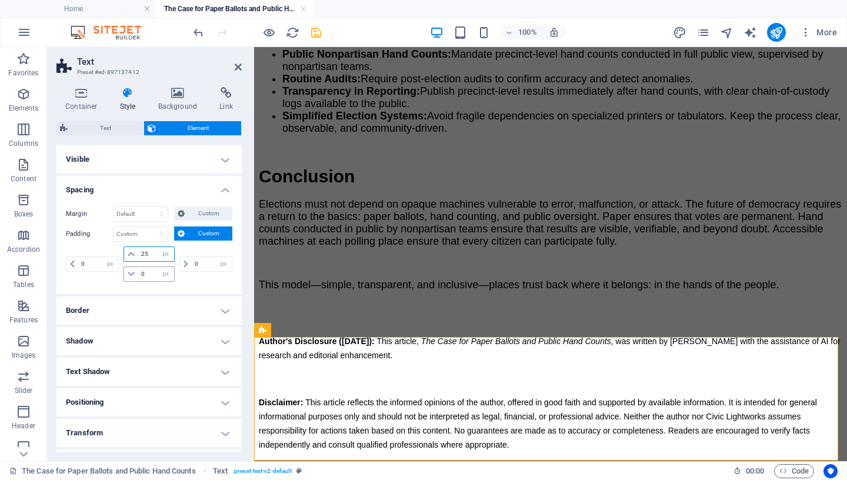
scroll to position [1661, 0]
type input "25"
drag, startPoint x: 147, startPoint y: 275, endPoint x: 126, endPoint y: 275, distance: 20.6
click at [138, 275] on input "0" at bounding box center [155, 274] width 35 height 14
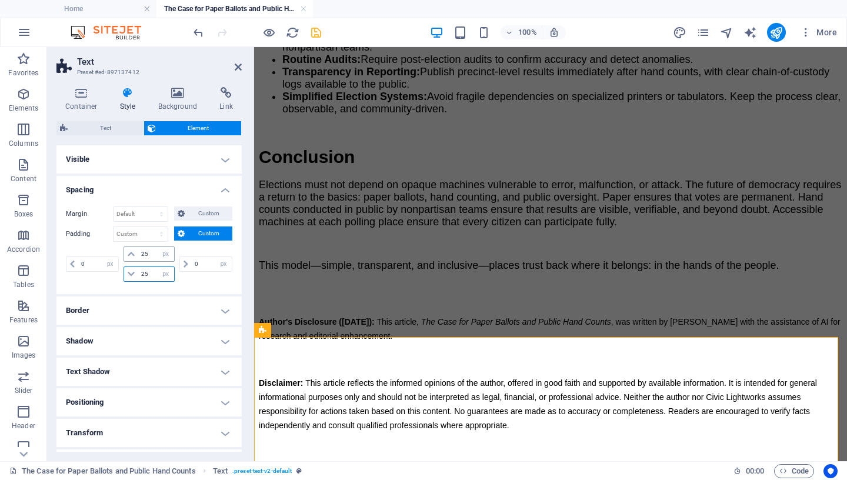
type input "25"
drag, startPoint x: 149, startPoint y: 255, endPoint x: 87, endPoint y: 254, distance: 61.8
click at [138, 254] on input "25" at bounding box center [155, 254] width 35 height 14
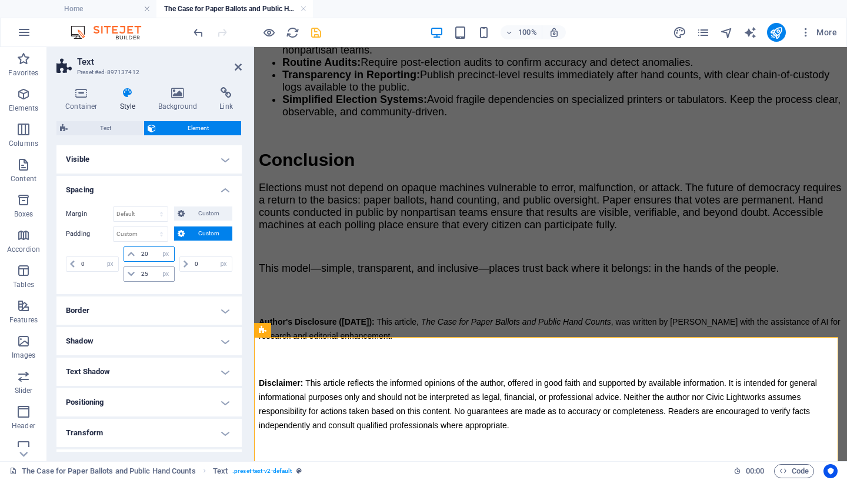
type input "20"
drag, startPoint x: 149, startPoint y: 275, endPoint x: 100, endPoint y: 273, distance: 48.9
click at [138, 273] on input "25" at bounding box center [155, 274] width 35 height 14
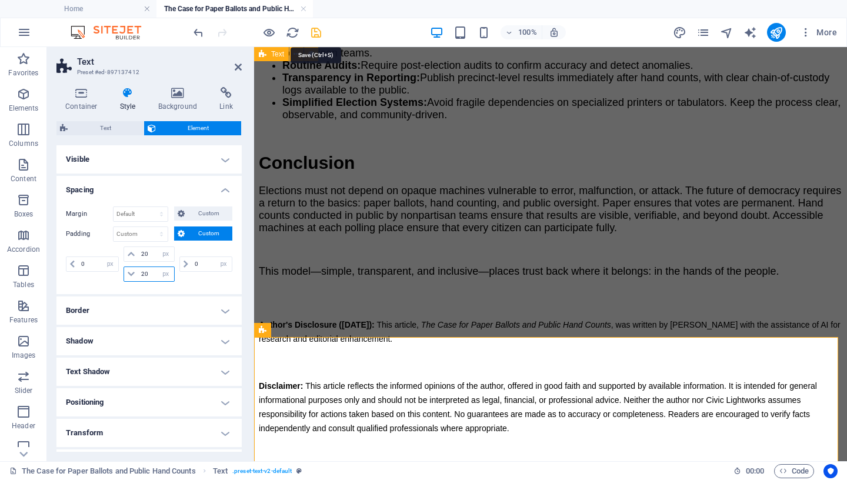
type input "20"
click at [314, 33] on icon "save" at bounding box center [316, 33] width 14 height 14
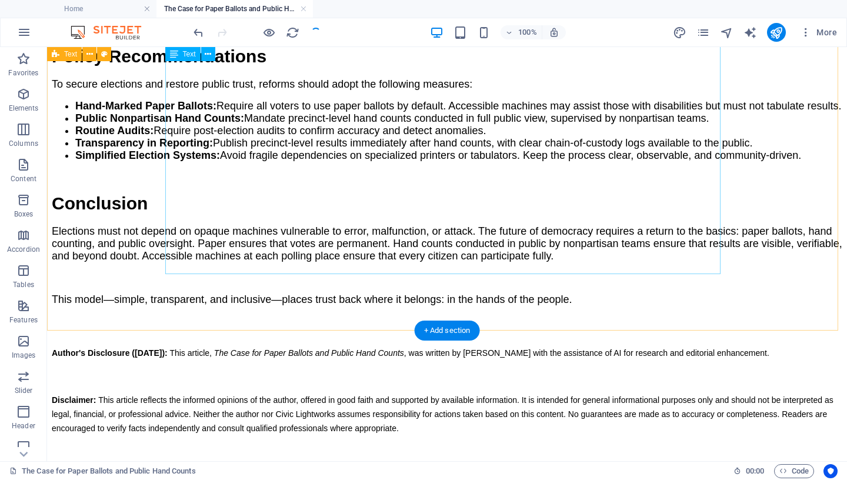
scroll to position [1669, 0]
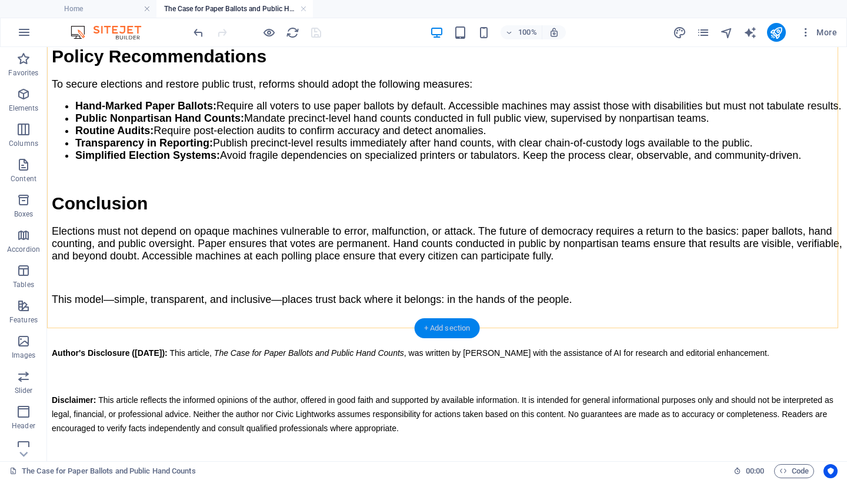
click at [442, 325] on div "+ Add section" at bounding box center [447, 328] width 65 height 20
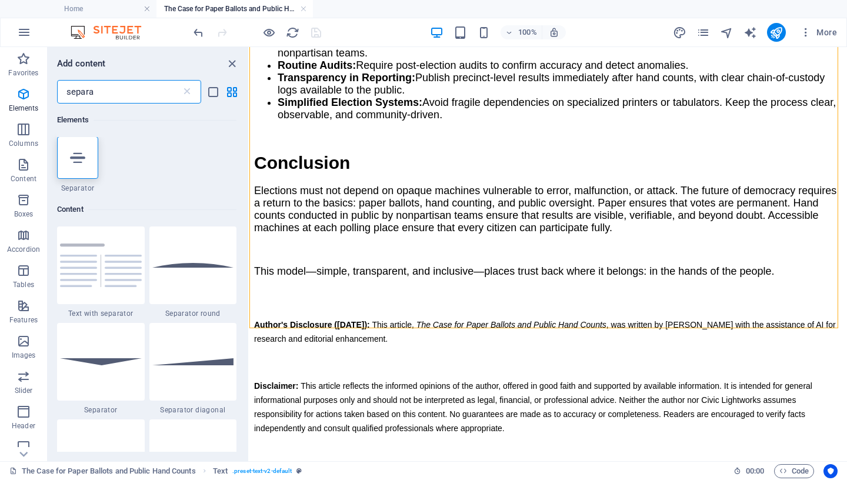
scroll to position [0, 0]
type input "separa"
click at [75, 159] on icon at bounding box center [77, 158] width 15 height 15
select select "%"
select select "px"
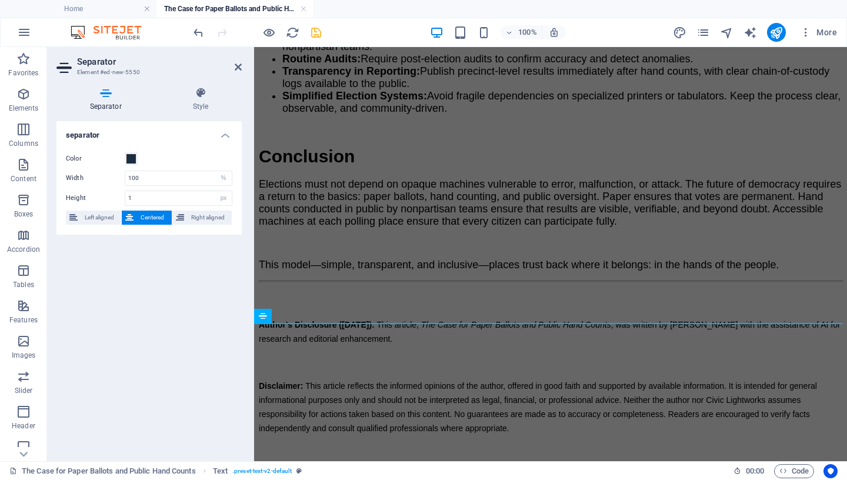
click at [75, 159] on label "Color" at bounding box center [95, 159] width 59 height 14
click at [125, 159] on button "Color" at bounding box center [131, 158] width 13 height 13
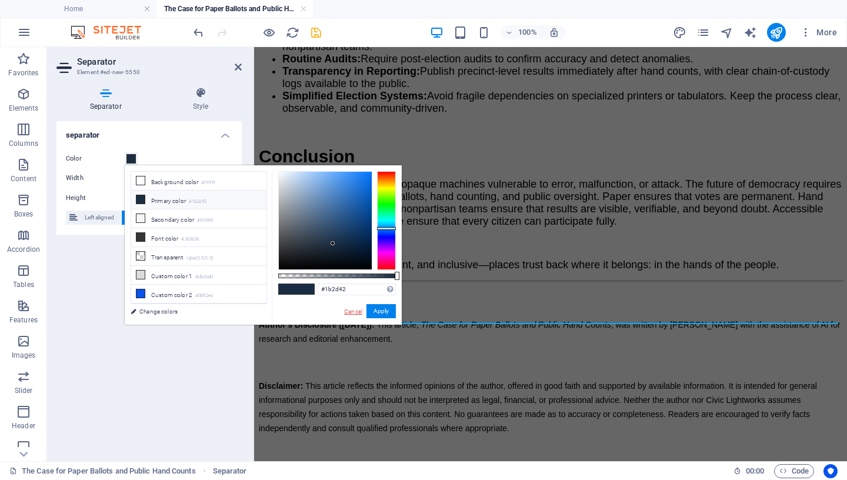
click at [358, 309] on link "Cancel" at bounding box center [353, 311] width 21 height 9
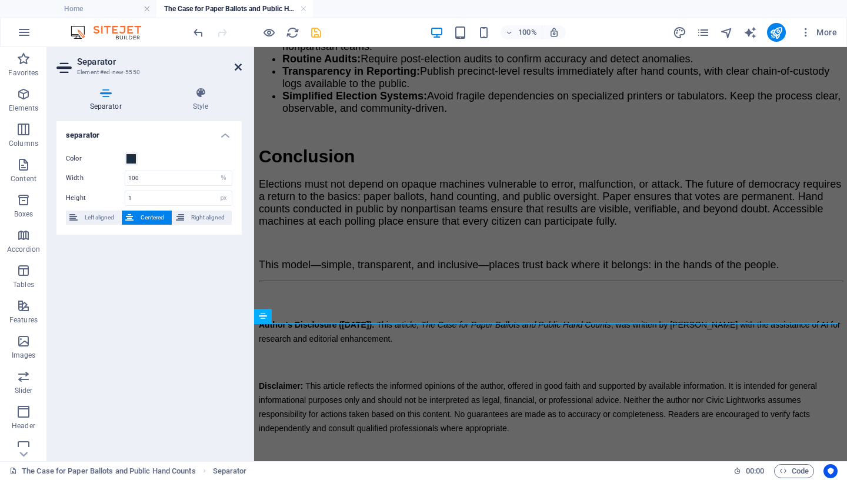
click at [237, 66] on icon at bounding box center [238, 66] width 7 height 9
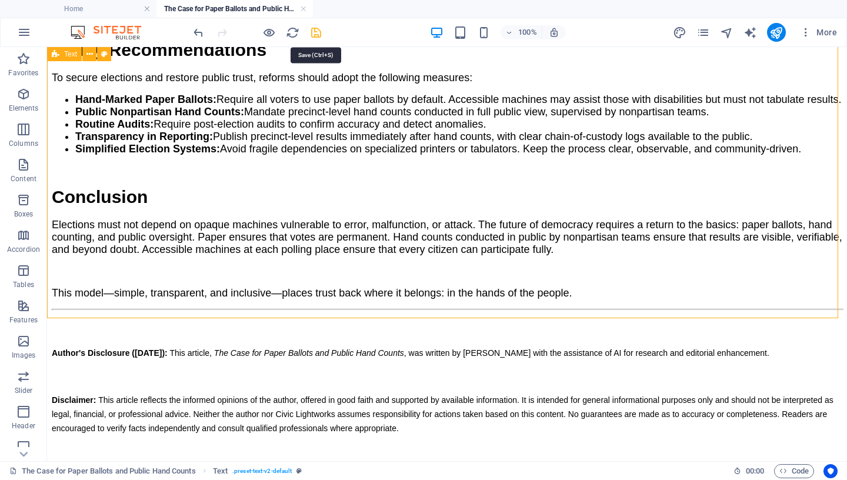
click at [314, 35] on icon "save" at bounding box center [316, 33] width 14 height 14
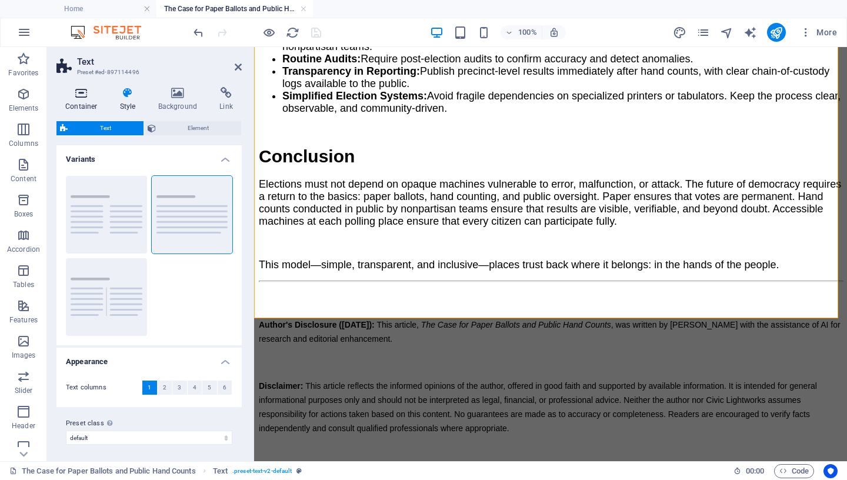
click at [81, 95] on icon at bounding box center [81, 93] width 50 height 12
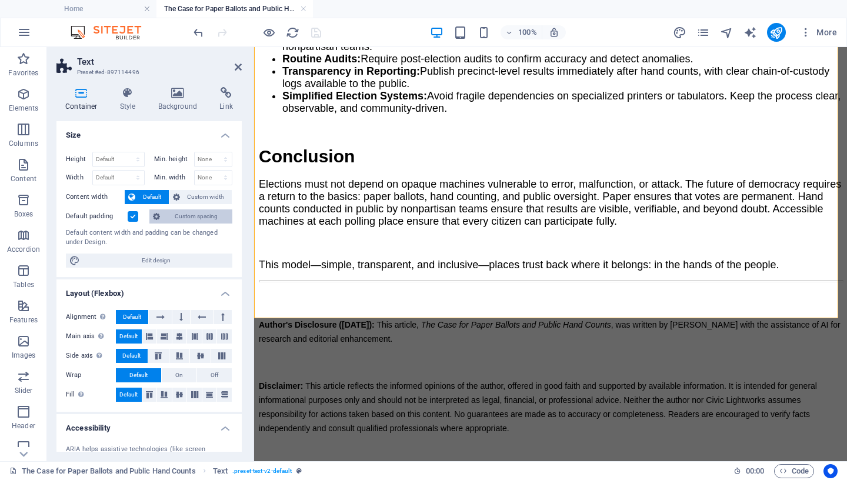
click at [182, 219] on span "Custom spacing" at bounding box center [196, 216] width 65 height 14
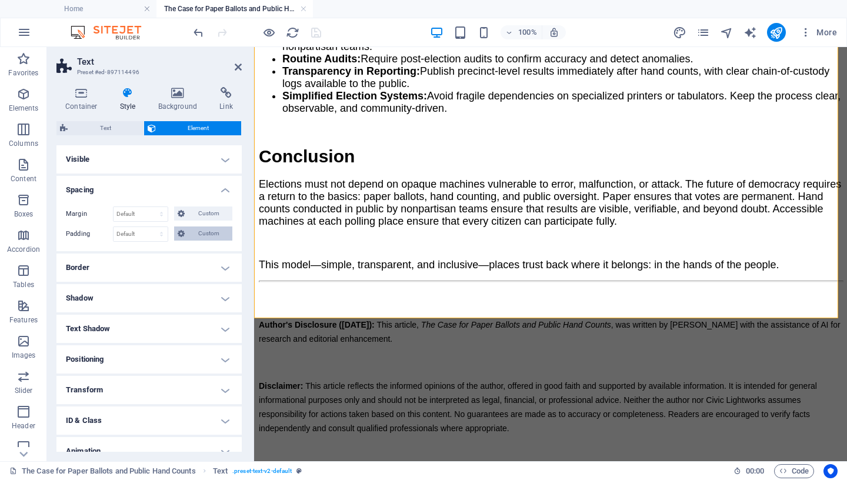
click at [197, 235] on span "Custom" at bounding box center [208, 233] width 41 height 14
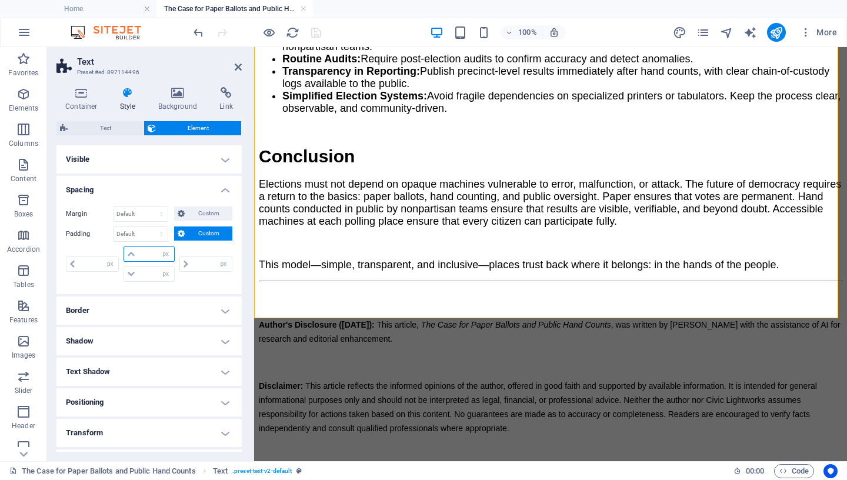
click at [143, 254] on input "number" at bounding box center [155, 254] width 35 height 14
type input "50"
type input "0"
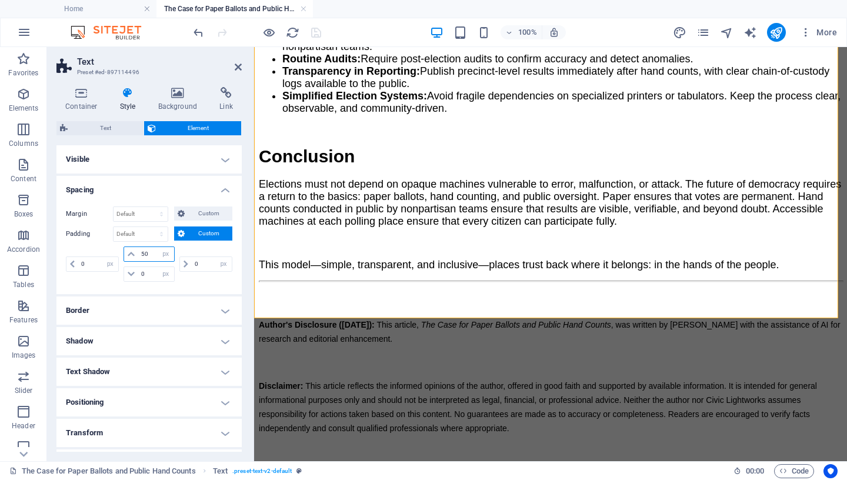
scroll to position [1596, 0]
type input "50"
drag, startPoint x: 145, startPoint y: 275, endPoint x: 126, endPoint y: 275, distance: 18.8
click at [138, 275] on input "0" at bounding box center [155, 274] width 35 height 14
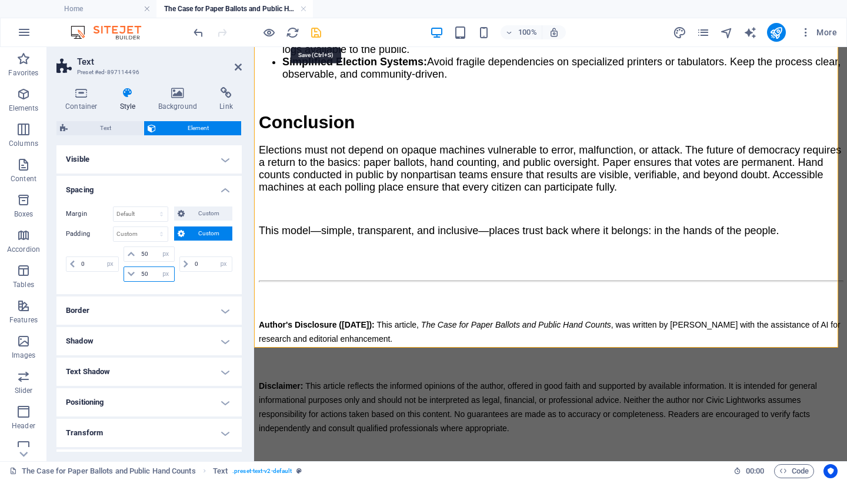
type input "50"
click at [319, 31] on icon "save" at bounding box center [316, 33] width 14 height 14
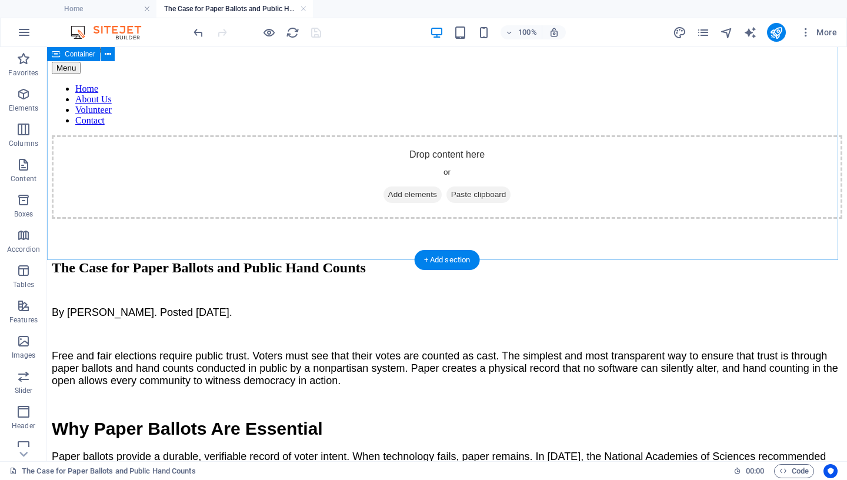
scroll to position [0, 0]
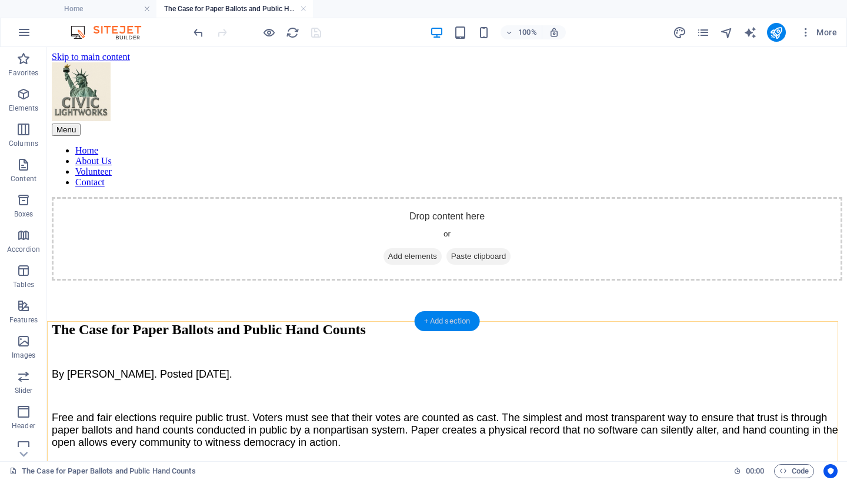
click at [462, 323] on div "+ Add section" at bounding box center [447, 321] width 65 height 20
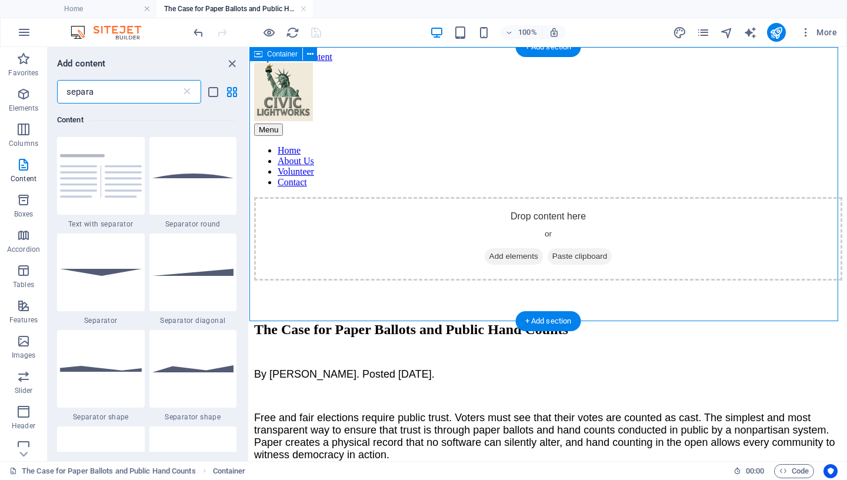
scroll to position [90, 0]
drag, startPoint x: 101, startPoint y: 98, endPoint x: 15, endPoint y: 88, distance: 85.9
click at [57, 89] on input "separa" at bounding box center [119, 92] width 124 height 24
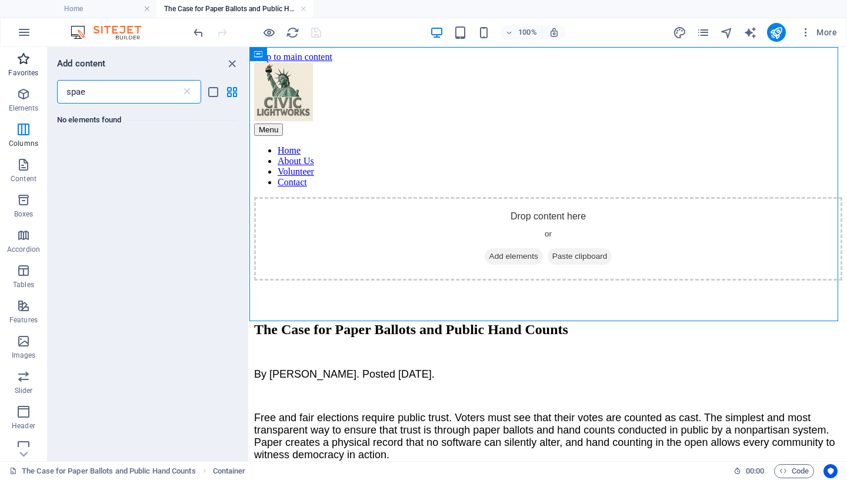
scroll to position [0, 0]
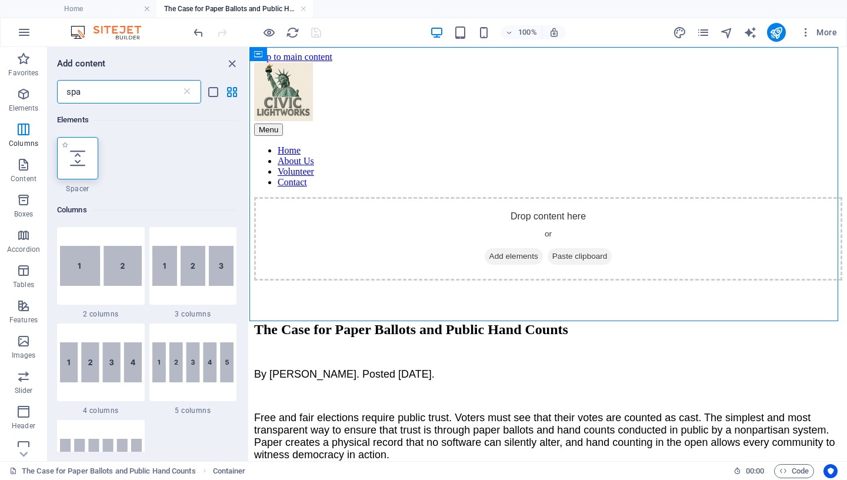
type input "spa"
click at [81, 163] on icon at bounding box center [77, 158] width 15 height 15
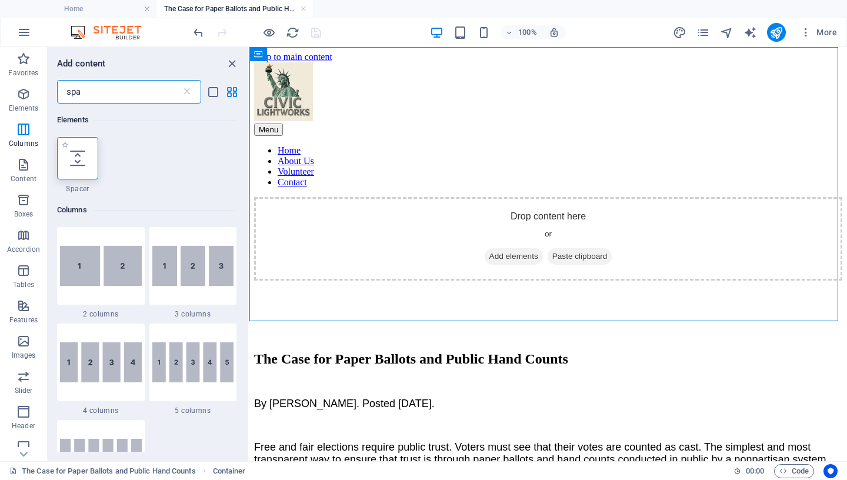
select select "px"
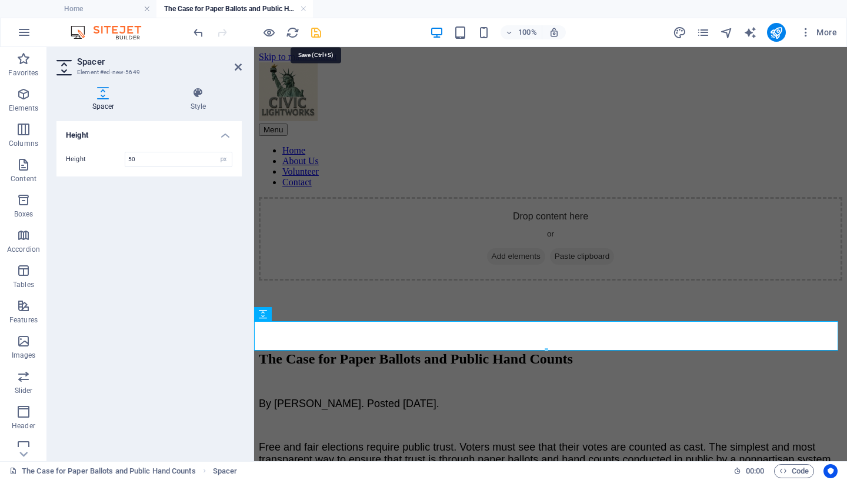
click at [316, 34] on icon "save" at bounding box center [316, 33] width 14 height 14
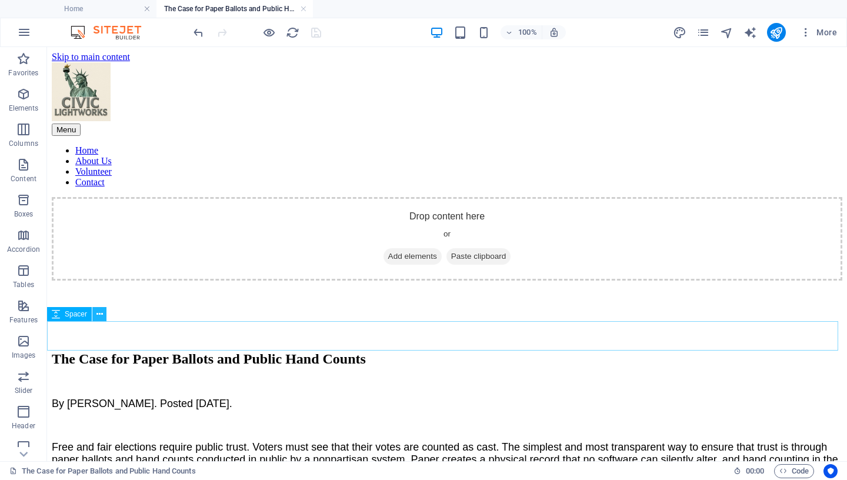
click at [99, 312] on icon at bounding box center [99, 314] width 6 height 12
click at [101, 313] on icon at bounding box center [99, 314] width 6 height 12
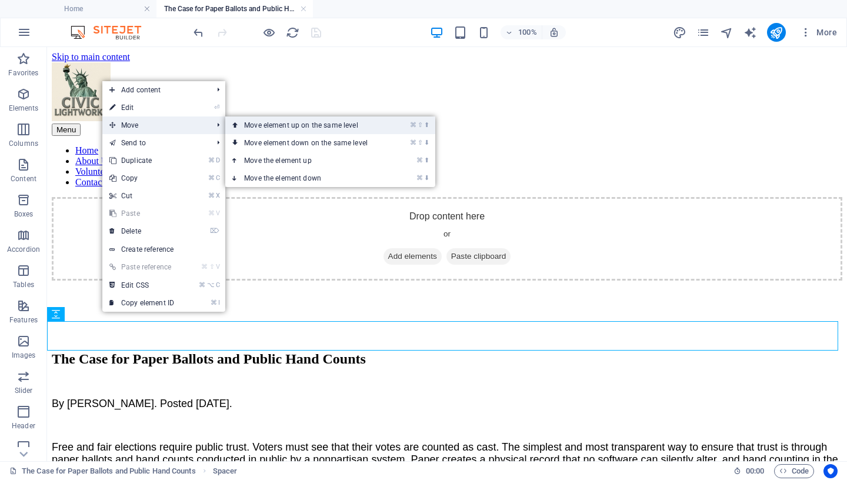
click at [248, 127] on link "⌘ ⇧ ⬆ Move element up on the same level" at bounding box center [308, 125] width 166 height 18
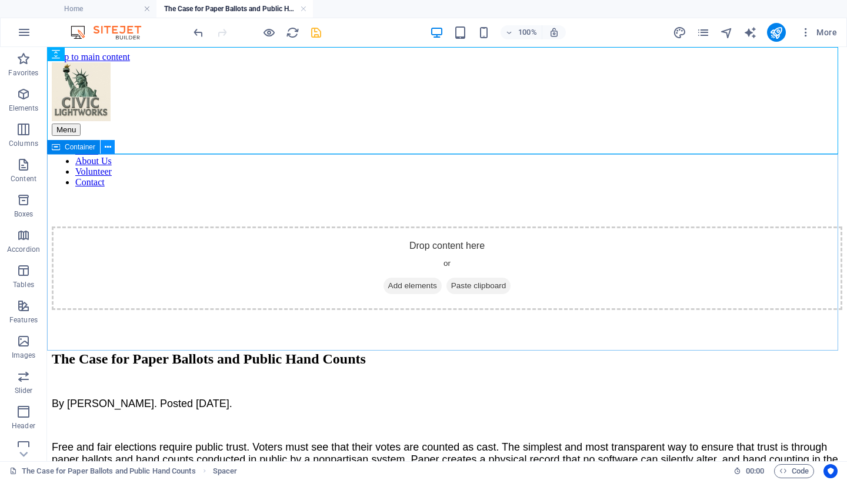
click at [108, 148] on icon at bounding box center [108, 147] width 6 height 12
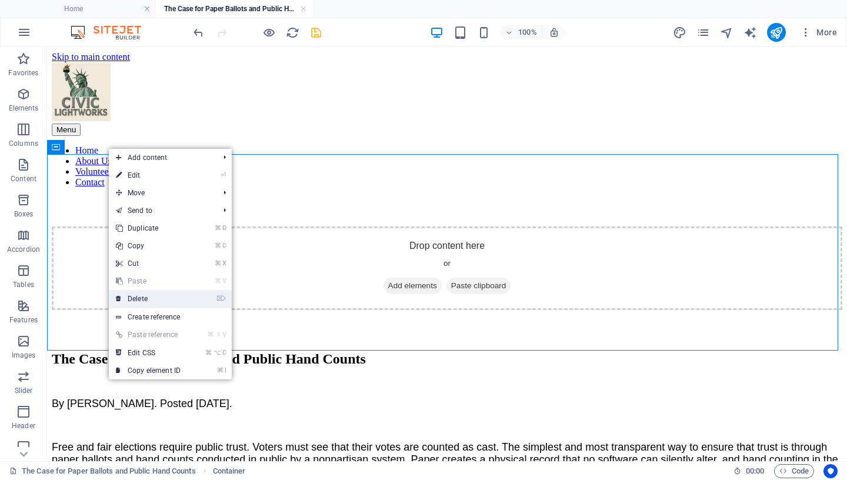
drag, startPoint x: 152, startPoint y: 301, endPoint x: 104, endPoint y: 254, distance: 67.0
click at [152, 301] on link "⌦ Delete" at bounding box center [148, 299] width 79 height 18
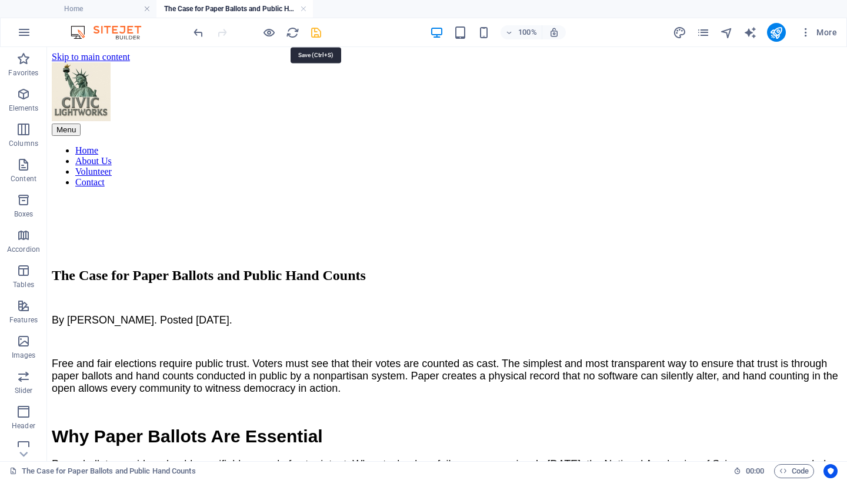
click at [315, 32] on icon "save" at bounding box center [316, 33] width 14 height 14
click at [201, 210] on icon at bounding box center [198, 212] width 6 height 12
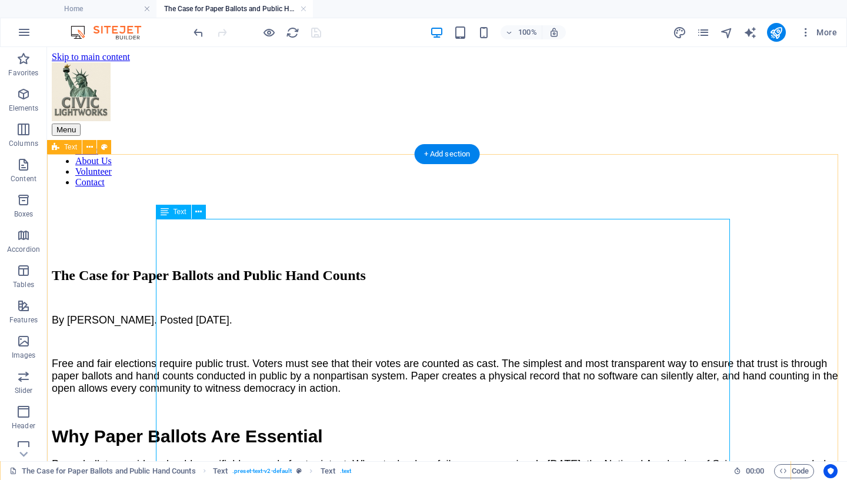
click at [454, 154] on div "+ Add section" at bounding box center [447, 154] width 65 height 20
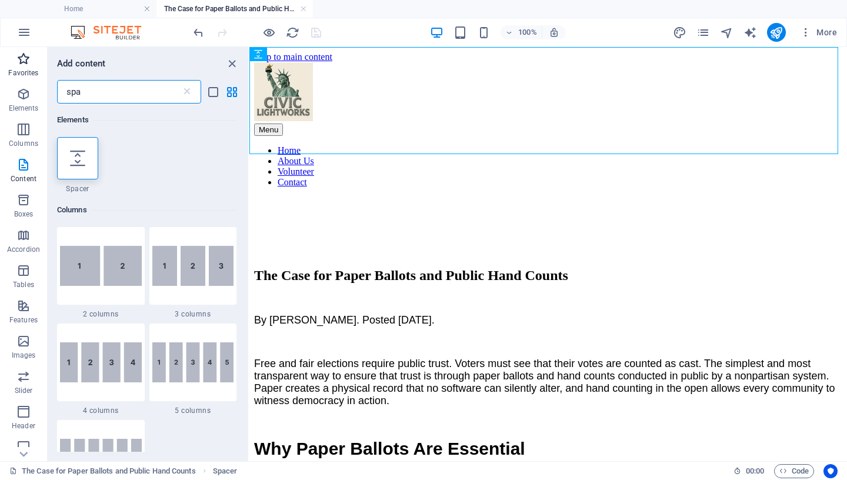
drag, startPoint x: 91, startPoint y: 95, endPoint x: 0, endPoint y: 67, distance: 95.4
click at [57, 89] on input "spa" at bounding box center [119, 92] width 124 height 24
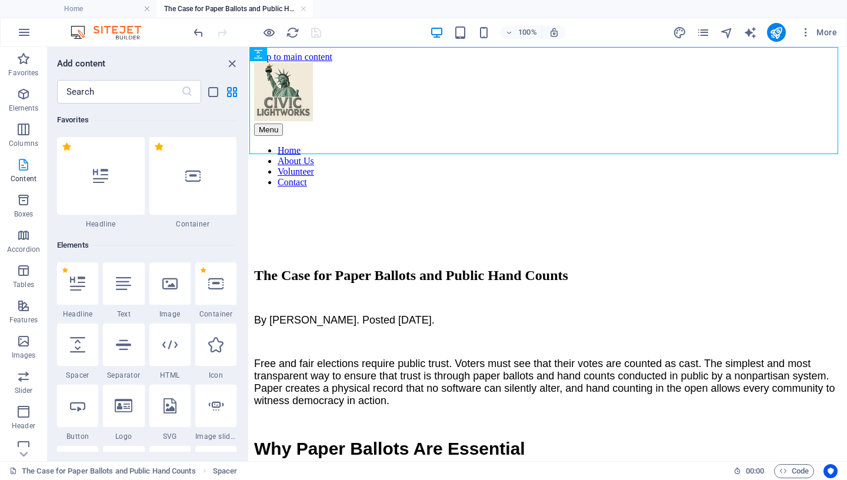
click at [27, 164] on icon "button" at bounding box center [23, 165] width 14 height 14
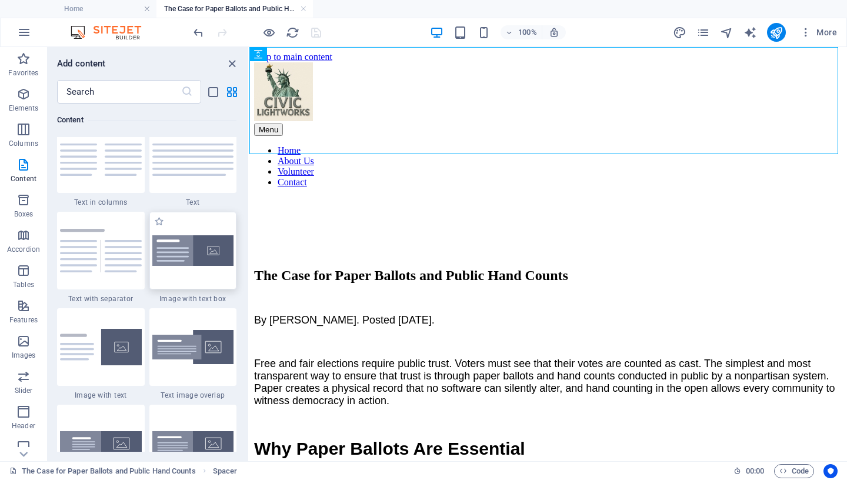
scroll to position [2023, 0]
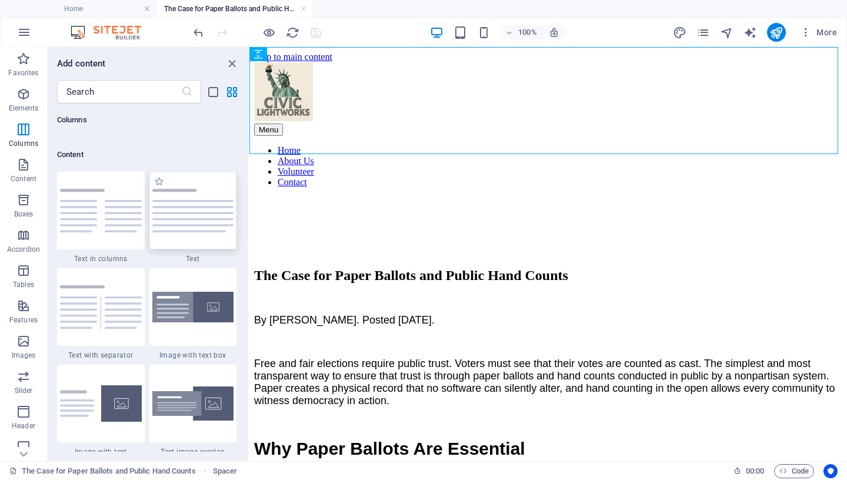
click at [183, 218] on img at bounding box center [193, 211] width 82 height 44
click at [249, 218] on div "Placeholder Container Reference Text Text H2 Spacer Text Text H2 Text Spacer Te…" at bounding box center [548, 254] width 598 height 414
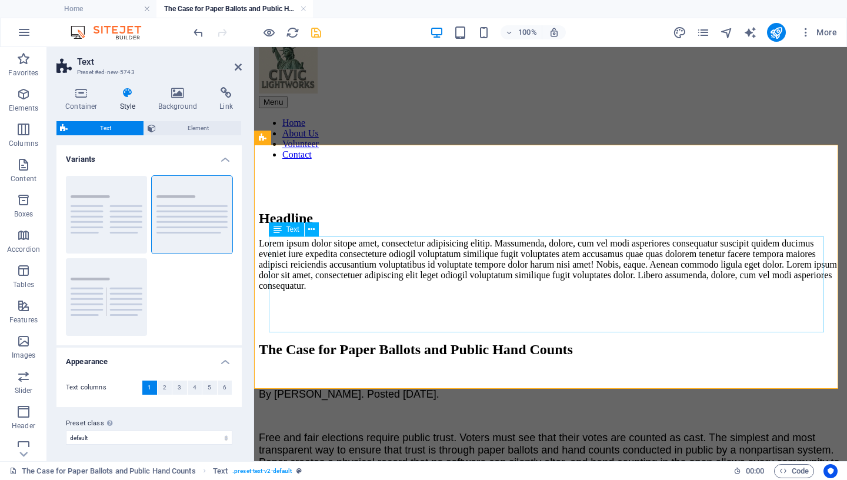
scroll to position [66, 0]
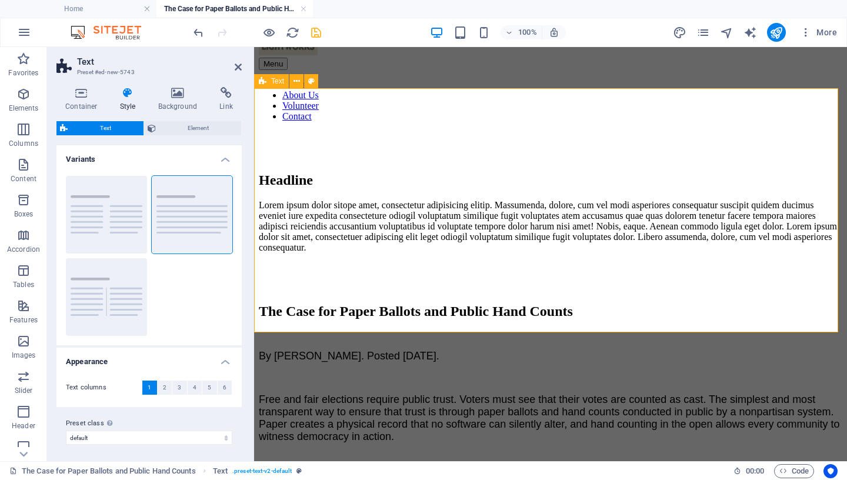
click at [381, 253] on div "Headline Lorem ipsum dolor sitope amet, consectetur adipisicing elitip. Massume…" at bounding box center [551, 212] width 584 height 81
click at [313, 36] on icon "save" at bounding box center [316, 33] width 14 height 14
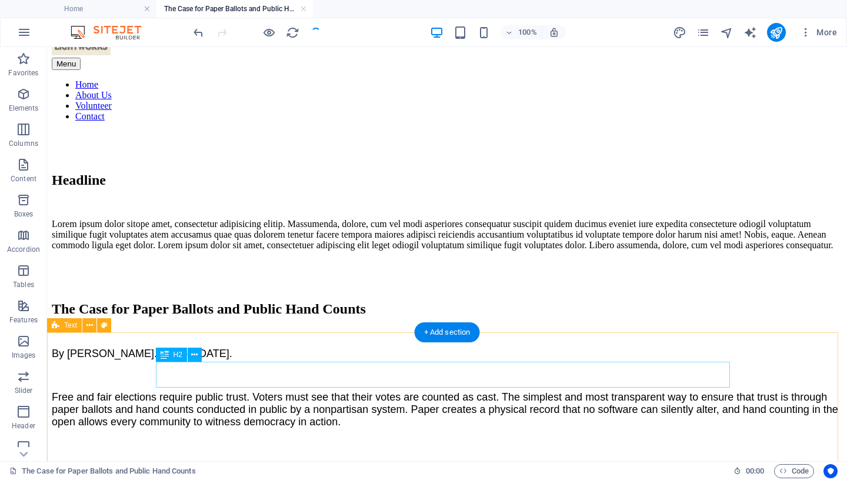
click at [318, 317] on div "The Case for Paper Ballots and Public Hand Counts" at bounding box center [447, 309] width 791 height 16
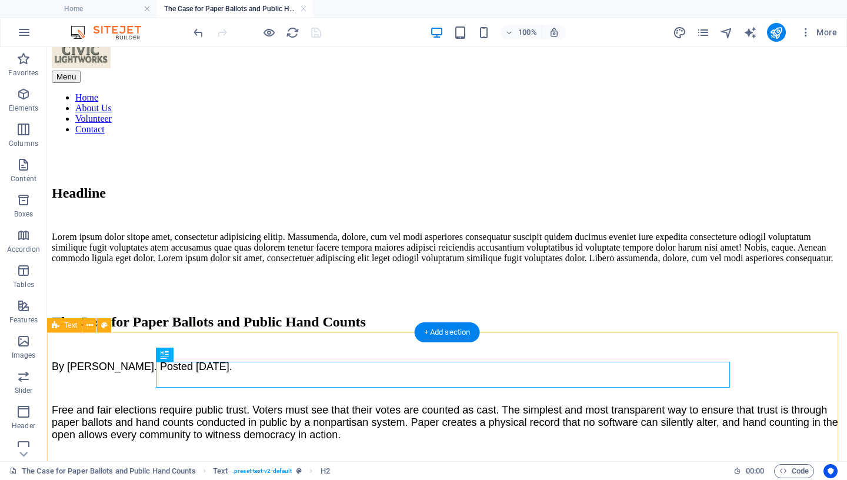
scroll to position [47, 0]
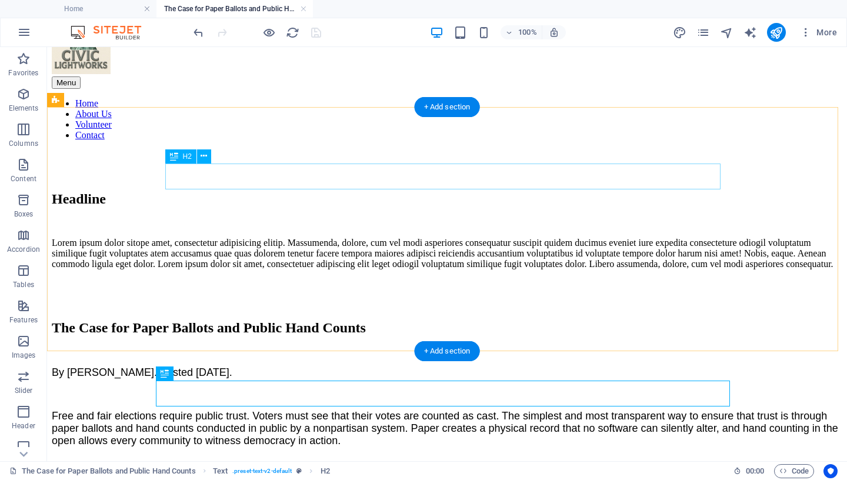
click at [245, 191] on div "Headline" at bounding box center [447, 199] width 791 height 16
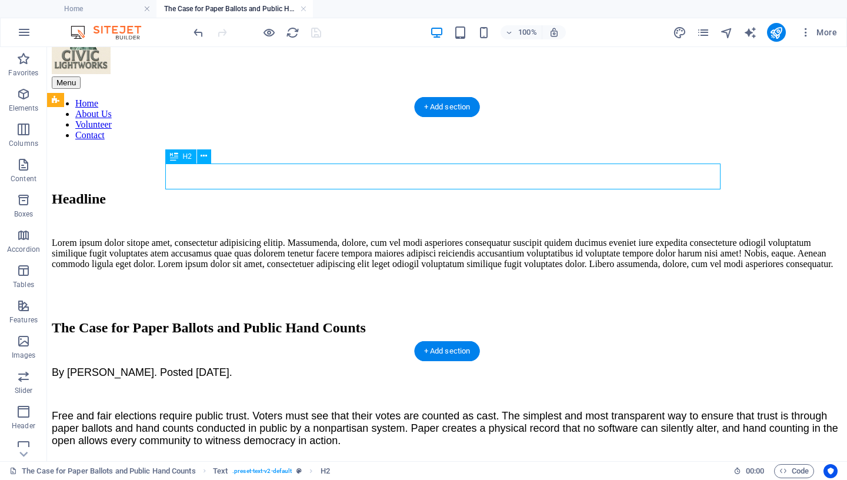
click at [245, 191] on div "Headline" at bounding box center [447, 199] width 791 height 16
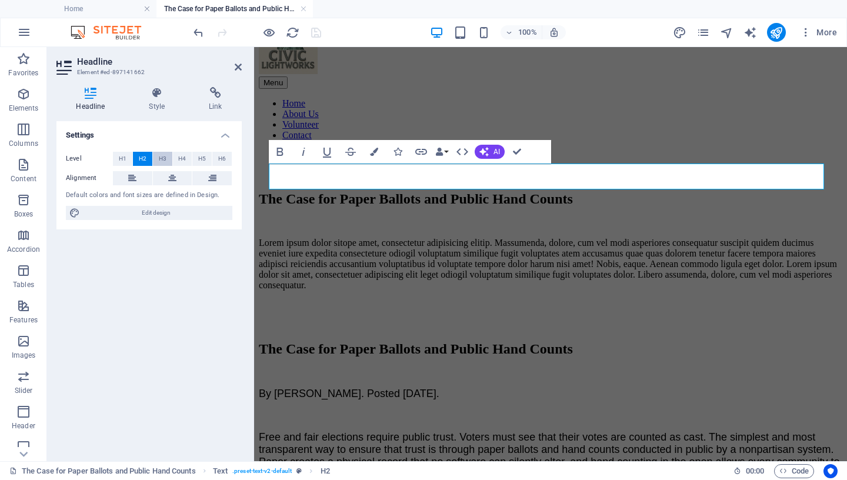
click at [166, 161] on span "H3" at bounding box center [163, 159] width 8 height 14
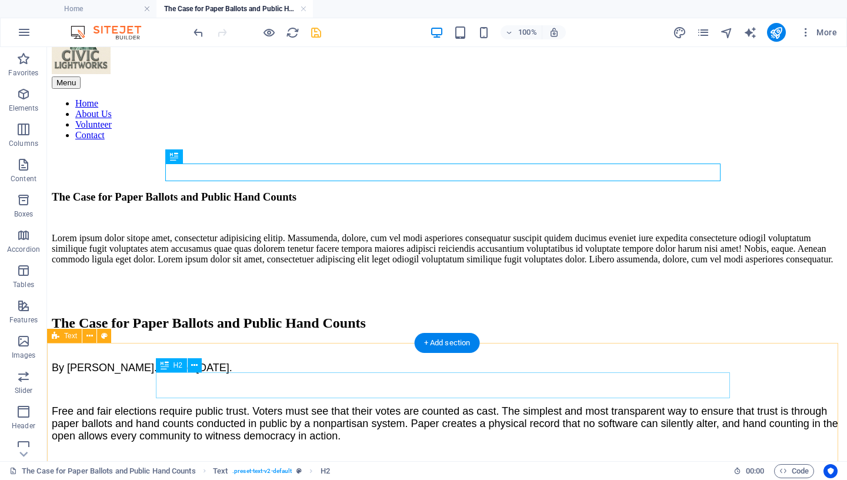
click at [325, 331] on div "The Case for Paper Ballots and Public Hand Counts" at bounding box center [447, 323] width 791 height 16
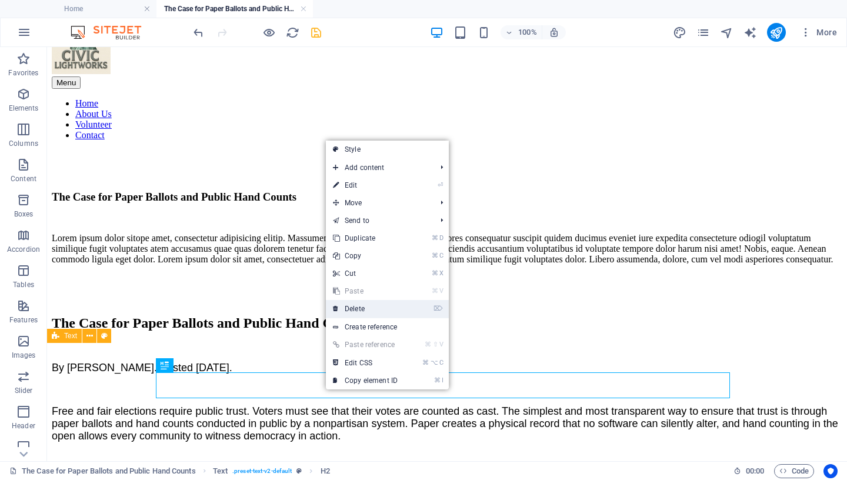
click at [376, 307] on link "⌦ Delete" at bounding box center [365, 309] width 79 height 18
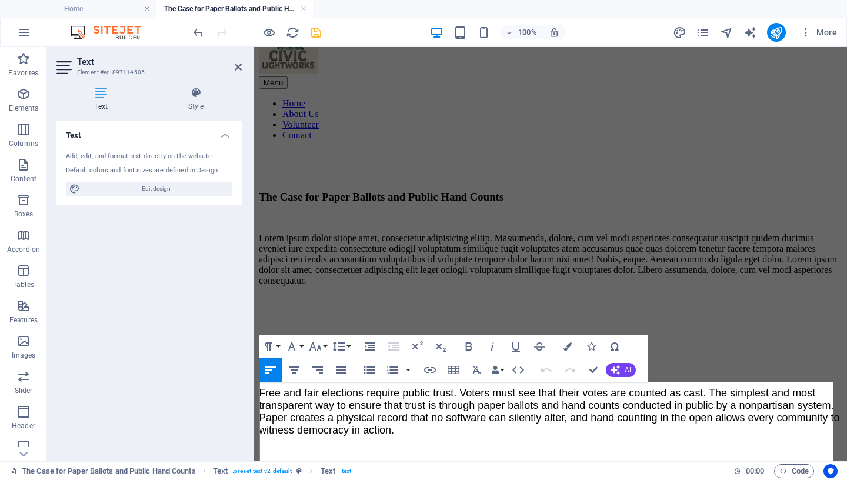
drag, startPoint x: 490, startPoint y: 393, endPoint x: 505, endPoint y: 438, distance: 47.8
copy span "By [PERSON_NAME]. Posted [DATE]."
click at [309, 251] on div "Lorem ipsum dolor sitope amet, consectetur adipisicing elitip. Massumenda, dolo…" at bounding box center [551, 259] width 584 height 53
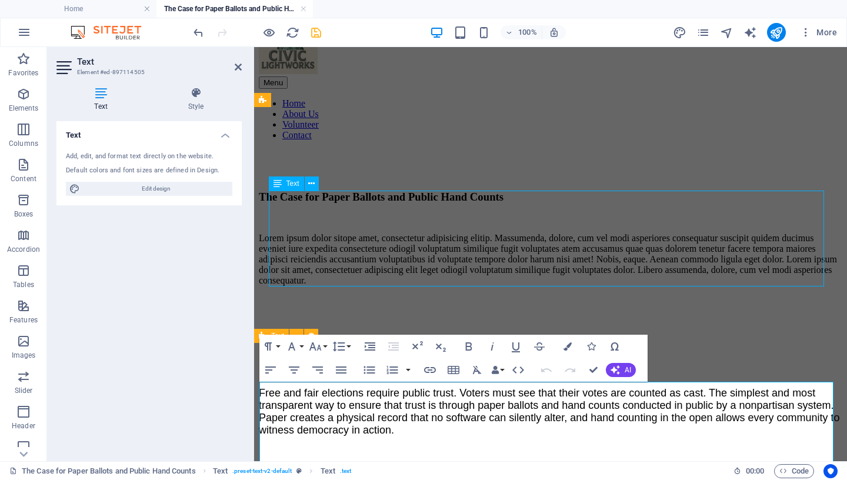
click at [309, 251] on div "Lorem ipsum dolor sitope amet, consectetur adipisicing elitip. Massumenda, dolo…" at bounding box center [551, 259] width 584 height 53
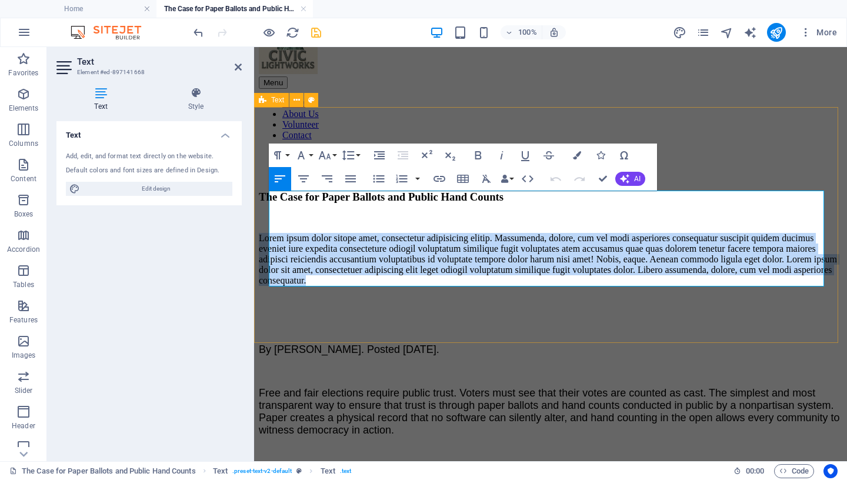
drag, startPoint x: 469, startPoint y: 281, endPoint x: 266, endPoint y: 200, distance: 218.6
click at [266, 200] on div "The Case for Paper Ballots and Public Hand Counts Lorem ipsum dolor sitope amet…" at bounding box center [551, 239] width 584 height 96
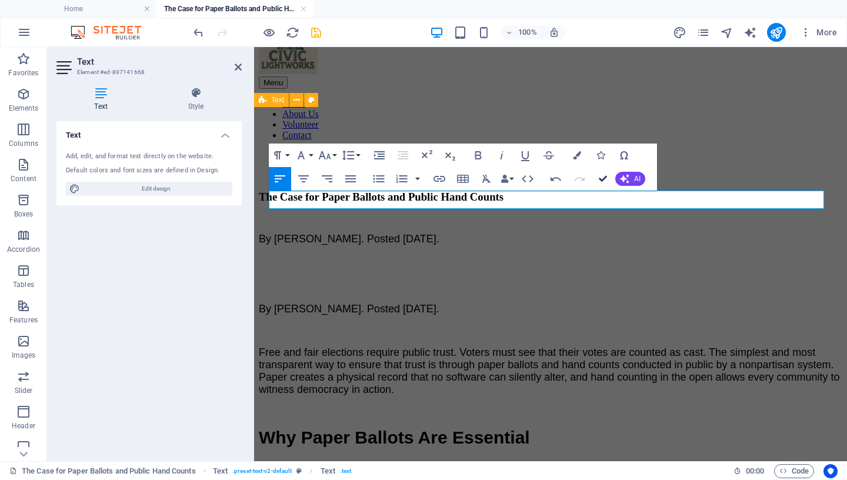
drag, startPoint x: 601, startPoint y: 178, endPoint x: 546, endPoint y: 134, distance: 71.1
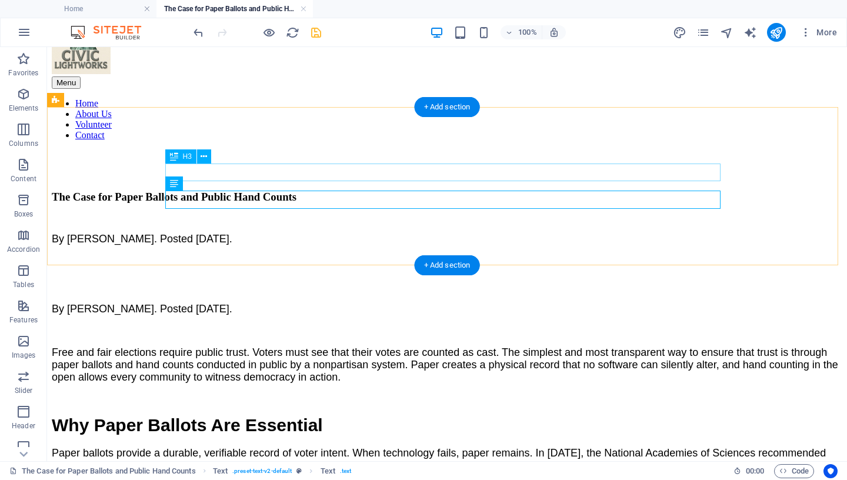
click at [328, 191] on div "The Case for Paper Ballots and Public Hand Counts" at bounding box center [447, 197] width 791 height 13
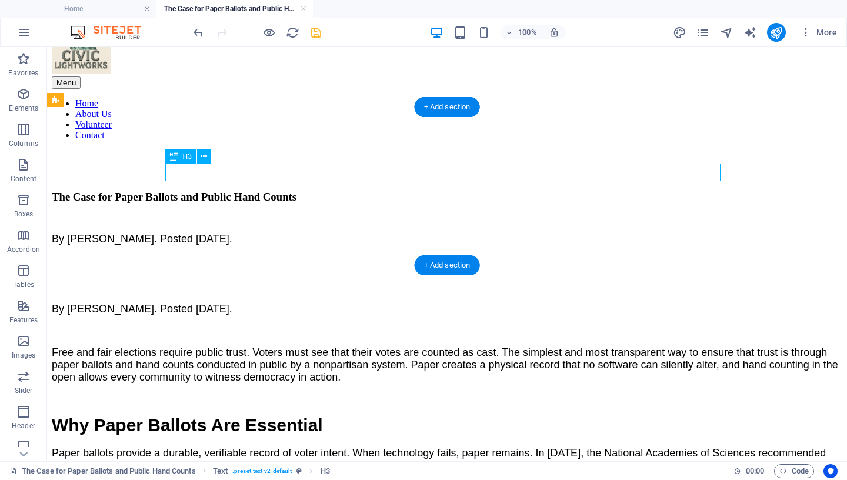
click at [328, 191] on div "The Case for Paper Ballots and Public Hand Counts" at bounding box center [447, 197] width 791 height 13
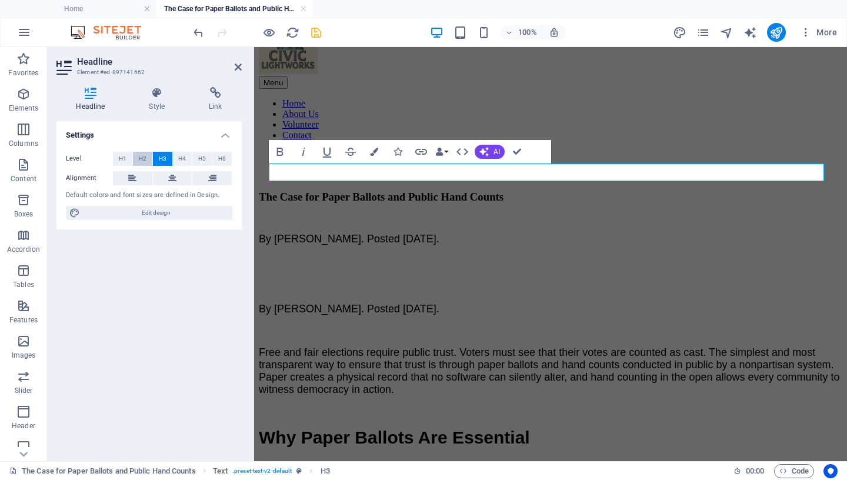
drag, startPoint x: 144, startPoint y: 160, endPoint x: 107, endPoint y: 44, distance: 121.5
click at [144, 160] on span "H2" at bounding box center [143, 159] width 8 height 14
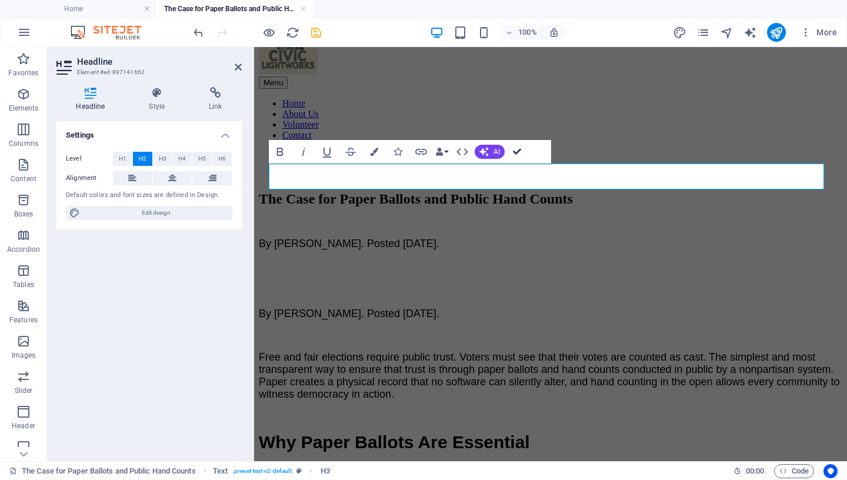
drag, startPoint x: 516, startPoint y: 154, endPoint x: 362, endPoint y: 87, distance: 167.8
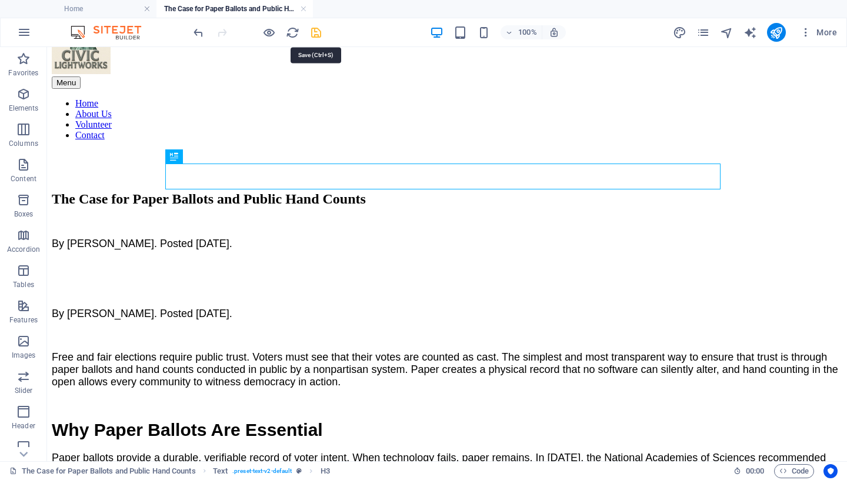
click at [316, 32] on icon "save" at bounding box center [316, 33] width 14 height 14
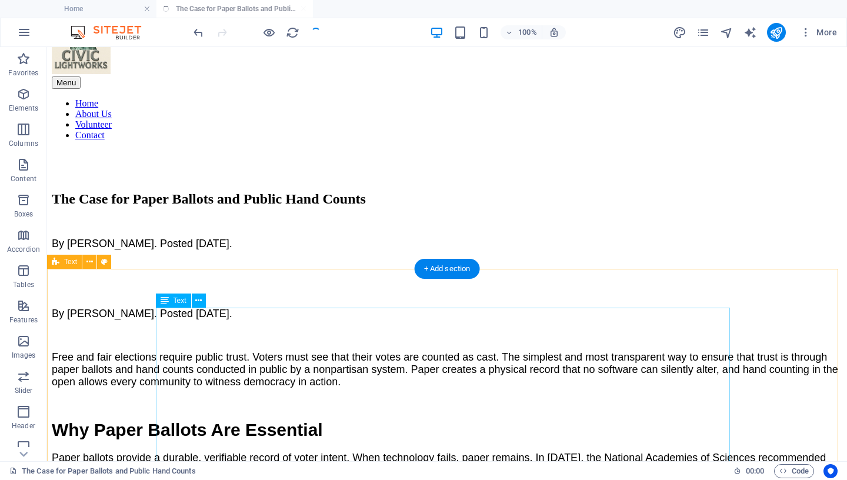
scroll to position [151, 0]
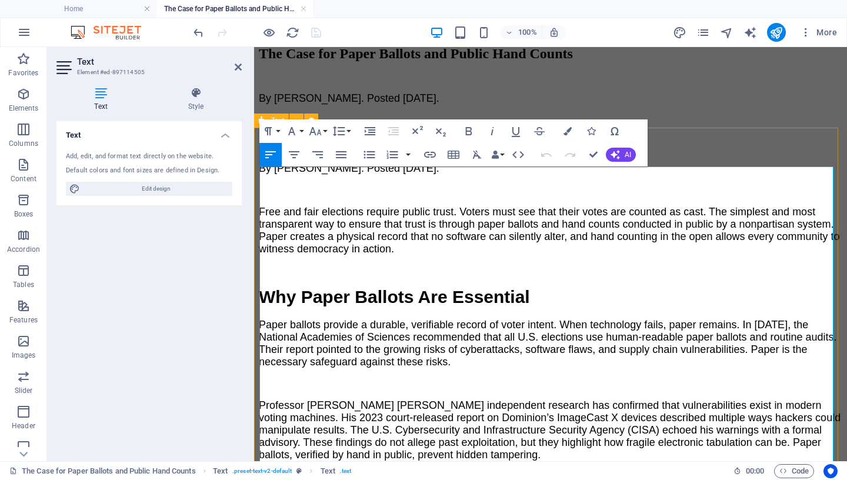
scroll to position [202, 0]
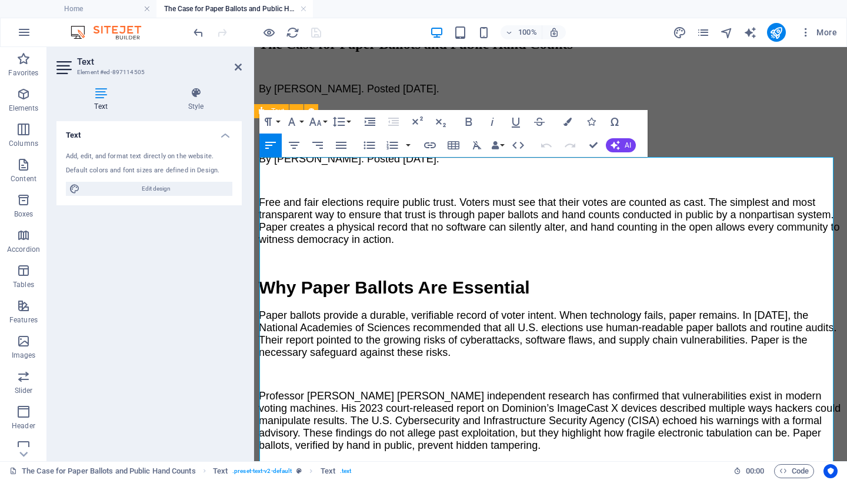
drag, startPoint x: 484, startPoint y: 168, endPoint x: 232, endPoint y: 169, distance: 251.8
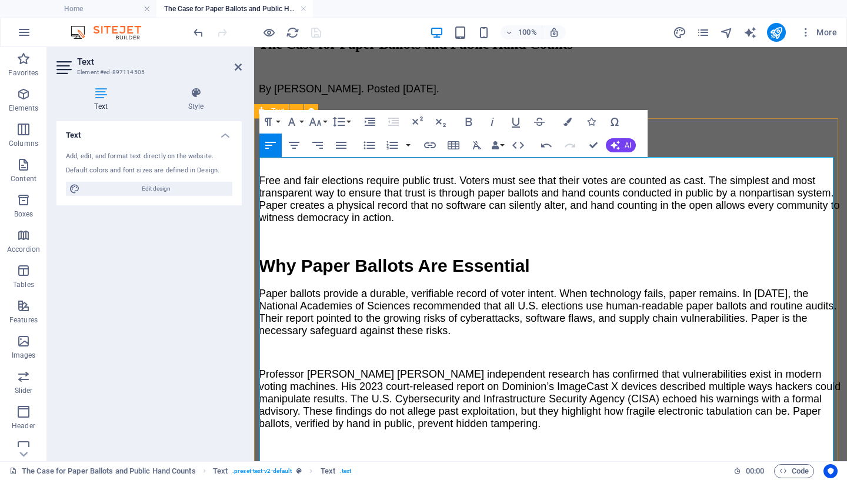
click at [576, 314] on span "Paper ballots provide a durable, verifiable record of voter intent. When techno…" at bounding box center [548, 312] width 578 height 49
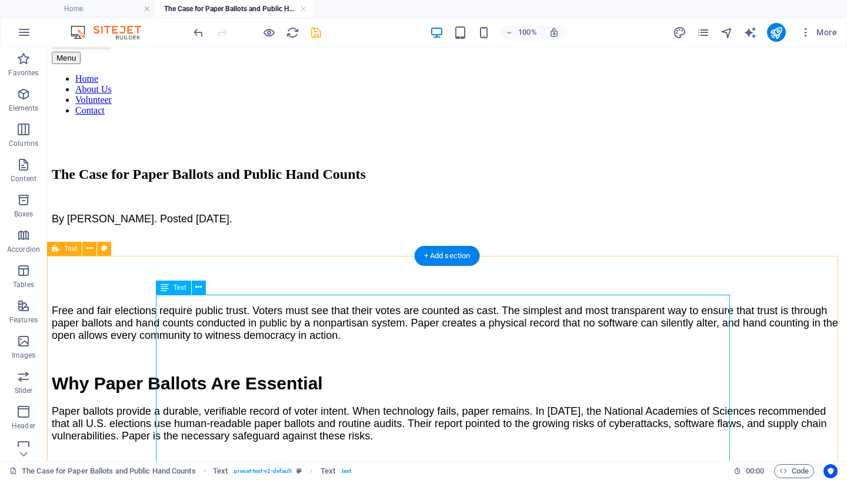
scroll to position [42, 0]
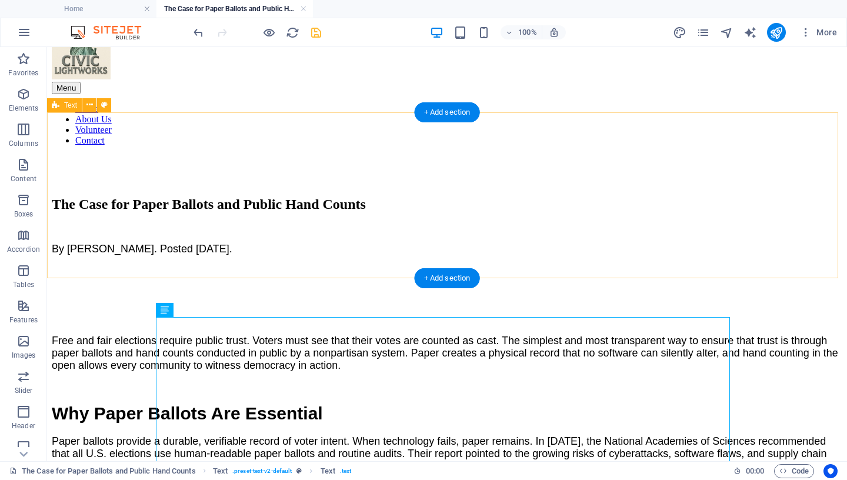
click at [106, 196] on div "The Case for Paper Ballots and Public Hand Counts By Mary Ann Kirby. Posted Sep…" at bounding box center [447, 225] width 791 height 59
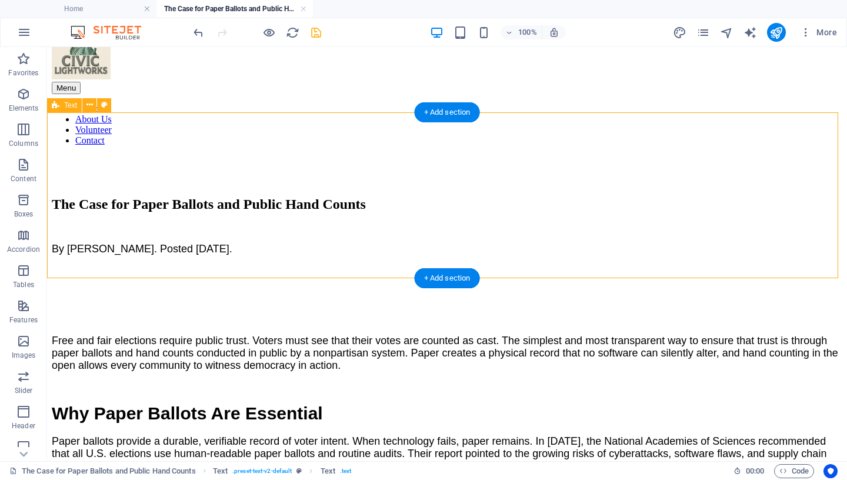
click at [106, 196] on div "The Case for Paper Ballots and Public Hand Counts By Mary Ann Kirby. Posted Sep…" at bounding box center [447, 225] width 791 height 59
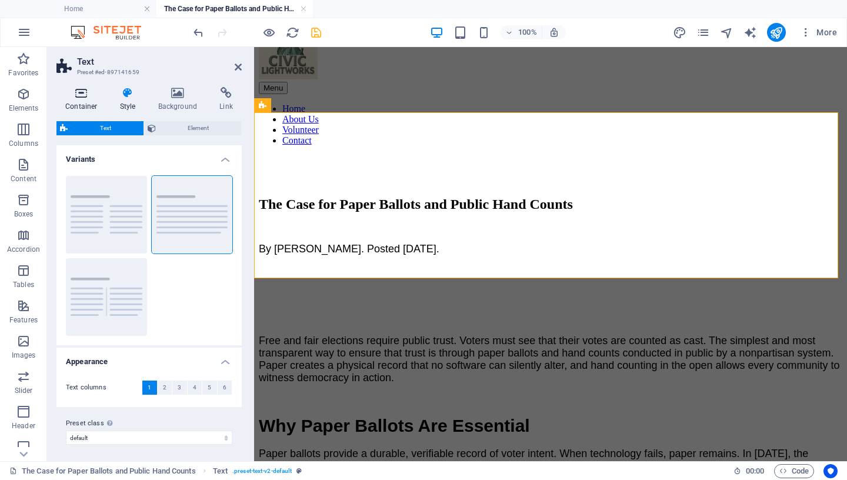
click at [86, 96] on icon at bounding box center [81, 93] width 50 height 12
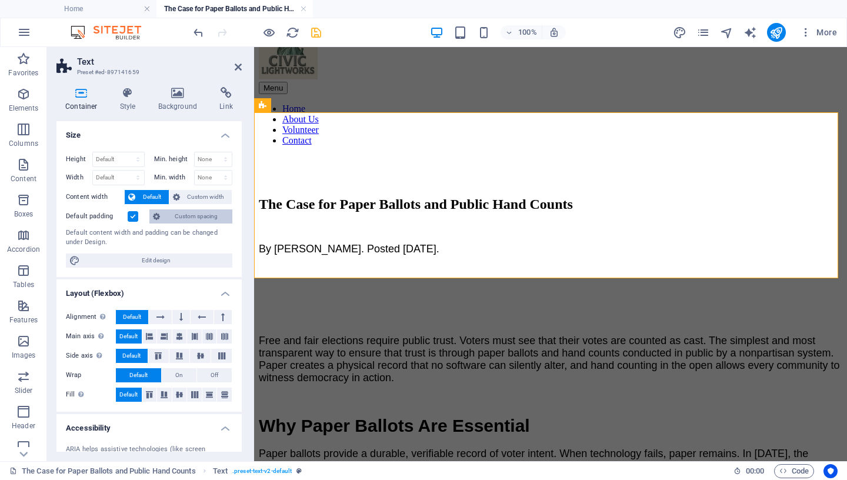
click at [172, 218] on span "Custom spacing" at bounding box center [196, 216] width 65 height 14
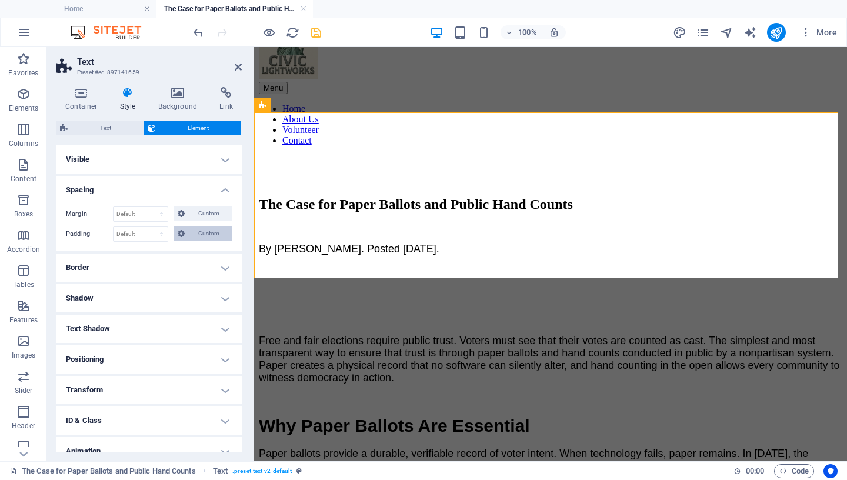
click at [191, 234] on span "Custom" at bounding box center [208, 233] width 41 height 14
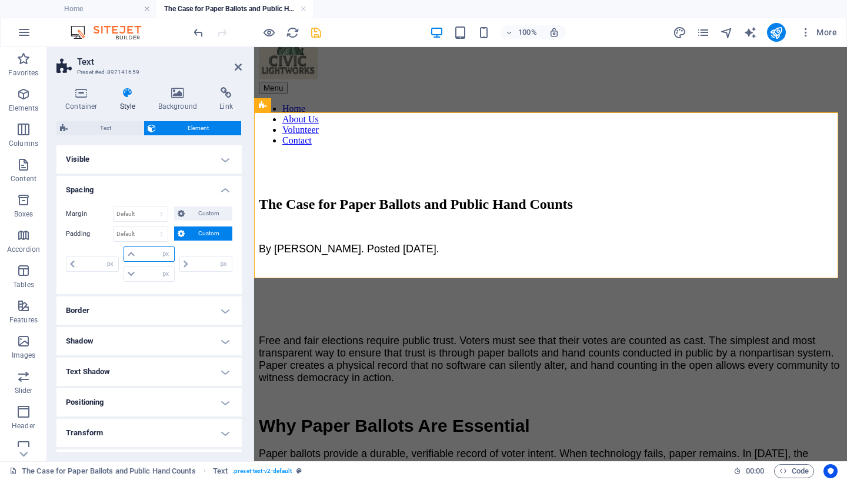
click at [145, 256] on input "number" at bounding box center [155, 254] width 35 height 14
type input "20"
type input "0"
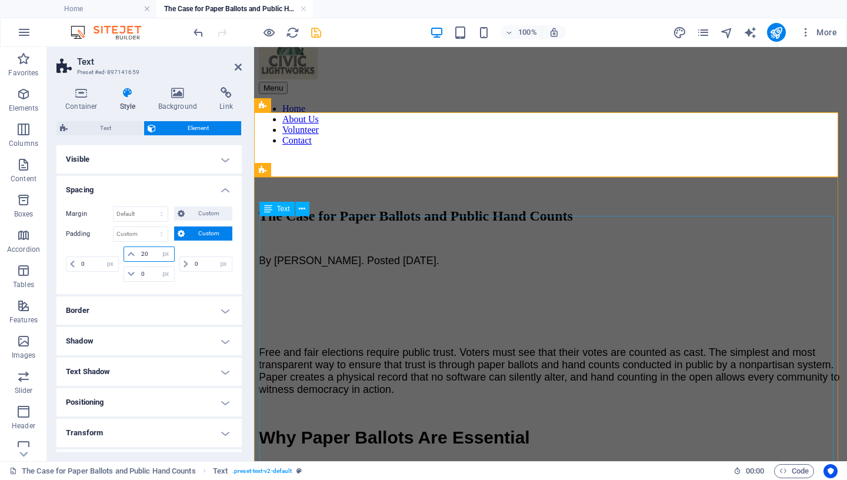
scroll to position [0, 0]
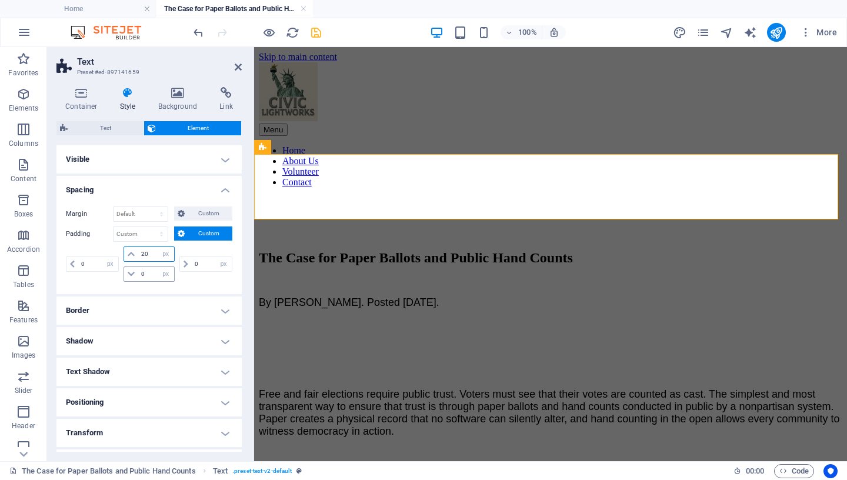
type input "20"
drag, startPoint x: 145, startPoint y: 273, endPoint x: 96, endPoint y: 273, distance: 48.8
click at [138, 274] on input "0" at bounding box center [155, 274] width 35 height 14
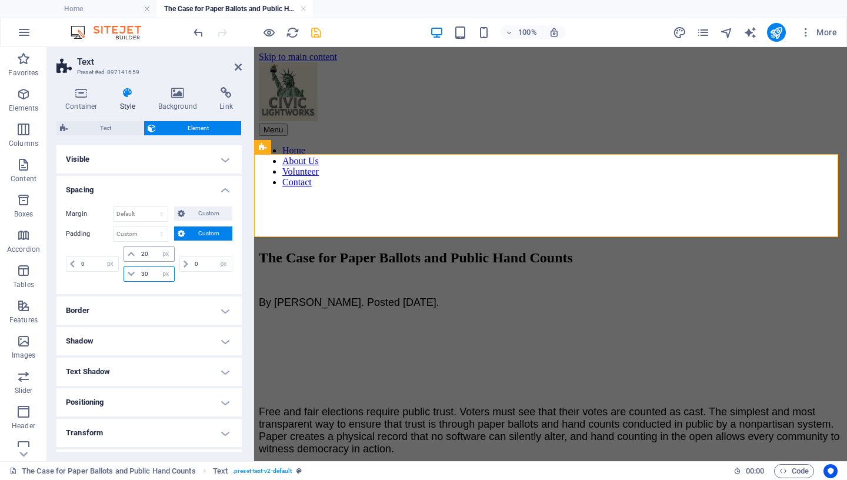
type input "30"
drag, startPoint x: 148, startPoint y: 255, endPoint x: 124, endPoint y: 256, distance: 24.1
click at [138, 256] on input "20" at bounding box center [155, 254] width 35 height 14
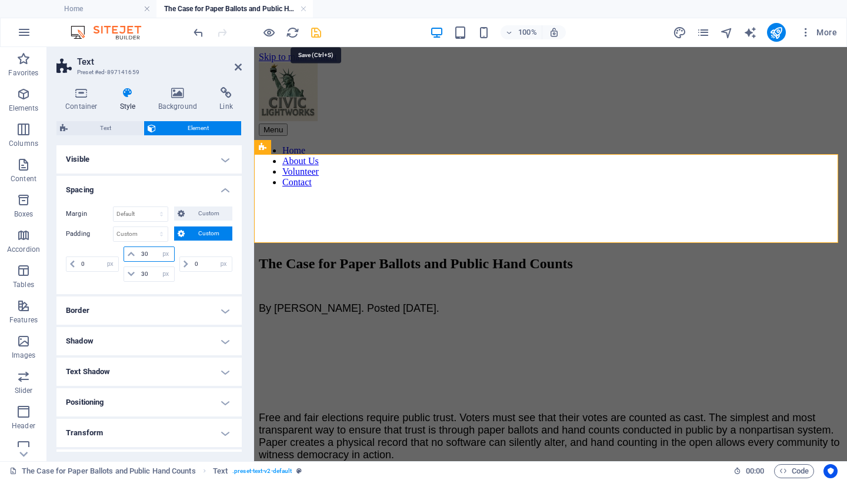
type input "30"
click at [318, 32] on icon "save" at bounding box center [316, 33] width 14 height 14
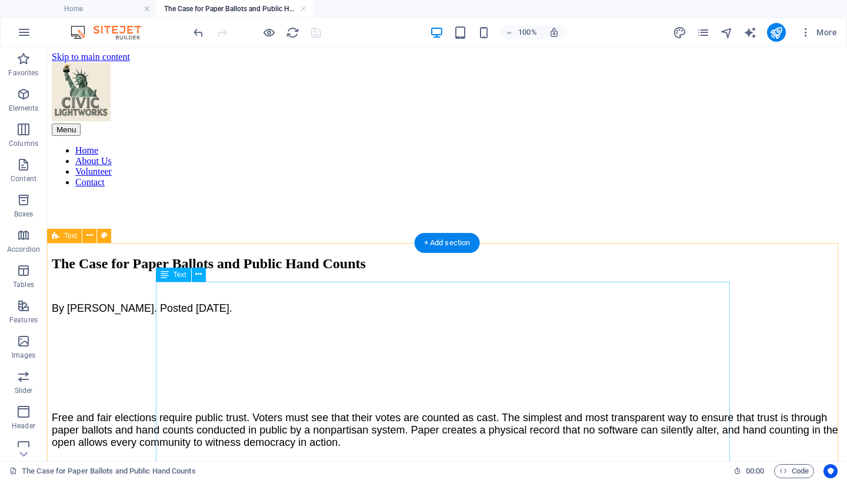
scroll to position [19, 0]
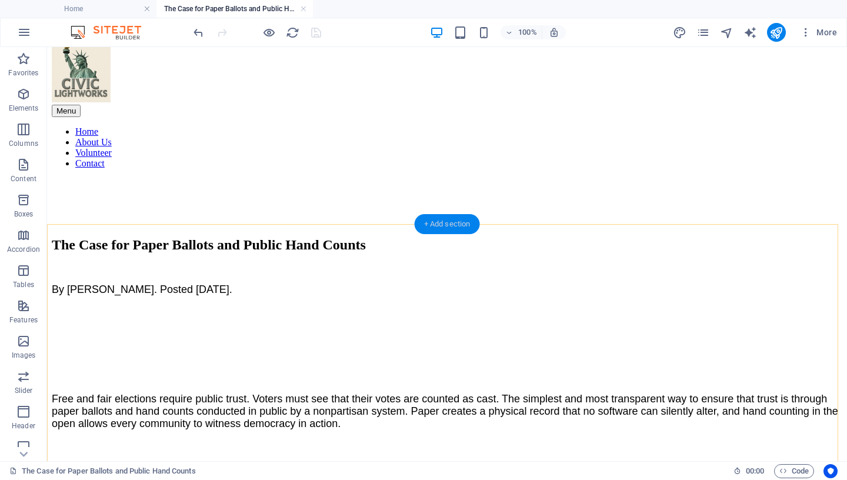
click at [456, 226] on div "+ Add section" at bounding box center [447, 224] width 65 height 20
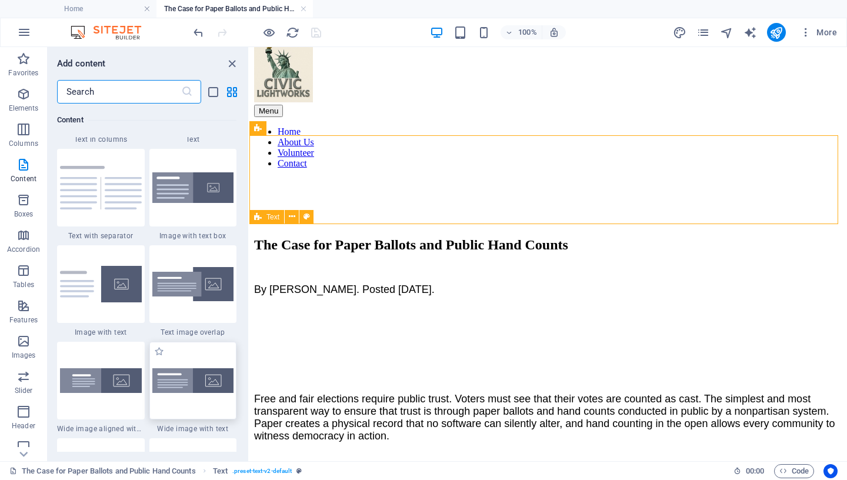
scroll to position [2162, 0]
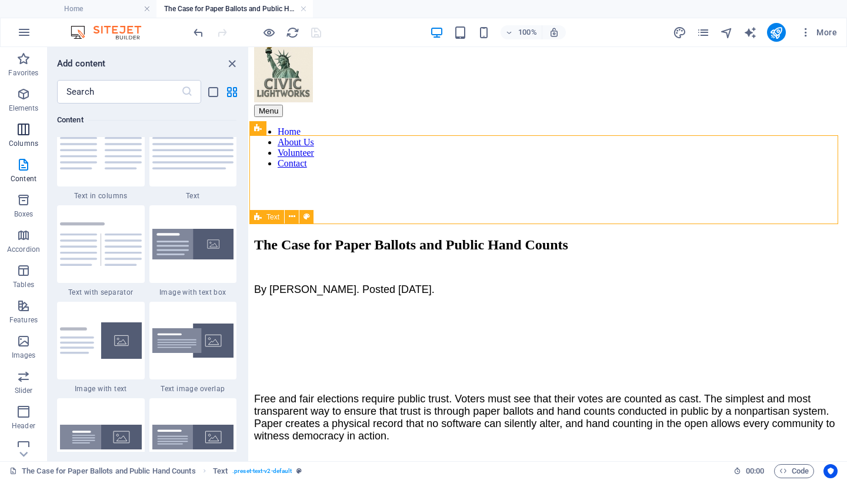
click at [19, 130] on icon "button" at bounding box center [23, 129] width 14 height 14
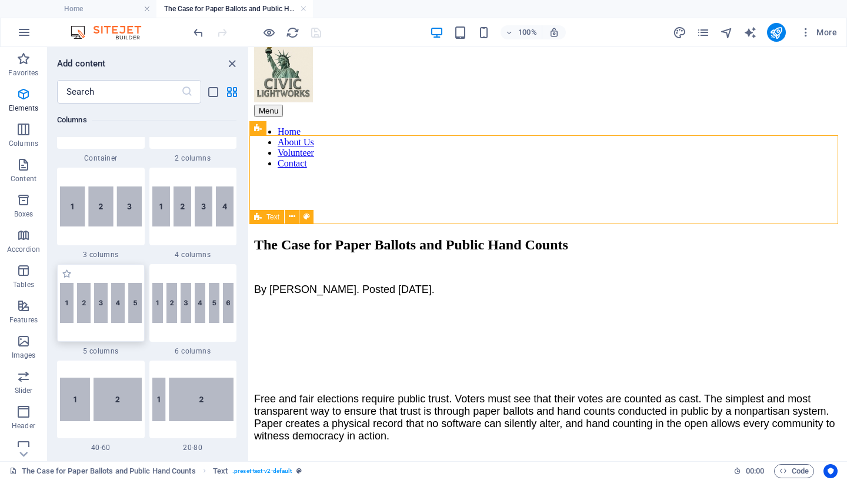
scroll to position [771, 0]
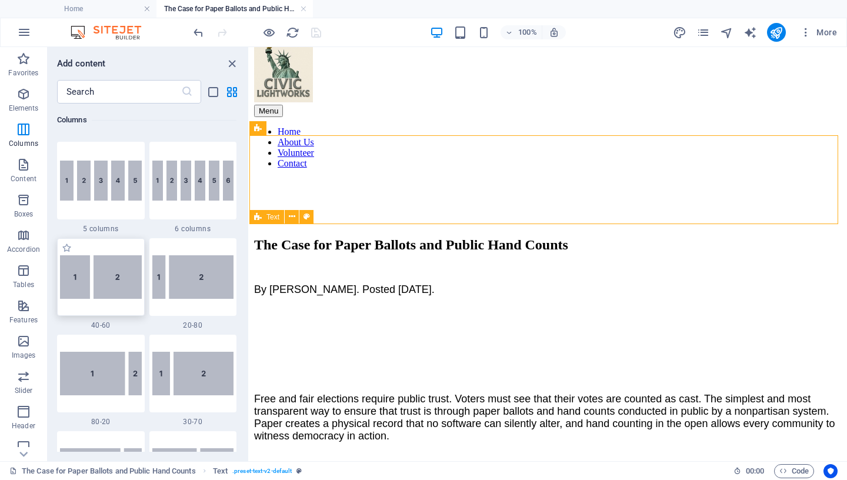
click at [104, 291] on img at bounding box center [101, 277] width 82 height 44
click at [249, 291] on div "Drag here to replace the existing content. Press “Ctrl” if you want to create a…" at bounding box center [548, 254] width 598 height 414
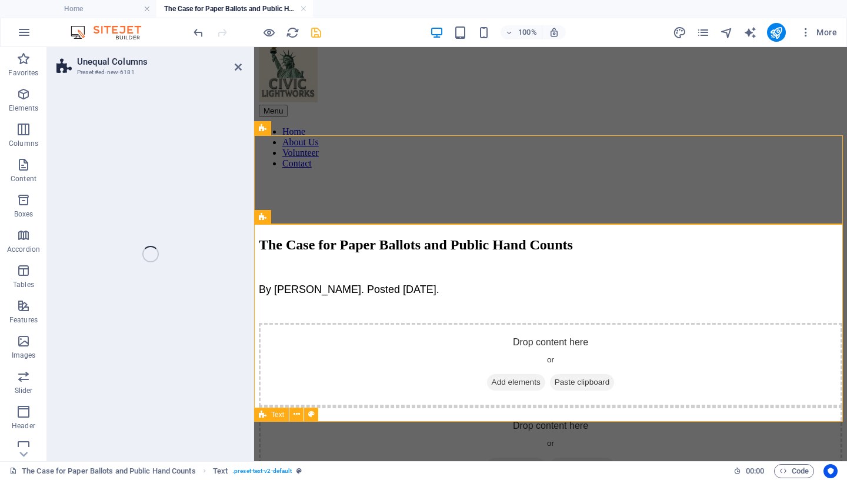
select select "%"
select select "rem"
select select "preset-unequal-columns-v2-1-40-60"
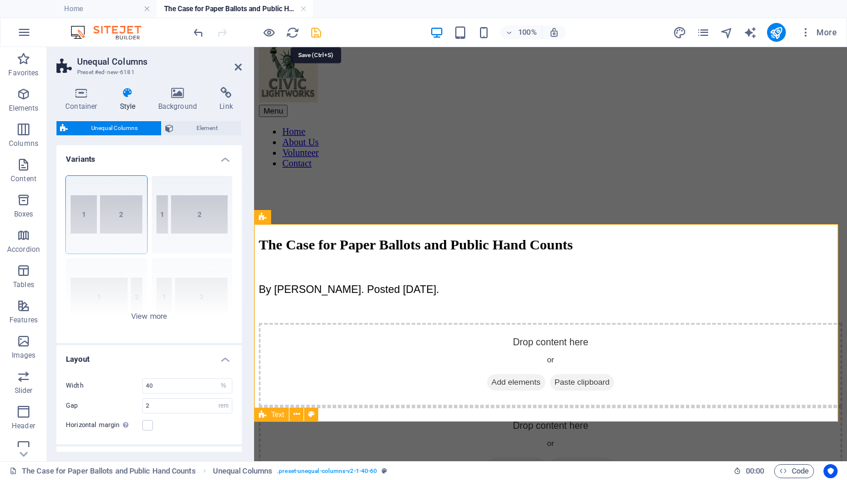
drag, startPoint x: 316, startPoint y: 32, endPoint x: 277, endPoint y: 4, distance: 48.0
click at [316, 32] on icon "save" at bounding box center [316, 33] width 14 height 14
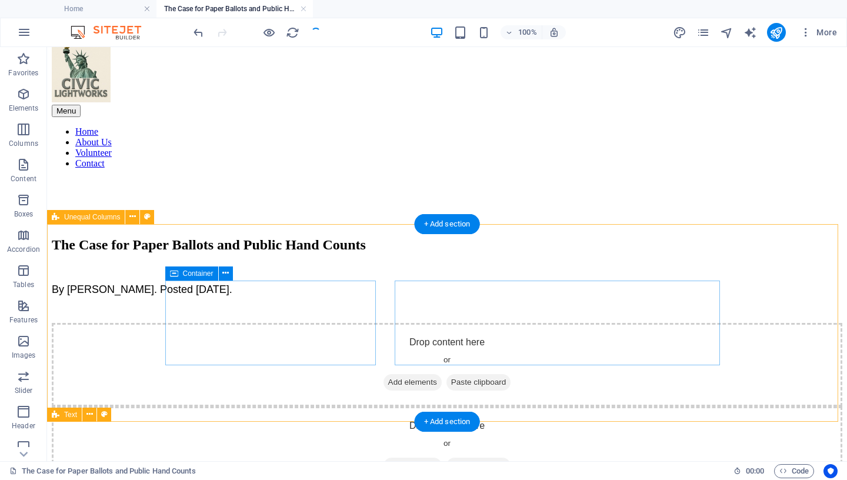
click at [384, 374] on span "Add elements" at bounding box center [413, 382] width 58 height 16
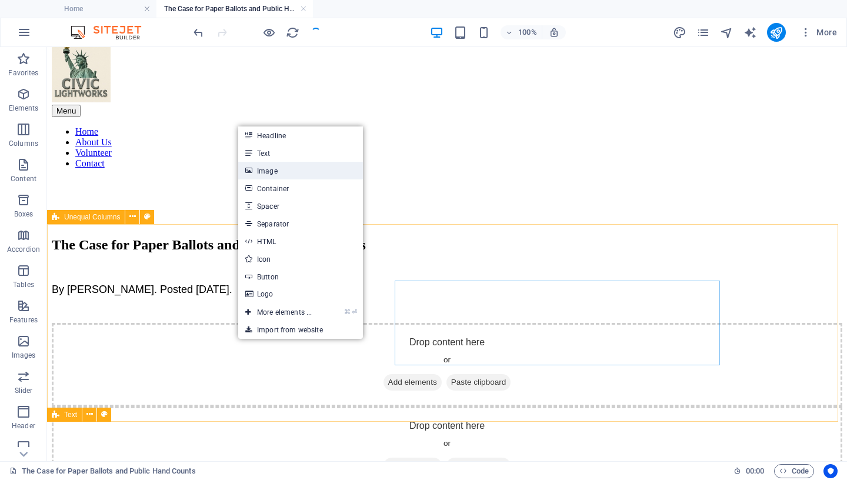
click at [261, 169] on link "Image" at bounding box center [300, 171] width 125 height 18
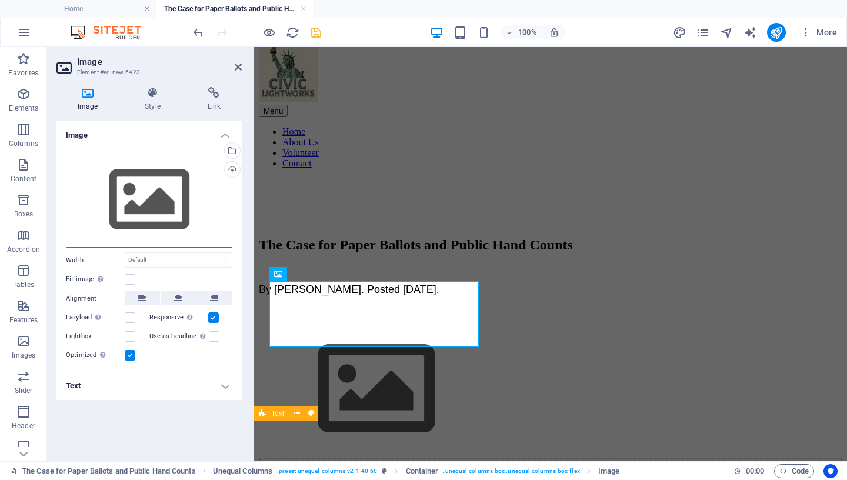
click at [176, 202] on div "Drag files here, click to choose files or select files from Files or our free s…" at bounding box center [149, 200] width 166 height 96
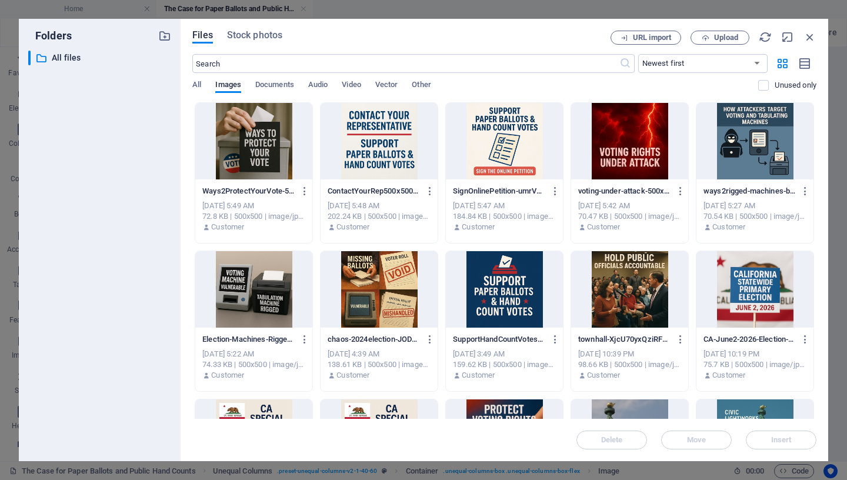
click at [176, 202] on div "Folders ​ All files All files" at bounding box center [100, 240] width 162 height 442
click at [509, 291] on div at bounding box center [504, 289] width 117 height 76
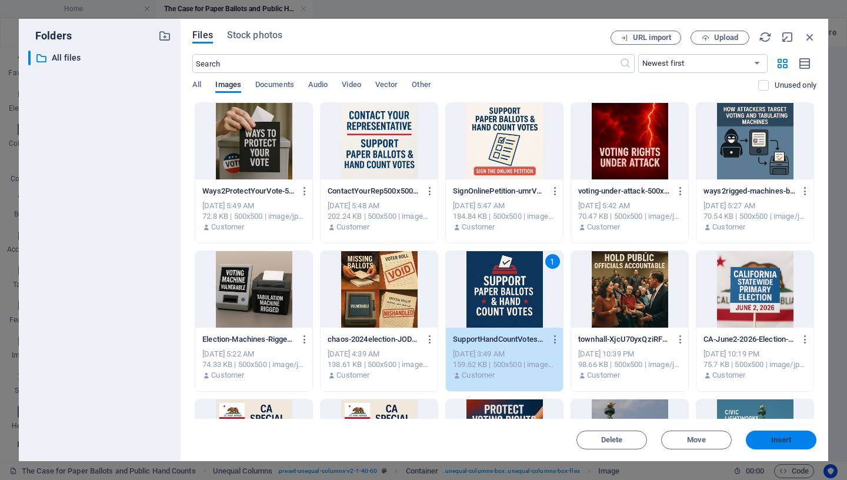
click at [791, 439] on span "Insert" at bounding box center [781, 439] width 21 height 7
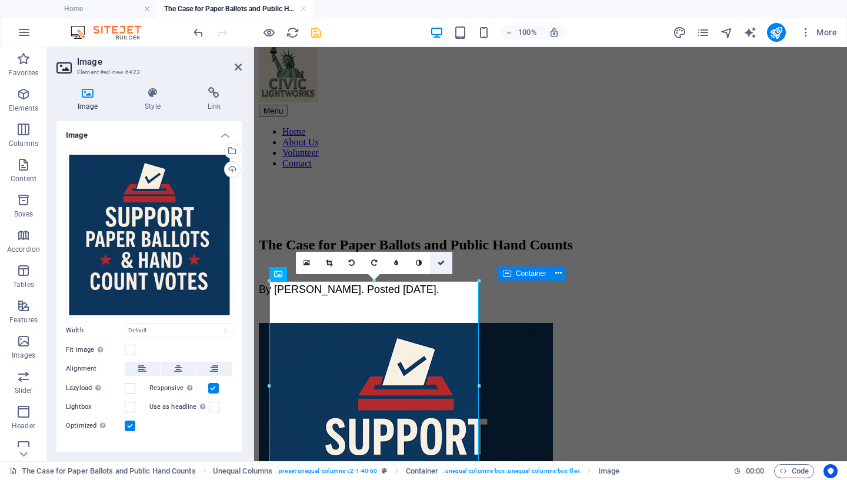
click at [444, 261] on icon at bounding box center [441, 262] width 7 height 7
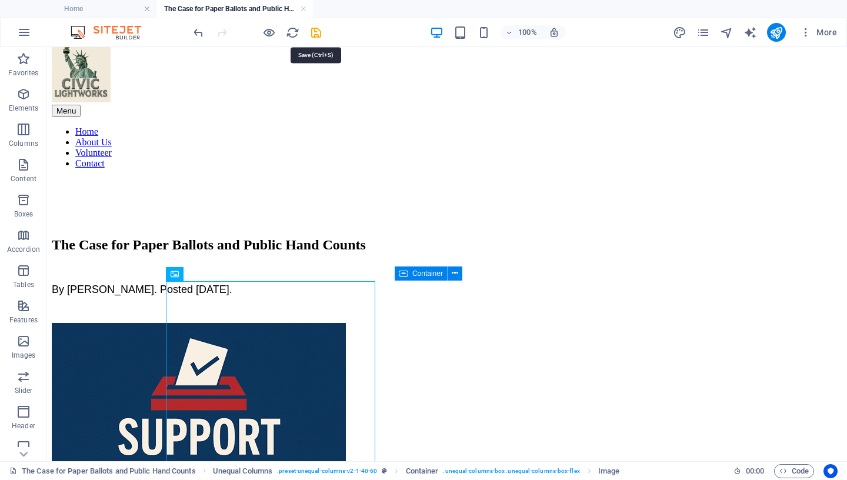
drag, startPoint x: 311, startPoint y: 34, endPoint x: 314, endPoint y: 44, distance: 9.7
click at [311, 35] on icon "save" at bounding box center [316, 33] width 14 height 14
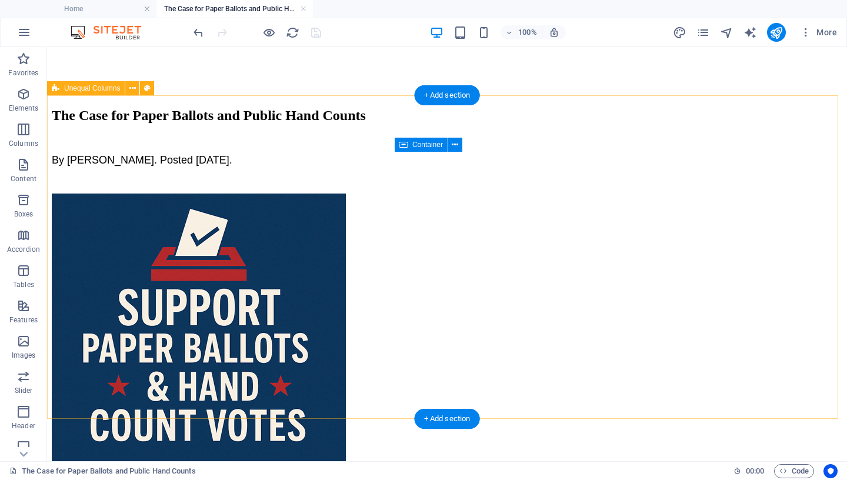
scroll to position [151, 0]
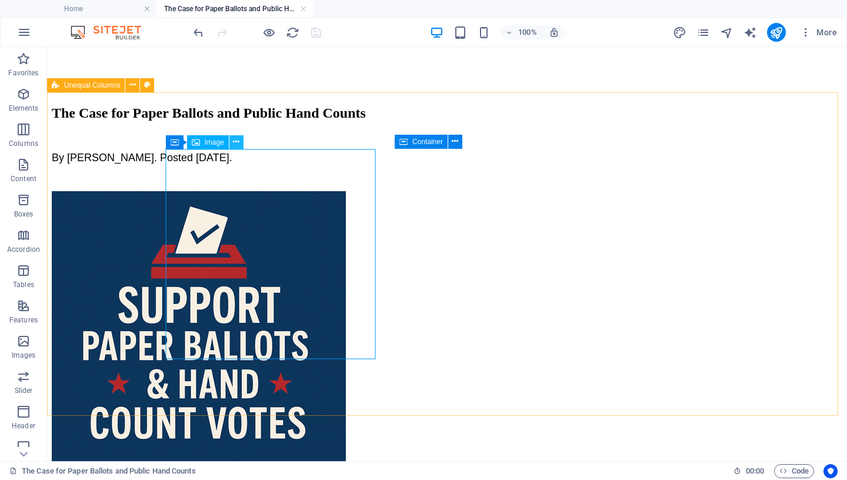
click at [241, 141] on button at bounding box center [236, 142] width 14 height 14
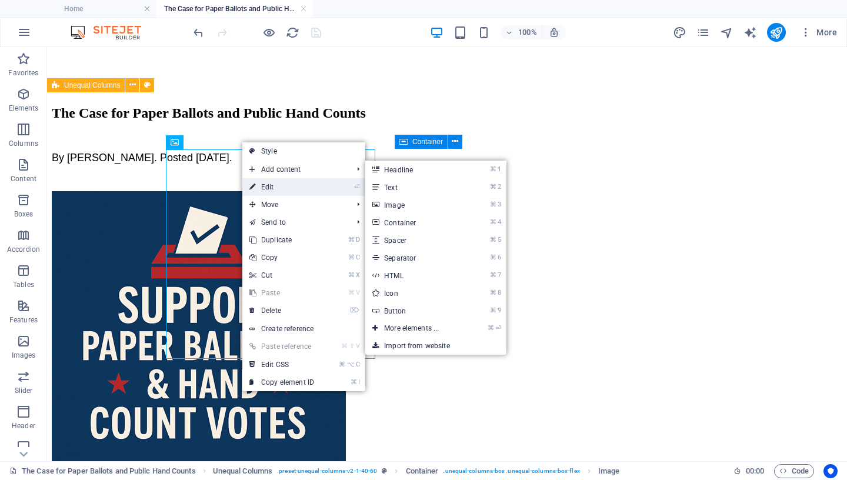
click at [277, 187] on link "⏎ Edit" at bounding box center [281, 187] width 79 height 18
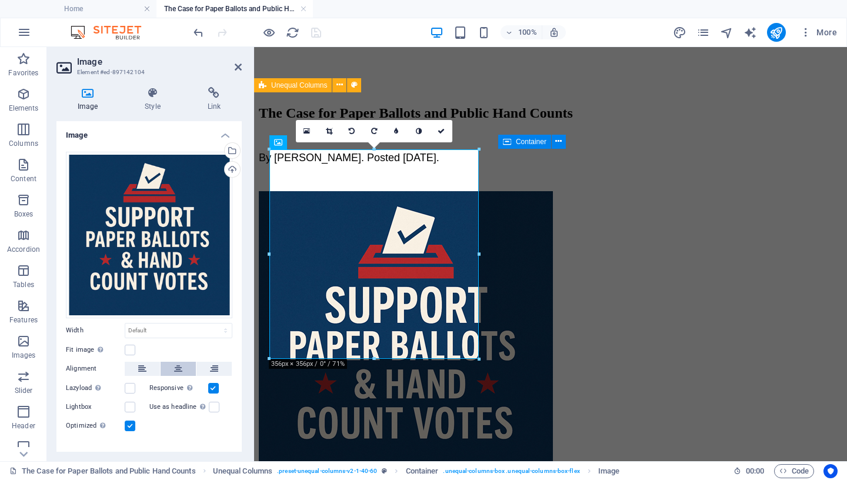
click at [175, 362] on icon at bounding box center [178, 369] width 8 height 14
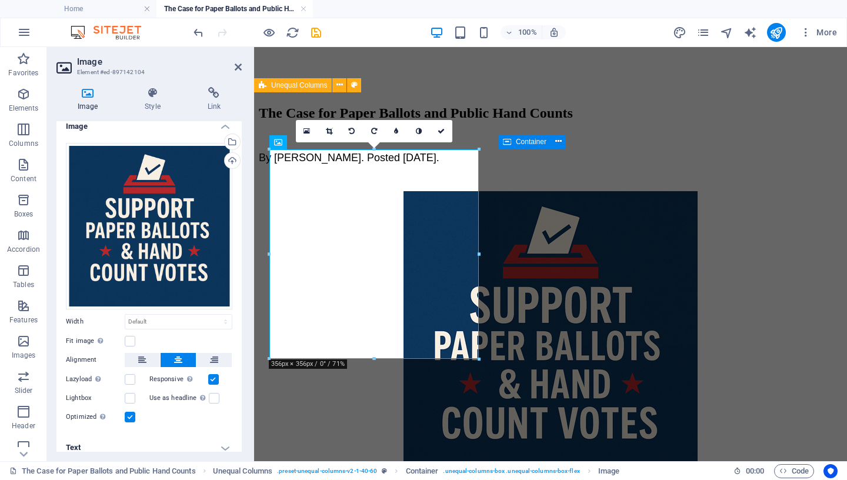
scroll to position [10, 0]
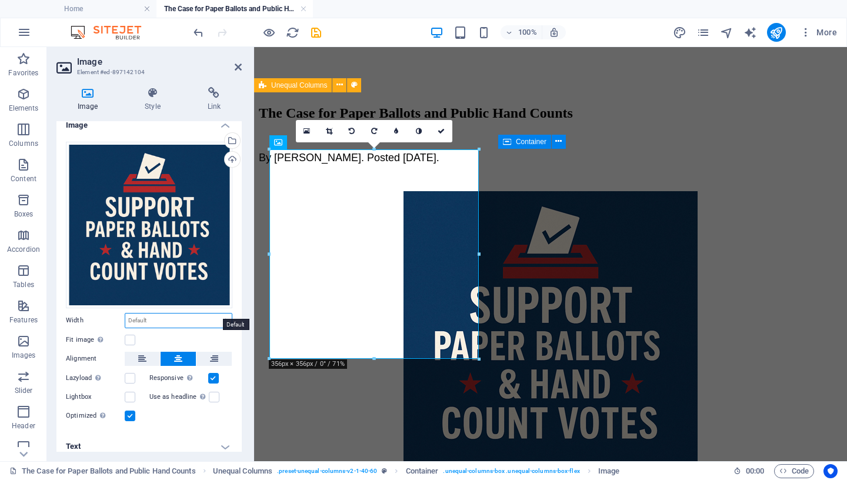
click at [125, 314] on select "Default auto px rem % em vh vw" at bounding box center [178, 321] width 106 height 14
select select "px"
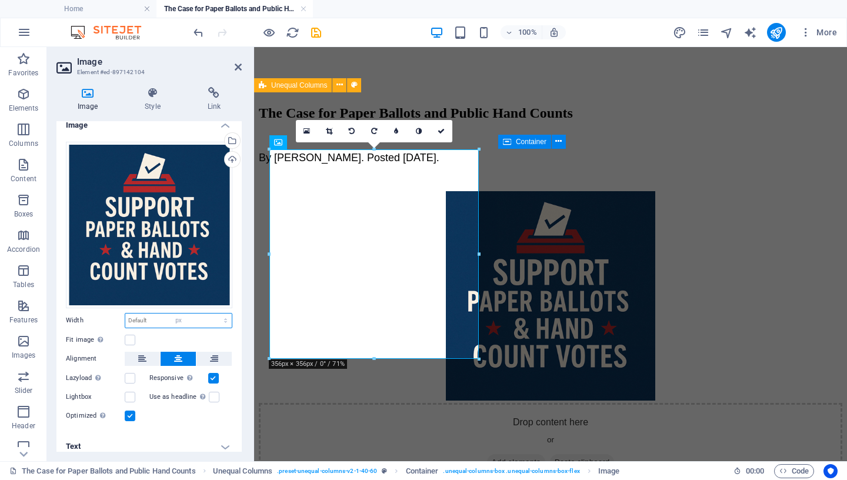
click option "px" at bounding box center [0, 0] width 0 height 0
click at [159, 314] on input "356" at bounding box center [178, 321] width 106 height 14
drag, startPoint x: 146, startPoint y: 315, endPoint x: 138, endPoint y: 283, distance: 33.4
click at [125, 314] on input "356" at bounding box center [178, 321] width 106 height 14
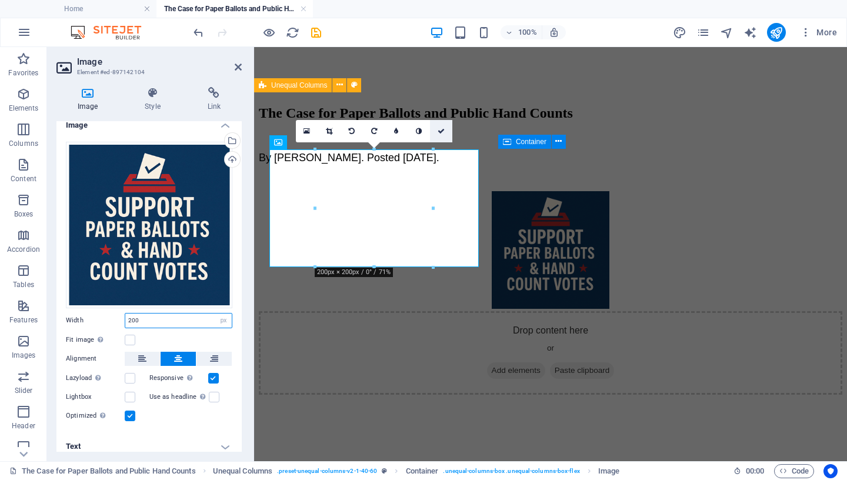
type input "200"
click at [440, 131] on icon at bounding box center [441, 131] width 7 height 7
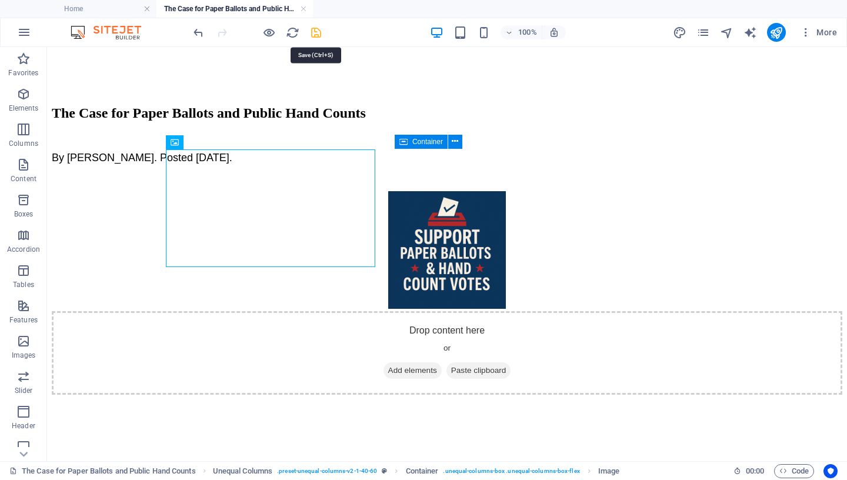
click at [318, 31] on icon "save" at bounding box center [316, 33] width 14 height 14
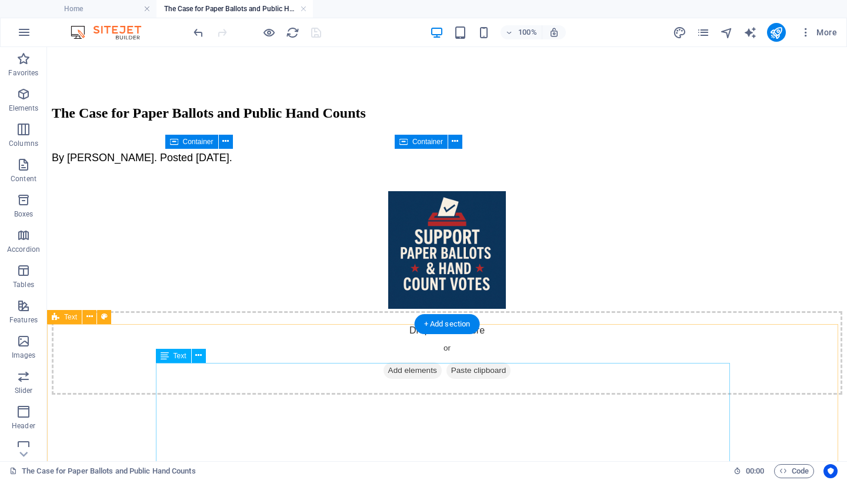
scroll to position [254, 0]
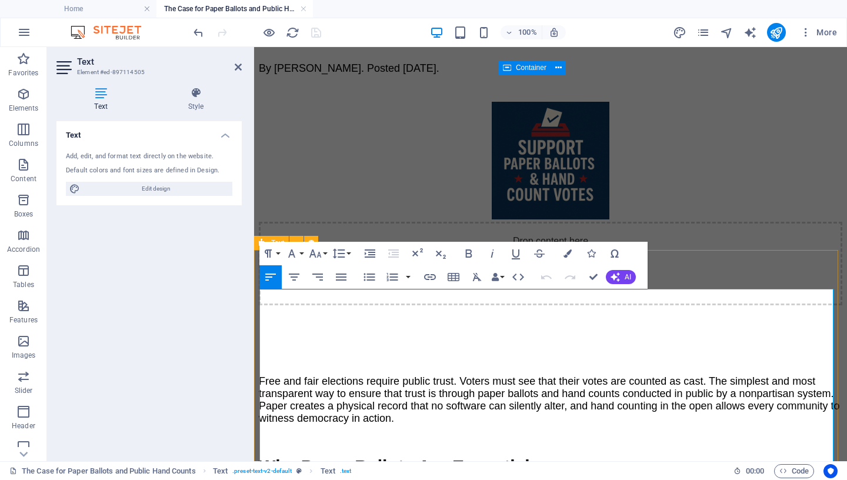
scroll to position [243, 0]
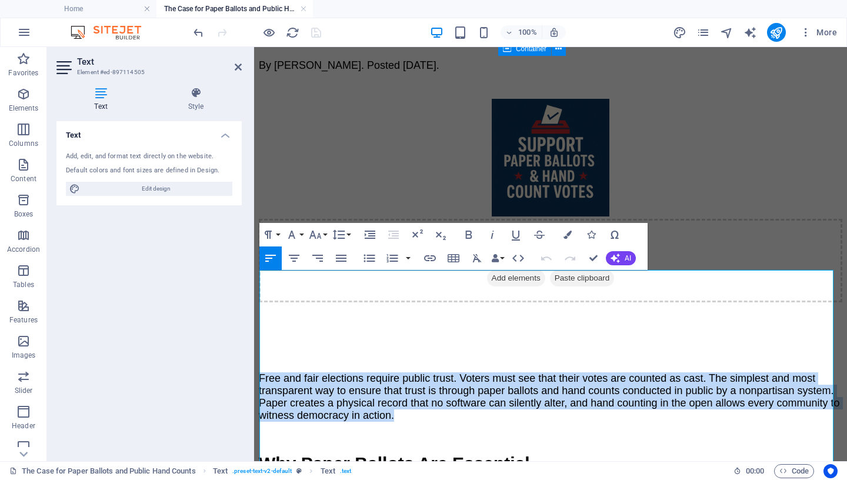
drag, startPoint x: 470, startPoint y: 356, endPoint x: 252, endPoint y: 294, distance: 227.1
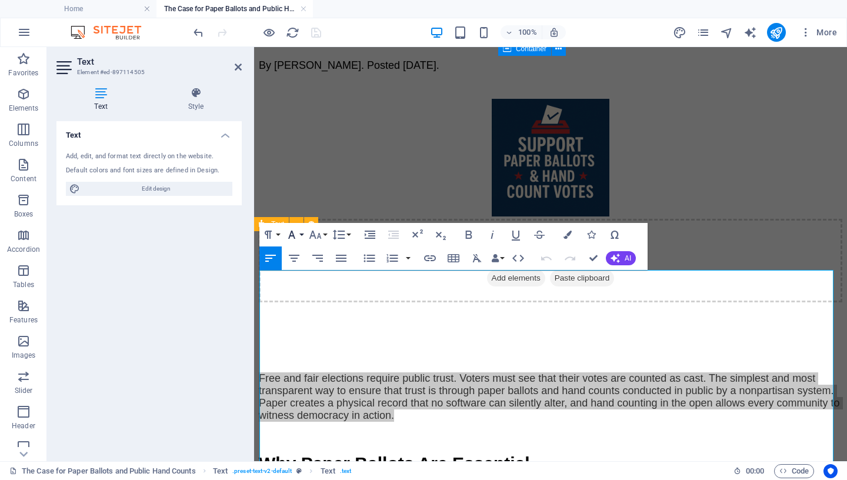
click at [294, 236] on icon "button" at bounding box center [291, 235] width 7 height 8
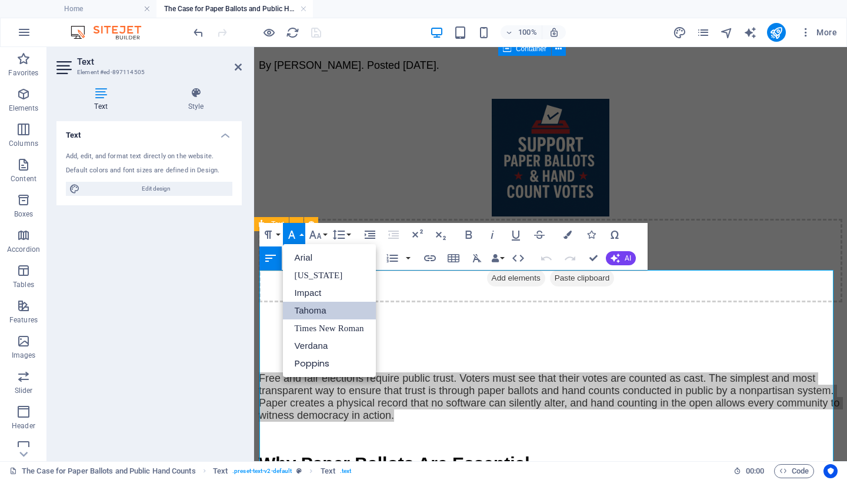
scroll to position [0, 0]
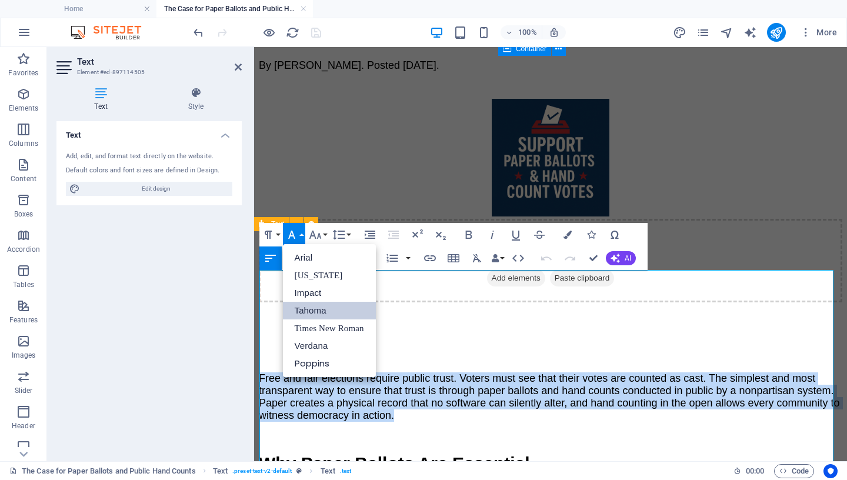
click at [316, 310] on link "Tahoma" at bounding box center [329, 311] width 93 height 18
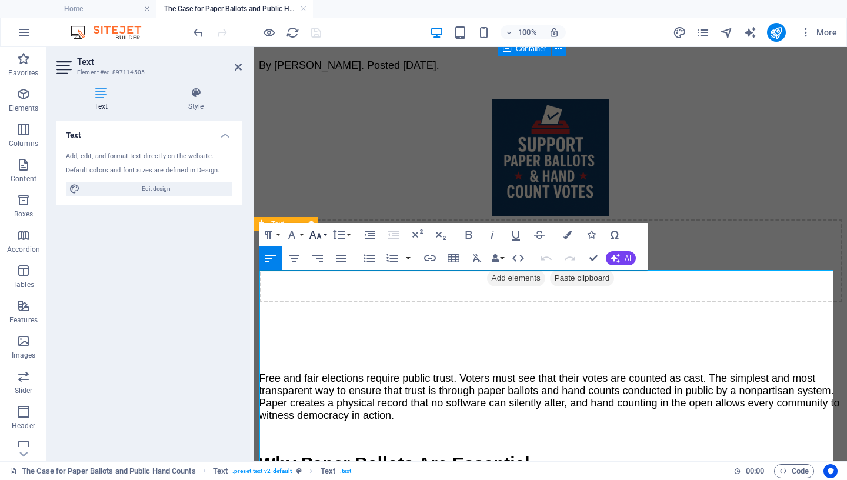
click at [319, 230] on icon "button" at bounding box center [315, 235] width 14 height 14
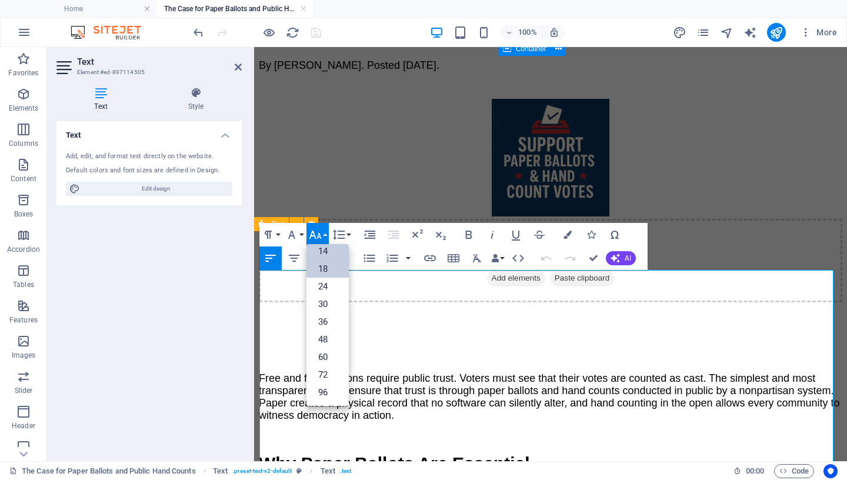
scroll to position [95, 0]
click at [329, 269] on link "18" at bounding box center [327, 269] width 42 height 18
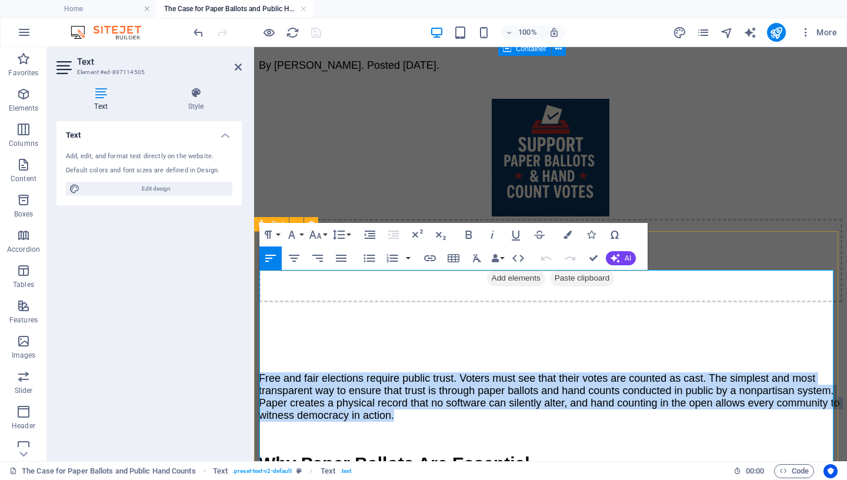
copy span "Free and fair elections require public trust. Voters must see that their votes …"
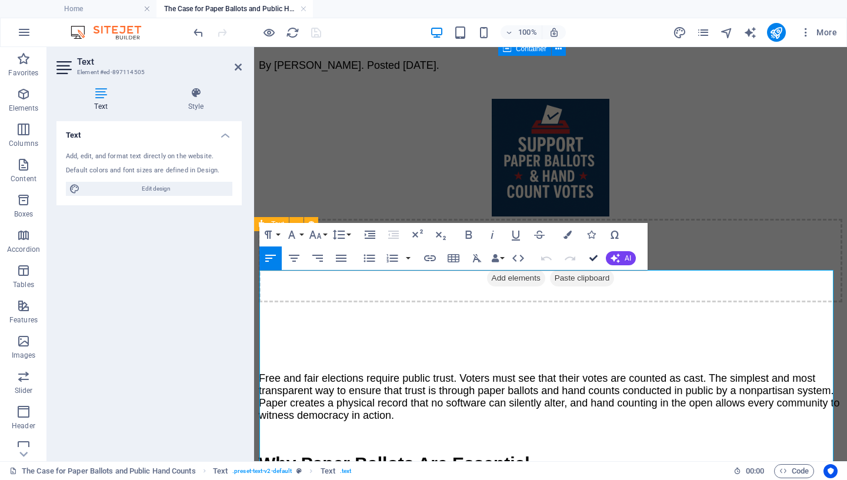
drag, startPoint x: 595, startPoint y: 256, endPoint x: 571, endPoint y: 271, distance: 27.7
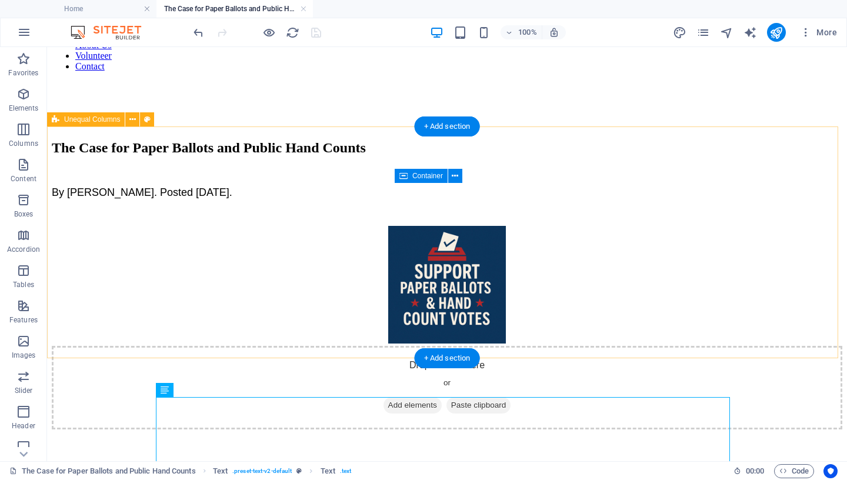
scroll to position [92, 0]
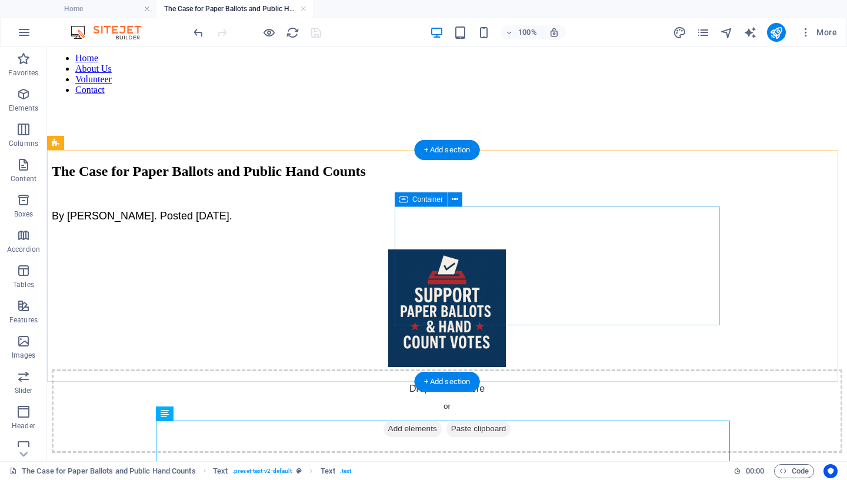
click at [442, 421] on span "Add elements" at bounding box center [413, 429] width 58 height 16
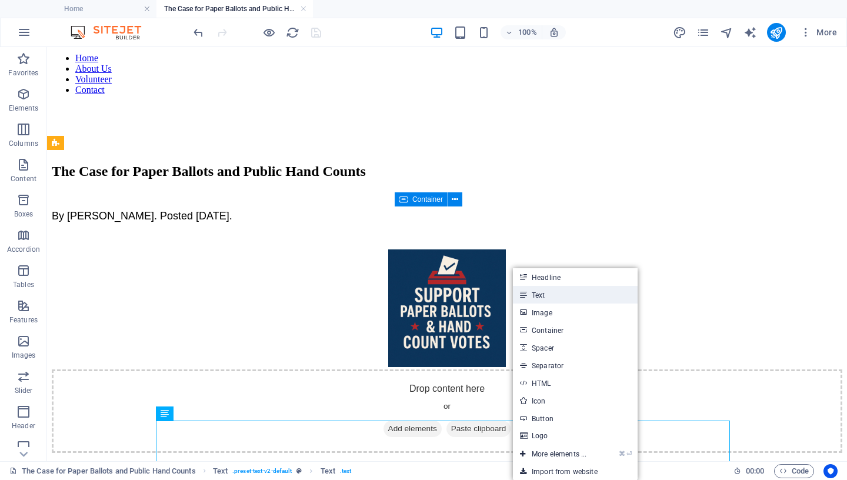
click at [534, 292] on link "Text" at bounding box center [575, 295] width 125 height 18
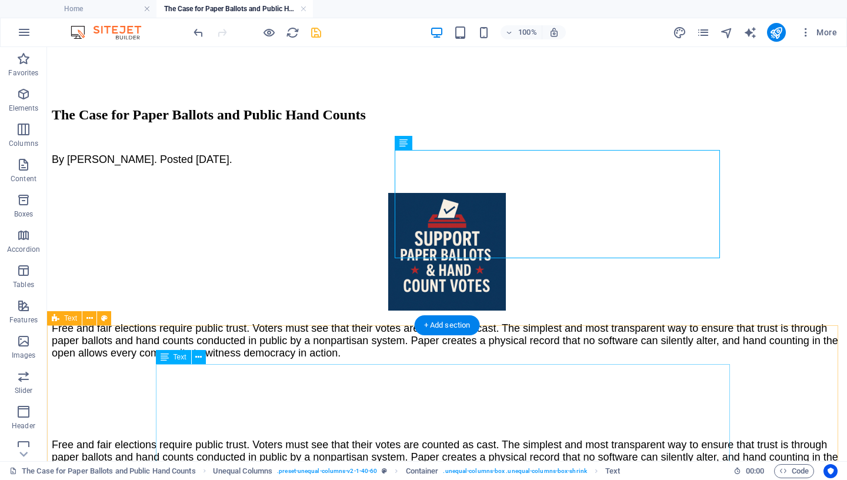
scroll to position [205, 0]
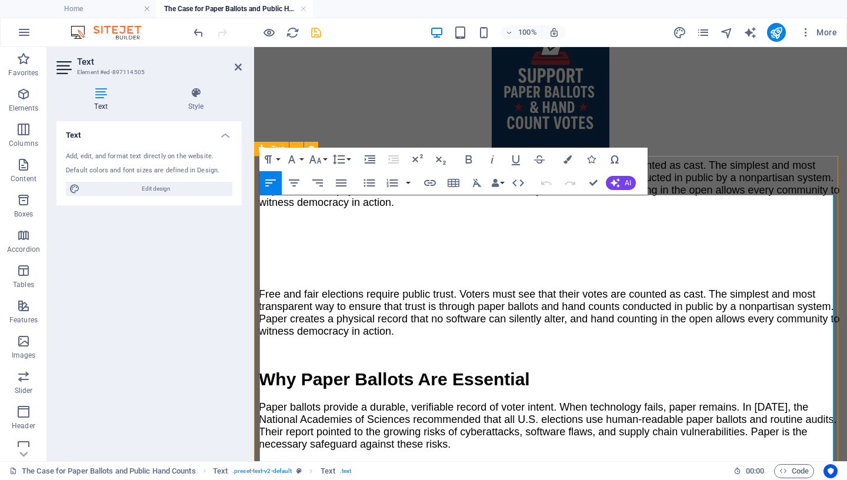
scroll to position [318, 0]
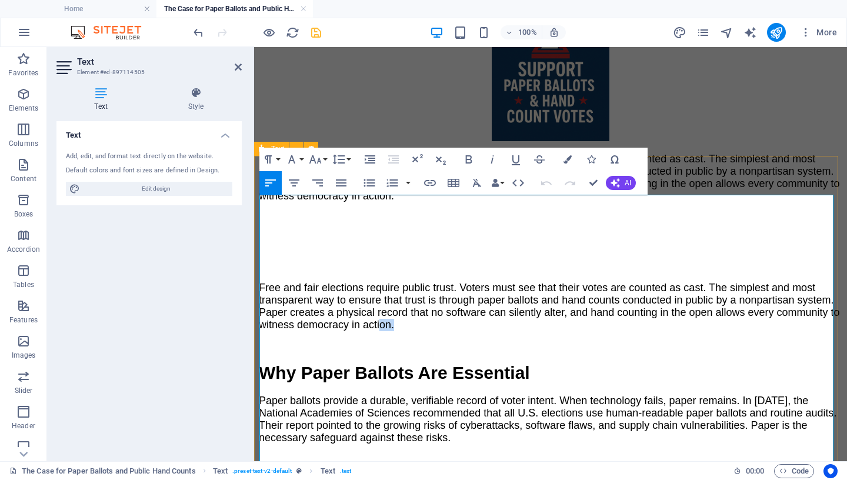
drag, startPoint x: 476, startPoint y: 280, endPoint x: 329, endPoint y: 314, distance: 151.0
click at [438, 282] on p "Free and fair elections require public trust. Voters must see that their votes …" at bounding box center [551, 306] width 584 height 49
click at [263, 363] on span "Why Paper Ballots Are Essential" at bounding box center [394, 372] width 271 height 19
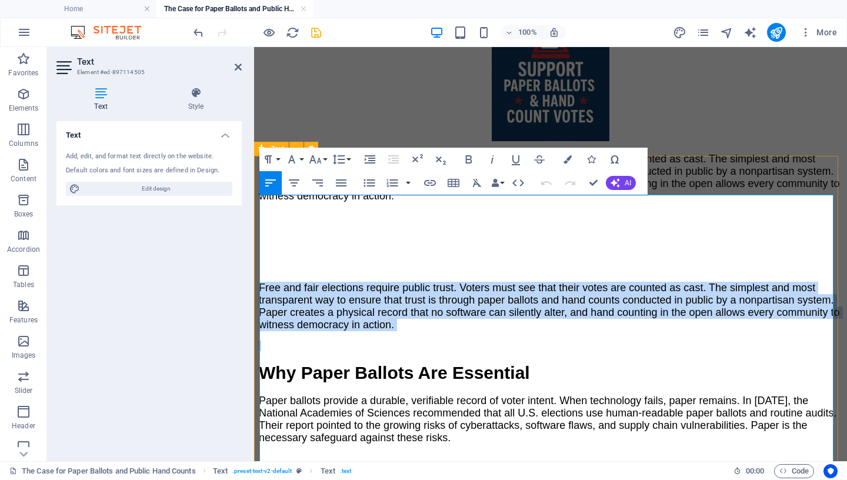
drag, startPoint x: 259, startPoint y: 309, endPoint x: 255, endPoint y: 199, distance: 109.5
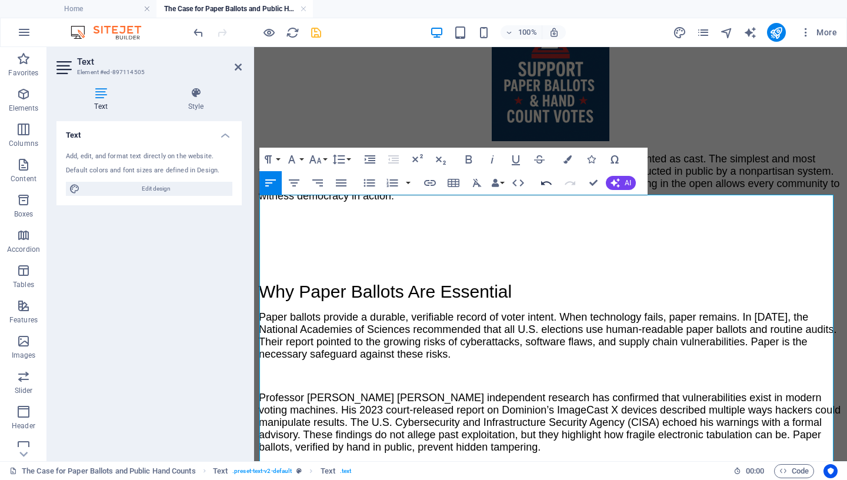
click at [547, 185] on icon "button" at bounding box center [546, 183] width 14 height 14
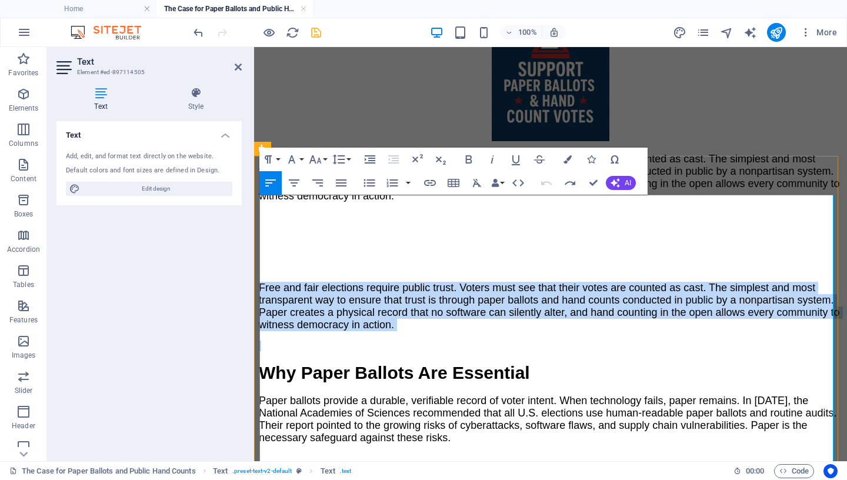
click at [476, 282] on p "Free and fair elections require public trust. Voters must see that their votes …" at bounding box center [551, 306] width 584 height 49
drag, startPoint x: 469, startPoint y: 281, endPoint x: 256, endPoint y: 208, distance: 225.3
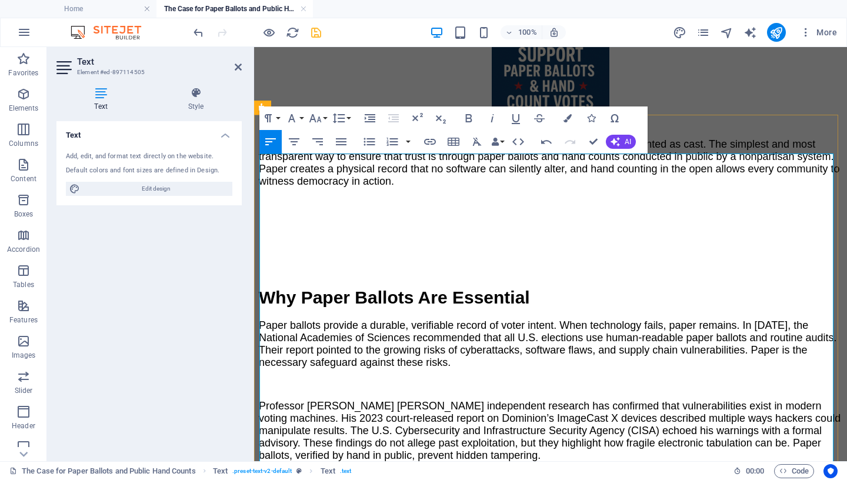
scroll to position [365, 0]
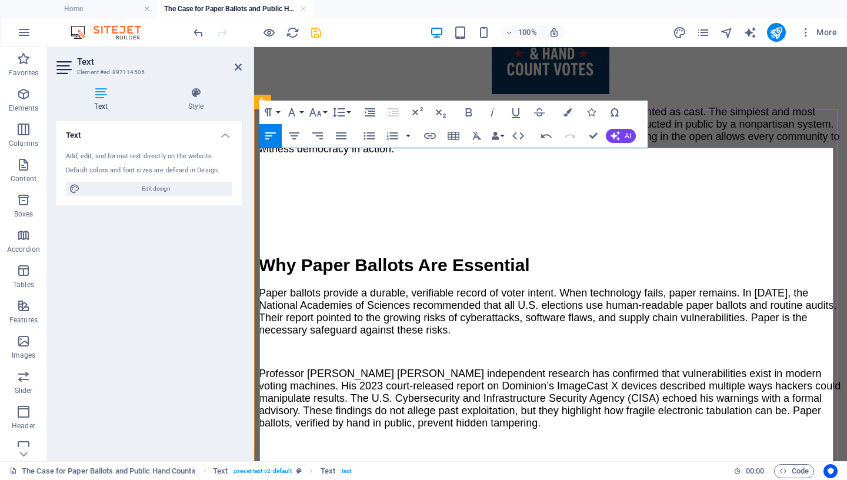
click at [286, 233] on p at bounding box center [551, 238] width 584 height 11
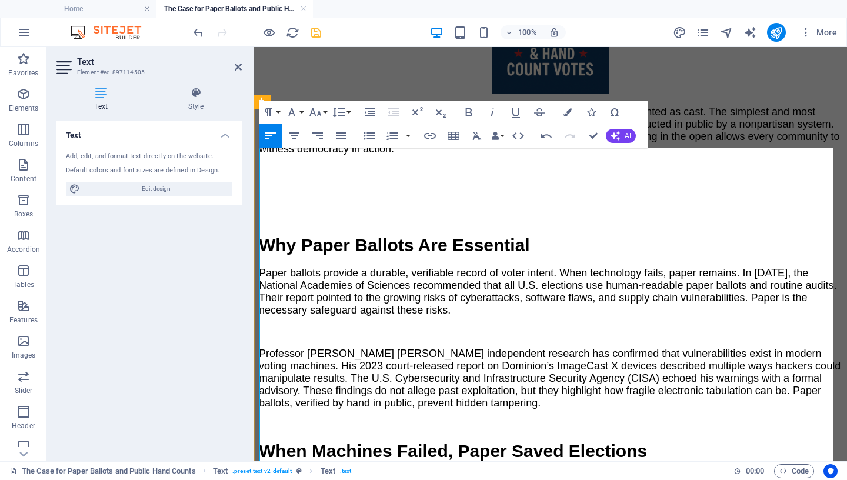
click at [469, 267] on p "Paper ballots provide a durable, verifiable record of voter intent. When techno…" at bounding box center [551, 291] width 584 height 49
click at [263, 235] on span "Why Paper Ballots Are Essential" at bounding box center [394, 244] width 271 height 19
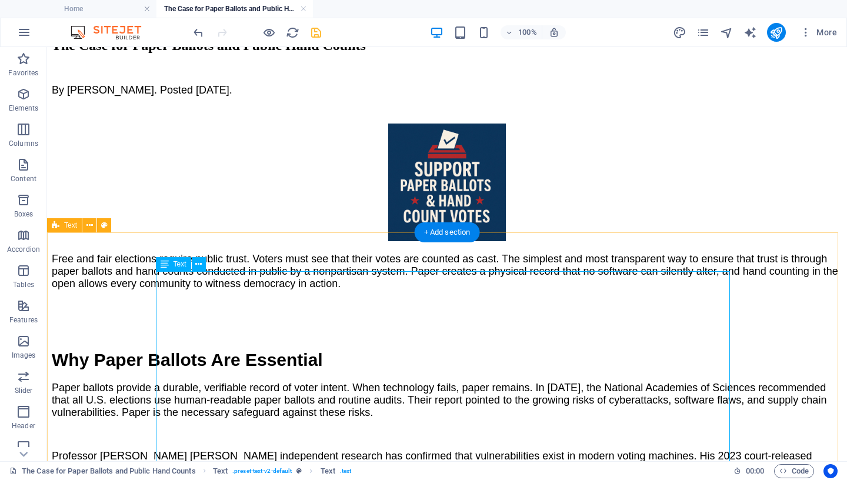
scroll to position [243, 0]
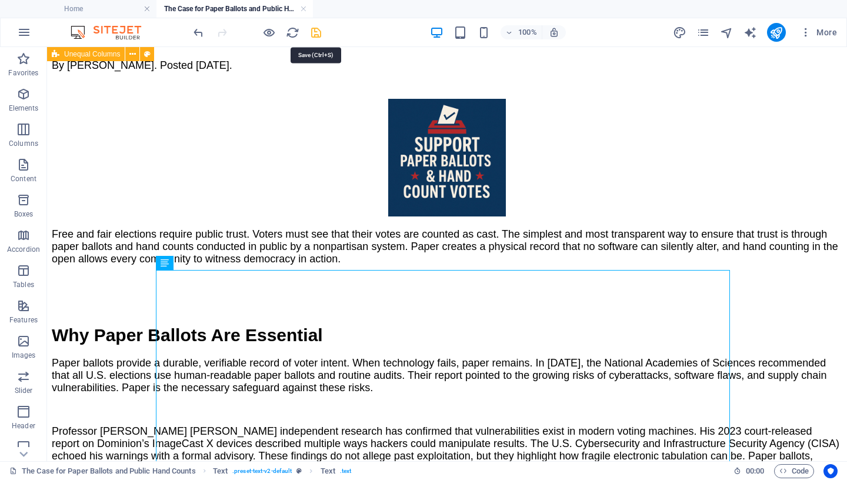
click at [318, 33] on icon "save" at bounding box center [316, 33] width 14 height 14
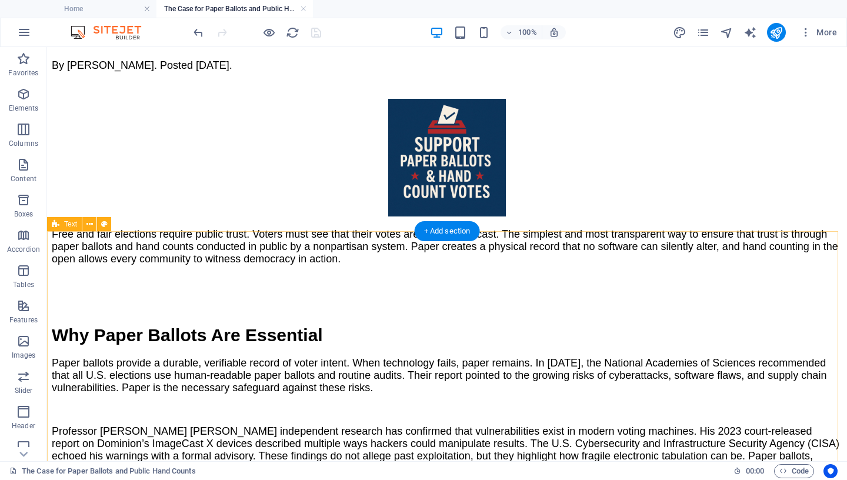
select select "px"
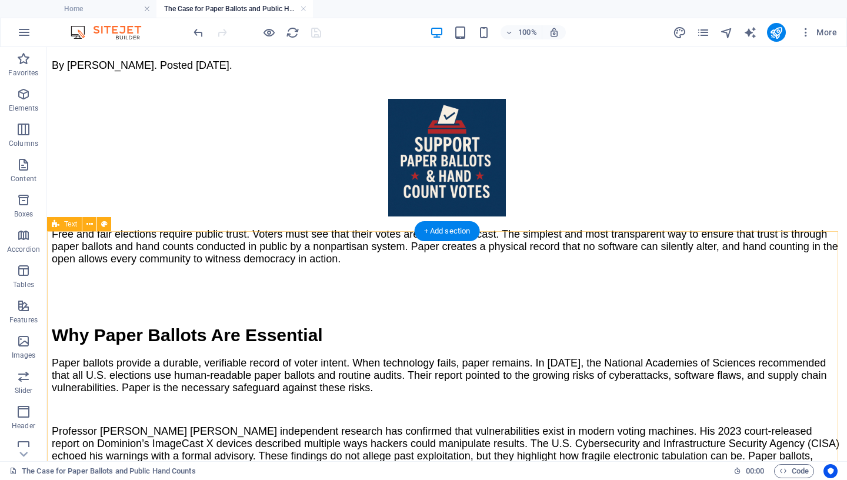
select select "px"
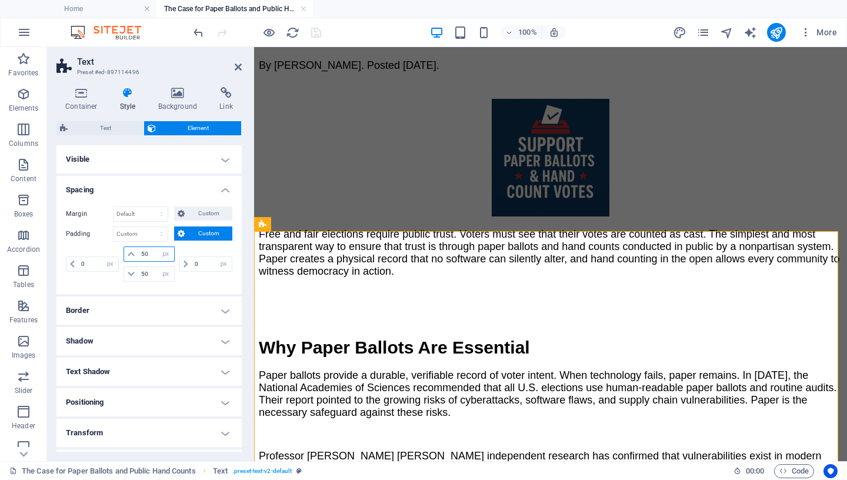
drag, startPoint x: 149, startPoint y: 253, endPoint x: 112, endPoint y: 253, distance: 36.5
click at [138, 253] on input "50" at bounding box center [155, 254] width 35 height 14
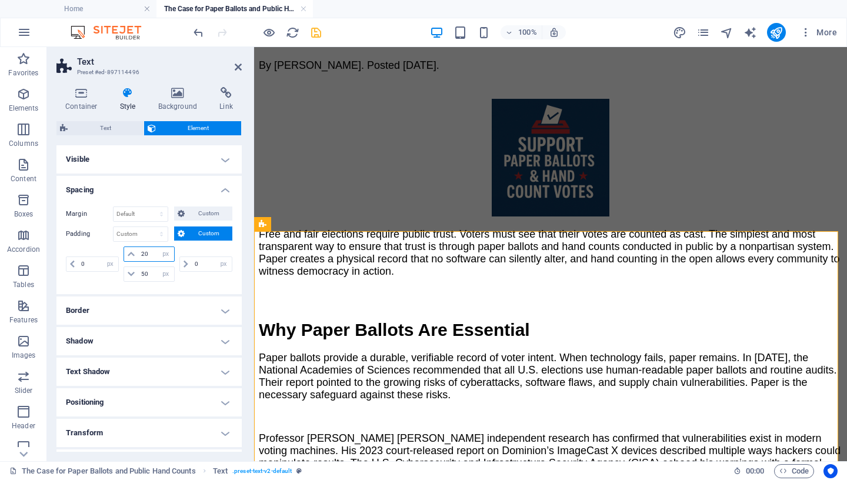
drag, startPoint x: 147, startPoint y: 254, endPoint x: 91, endPoint y: 254, distance: 55.9
click at [138, 254] on input "20" at bounding box center [155, 254] width 35 height 14
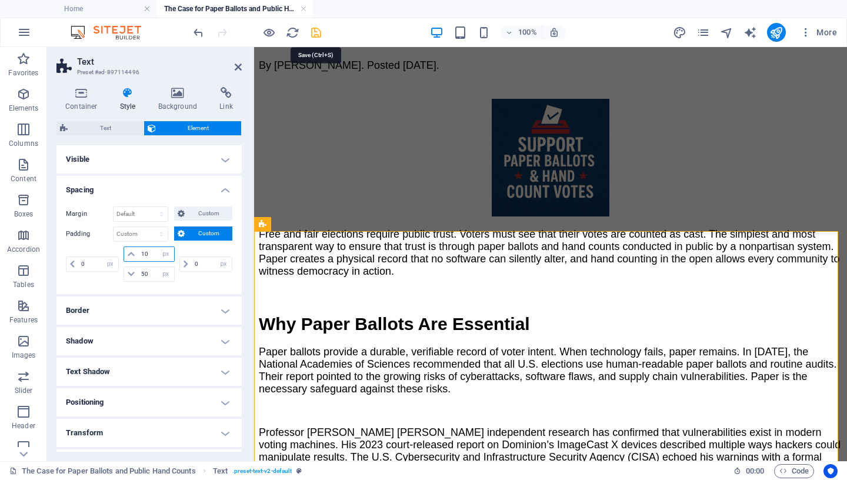
type input "10"
click at [319, 31] on icon "save" at bounding box center [316, 33] width 14 height 14
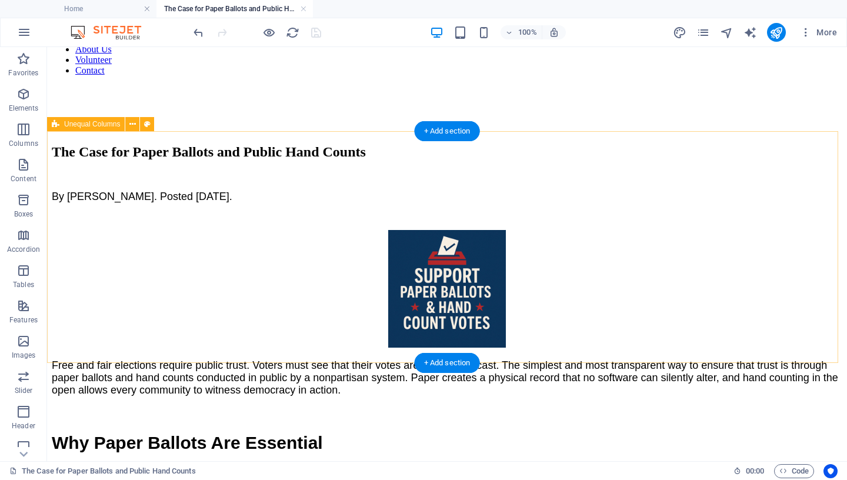
scroll to position [111, 0]
click at [128, 331] on div "Free and fair elections require public trust. Voters must see that their votes …" at bounding box center [447, 314] width 791 height 166
select select "%"
select select "rem"
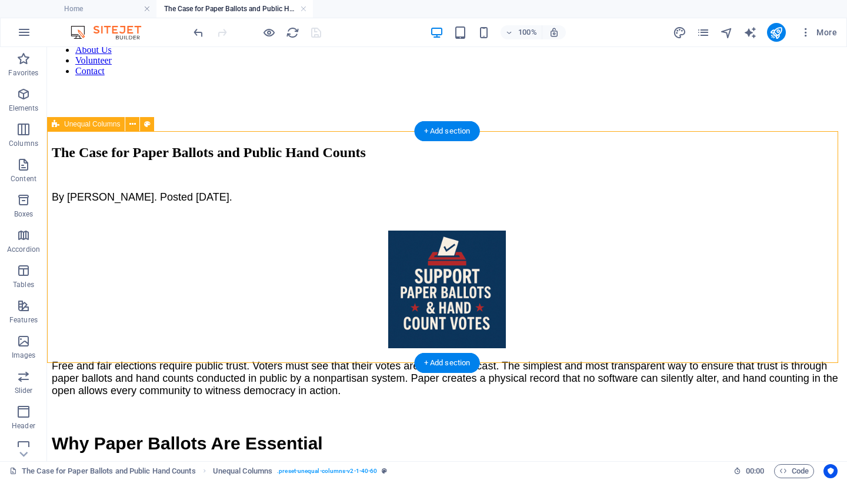
select select "preset-unequal-columns-v2-1-40-60"
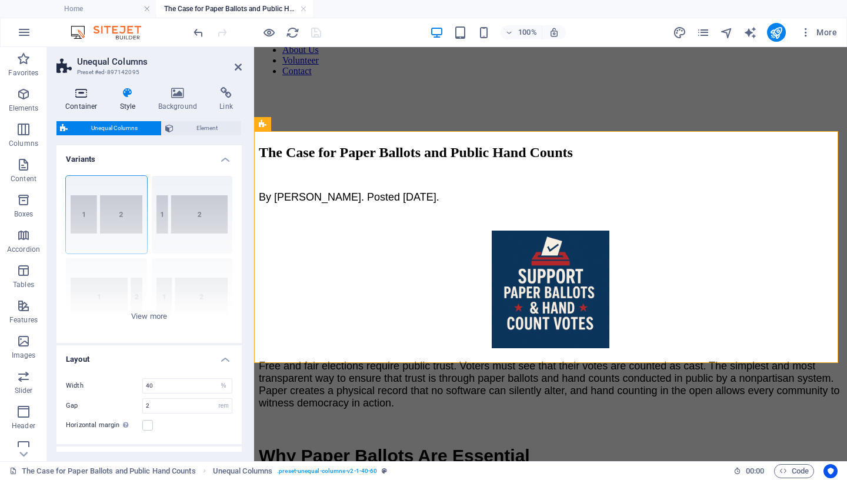
click at [82, 99] on icon at bounding box center [81, 93] width 50 height 12
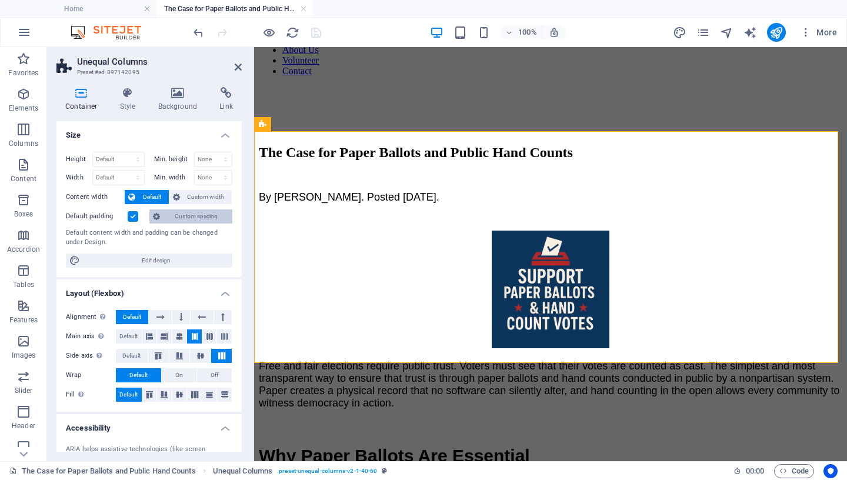
click at [175, 216] on span "Custom spacing" at bounding box center [196, 216] width 65 height 14
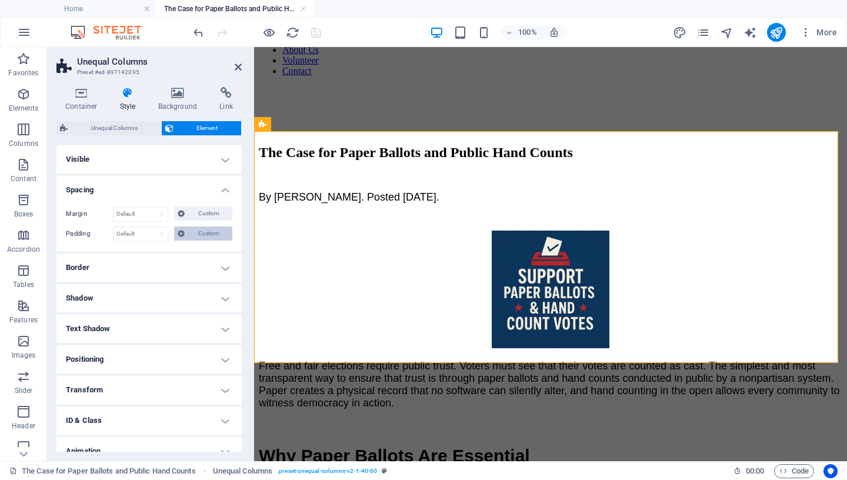
click at [200, 233] on span "Custom" at bounding box center [208, 233] width 41 height 14
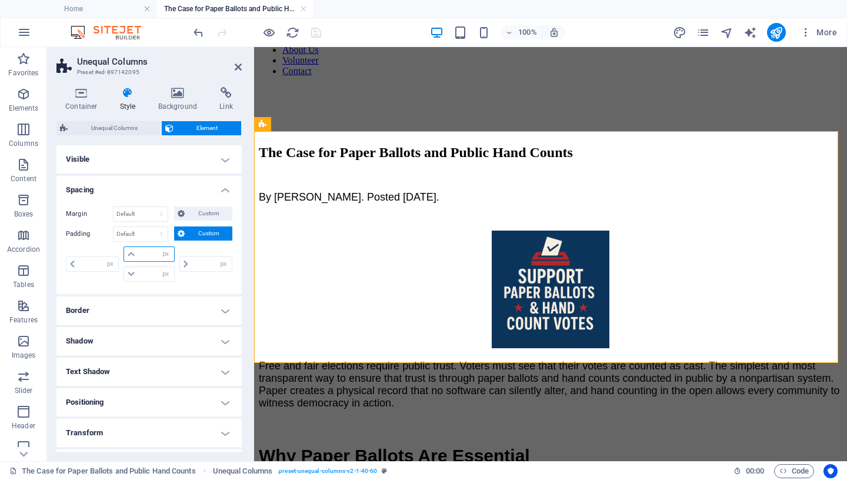
click at [142, 253] on input "number" at bounding box center [155, 254] width 35 height 14
type input "20"
type input "0"
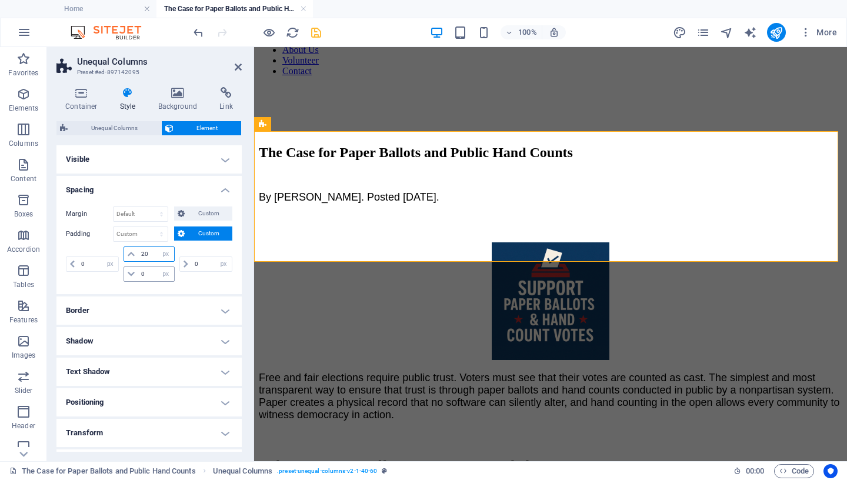
type input "20"
drag, startPoint x: 148, startPoint y: 276, endPoint x: 95, endPoint y: 276, distance: 52.9
click at [138, 276] on input "0" at bounding box center [155, 274] width 35 height 14
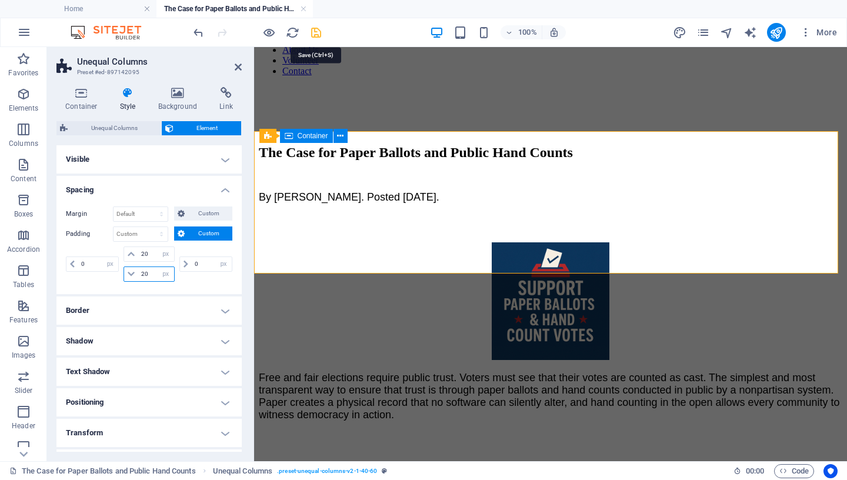
type input "20"
click at [319, 31] on icon "save" at bounding box center [316, 33] width 14 height 14
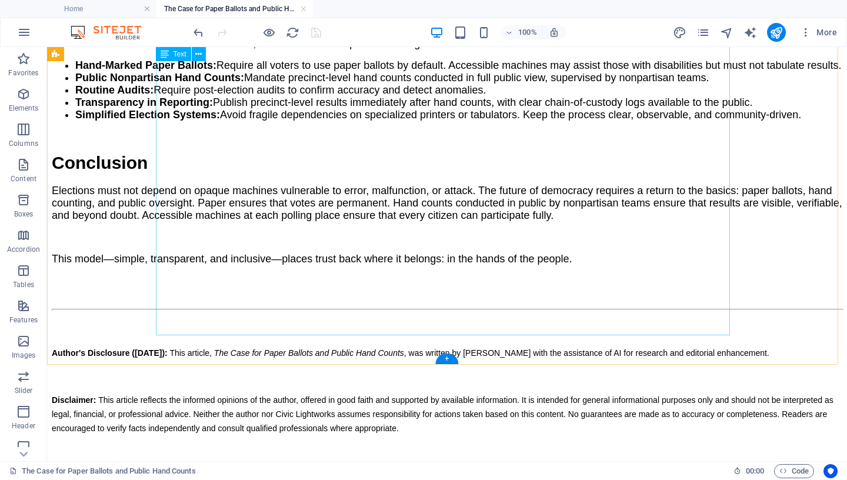
scroll to position [1515, 0]
click at [305, 8] on link at bounding box center [303, 9] width 7 height 11
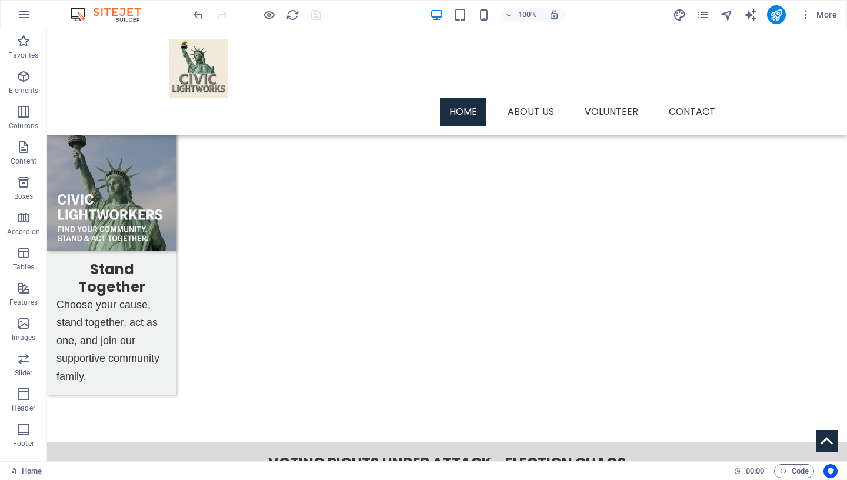
scroll to position [1320, 0]
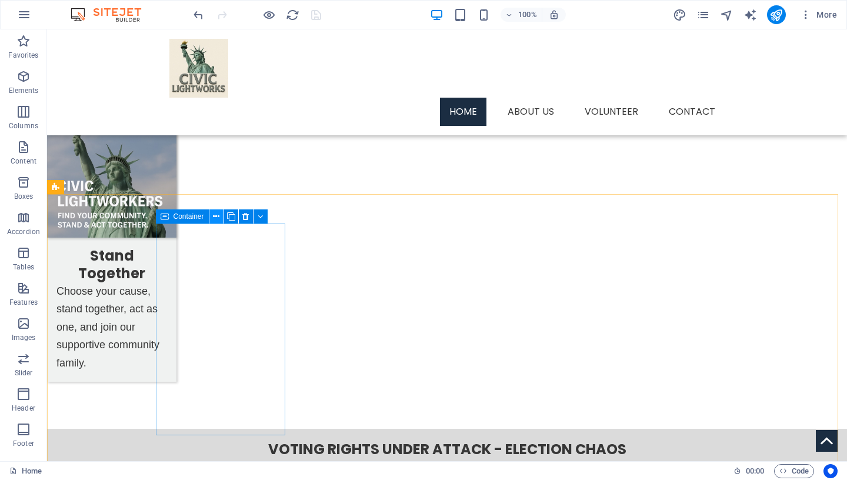
click at [218, 216] on icon at bounding box center [216, 217] width 6 height 12
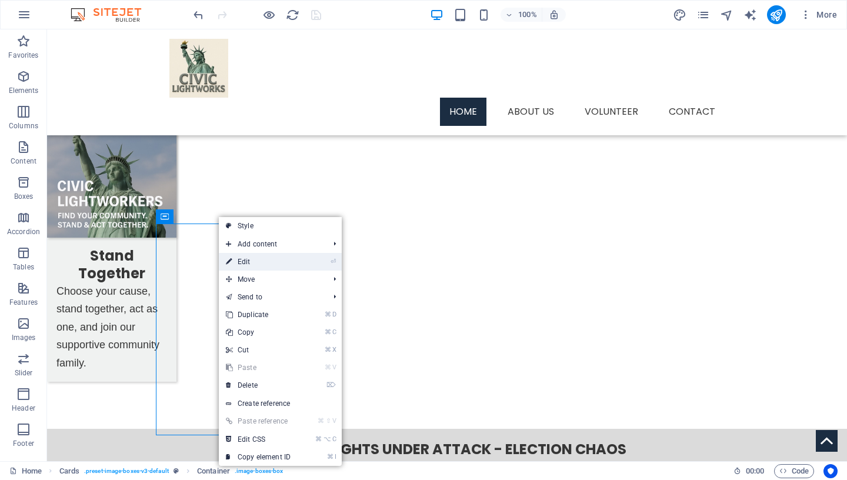
click at [264, 266] on link "⏎ Edit" at bounding box center [258, 262] width 79 height 18
select select "px"
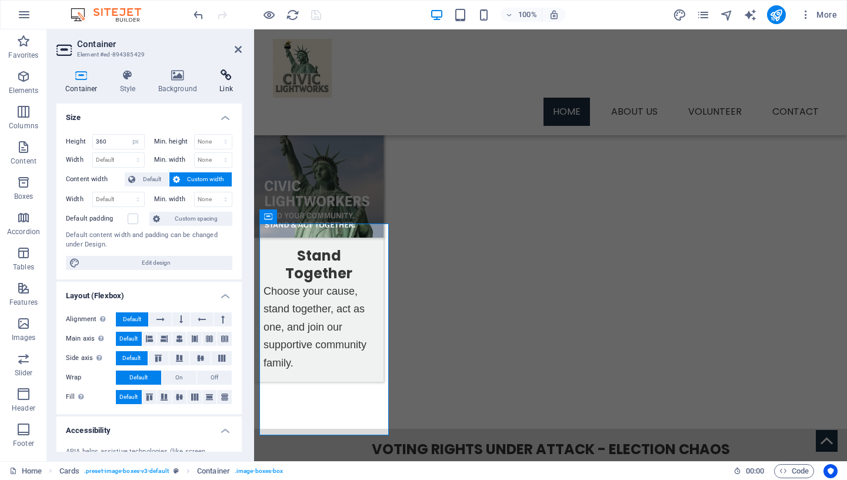
click at [224, 78] on icon at bounding box center [226, 75] width 31 height 12
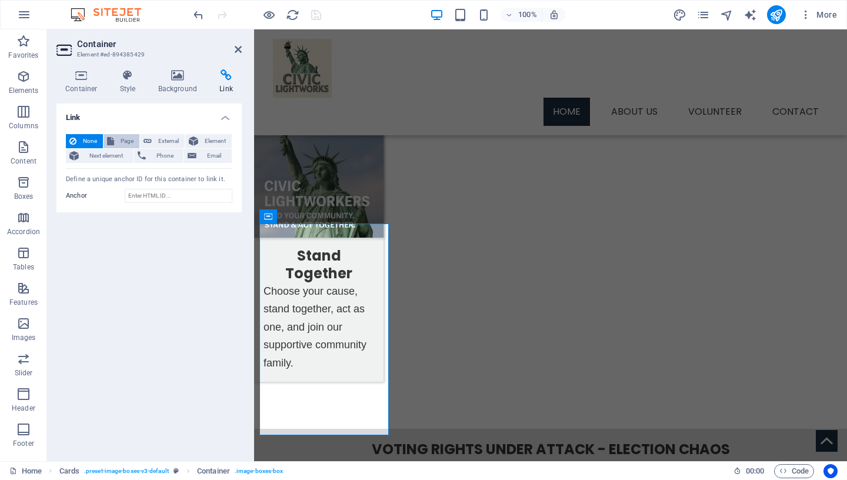
click at [119, 140] on span "Page" at bounding box center [127, 141] width 18 height 14
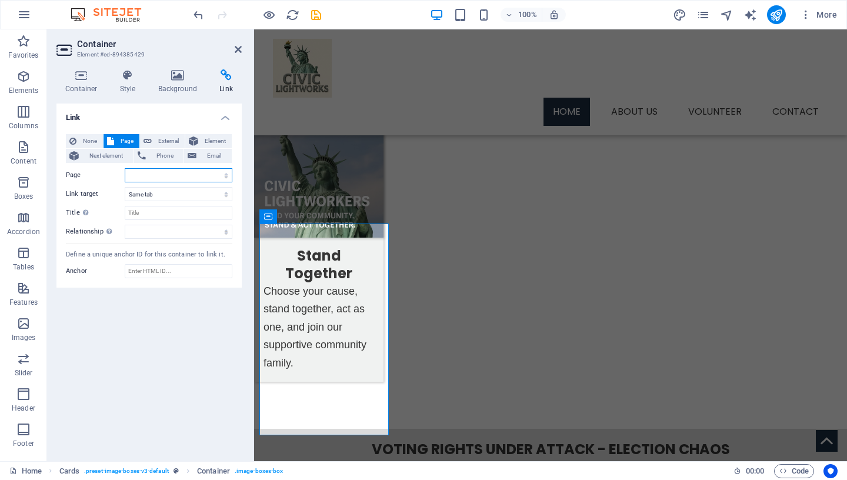
click at [125, 168] on select "Home Services -- Service Detail About Us Contact Volunteer Terms of Use Privacy…" at bounding box center [179, 175] width 108 height 14
select select "12"
click option "The Case for Paper Ballots and Public Hand Counts" at bounding box center [0, 0] width 0 height 0
click at [154, 215] on input "Title Additional link description, should not be the same as the link text. The…" at bounding box center [179, 213] width 108 height 14
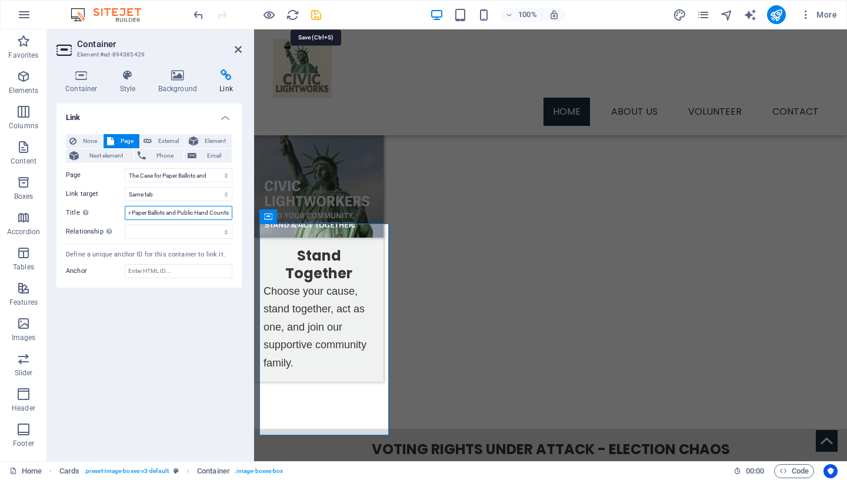
type input "The Case for Paper Ballots and Public Hand Counts"
click at [316, 15] on icon "save" at bounding box center [316, 15] width 14 height 14
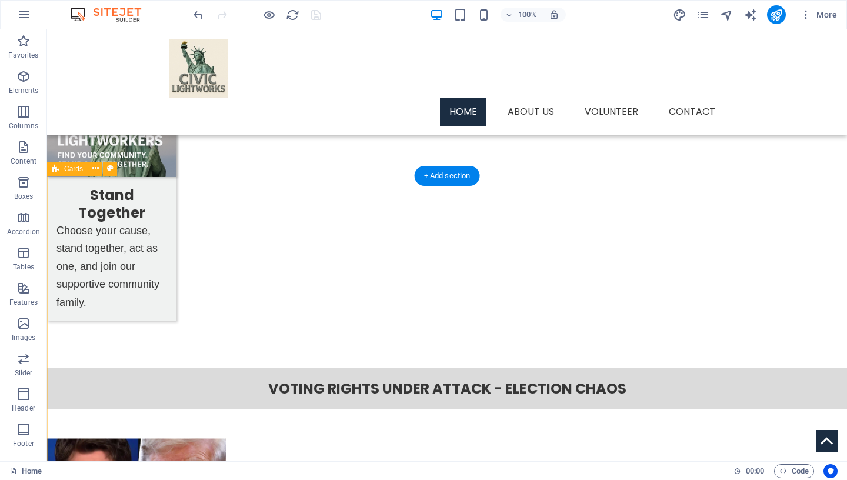
scroll to position [1395, 0]
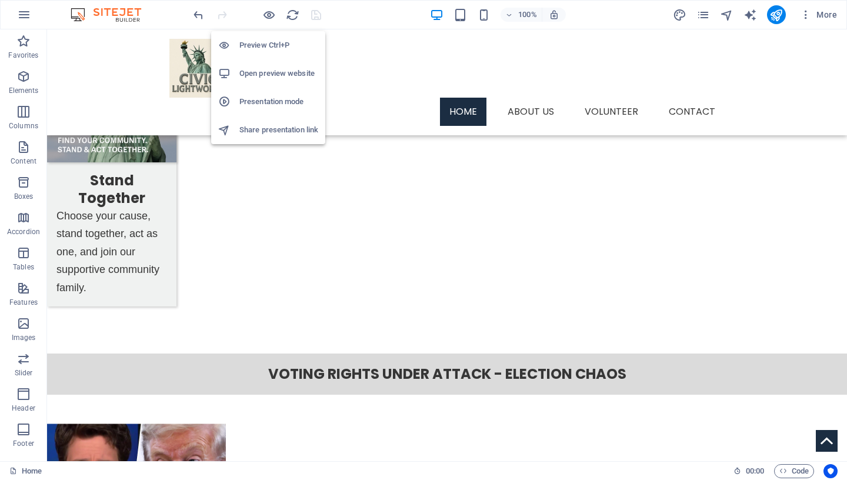
click at [260, 45] on h6 "Preview Ctrl+P" at bounding box center [278, 45] width 79 height 14
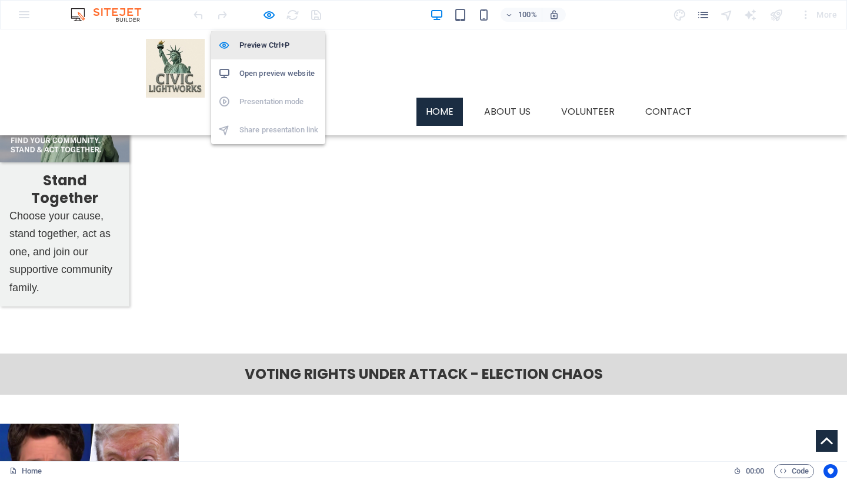
click at [272, 49] on h6 "Preview Ctrl+P" at bounding box center [278, 45] width 79 height 14
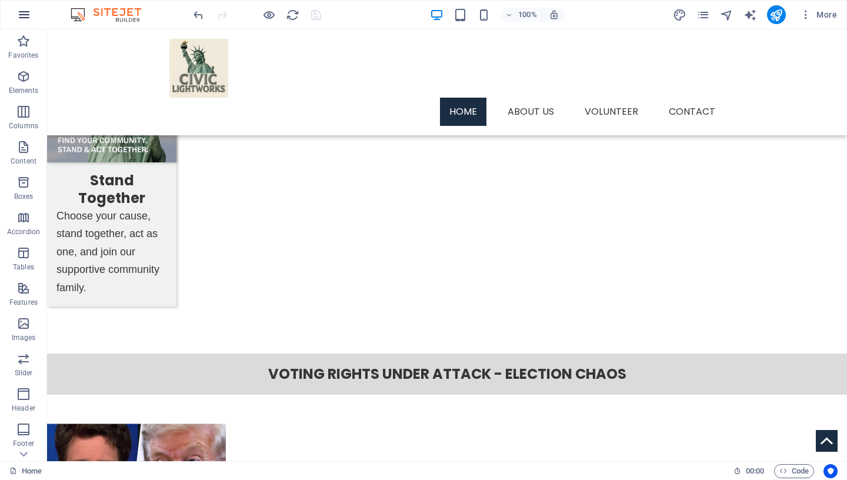
click at [24, 15] on icon "button" at bounding box center [24, 15] width 14 height 14
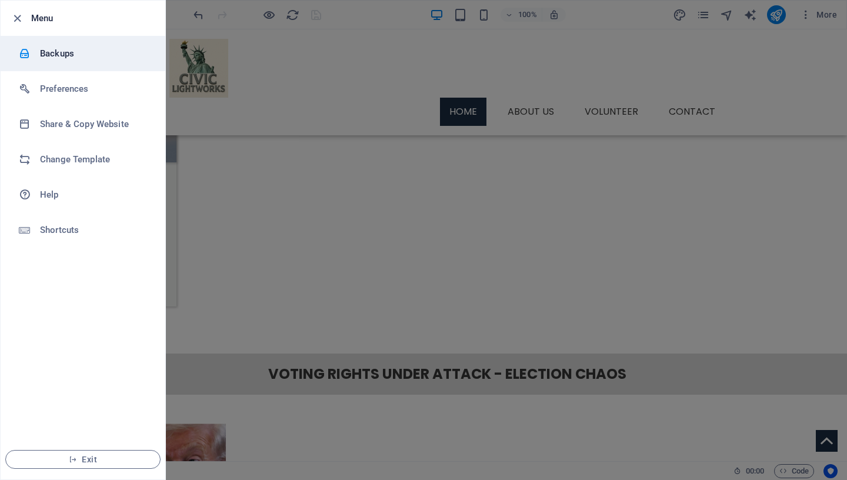
click at [53, 53] on h6 "Backups" at bounding box center [94, 53] width 109 height 14
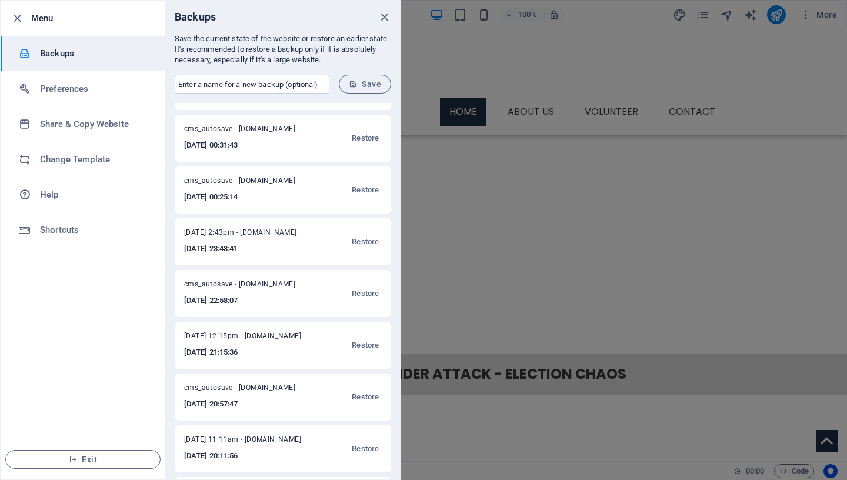
scroll to position [198, 0]
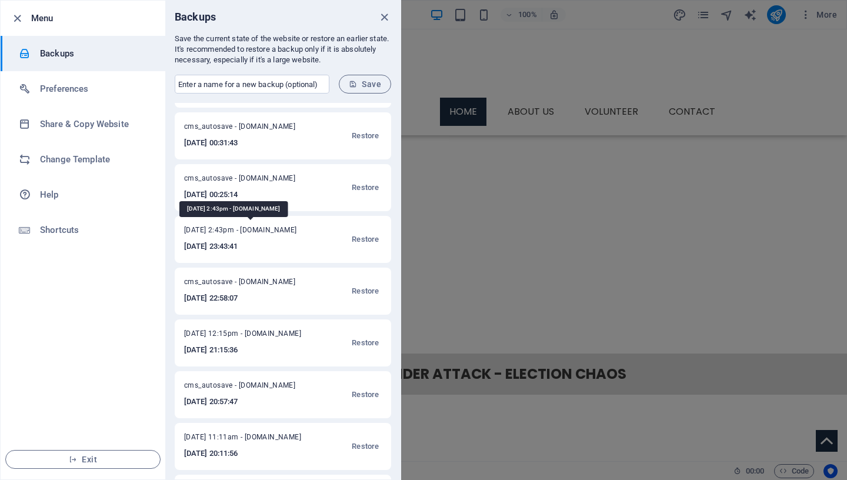
drag, startPoint x: 184, startPoint y: 232, endPoint x: 247, endPoint y: 232, distance: 62.9
click at [247, 232] on div "Mon Sept 1, 2025, 2:43pm - civiclightworks.org 2025-09-01 23:43:41 Restore" at bounding box center [283, 239] width 216 height 47
copy span "[DATE],"
click at [235, 80] on input "text" at bounding box center [252, 84] width 155 height 19
paste input "[DATE],"
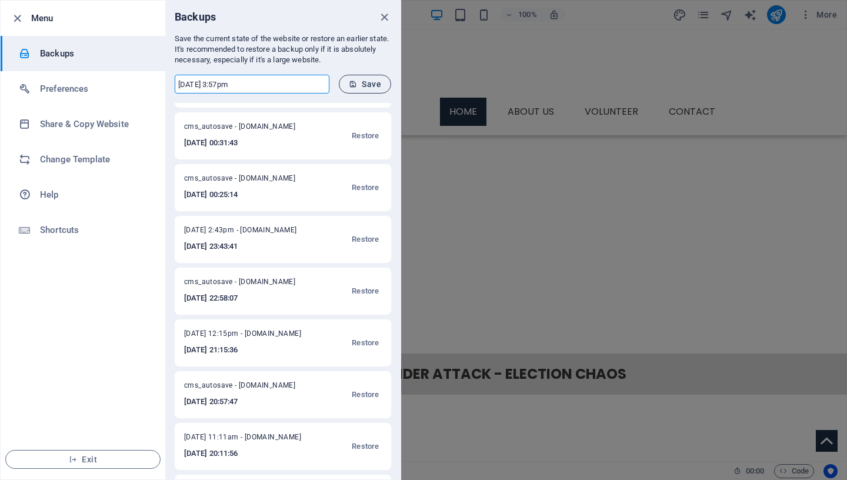
type input "Mon Sept 1, 2025, 3:57pm"
click at [372, 84] on span "Save" at bounding box center [365, 83] width 32 height 9
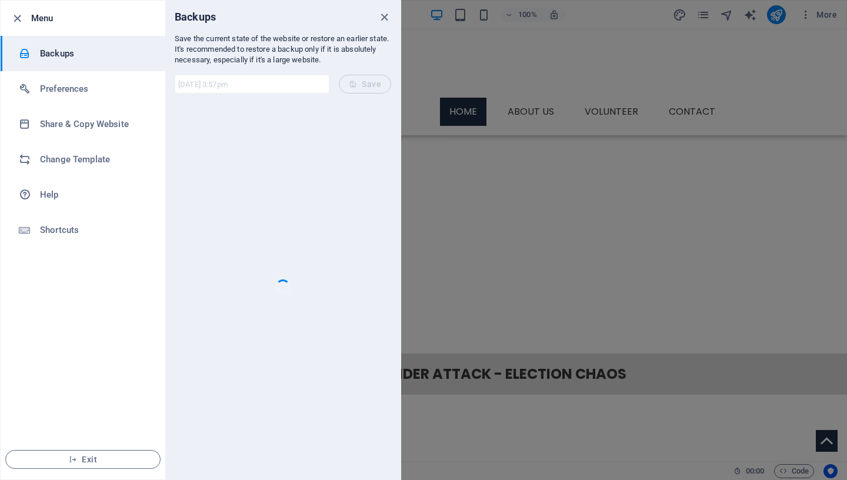
scroll to position [0, 0]
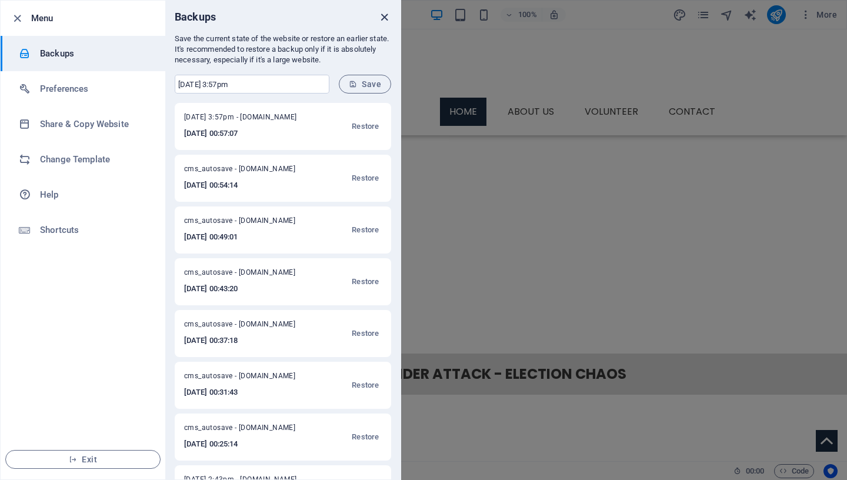
click at [383, 17] on icon "close" at bounding box center [385, 18] width 14 height 14
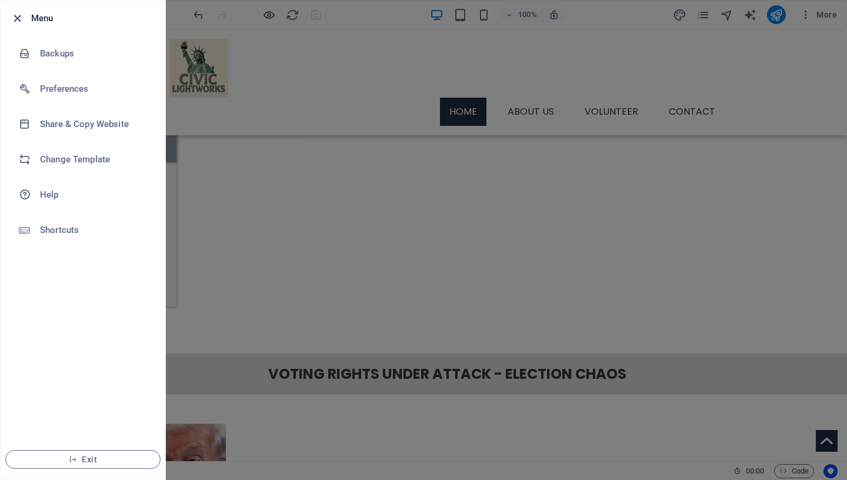
click at [19, 19] on icon "button" at bounding box center [18, 19] width 14 height 14
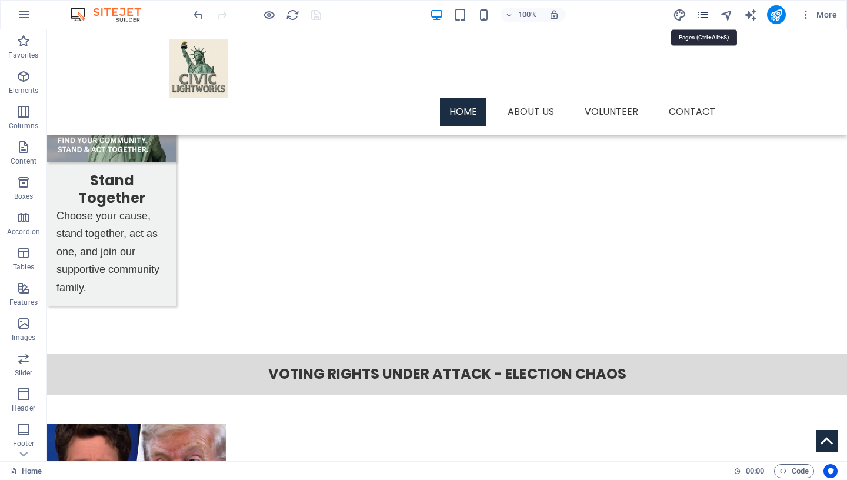
click at [705, 17] on icon "pages" at bounding box center [703, 15] width 14 height 14
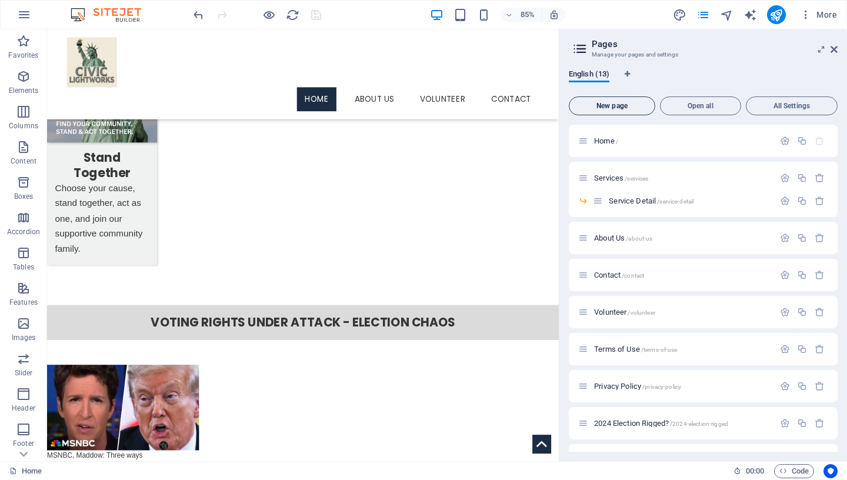
click at [616, 106] on span "New page" at bounding box center [612, 105] width 76 height 7
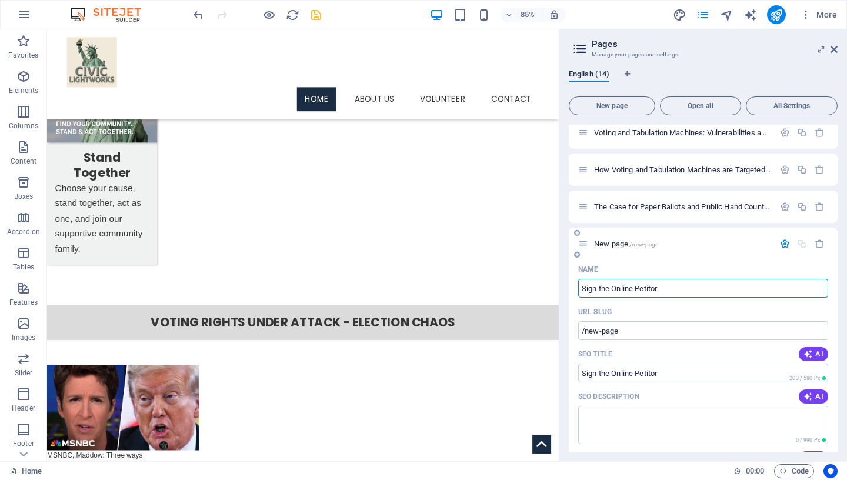
type input "Sign the Online Petito"
type input "/sign-the-online-petitor"
type input "Sign the Online Peti"
type input "/sign-the-online-peti"
type input "Sign the Online Petition for"
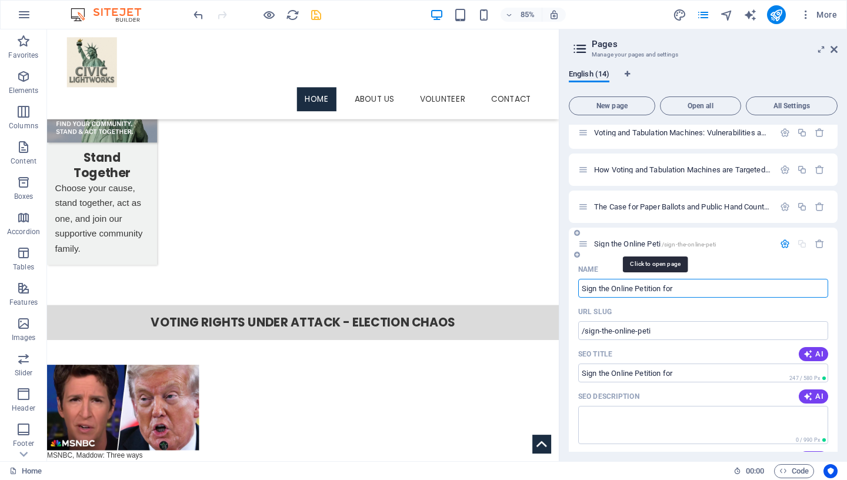
type input "/sign-the-online-petition-for"
type input "Sign the Online Petition for Paper Ballors"
type input "/sign-the-online-petition-for-paper-ballor"
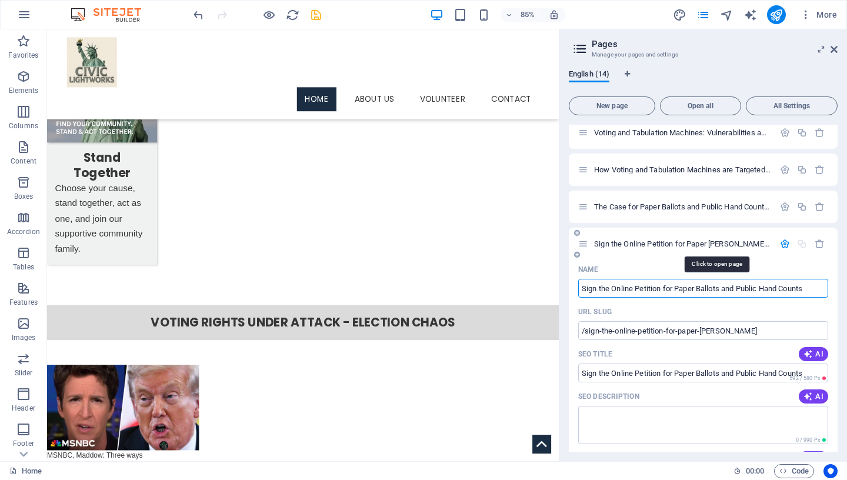
type input "Sign the Online Petition for Paper Ballots and Public Hand Counts"
type input "/sign-the-online-petition-for-paper-ballots-and-public-hand-counts"
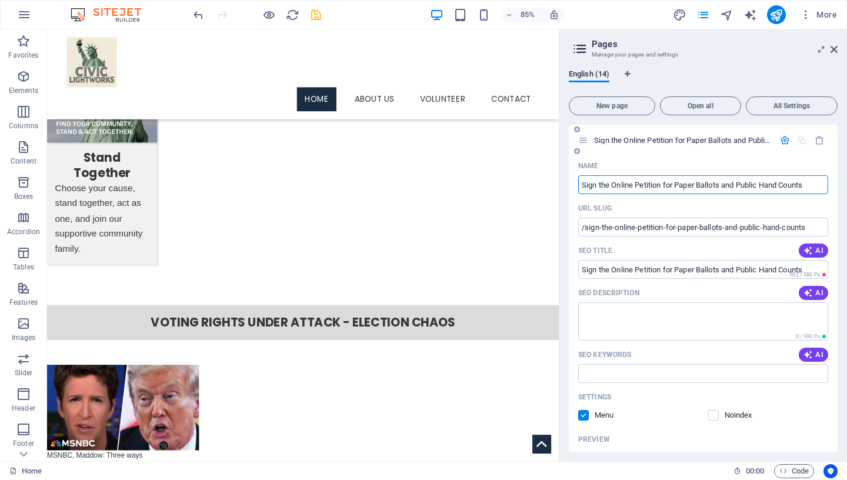
scroll to position [525, 0]
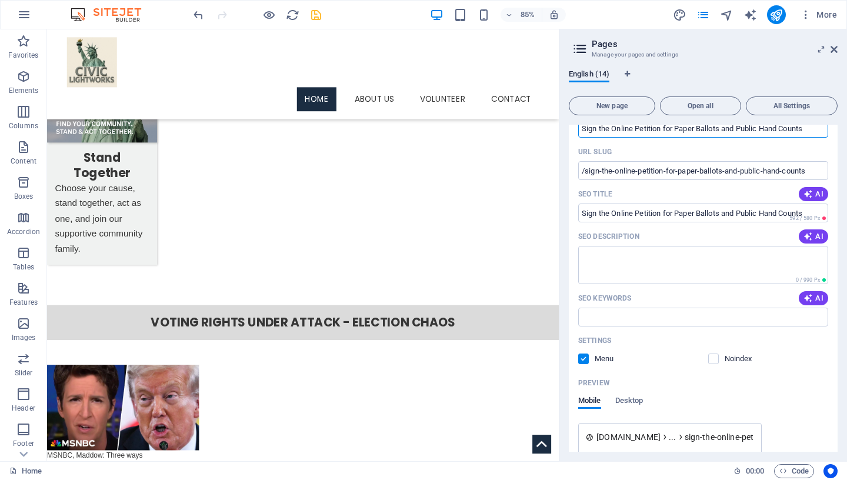
click at [582, 355] on label at bounding box center [583, 359] width 11 height 11
click at [0, 0] on input "checkbox" at bounding box center [0, 0] width 0 height 0
click at [316, 14] on icon "save" at bounding box center [316, 15] width 14 height 14
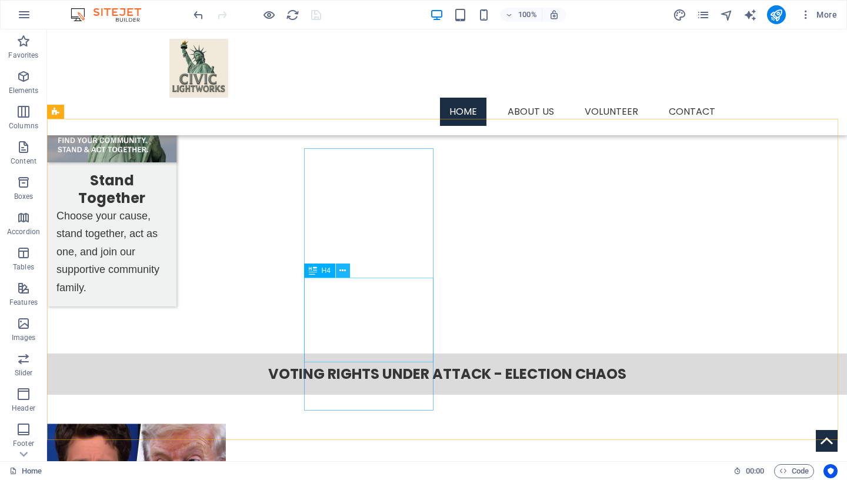
click at [345, 270] on icon at bounding box center [342, 271] width 6 height 12
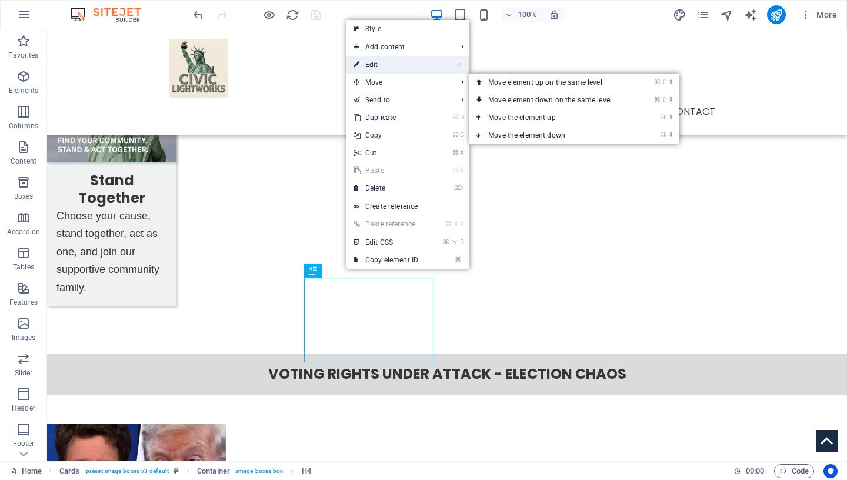
drag, startPoint x: 383, startPoint y: 66, endPoint x: 129, endPoint y: 39, distance: 255.6
click at [383, 66] on link "⏎ Edit" at bounding box center [385, 65] width 79 height 18
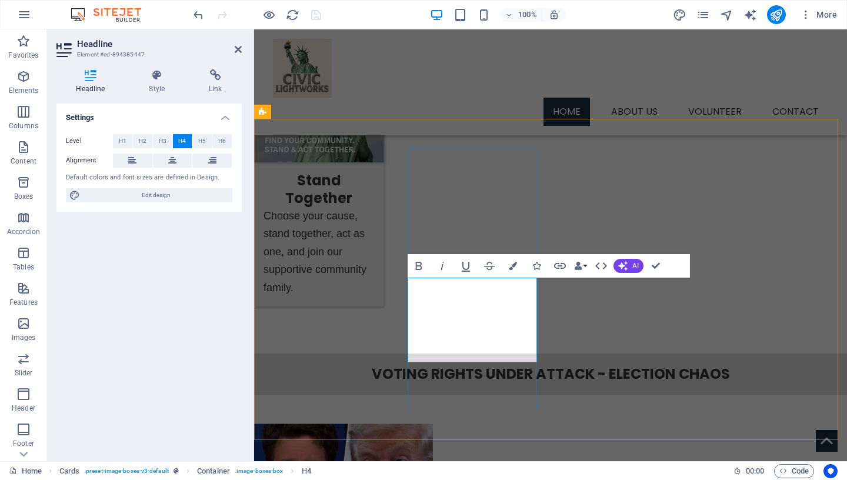
drag, startPoint x: 492, startPoint y: 311, endPoint x: 508, endPoint y: 343, distance: 35.8
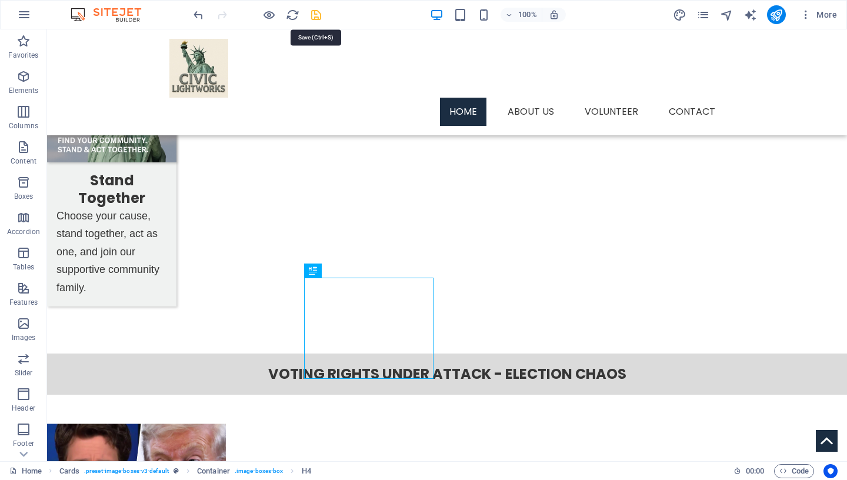
click at [317, 15] on icon "save" at bounding box center [316, 15] width 14 height 14
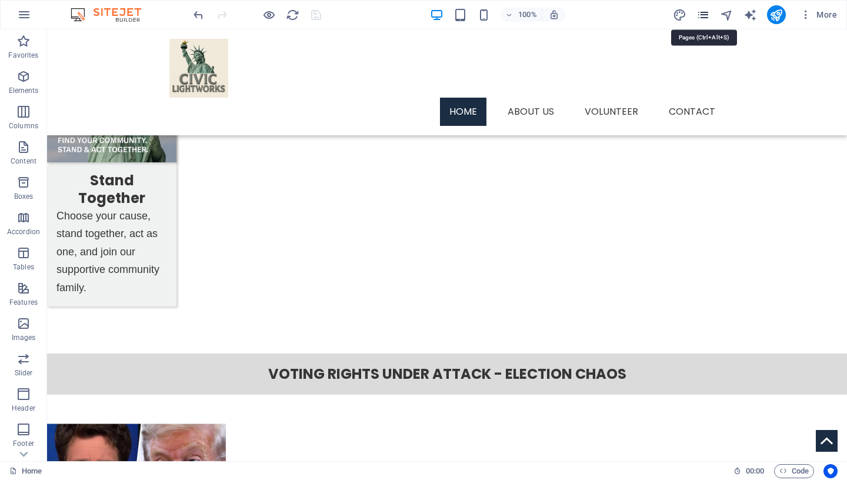
click at [700, 14] on icon "pages" at bounding box center [703, 15] width 14 height 14
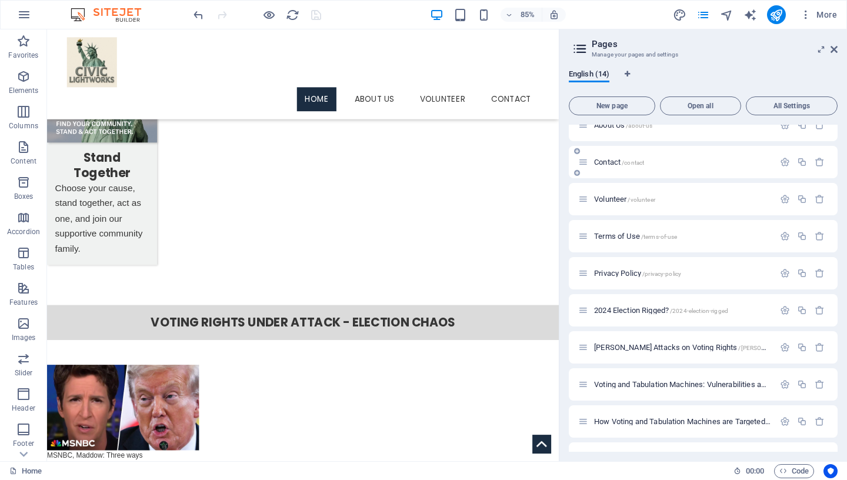
scroll to position [178, 0]
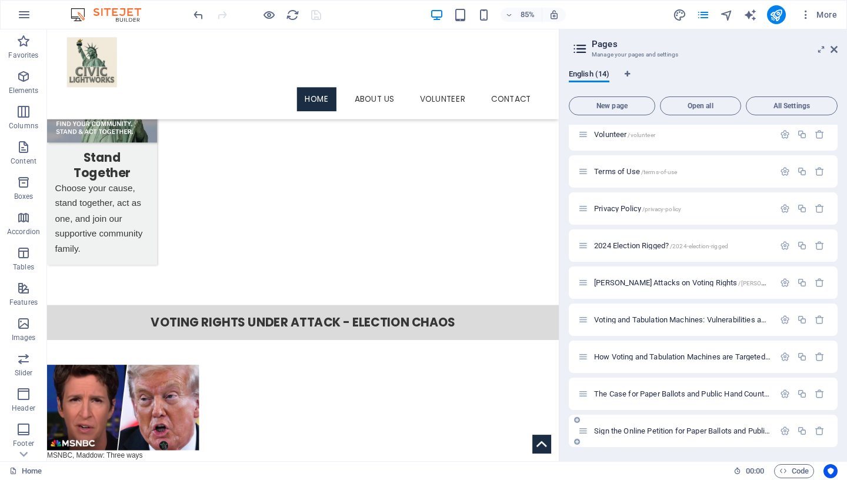
click at [649, 431] on span "Sign the Online Petition for Paper Ballots and Public Hand Counts /sign-the-onl…" at bounding box center [793, 430] width 398 height 9
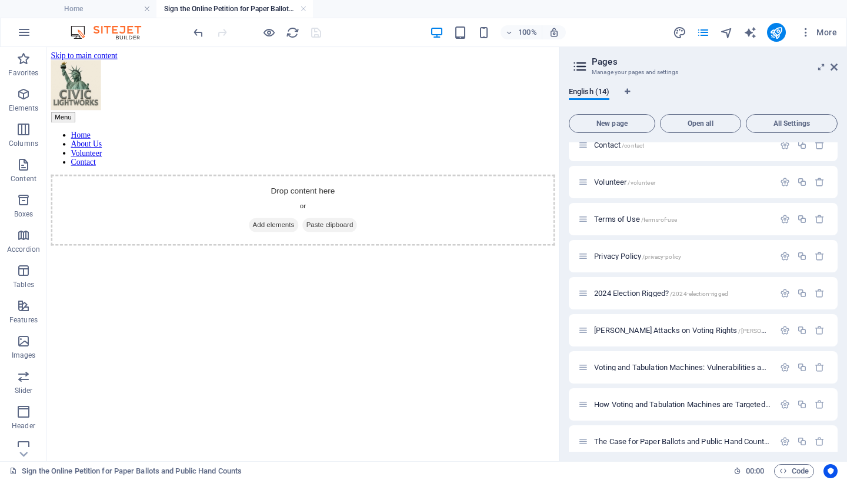
scroll to position [0, 0]
click at [838, 66] on aside "Pages Manage your pages and settings English (14) New page Open all All Setting…" at bounding box center [703, 254] width 288 height 414
click at [832, 68] on icon at bounding box center [834, 66] width 7 height 9
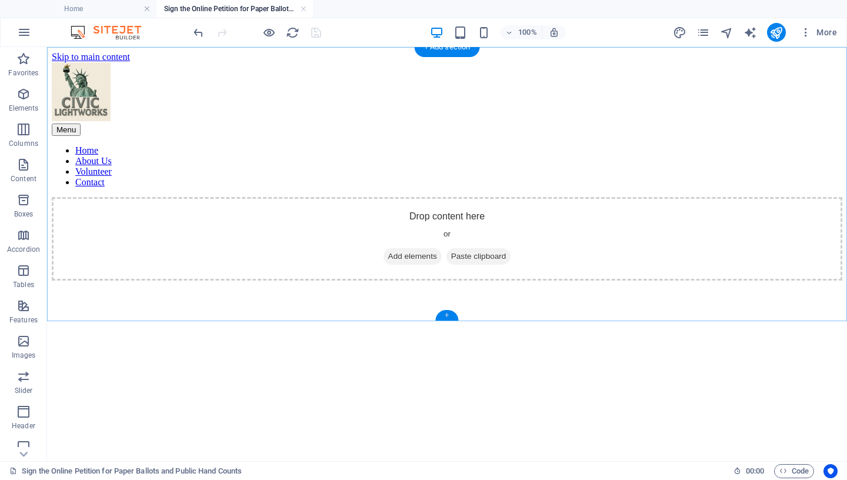
click at [445, 316] on div "+" at bounding box center [446, 315] width 23 height 11
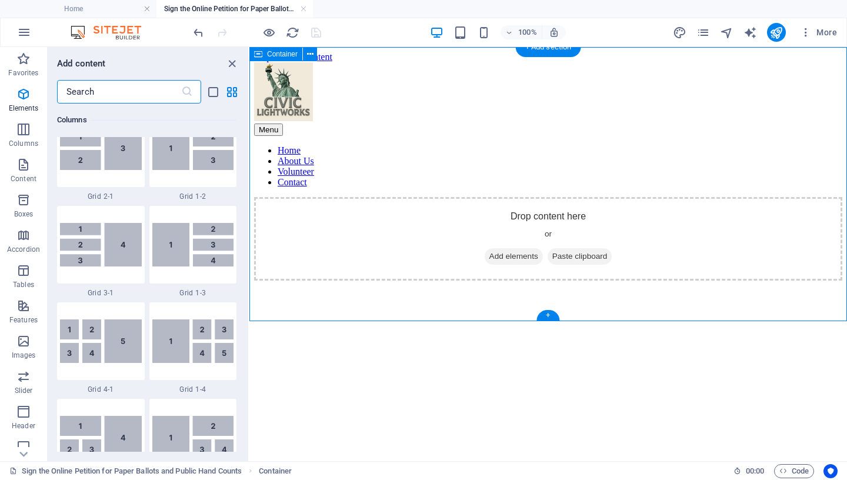
scroll to position [2058, 0]
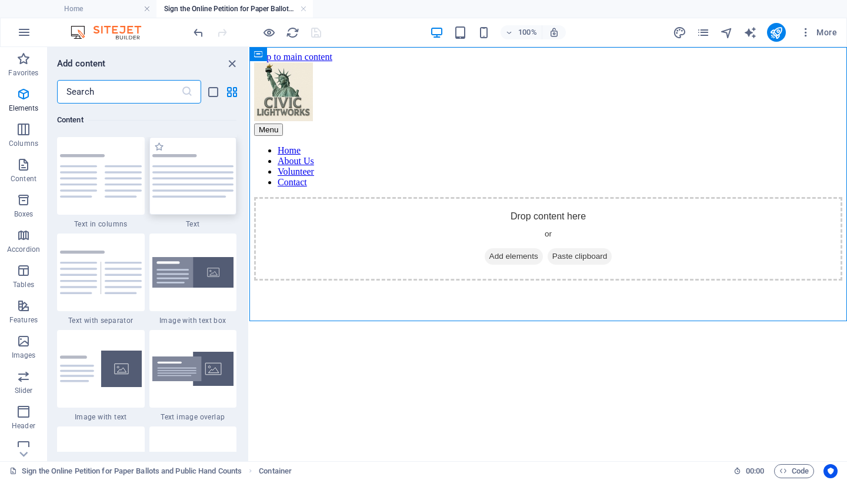
click at [194, 180] on img at bounding box center [193, 176] width 82 height 44
click at [249, 180] on div "Drag here to replace the existing content. Press “Ctrl” if you want to create a…" at bounding box center [548, 254] width 598 height 414
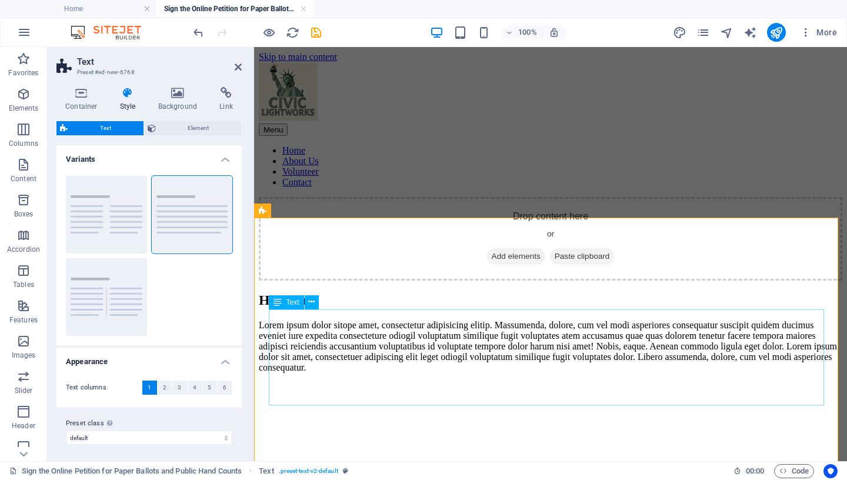
scroll to position [104, 0]
click at [455, 373] on div "Lorem ipsum dolor sitope amet, consectetur adipisicing elitip. Massumenda, dolo…" at bounding box center [551, 346] width 584 height 53
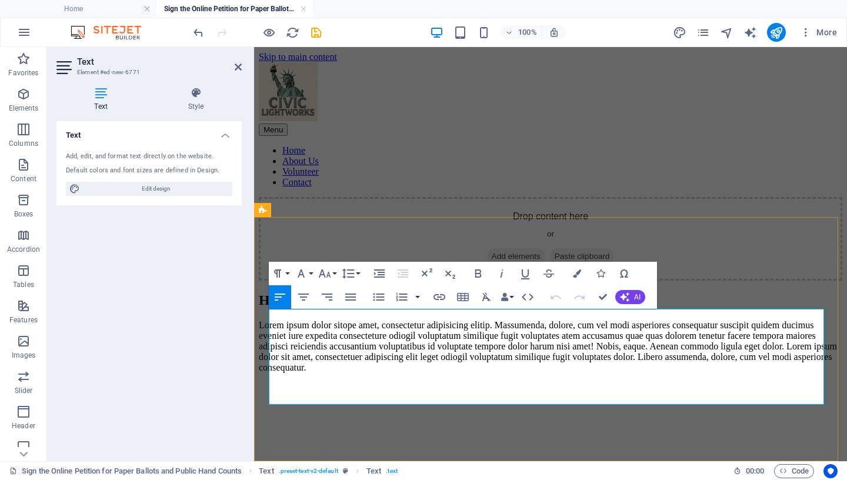
click at [458, 373] on p "Lorem ipsum dolor sitope amet, consectetur adipisicing elitip. Massumenda, dolo…" at bounding box center [551, 346] width 584 height 53
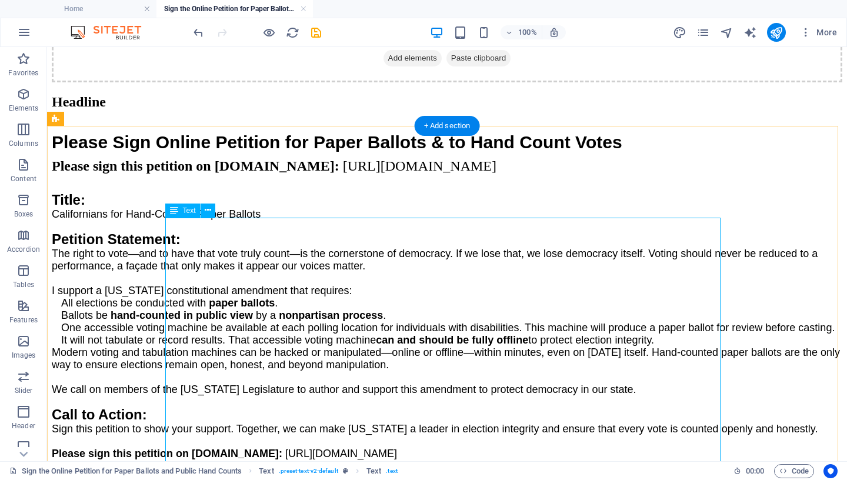
scroll to position [179, 0]
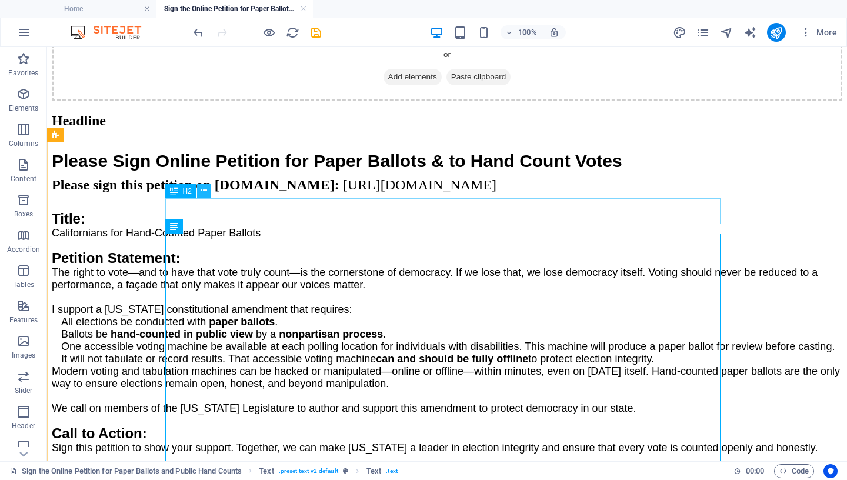
click at [206, 190] on icon at bounding box center [204, 191] width 6 height 12
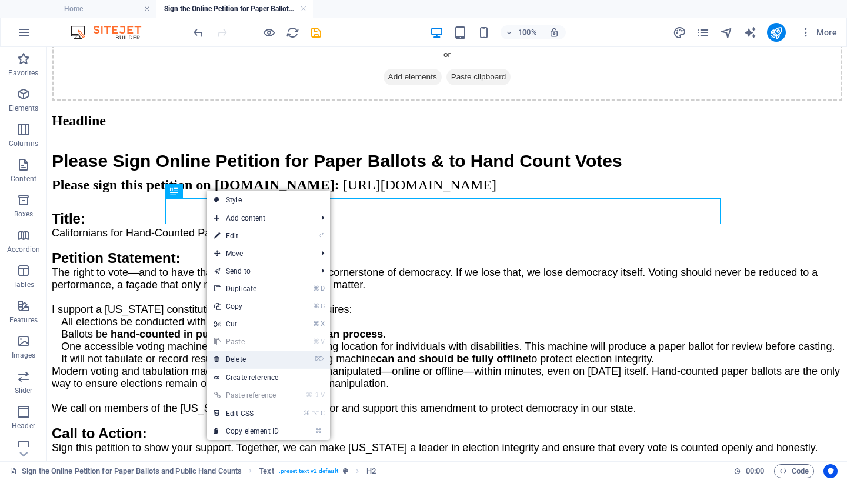
click at [256, 358] on link "⌦ Delete" at bounding box center [246, 360] width 79 height 18
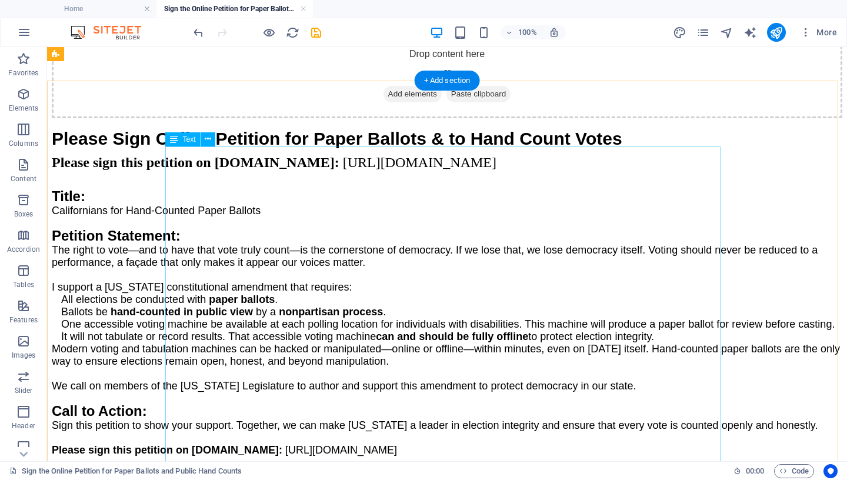
scroll to position [171, 0]
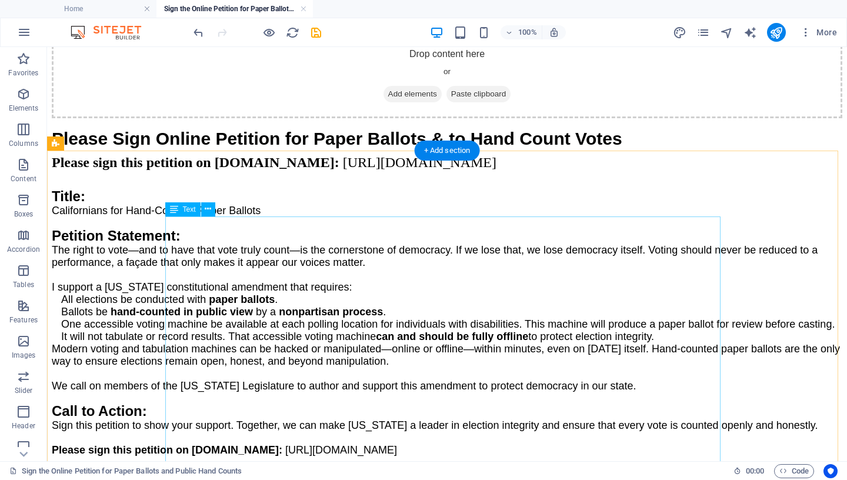
click at [622, 148] on span "Please Sign Online Petition for Paper Ballots & to Hand Count Votes" at bounding box center [337, 138] width 571 height 19
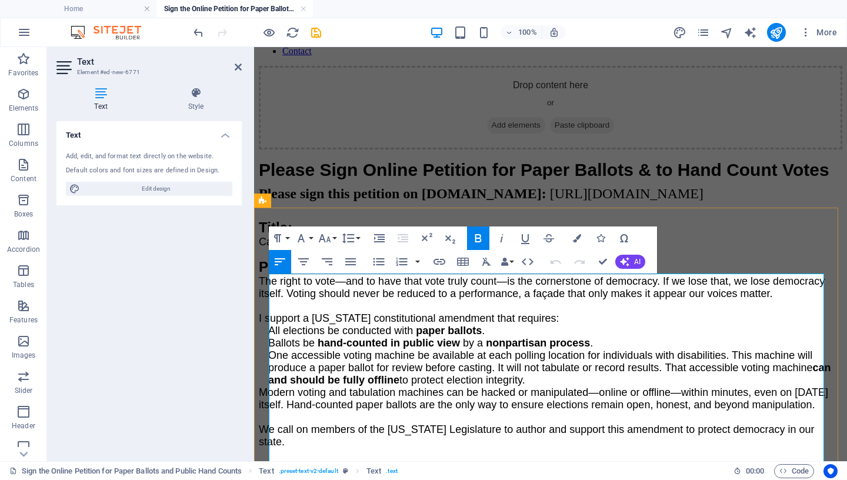
scroll to position [169, 0]
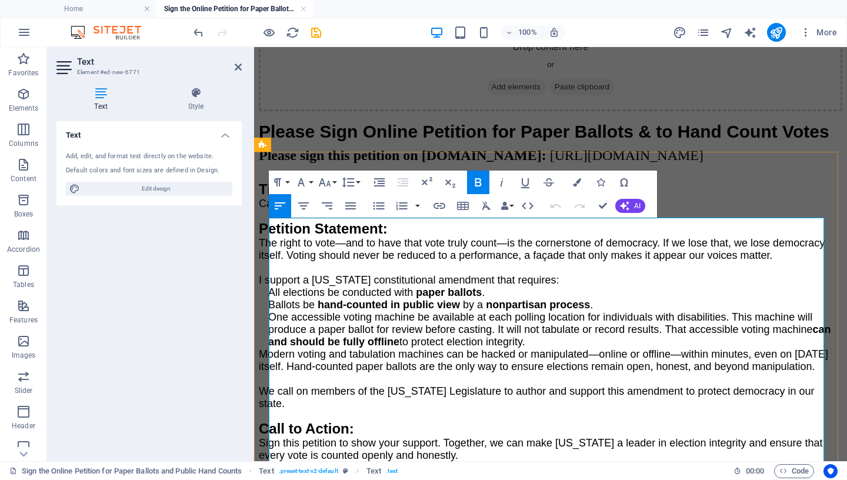
click at [329, 148] on h1 "Please Sign Online Petition for Paper Ballots & to Hand Count Votes" at bounding box center [551, 129] width 584 height 36
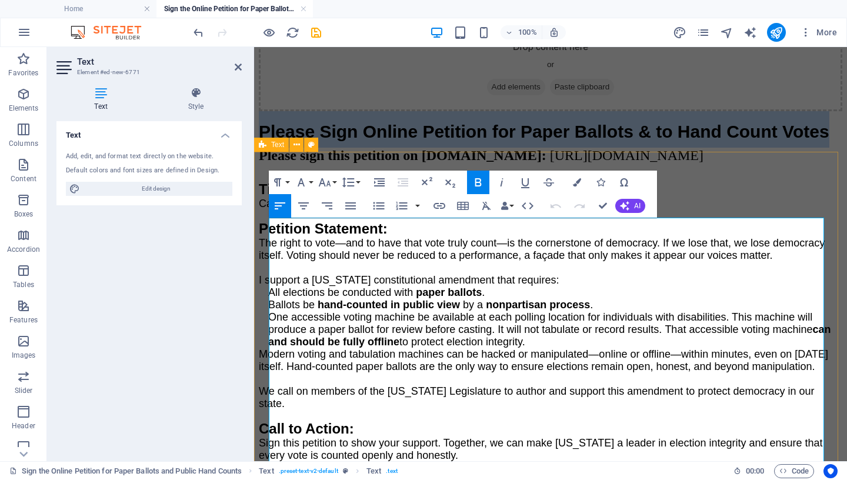
drag, startPoint x: 329, startPoint y: 272, endPoint x: 265, endPoint y: 234, distance: 74.7
click at [265, 234] on div "Please Sign Online Petition for Paper Ballots & to Hand Count Votes Please sign…" at bounding box center [551, 298] width 584 height 375
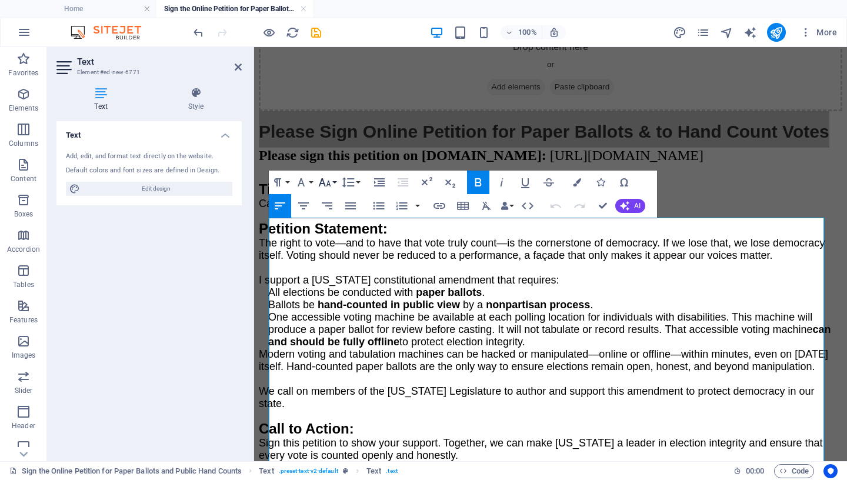
click at [320, 182] on icon "button" at bounding box center [324, 182] width 12 height 8
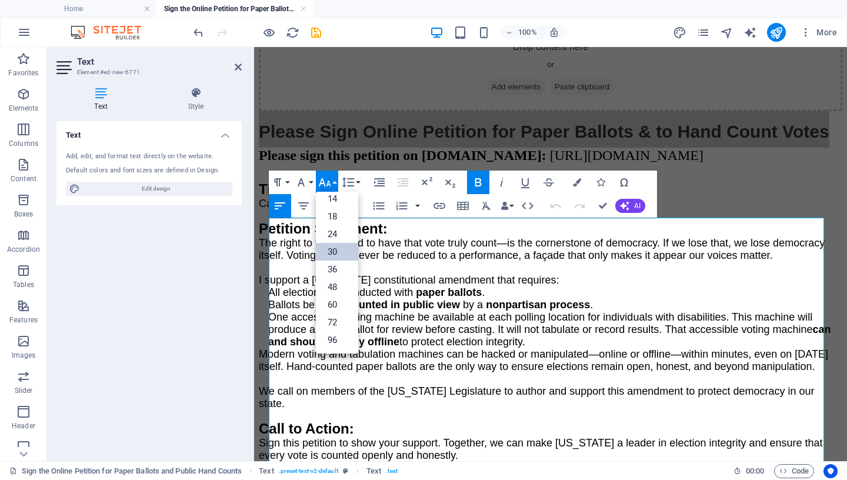
scroll to position [95, 0]
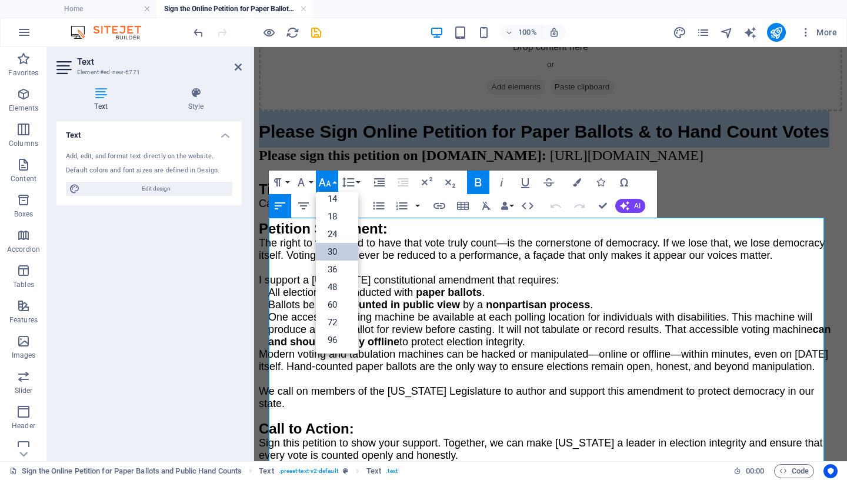
click at [331, 252] on link "30" at bounding box center [337, 252] width 42 height 18
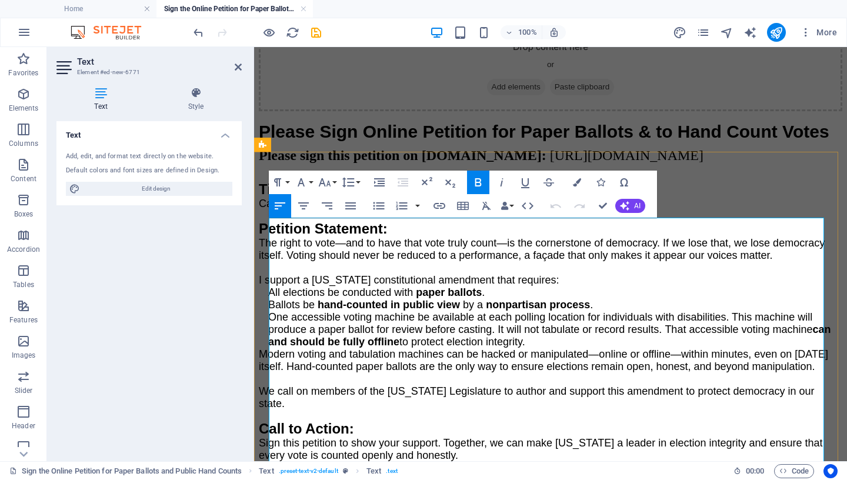
click at [332, 148] on h1 "Please Sign Online Petition for Paper Ballots & to Hand Count Votes" at bounding box center [551, 129] width 584 height 36
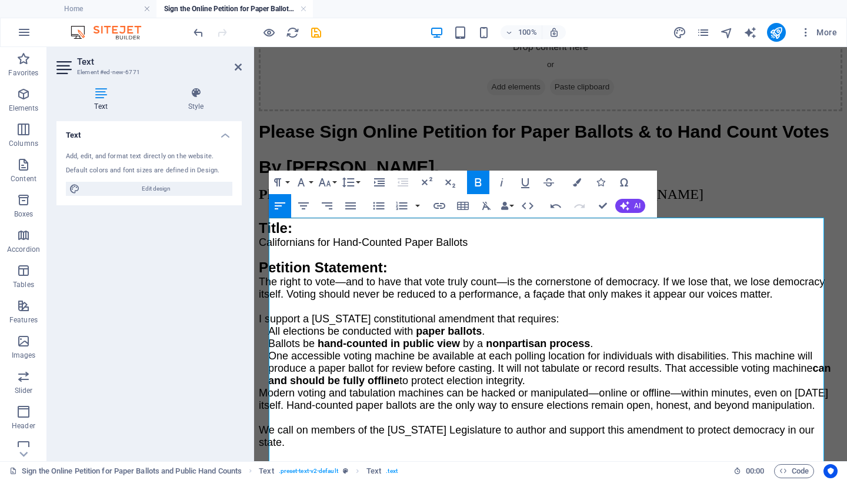
drag, startPoint x: 446, startPoint y: 309, endPoint x: 249, endPoint y: 308, distance: 197.1
click at [254, 308] on html "Skip to main content Menu Home About Us Volunteer Contact Drop content here or …" at bounding box center [550, 204] width 593 height 652
click at [476, 182] on icon "button" at bounding box center [478, 182] width 6 height 8
click at [304, 183] on icon "button" at bounding box center [301, 182] width 14 height 14
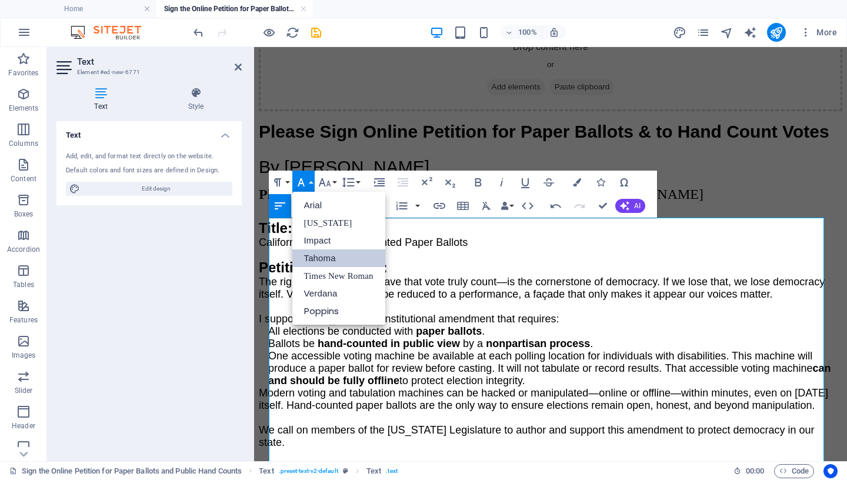
scroll to position [0, 0]
click at [324, 260] on link "Tahoma" at bounding box center [338, 258] width 93 height 18
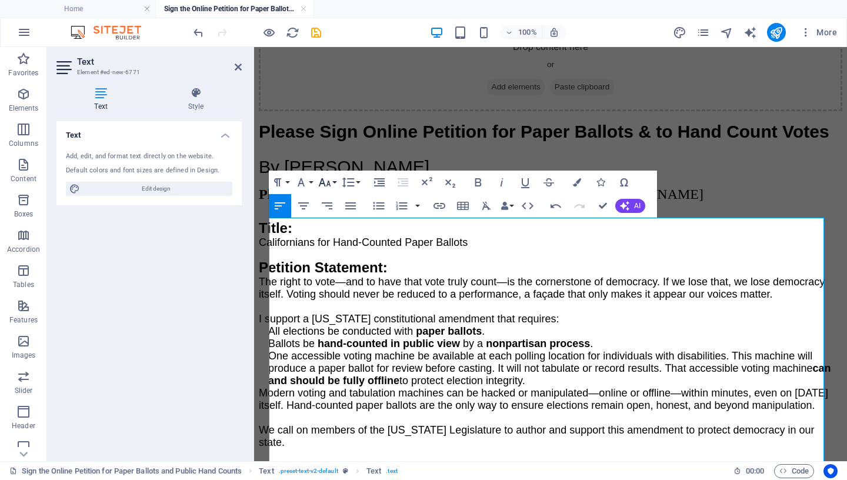
click at [332, 182] on button "Font Size" at bounding box center [327, 183] width 22 height 24
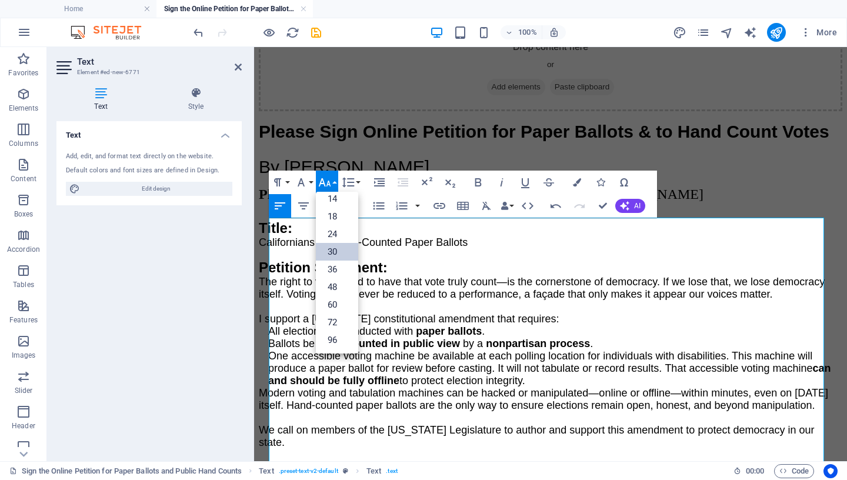
scroll to position [95, 0]
click at [334, 202] on link "14" at bounding box center [337, 199] width 42 height 18
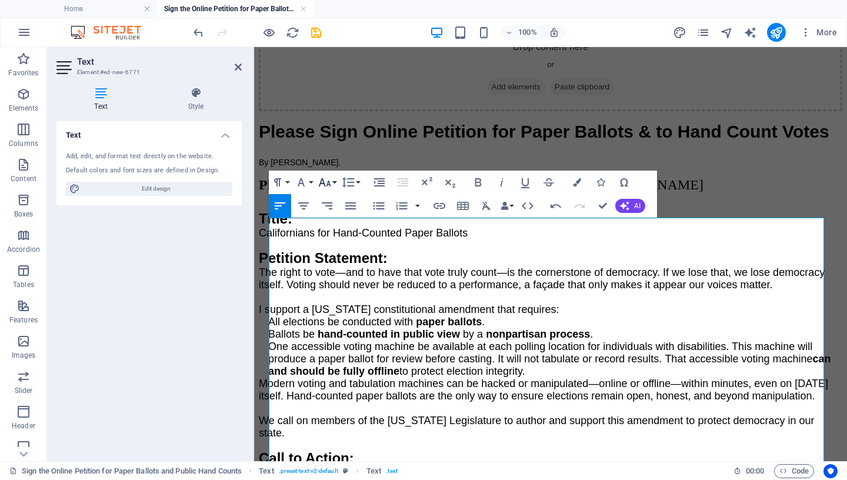
click at [331, 183] on icon "button" at bounding box center [325, 182] width 14 height 14
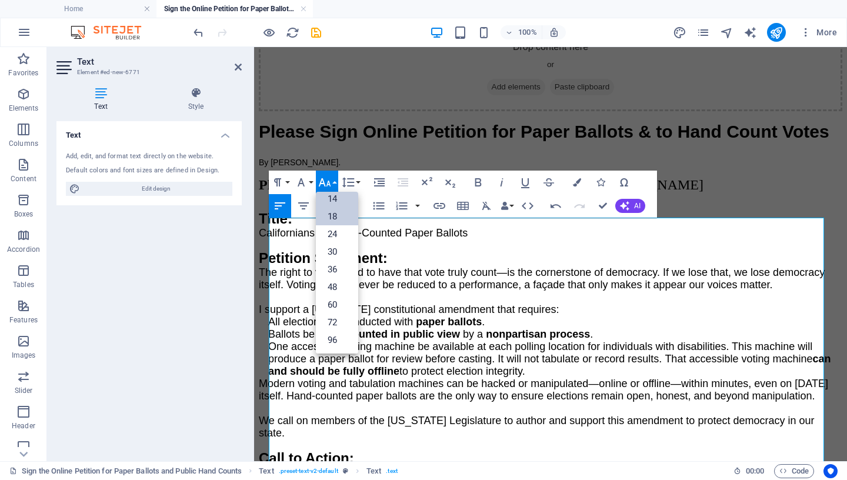
click at [336, 221] on link "18" at bounding box center [337, 217] width 42 height 18
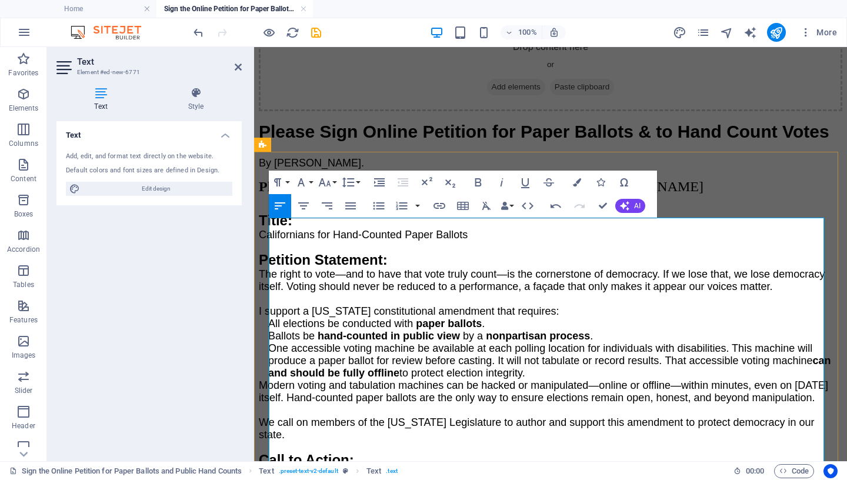
click at [381, 169] on p "By [PERSON_NAME]." at bounding box center [551, 163] width 584 height 12
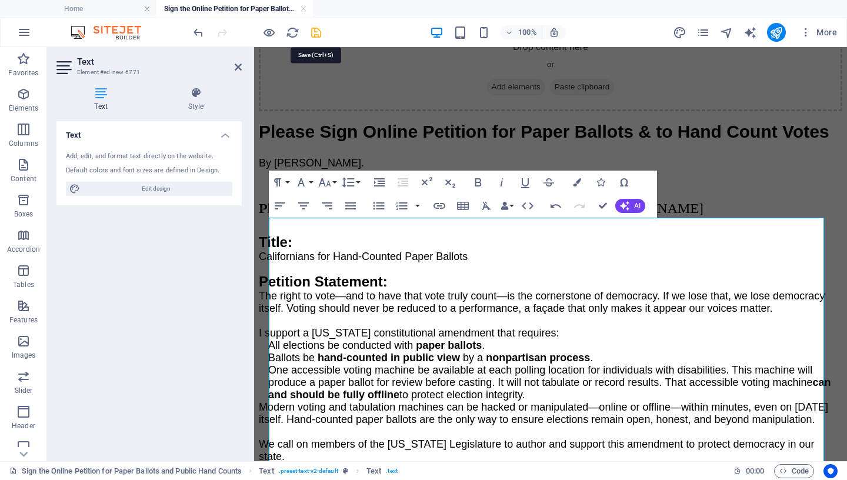
click at [314, 34] on icon "save" at bounding box center [316, 33] width 14 height 14
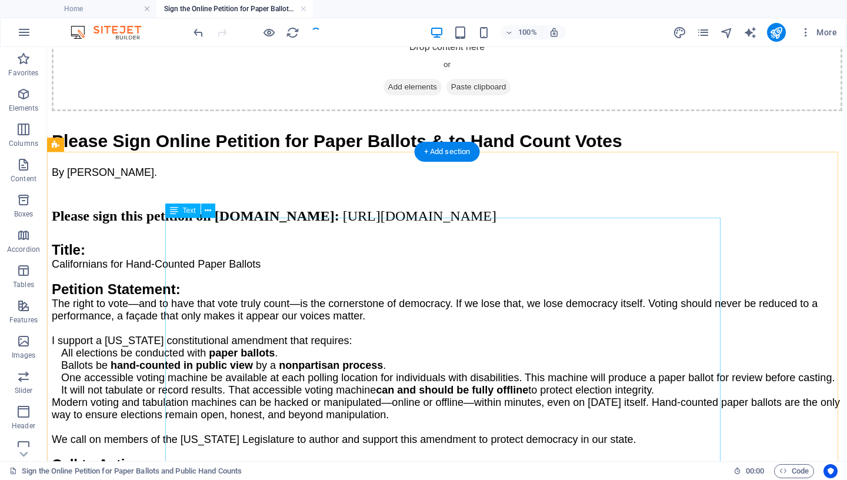
click at [358, 151] on span "Please Sign Online Petition for Paper Ballots & to Hand Count Votes" at bounding box center [337, 140] width 571 height 19
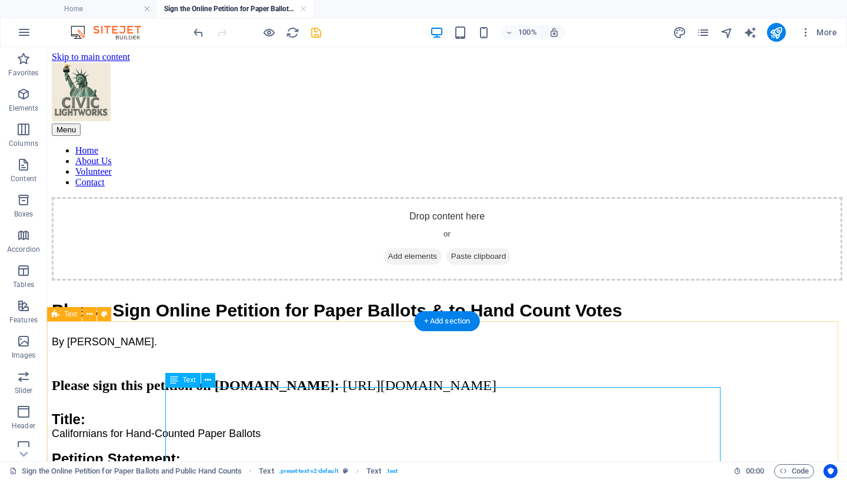
scroll to position [104, 0]
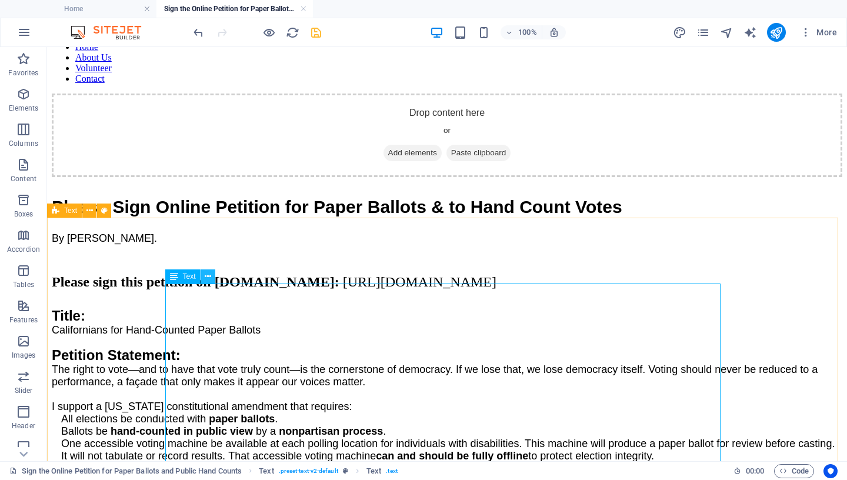
click at [209, 275] on icon at bounding box center [208, 277] width 6 height 12
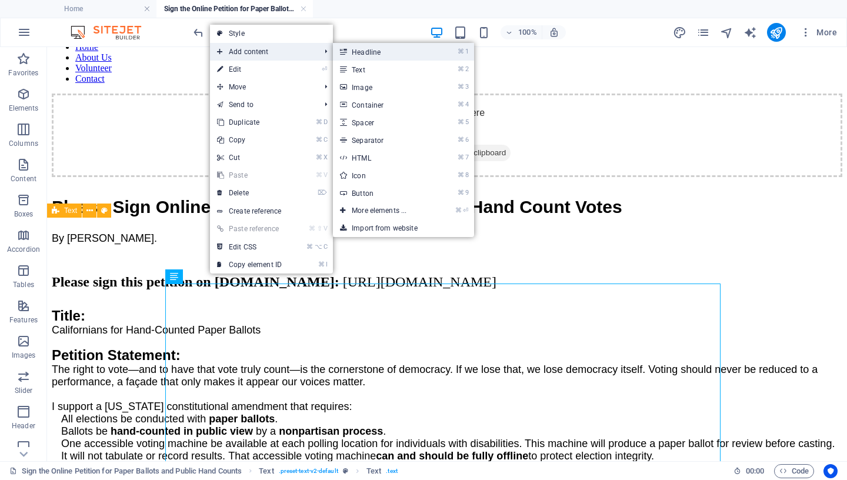
click at [379, 56] on link "⌘ 1 Headline" at bounding box center [381, 52] width 97 height 18
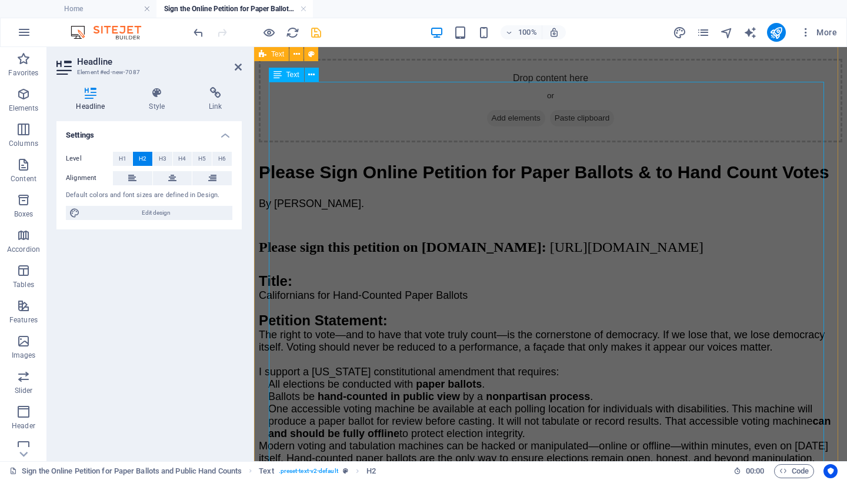
scroll to position [118, 0]
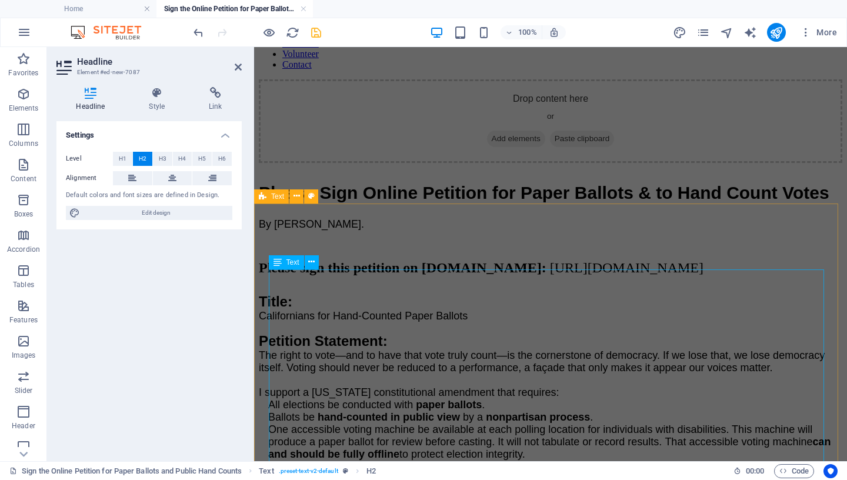
click at [377, 202] on span "Please Sign Online Petition for Paper Ballots & to Hand Count Votes" at bounding box center [544, 192] width 571 height 19
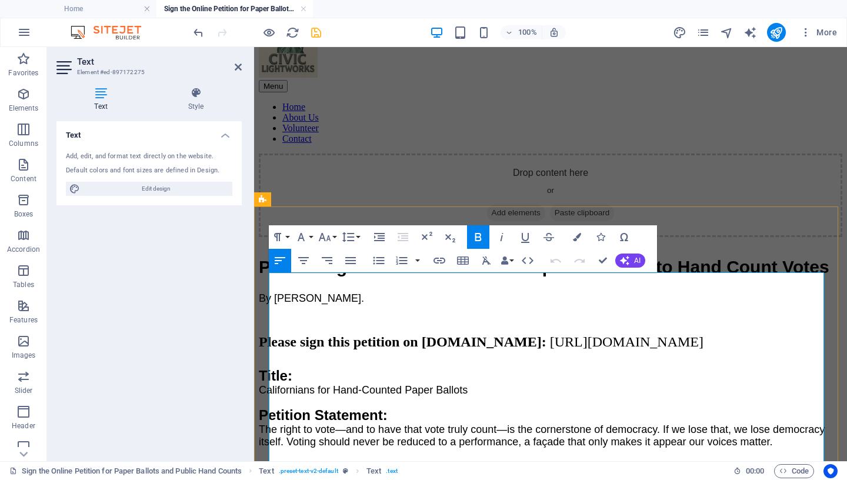
scroll to position [121, 0]
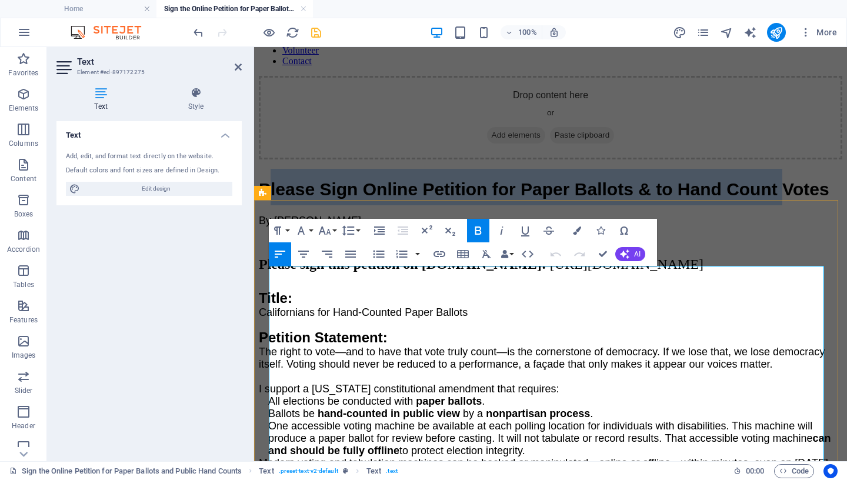
drag, startPoint x: 815, startPoint y: 280, endPoint x: 276, endPoint y: 282, distance: 538.8
click at [276, 205] on h1 "Please Sign Online Petition for Paper Ballots & to Hand Count Votes" at bounding box center [551, 187] width 584 height 36
drag, startPoint x: 321, startPoint y: 319, endPoint x: 268, endPoint y: 284, distance: 63.3
click at [268, 284] on div "Please Sign Online Petition for Paper Ballots & to Hand Count Votes By Mary Ann…" at bounding box center [551, 391] width 584 height 464
copy span "Please Sign Online Petition for Paper Ballots & to Hand Count Votes"
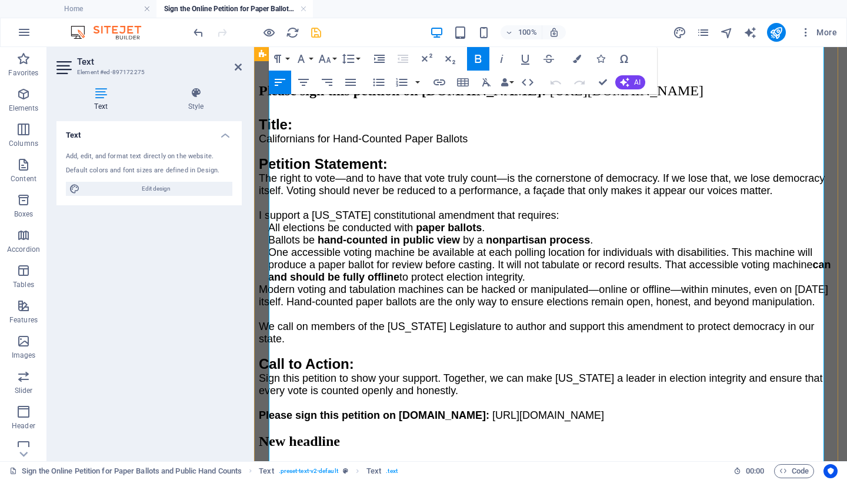
scroll to position [654, 0]
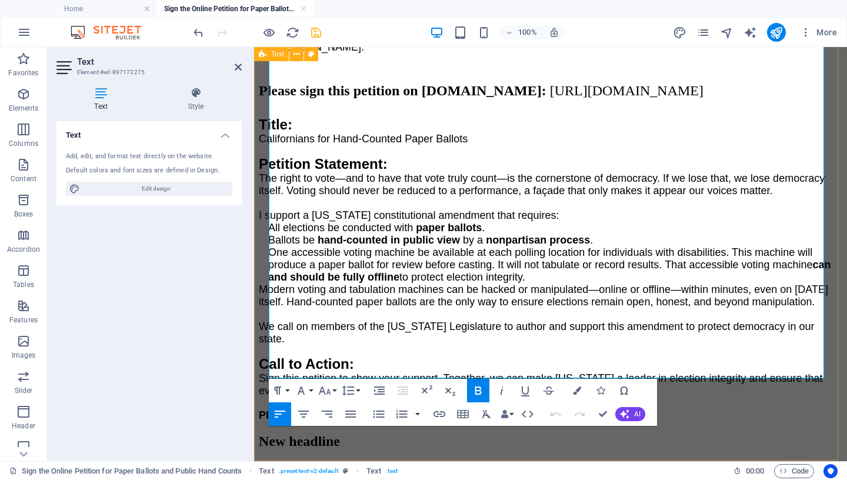
click at [433, 426] on div "Please Sign Online Petition for Paper Ballots & to Hand Count Votes By Mary Ann…" at bounding box center [551, 218] width 584 height 464
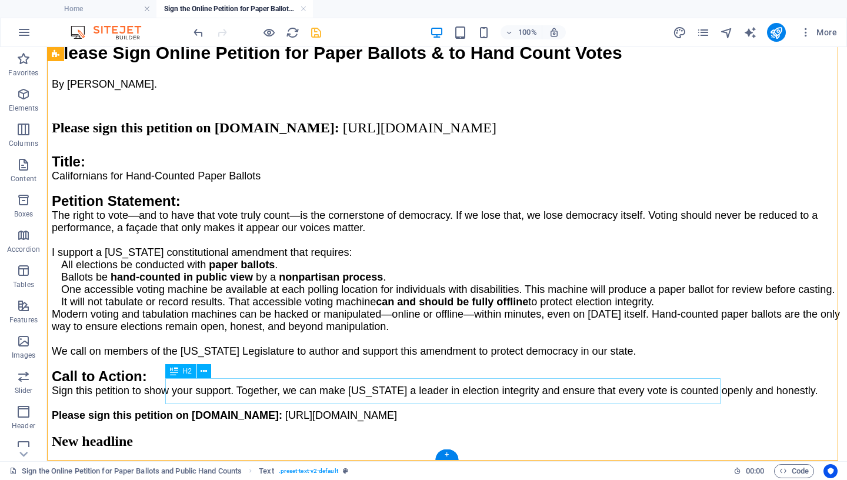
click at [285, 434] on div "New headline" at bounding box center [447, 442] width 791 height 16
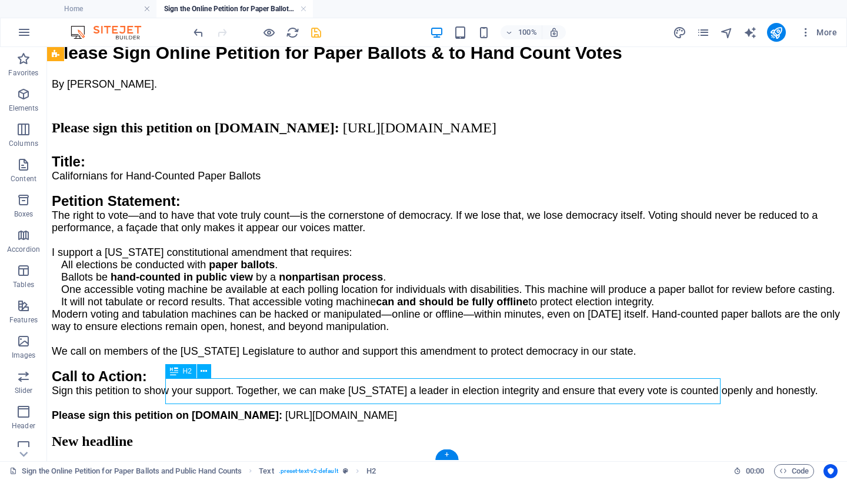
click at [285, 434] on div "New headline" at bounding box center [447, 442] width 791 height 16
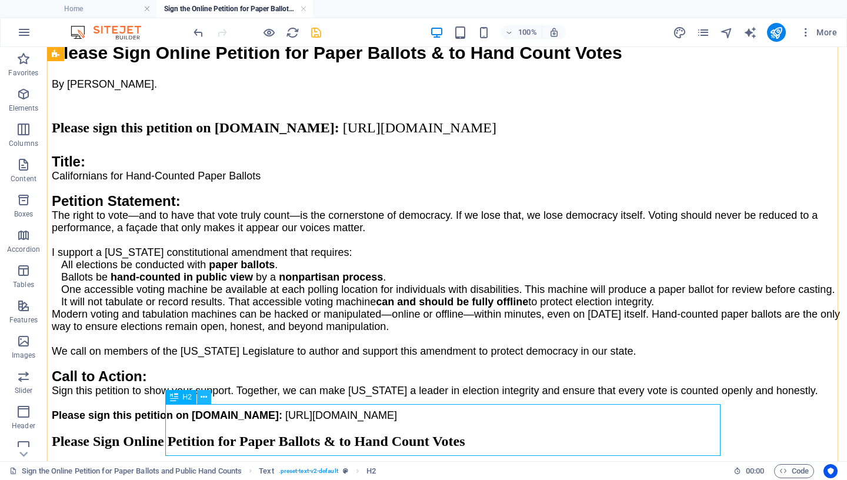
click at [204, 396] on icon at bounding box center [204, 397] width 6 height 12
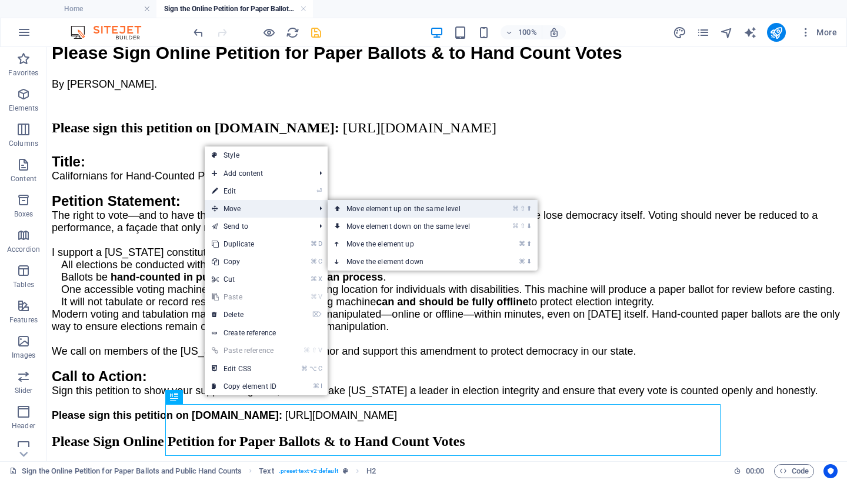
click at [374, 211] on link "⌘ ⇧ ⬆ Move element up on the same level" at bounding box center [411, 209] width 166 height 18
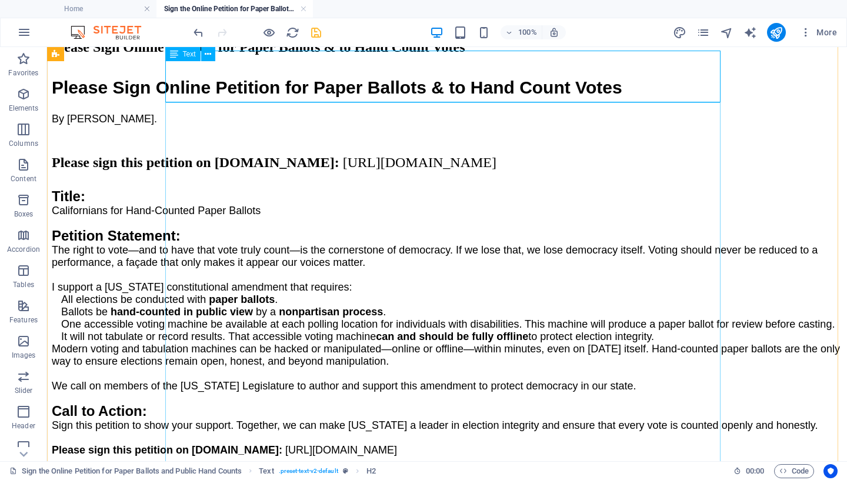
scroll to position [159, 0]
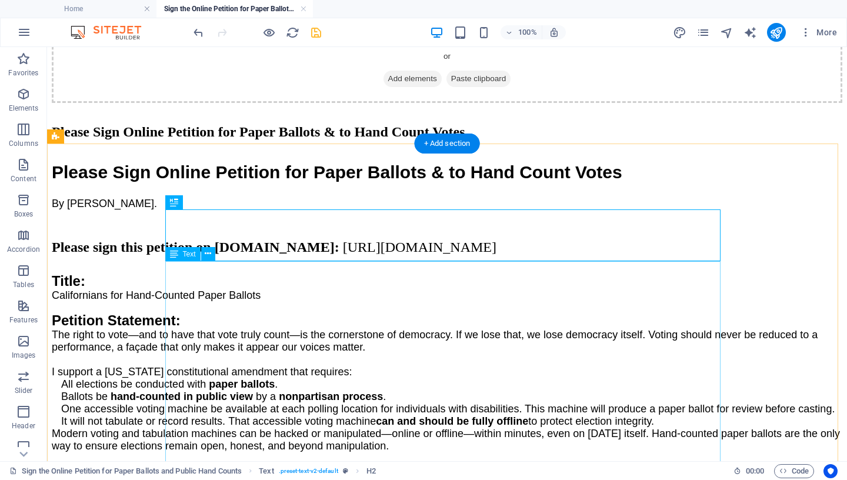
click at [298, 182] on span "Please Sign Online Petition for Paper Ballots & to Hand Count Votes" at bounding box center [337, 171] width 571 height 19
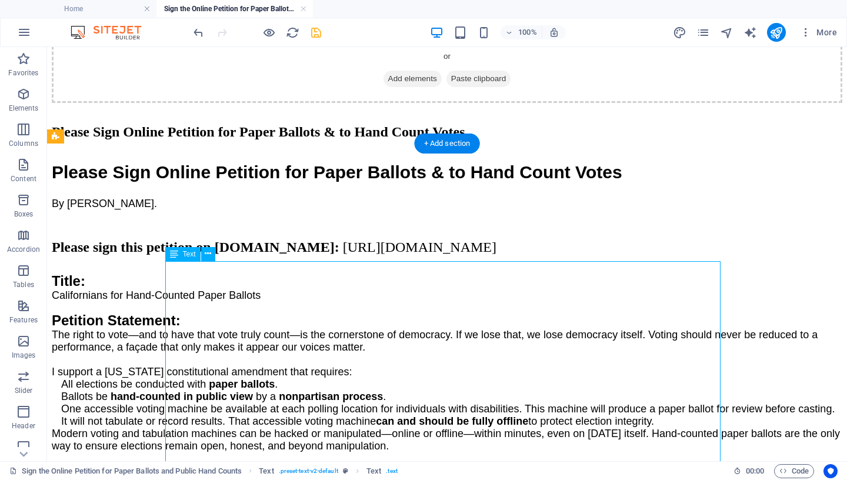
click at [298, 182] on span "Please Sign Online Petition for Paper Ballots & to Hand Count Votes" at bounding box center [337, 171] width 571 height 19
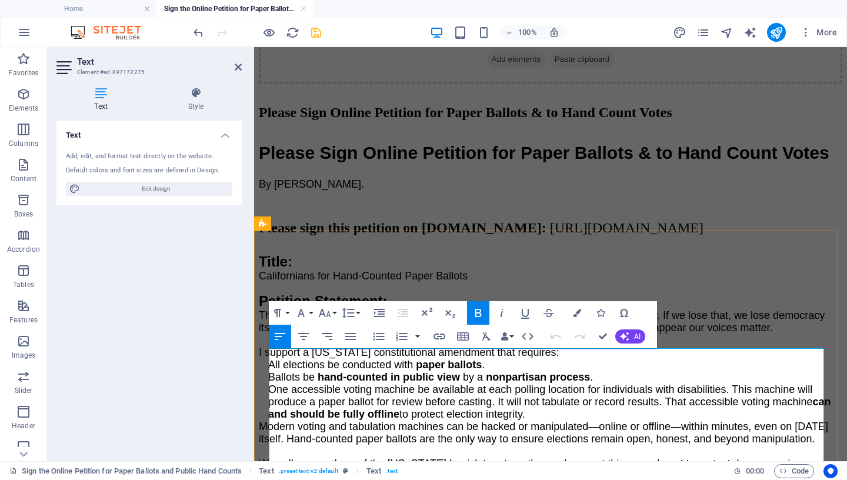
scroll to position [204, 0]
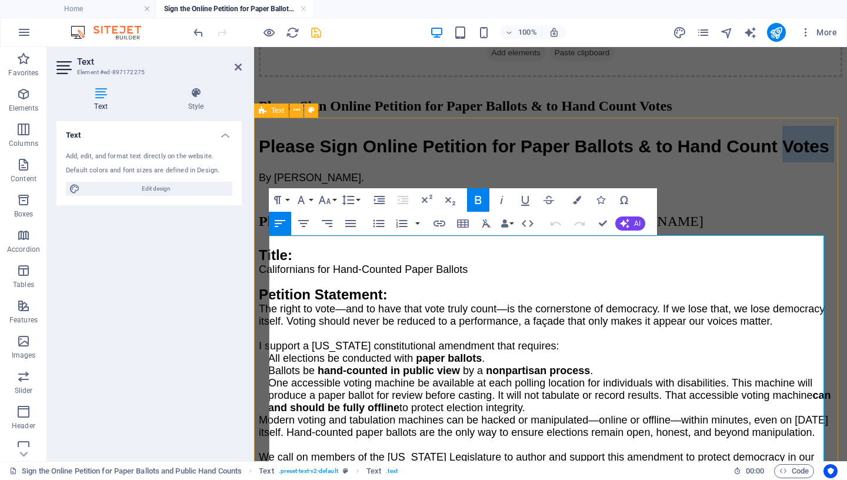
drag, startPoint x: 271, startPoint y: 322, endPoint x: 263, endPoint y: 243, distance: 79.3
click at [263, 243] on div "Please Sign Online Petition for Paper Ballots & to Hand Count Votes Please Sign…" at bounding box center [551, 314] width 584 height 475
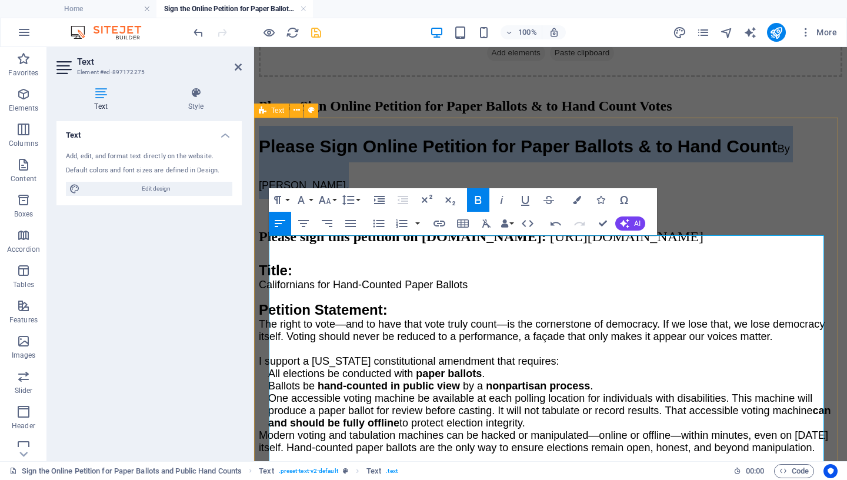
drag, startPoint x: 816, startPoint y: 255, endPoint x: 256, endPoint y: 245, distance: 560.1
click at [259, 245] on div "Please Sign Online Petition for Paper Ballots & to Hand Count Votes Please Sign…" at bounding box center [551, 322] width 584 height 491
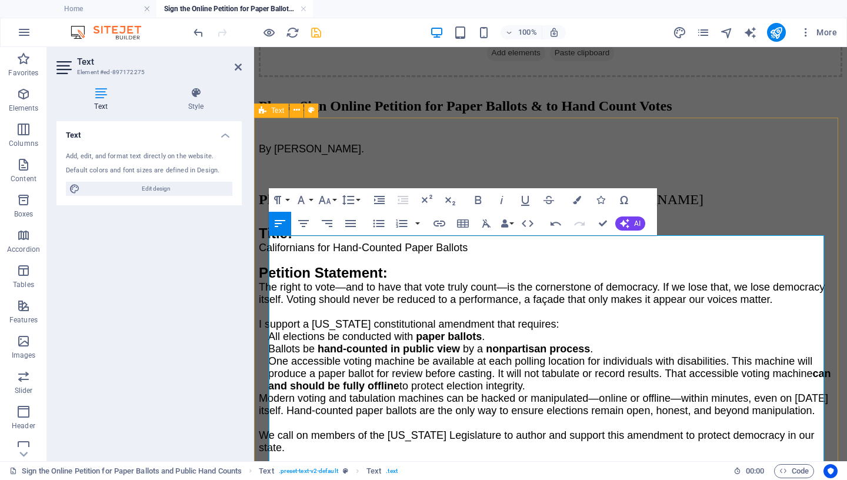
click at [375, 162] on h1 "By [PERSON_NAME]." at bounding box center [551, 144] width 584 height 36
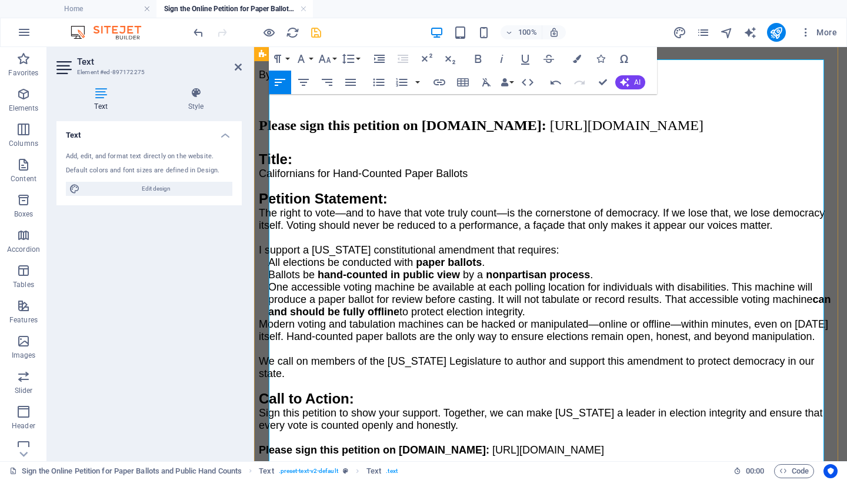
scroll to position [286, 0]
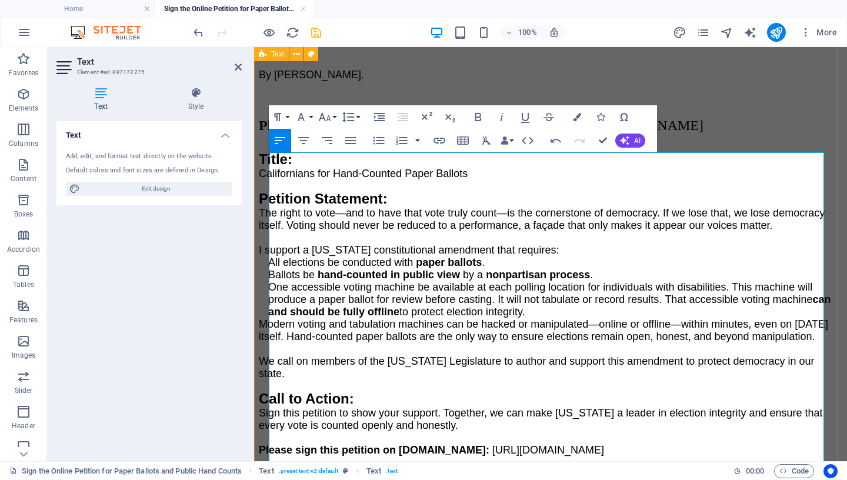
click at [314, 151] on p at bounding box center [551, 146] width 584 height 11
click at [270, 179] on span "Californians for Hand-Counted Paper Ballots" at bounding box center [363, 174] width 209 height 12
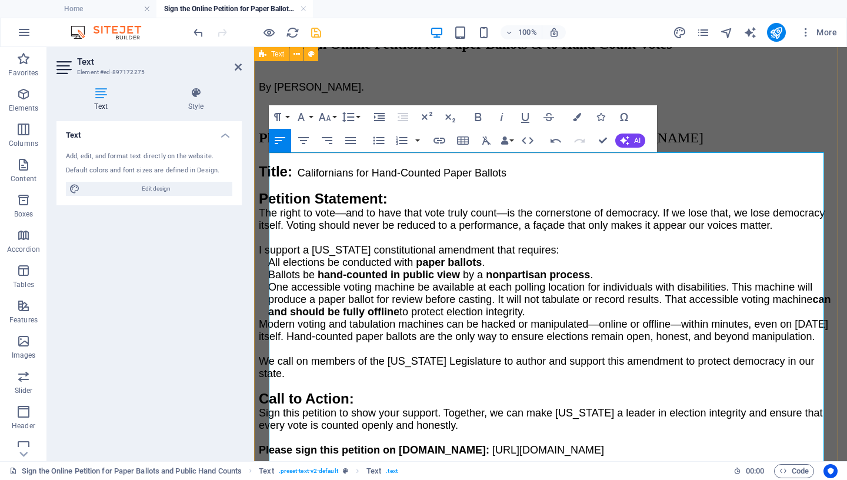
click at [270, 231] on span "The right to vote—and to have that vote truly count—is the cornerstone of democ…" at bounding box center [542, 219] width 566 height 24
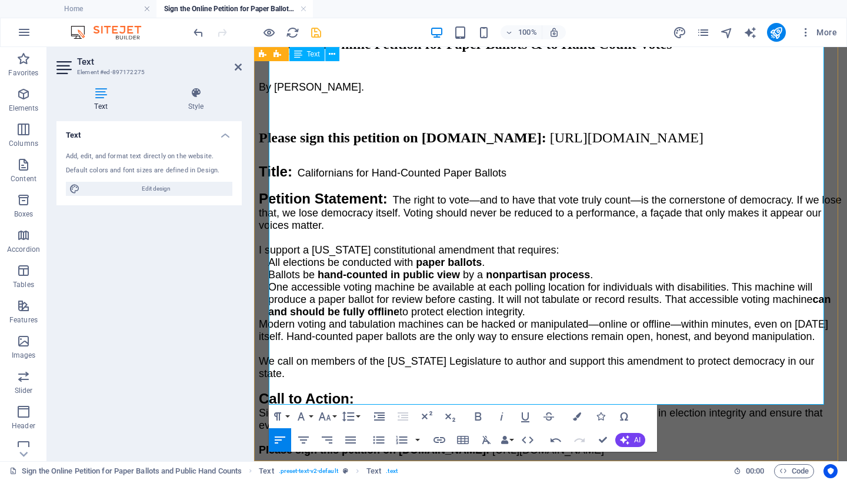
scroll to position [588, 0]
click at [316, 34] on icon "save" at bounding box center [316, 33] width 14 height 14
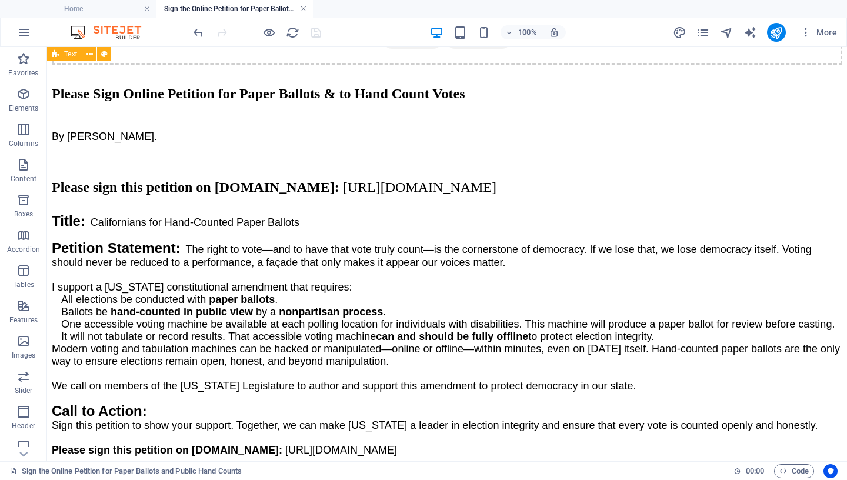
click at [304, 11] on link at bounding box center [303, 9] width 7 height 11
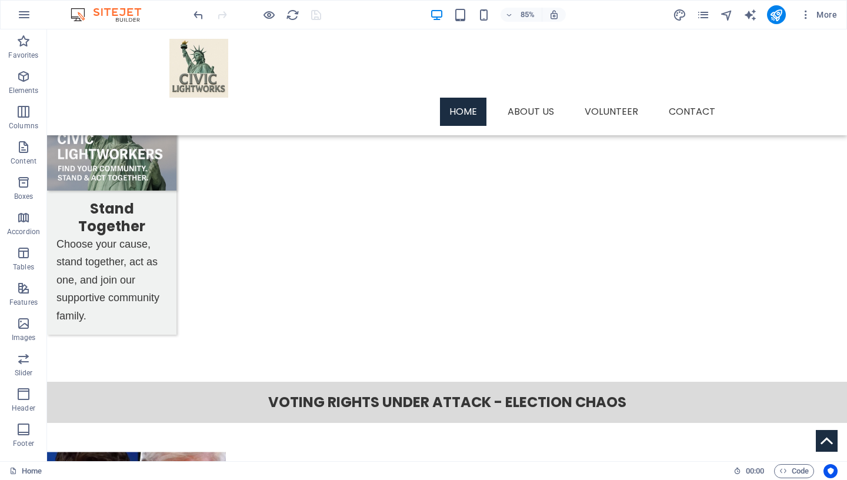
scroll to position [1406, 0]
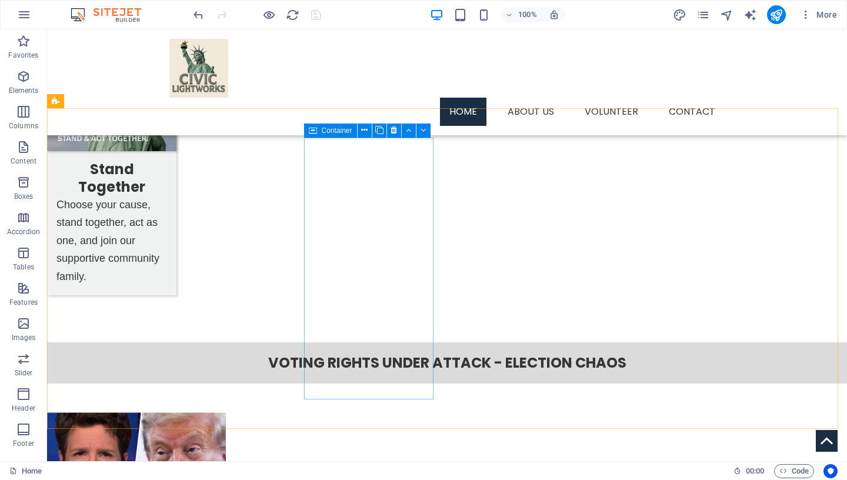
click at [325, 134] on span "Container" at bounding box center [337, 130] width 31 height 7
click at [365, 130] on icon at bounding box center [364, 130] width 6 height 12
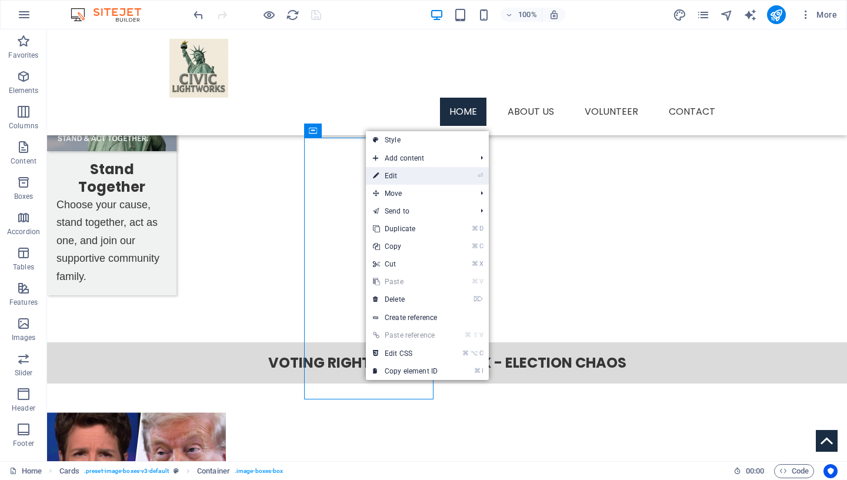
click at [434, 176] on link "⏎ Edit" at bounding box center [405, 176] width 79 height 18
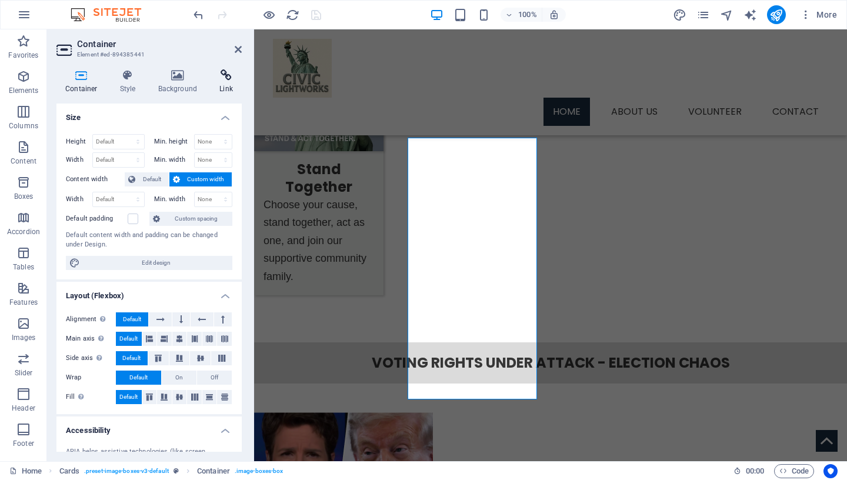
click at [228, 81] on icon at bounding box center [226, 75] width 31 height 12
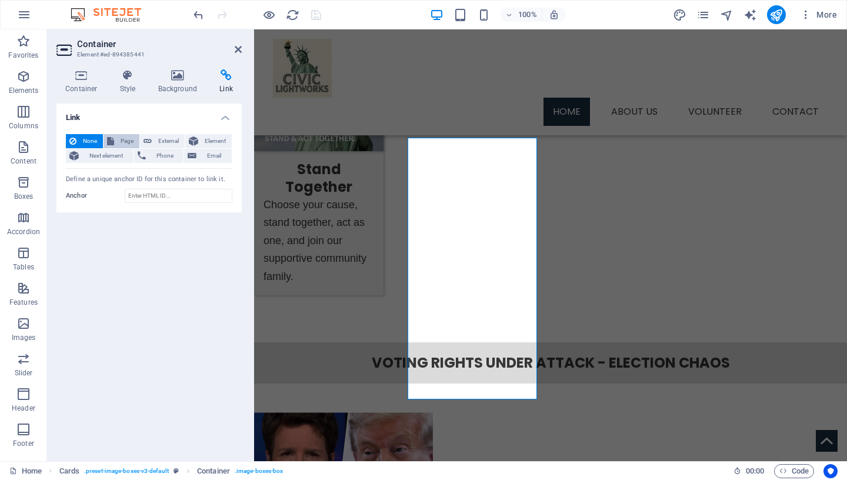
click at [119, 138] on span "Page" at bounding box center [127, 141] width 18 height 14
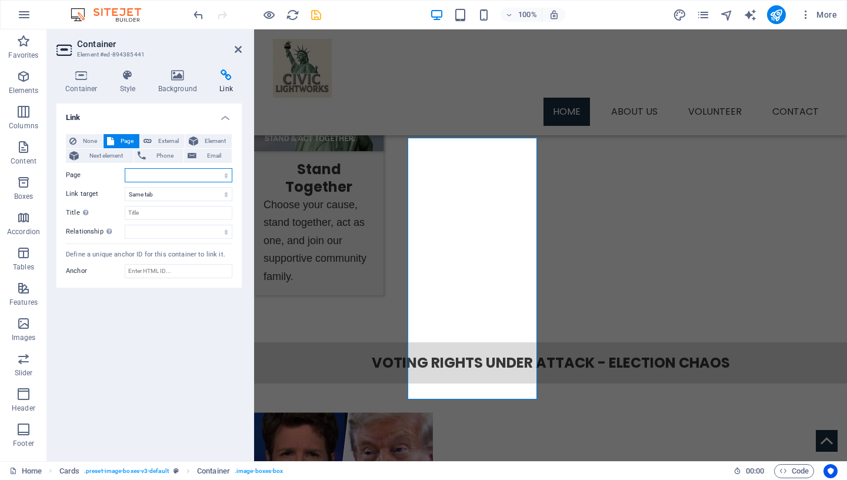
click at [125, 168] on select "Home Services -- Service Detail About Us Contact Volunteer Terms of Use Privacy…" at bounding box center [179, 175] width 108 height 14
select select "13"
click option "Sign the Online Petition for Paper Ballots and Public Hand Counts" at bounding box center [0, 0] width 0 height 0
click at [146, 209] on input "Title Additional link description, should not be the same as the link text. The…" at bounding box center [179, 213] width 108 height 14
type input "Sign the Online Petition"
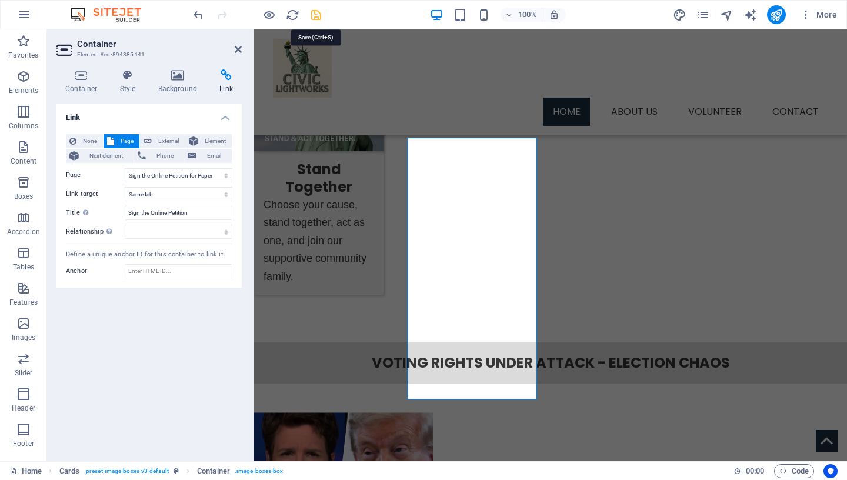
click at [317, 16] on icon "save" at bounding box center [316, 15] width 14 height 14
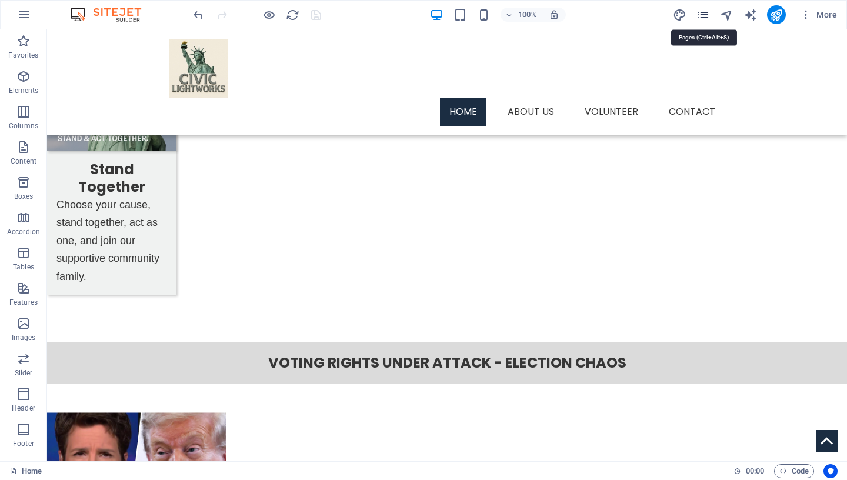
click at [705, 15] on icon "pages" at bounding box center [703, 15] width 14 height 14
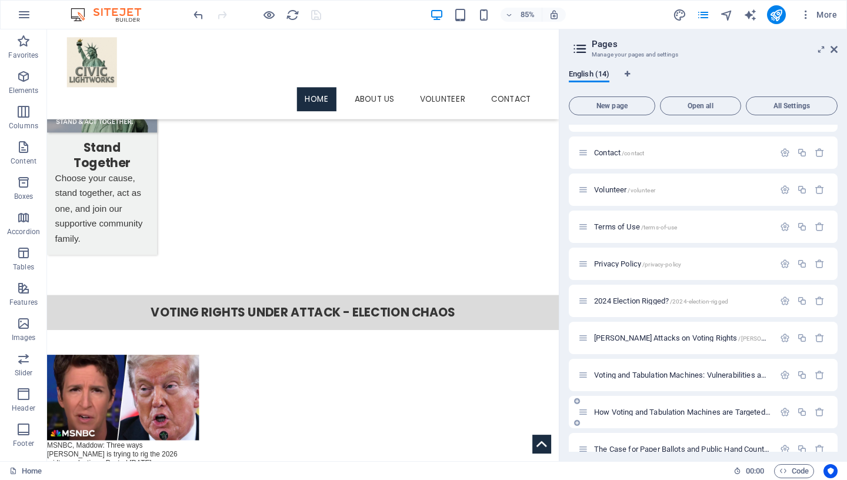
scroll to position [178, 0]
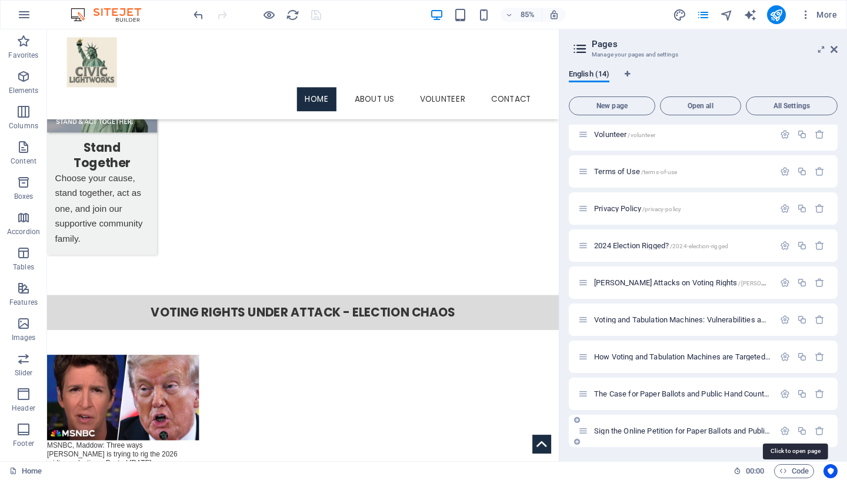
click at [660, 431] on span "Sign the Online Petition for Paper Ballots and Public Hand Counts /sign-the-onl…" at bounding box center [793, 430] width 398 height 9
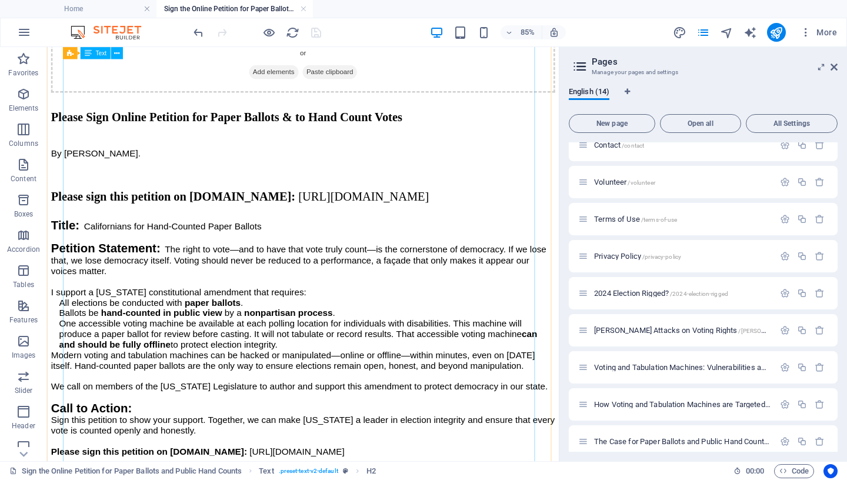
scroll to position [515, 0]
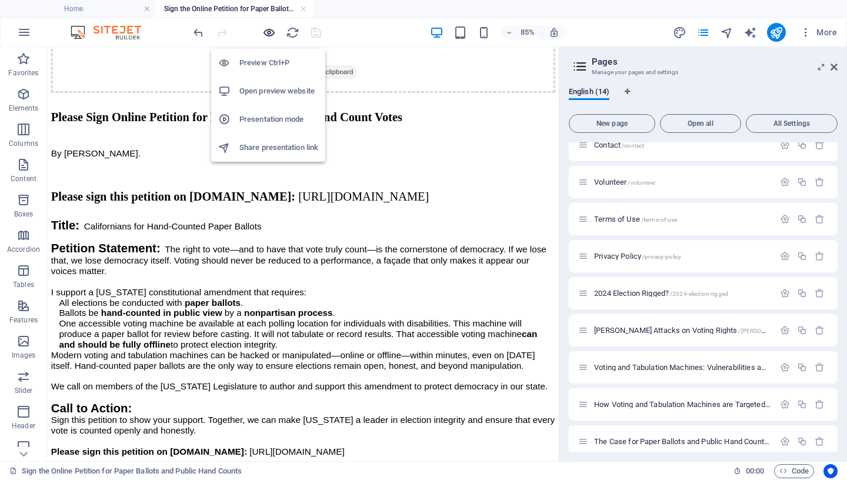
click at [269, 33] on icon "button" at bounding box center [269, 33] width 14 height 14
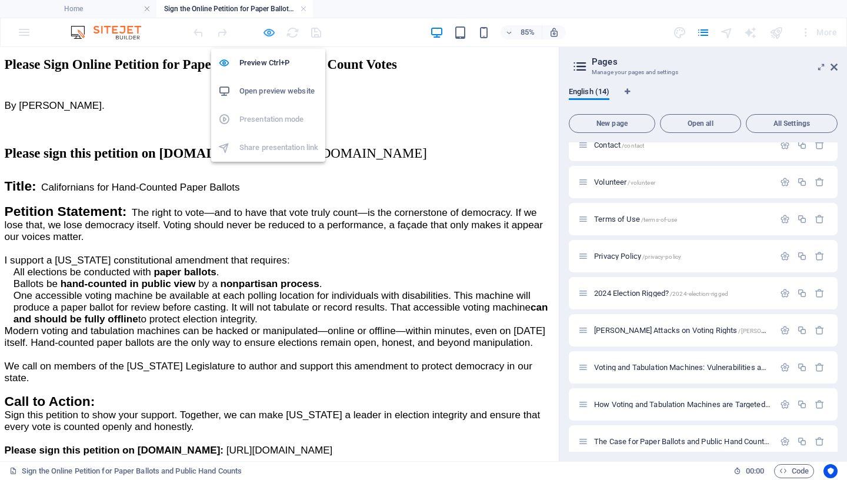
scroll to position [431, 0]
click at [334, 466] on span "https://chng.it/QGmgHvBDHV" at bounding box center [294, 472] width 112 height 12
click at [835, 66] on icon at bounding box center [834, 66] width 7 height 9
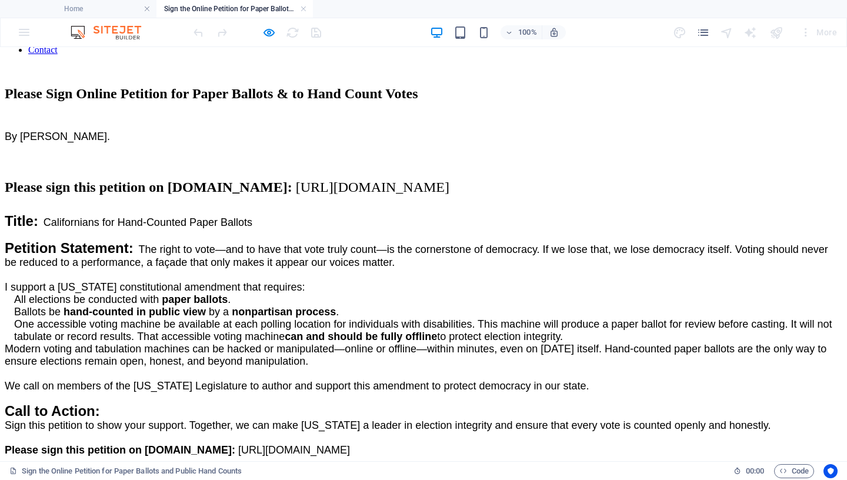
scroll to position [243, 0]
click at [302, 8] on link at bounding box center [303, 9] width 7 height 11
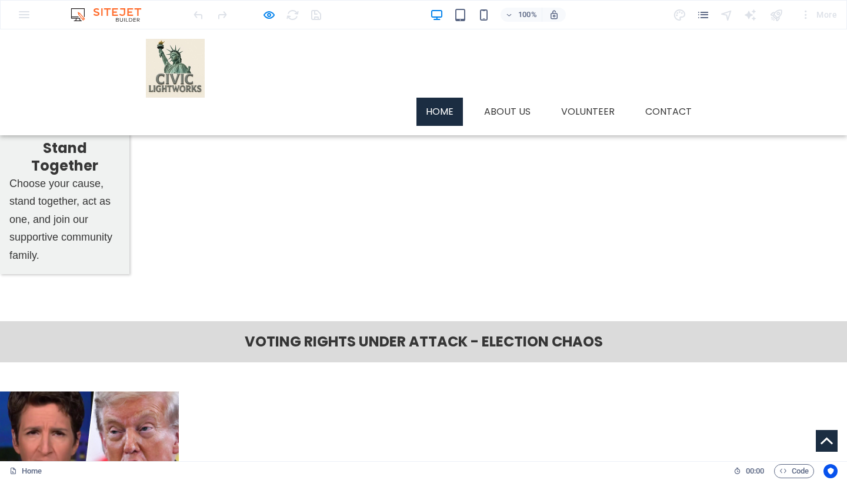
scroll to position [1417, 0]
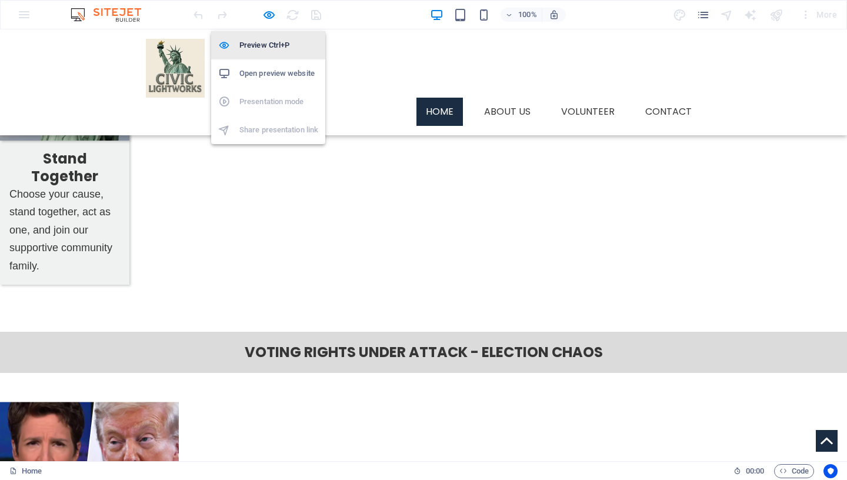
click at [268, 49] on h6 "Preview Ctrl+P" at bounding box center [278, 45] width 79 height 14
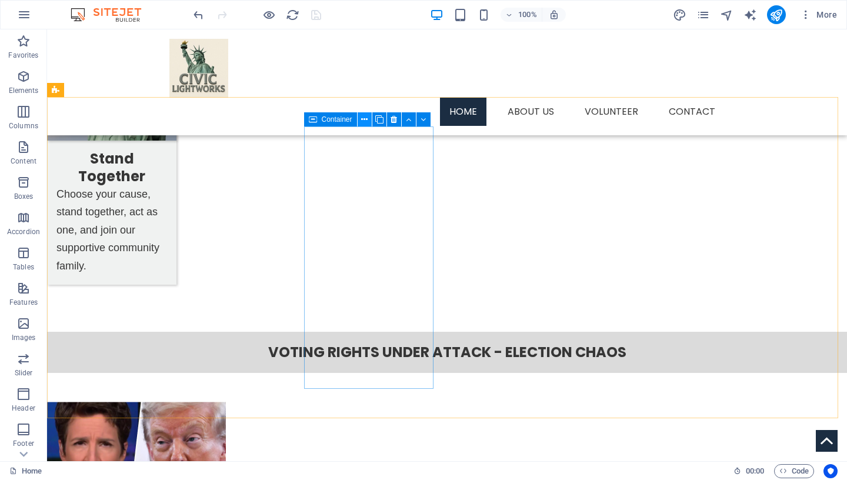
click at [364, 119] on icon at bounding box center [364, 120] width 6 height 12
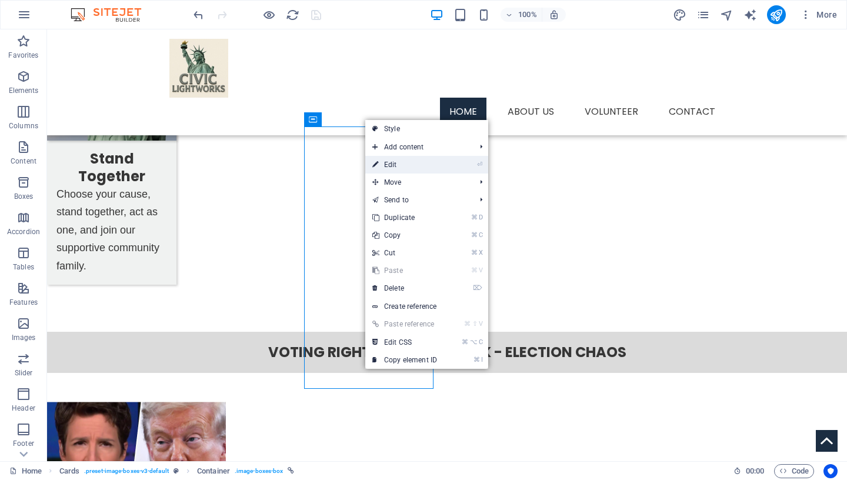
click at [384, 161] on link "⏎ Edit" at bounding box center [404, 165] width 79 height 18
select select "13"
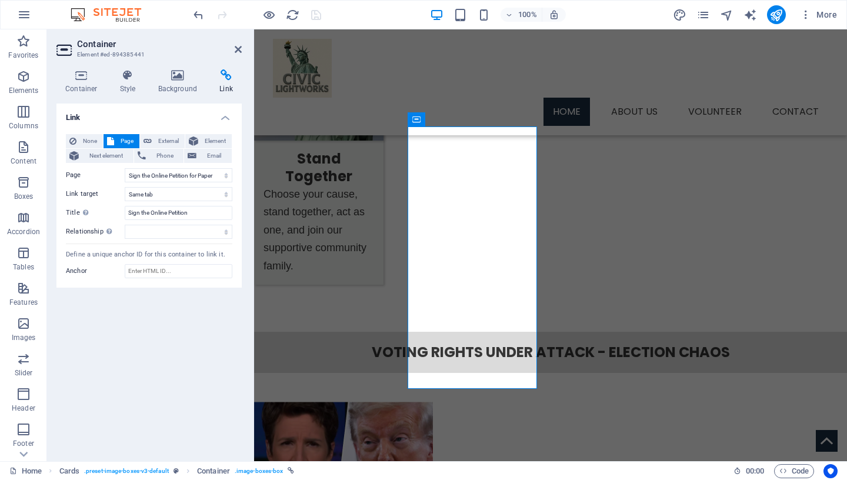
click at [229, 81] on icon at bounding box center [226, 75] width 31 height 12
click at [234, 78] on icon at bounding box center [226, 75] width 31 height 12
click at [168, 141] on span "External" at bounding box center [168, 141] width 26 height 14
select select "blank"
click at [165, 178] on input "URL" at bounding box center [179, 175] width 108 height 14
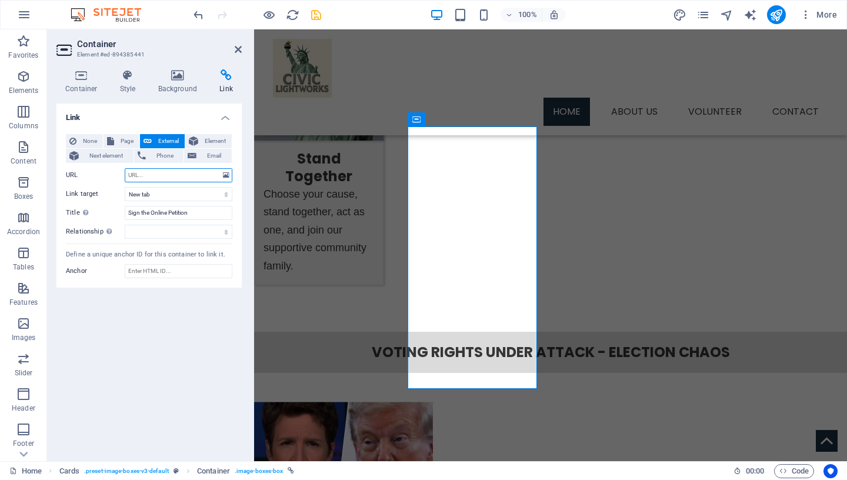
paste input "https://www.change.org/p/protect-california-votes-hand-counted-paper-ballots-no…"
type input "https://www.change.org/p/protect-california-votes-hand-counted-paper-ballots-no…"
click at [151, 214] on input "Sign the Online Petition" at bounding box center [179, 213] width 108 height 14
click at [198, 214] on input "Sign the Online Petition" at bounding box center [179, 213] width 108 height 14
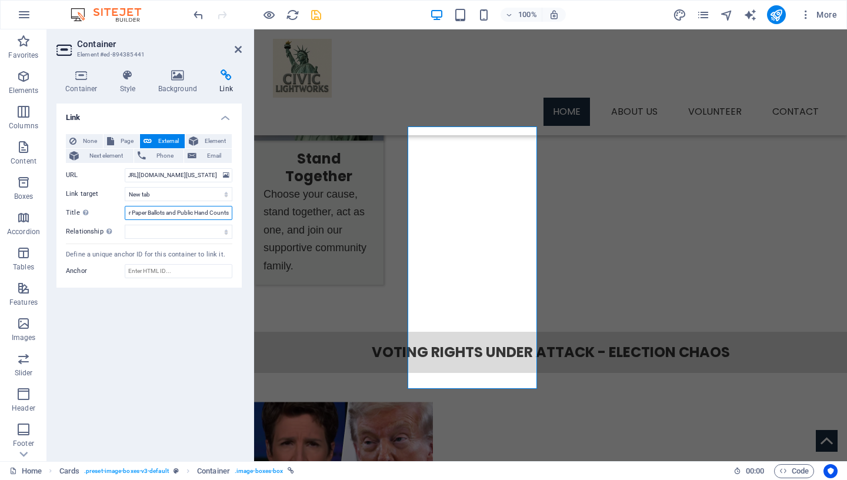
scroll to position [0, 69]
type input "Sign the Online Petition for Paper Ballots and Public Hand Counts"
click at [313, 15] on icon "save" at bounding box center [316, 15] width 14 height 14
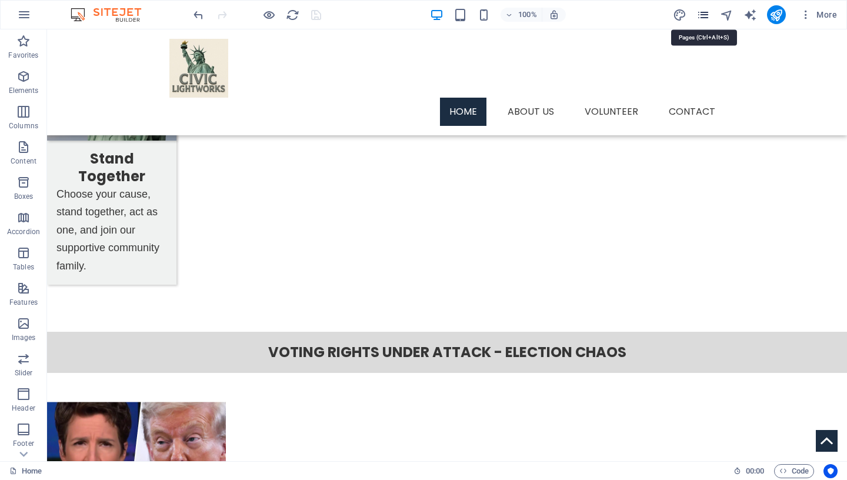
click at [704, 18] on icon "pages" at bounding box center [703, 15] width 14 height 14
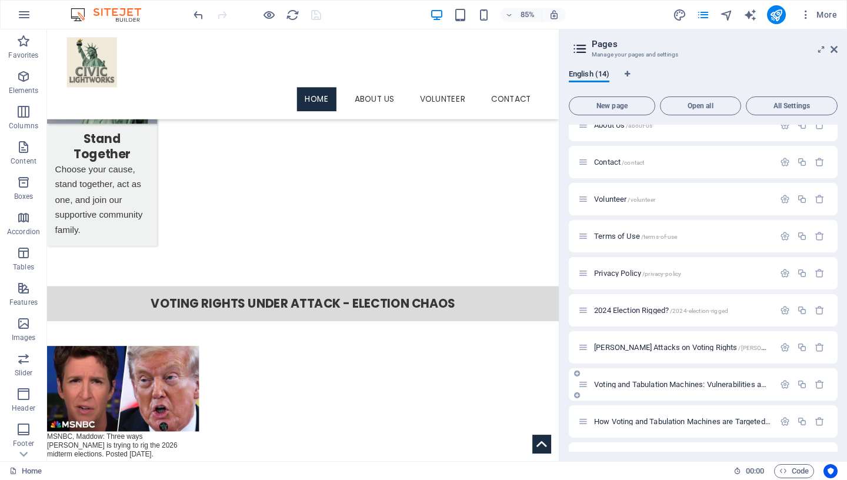
scroll to position [178, 0]
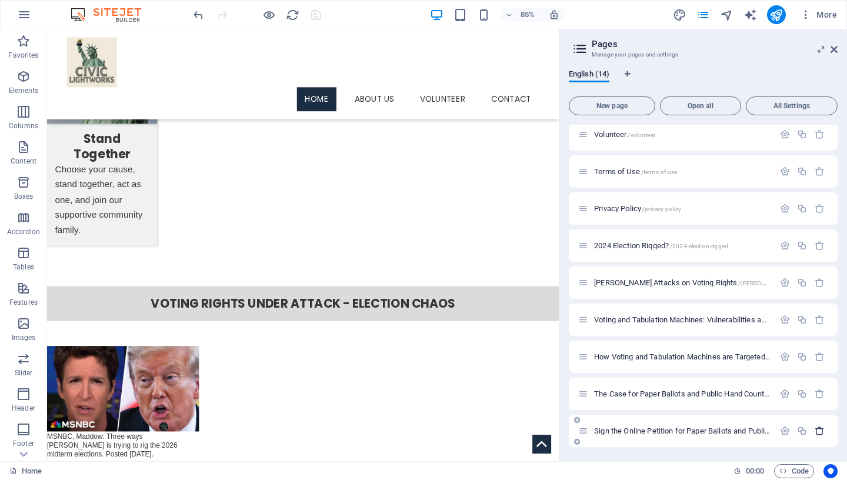
click at [815, 432] on icon "button" at bounding box center [820, 431] width 10 height 10
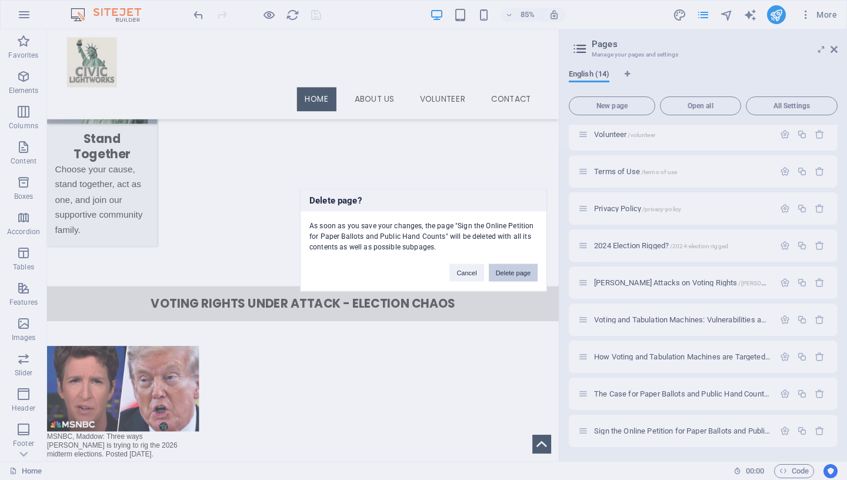
click at [522, 275] on button "Delete page" at bounding box center [513, 273] width 49 height 18
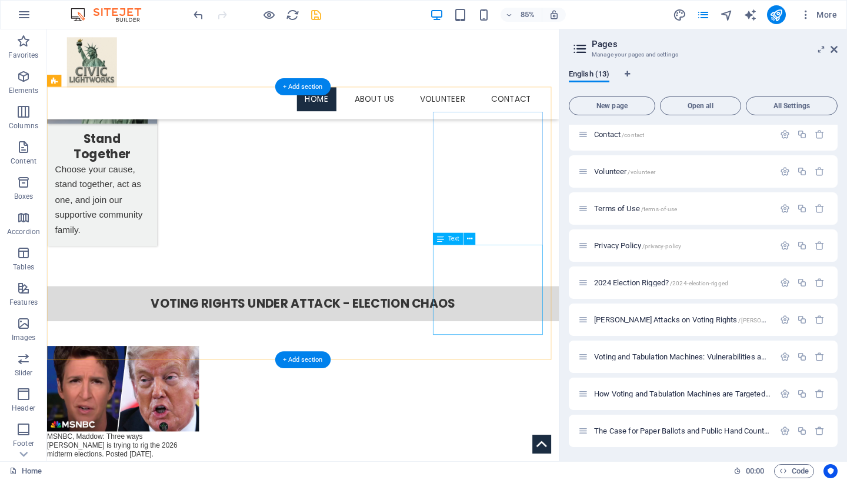
scroll to position [141, 0]
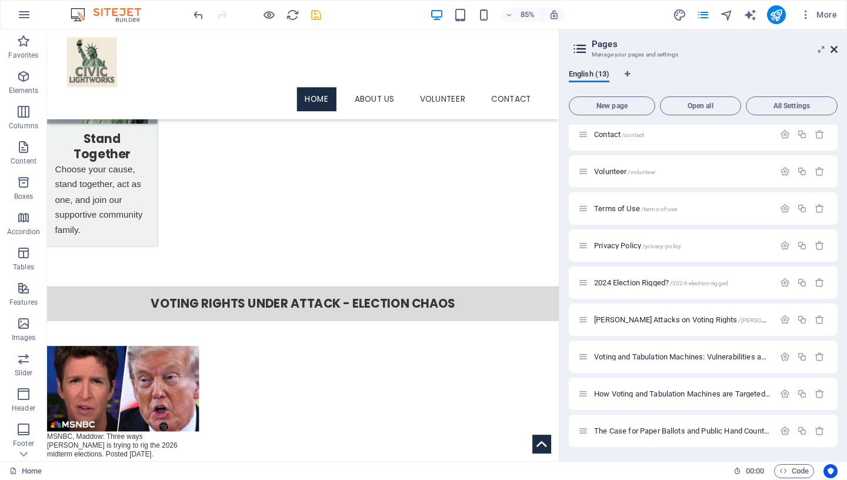
click at [835, 51] on icon at bounding box center [834, 49] width 7 height 9
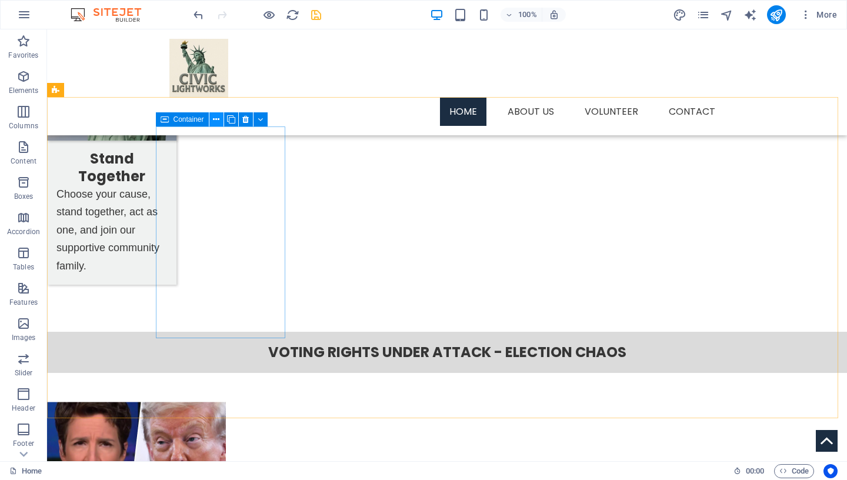
click at [215, 118] on icon at bounding box center [216, 120] width 6 height 12
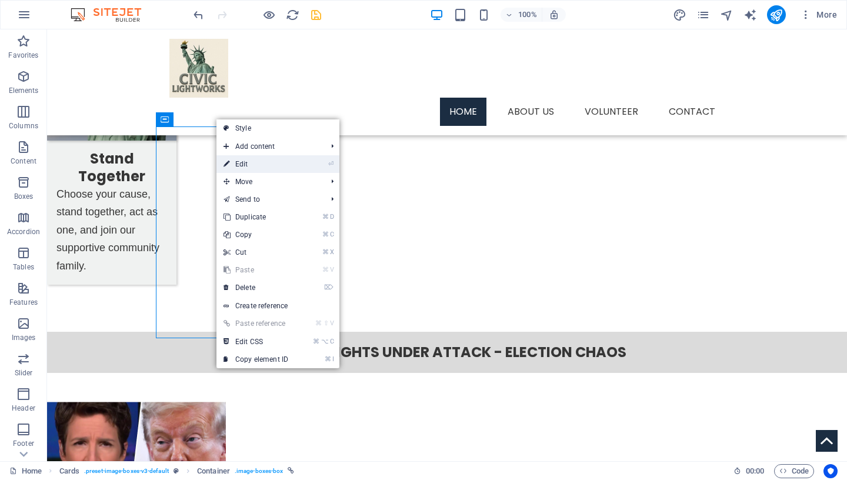
click at [246, 165] on link "⏎ Edit" at bounding box center [255, 164] width 79 height 18
select select "12"
select select
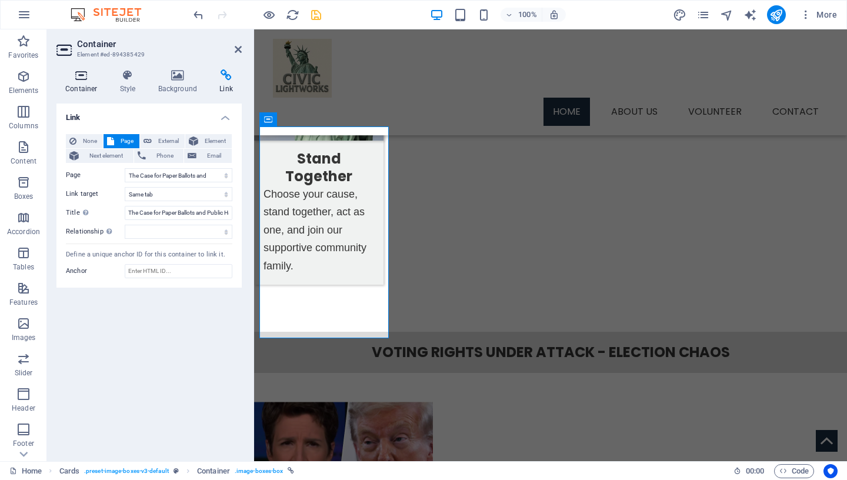
click at [80, 75] on icon at bounding box center [81, 75] width 50 height 12
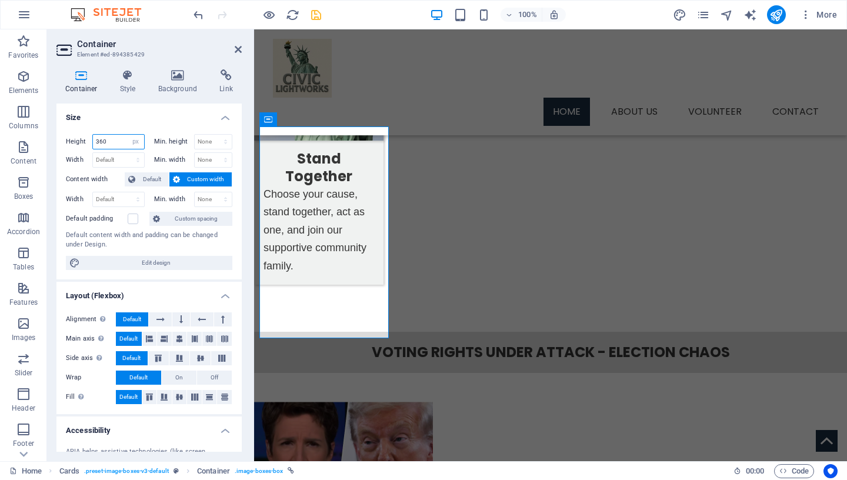
drag, startPoint x: 108, startPoint y: 142, endPoint x: 55, endPoint y: 144, distance: 53.0
click at [93, 144] on input "360" at bounding box center [118, 142] width 51 height 14
drag, startPoint x: 108, startPoint y: 143, endPoint x: 57, endPoint y: 141, distance: 51.2
click at [93, 142] on input "365" at bounding box center [118, 142] width 51 height 14
drag, startPoint x: 119, startPoint y: 143, endPoint x: 95, endPoint y: 139, distance: 24.5
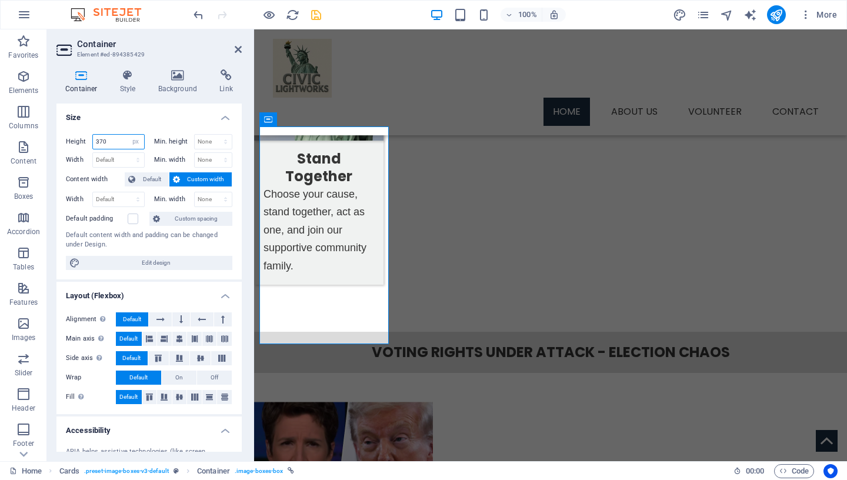
click at [93, 141] on input "370" at bounding box center [118, 142] width 51 height 14
type input "360"
drag, startPoint x: 319, startPoint y: 15, endPoint x: 289, endPoint y: 12, distance: 30.1
click at [319, 15] on icon "save" at bounding box center [316, 15] width 14 height 14
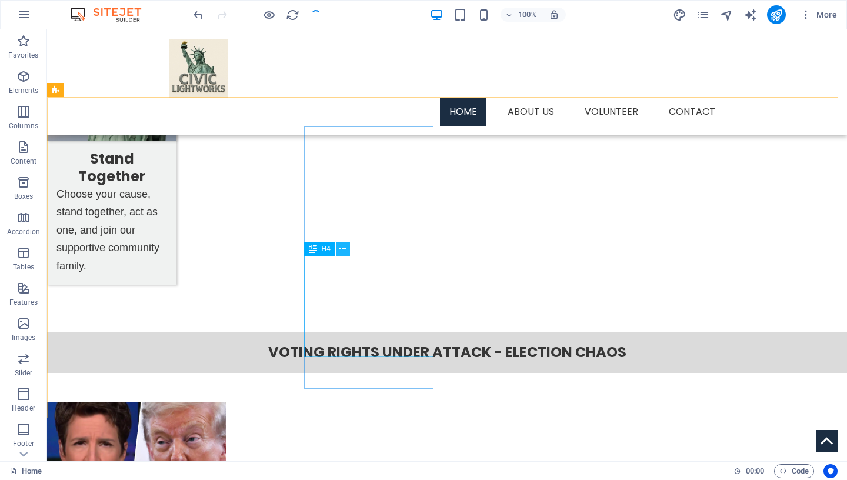
click at [341, 247] on icon at bounding box center [342, 249] width 6 height 12
click at [346, 249] on button at bounding box center [343, 249] width 14 height 14
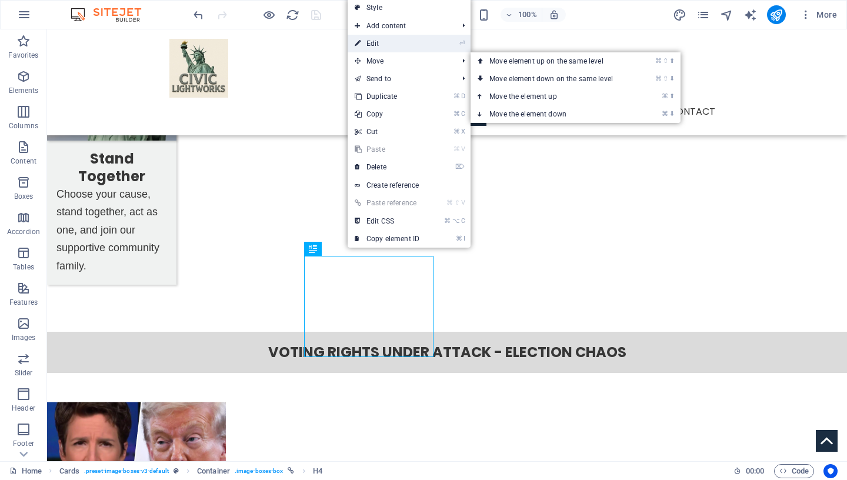
click at [398, 47] on link "⏎ Edit" at bounding box center [387, 44] width 79 height 18
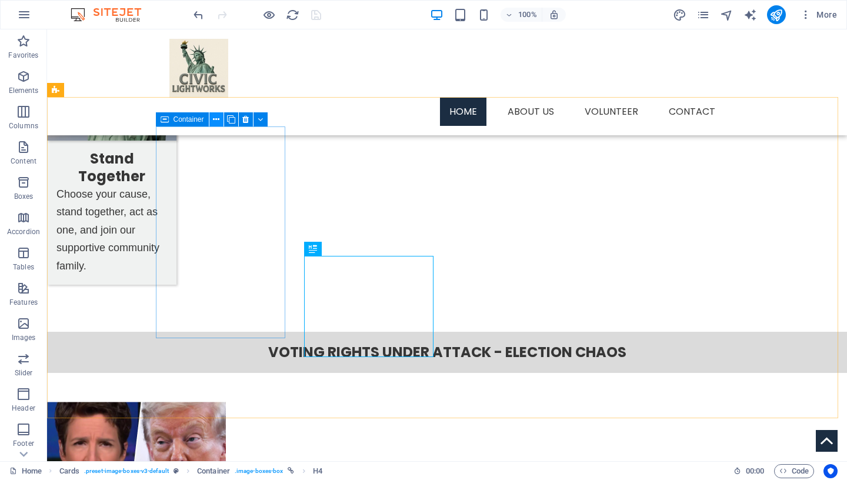
click at [216, 118] on icon at bounding box center [216, 120] width 6 height 12
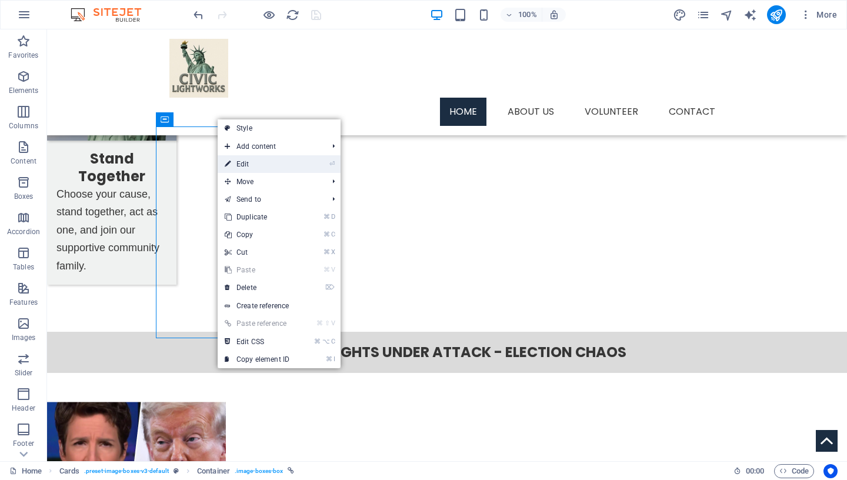
click at [244, 166] on link "⏎ Edit" at bounding box center [257, 164] width 79 height 18
select select "px"
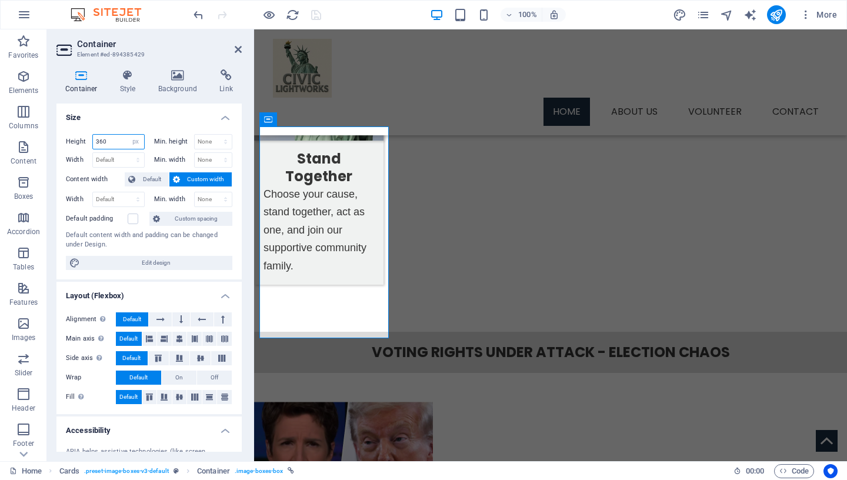
drag, startPoint x: 116, startPoint y: 142, endPoint x: 44, endPoint y: 130, distance: 73.3
click at [93, 135] on input "360" at bounding box center [118, 142] width 51 height 14
drag, startPoint x: 115, startPoint y: 141, endPoint x: 35, endPoint y: 142, distance: 80.6
click at [93, 141] on input "380" at bounding box center [118, 142] width 51 height 14
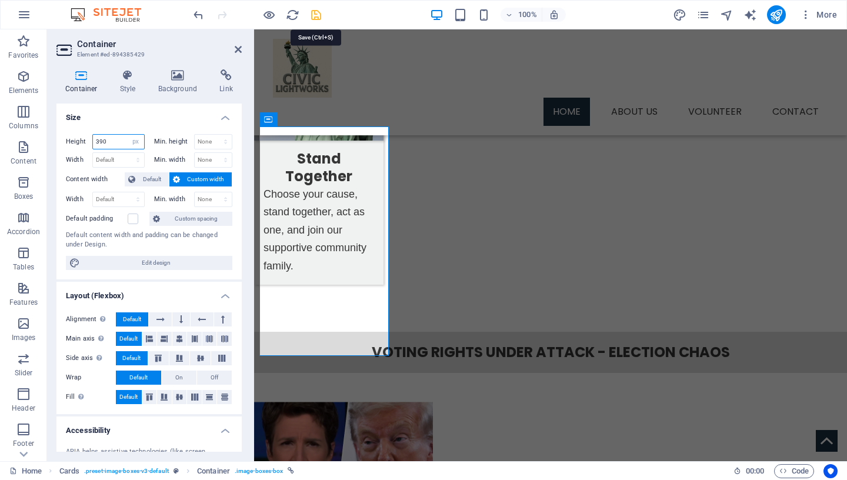
type input "390"
click at [314, 15] on icon "save" at bounding box center [316, 15] width 14 height 14
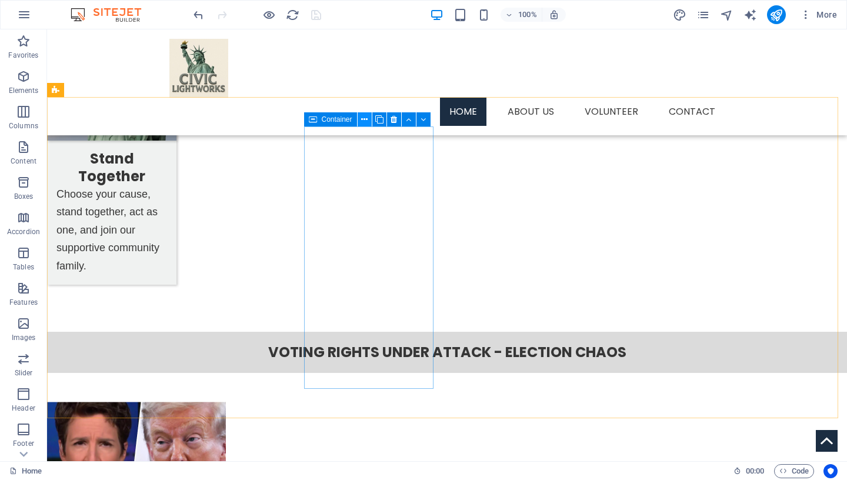
click at [365, 116] on icon at bounding box center [364, 120] width 6 height 12
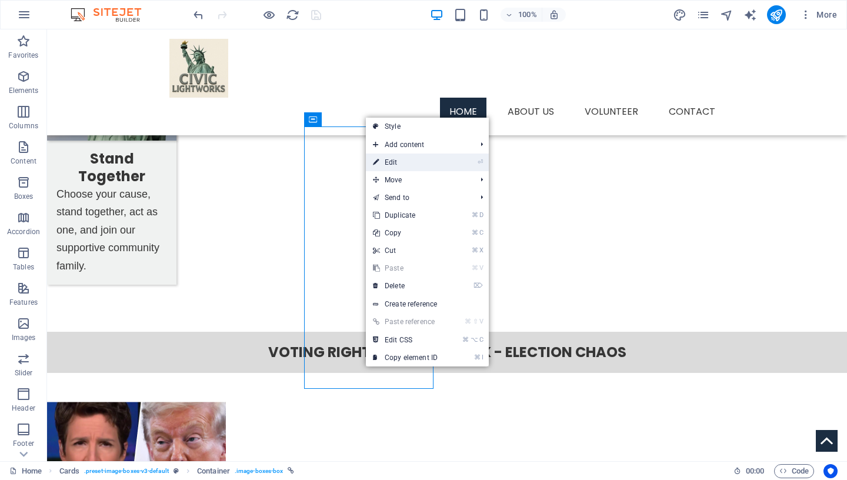
click at [401, 162] on link "⏎ Edit" at bounding box center [405, 163] width 79 height 18
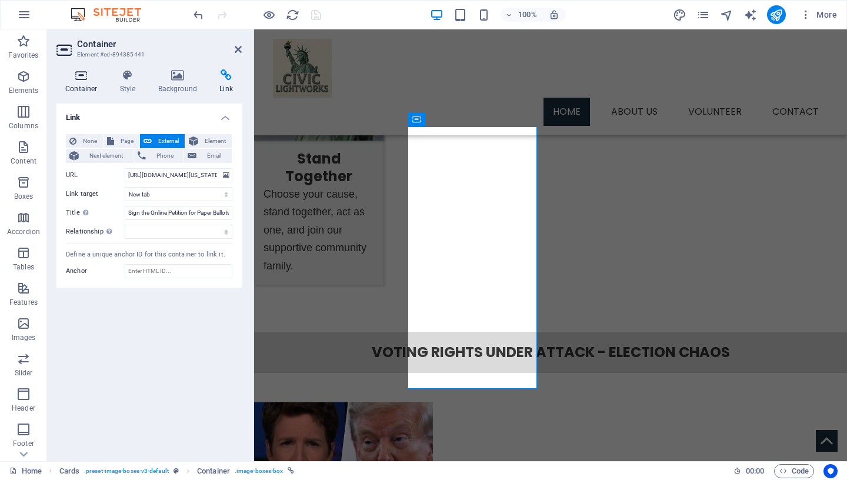
click at [83, 81] on icon at bounding box center [81, 75] width 50 height 12
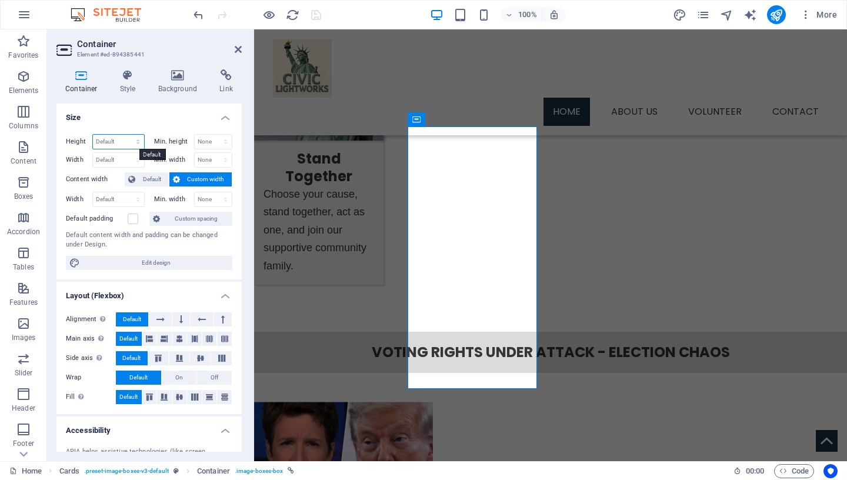
click at [93, 135] on select "Default px rem % vh vw" at bounding box center [118, 142] width 51 height 14
select select "px"
click option "px" at bounding box center [0, 0] width 0 height 0
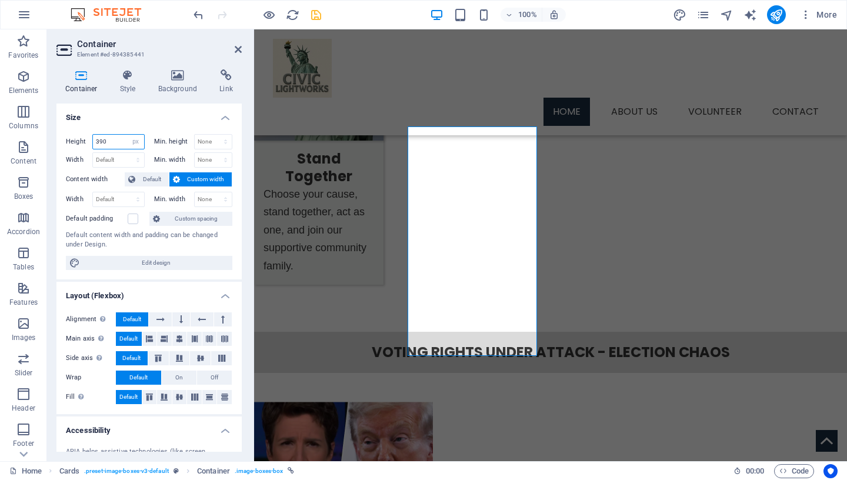
type input "390"
click at [319, 17] on icon "save" at bounding box center [316, 15] width 14 height 14
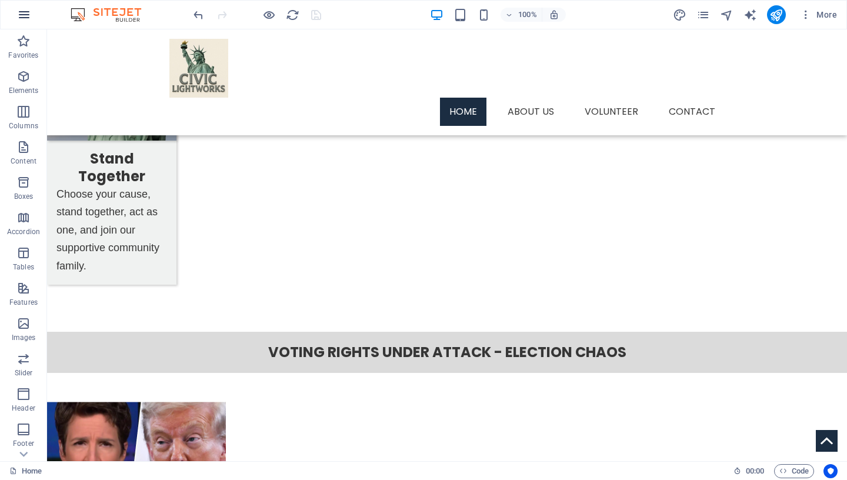
click at [31, 15] on icon "button" at bounding box center [24, 15] width 14 height 14
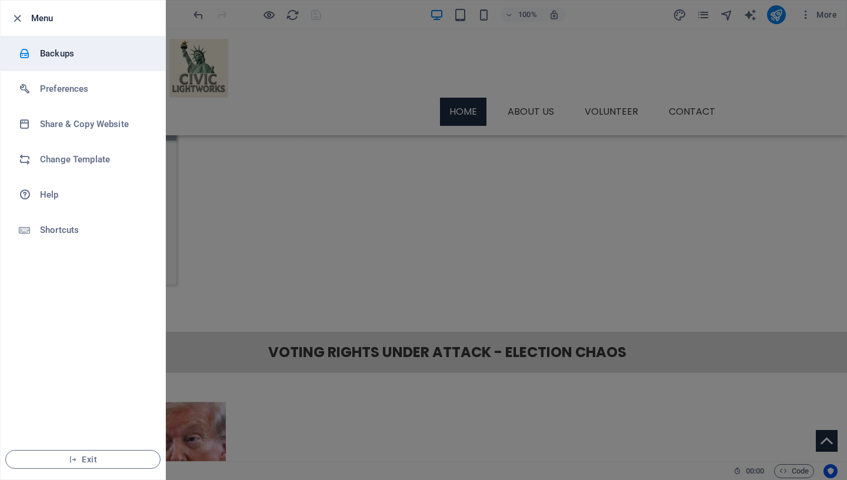
click at [88, 55] on h6 "Backups" at bounding box center [94, 53] width 109 height 14
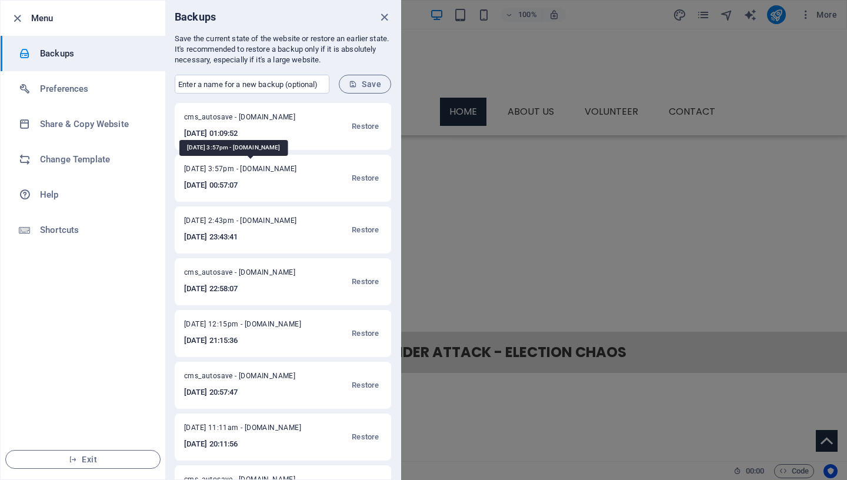
drag, startPoint x: 185, startPoint y: 169, endPoint x: 245, endPoint y: 169, distance: 60.0
click at [245, 169] on span "Mon Sept 1, 2025, 3:57pm - civiclightworks.org" at bounding box center [247, 171] width 127 height 14
copy span "[DATE],"
click at [208, 84] on input "text" at bounding box center [252, 84] width 155 height 19
paste input "[DATE],"
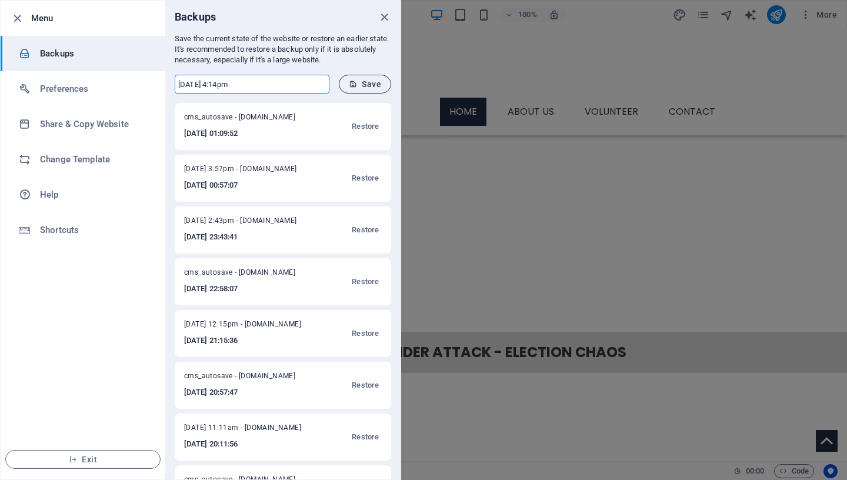
type input "Mon Sept 1, 2025, 4:14pm"
click at [374, 84] on span "Save" at bounding box center [365, 83] width 32 height 9
click at [363, 82] on span "Save" at bounding box center [365, 83] width 32 height 9
click at [387, 16] on icon "close" at bounding box center [385, 18] width 14 height 14
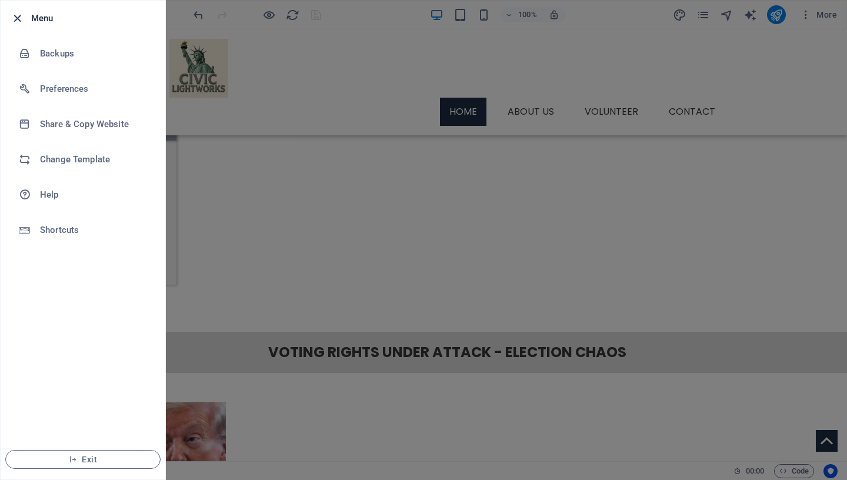
click at [17, 20] on icon "button" at bounding box center [18, 19] width 14 height 14
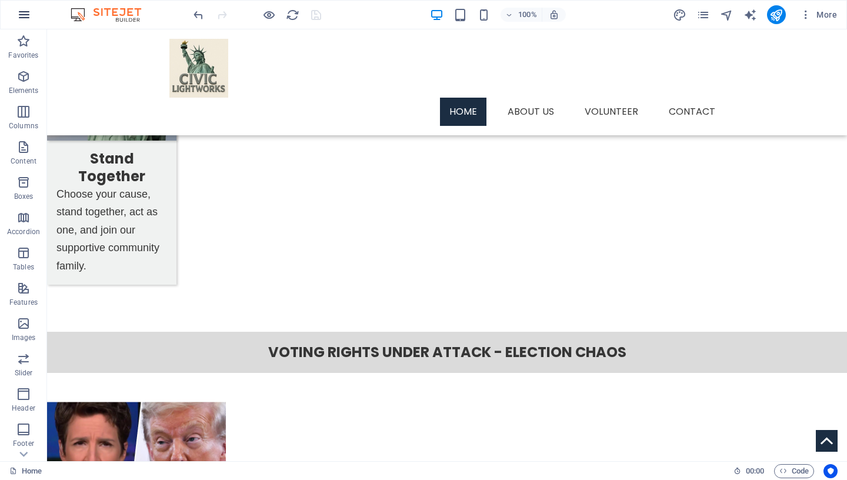
click at [24, 16] on icon "button" at bounding box center [24, 15] width 14 height 14
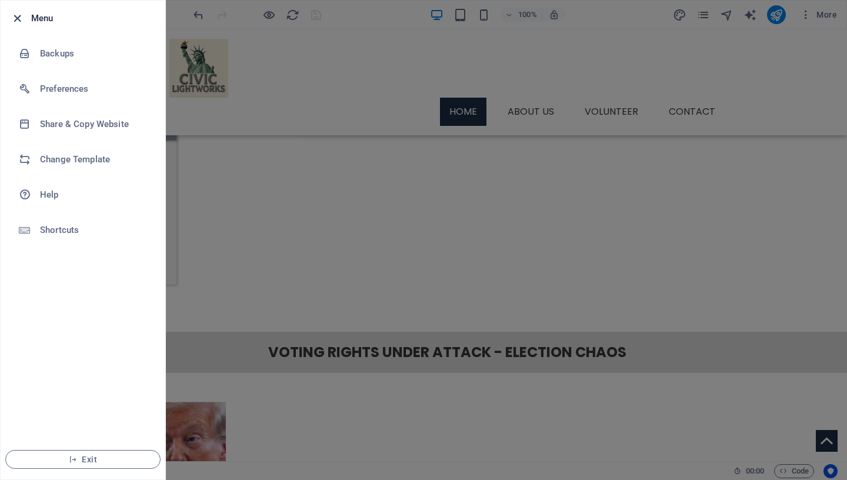
click at [15, 19] on icon "button" at bounding box center [18, 19] width 14 height 14
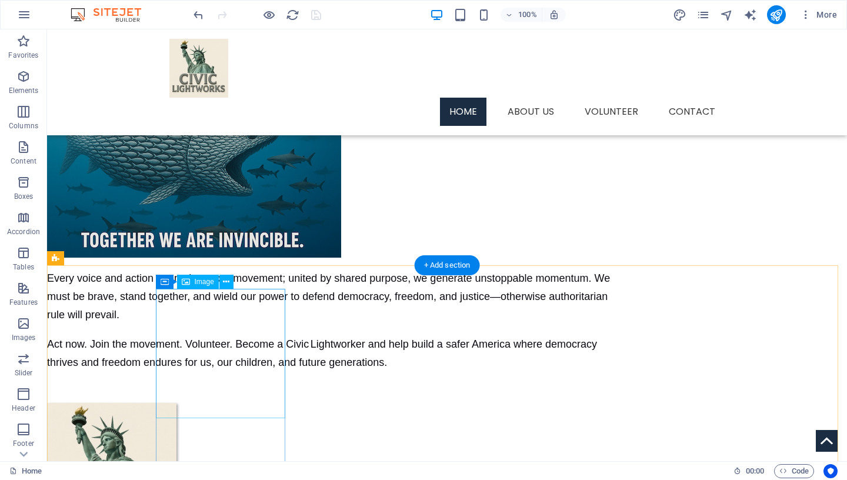
scroll to position [0, 0]
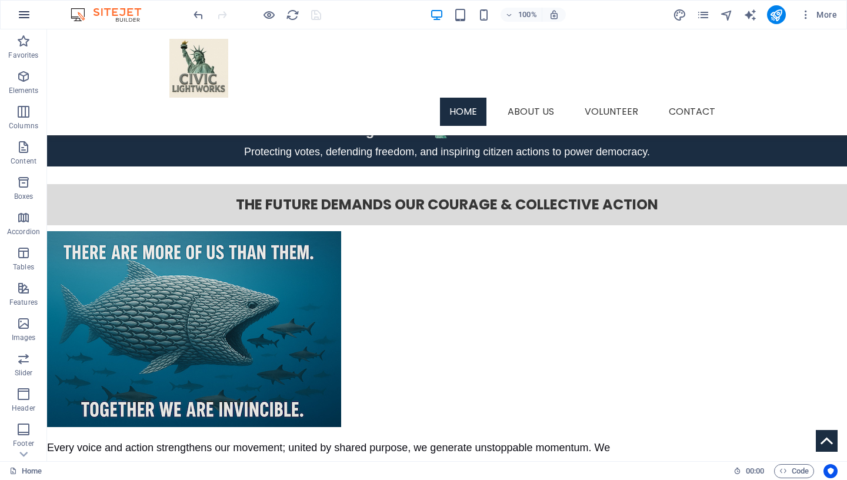
click at [26, 13] on icon "button" at bounding box center [24, 15] width 14 height 14
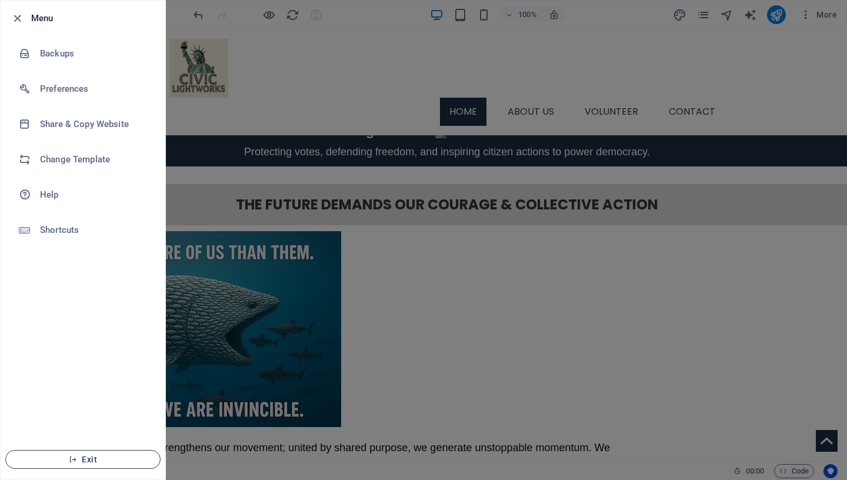
click at [80, 458] on span "Exit" at bounding box center [82, 459] width 135 height 9
